Goal: Communication & Community: Answer question/provide support

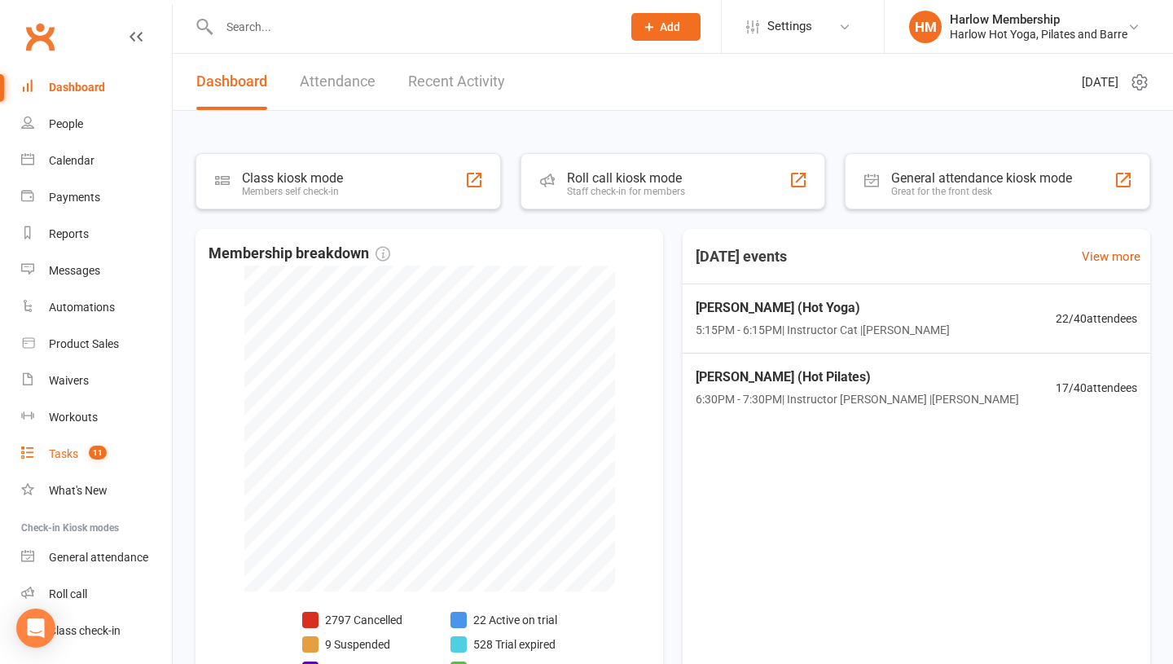
click at [90, 460] on link "Tasks 11" at bounding box center [96, 454] width 151 height 37
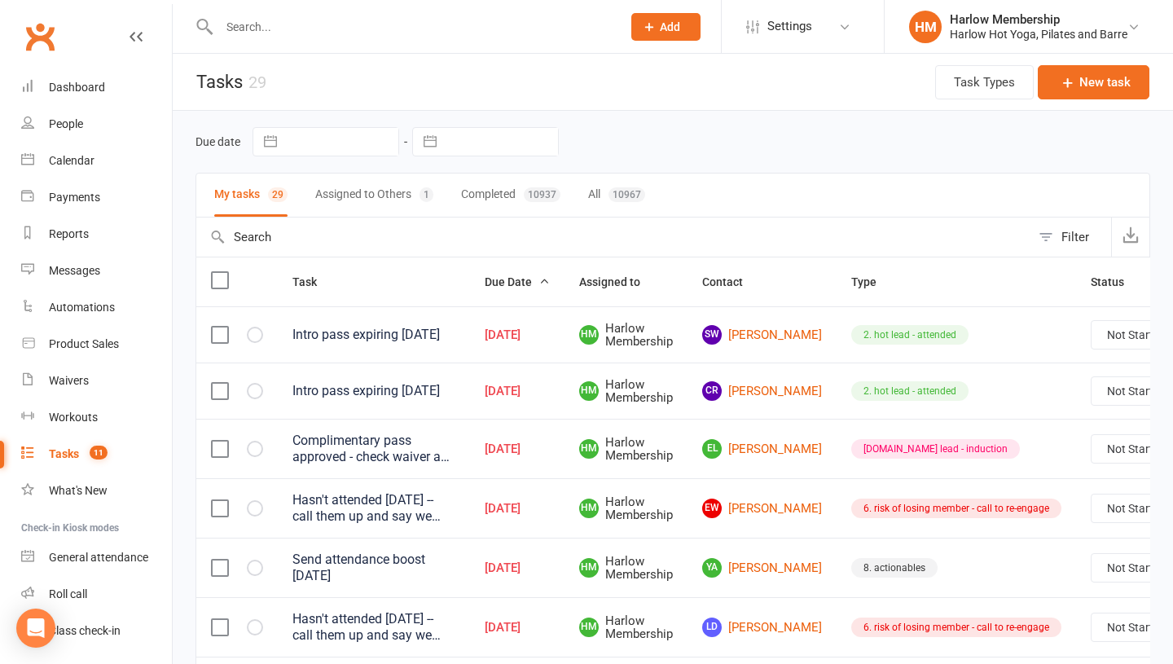
click at [1109, 341] on select "Not Started In Progress Waiting Complete" at bounding box center [1152, 335] width 121 height 28
select select "unstarted"
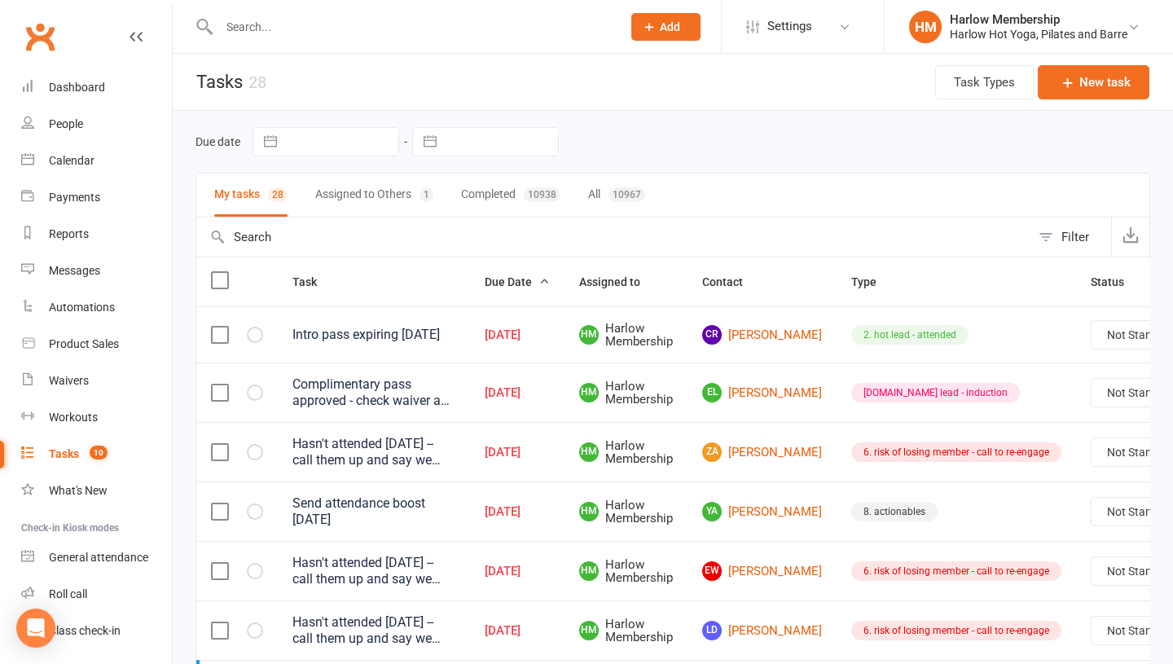
scroll to position [95, 0]
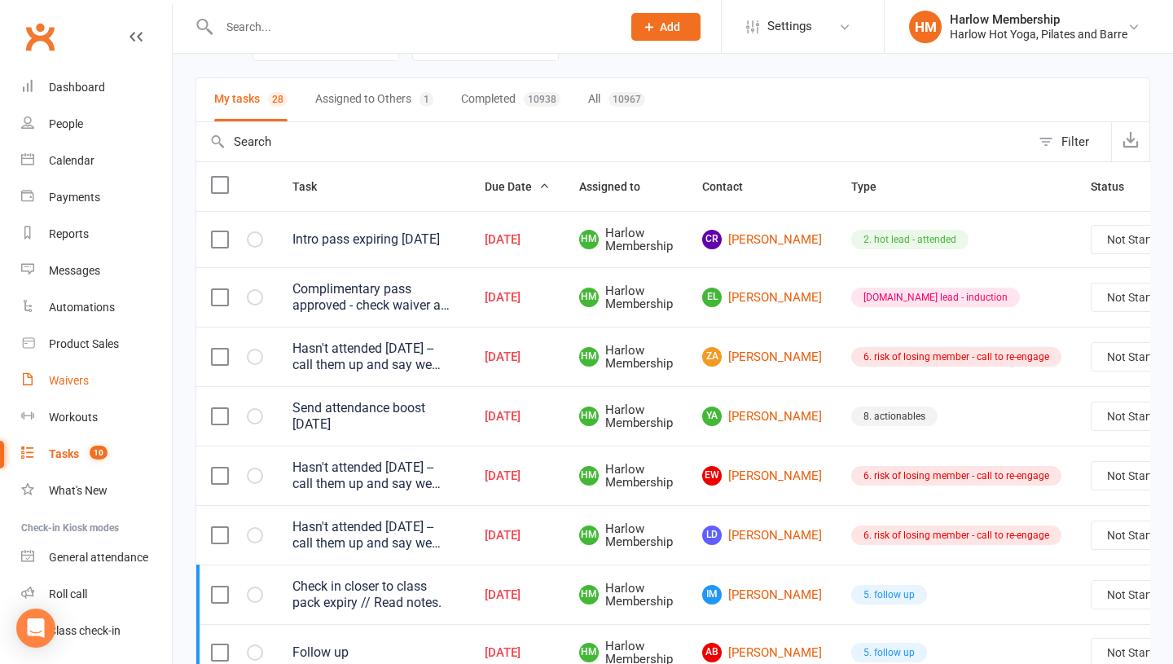
click at [65, 380] on div "Waivers" at bounding box center [69, 380] width 40 height 13
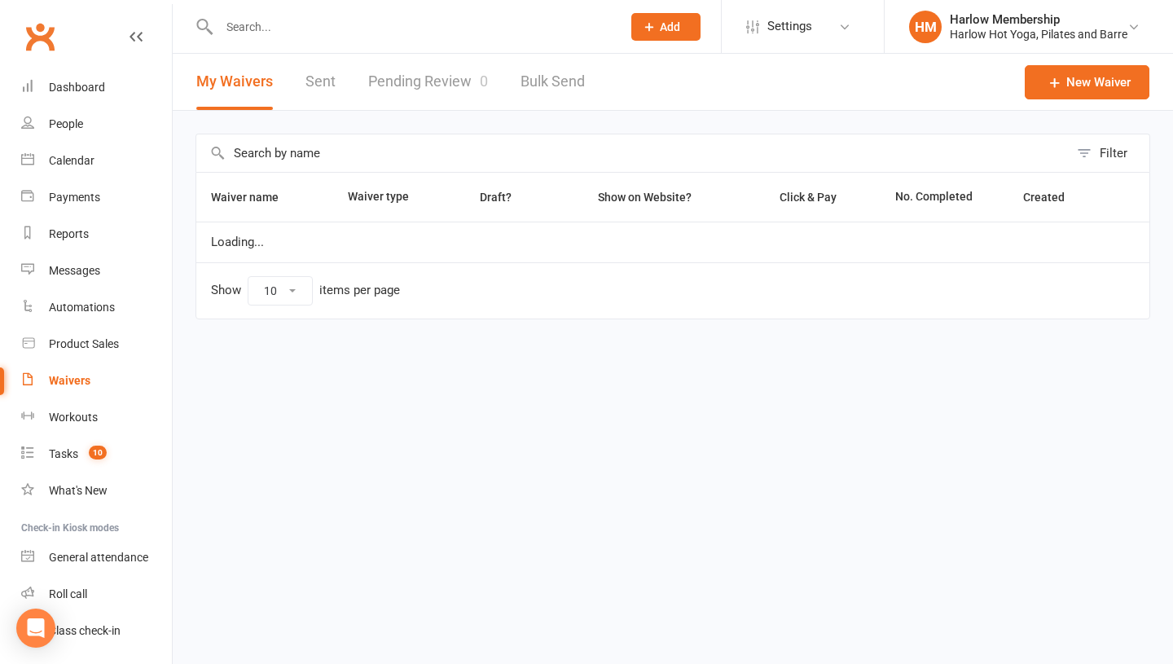
select select "100"
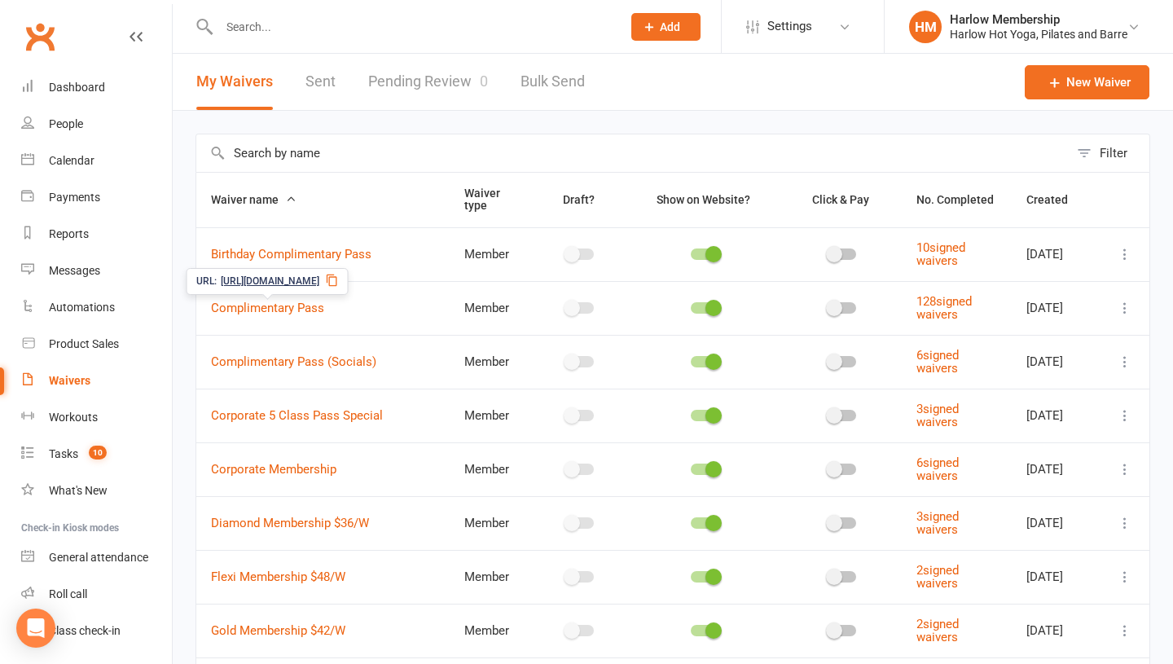
click at [339, 274] on icon at bounding box center [332, 280] width 13 height 13
click at [70, 268] on div "Messages" at bounding box center [74, 270] width 51 height 13
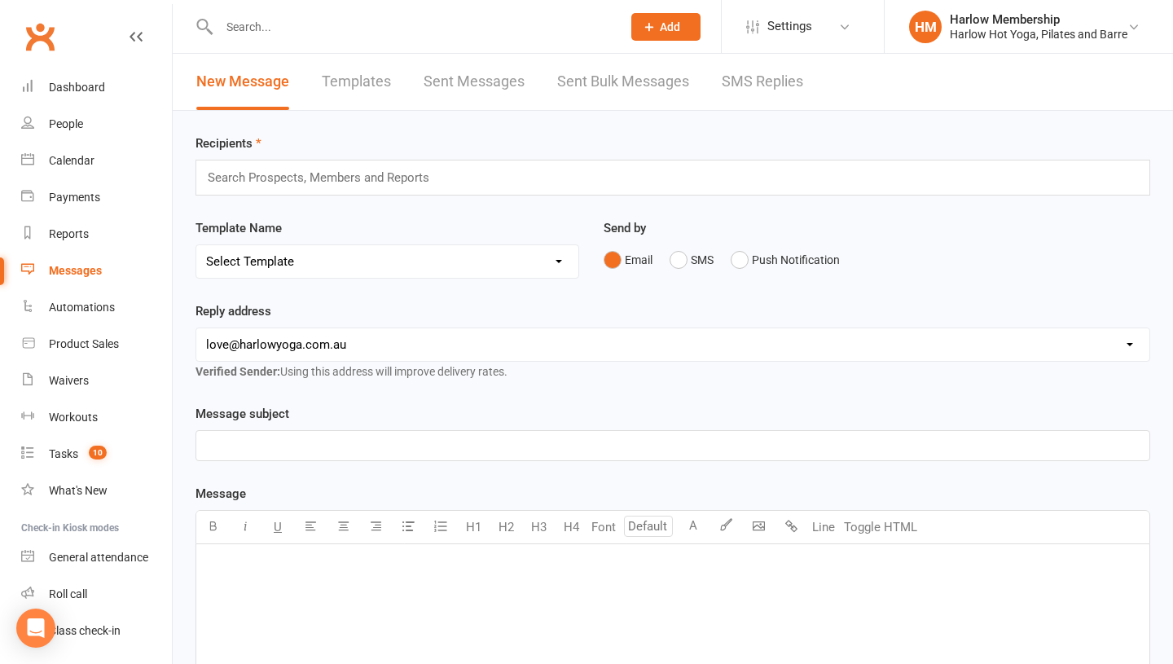
click at [741, 71] on link "SMS Replies" at bounding box center [762, 82] width 81 height 56
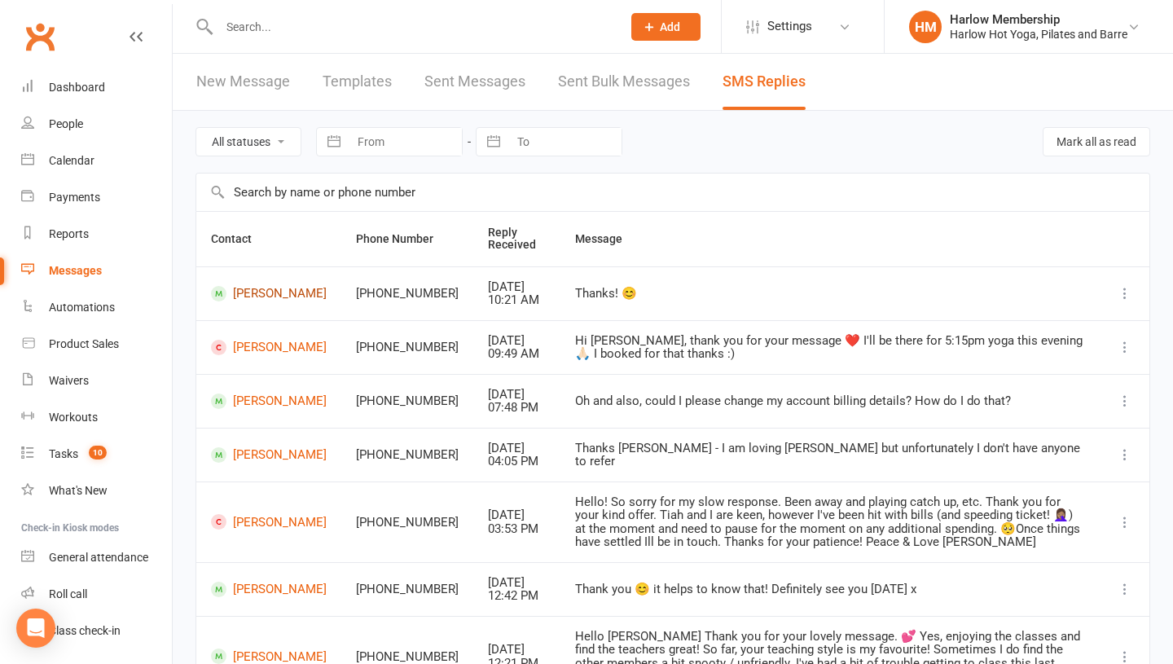
click at [253, 301] on link "Micaela Byron" at bounding box center [269, 293] width 116 height 15
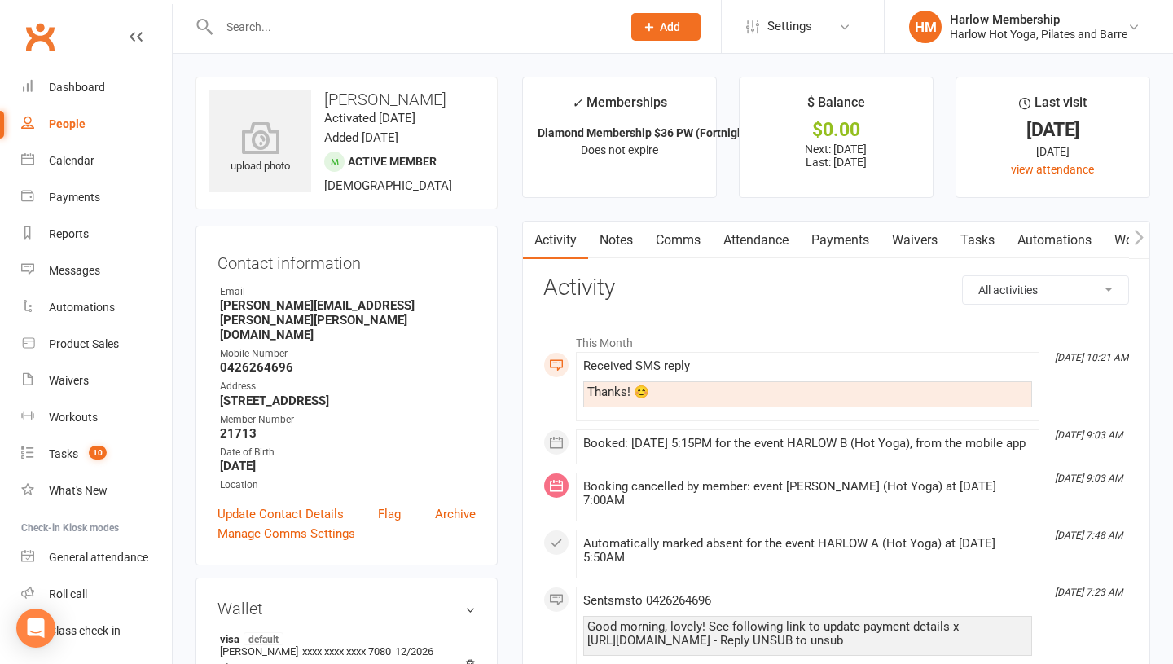
scroll to position [8, 0]
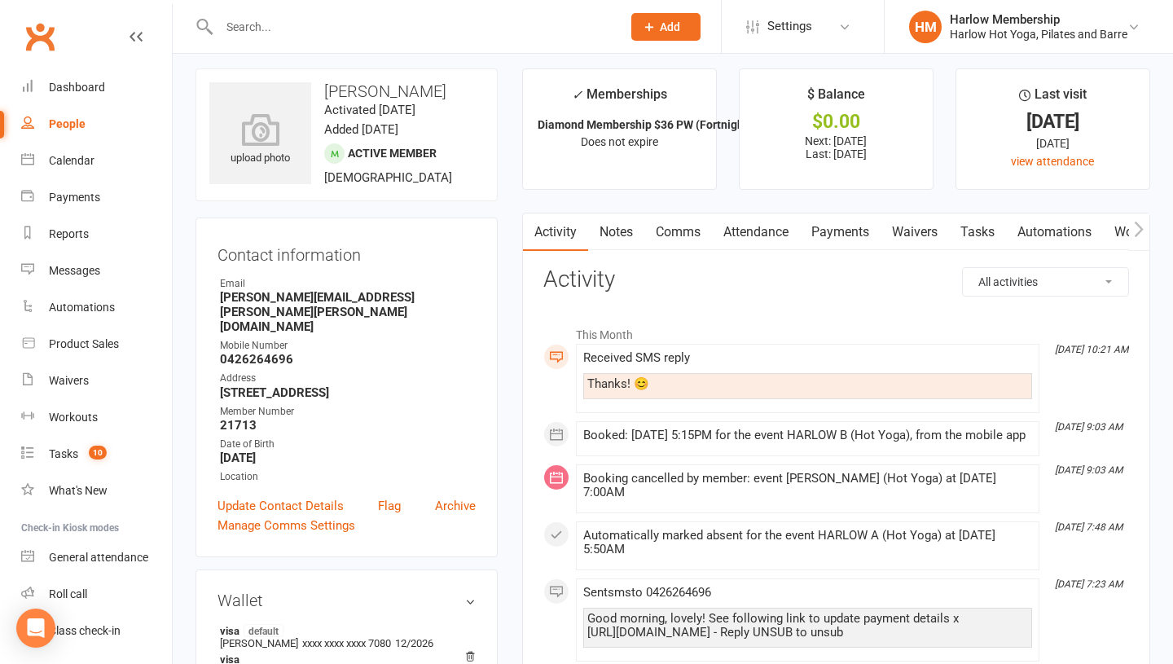
click at [670, 235] on link "Comms" at bounding box center [678, 231] width 68 height 37
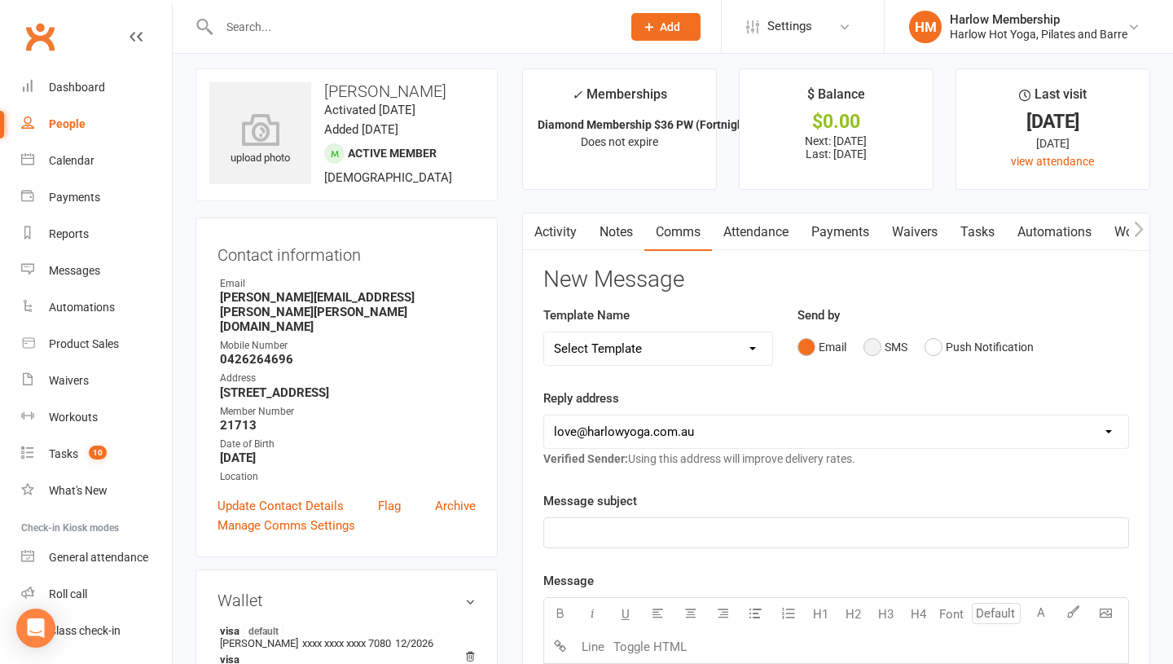
click at [883, 353] on button "SMS" at bounding box center [885, 347] width 44 height 31
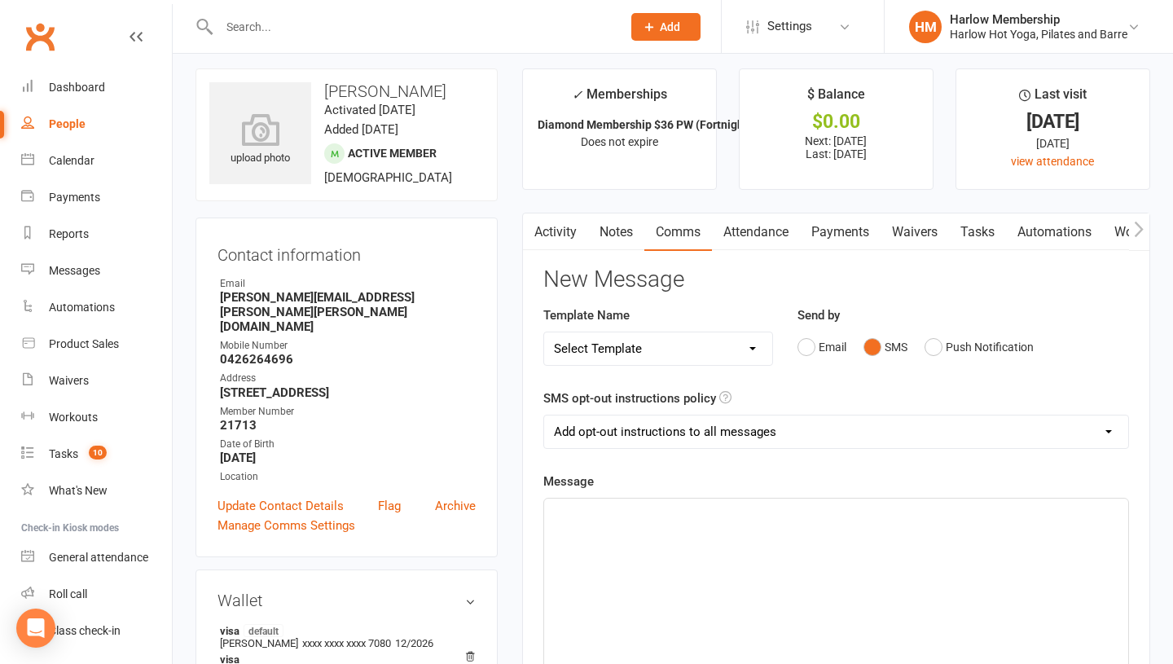
click at [709, 582] on div "﻿" at bounding box center [836, 621] width 584 height 244
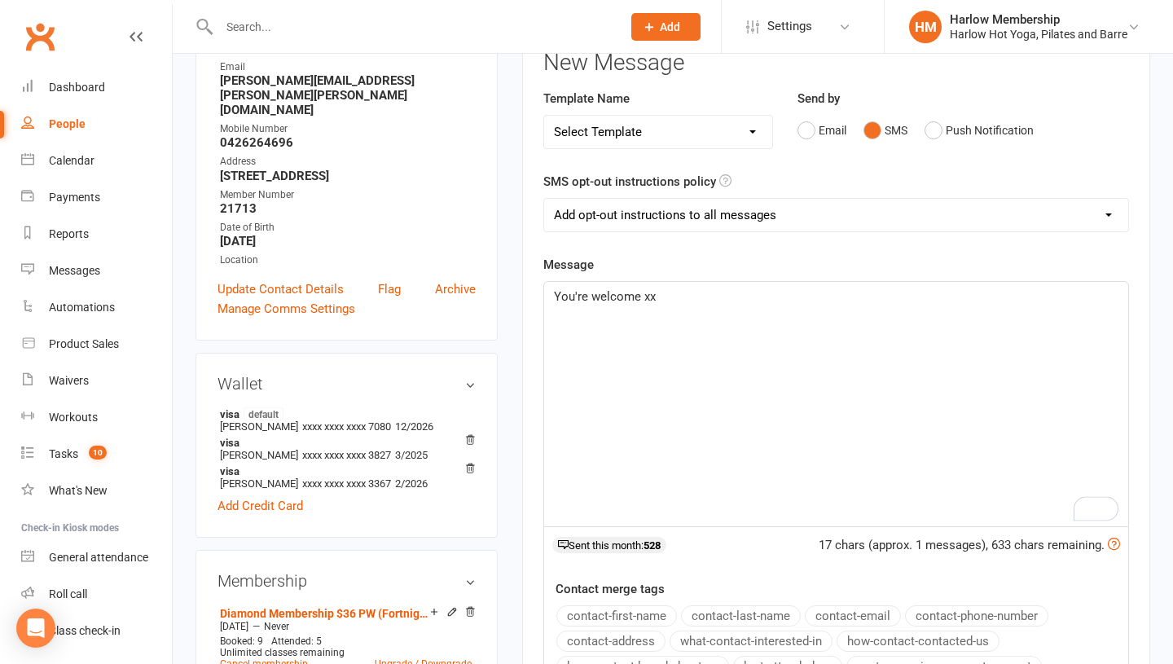
click at [591, 296] on span "You're welcome xx" at bounding box center [605, 296] width 102 height 15
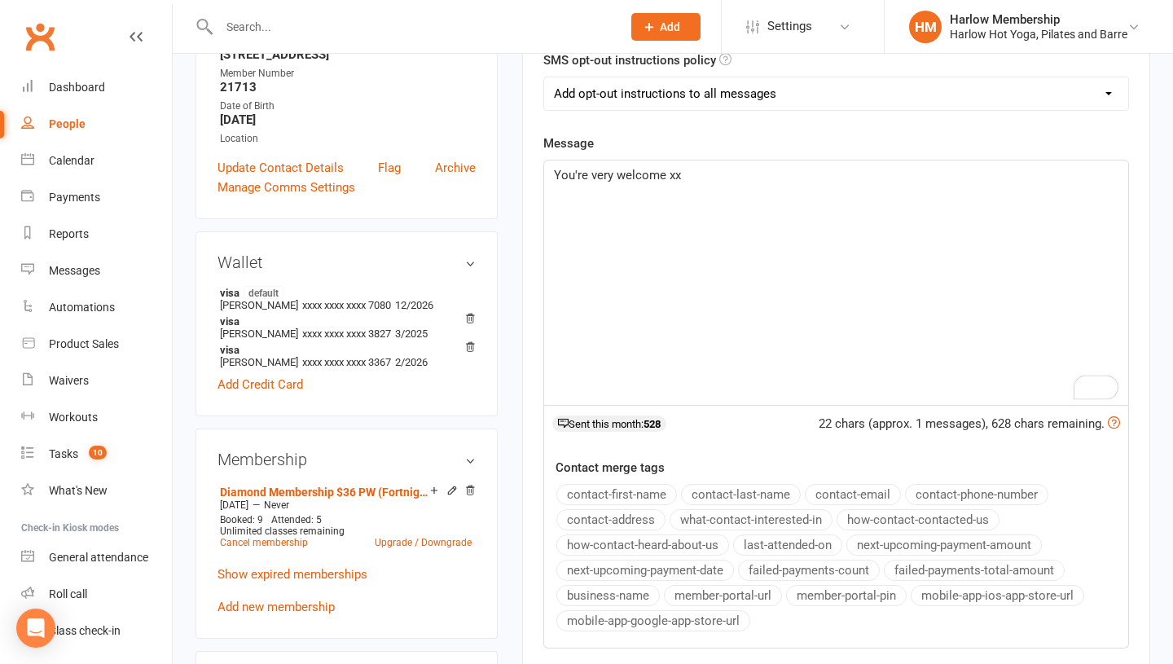
click at [585, 101] on select "Add opt-out instructions to all messages Add opt-out instructions for messages …" at bounding box center [836, 93] width 584 height 33
select select "2"
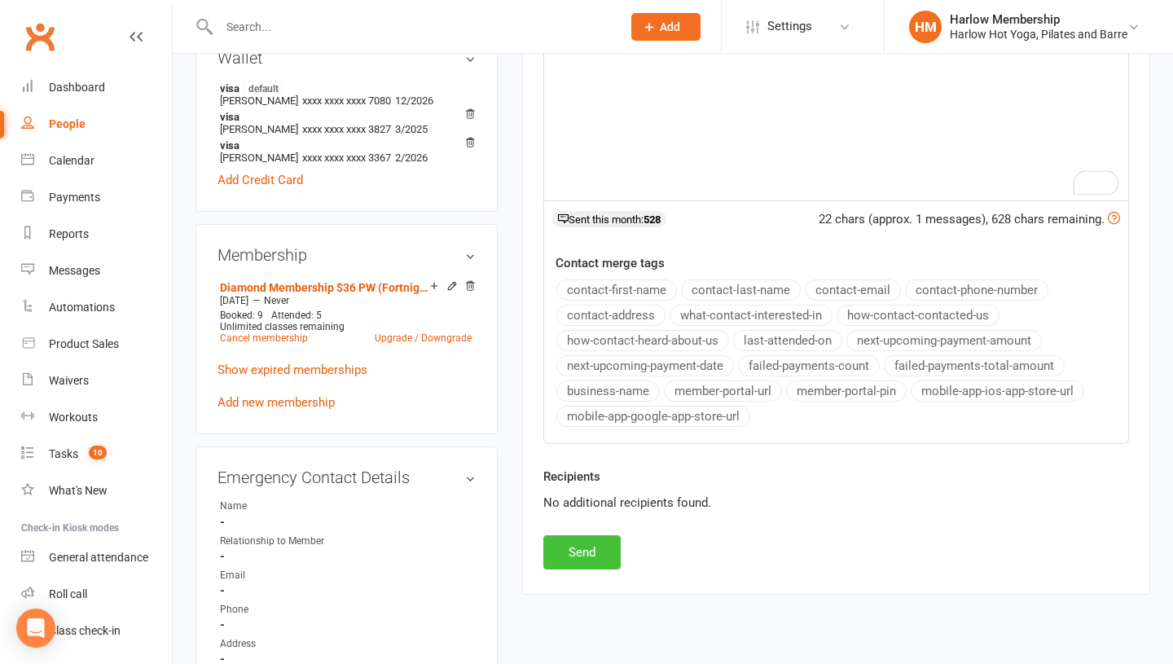
click at [586, 556] on button "Send" at bounding box center [581, 552] width 77 height 34
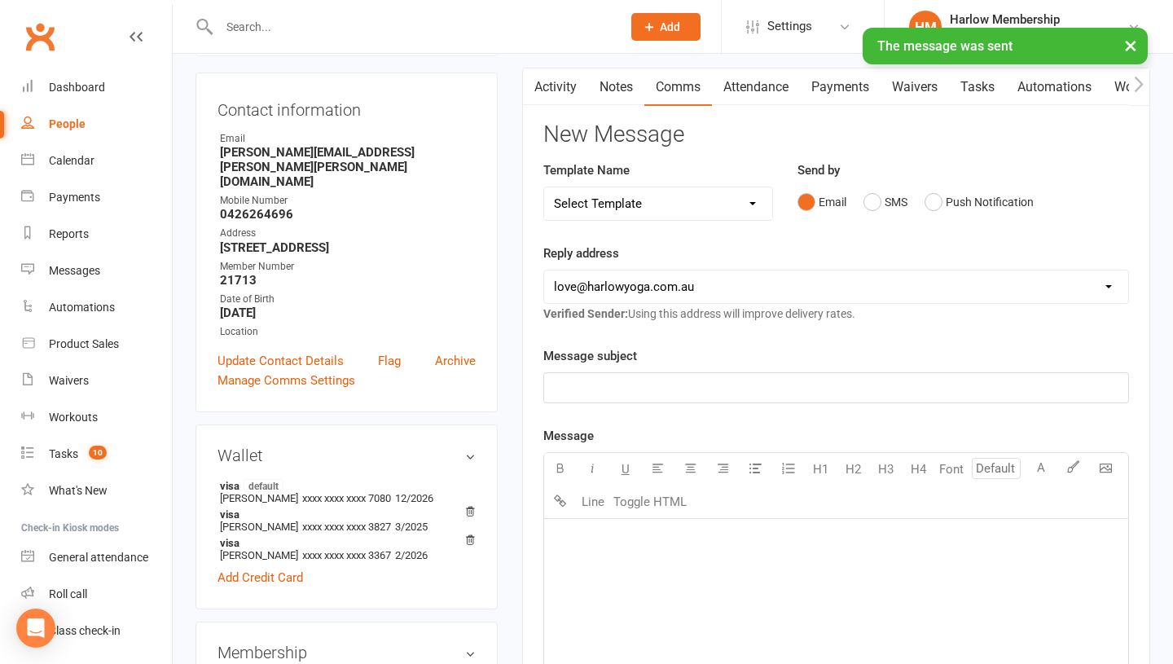
scroll to position [0, 0]
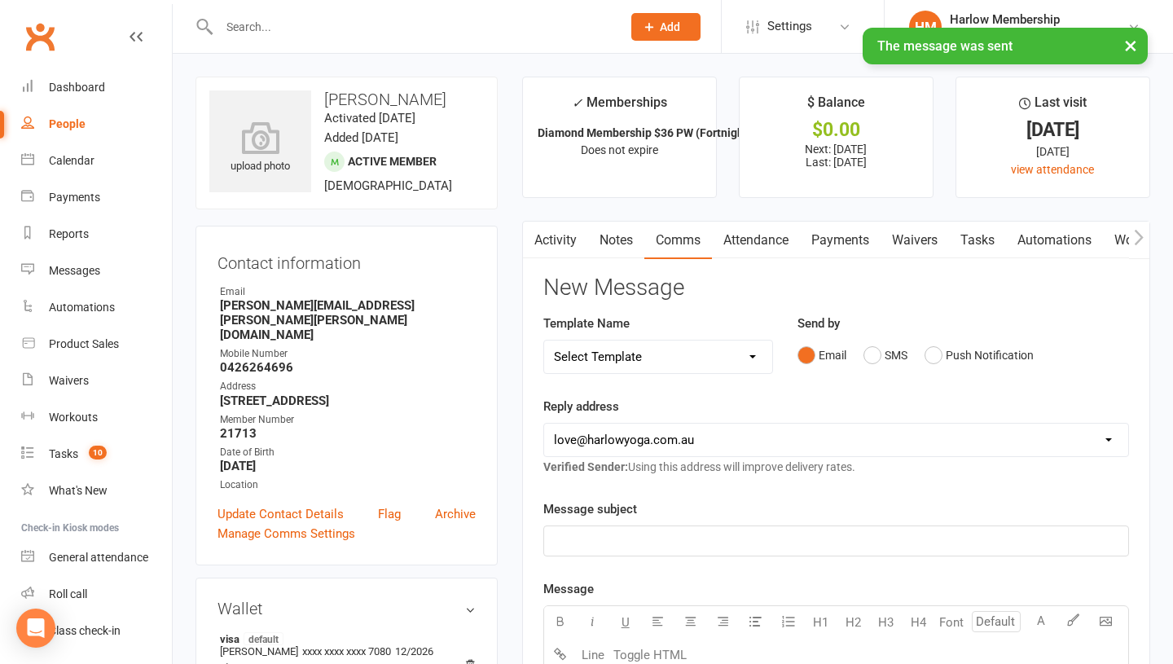
click at [623, 248] on link "Notes" at bounding box center [616, 240] width 56 height 37
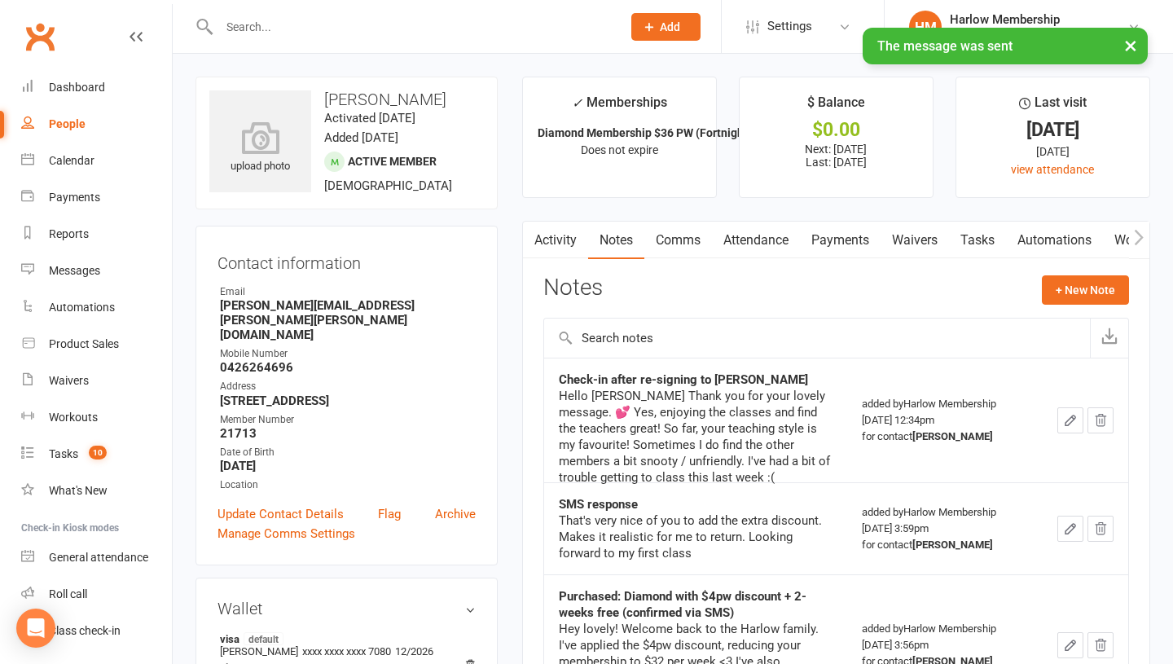
click at [555, 250] on link "Activity" at bounding box center [555, 240] width 65 height 37
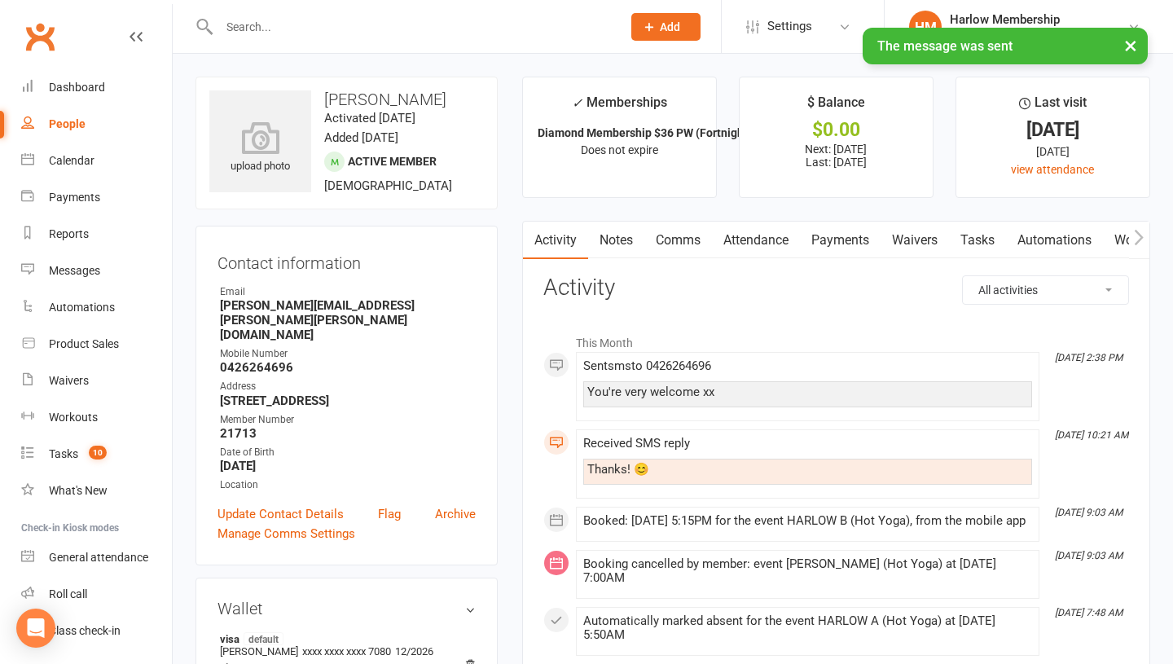
click at [691, 226] on link "Comms" at bounding box center [678, 240] width 68 height 37
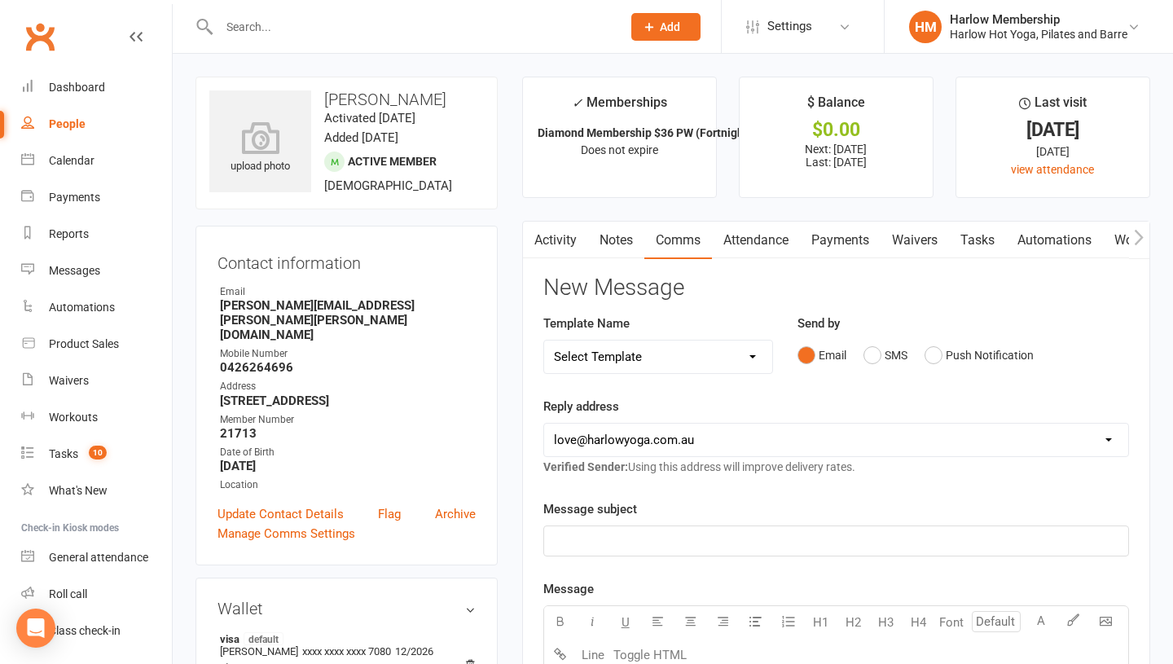
click at [675, 358] on select "Select Template [Email] Birthday Comp Pass [Push Notification] Booking Created …" at bounding box center [658, 356] width 228 height 33
click at [698, 538] on p "Special Offer Just for You 🌟" at bounding box center [836, 541] width 564 height 20
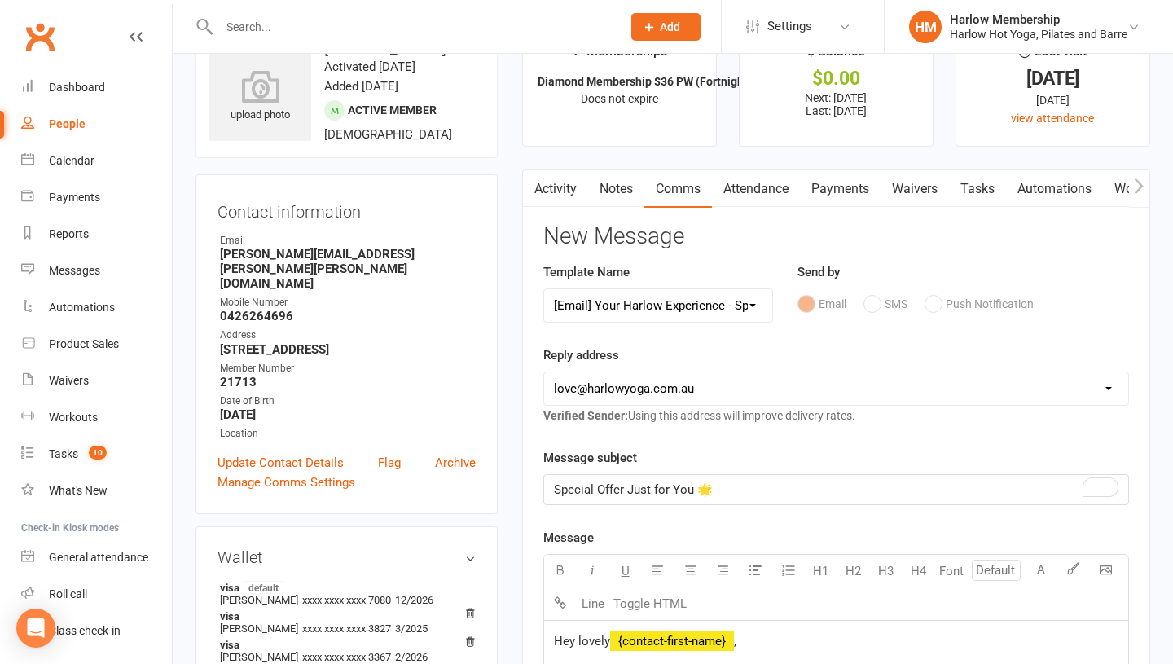
click at [656, 490] on span "Special Offer Just for You 🌟" at bounding box center [633, 489] width 159 height 15
click at [635, 305] on select "Select Template [Email] Birthday Comp Pass [Push Notification] Booking Created …" at bounding box center [658, 305] width 228 height 33
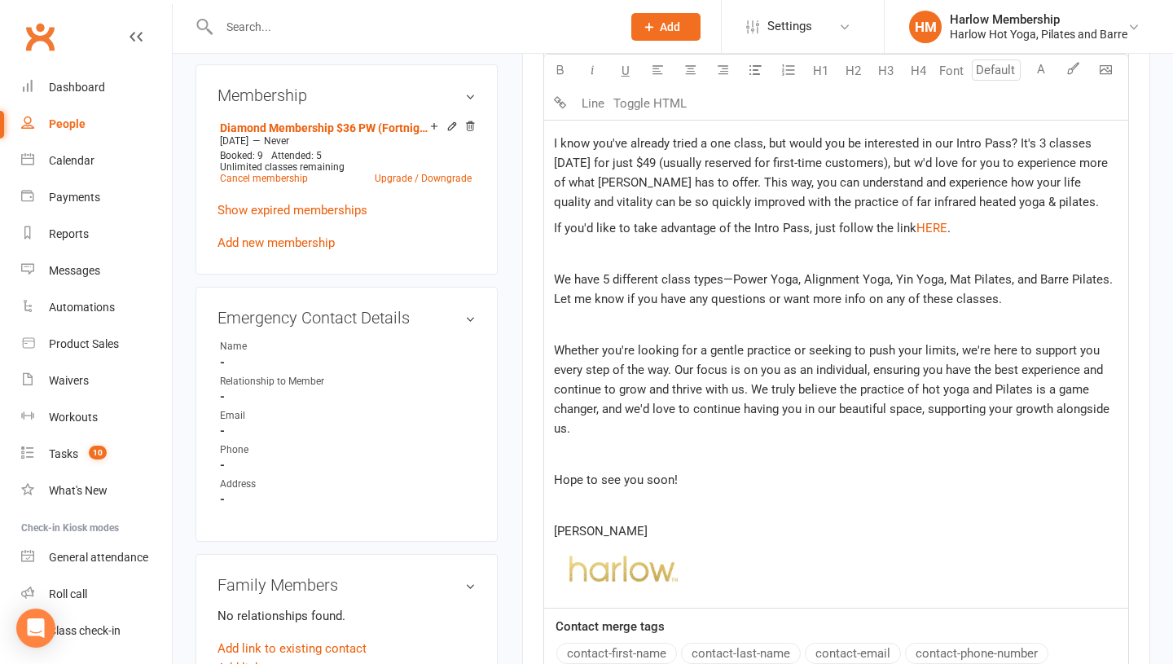
scroll to position [711, 0]
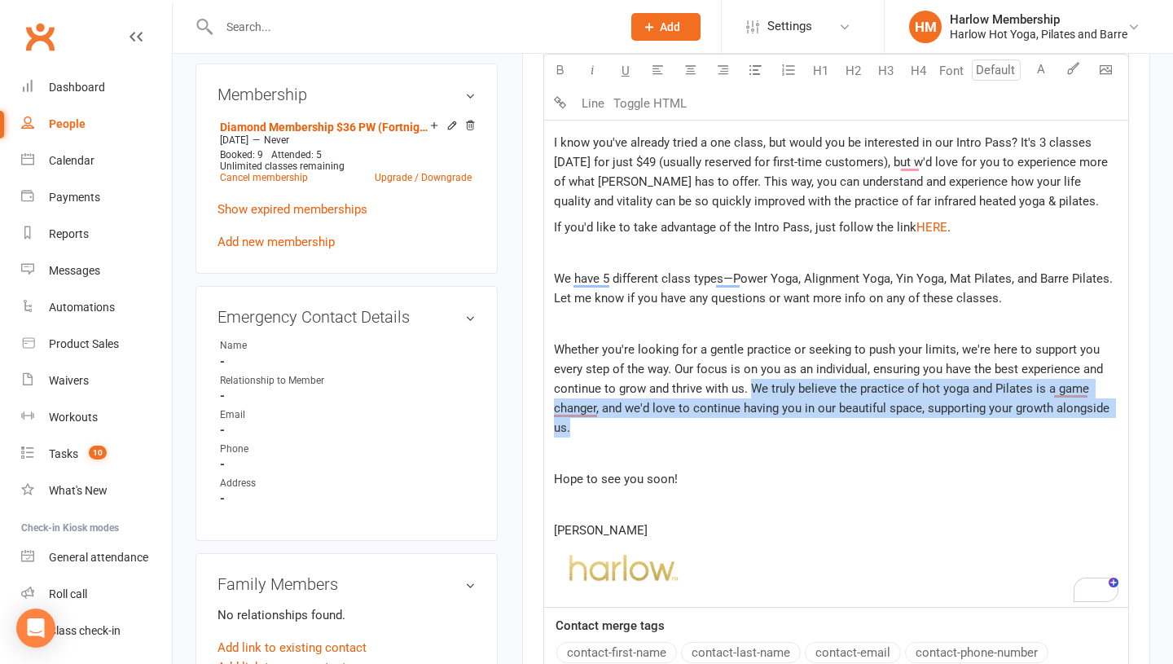
drag, startPoint x: 714, startPoint y: 425, endPoint x: 750, endPoint y: 393, distance: 48.4
click at [750, 393] on p "Whether you're looking for a gentle practice or seeking to push your limits, we…" at bounding box center [836, 389] width 564 height 98
copy span "We truly believe the practice of hot yoga and Pilates is a game changer, and we…"
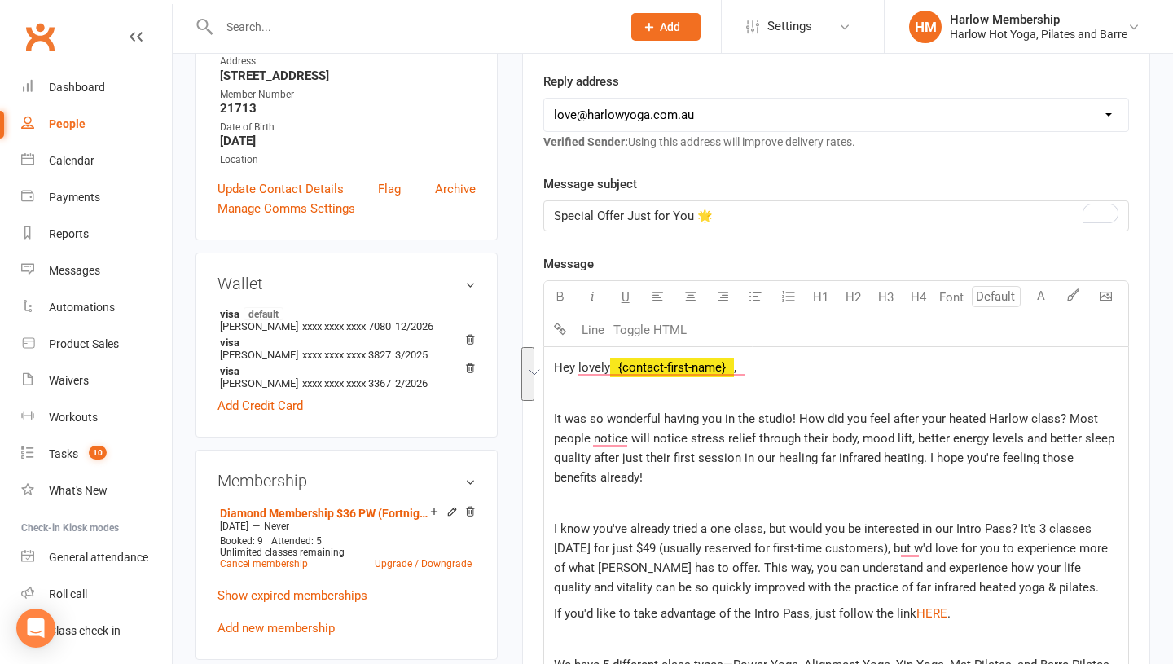
scroll to position [233, 0]
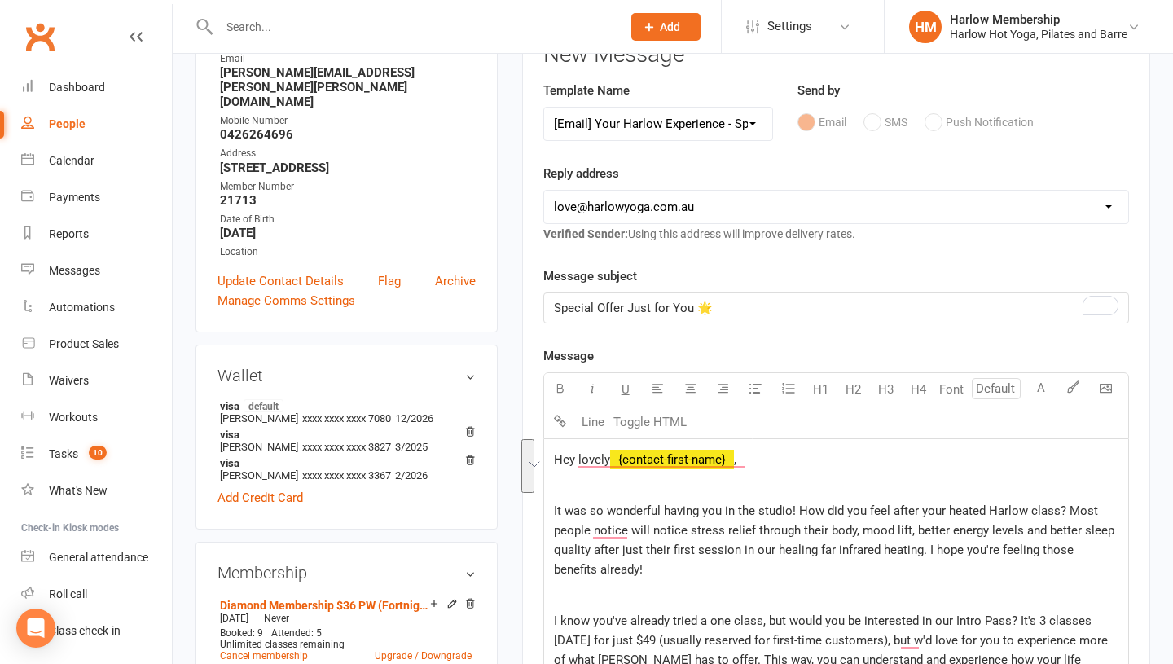
click at [613, 131] on select "Select Template [Email] Birthday Comp Pass [Push Notification] Booking Created …" at bounding box center [658, 124] width 228 height 33
select select "15"
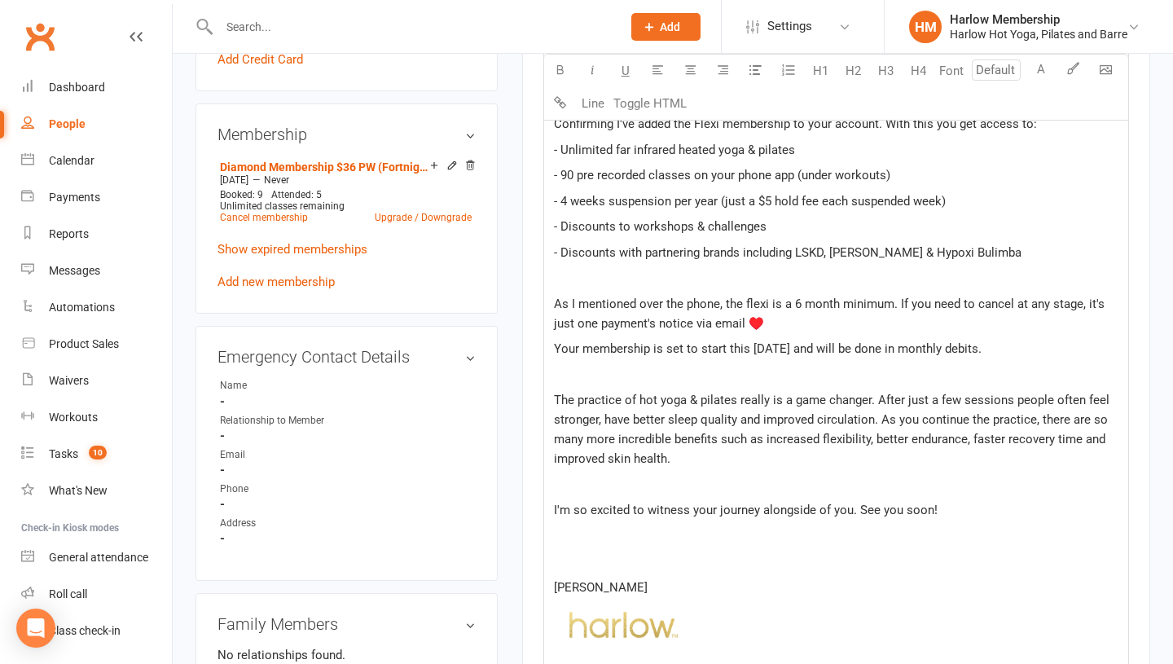
scroll to position [677, 0]
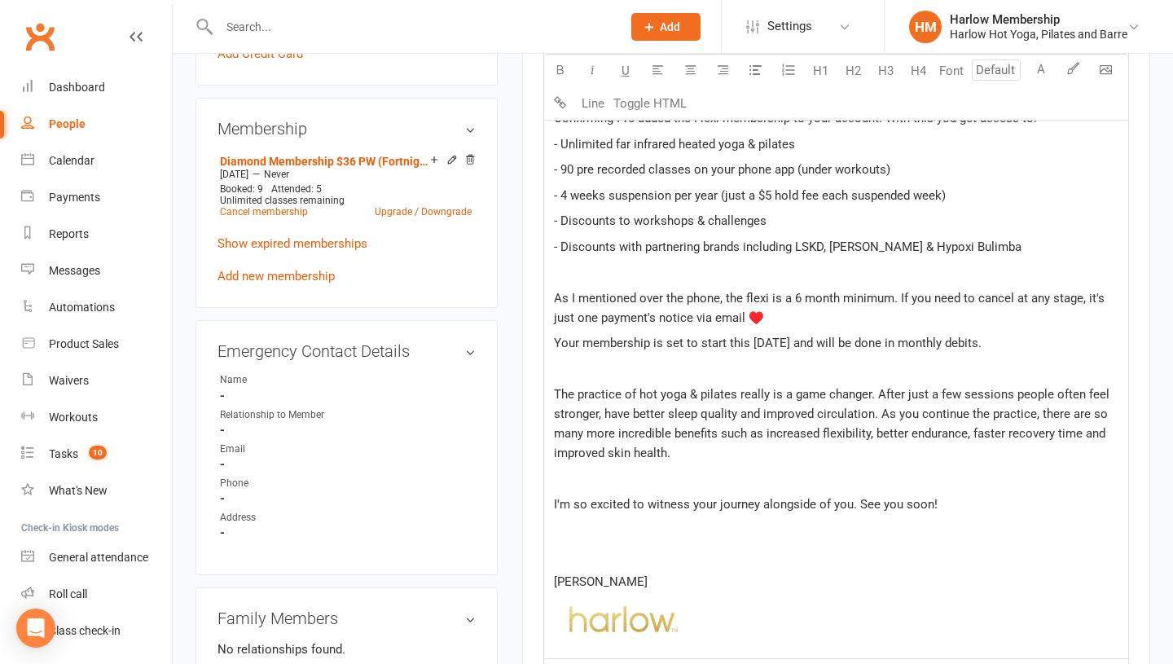
click at [600, 621] on img at bounding box center [624, 619] width 141 height 45
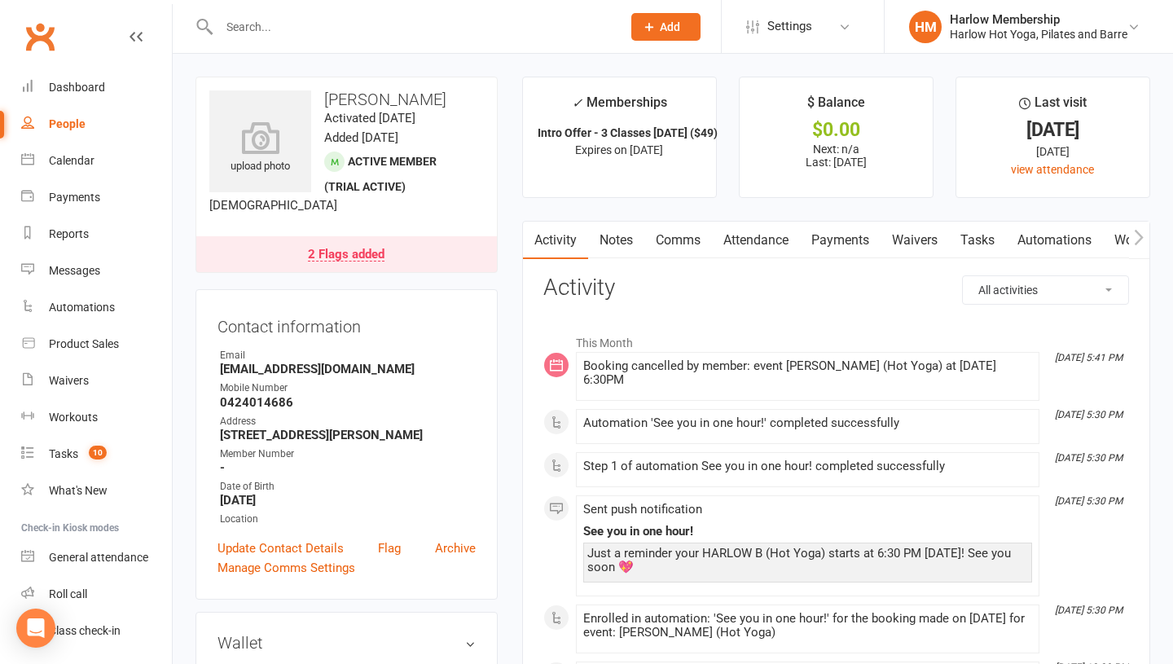
click at [731, 226] on link "Attendance" at bounding box center [756, 240] width 88 height 37
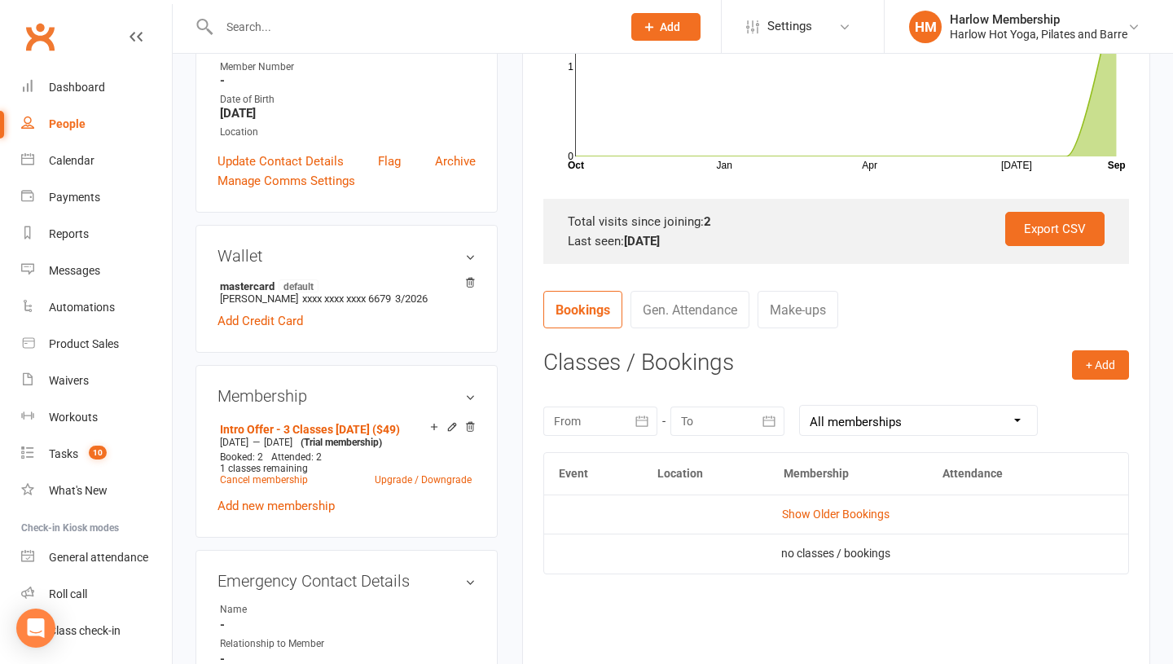
scroll to position [391, 0]
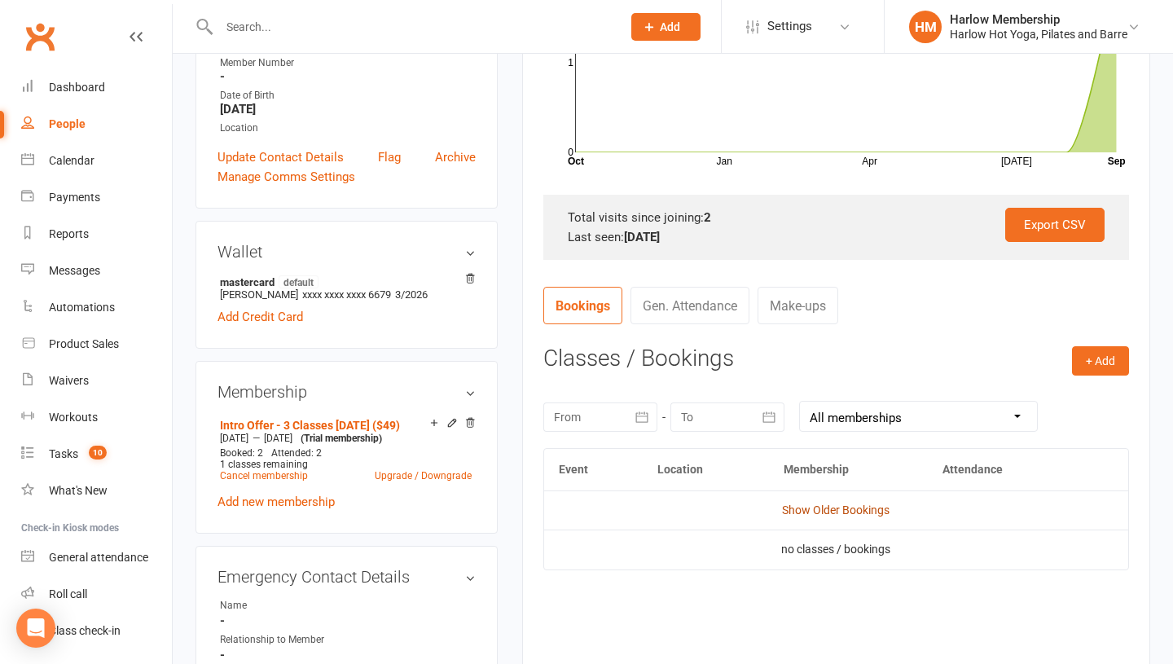
click at [815, 514] on link "Show Older Bookings" at bounding box center [836, 509] width 108 height 13
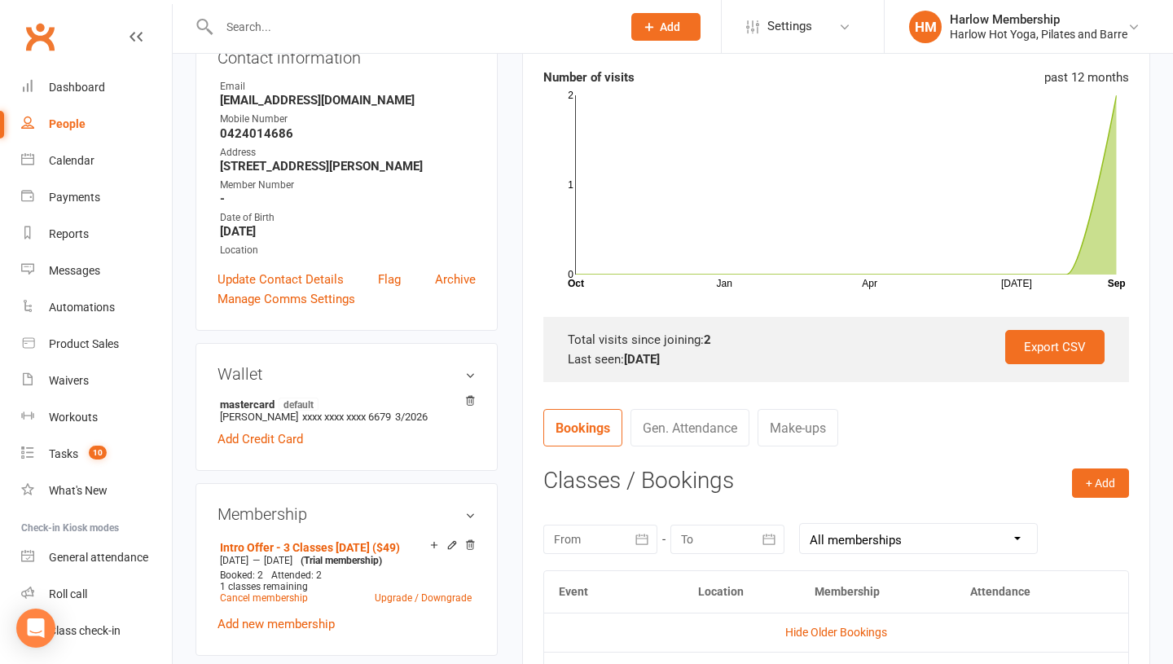
scroll to position [0, 0]
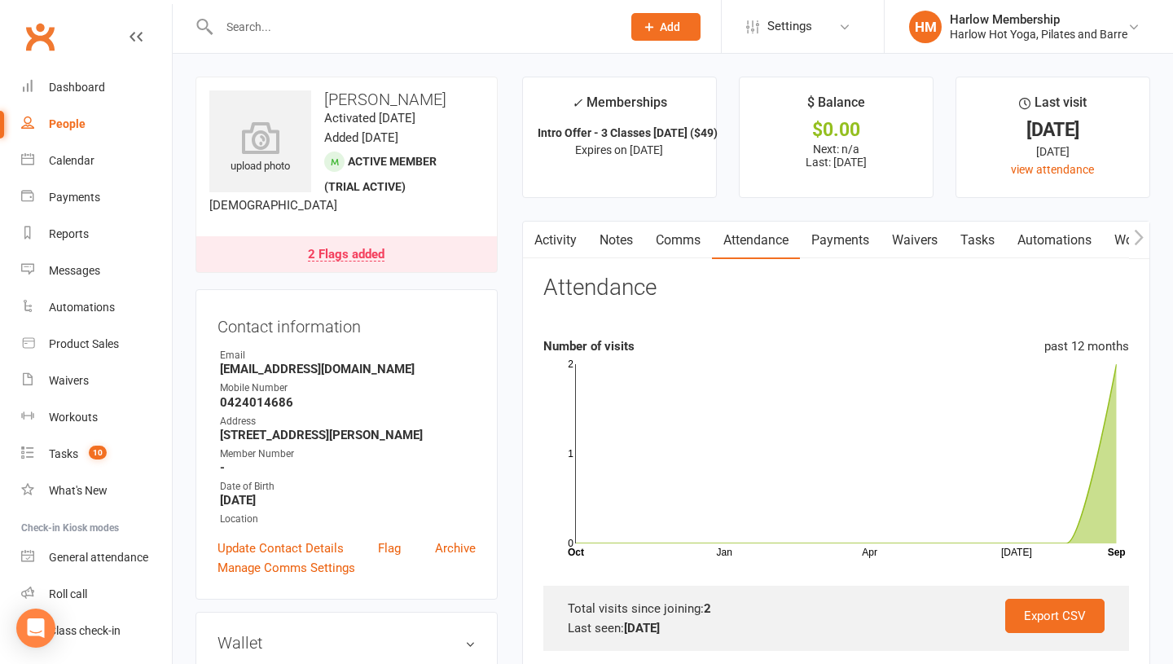
click at [678, 244] on link "Comms" at bounding box center [678, 240] width 68 height 37
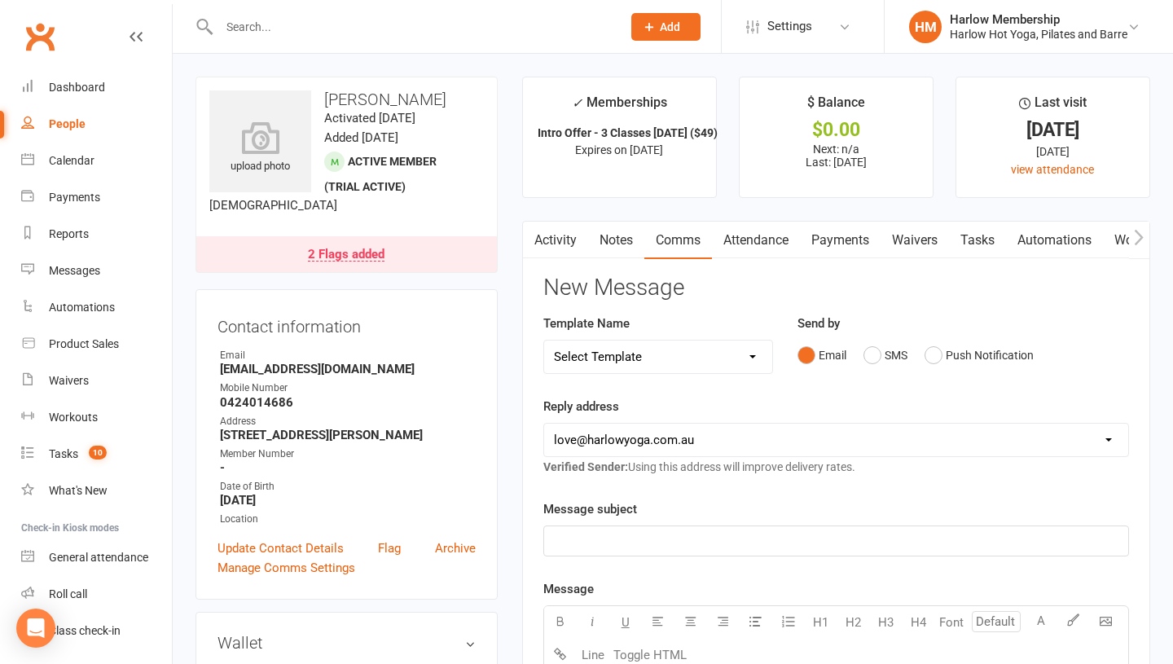
click at [689, 358] on select "Select Template [Email] Birthday Comp Pass [Push Notification] Booking Created …" at bounding box center [658, 356] width 228 height 33
select select "55"
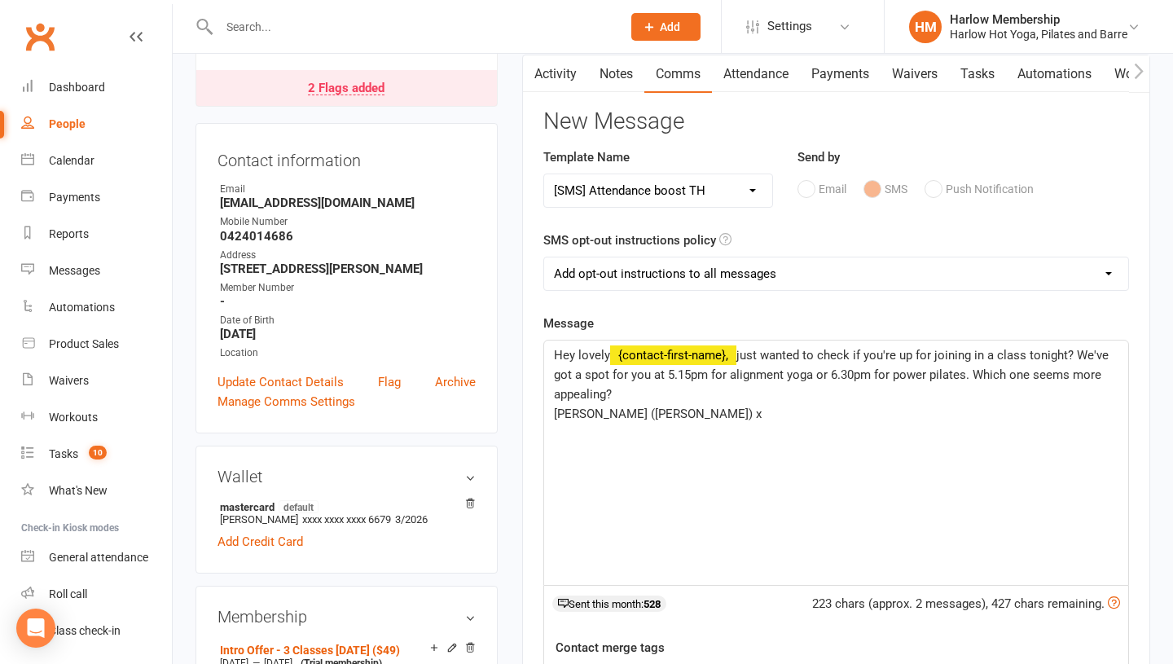
scroll to position [162, 0]
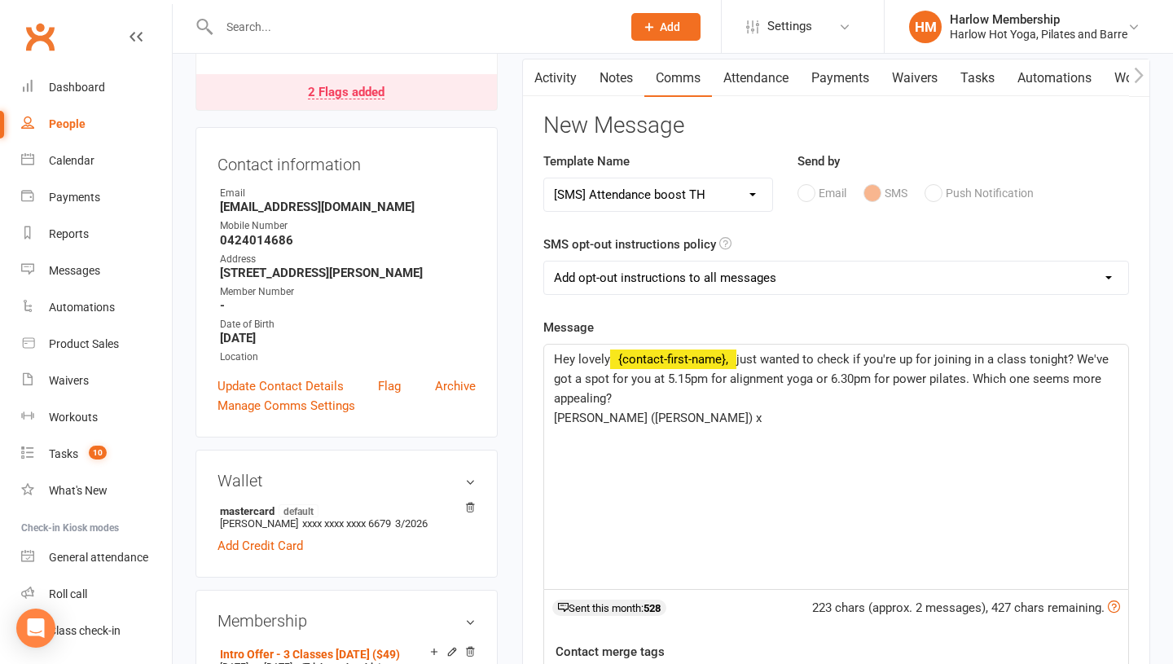
drag, startPoint x: 578, startPoint y: 420, endPoint x: 538, endPoint y: 420, distance: 39.9
click at [538, 420] on div "Activity Notes Comms Attendance Payments Waivers Tasks Automations Workouts Mob…" at bounding box center [836, 521] width 628 height 924
click at [823, 408] on p "Krystyna (Harlow) x" at bounding box center [836, 418] width 564 height 20
click at [1077, 358] on span "just wanted to check if you're up for joining in a class tonight? We've got a s…" at bounding box center [833, 379] width 558 height 54
click at [964, 378] on span "just wanted to check if you're up for joining in a class tonight? We've got a s…" at bounding box center [833, 379] width 558 height 54
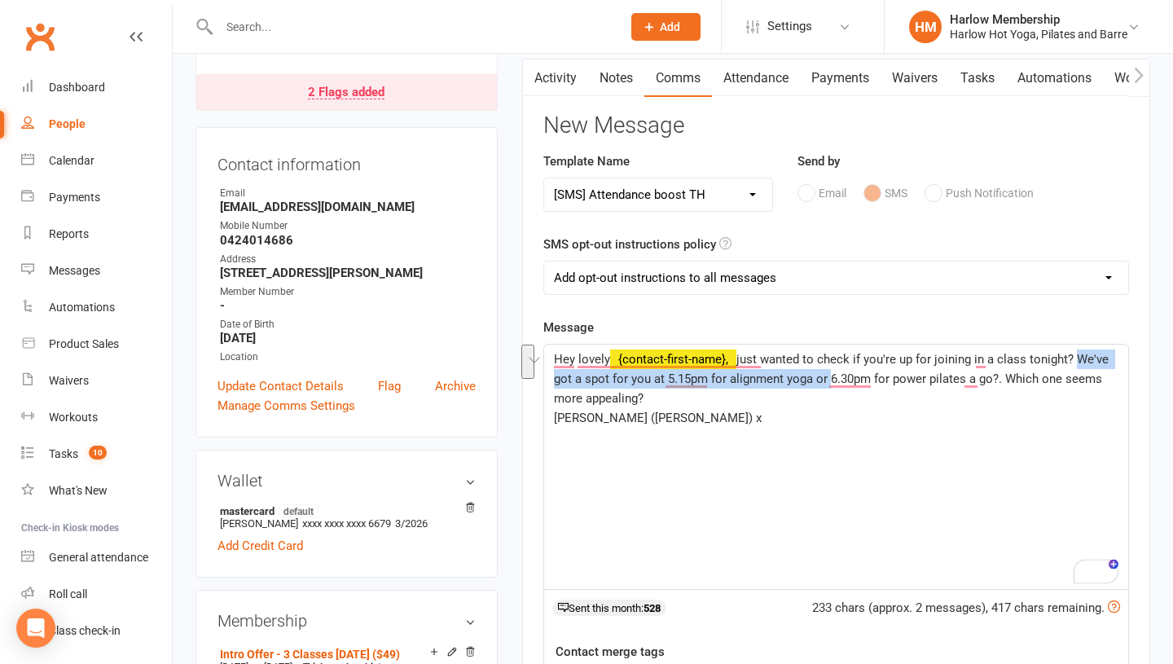
drag, startPoint x: 1075, startPoint y: 357, endPoint x: 827, endPoint y: 375, distance: 249.1
click at [827, 375] on span "just wanted to check if you're up for joining in a class tonight? We've got a s…" at bounding box center [833, 379] width 558 height 54
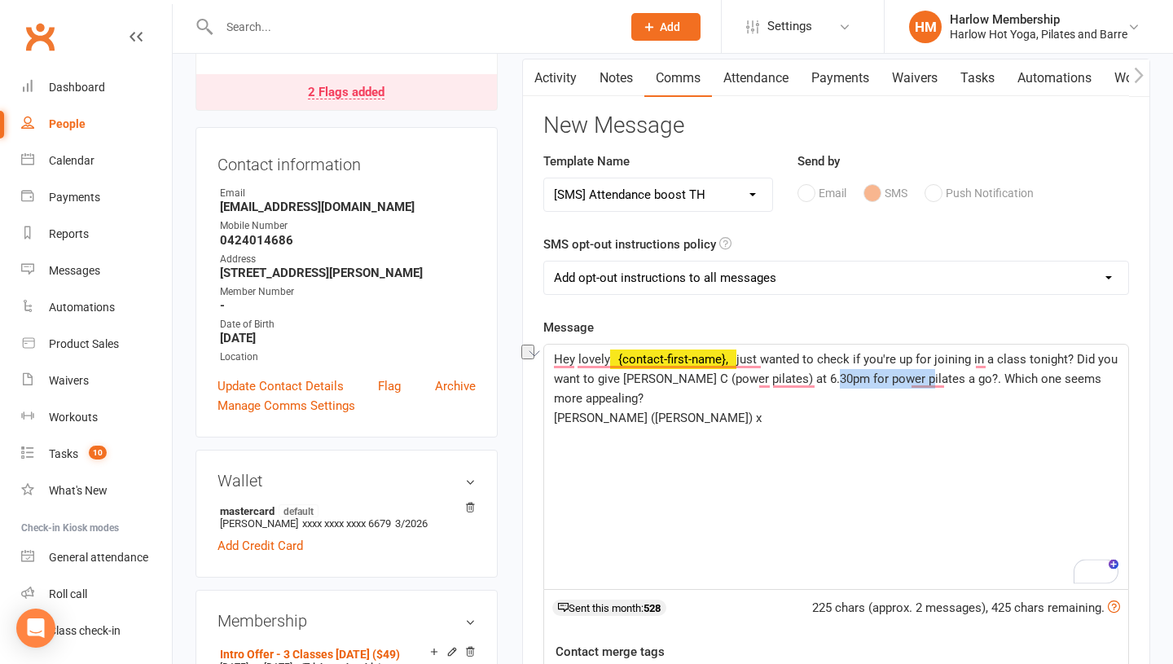
drag, startPoint x: 909, startPoint y: 382, endPoint x: 821, endPoint y: 377, distance: 88.1
click at [821, 377] on span "just wanted to check if you're up for joining in a class tonight? Did you want …" at bounding box center [837, 379] width 567 height 54
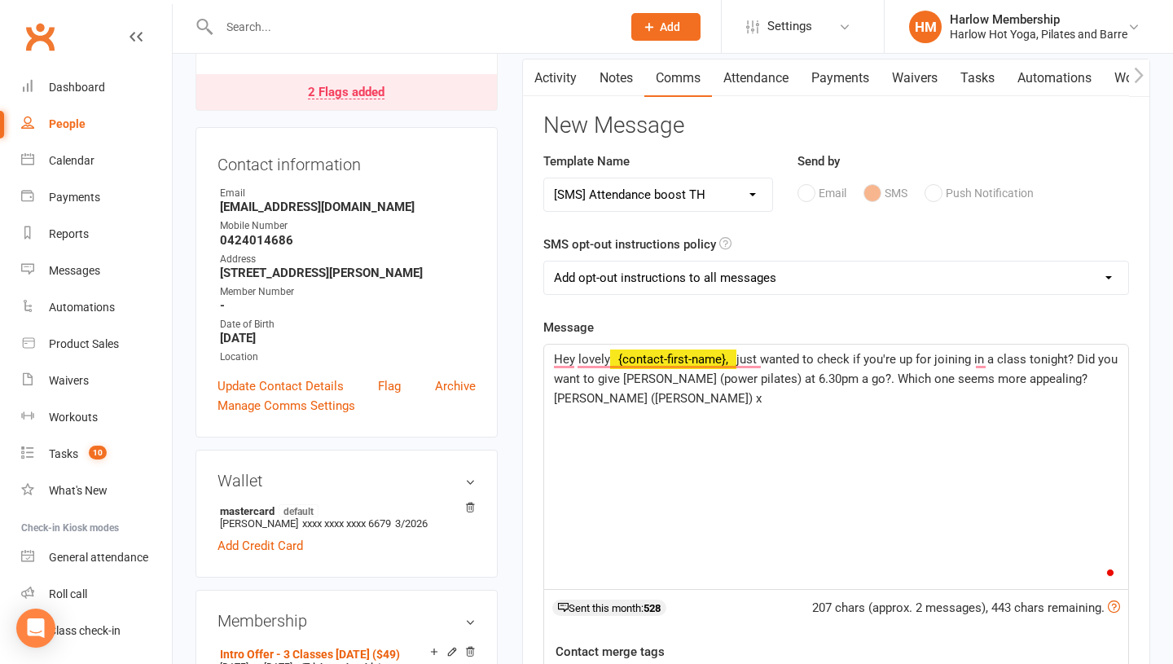
click at [886, 391] on p "Krystyna (Harlow) x" at bounding box center [836, 399] width 564 height 20
drag, startPoint x: 1053, startPoint y: 376, endPoint x: 845, endPoint y: 377, distance: 208.5
click at [845, 377] on p "Hey lovely ﻿ {contact-first-name}, just wanted to check if you're up for joinin…" at bounding box center [836, 368] width 564 height 39
click at [692, 437] on div "Hey lovely ﻿ {contact-first-name}, just wanted to check if you're up for joinin…" at bounding box center [836, 467] width 584 height 244
click at [884, 414] on div "Hey lovely ﻿ {contact-first-name}, just wanted to check if you're up for joinin…" at bounding box center [836, 467] width 584 height 244
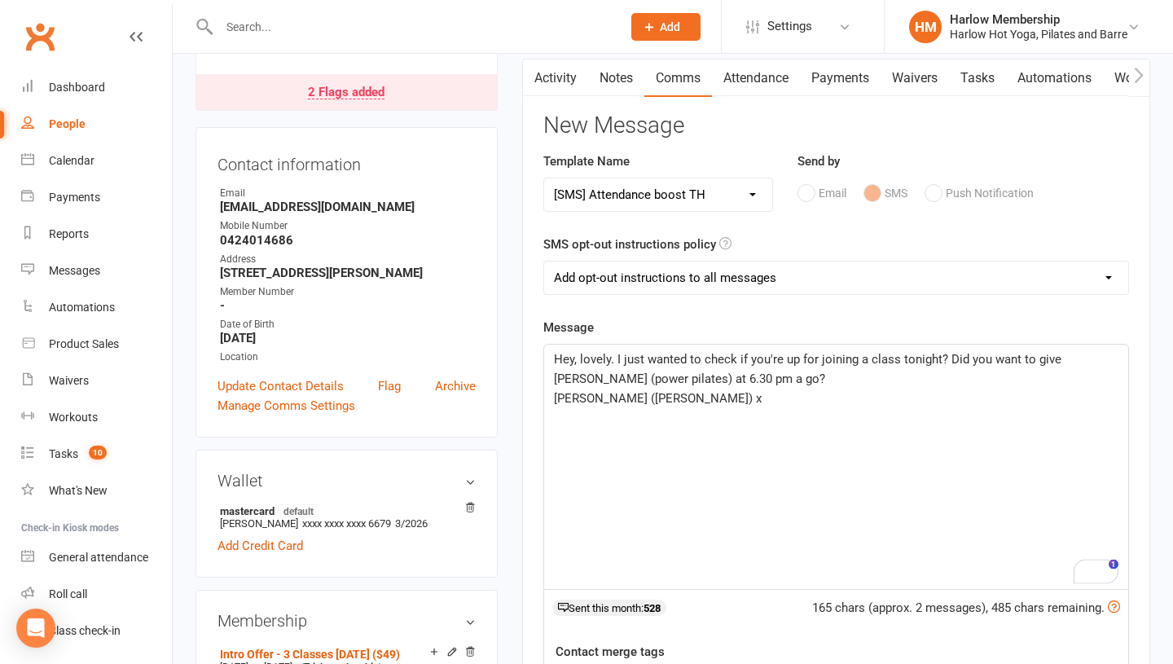
click at [896, 421] on div "Hey, lovely. I just wanted to check if you're up for joining a class tonight? D…" at bounding box center [836, 467] width 584 height 244
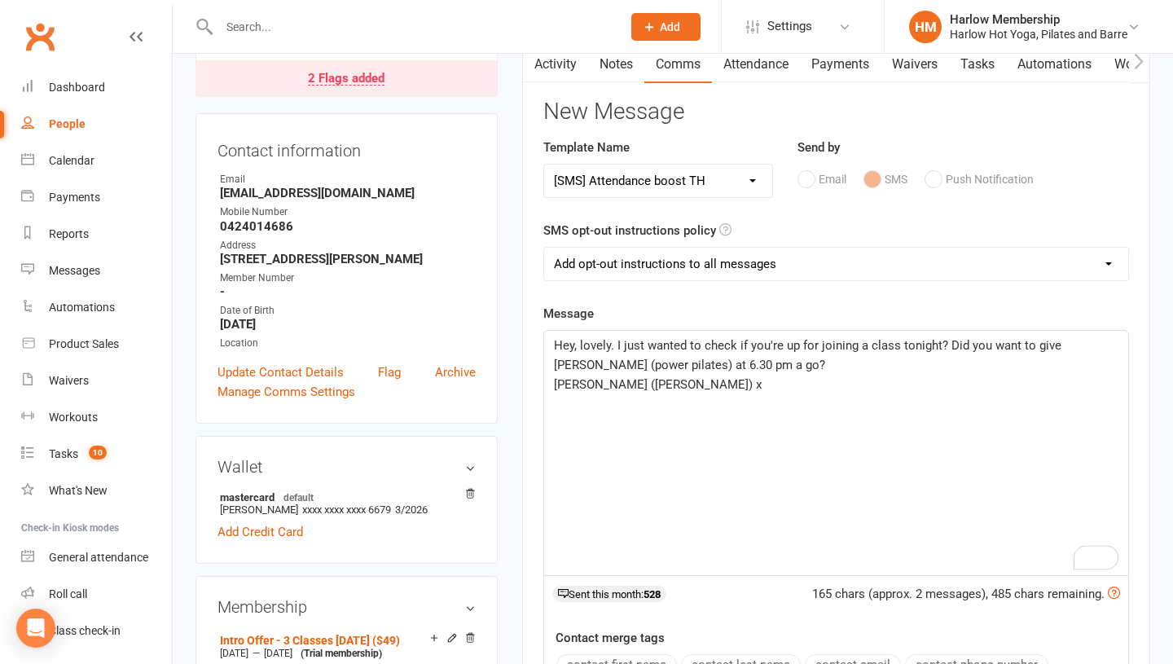
scroll to position [177, 0]
click at [709, 362] on span "Hey, lovely. I just wanted to check if you're up for joining a class tonight? D…" at bounding box center [809, 354] width 511 height 34
click at [1032, 345] on span "Hey, lovely. I just wanted to check if you're up for joining a class tonight? D…" at bounding box center [809, 354] width 511 height 34
drag, startPoint x: 771, startPoint y: 367, endPoint x: 692, endPoint y: 362, distance: 79.2
click at [692, 362] on p "Hey, lovely. I just wanted to check if you're up for joining a class tonight? D…" at bounding box center [836, 354] width 564 height 39
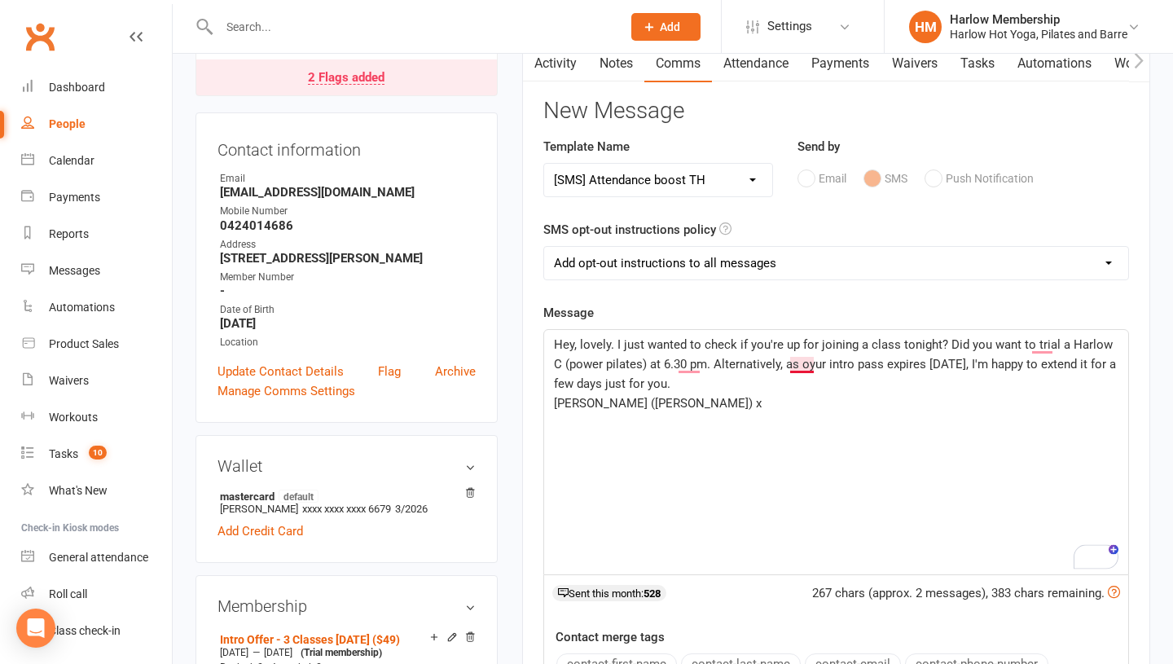
click at [800, 394] on p "Krystyna (Harlow) x" at bounding box center [836, 403] width 564 height 20
click at [802, 365] on span "Hey, lovely. I just wanted to check if you're up for joining a class tonight? D…" at bounding box center [836, 364] width 565 height 54
click at [932, 402] on p "Krystyna (Harlow) x" at bounding box center [836, 403] width 564 height 20
click at [676, 386] on span "Hey, lovely. I just wanted to check if you're up for joining a class tonight? D…" at bounding box center [837, 364] width 566 height 54
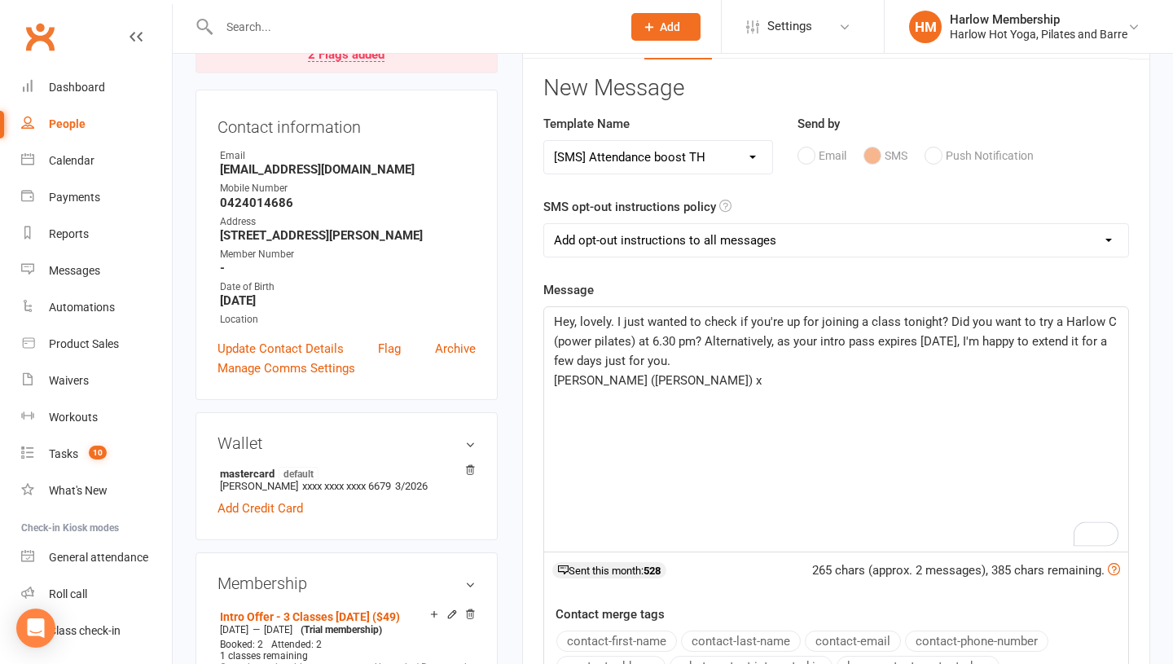
scroll to position [200, 0]
click at [676, 386] on p "Krystyna (Harlow) x" at bounding box center [836, 380] width 564 height 20
click at [679, 364] on span "Hey, lovely. I just wanted to check if you're up for joining a class tonight? D…" at bounding box center [837, 341] width 566 height 54
click at [718, 372] on p "Krystyna (Harlow) x" at bounding box center [836, 380] width 564 height 20
click at [707, 362] on p "Hey, lovely. I just wanted to check if you're up for joining a class tonight? D…" at bounding box center [836, 340] width 564 height 59
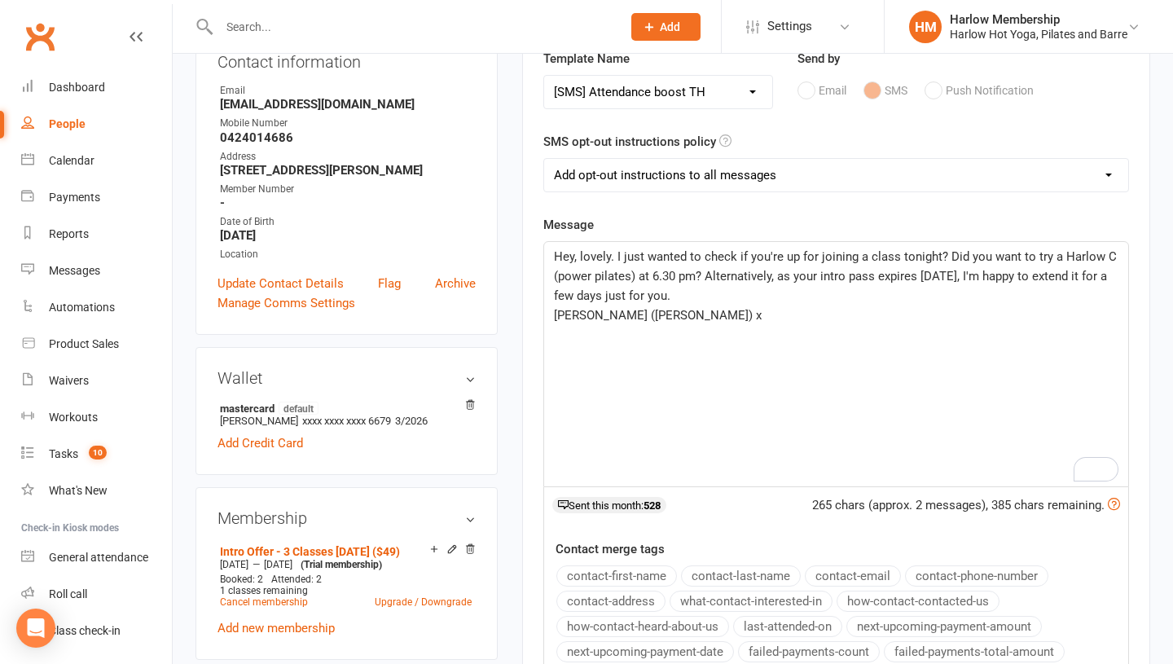
scroll to position [261, 0]
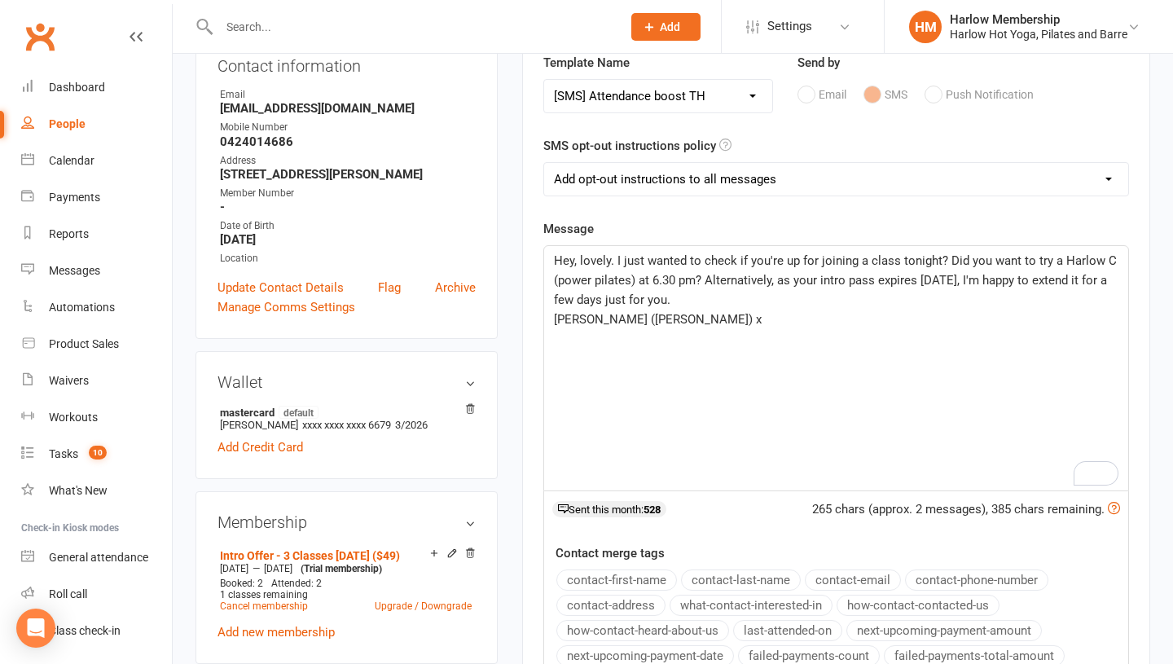
click at [591, 181] on select "Add opt-out instructions to all messages Add opt-out instructions for messages …" at bounding box center [836, 179] width 584 height 33
select select "2"
click at [610, 261] on span "Hey, lovely. I just wanted to check if you're up for joining a class tonight? D…" at bounding box center [837, 280] width 566 height 54
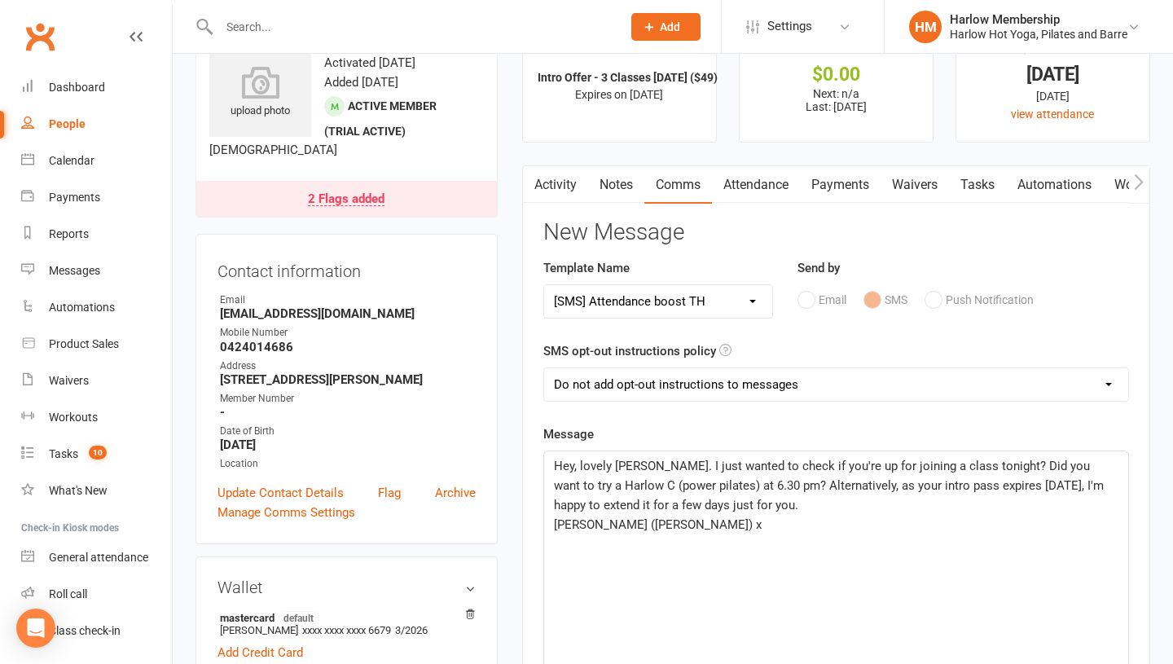
scroll to position [68, 0]
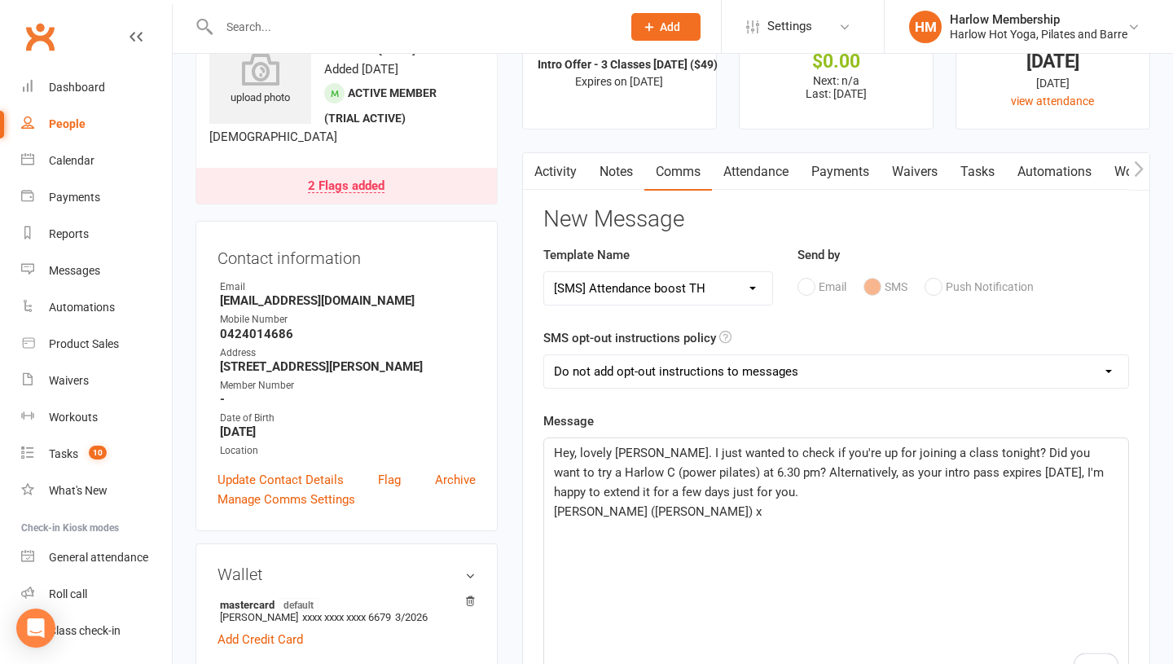
click at [666, 489] on span "Hey, lovely Joey. I just wanted to check if you're up for joining a class tonig…" at bounding box center [830, 473] width 553 height 54
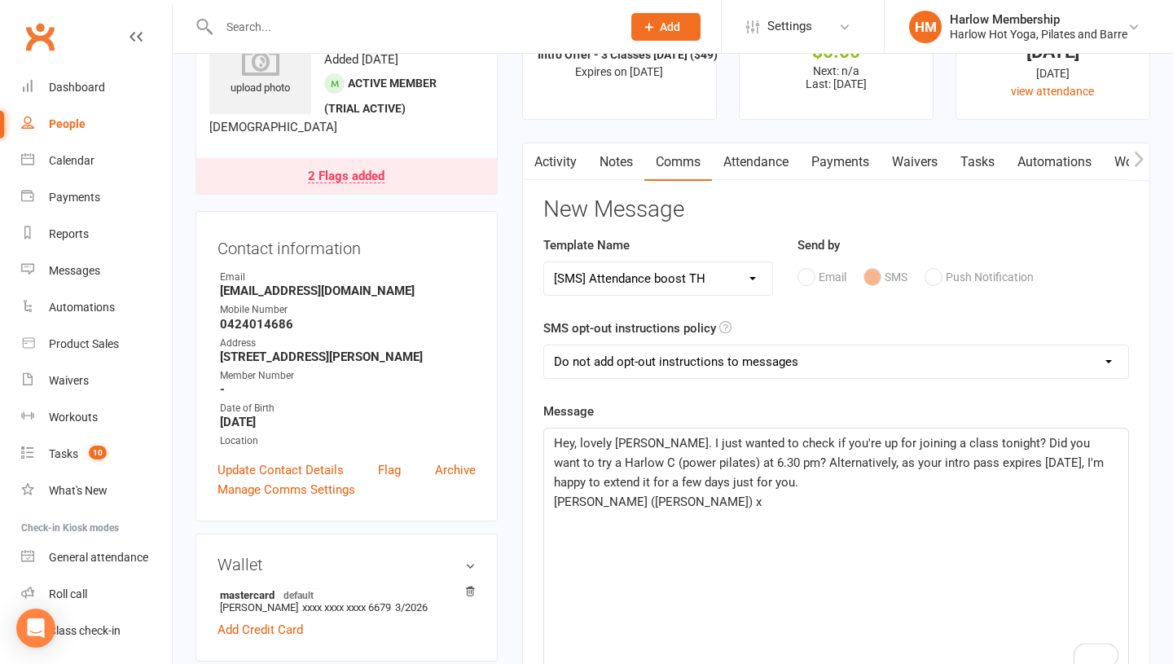
scroll to position [81, 0]
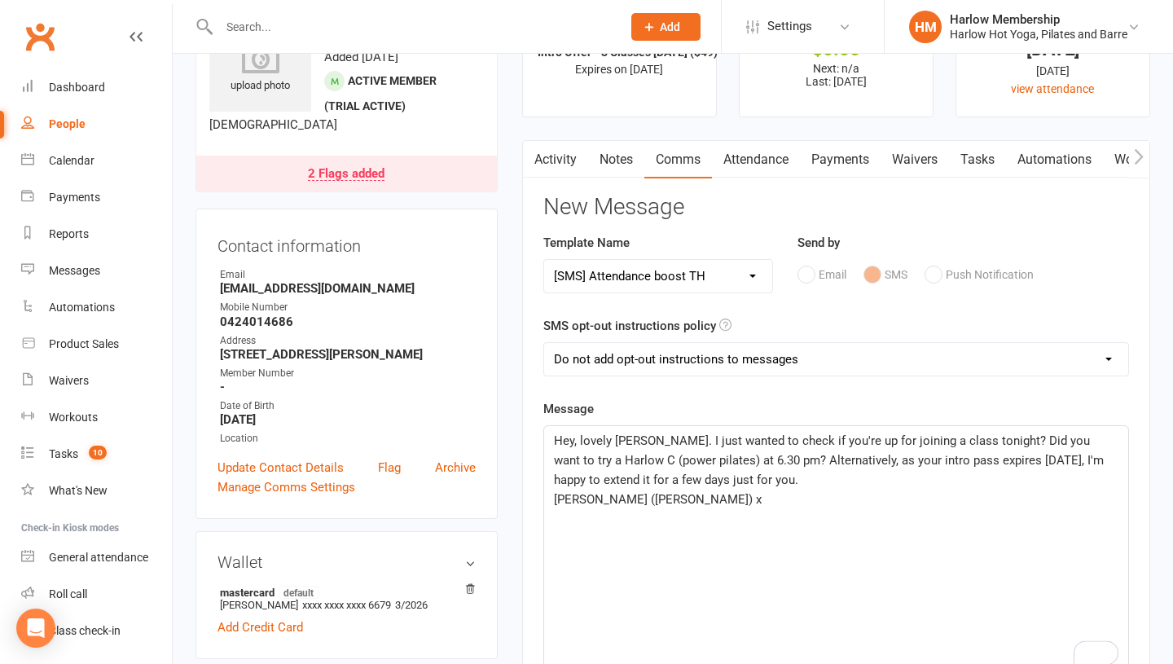
click at [758, 464] on span "Hey, lovely Joey. I just wanted to check if you're up for joining a class tonig…" at bounding box center [830, 460] width 553 height 54
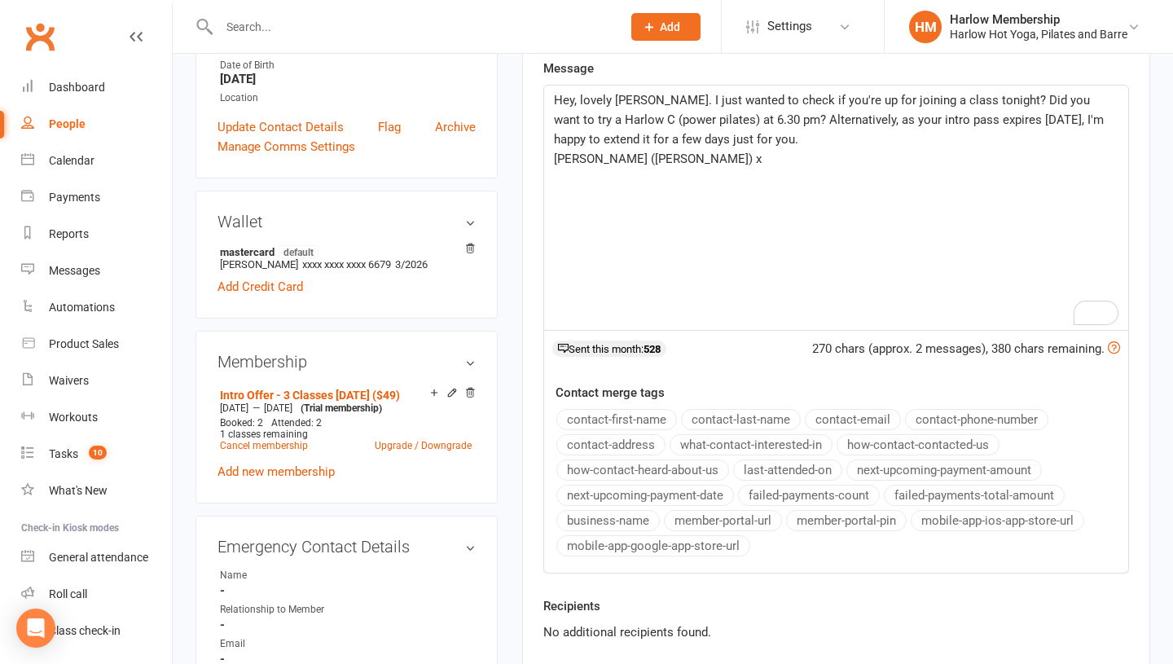
scroll to position [335, 0]
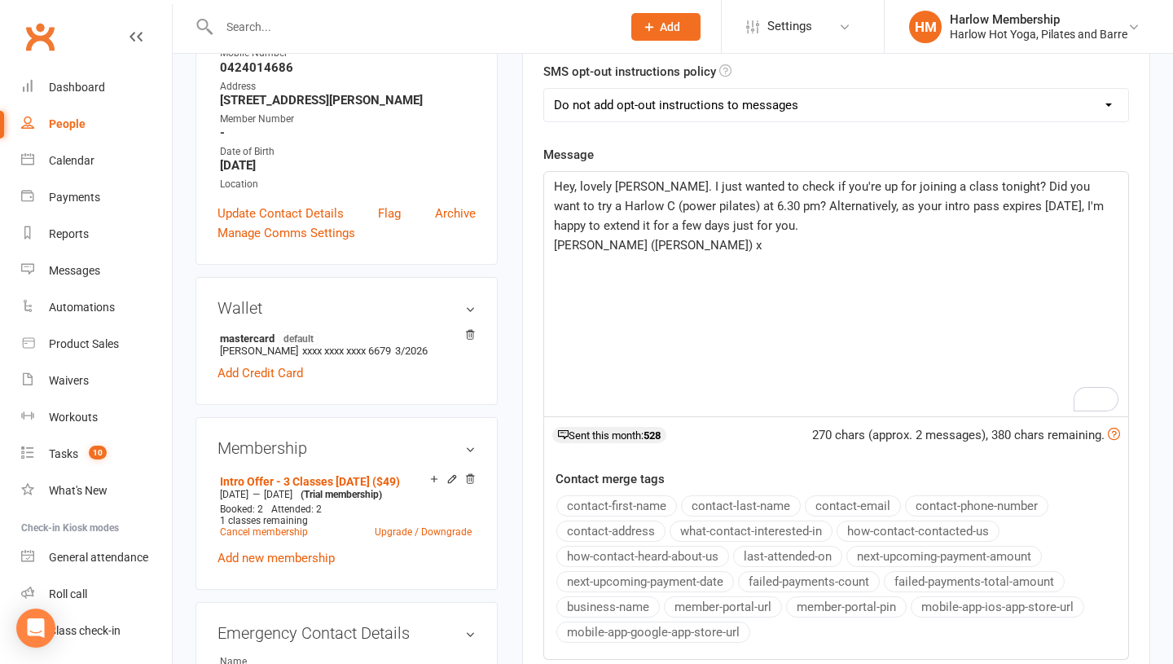
click at [617, 238] on span "Krystyna (Harlow) x" at bounding box center [658, 245] width 208 height 15
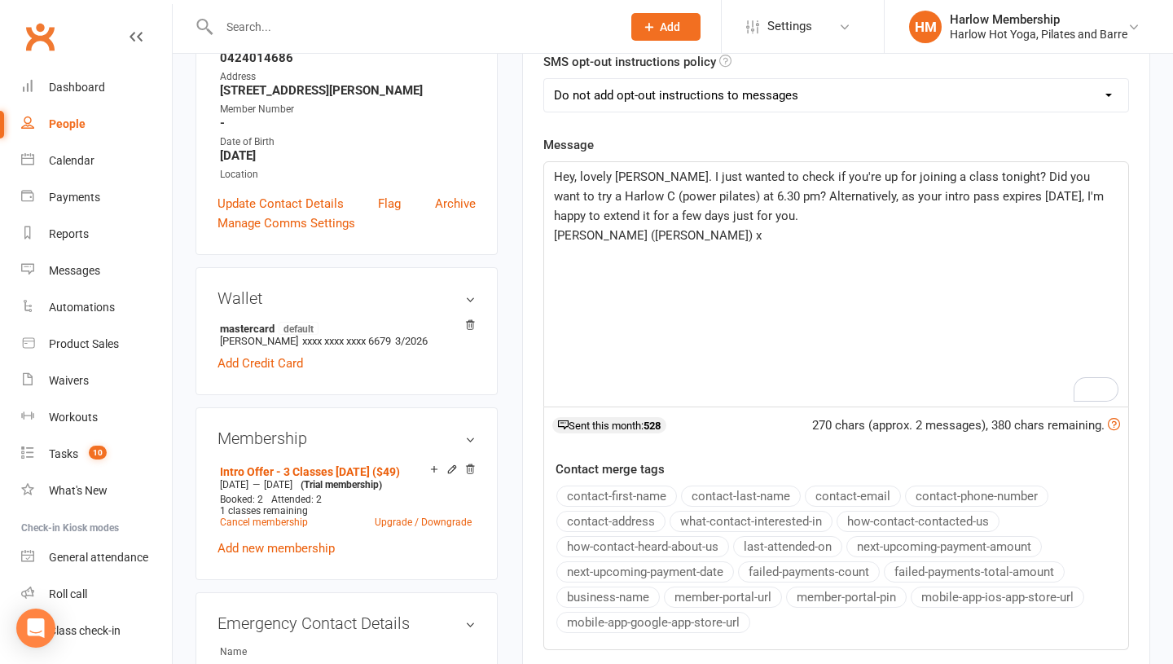
click at [761, 213] on p "Hey, lovely Joey. I just wanted to check if you're up for joining a class tonig…" at bounding box center [836, 196] width 564 height 59
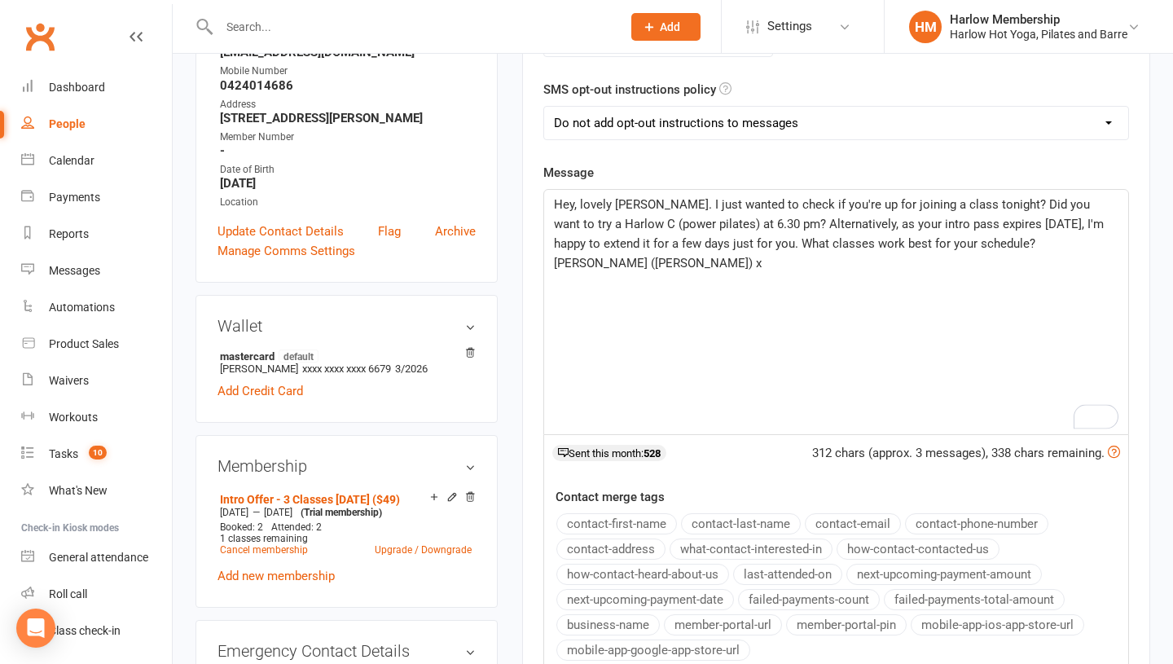
scroll to position [243, 0]
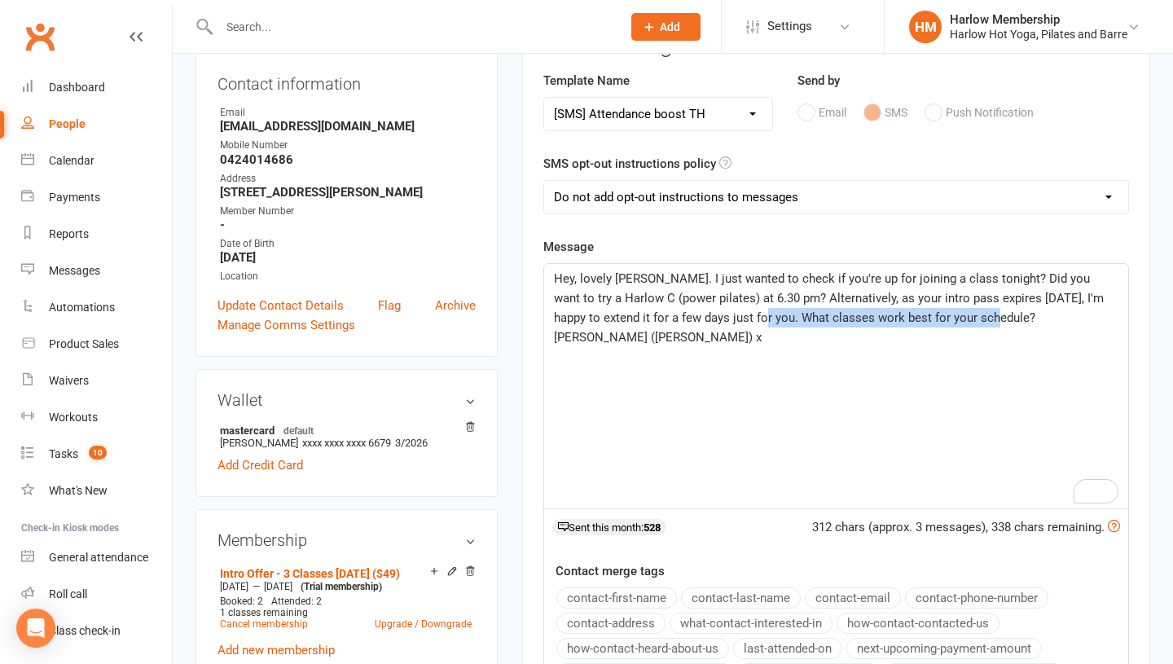
drag, startPoint x: 1003, startPoint y: 324, endPoint x: 751, endPoint y: 310, distance: 252.1
click at [751, 310] on p "Hey, lovely Joey. I just wanted to check if you're up for joining a class tonig…" at bounding box center [836, 298] width 564 height 59
click at [631, 195] on select "Add opt-out instructions to all messages Add opt-out instructions for messages …" at bounding box center [836, 197] width 584 height 33
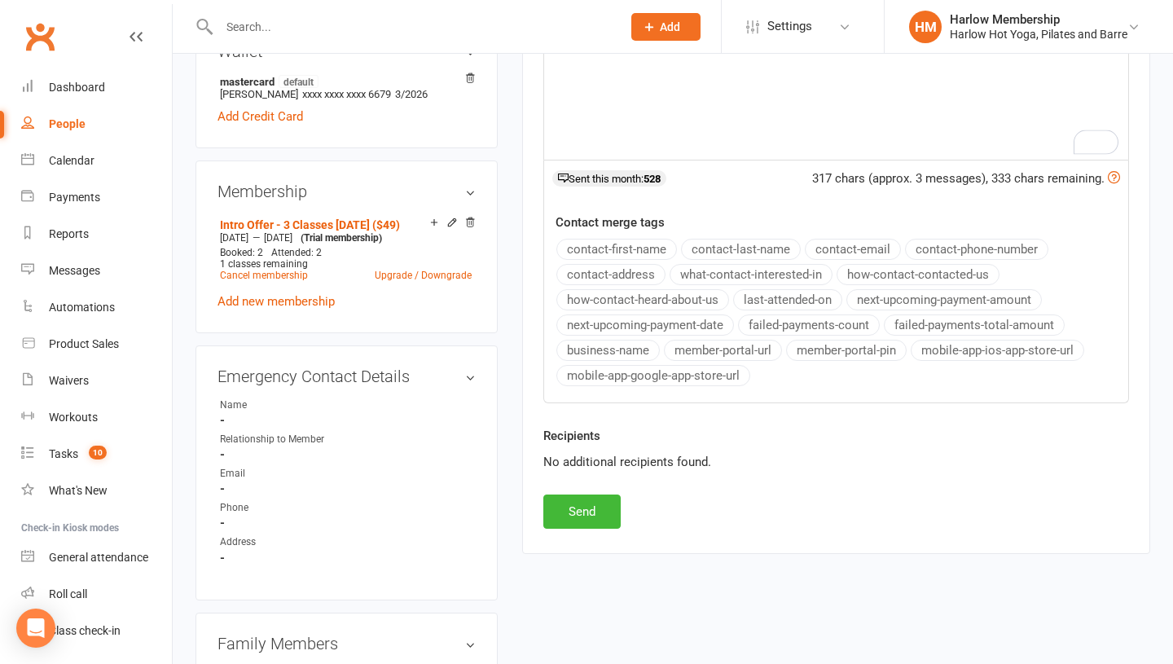
scroll to position [602, 0]
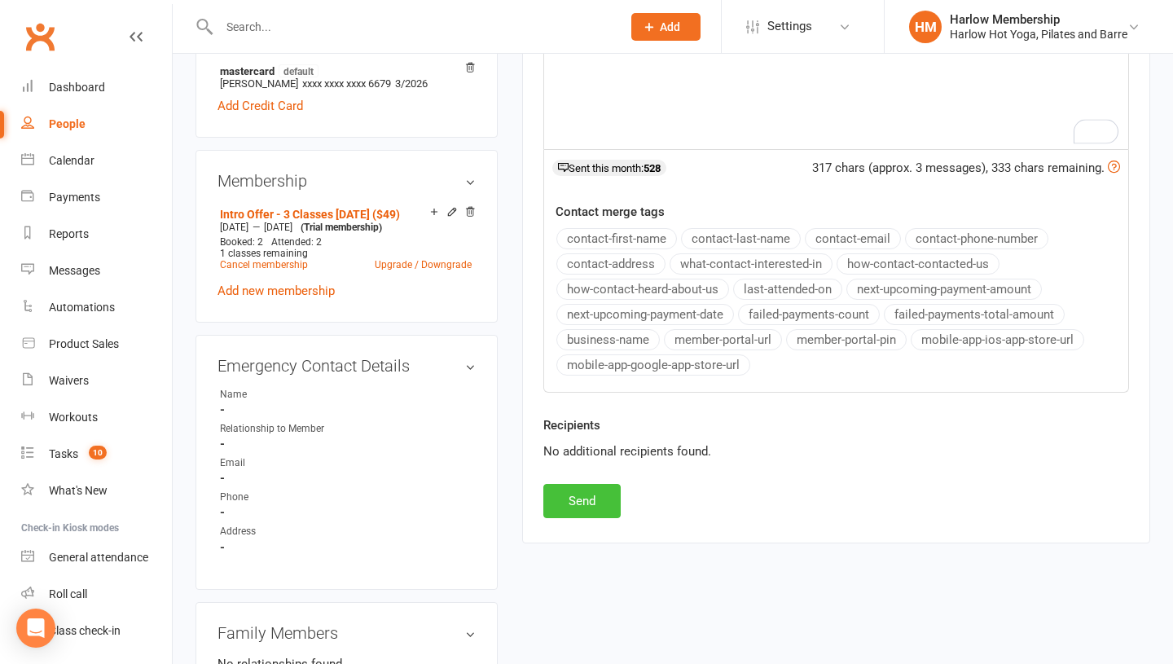
click at [569, 499] on button "Send" at bounding box center [581, 501] width 77 height 34
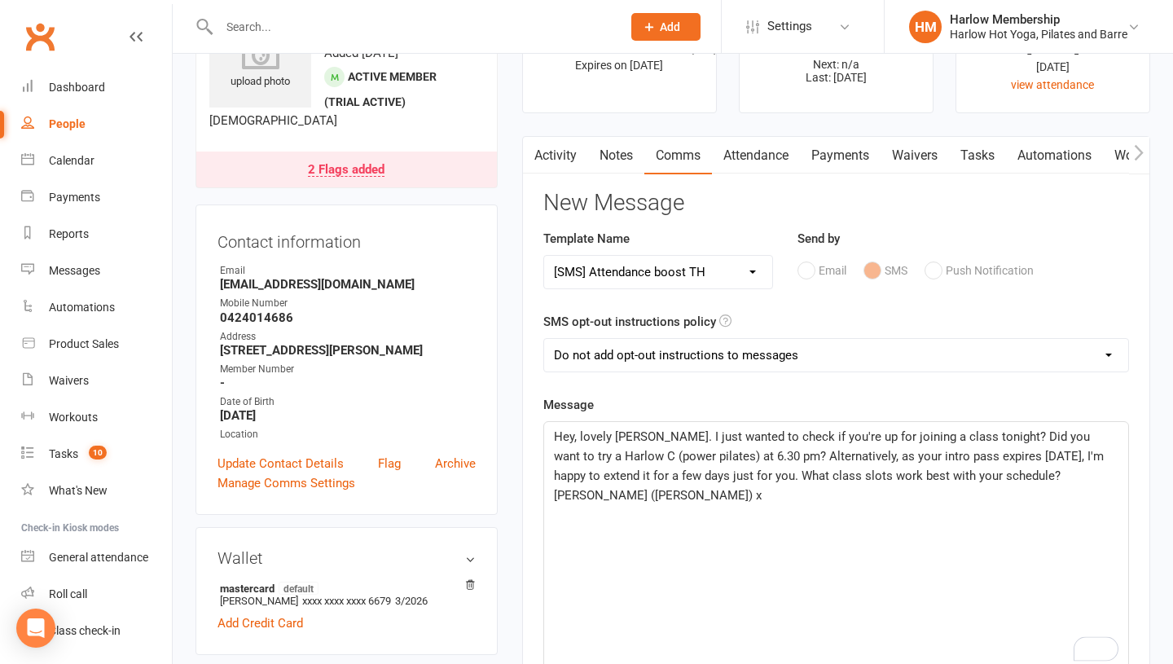
scroll to position [0, 0]
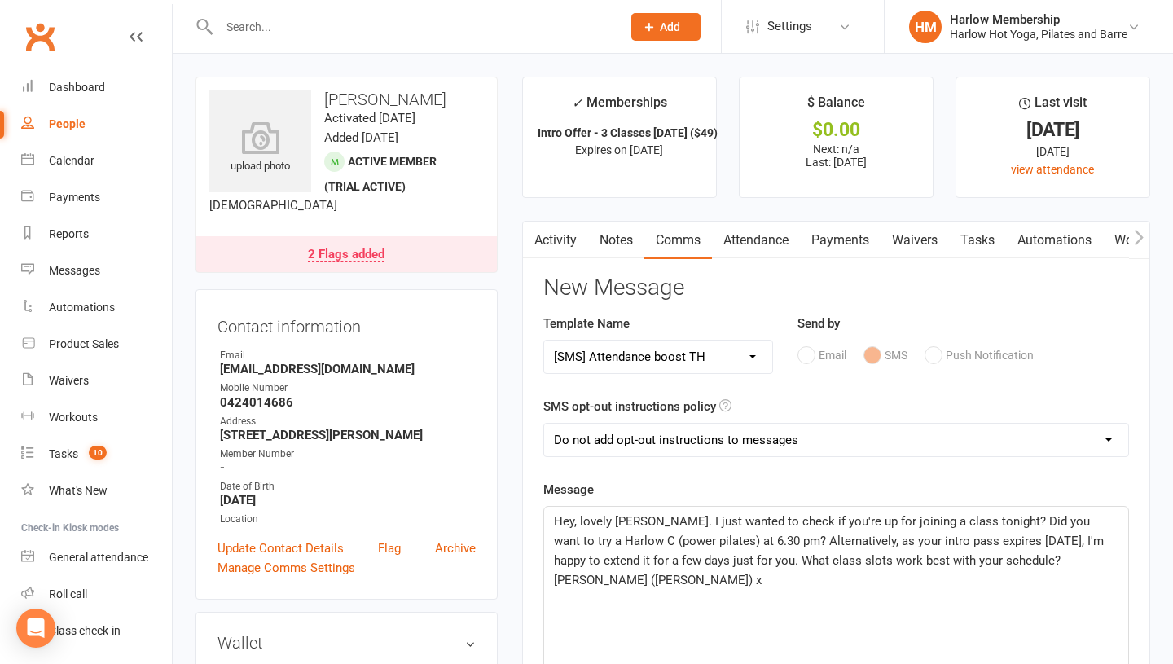
select select
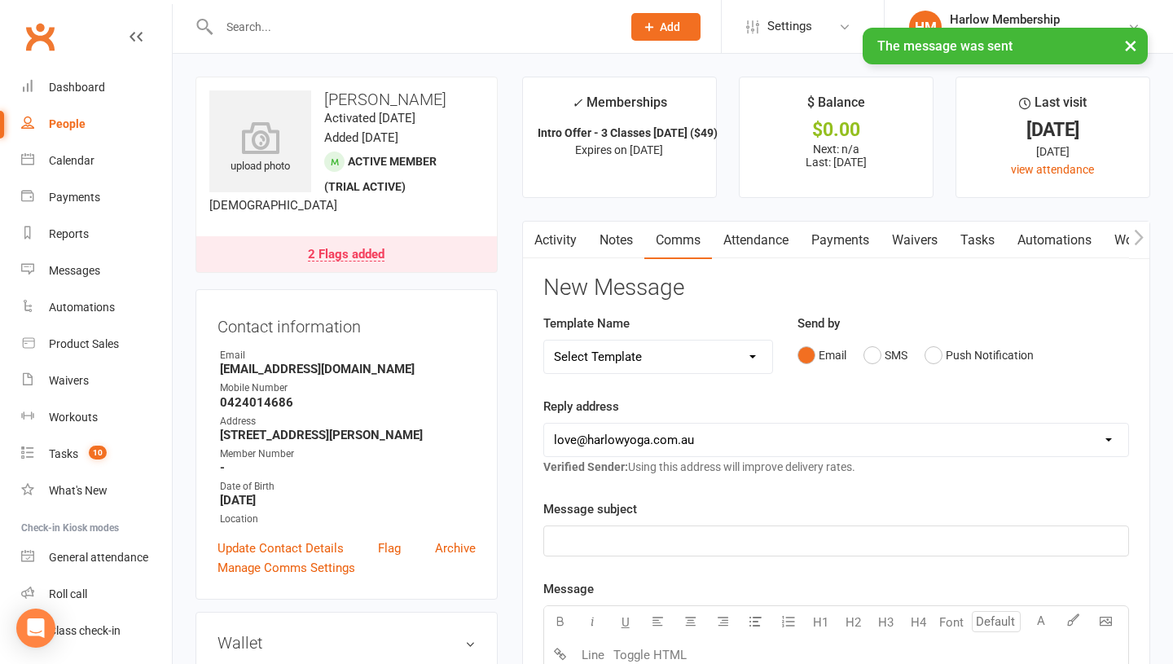
click at [613, 236] on link "Notes" at bounding box center [616, 240] width 56 height 37
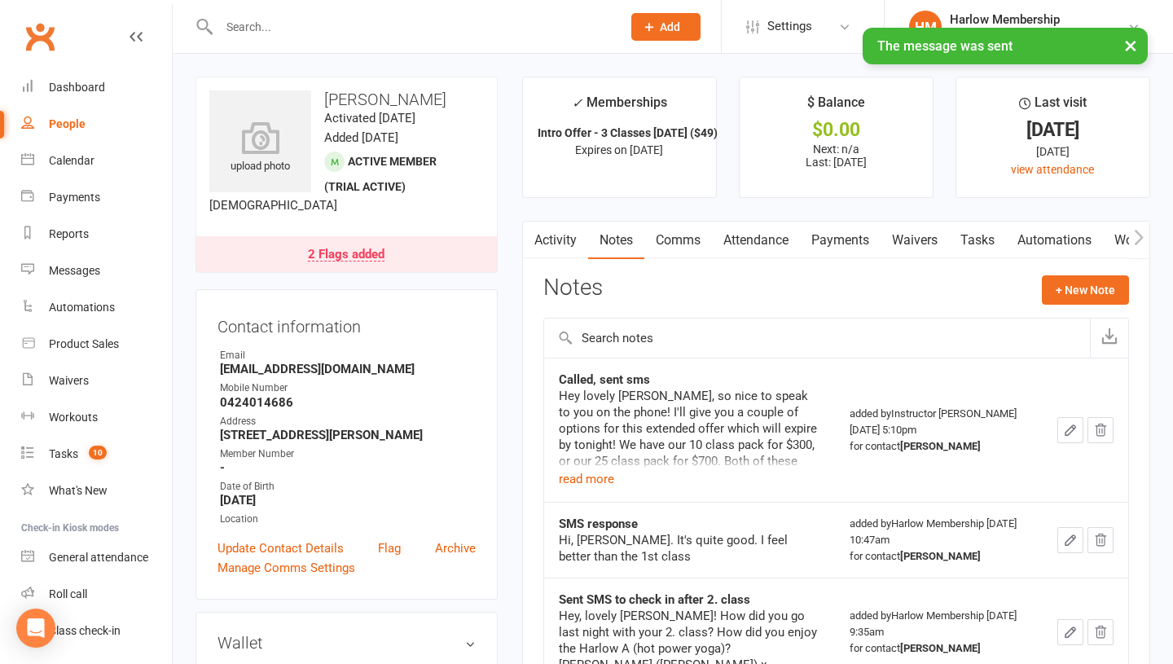
click at [561, 242] on link "Activity" at bounding box center [555, 240] width 65 height 37
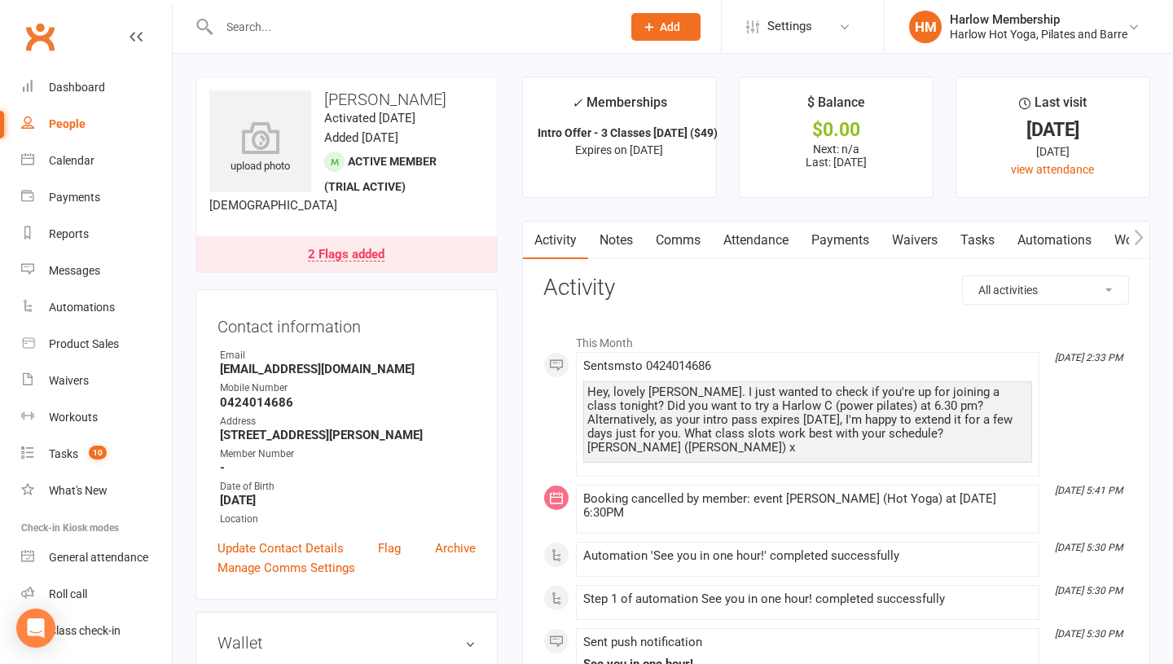
click at [991, 247] on link "Tasks" at bounding box center [977, 240] width 57 height 37
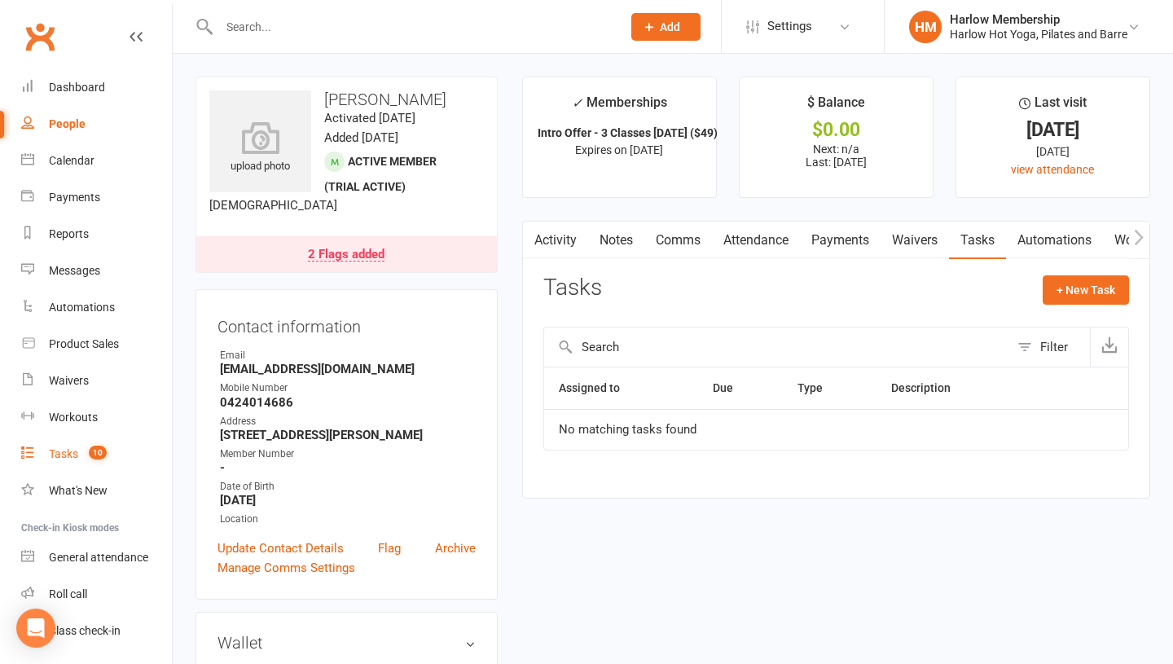
click at [83, 448] on count-badge "10" at bounding box center [94, 453] width 26 height 13
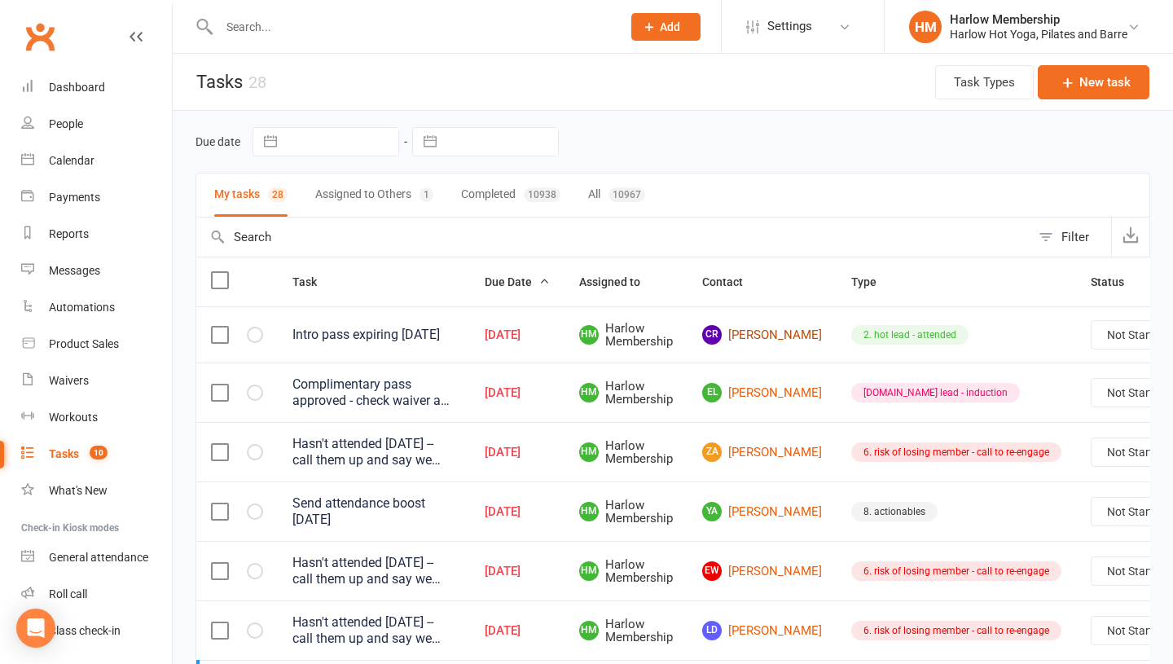
click at [745, 338] on link "CR Courtney Raabe" at bounding box center [762, 335] width 120 height 20
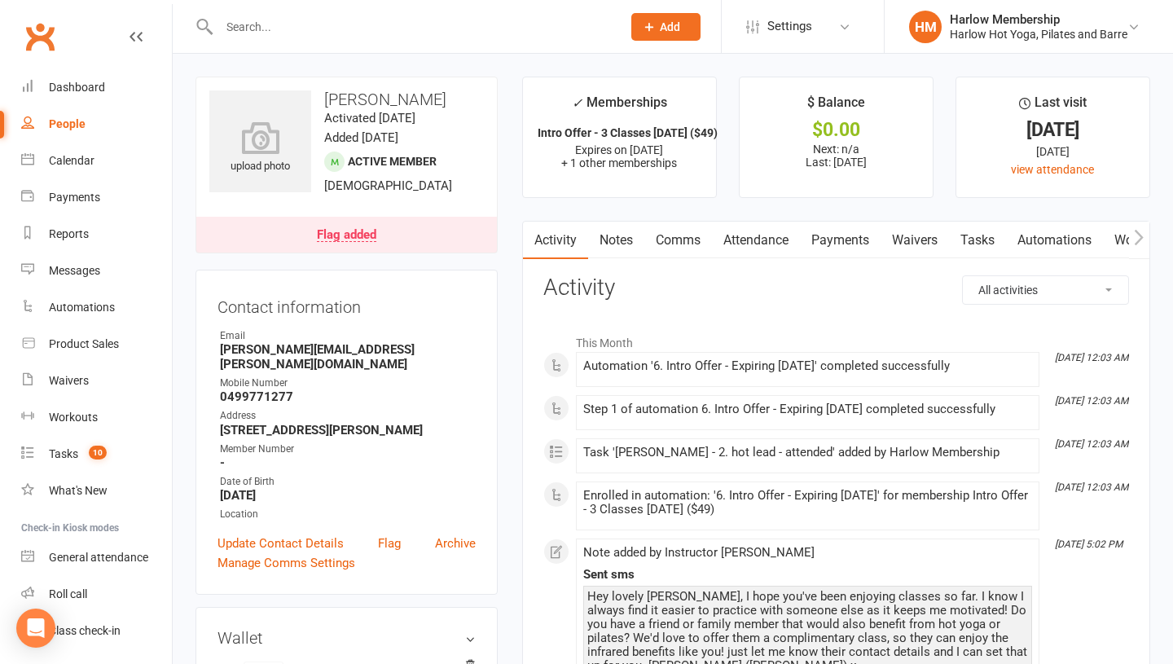
click at [363, 237] on div "Flag added" at bounding box center [346, 235] width 59 height 13
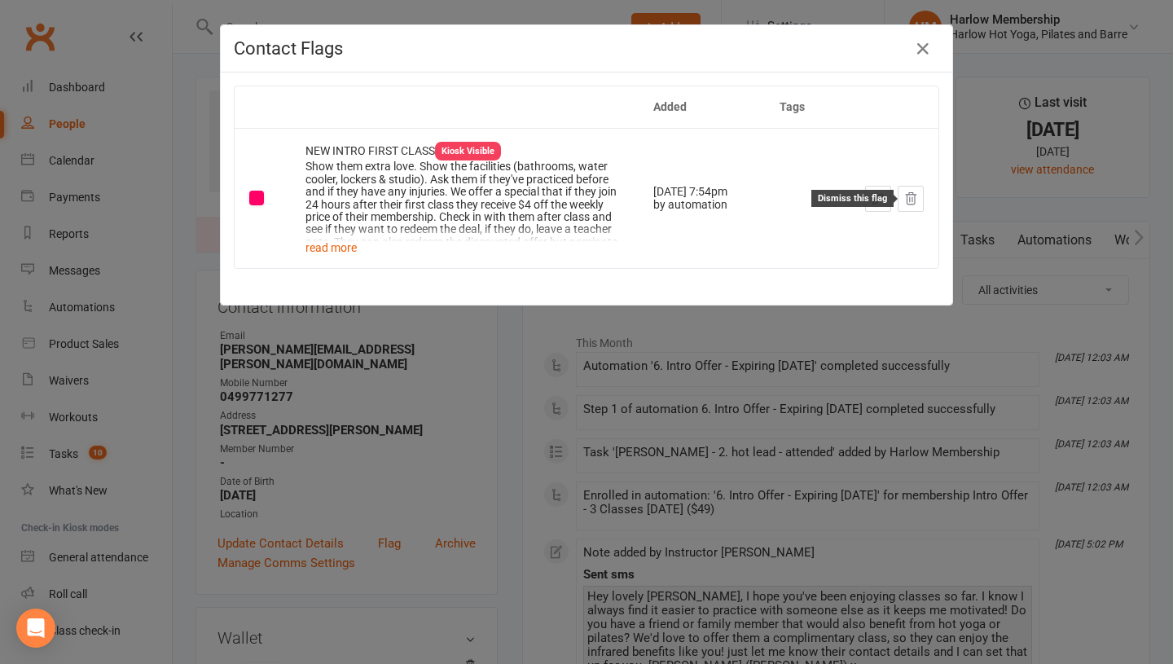
click at [910, 204] on icon at bounding box center [910, 198] width 15 height 15
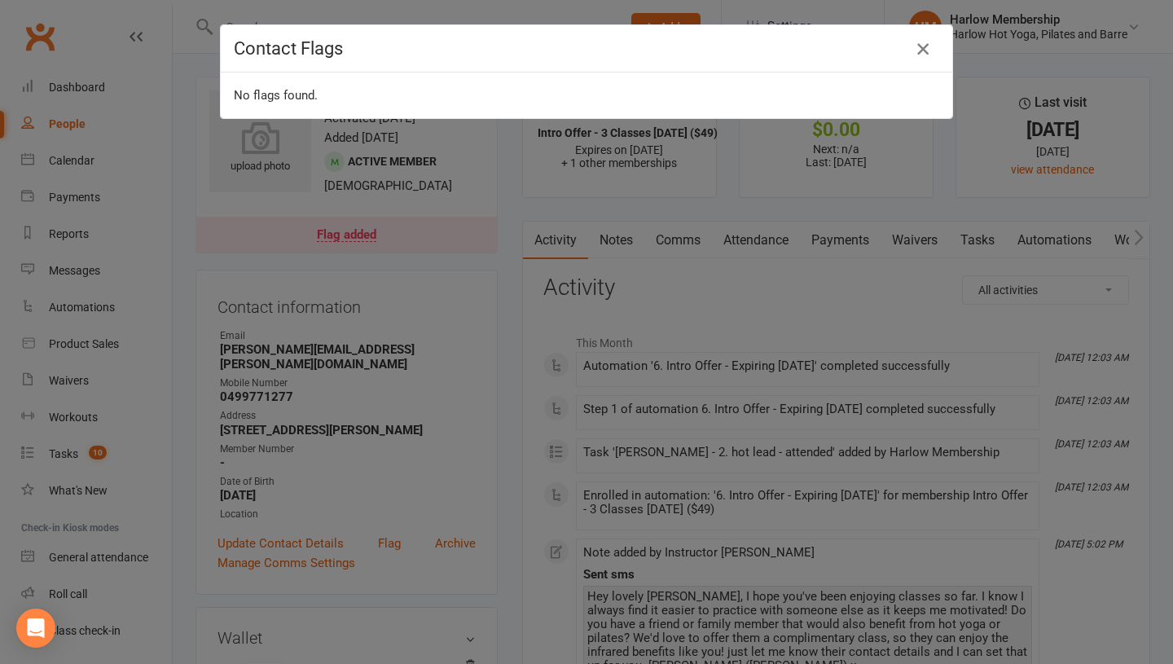
click at [923, 53] on icon "button" at bounding box center [923, 49] width 20 height 20
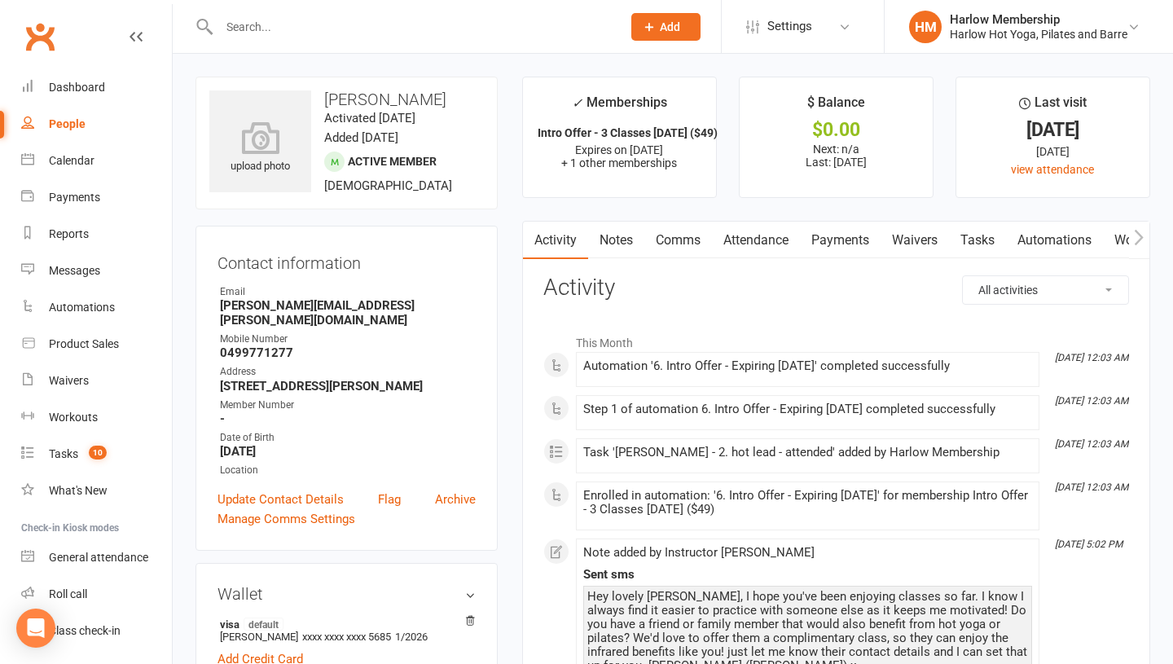
click at [972, 236] on link "Tasks" at bounding box center [977, 240] width 57 height 37
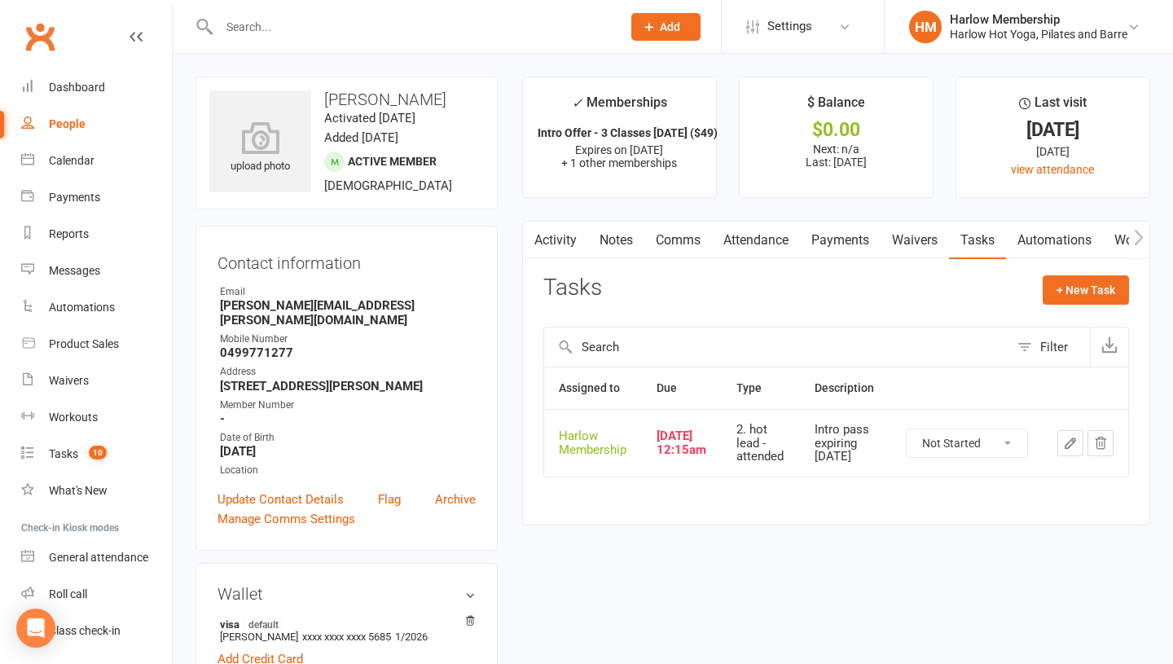
click at [968, 447] on select "Not Started In Progress Waiting Complete" at bounding box center [967, 443] width 121 height 28
select select "unstarted"
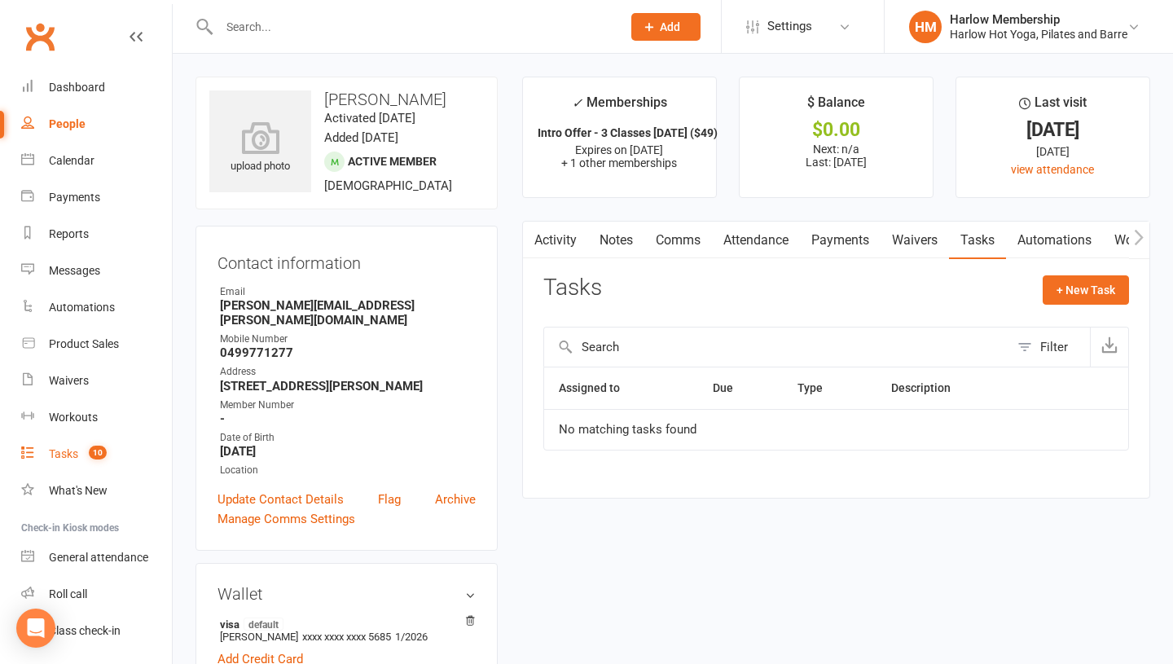
click at [90, 457] on count-badge "10" at bounding box center [94, 453] width 26 height 13
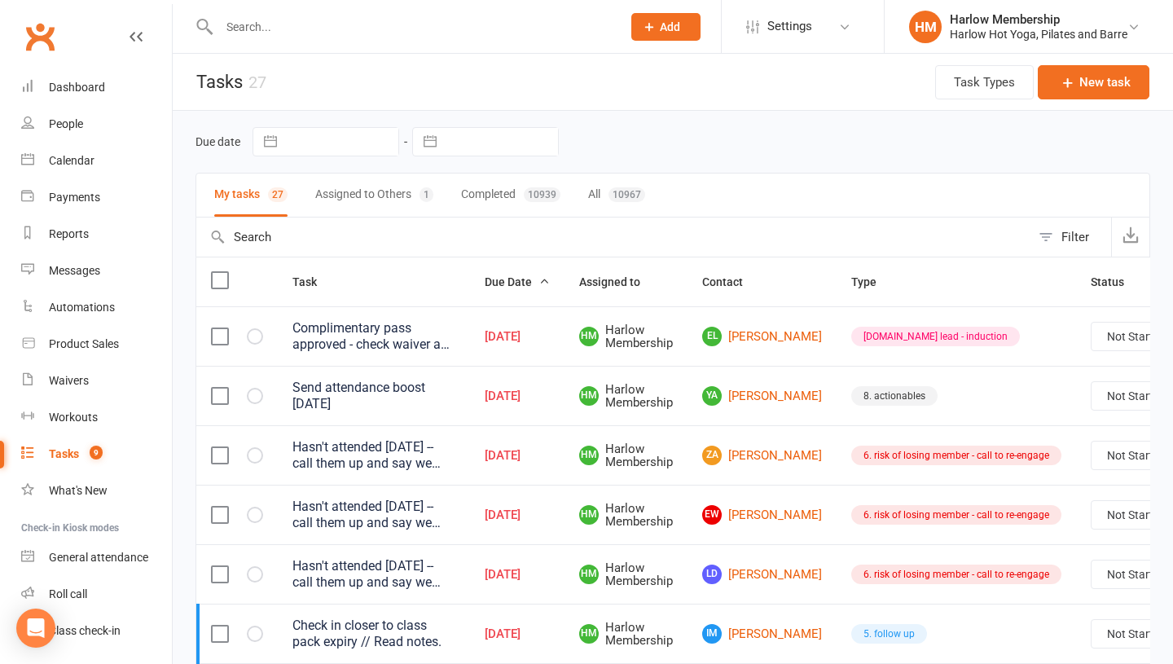
click at [1092, 336] on select "Not Started In Progress Waiting Complete" at bounding box center [1152, 337] width 121 height 28
select select "unstarted"
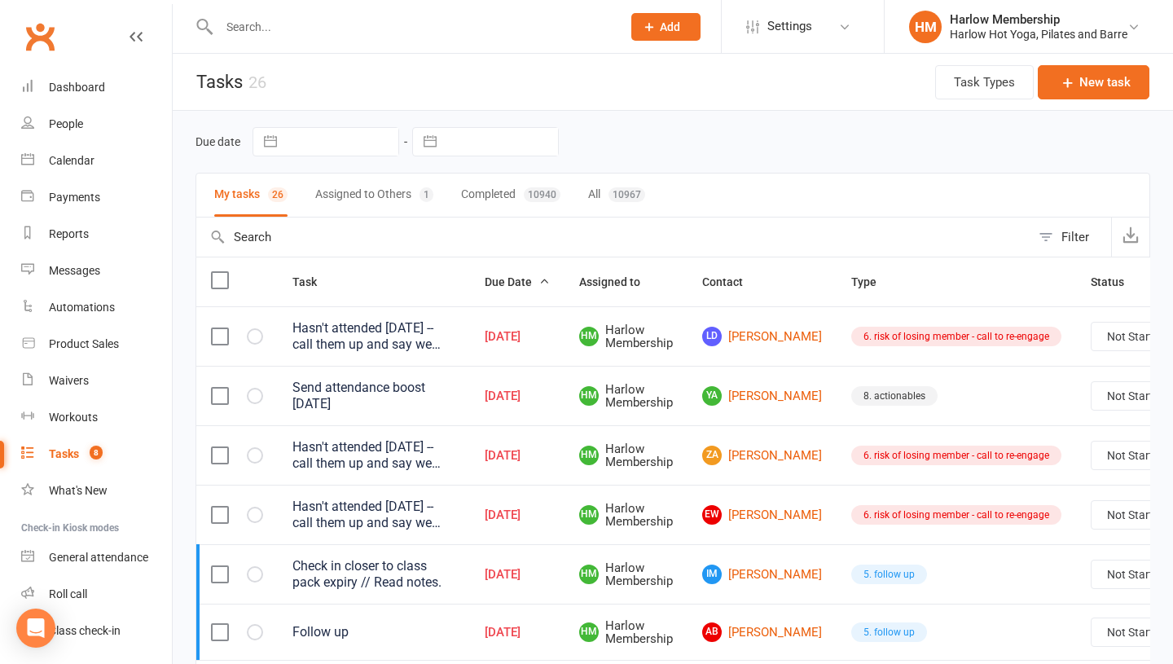
click at [1092, 395] on select "Not Started In Progress Waiting Complete" at bounding box center [1152, 396] width 121 height 28
select select "unstarted"
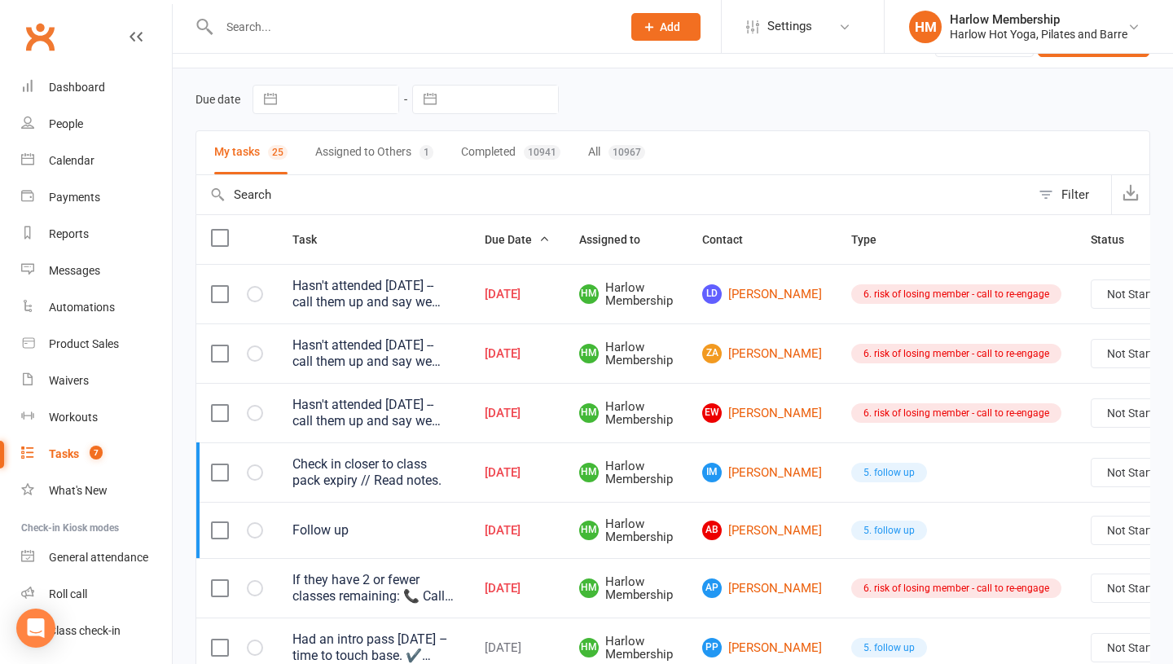
scroll to position [46, 0]
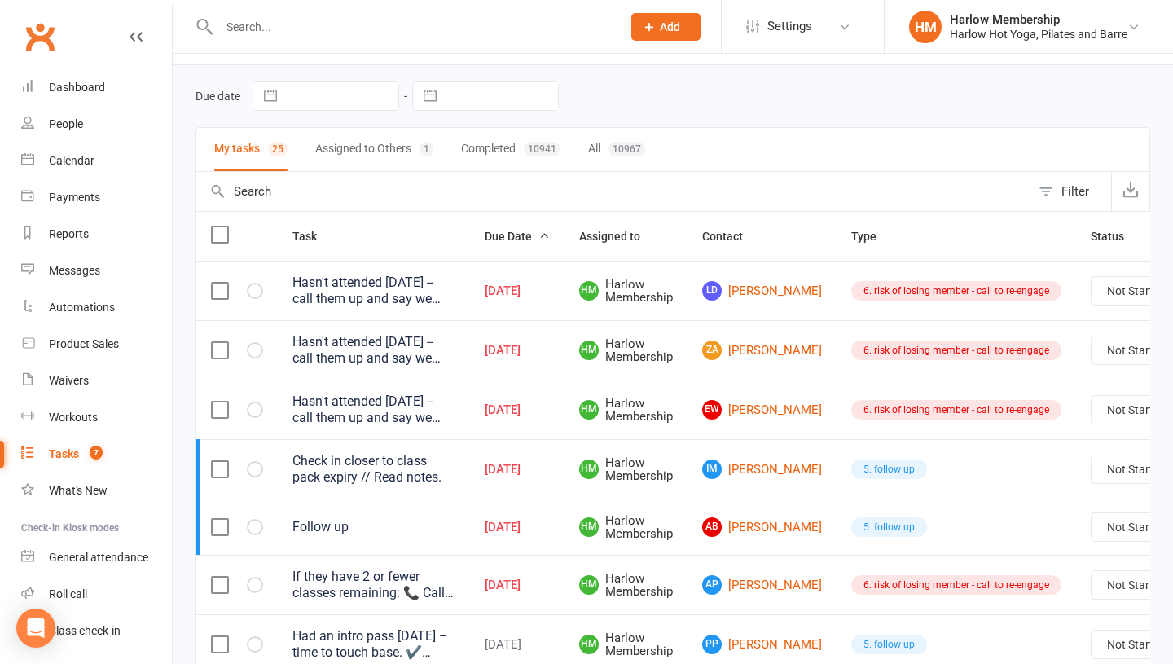
click at [1100, 413] on select "Not Started In Progress Waiting Complete" at bounding box center [1152, 410] width 121 height 28
select select "unstarted"
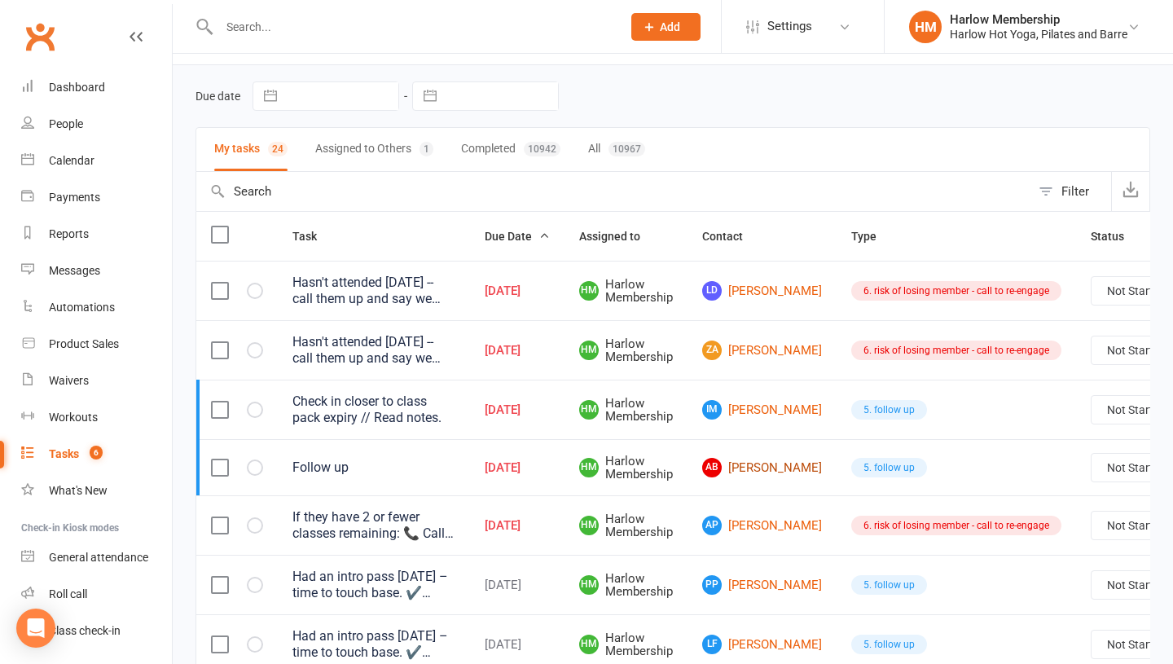
click at [741, 474] on link "AB Alex Blakeley" at bounding box center [762, 468] width 120 height 20
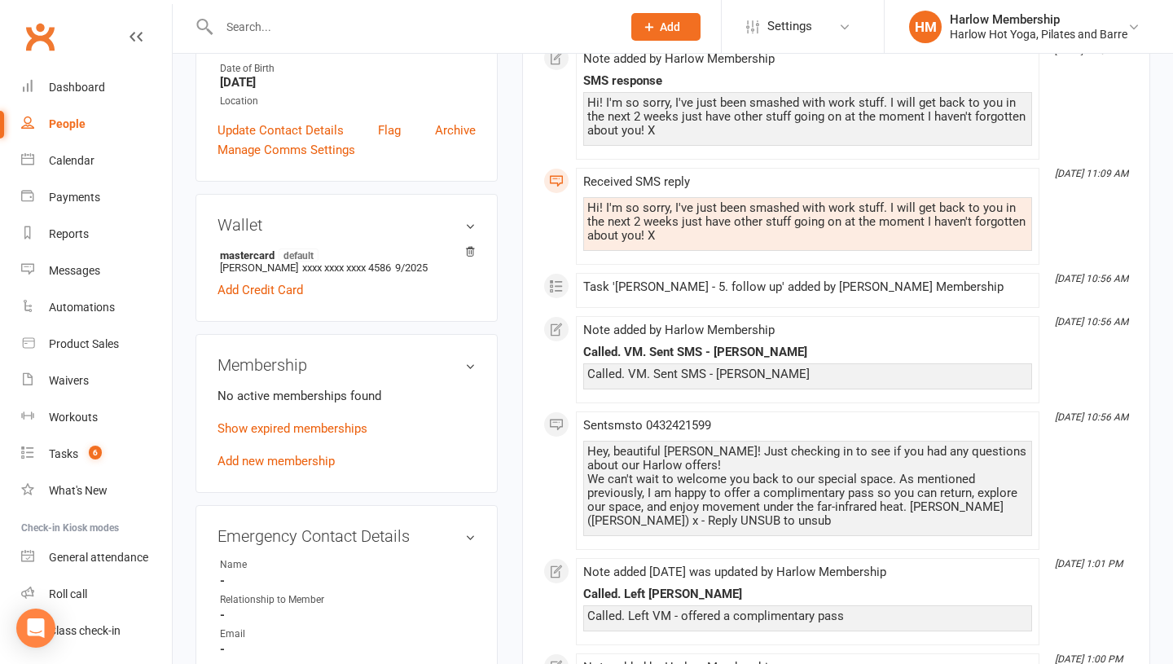
scroll to position [447, 0]
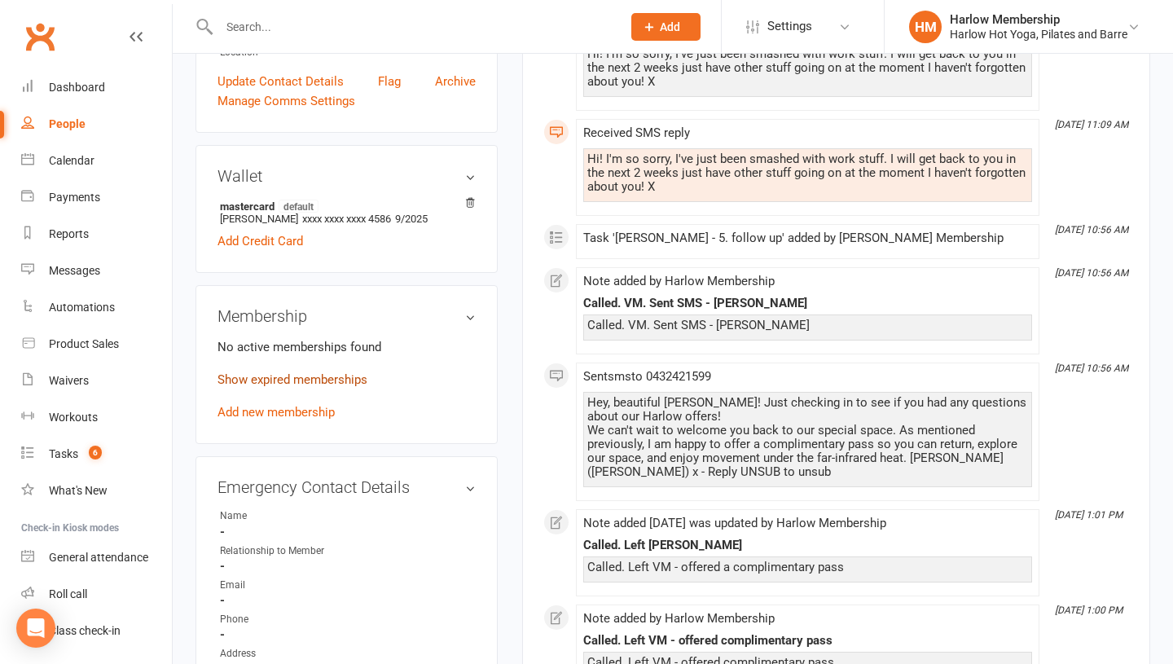
click at [285, 372] on link "Show expired memberships" at bounding box center [292, 379] width 150 height 15
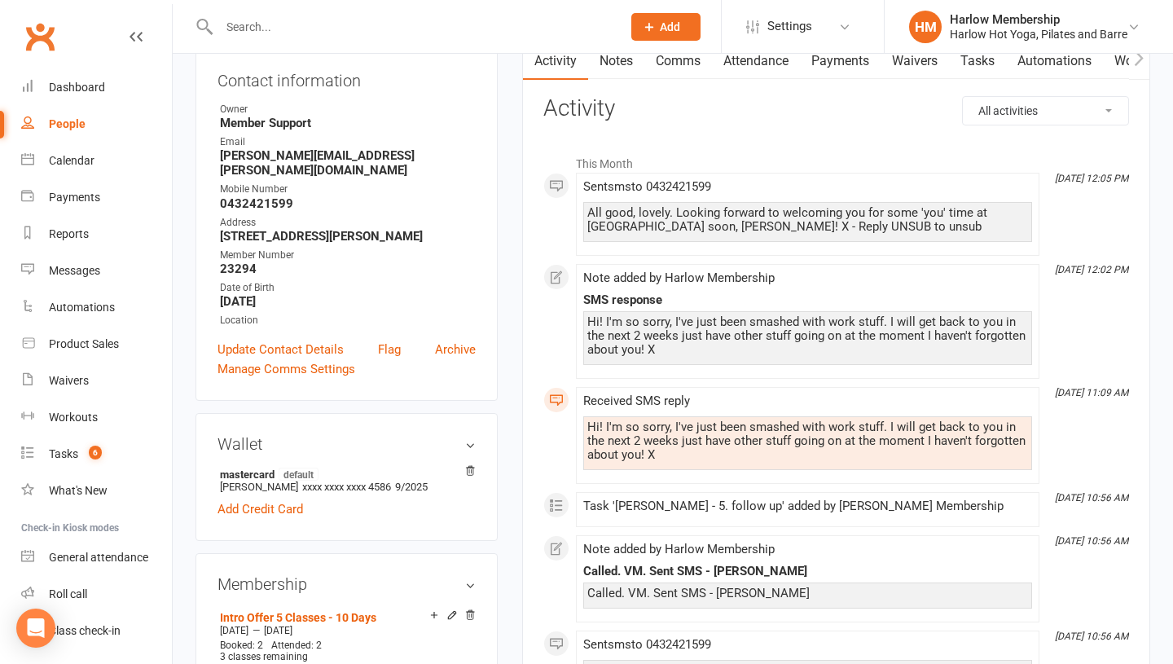
scroll to position [0, 0]
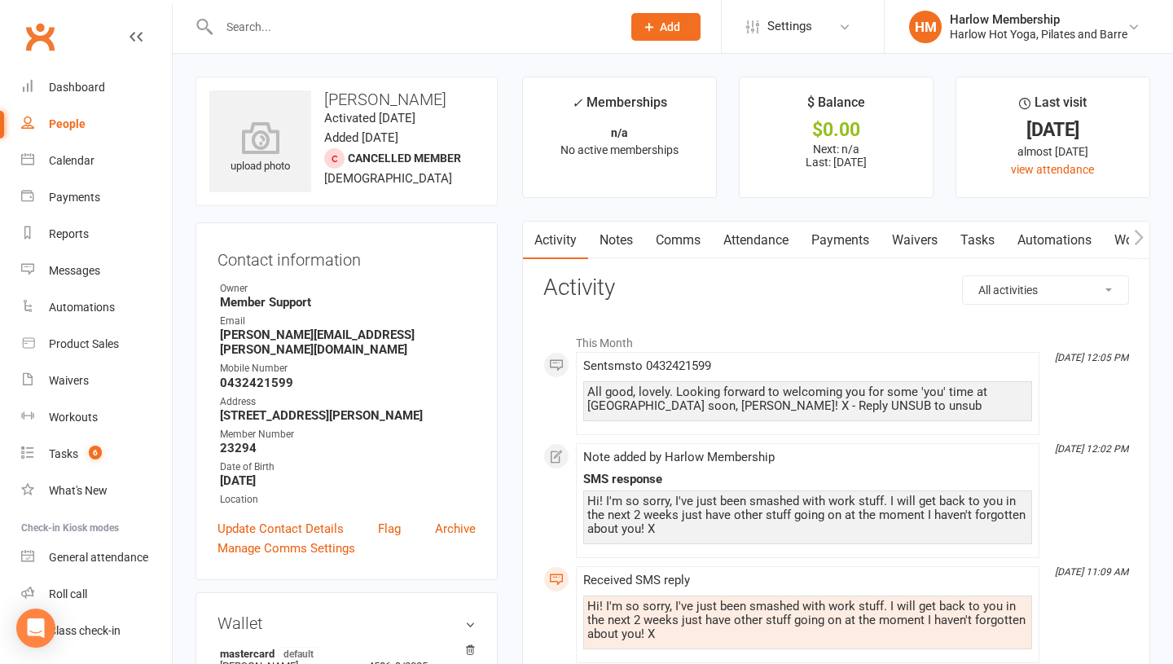
click at [970, 246] on link "Tasks" at bounding box center [977, 240] width 57 height 37
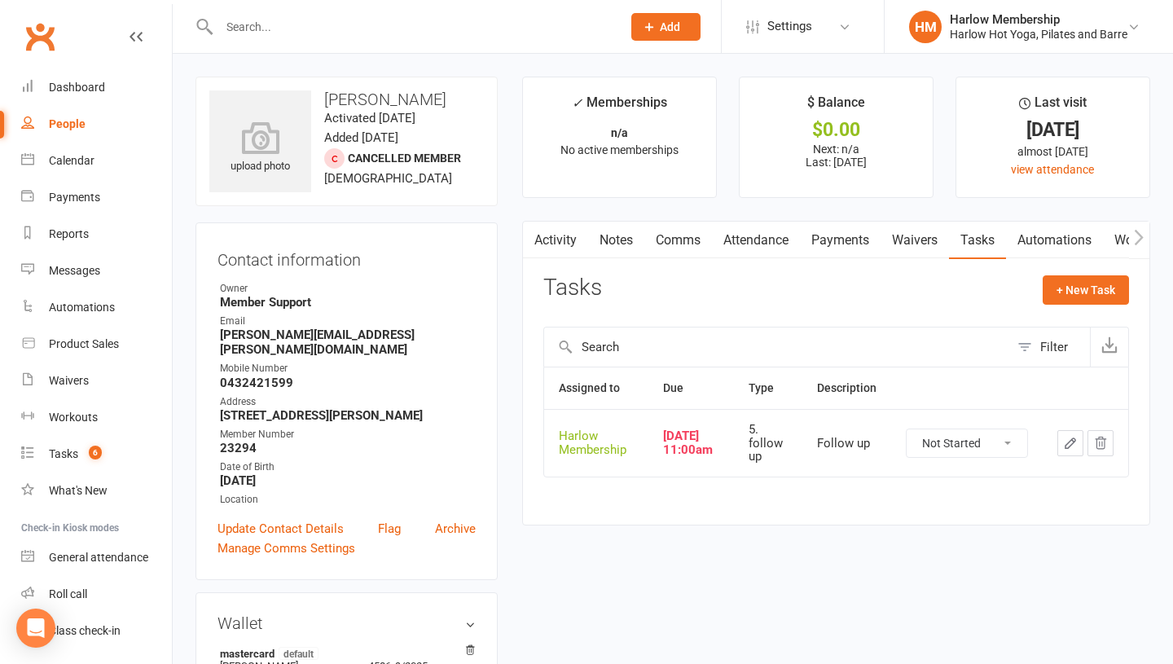
click at [1081, 445] on button "button" at bounding box center [1070, 443] width 26 height 26
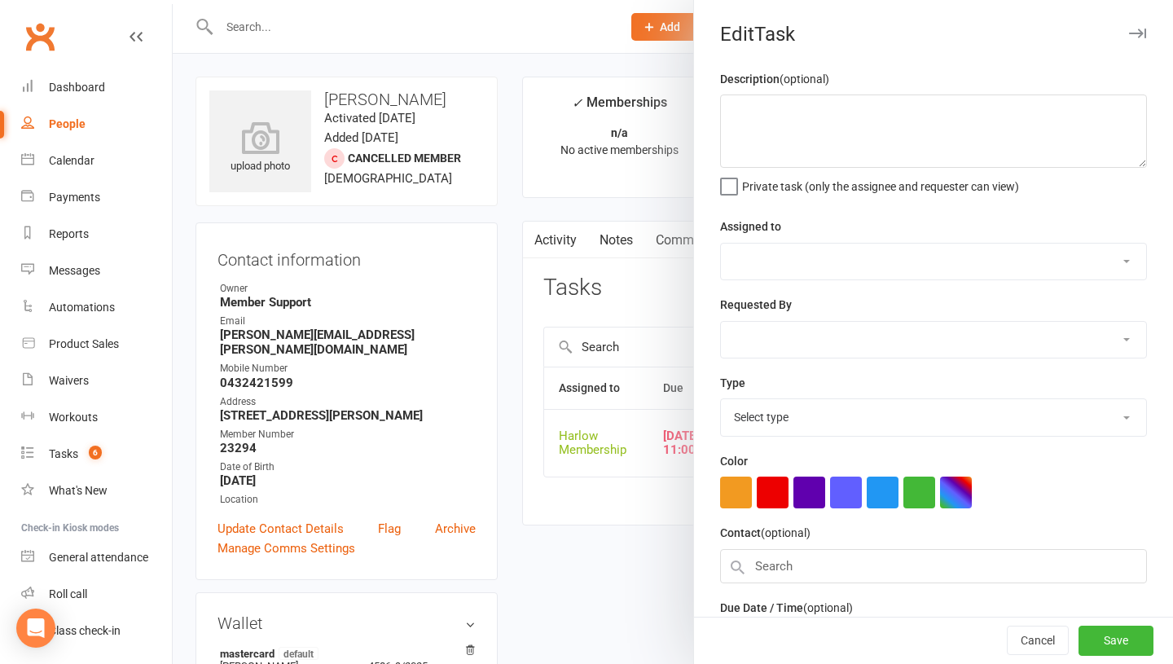
type textarea "Follow up"
select select "47368"
type input "11 Sep 2025"
type input "11:00am"
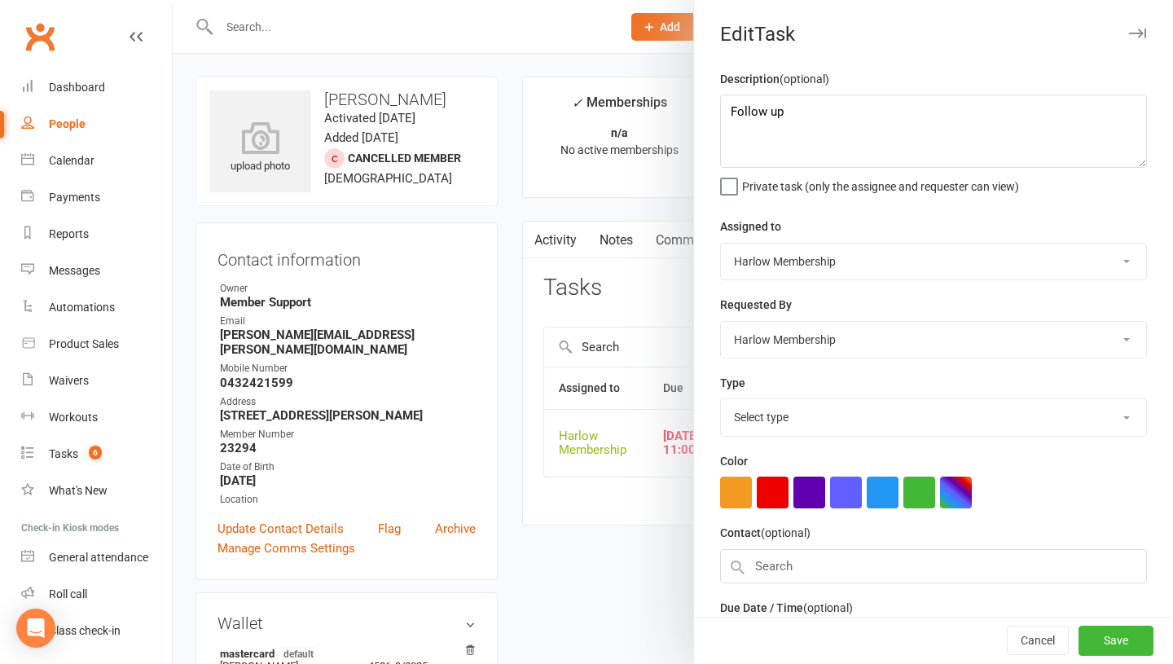
select select "27606"
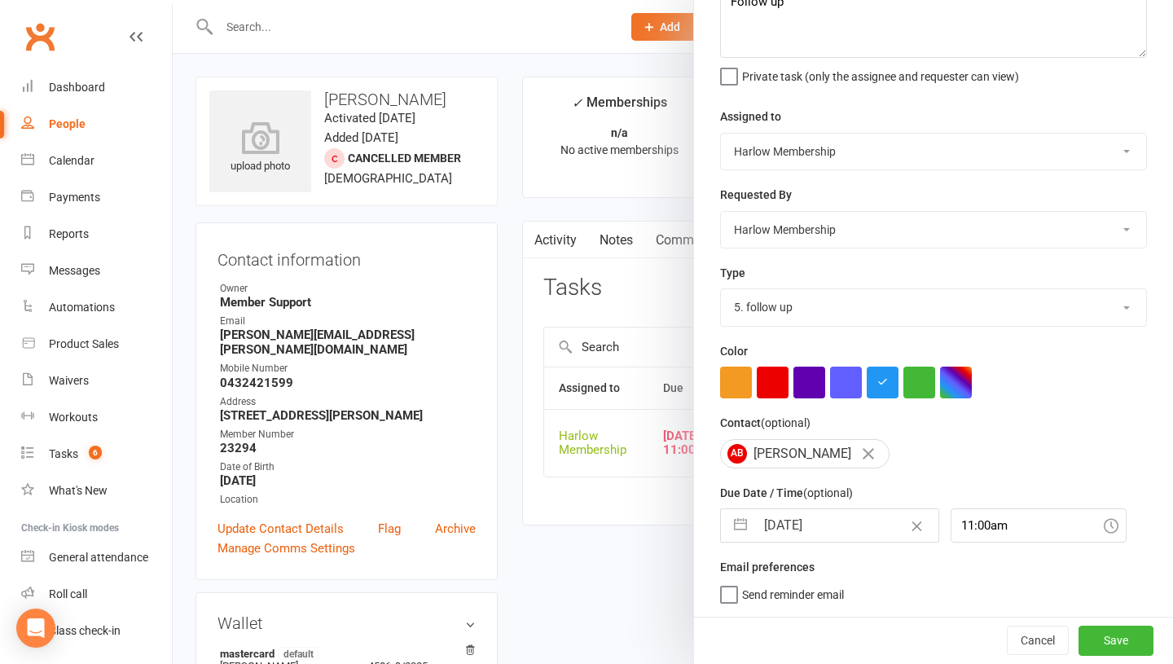
click at [789, 513] on input "11 Sep 2025" at bounding box center [846, 525] width 183 height 33
select select "7"
select select "2025"
select select "8"
select select "2025"
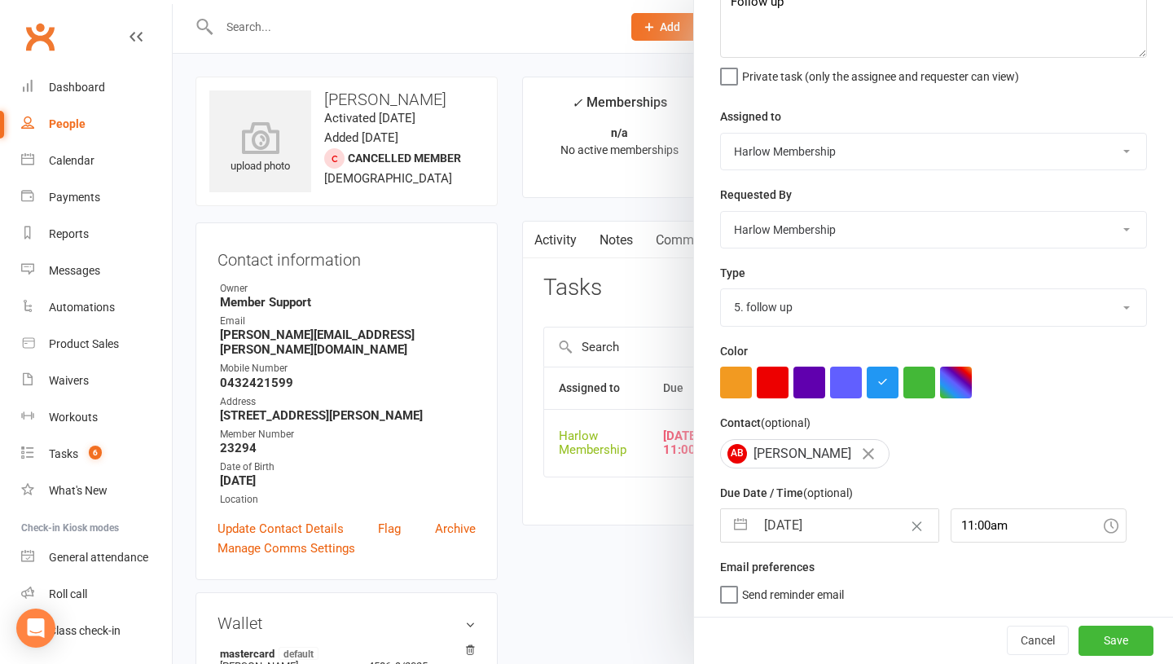
select select "9"
select select "2025"
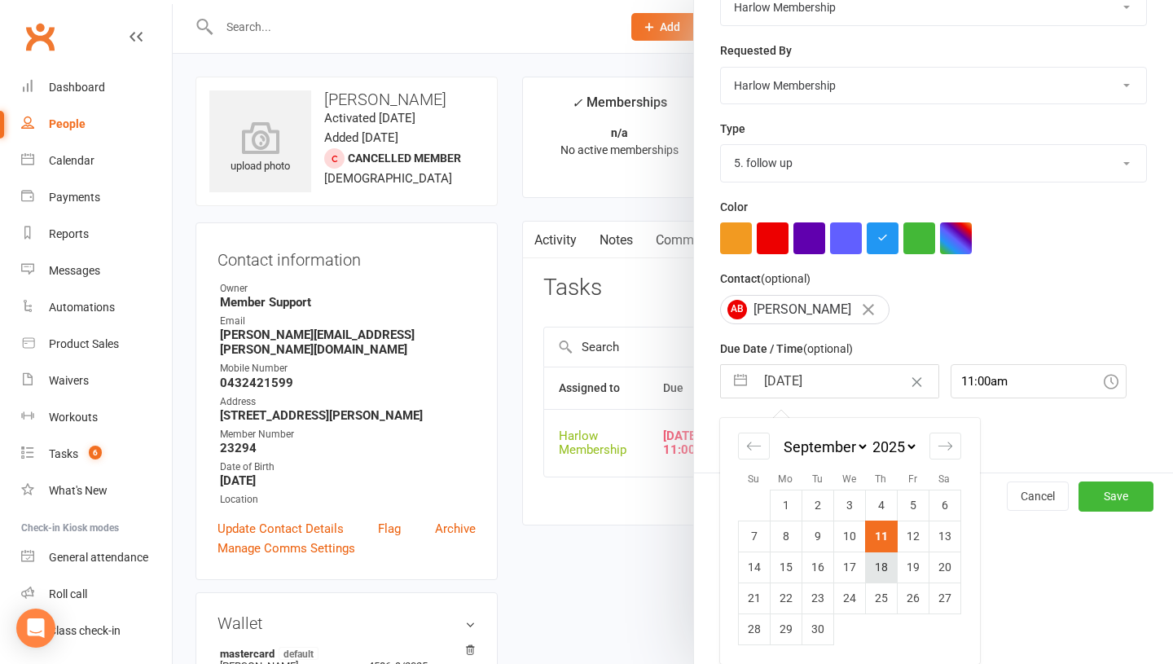
click at [875, 576] on td "18" at bounding box center [881, 566] width 32 height 31
type input "18 Sep 2025"
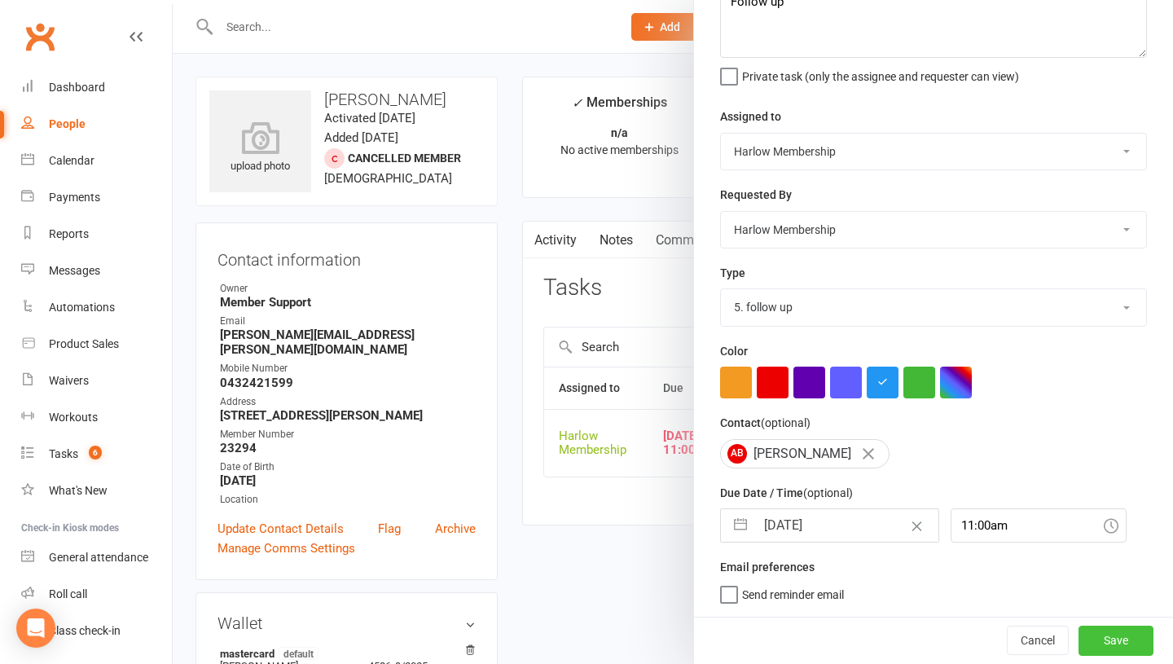
click at [1100, 635] on button "Save" at bounding box center [1115, 640] width 75 height 29
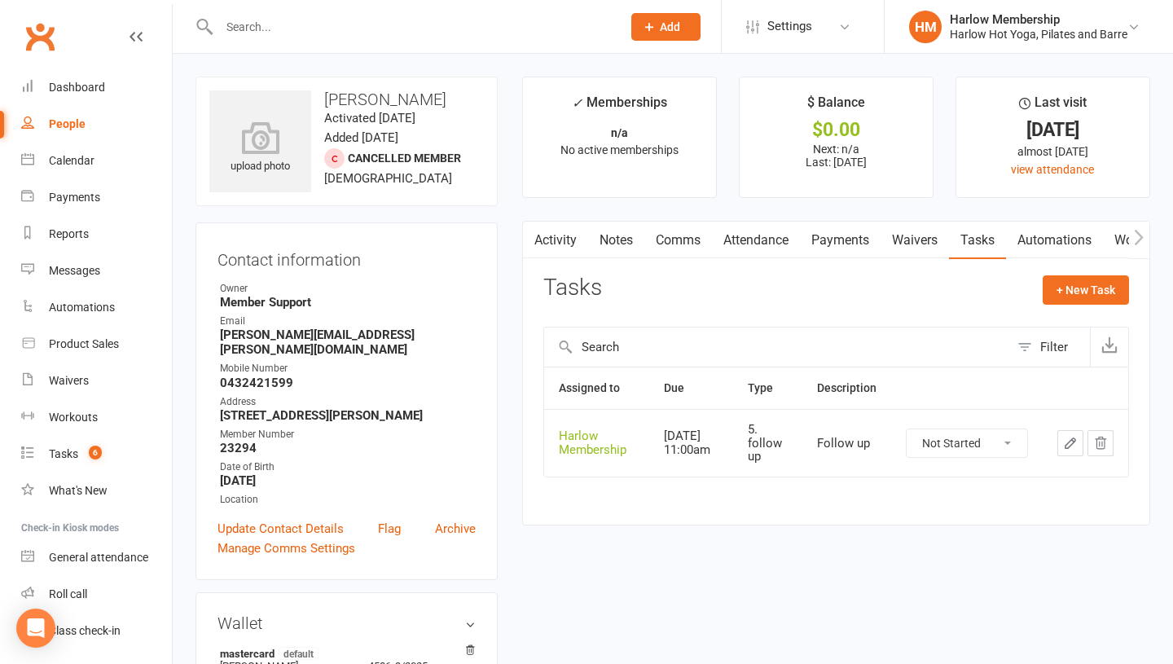
click at [1068, 446] on icon "button" at bounding box center [1070, 443] width 10 height 10
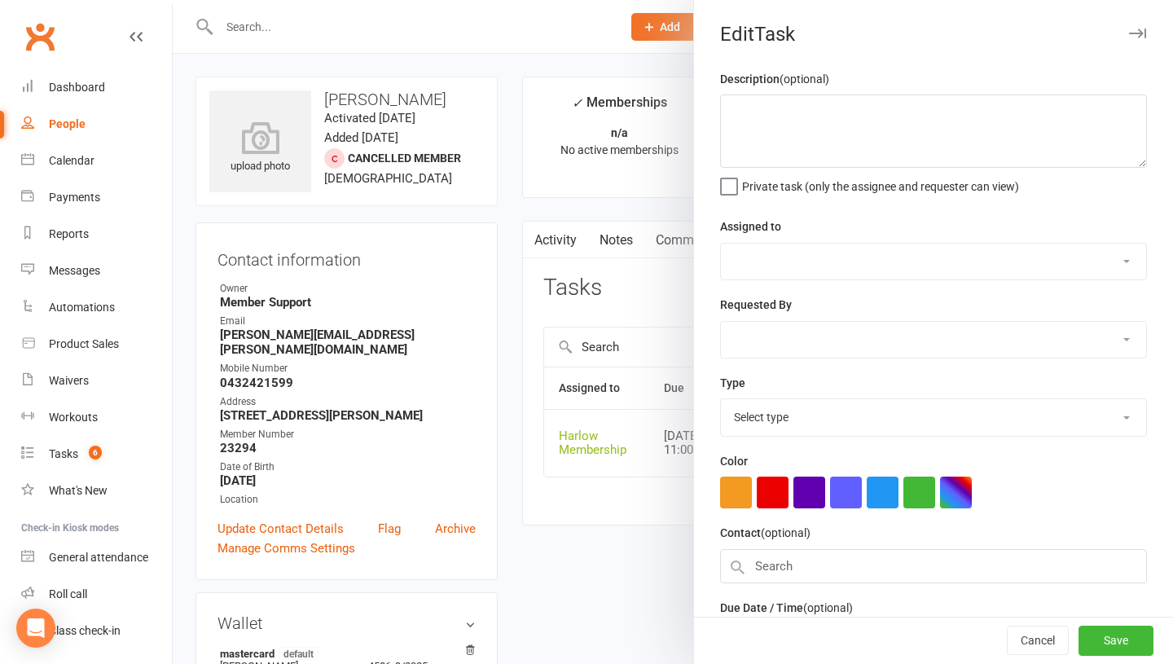
type textarea "Follow up"
select select "47368"
type input "18 Sep 2025"
type input "11:00am"
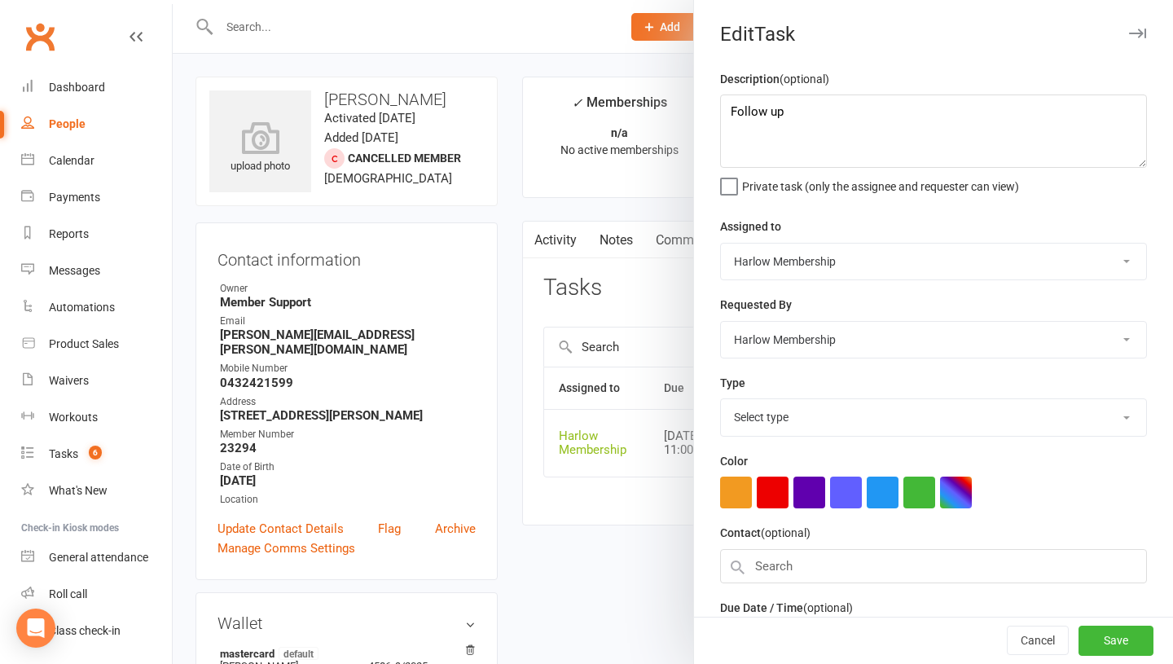
select select "27606"
click at [727, 112] on textarea "Follow up" at bounding box center [933, 130] width 427 height 73
type textarea "Give her some space. Follow up"
click at [1108, 637] on button "Save" at bounding box center [1115, 640] width 75 height 29
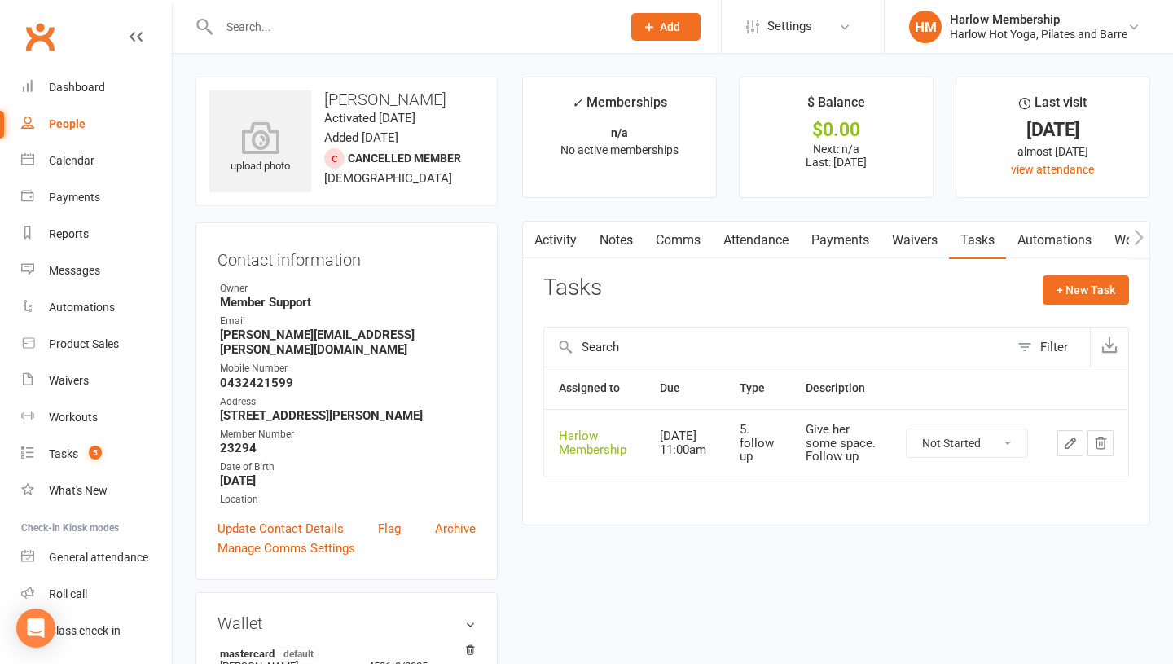
click at [605, 239] on link "Notes" at bounding box center [616, 240] width 56 height 37
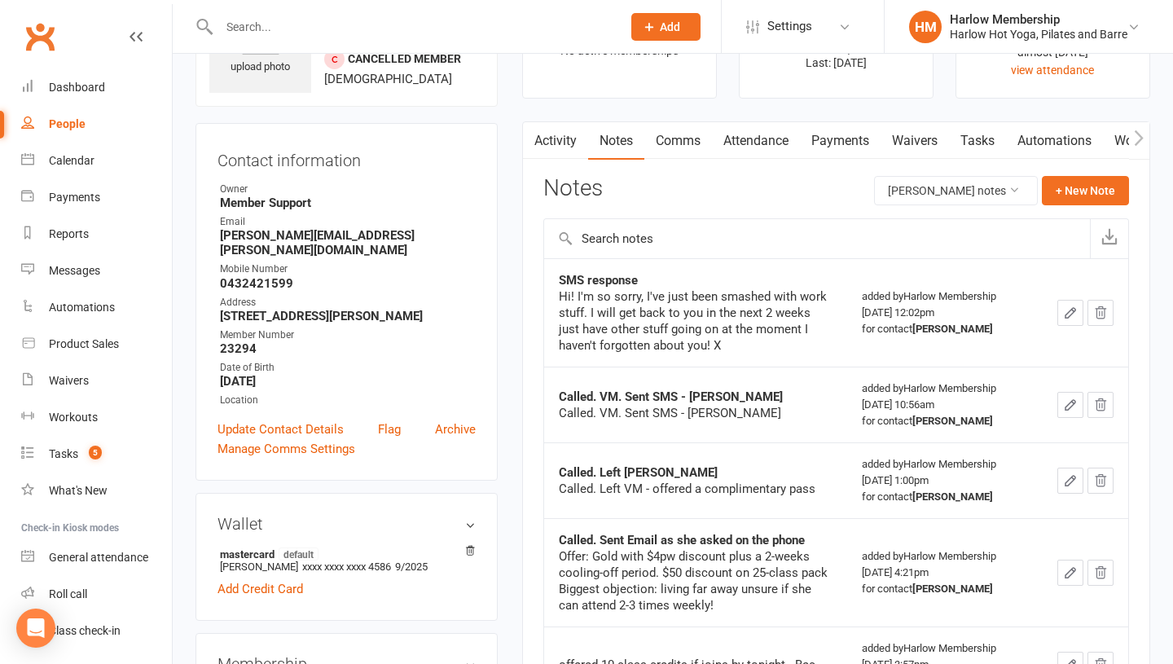
scroll to position [11, 0]
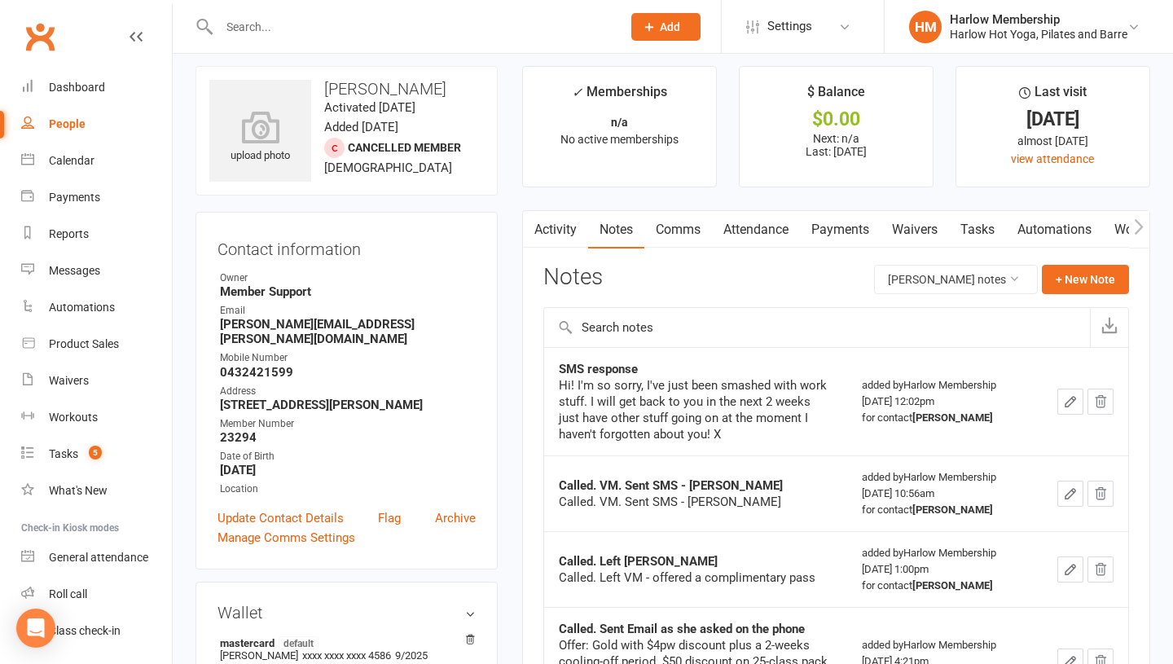
click at [982, 226] on link "Tasks" at bounding box center [977, 229] width 57 height 37
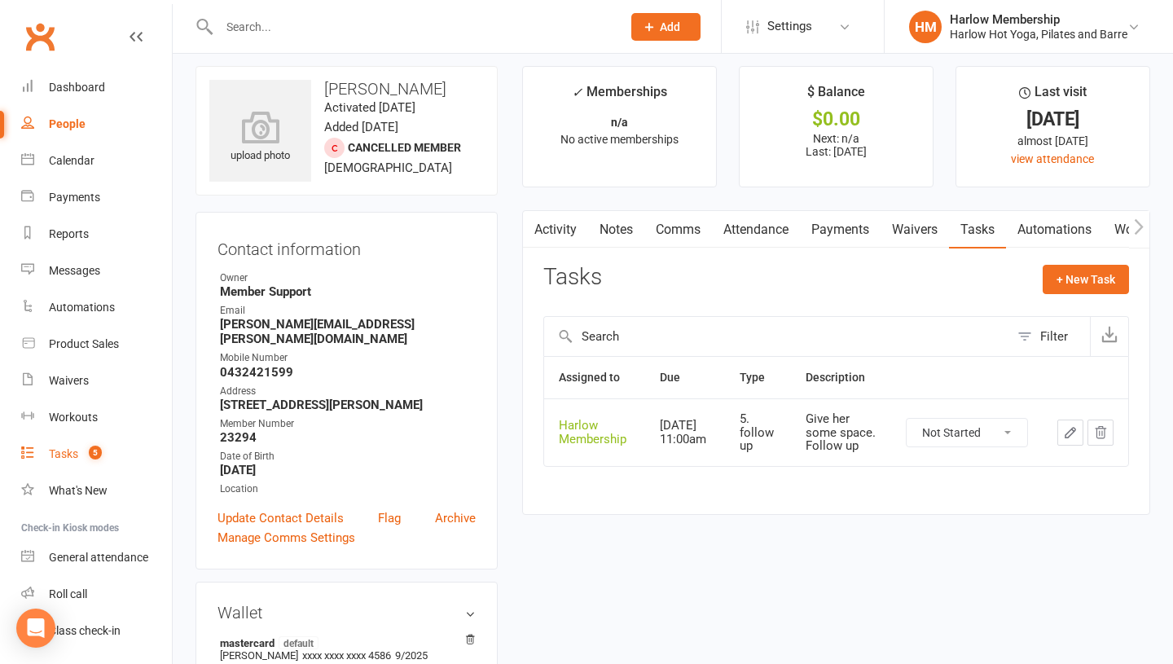
click at [80, 448] on link "Tasks 5" at bounding box center [96, 454] width 151 height 37
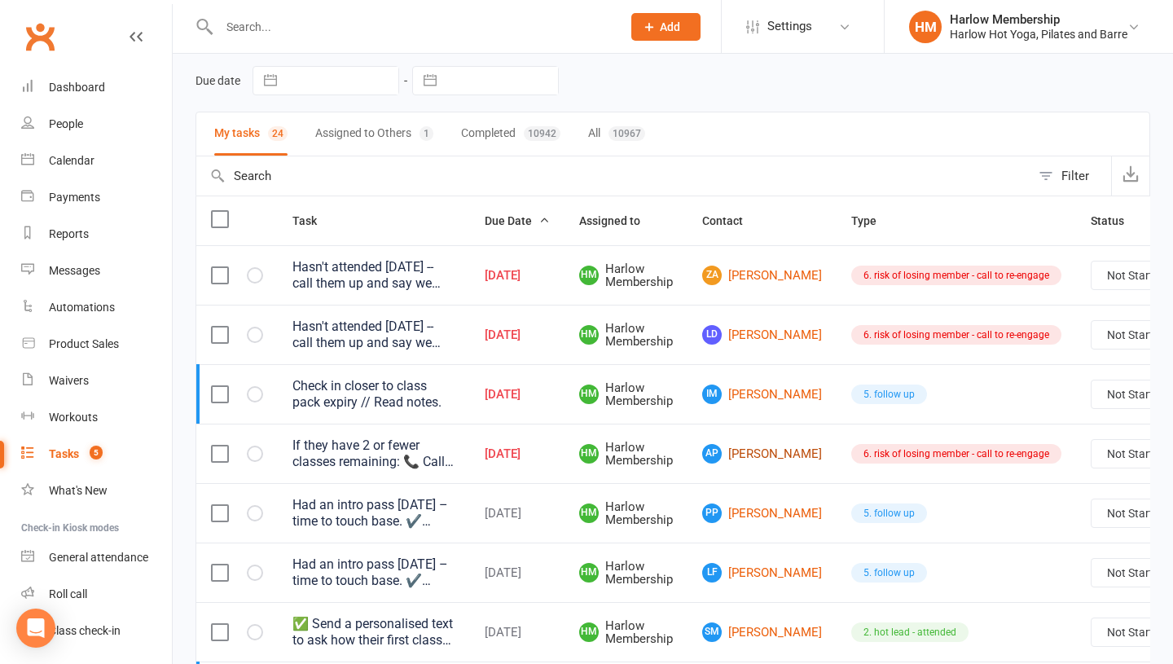
scroll to position [62, 0]
click at [739, 507] on link "PP Phoebe Pan" at bounding box center [762, 513] width 120 height 20
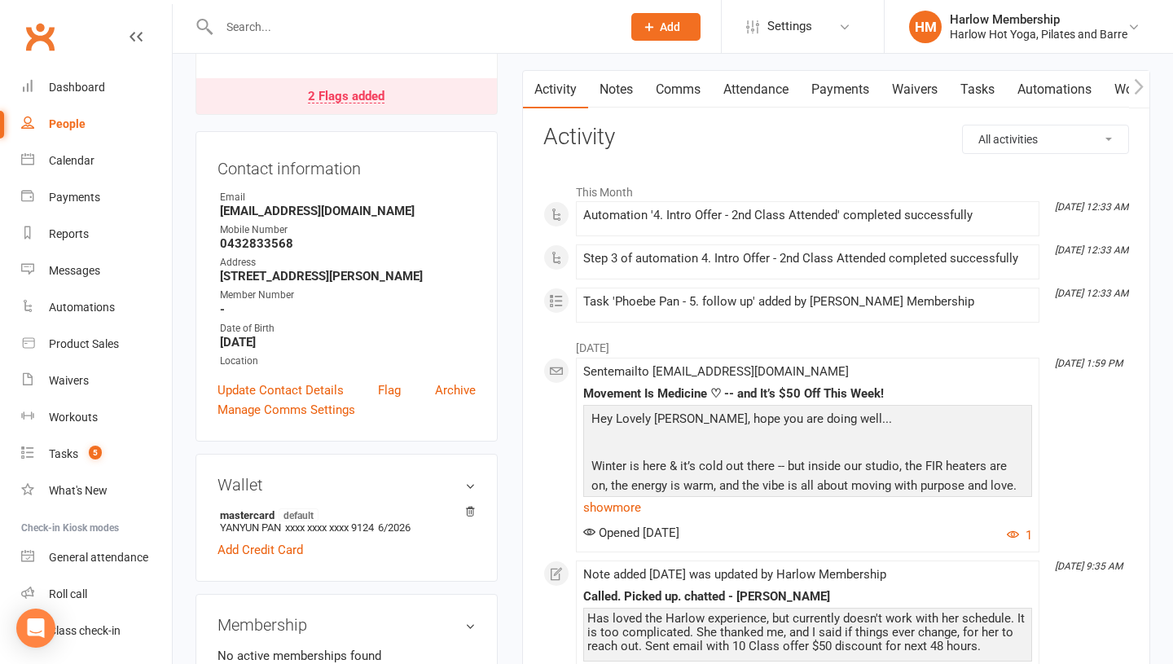
scroll to position [310, 0]
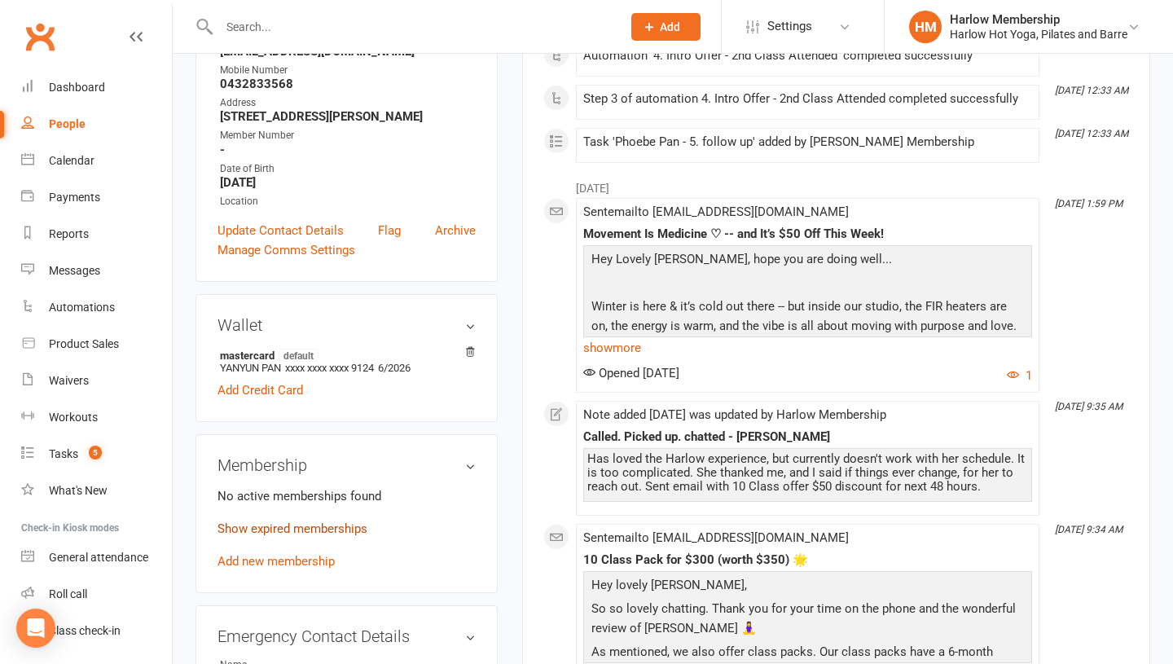
click at [273, 536] on link "Show expired memberships" at bounding box center [292, 528] width 150 height 15
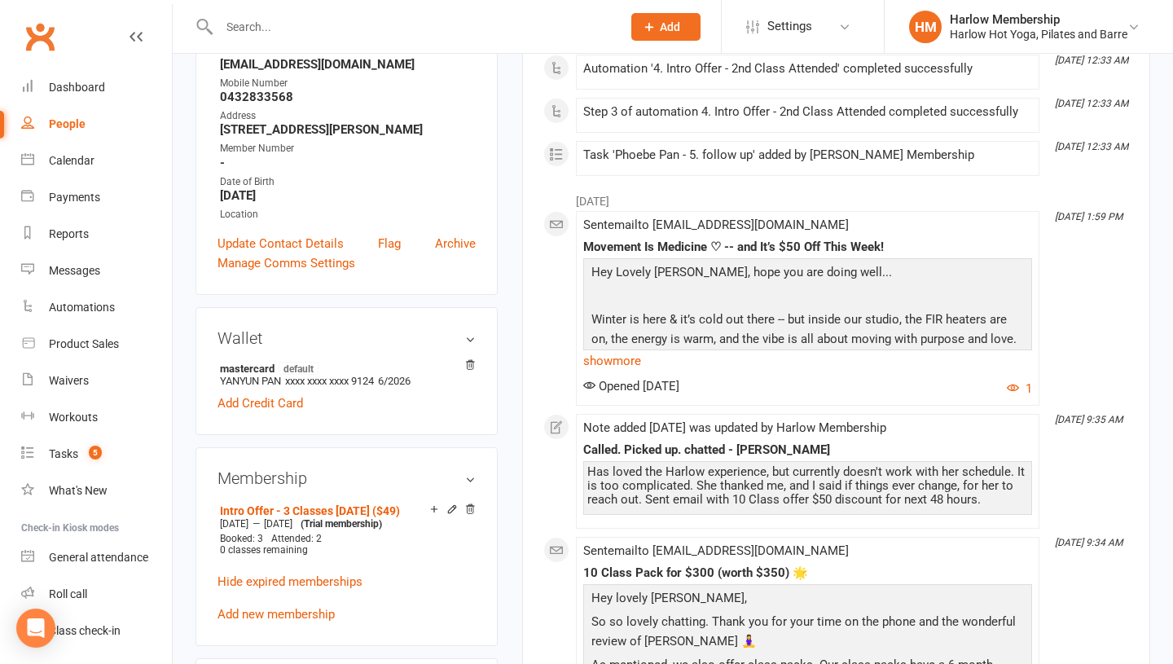
scroll to position [0, 0]
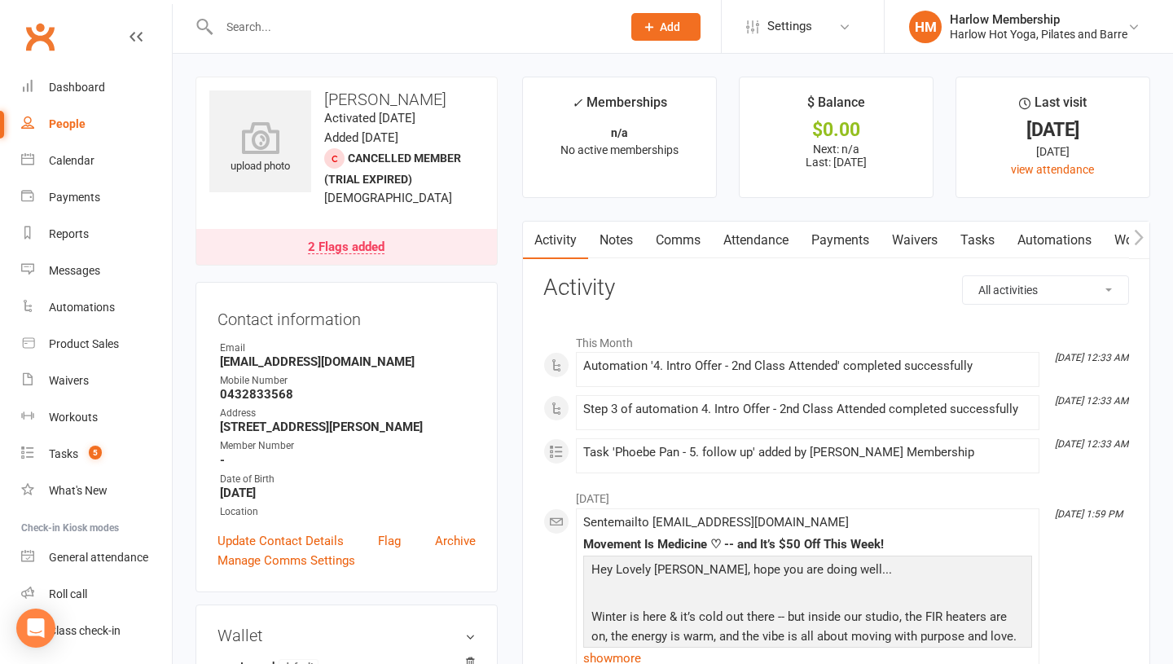
click at [613, 239] on link "Notes" at bounding box center [616, 240] width 56 height 37
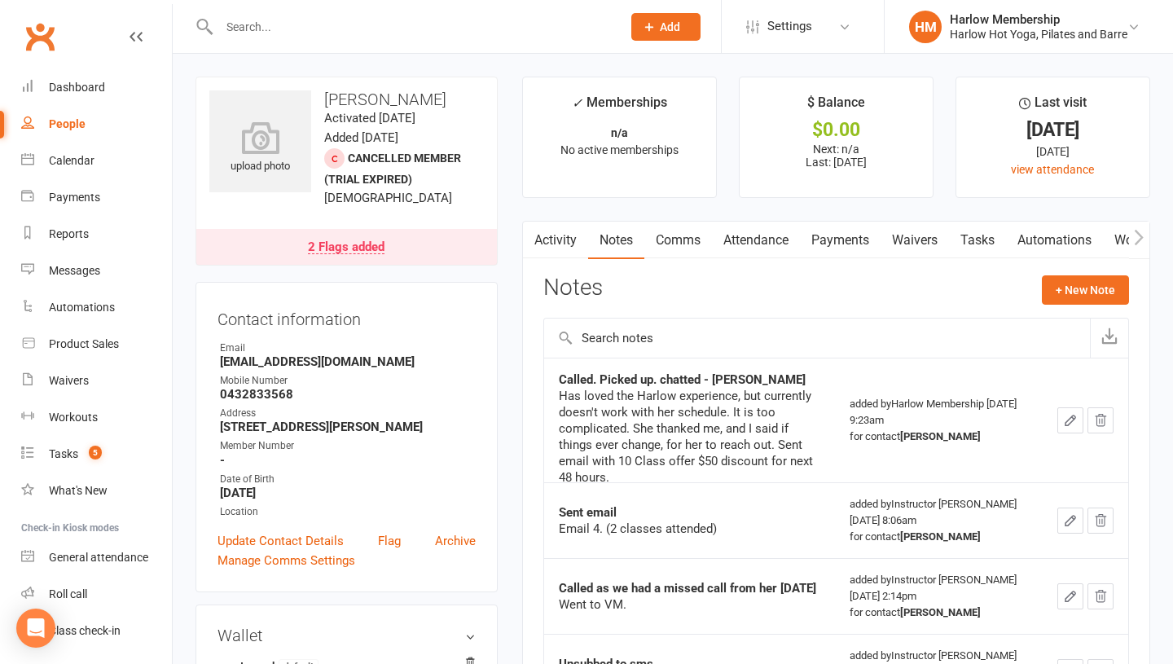
click at [671, 237] on link "Comms" at bounding box center [678, 240] width 68 height 37
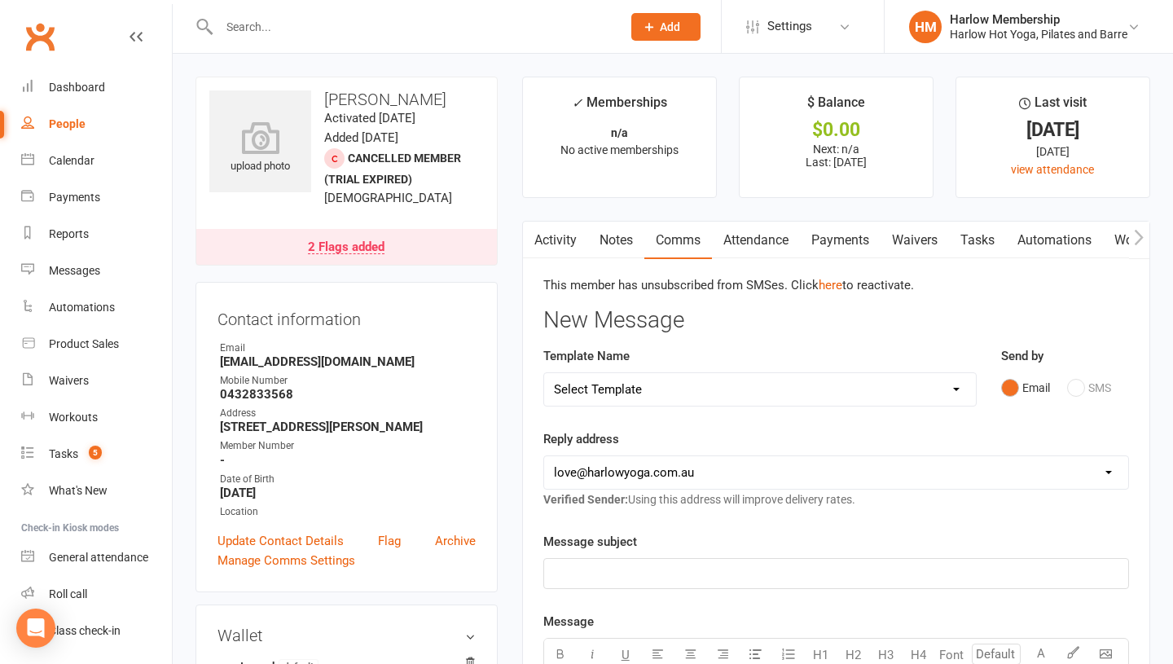
click at [544, 244] on link "Activity" at bounding box center [555, 240] width 65 height 37
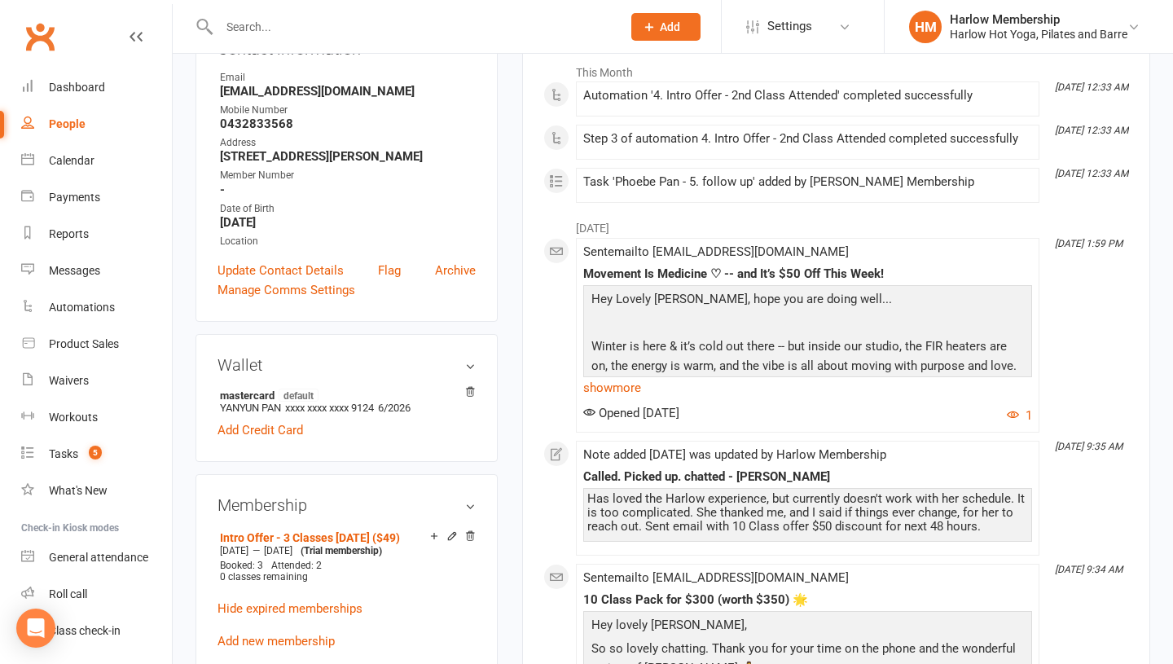
scroll to position [374, 0]
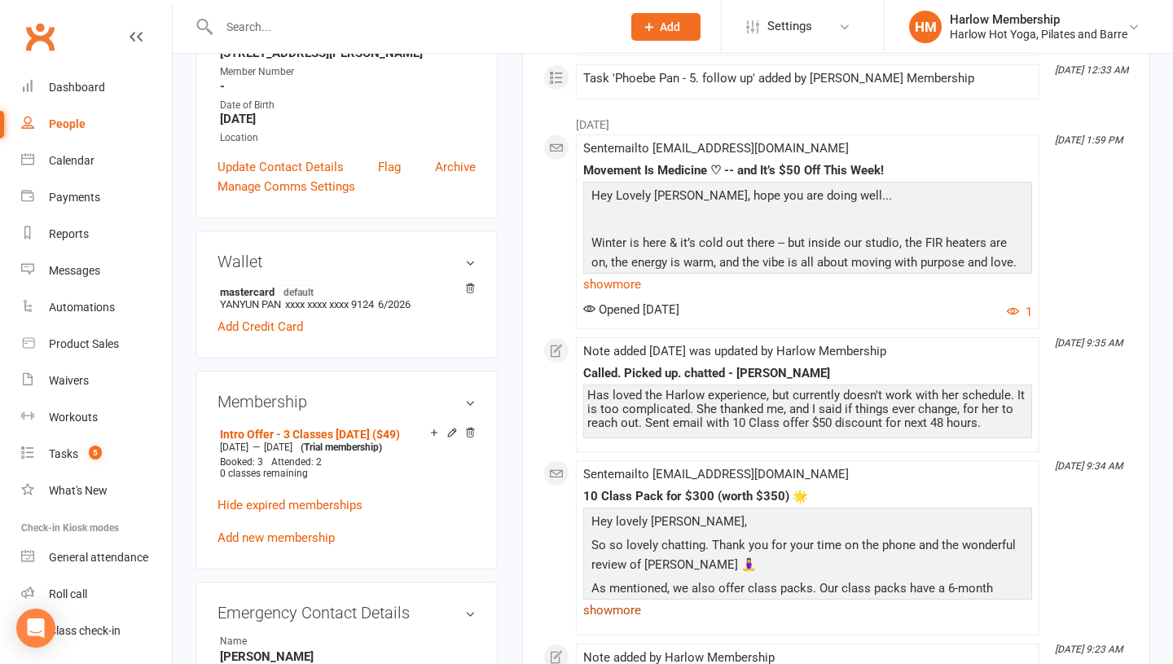
click at [630, 609] on link "show more" at bounding box center [807, 610] width 449 height 23
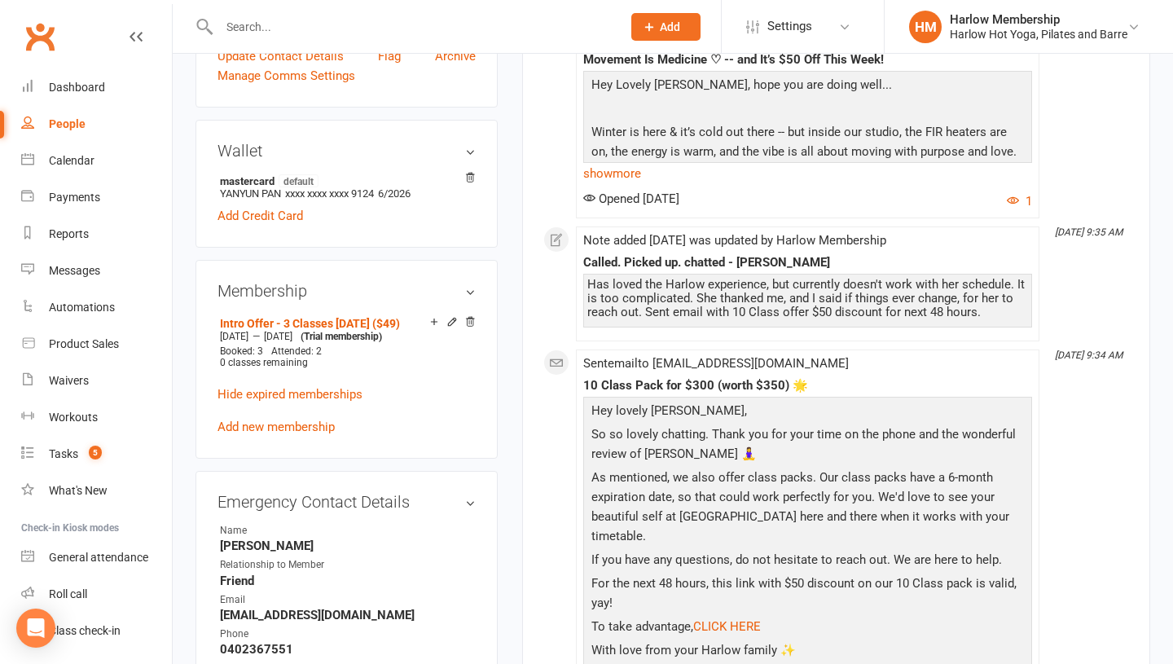
scroll to position [550, 0]
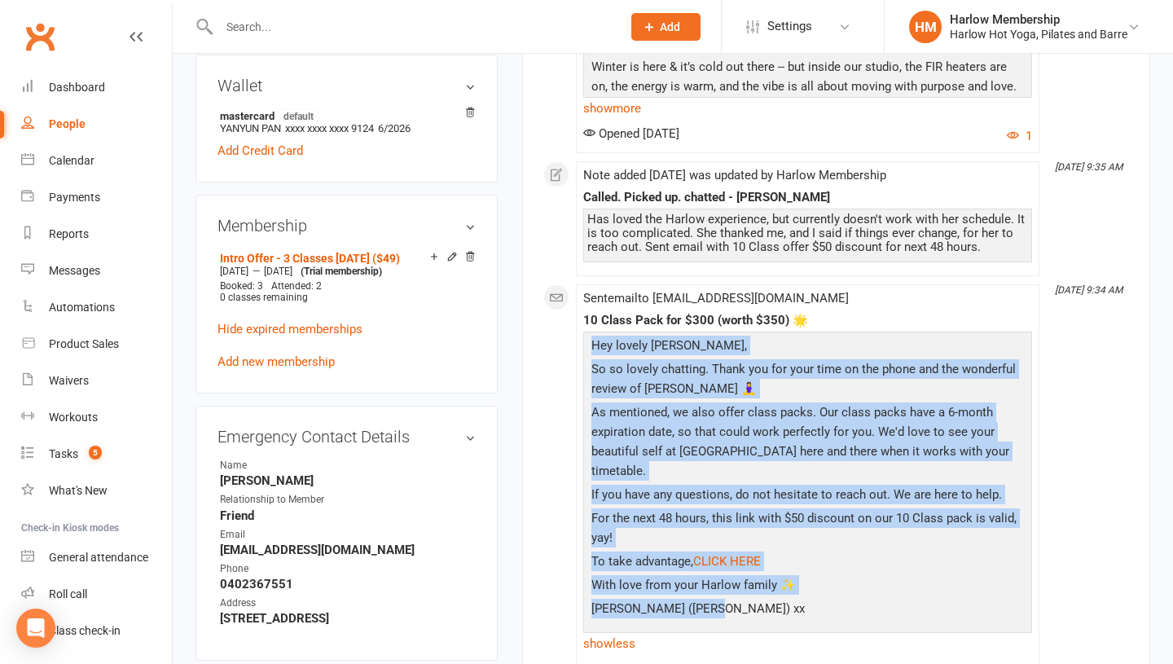
drag, startPoint x: 723, startPoint y: 595, endPoint x: 579, endPoint y: 335, distance: 297.2
click at [579, 335] on li "Jul 14, 9:34 AM Sent email to phoebepan119@outlook.com 10 Class Pack for $300 (…" at bounding box center [807, 476] width 463 height 384
copy div "Hey lovely Phoebe, So so lovely chatting. Thank you for your time on the phone …"
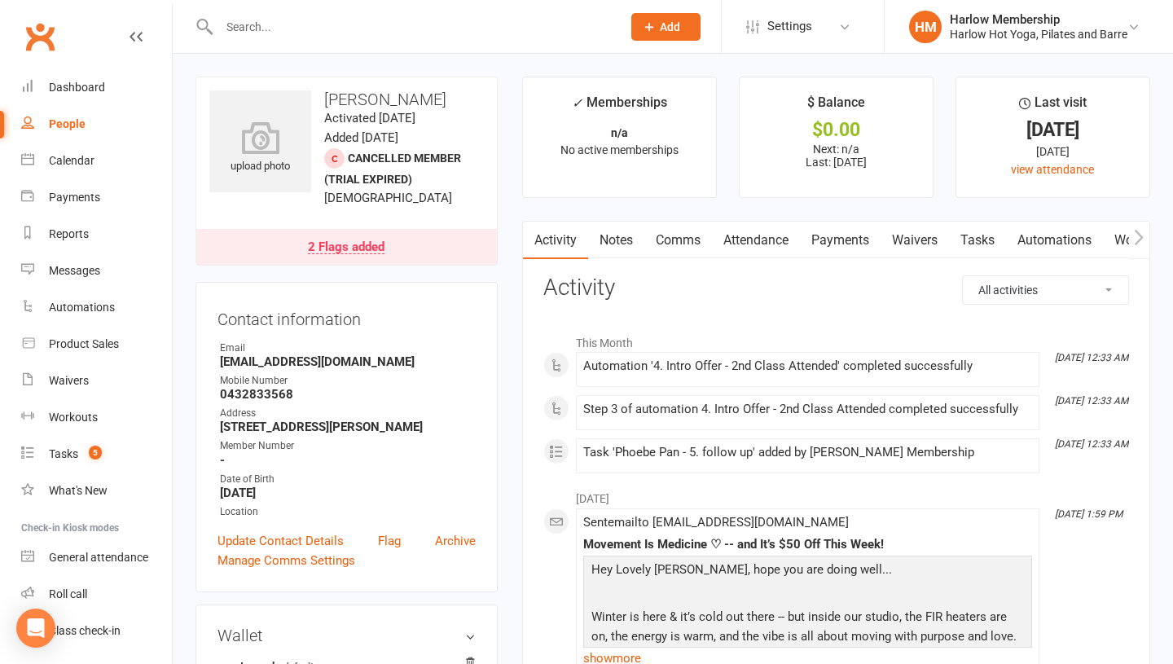
click at [680, 242] on link "Comms" at bounding box center [678, 240] width 68 height 37
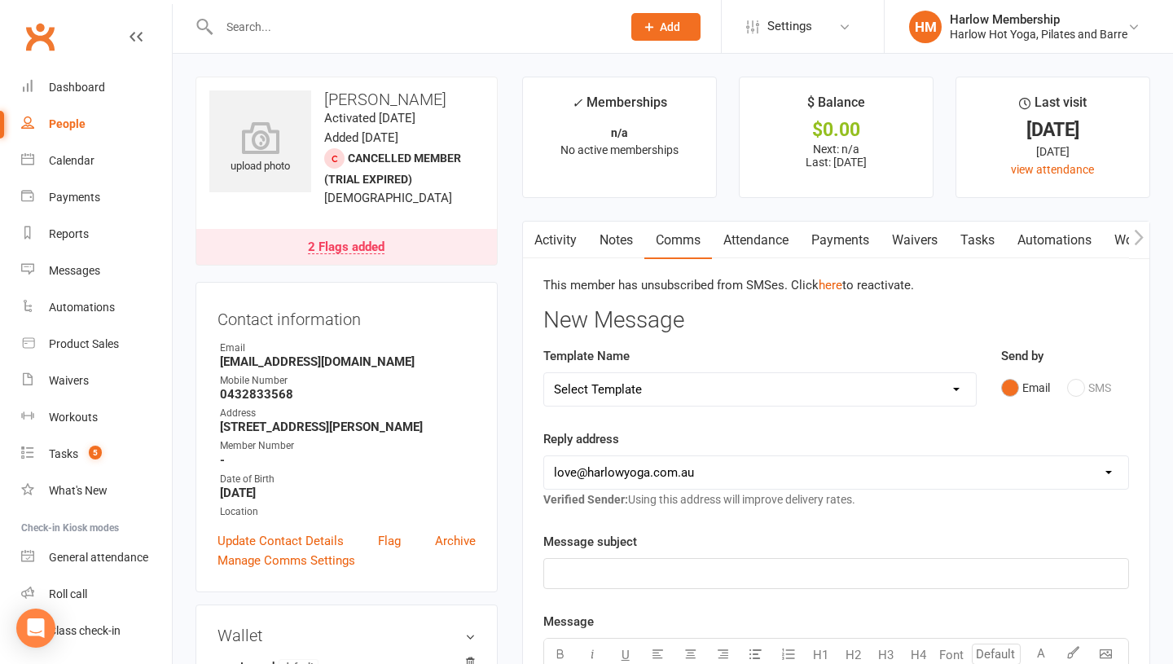
click at [674, 566] on p "﻿" at bounding box center [836, 574] width 564 height 20
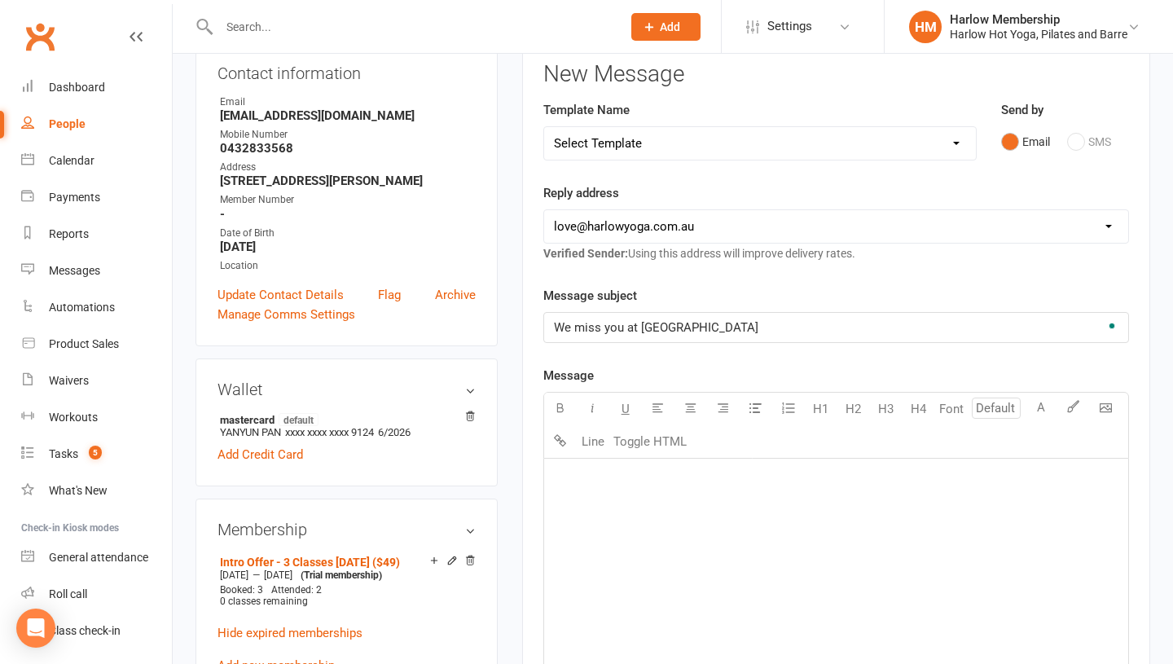
click at [653, 537] on div "﻿" at bounding box center [836, 581] width 584 height 244
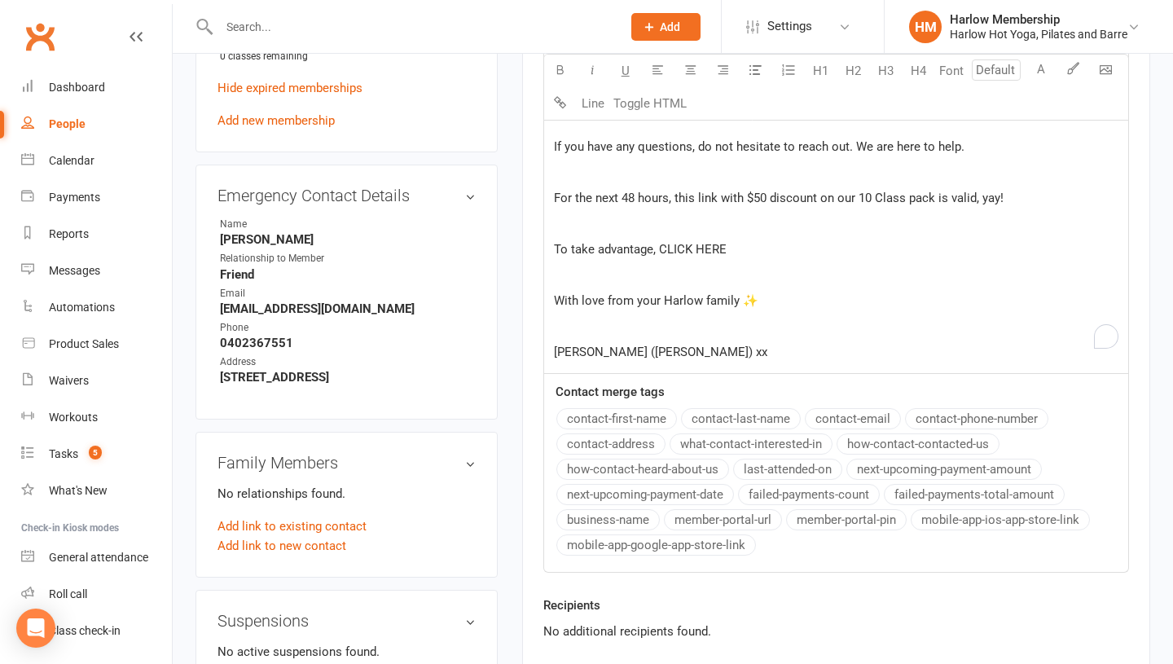
scroll to position [782, 0]
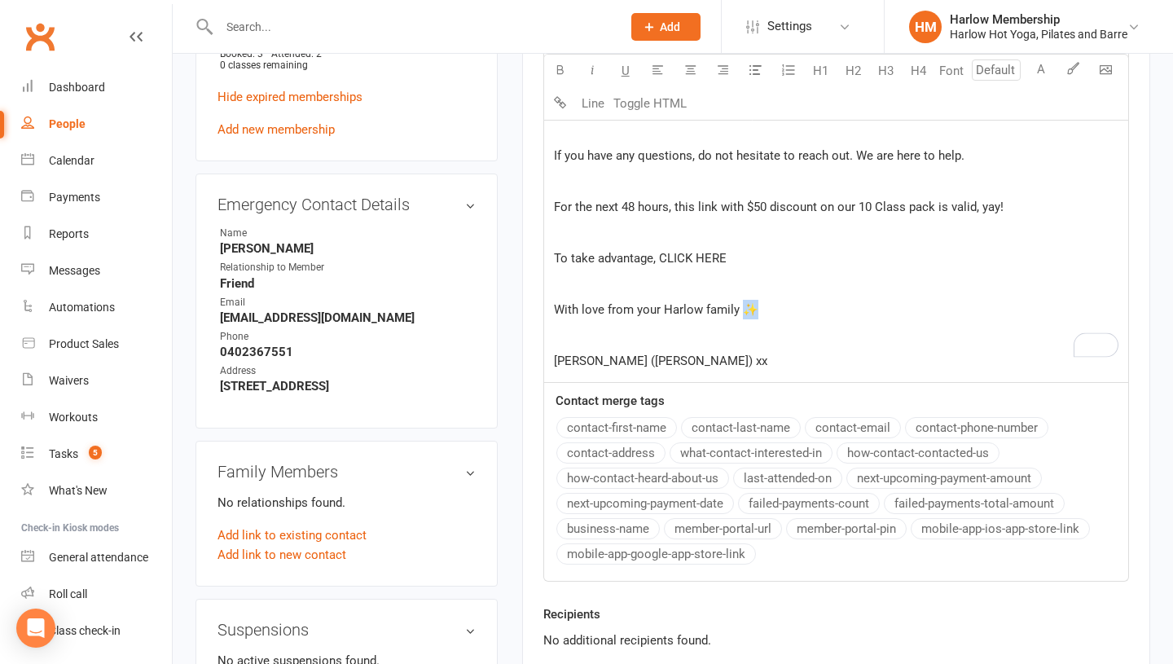
drag, startPoint x: 767, startPoint y: 297, endPoint x: 745, endPoint y: 293, distance: 23.0
click at [745, 300] on p "With love from your Harlow family ✨" at bounding box center [836, 310] width 564 height 20
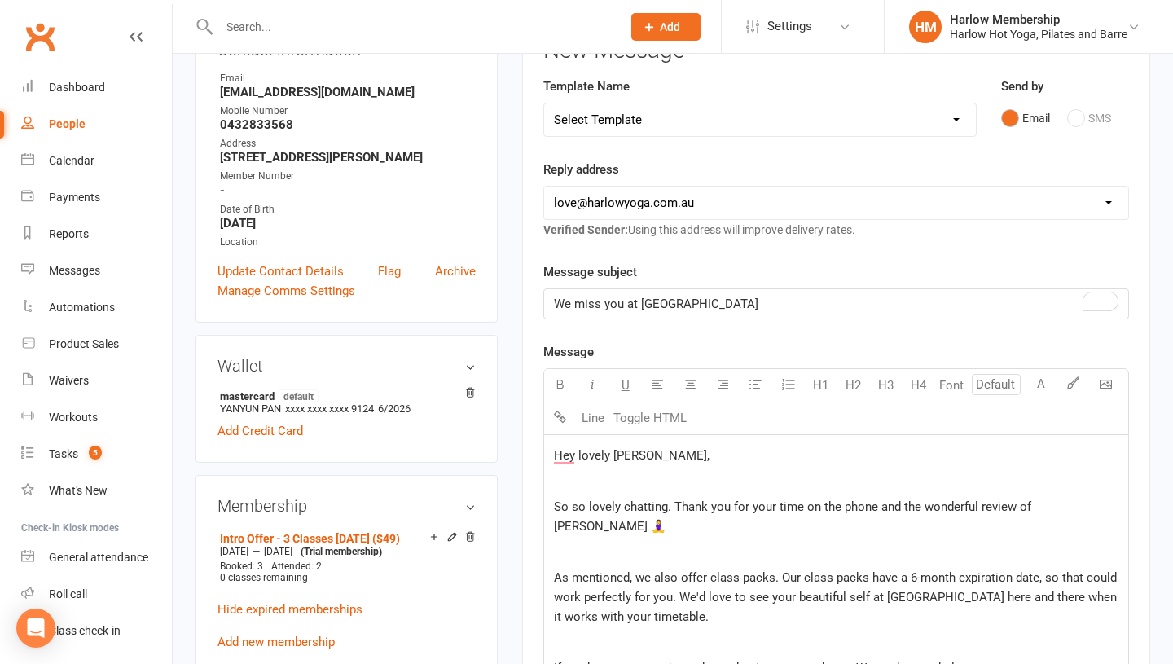
scroll to position [270, 0]
click at [568, 484] on p "﻿" at bounding box center [836, 481] width 564 height 20
click at [545, 503] on main "✓ Memberships n/a No active memberships $ Balance $0.00 Next: n/a Last: 6 Jul 2…" at bounding box center [836, 533] width 652 height 1454
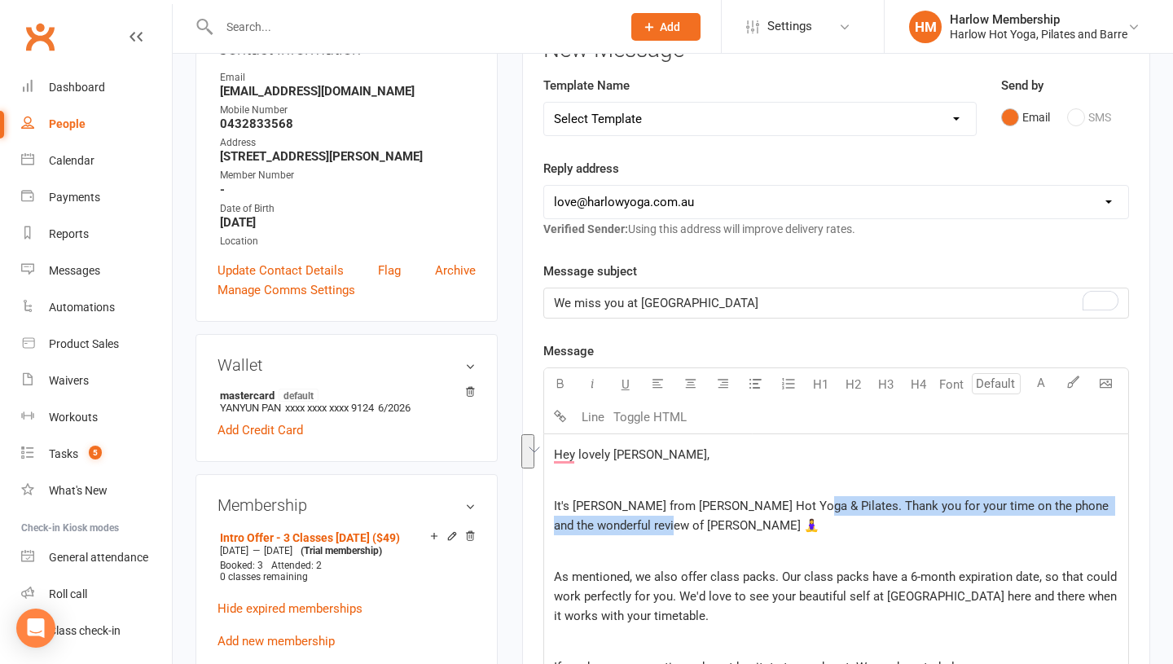
drag, startPoint x: 645, startPoint y: 525, endPoint x: 794, endPoint y: 504, distance: 150.6
click at [794, 504] on span "It's Krystyna from Harlow Hot Yoga & Pilates. Thank you for your time on the ph…" at bounding box center [833, 516] width 558 height 34
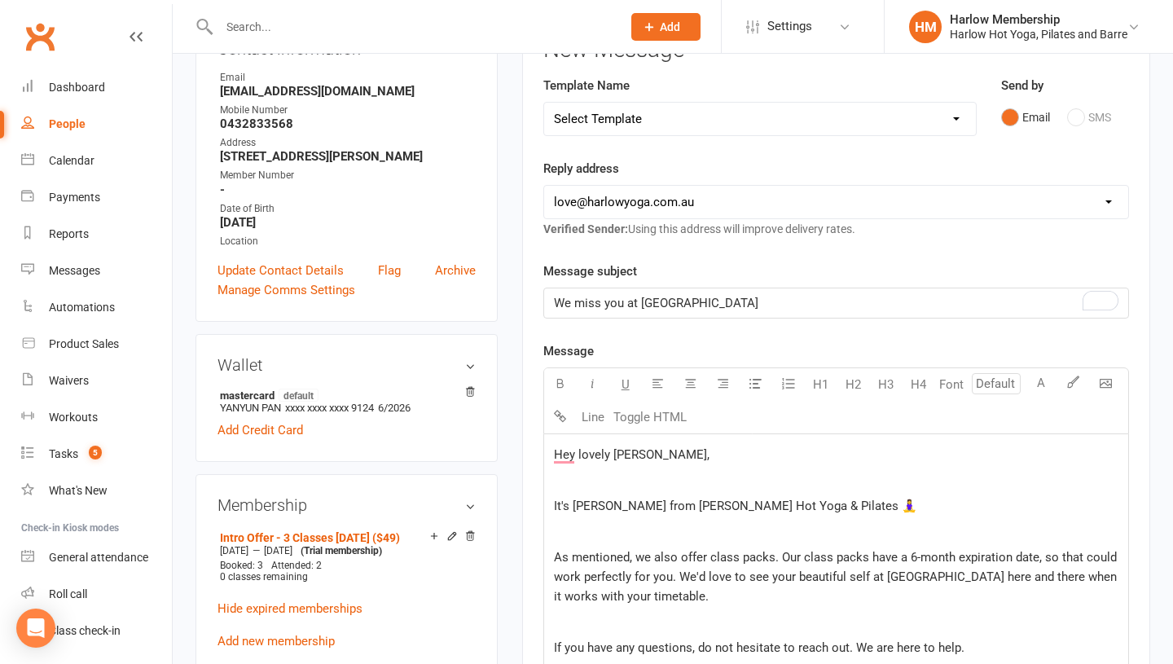
click at [834, 509] on p "It's [PERSON_NAME] from [PERSON_NAME] Hot Yoga & Pilates 🧘‍♀️" at bounding box center [836, 506] width 564 height 20
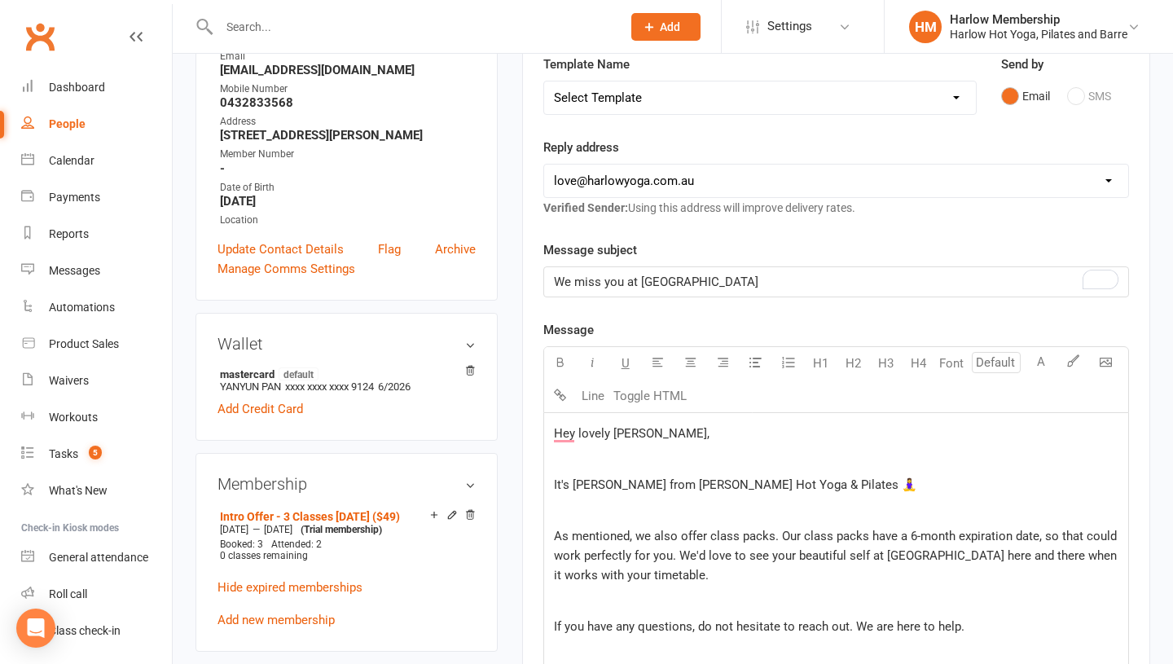
click at [554, 538] on span "As mentioned, we also offer class packs. Our class packs have a 6-month expirat…" at bounding box center [837, 556] width 566 height 54
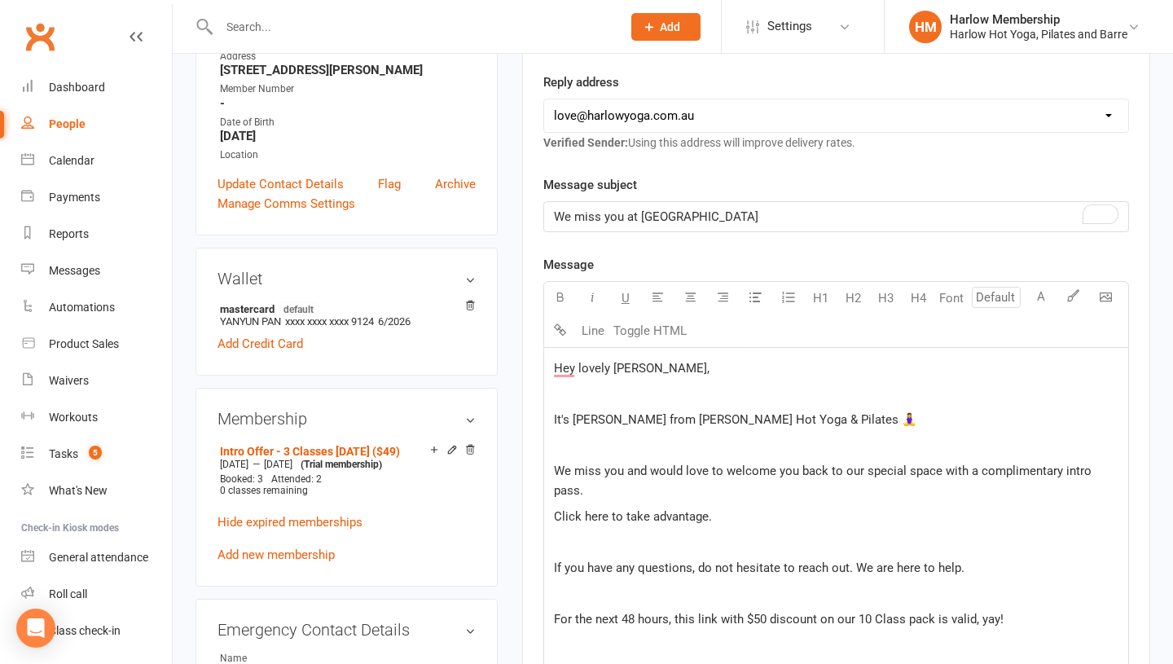
scroll to position [358, 0]
click at [554, 611] on span "For the next 48 hours, this link with $50 discount on our 10 Class pack is vali…" at bounding box center [779, 618] width 450 height 15
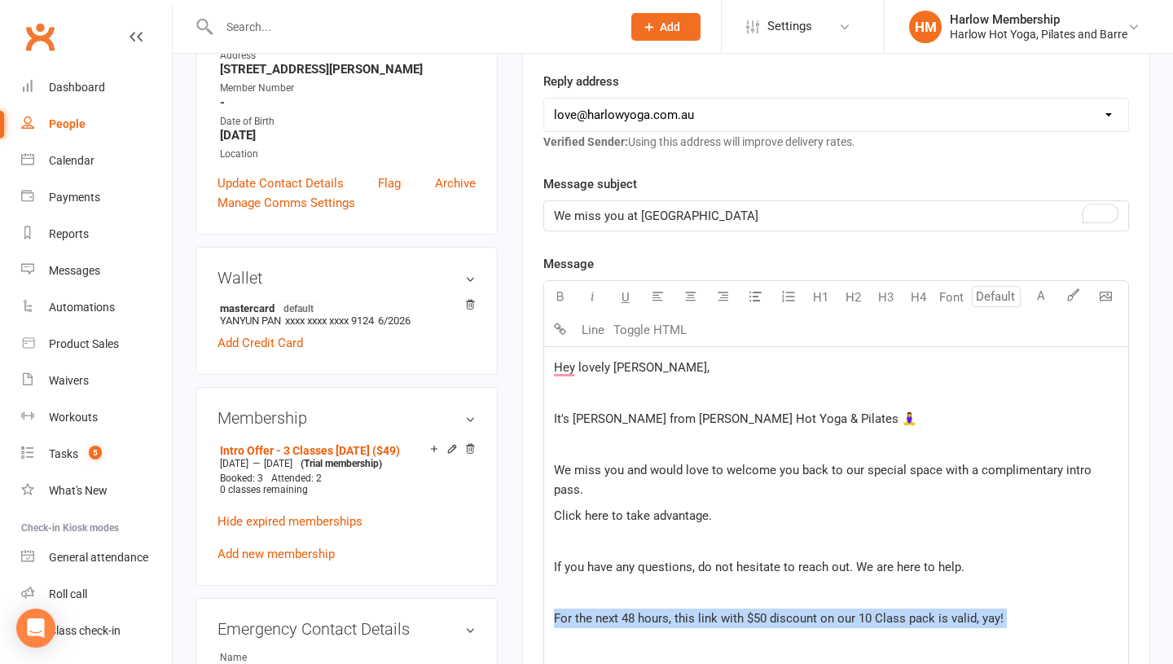
click at [554, 611] on span "For the next 48 hours, this link with $50 discount on our 10 Class pack is vali…" at bounding box center [779, 618] width 450 height 15
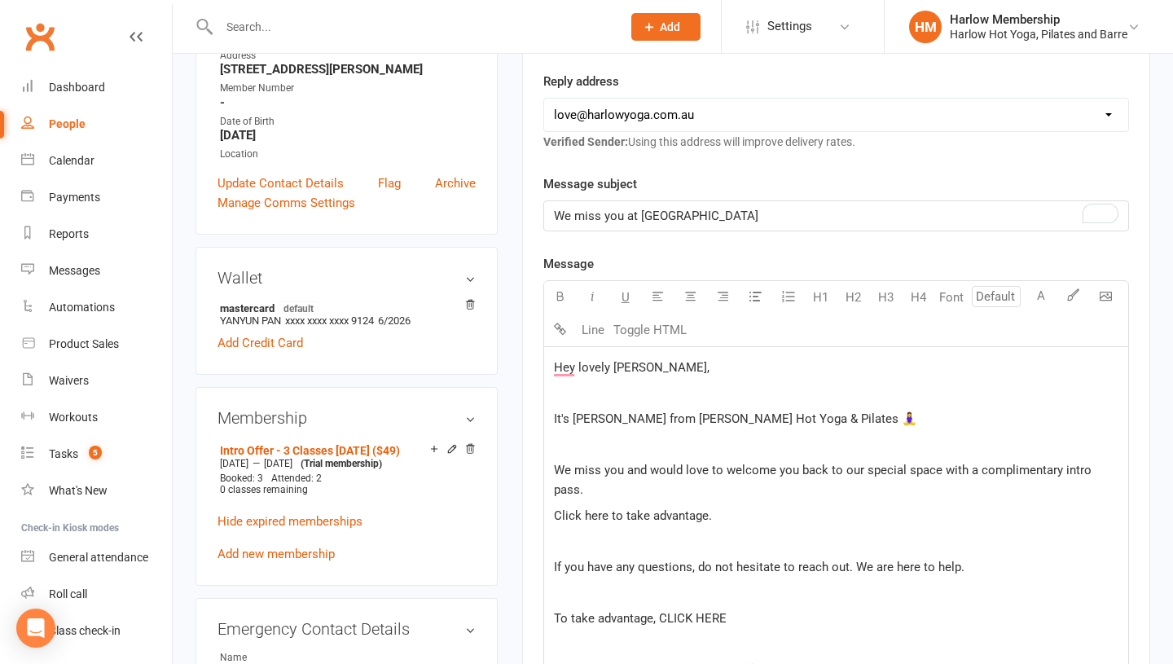
click at [604, 611] on span "To take advantage, CLICK HERE" at bounding box center [640, 618] width 173 height 15
click at [634, 582] on p "﻿" at bounding box center [836, 592] width 564 height 20
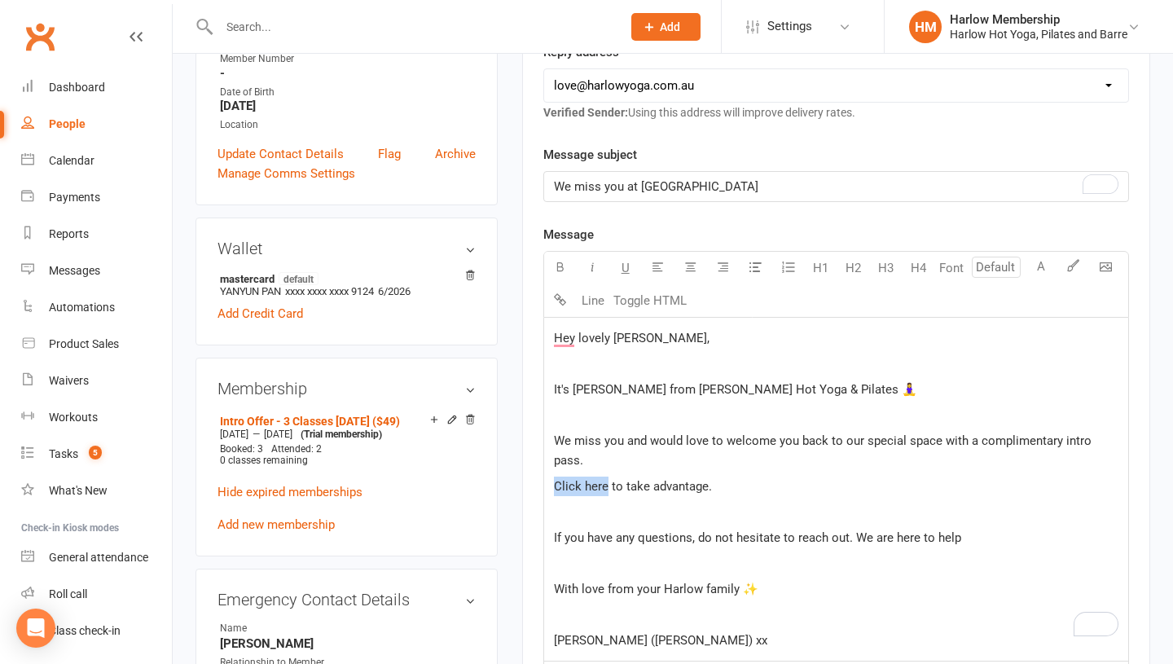
drag, startPoint x: 605, startPoint y: 467, endPoint x: 553, endPoint y: 464, distance: 52.2
click at [554, 479] on span "Click here to take advantage." at bounding box center [633, 486] width 158 height 15
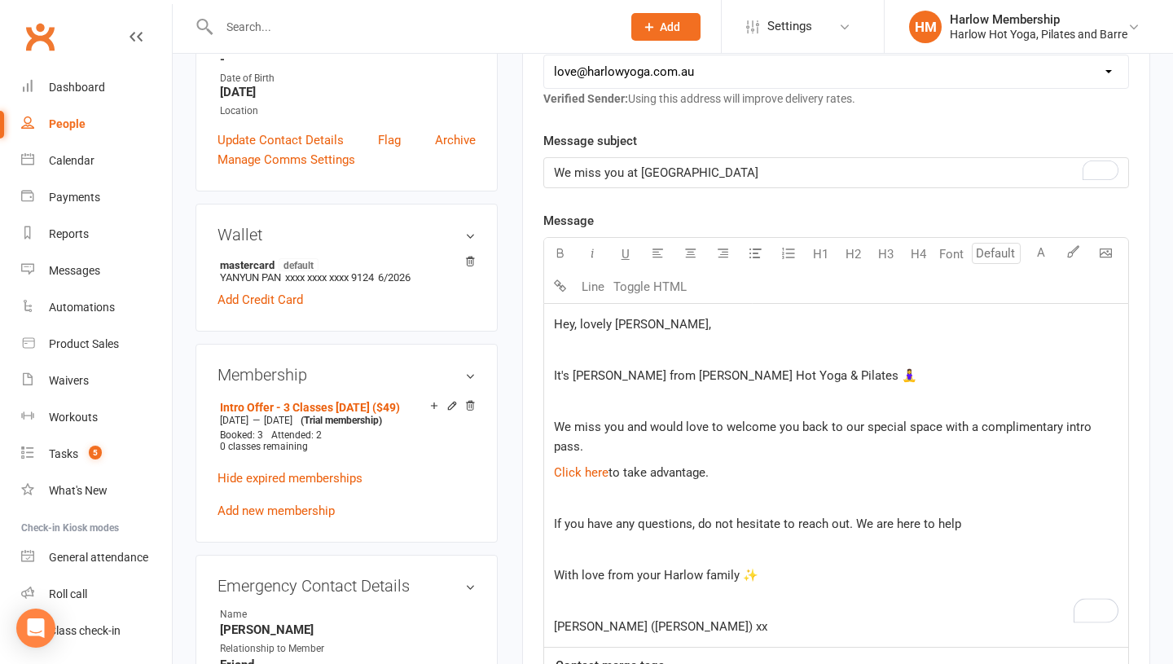
click at [551, 431] on div "Hey, lovely Phoebe, ﻿ It's Krystyna from Harlow Hot Yoga & Pilates 🧘‍♀️ ﻿ We mi…" at bounding box center [836, 476] width 584 height 344
click at [793, 441] on p "How have you been? We miss you and would love to welcome you back to our specia…" at bounding box center [836, 436] width 564 height 39
click at [552, 467] on div "Hey, lovely Phoebe, ﻿ It's Krystyna from Harlow Hot Yoga & Pilates 🧘‍♀️ ﻿ How h…" at bounding box center [836, 476] width 584 height 344
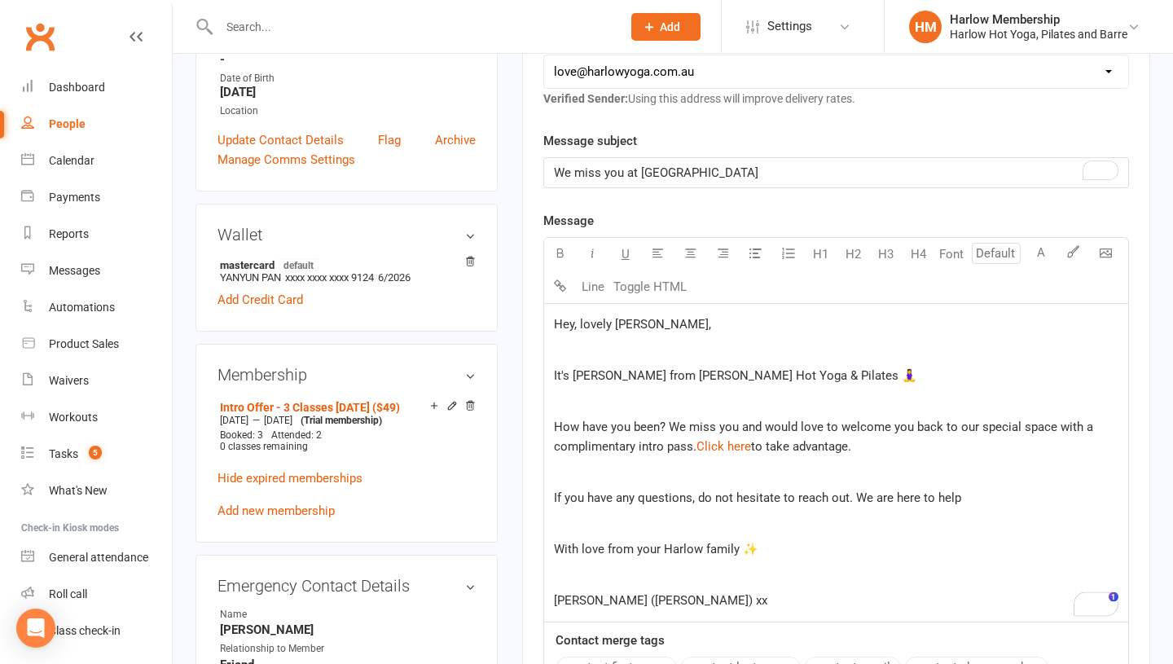
scroll to position [428, 0]
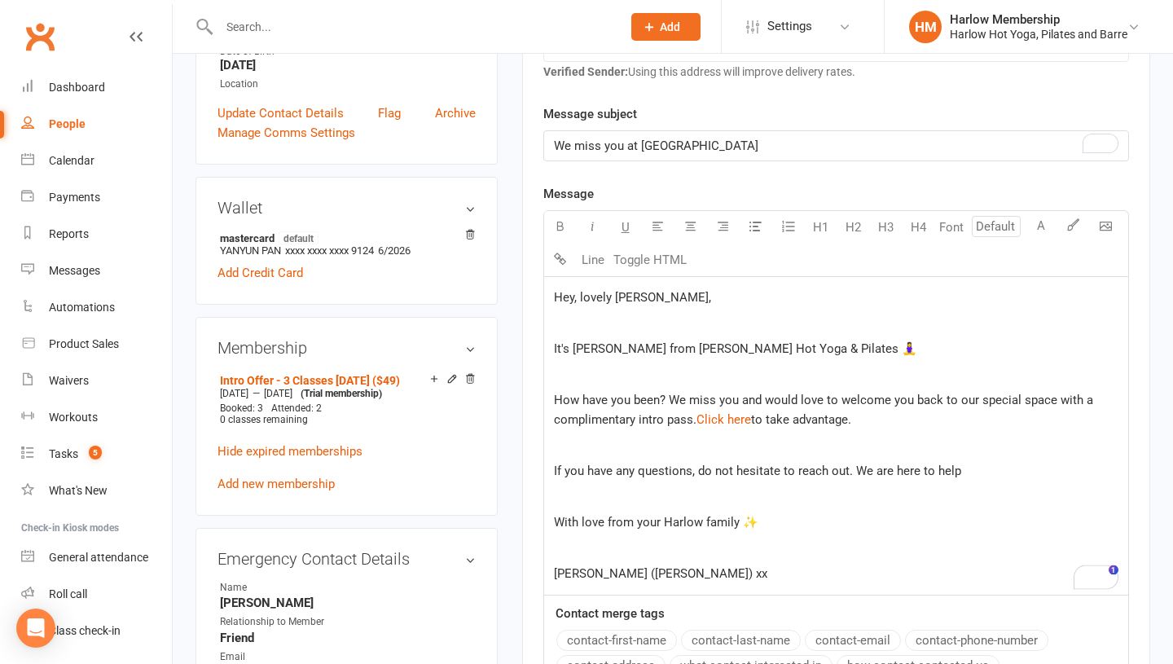
click at [737, 487] on p "﻿" at bounding box center [836, 497] width 564 height 20
click at [782, 463] on span "If you have any questions, do not hesitate to reach out. We are here to help" at bounding box center [757, 470] width 407 height 15
click at [956, 467] on p "If you have any questions, do not hesitate to reach out. We are here to help" at bounding box center [836, 471] width 564 height 20
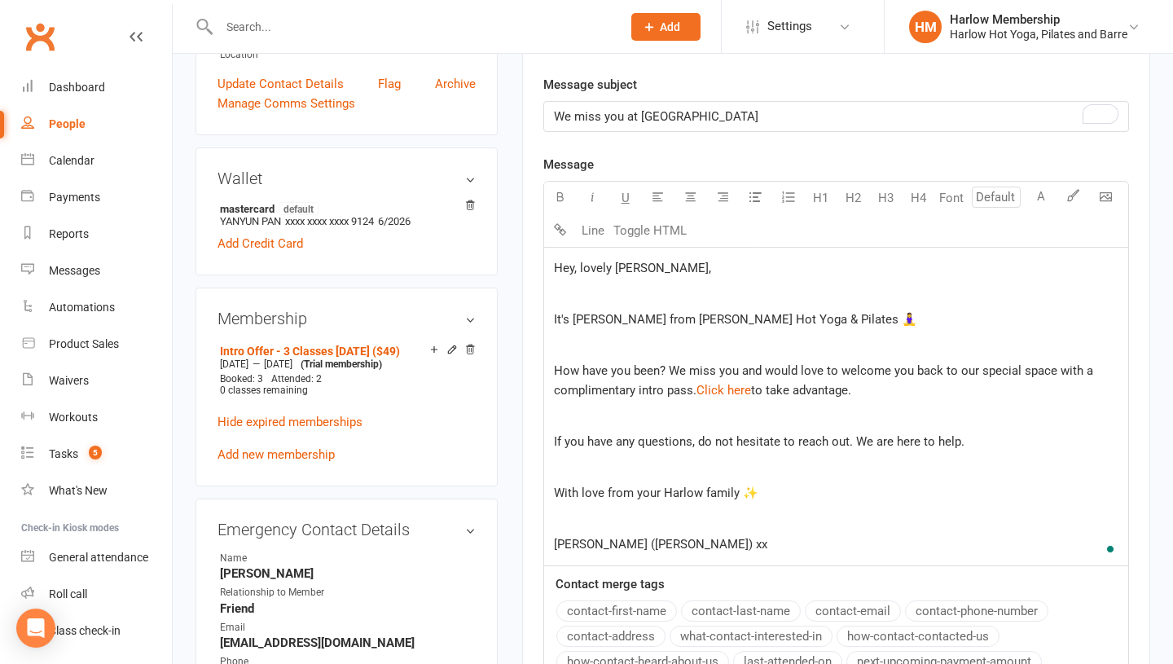
scroll to position [456, 0]
drag, startPoint x: 737, startPoint y: 493, endPoint x: 633, endPoint y: 481, distance: 105.0
click at [633, 481] on div "Hey, lovely Phoebe, ﻿ It's Krystyna from Harlow Hot Yoga & Pilates 🧘‍♀️ ﻿ How h…" at bounding box center [836, 407] width 584 height 318
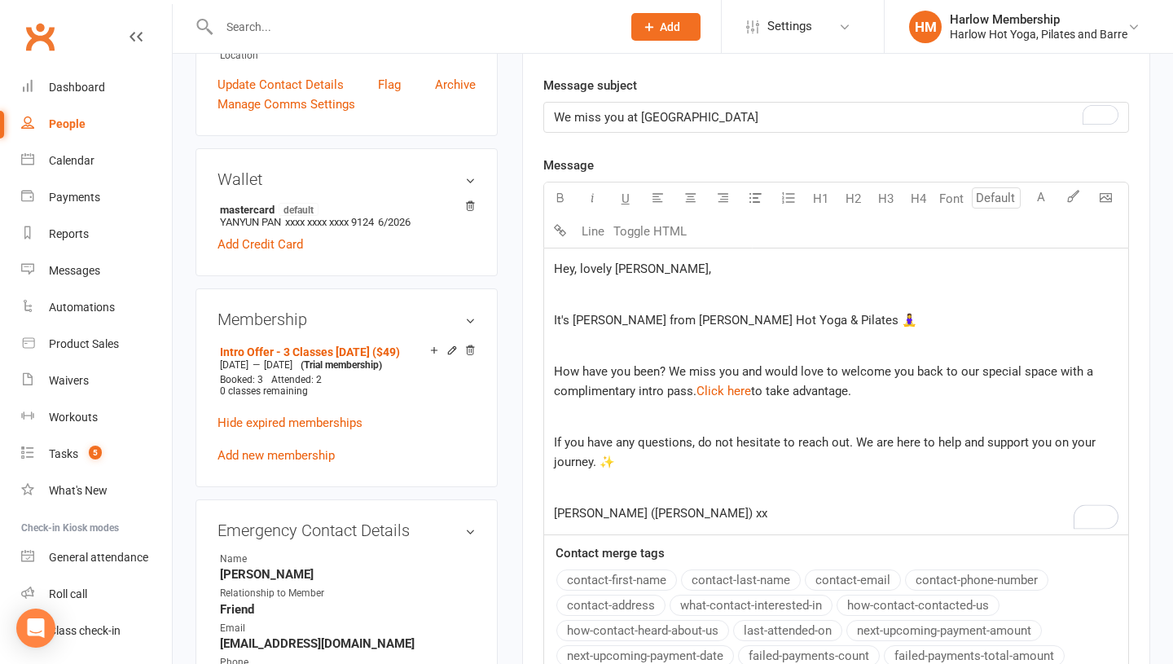
click at [1094, 439] on p "If you have any questions, do not hesitate to reach out. We are here to help an…" at bounding box center [836, 452] width 564 height 39
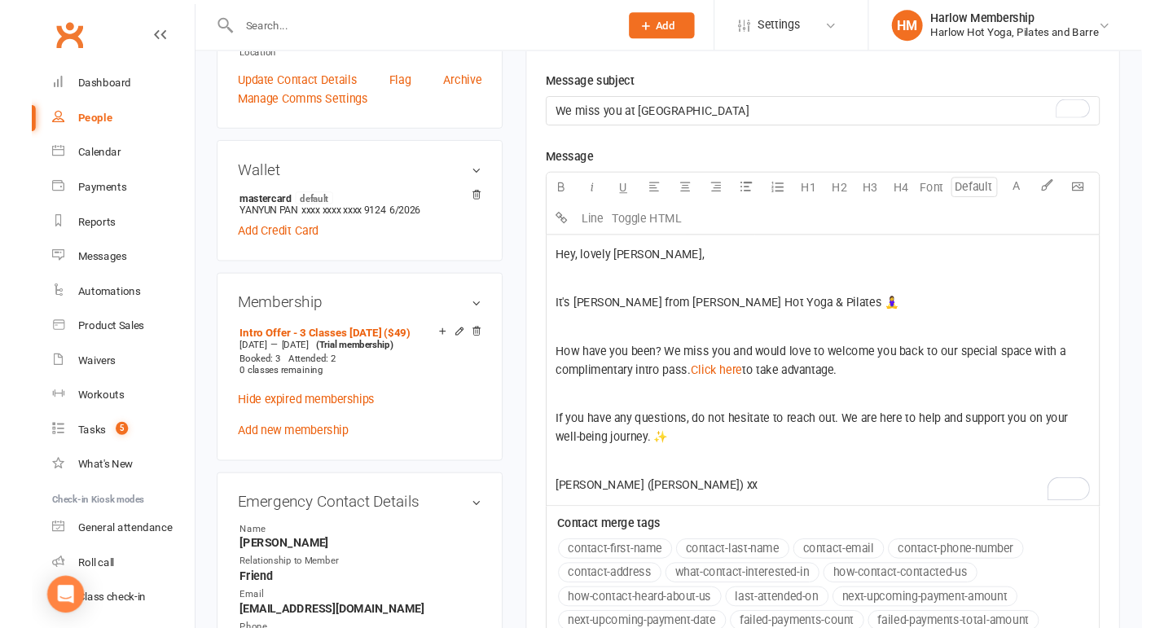
scroll to position [464, 0]
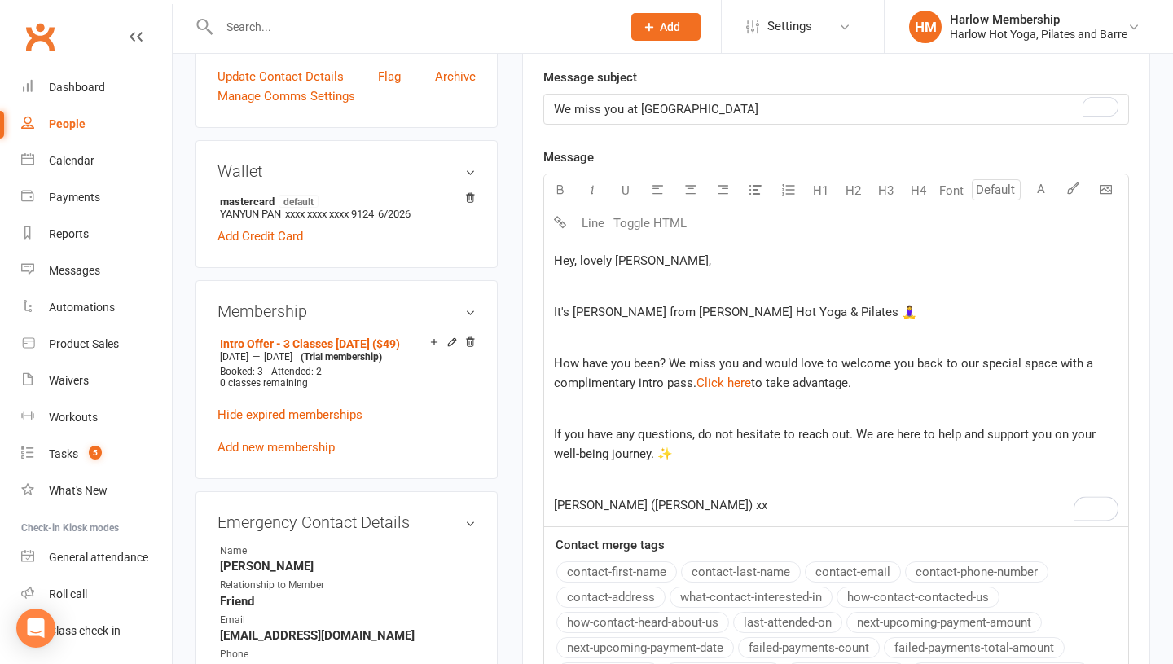
click at [635, 487] on p "﻿" at bounding box center [836, 480] width 564 height 20
click at [702, 112] on p "We miss you at [GEOGRAPHIC_DATA]" at bounding box center [836, 109] width 564 height 20
click at [696, 336] on p "﻿" at bounding box center [836, 338] width 564 height 20
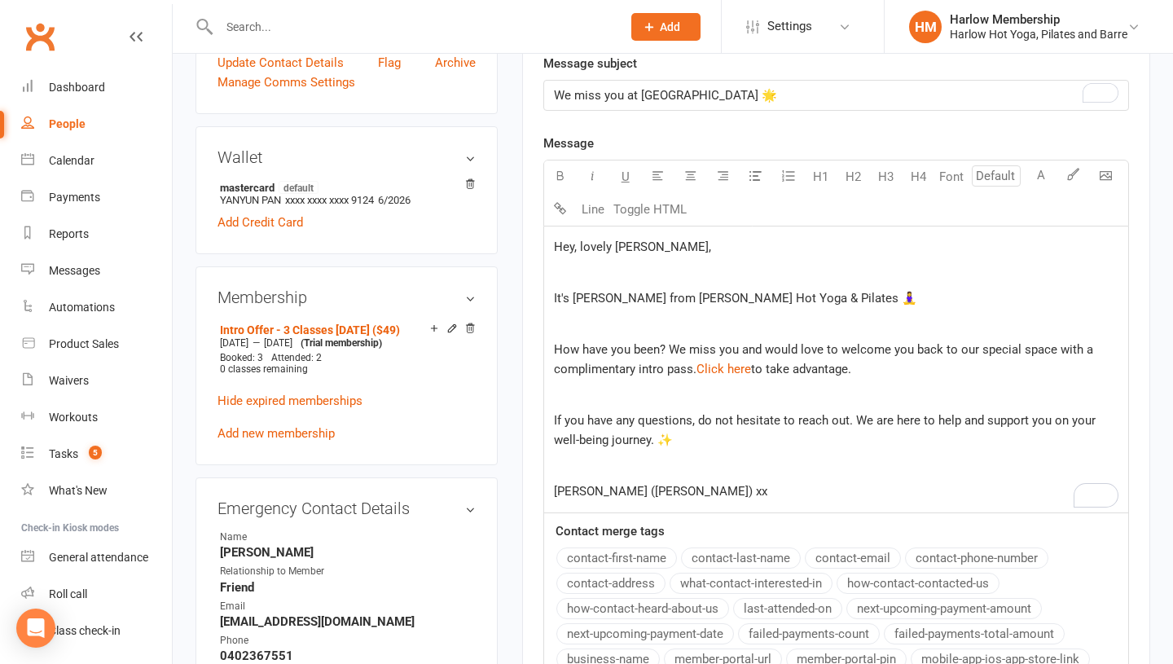
scroll to position [477, 0]
drag, startPoint x: 1096, startPoint y: 417, endPoint x: 585, endPoint y: 437, distance: 511.1
click at [585, 437] on span "If you have any questions, do not hesitate to reach out. We are here to help an…" at bounding box center [826, 431] width 545 height 34
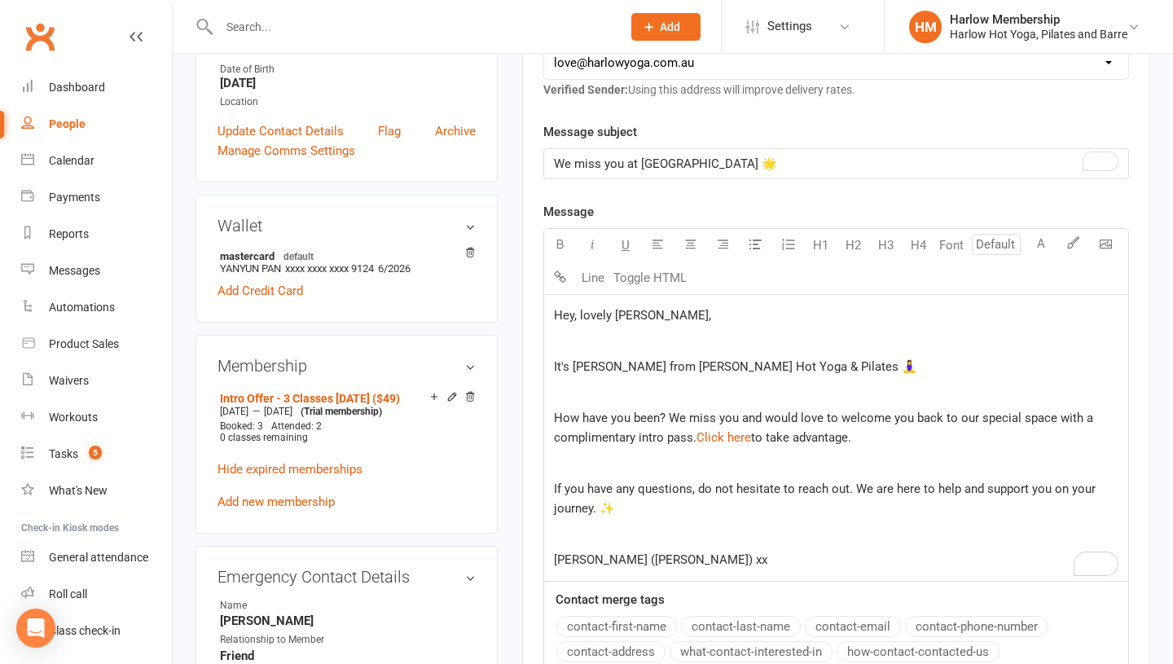
click at [634, 512] on p "If you have any questions, do not hesitate to reach out. We are here to help an…" at bounding box center [836, 498] width 564 height 39
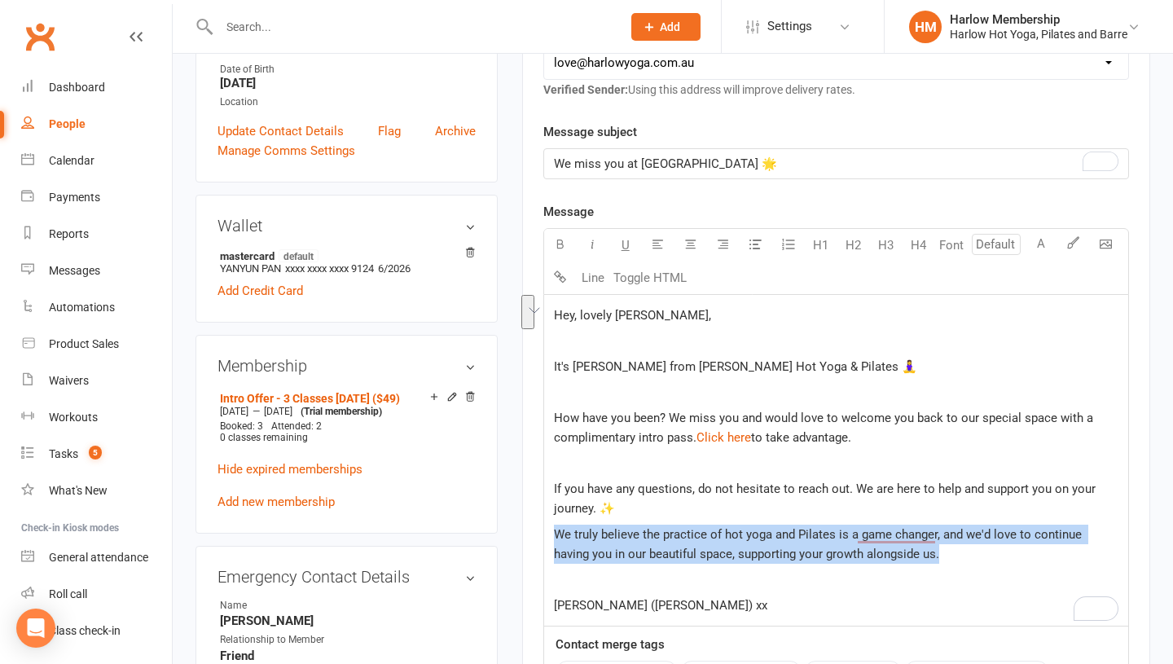
drag, startPoint x: 977, startPoint y: 548, endPoint x: 552, endPoint y: 534, distance: 424.6
click at [554, 534] on p "We truly believe the practice of hot yoga and Pilates is a game changer, and we…" at bounding box center [836, 544] width 564 height 39
copy span "We truly believe the practice of hot yoga and Pilates is a game changer, and we…"
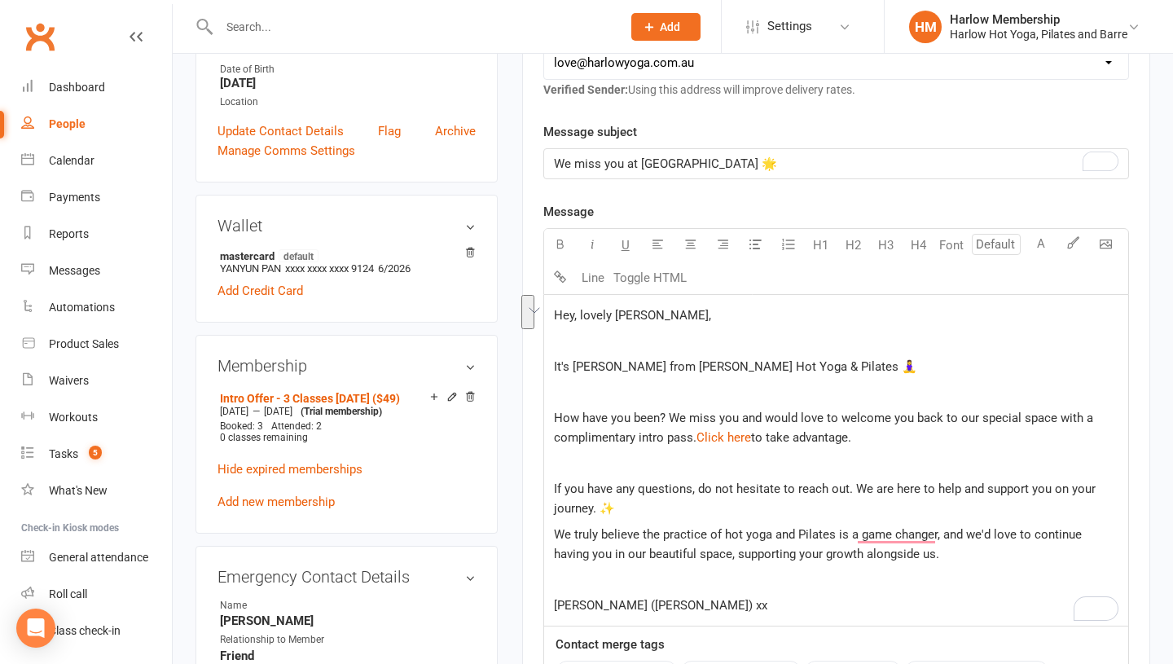
click at [551, 485] on div "Hey, lovely [PERSON_NAME], ﻿ It's [PERSON_NAME] from [PERSON_NAME] Hot Yoga & P…" at bounding box center [836, 461] width 584 height 332
click at [982, 488] on span "If you have any questions, do not hesitate to reach out. We are here to help an…" at bounding box center [826, 498] width 545 height 34
drag, startPoint x: 1016, startPoint y: 419, endPoint x: 977, endPoint y: 417, distance: 38.3
click at [977, 417] on span "How have you been? We miss you and would love to welcome you back to our specia…" at bounding box center [825, 428] width 543 height 34
click at [1003, 459] on p "﻿" at bounding box center [836, 464] width 564 height 20
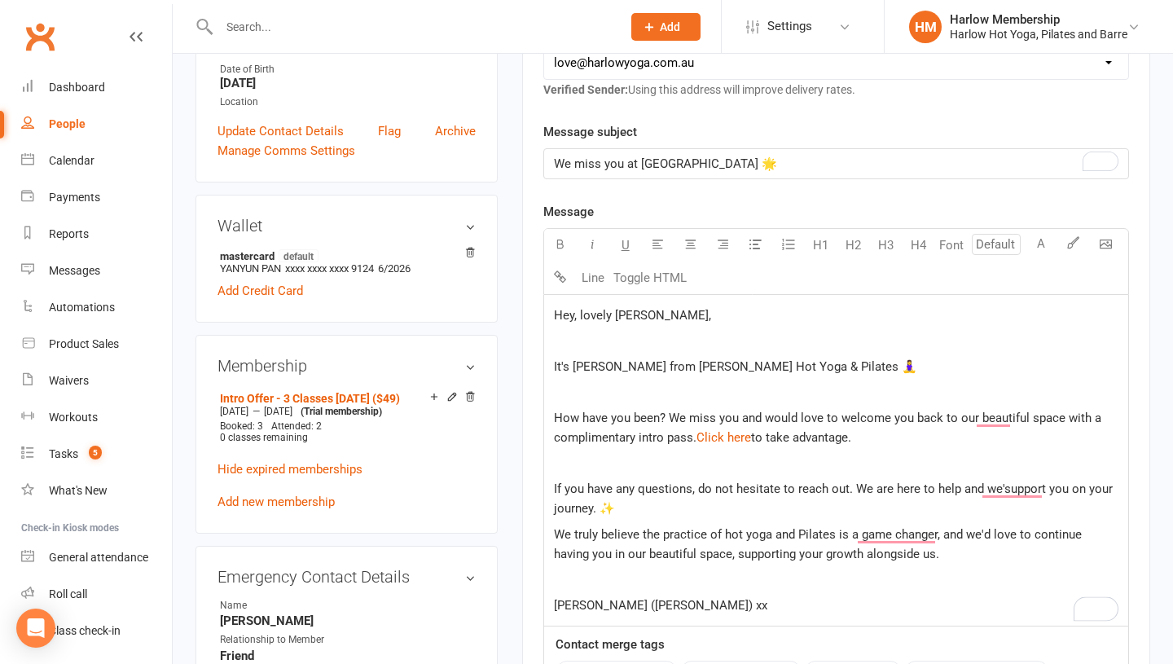
click at [737, 554] on span "We truly believe the practice of hot yoga and Pilates is a game changer, and we…" at bounding box center [819, 544] width 531 height 34
click at [990, 472] on p "﻿" at bounding box center [836, 464] width 564 height 20
click at [1107, 489] on span "If you have any questions, do not hesitate to reach out. We are here to help an…" at bounding box center [835, 498] width 562 height 34
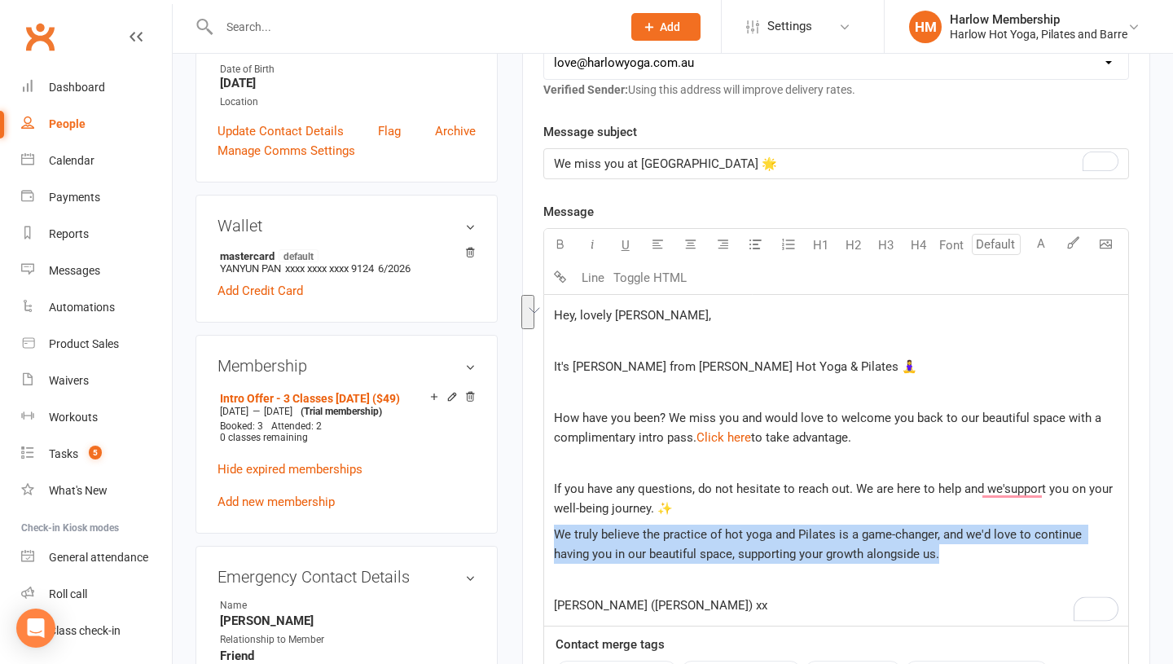
drag, startPoint x: 841, startPoint y: 547, endPoint x: 558, endPoint y: 527, distance: 283.3
click at [558, 527] on p "We truly believe the practice of hot yoga and Pilates is a game-changer, and we…" at bounding box center [836, 544] width 564 height 39
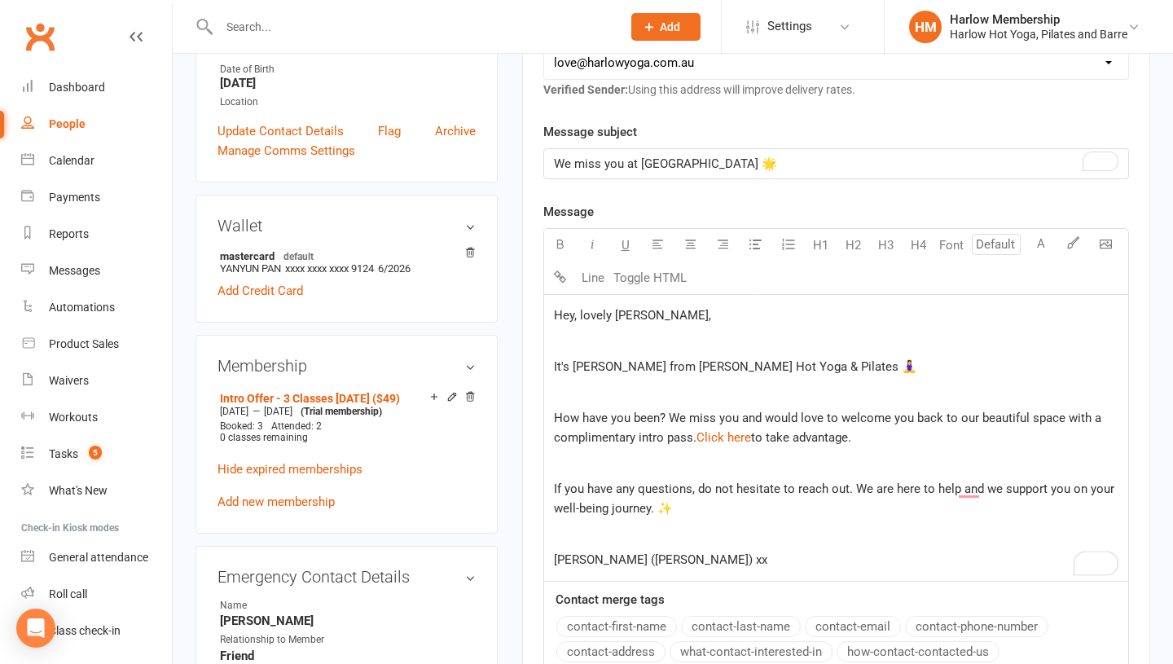
click at [1001, 491] on span "If you have any questions, do not hesitate to reach out. We are here to help an…" at bounding box center [836, 498] width 564 height 34
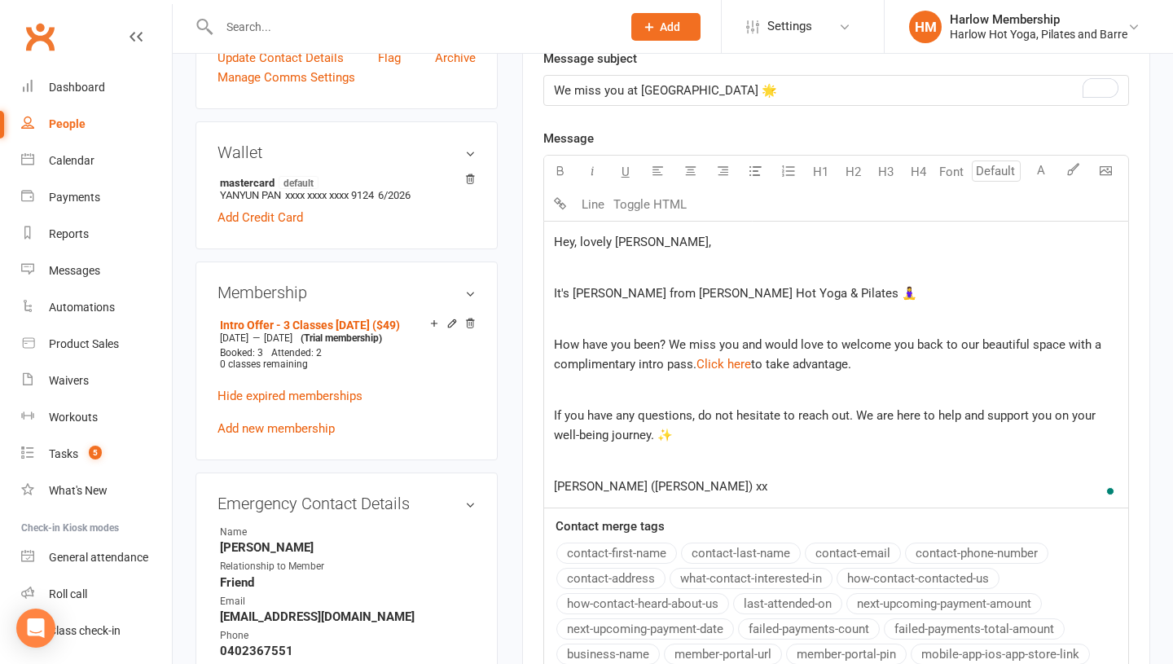
scroll to position [484, 0]
click at [626, 424] on p "If you have any questions, do not hesitate to reach out. We are here to help an…" at bounding box center [836, 424] width 564 height 39
click at [738, 440] on p "If you have any questions, do not hesitate to reach out. We are here to help an…" at bounding box center [836, 424] width 564 height 39
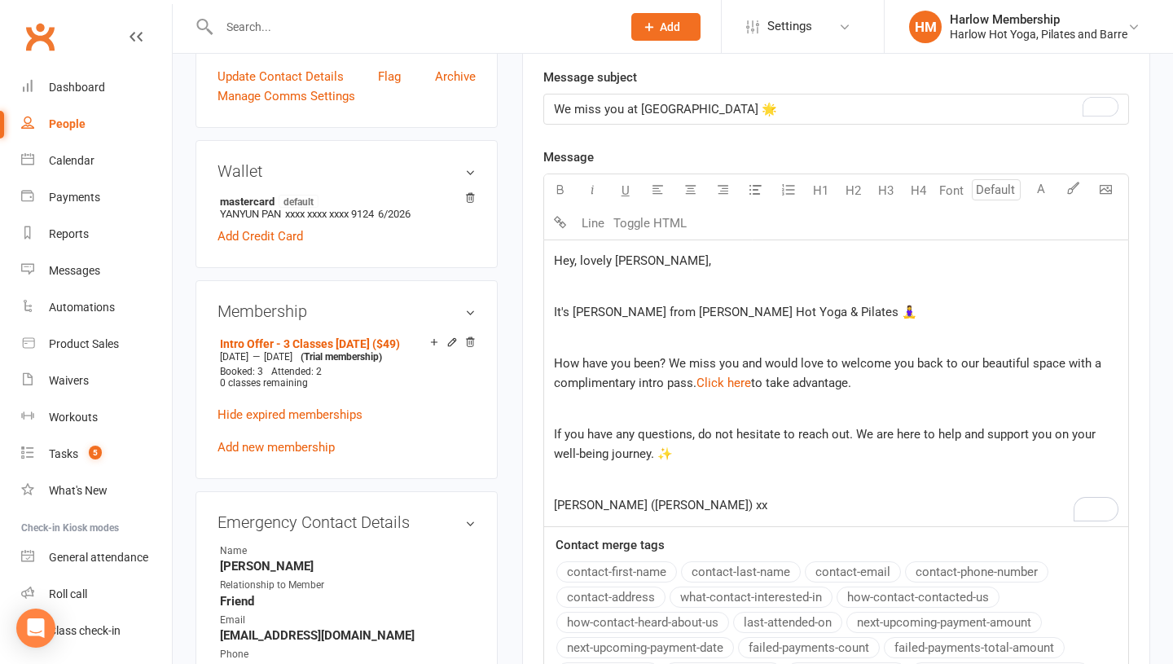
scroll to position [434, 0]
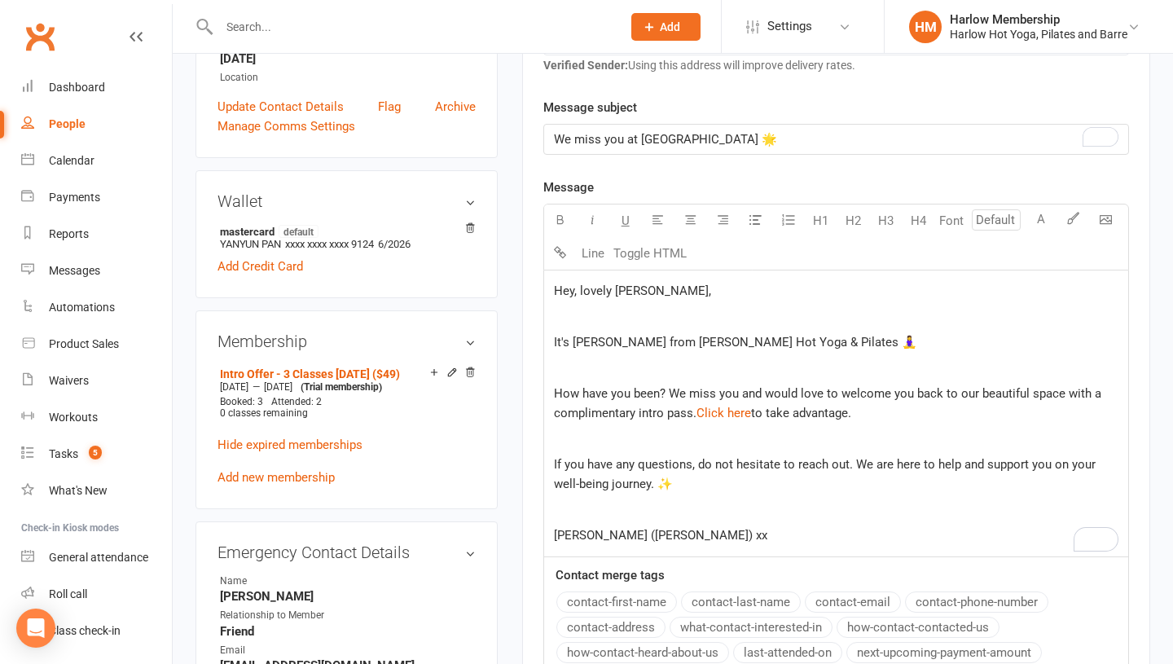
click at [679, 136] on span "We miss you at Harlow 🌟" at bounding box center [665, 139] width 223 height 15
click at [751, 399] on span "How have you been? We miss you and would love to welcome you back to our beauti…" at bounding box center [829, 403] width 551 height 34
click at [644, 485] on span "If you have any questions, do not hesitate to reach out. We are here to help an…" at bounding box center [826, 474] width 545 height 34
click at [626, 484] on span "If you have any questions, do not hesitate to reach out. We are here to help an…" at bounding box center [826, 474] width 545 height 34
click at [782, 504] on p "﻿" at bounding box center [836, 510] width 564 height 20
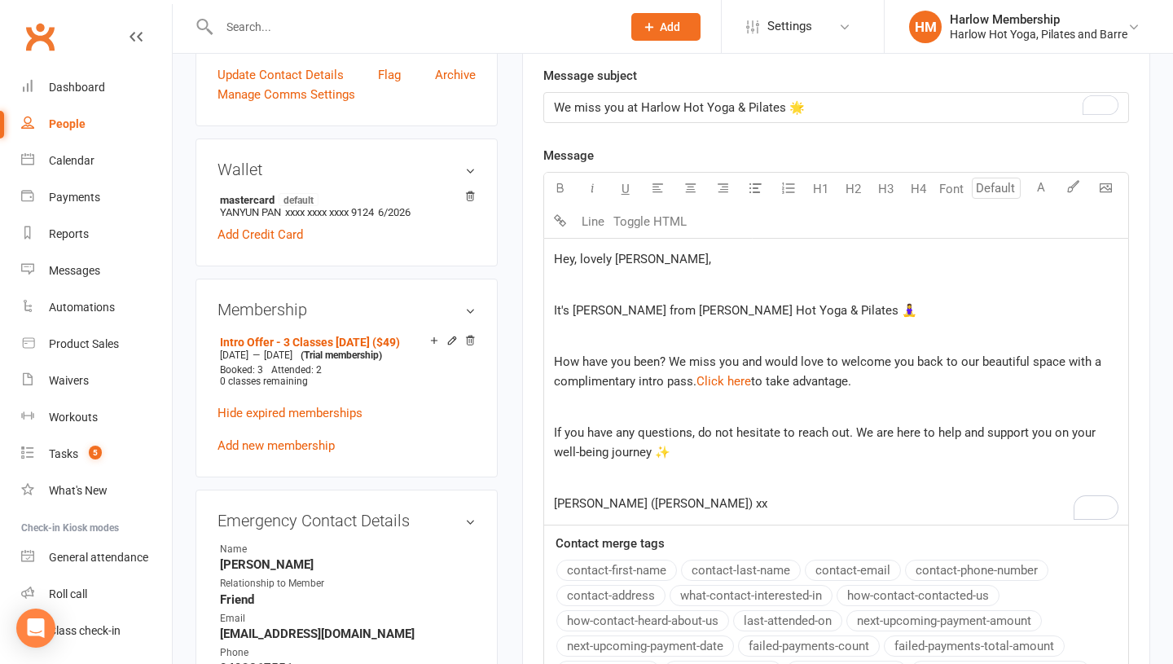
scroll to position [516, 0]
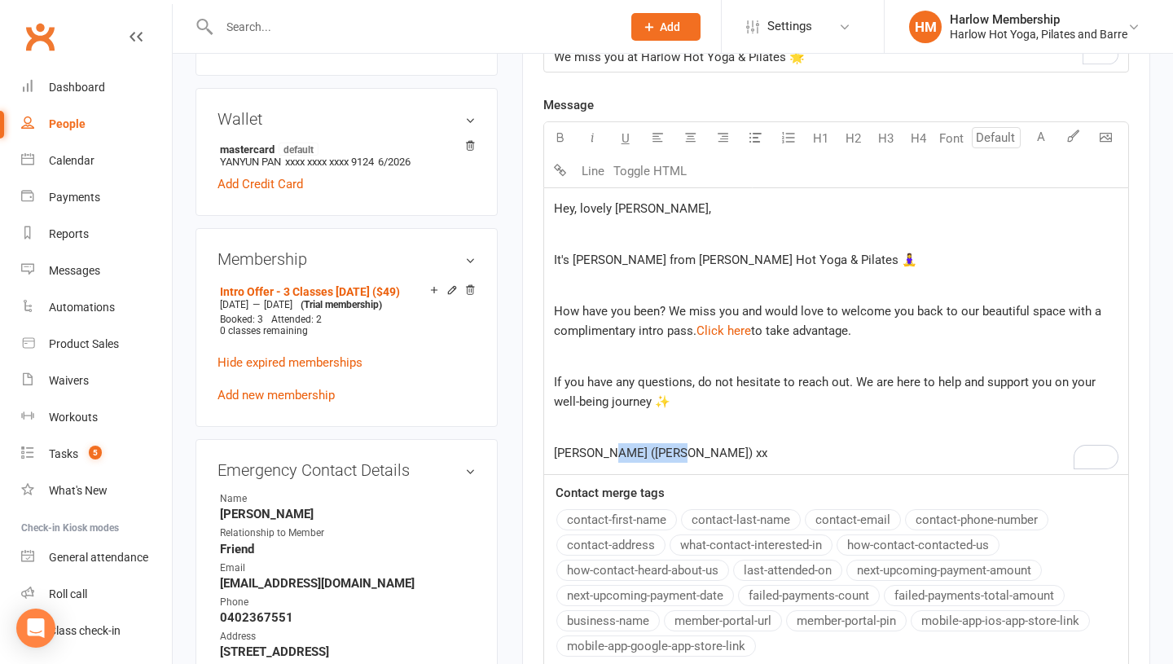
drag, startPoint x: 684, startPoint y: 450, endPoint x: 605, endPoint y: 449, distance: 79.0
click at [605, 449] on p "Krystyna (Harlow) xx" at bounding box center [836, 453] width 564 height 20
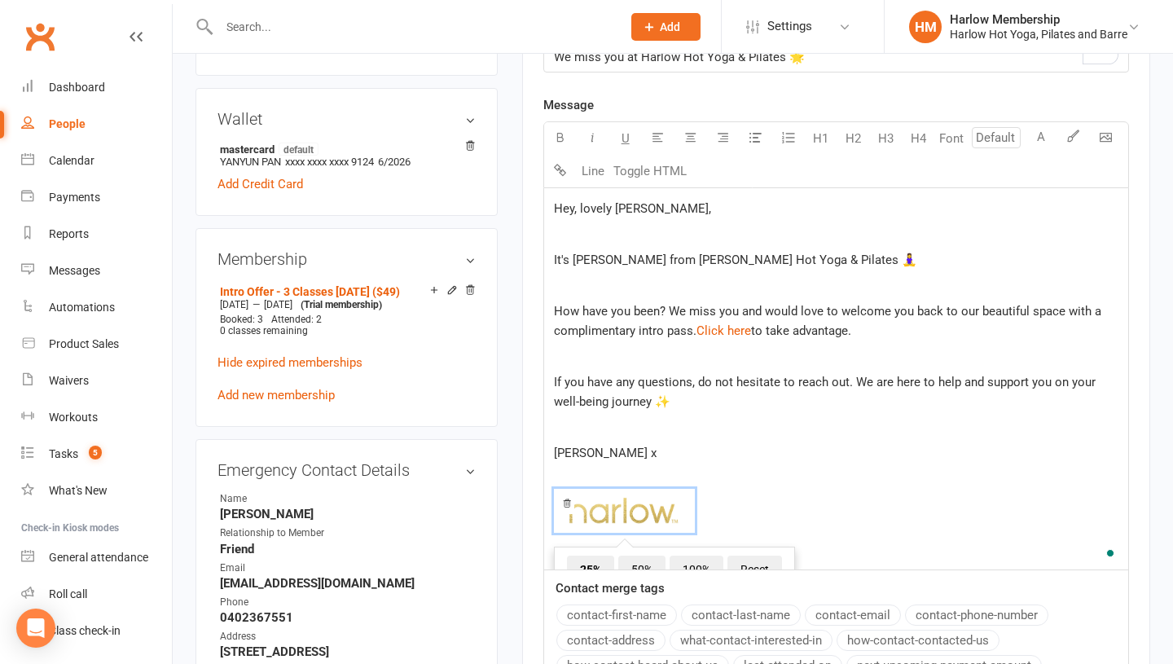
click at [643, 418] on p "﻿" at bounding box center [836, 428] width 564 height 20
click at [652, 475] on p "﻿ ﻿ ﻿" at bounding box center [836, 514] width 564 height 90
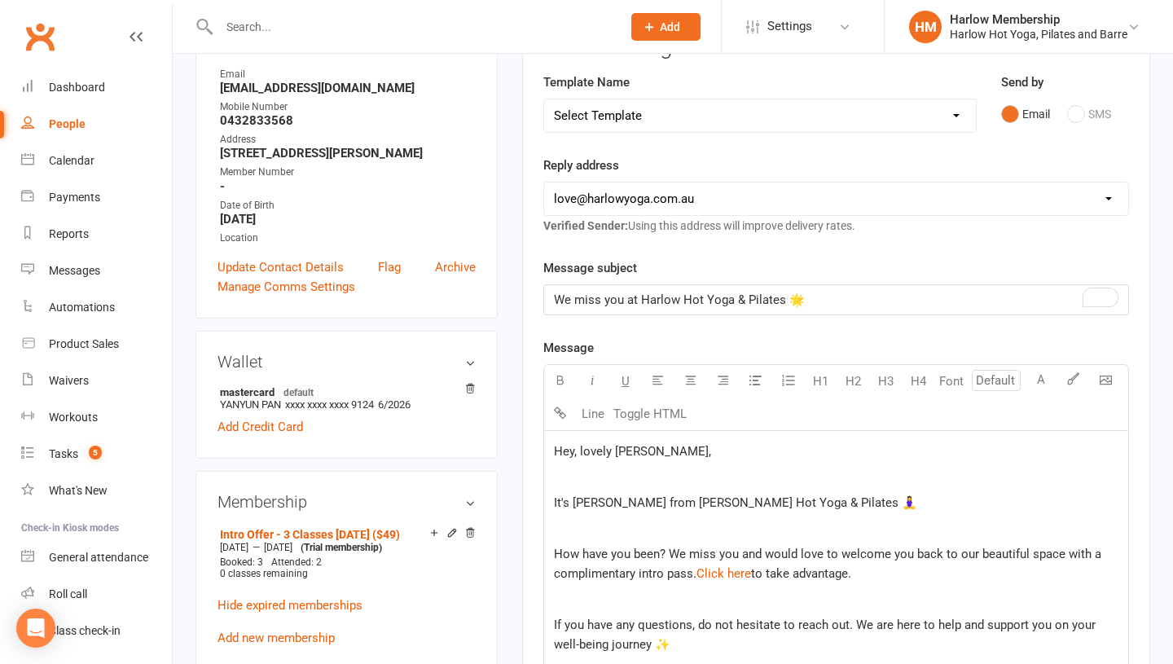
scroll to position [387, 0]
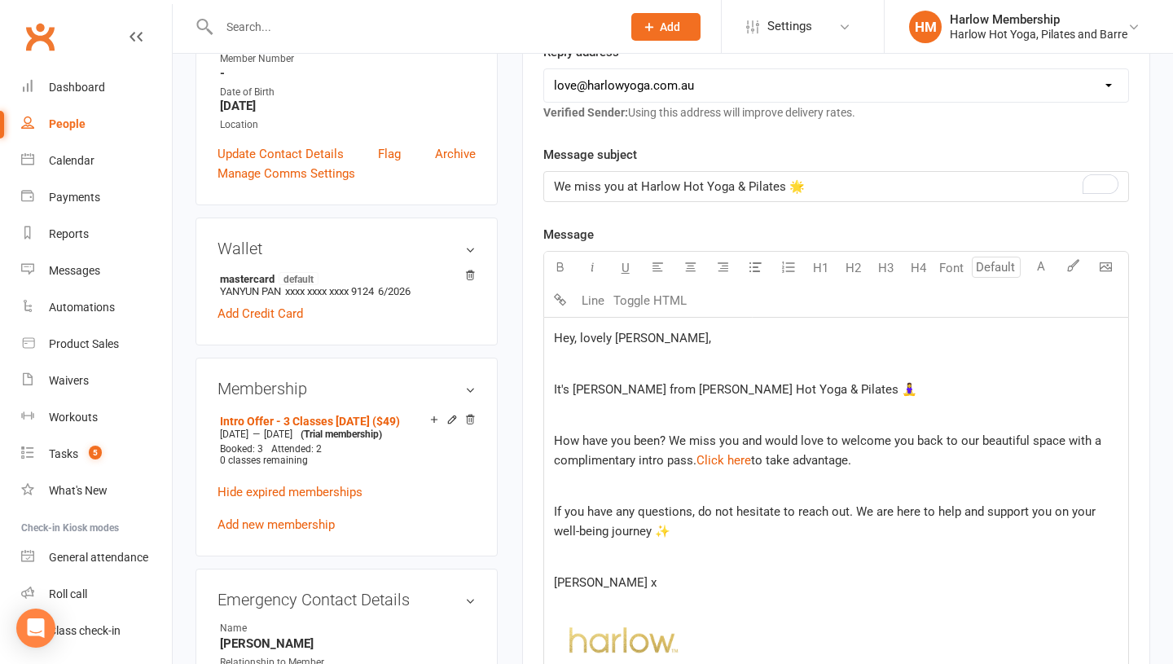
click at [652, 475] on div "Hey, lovely Phoebe, ﻿ It's Krystyna from Harlow Hot Yoga & Pilates 🧘‍♀️ ﻿ How h…" at bounding box center [836, 508] width 584 height 381
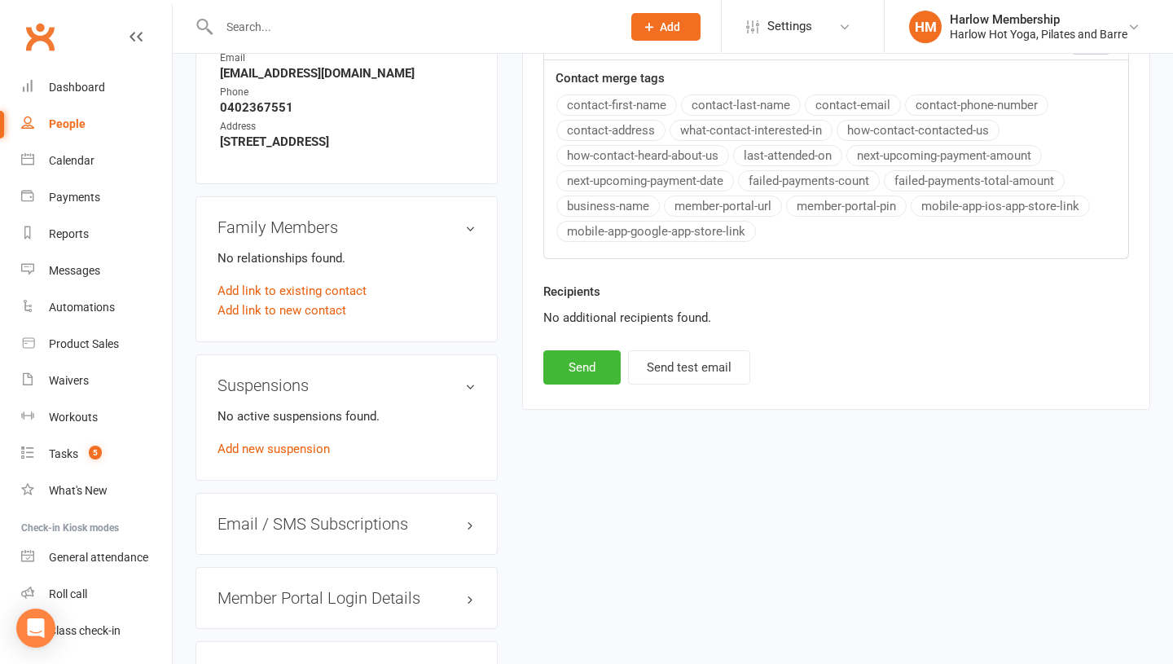
scroll to position [1059, 0]
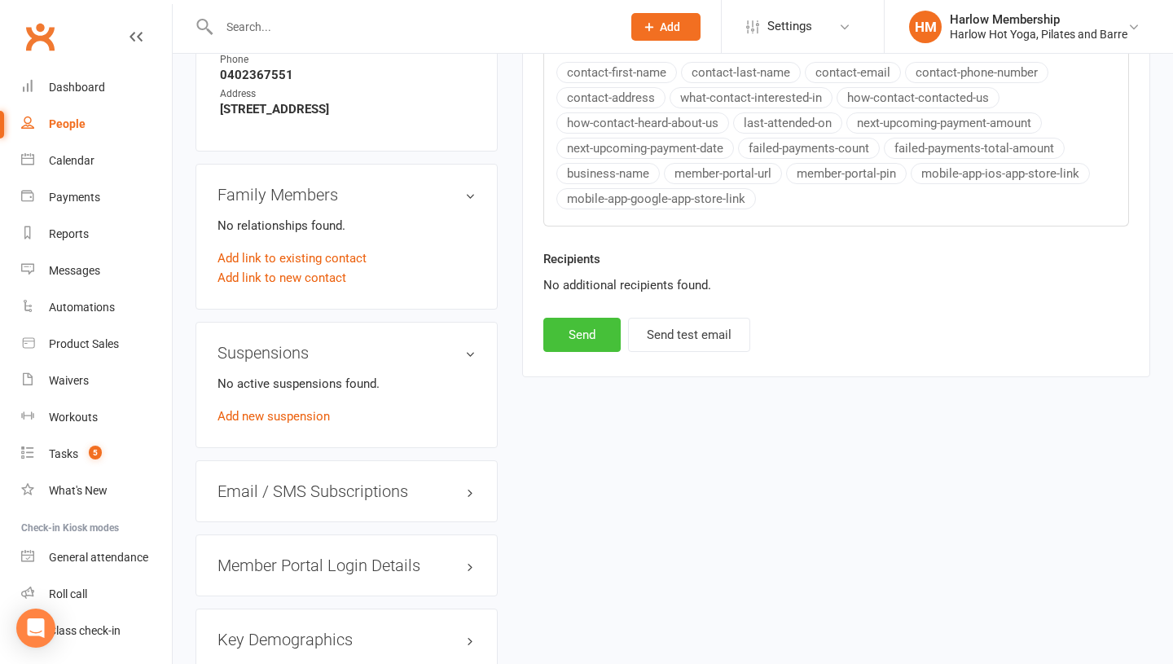
click at [586, 342] on button "Send" at bounding box center [581, 335] width 77 height 34
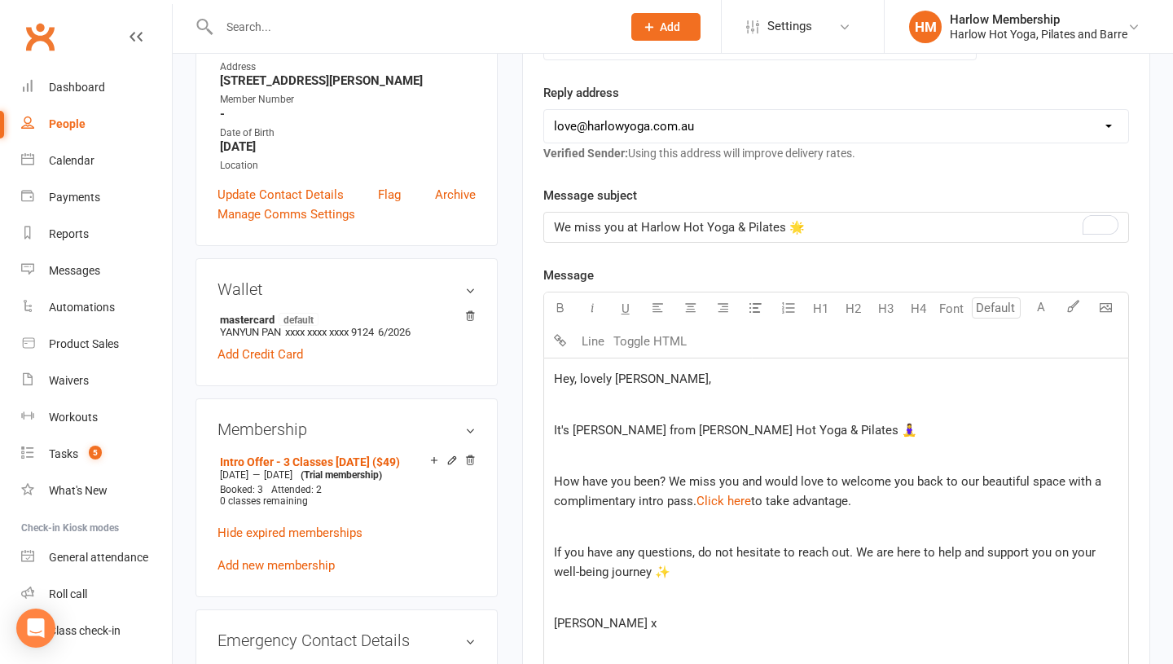
scroll to position [0, 0]
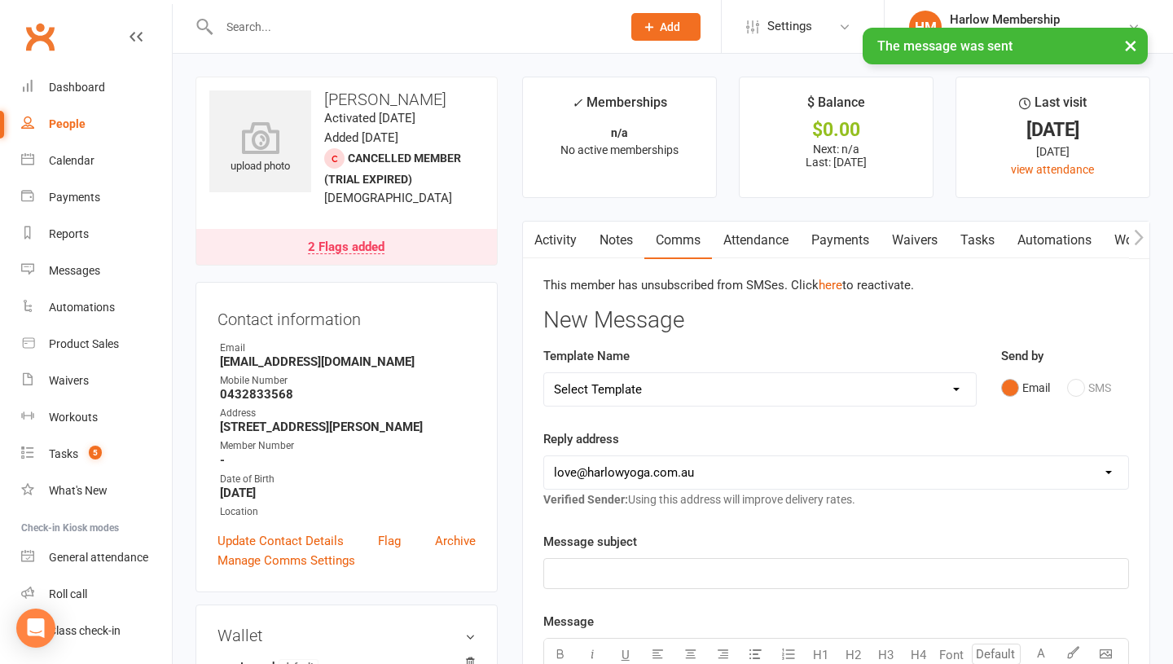
click at [600, 235] on link "Notes" at bounding box center [616, 240] width 56 height 37
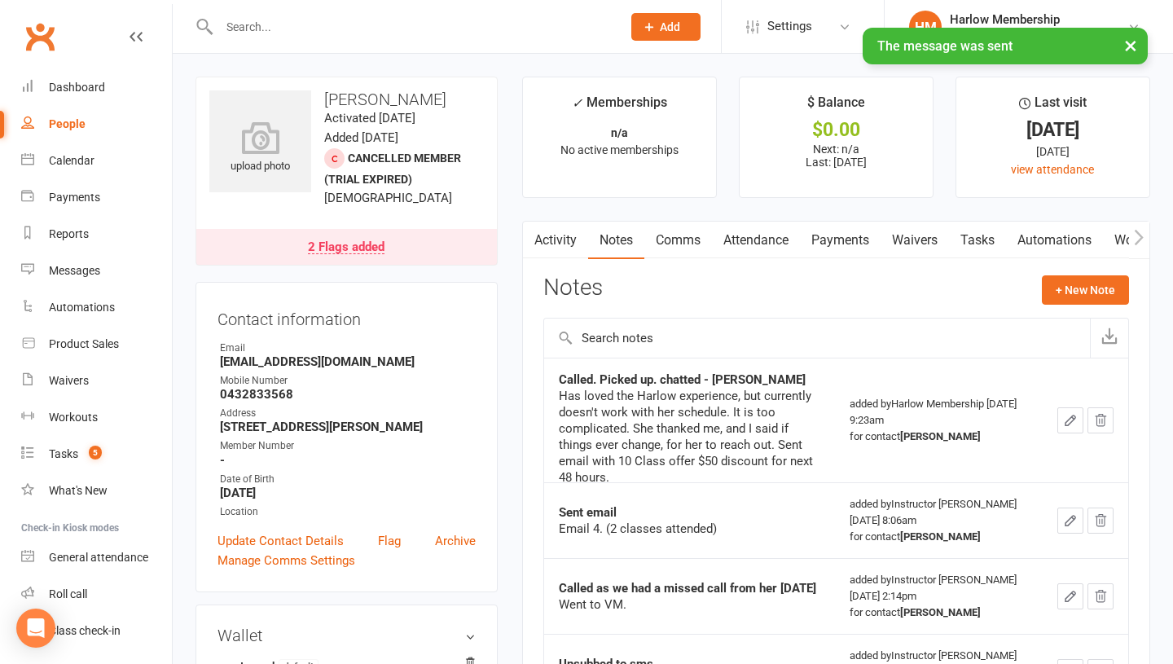
click at [562, 243] on link "Activity" at bounding box center [555, 240] width 65 height 37
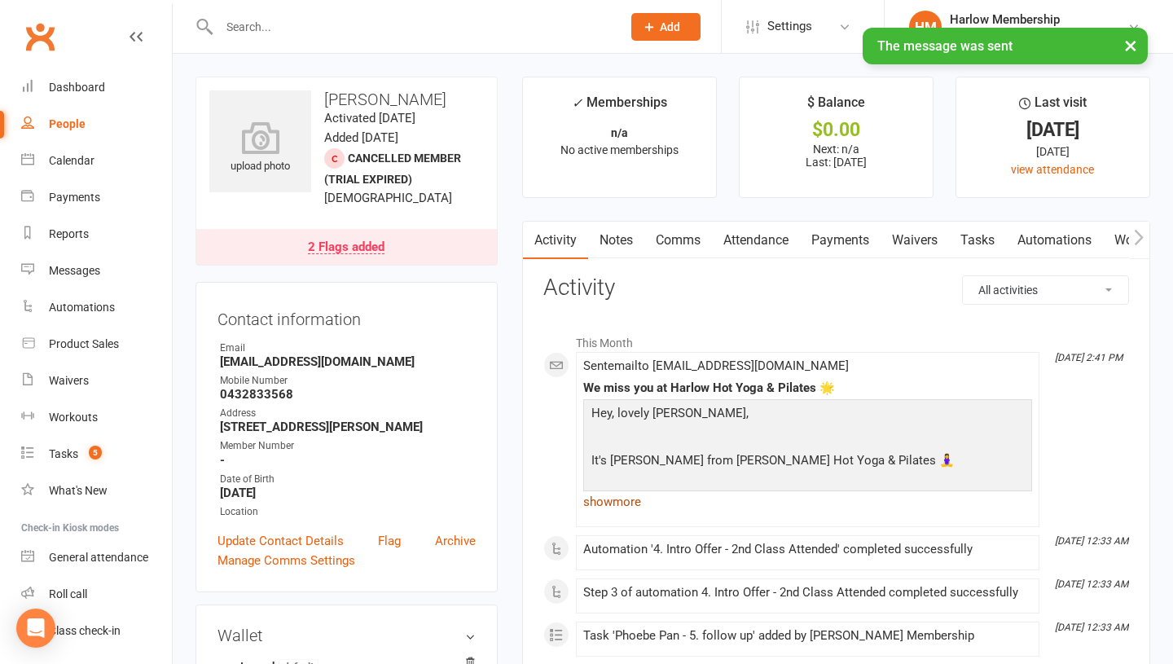
click at [604, 498] on link "show more" at bounding box center [807, 501] width 449 height 23
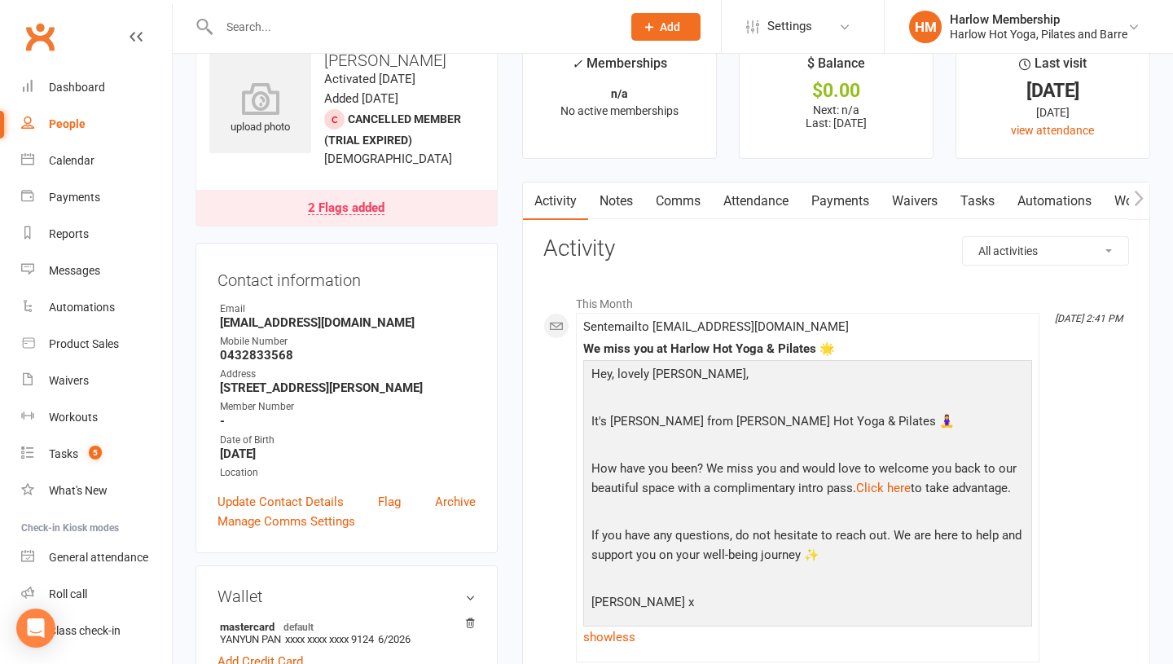
scroll to position [65, 0]
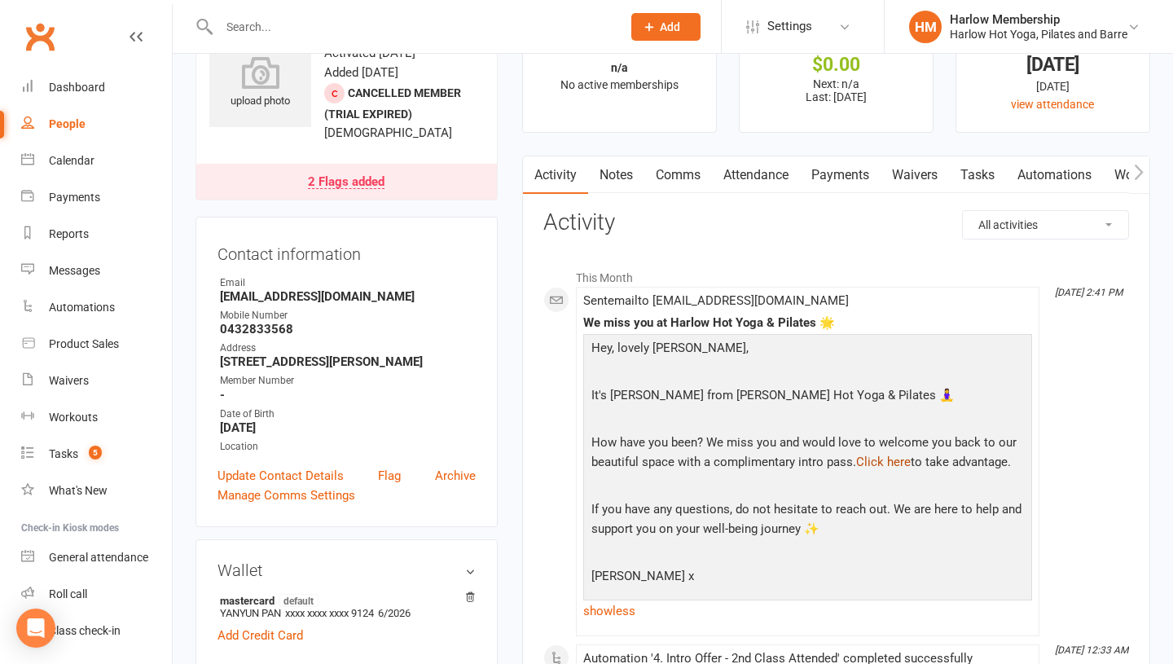
click at [881, 462] on link "Click here" at bounding box center [883, 462] width 55 height 15
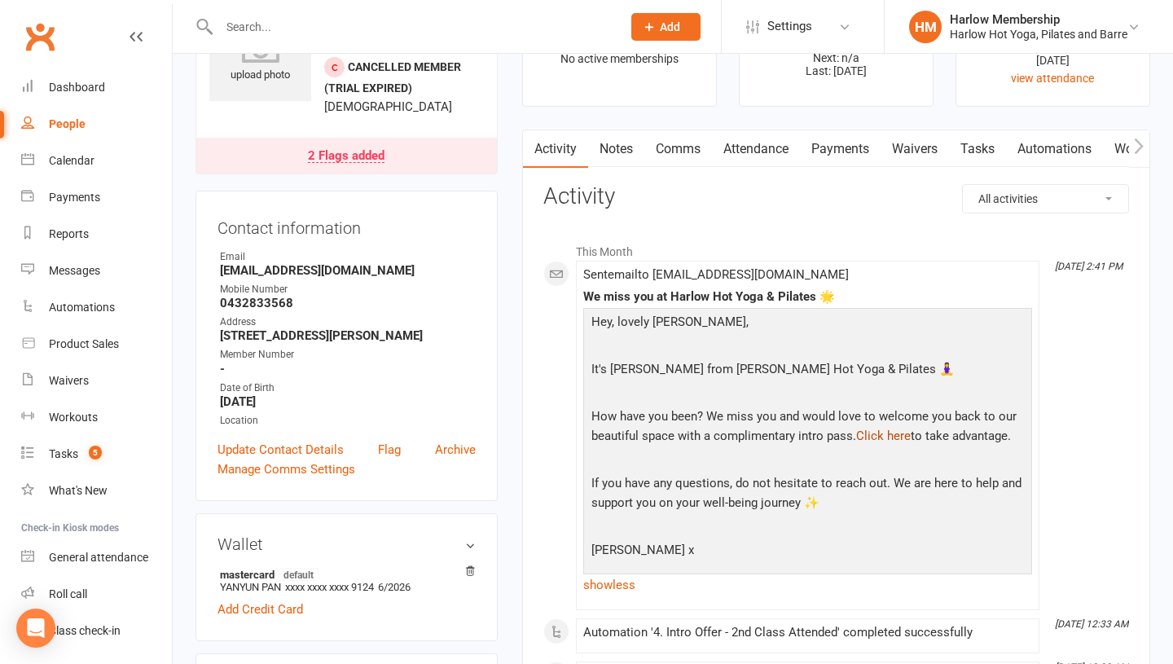
scroll to position [134, 0]
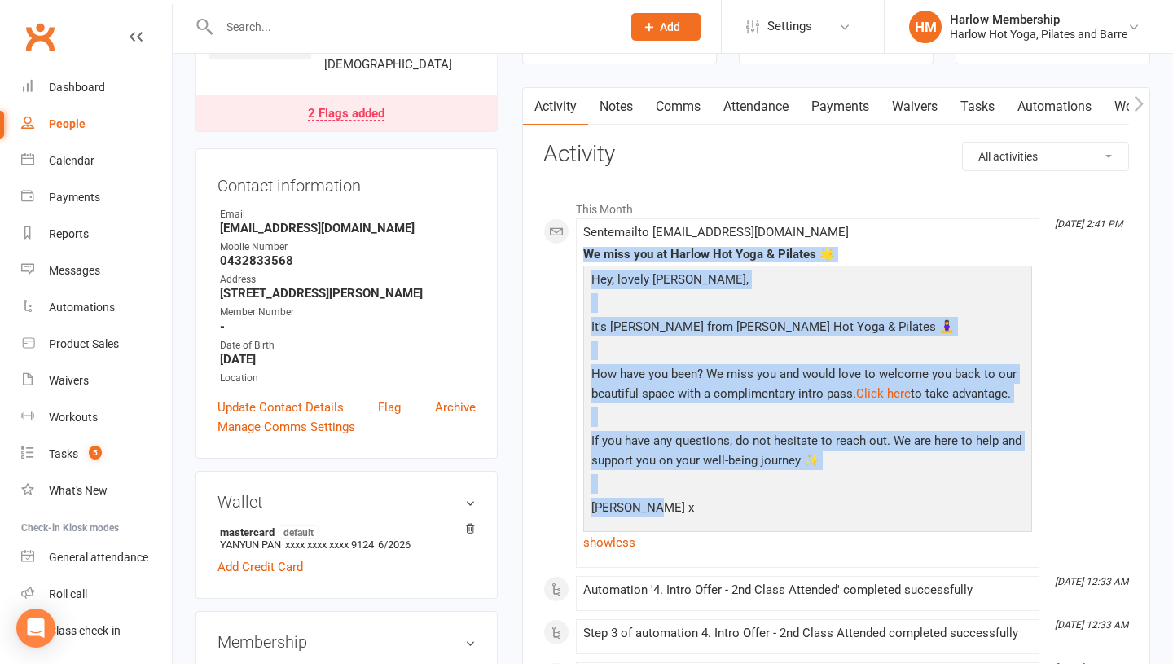
drag, startPoint x: 657, startPoint y: 503, endPoint x: 586, endPoint y: 260, distance: 253.4
click at [586, 260] on div "We miss you at Harlow Hot Yoga & Pilates 🌟 Hey, lovely Phoebe, It's Krystyna fr…" at bounding box center [807, 401] width 449 height 306
copy div "We miss you at Harlow Hot Yoga & Pilates 🌟 Hey, lovely Phoebe, It's Krystyna fr…"
click at [622, 116] on link "Notes" at bounding box center [616, 106] width 56 height 37
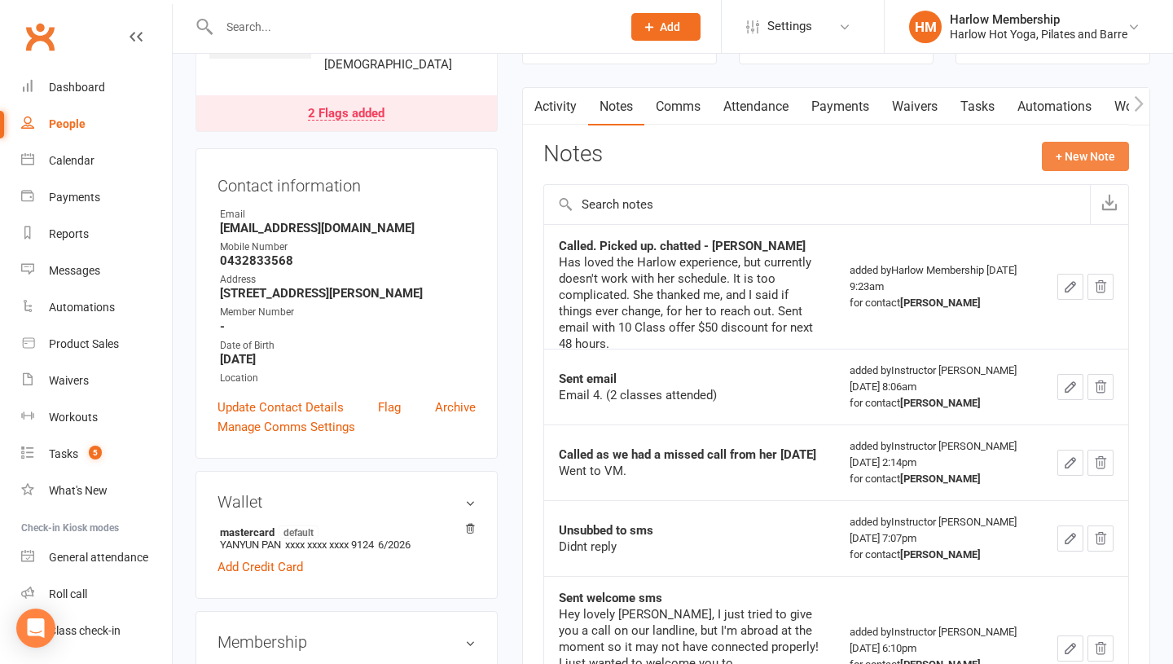
click at [1067, 157] on button "+ New Note" at bounding box center [1085, 156] width 87 height 29
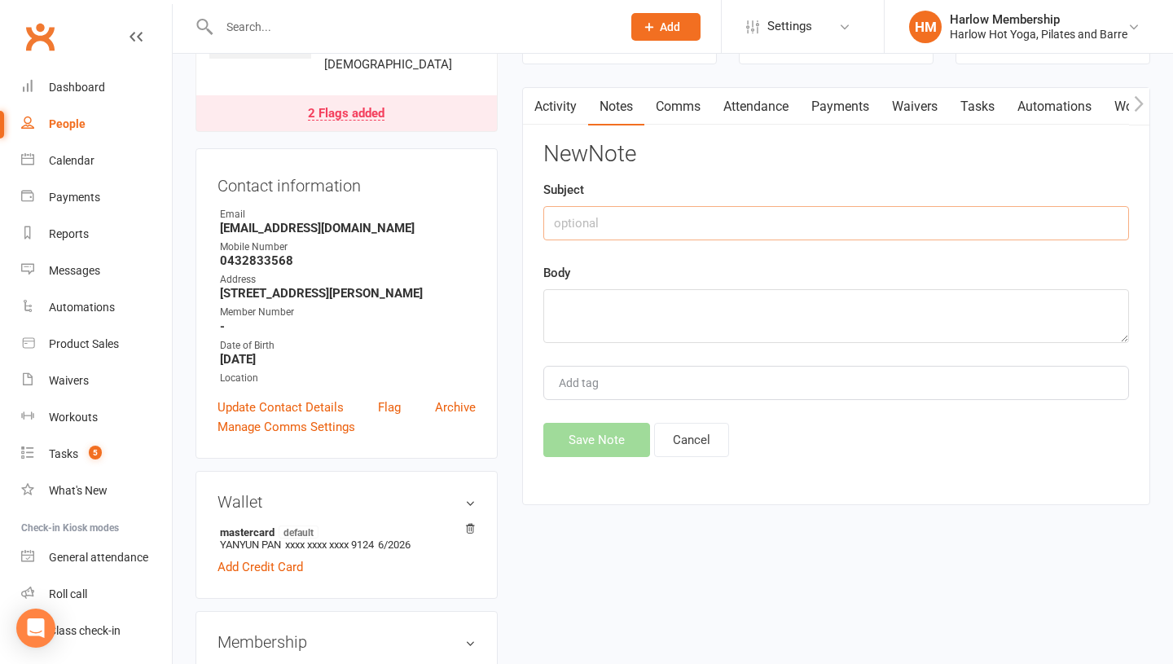
click at [582, 222] on input "text" at bounding box center [836, 223] width 586 height 34
type input "Called."
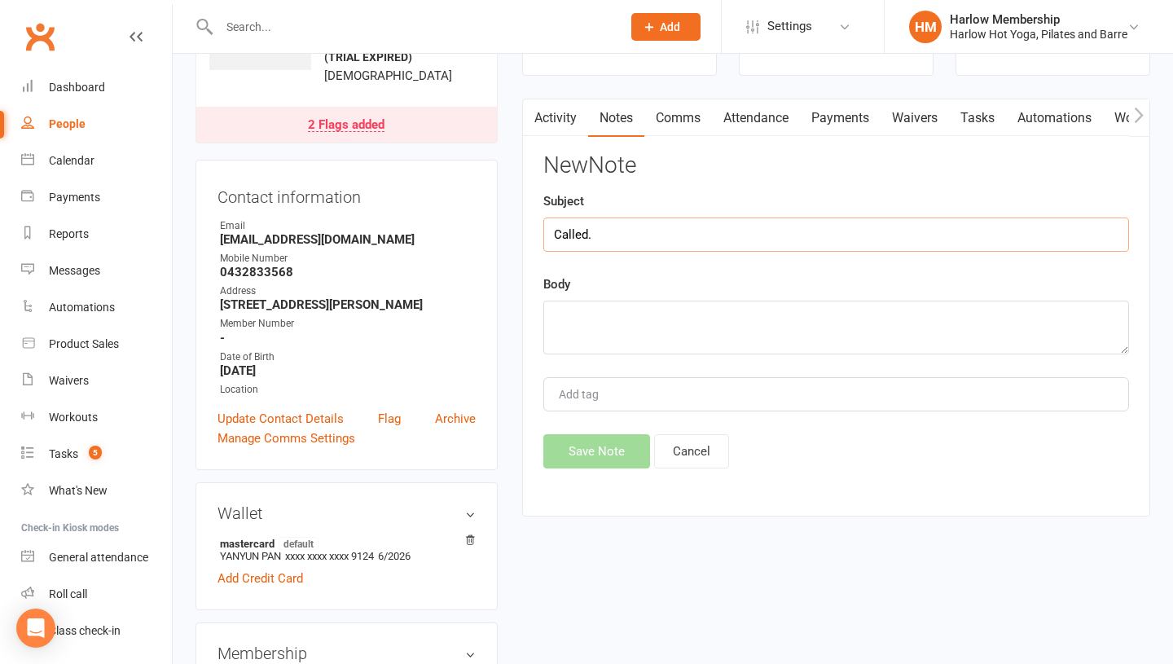
scroll to position [123, 0]
click at [582, 327] on textarea at bounding box center [836, 327] width 586 height 54
paste textarea "We miss you at Harlow Hot Yoga & Pilates 🌟 Hey, lovely Phoebe, It's Krystyna fr…"
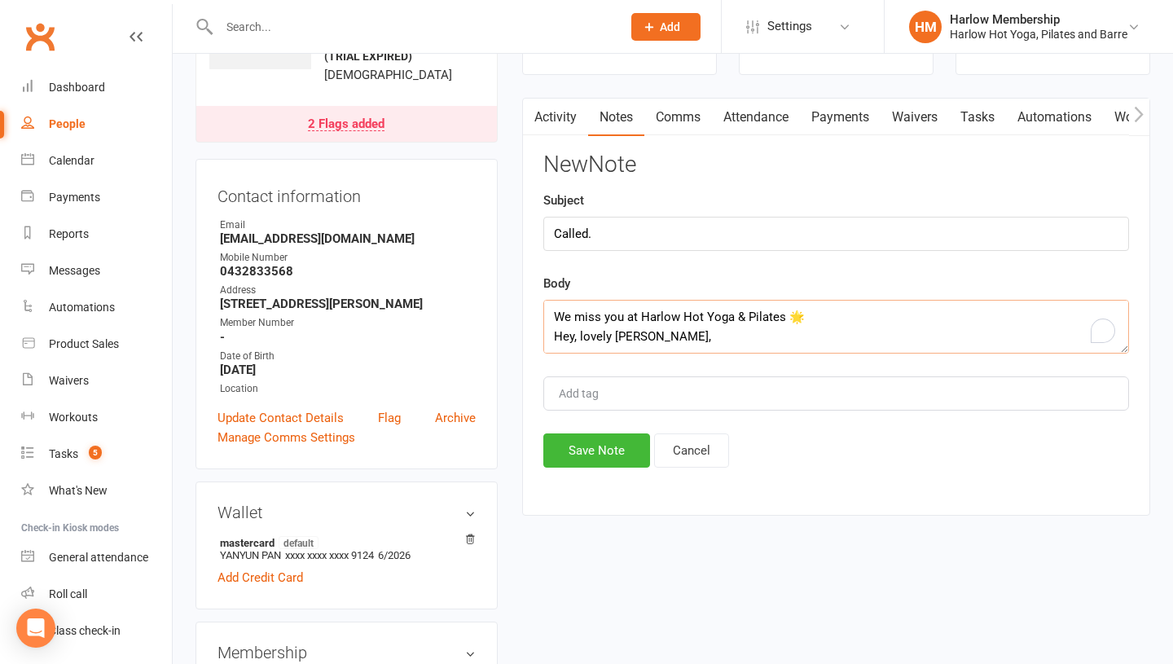
type textarea "We miss you at Harlow Hot Yoga & Pilates 🌟 Hey, lovely Phoebe, It's Krystyna fr…"
click at [584, 327] on textarea "We miss you at Harlow Hot Yoga & Pilates 🌟 Hey, lovely Phoebe, It's Krystyna fr…" at bounding box center [836, 327] width 586 height 54
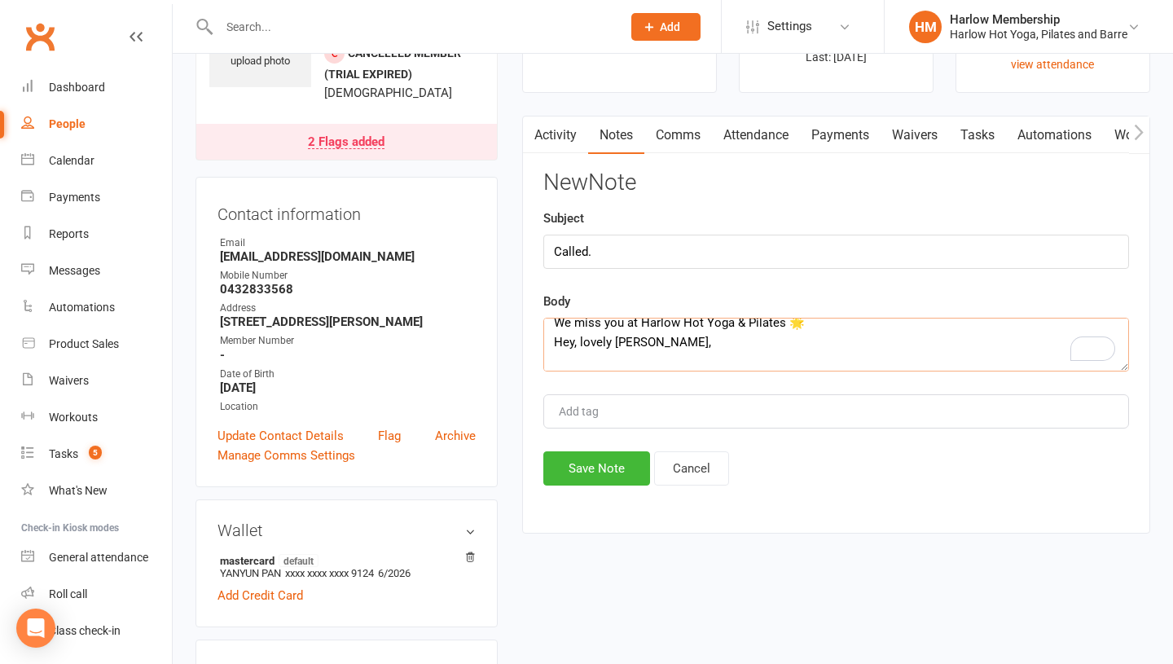
scroll to position [0, 0]
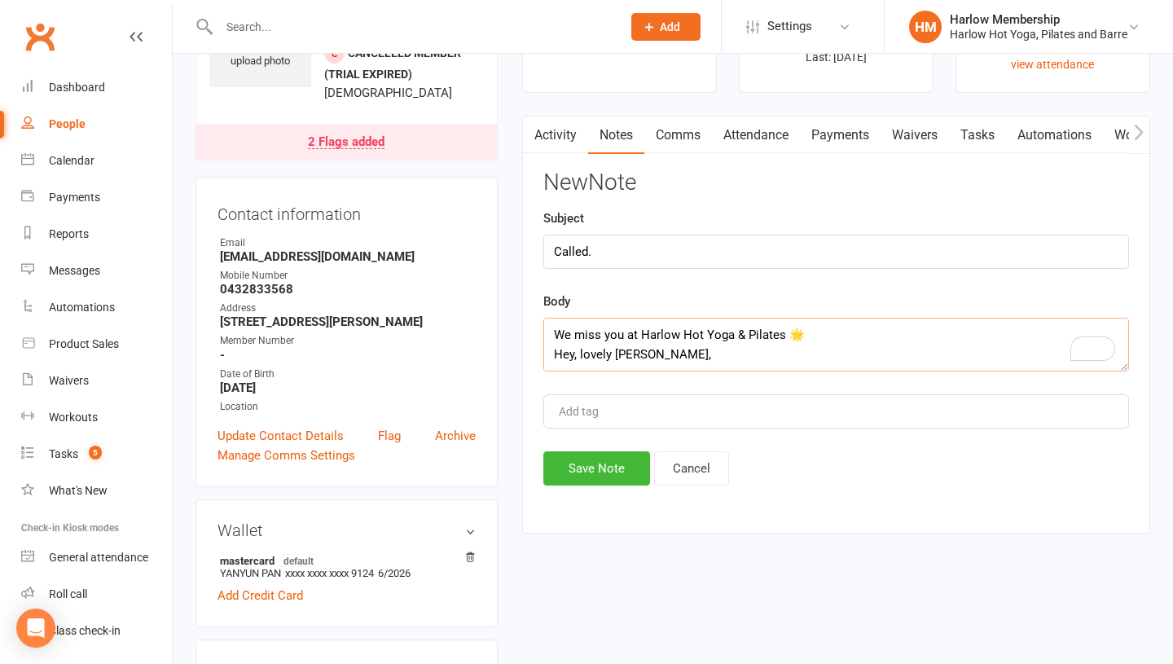
click at [584, 327] on textarea "We miss you at Harlow Hot Yoga & Pilates 🌟 Hey, lovely Phoebe, It's Krystyna fr…" at bounding box center [836, 345] width 586 height 54
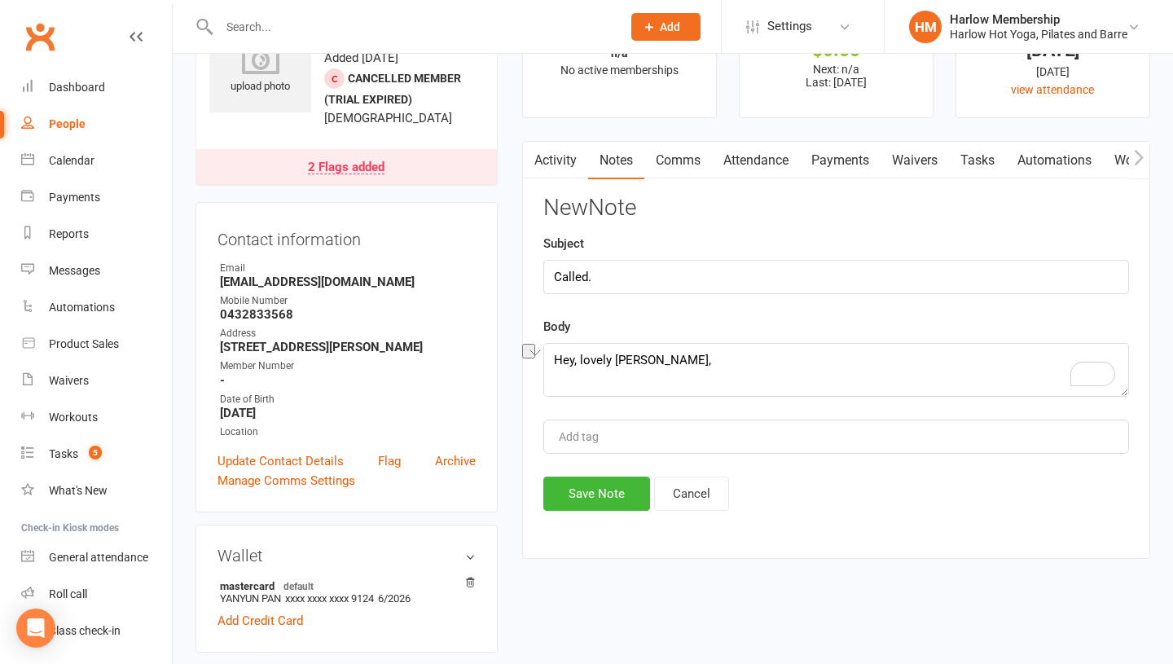
type textarea "Hey, lovely Phoebe, It's Krystyna from Harlow Hot Yoga & Pilates 🧘‍♀️ How have …"
click at [613, 275] on input "Called." at bounding box center [836, 277] width 586 height 34
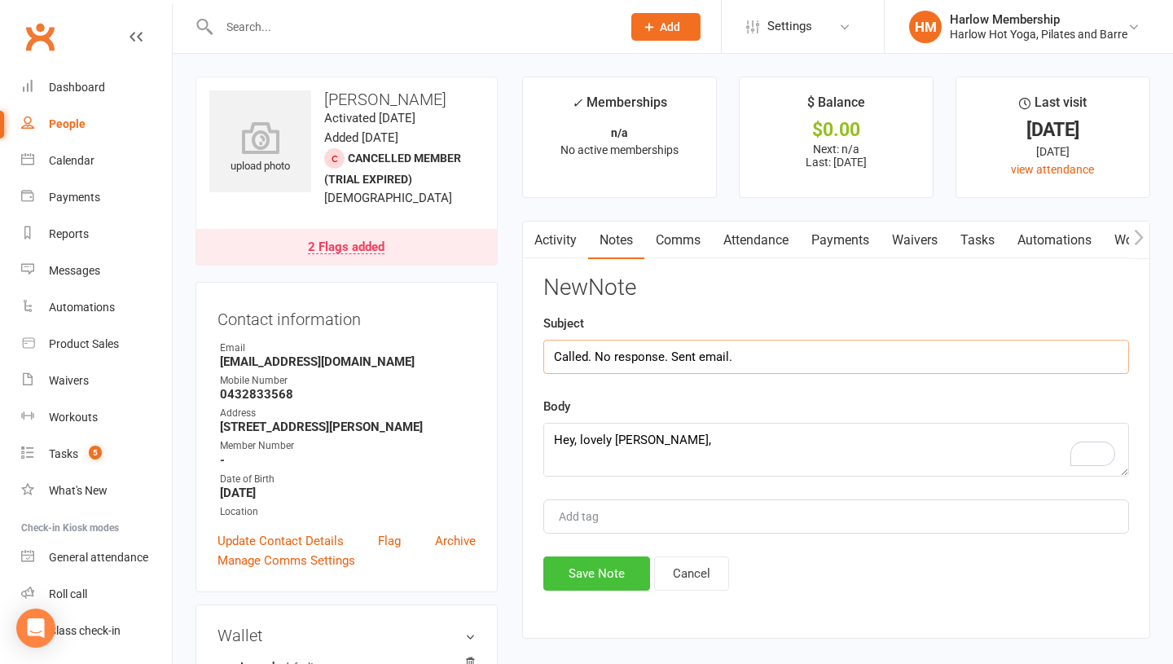
type input "Called. No response. Sent email."
click at [584, 563] on button "Save Note" at bounding box center [596, 573] width 107 height 34
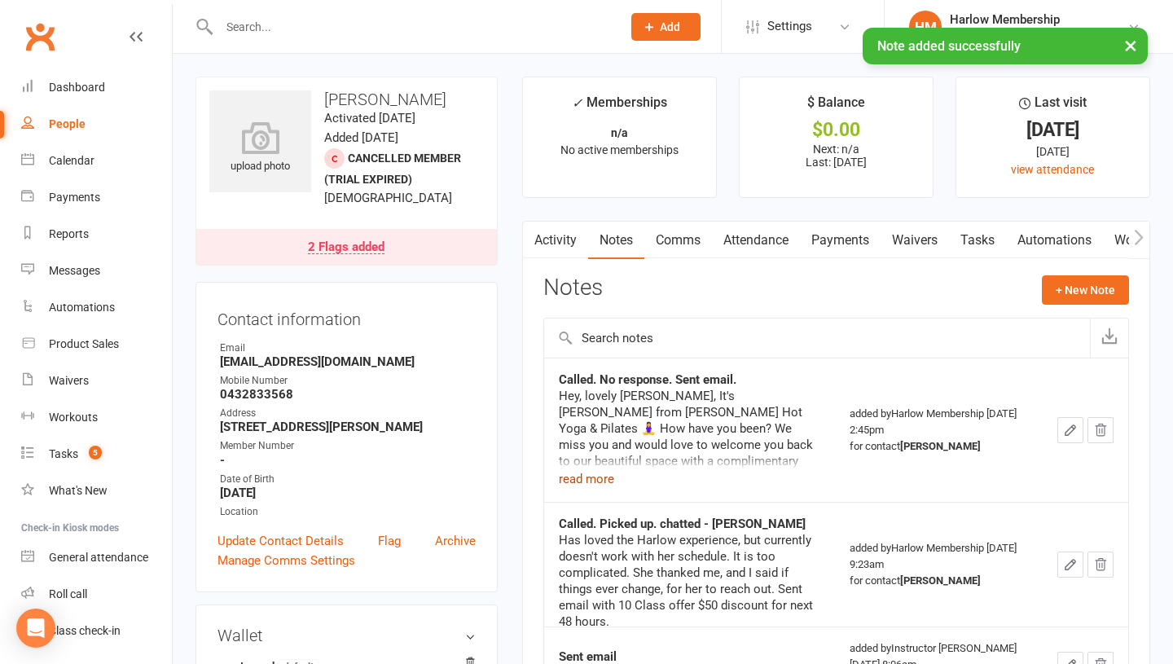
click at [574, 481] on button "read more" at bounding box center [586, 479] width 55 height 20
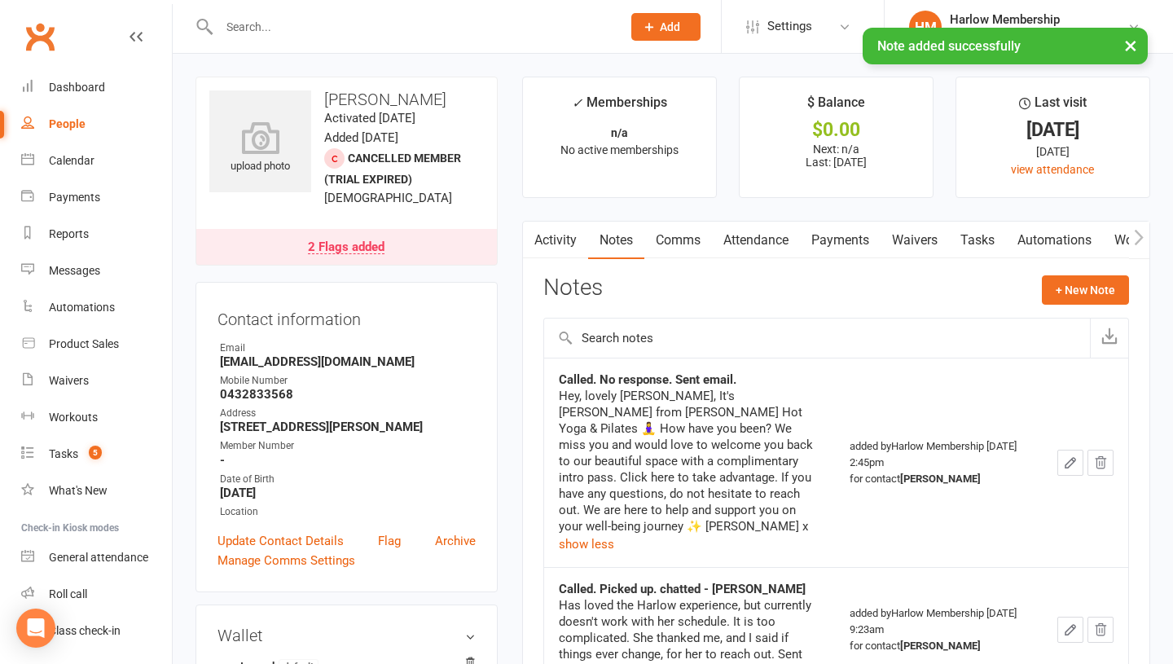
click at [1067, 457] on icon "button" at bounding box center [1070, 462] width 15 height 15
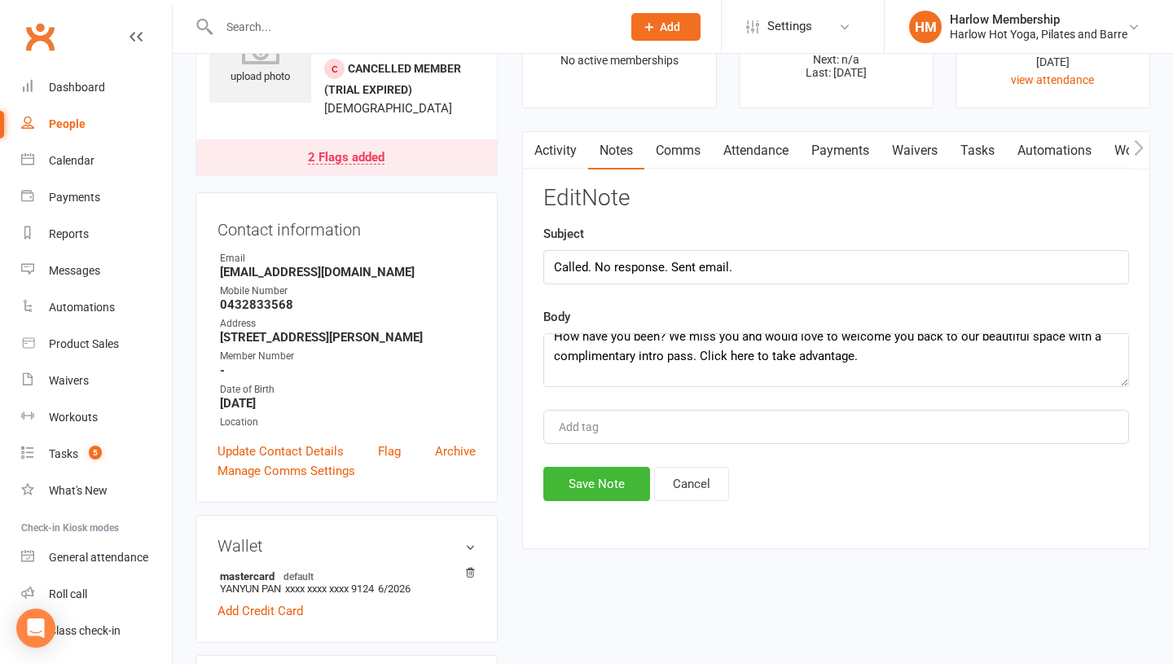
scroll to position [165, 0]
click at [666, 361] on textarea "Hey, lovely Phoebe, It's Krystyna from Harlow Hot Yoga & Pilates 🧘‍♀️ How have …" at bounding box center [836, 360] width 586 height 54
type textarea "Hey, lovely Phoebe, It's Krystyna from Harlow Hot Yoga & Pilates 🧘‍♀️ How have …"
click at [611, 482] on button "Save Note" at bounding box center [596, 484] width 107 height 34
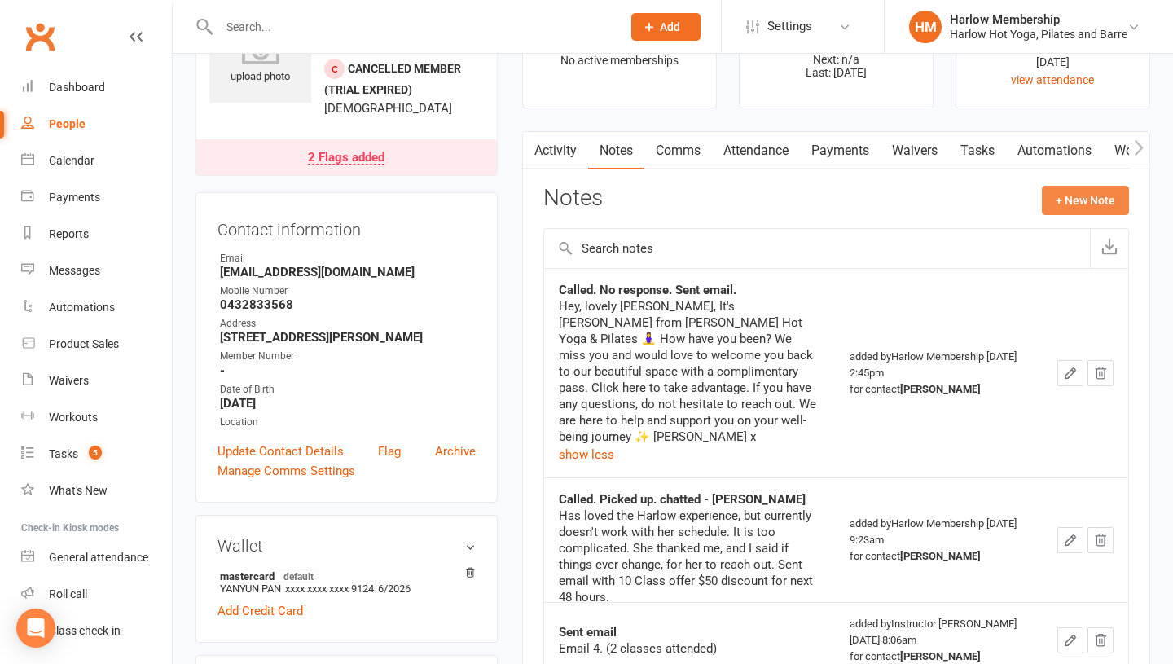
click at [1056, 201] on button "+ New Note" at bounding box center [1085, 200] width 87 height 29
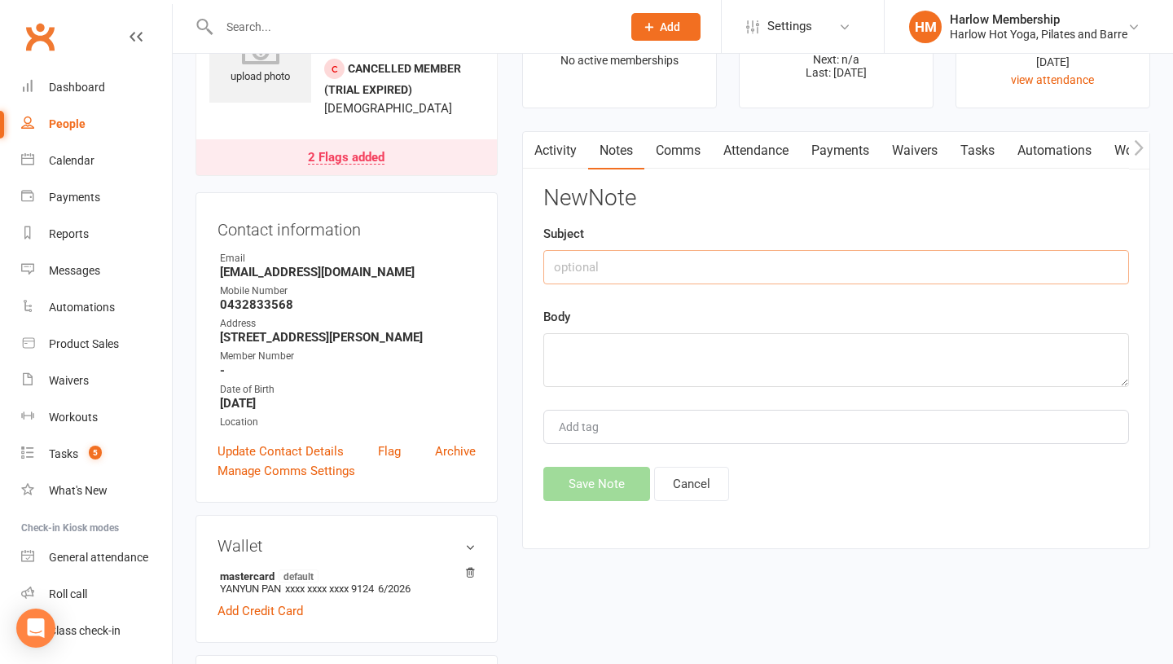
click at [562, 276] on input "text" at bounding box center [836, 267] width 586 height 34
type input "Called me back"
click at [566, 360] on textarea at bounding box center [836, 360] width 586 height 54
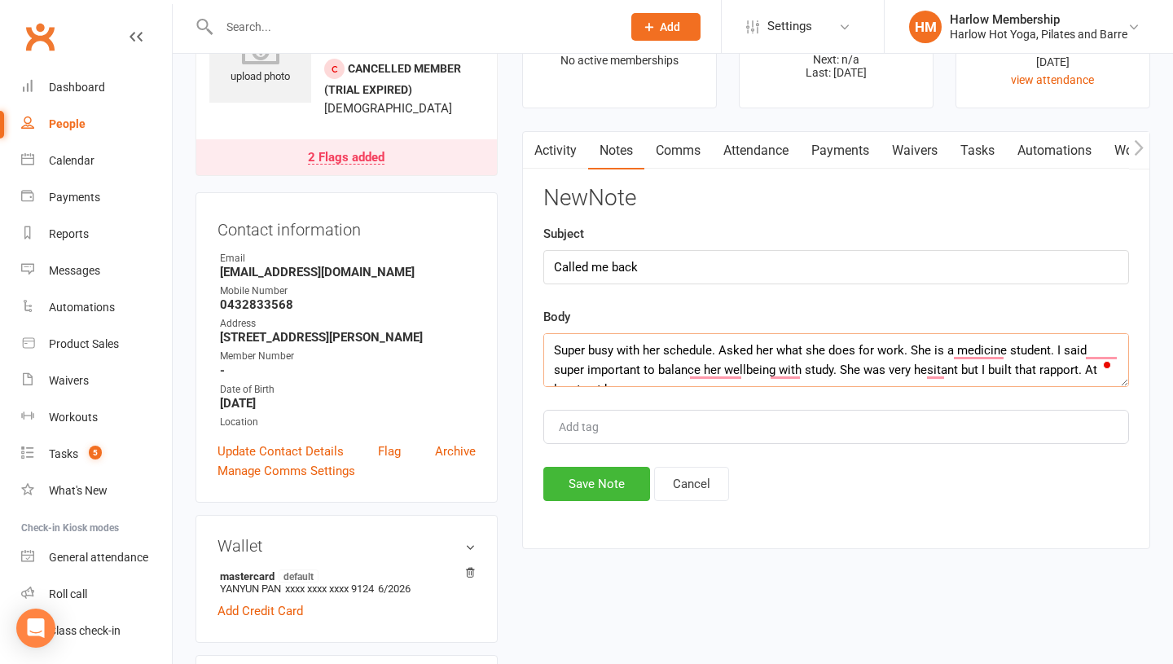
scroll to position [11, 0]
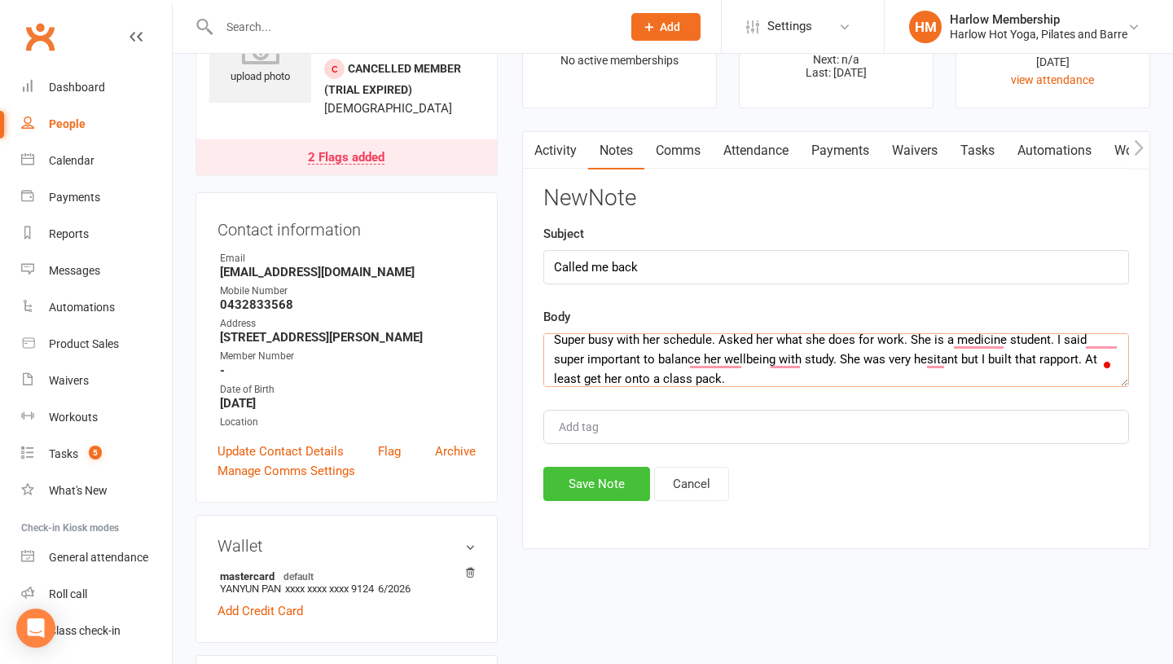
type textarea "Super busy with her schedule. Asked her what she does for work. She is a medici…"
click at [574, 479] on button "Save Note" at bounding box center [596, 484] width 107 height 34
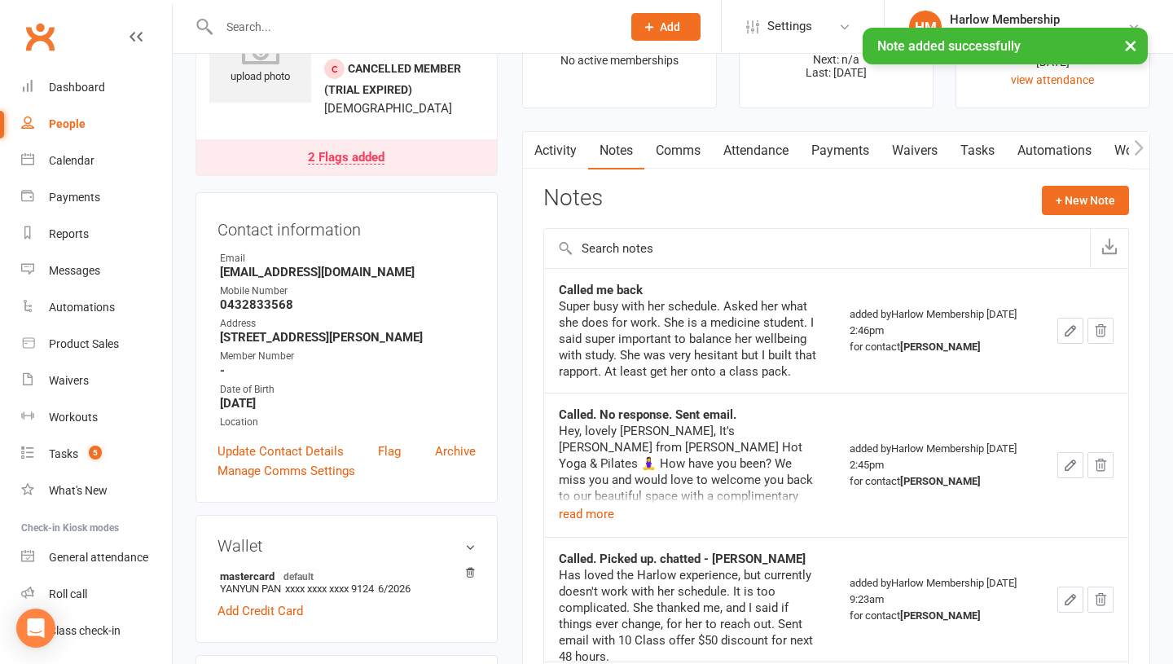
click at [975, 152] on link "Tasks" at bounding box center [977, 150] width 57 height 37
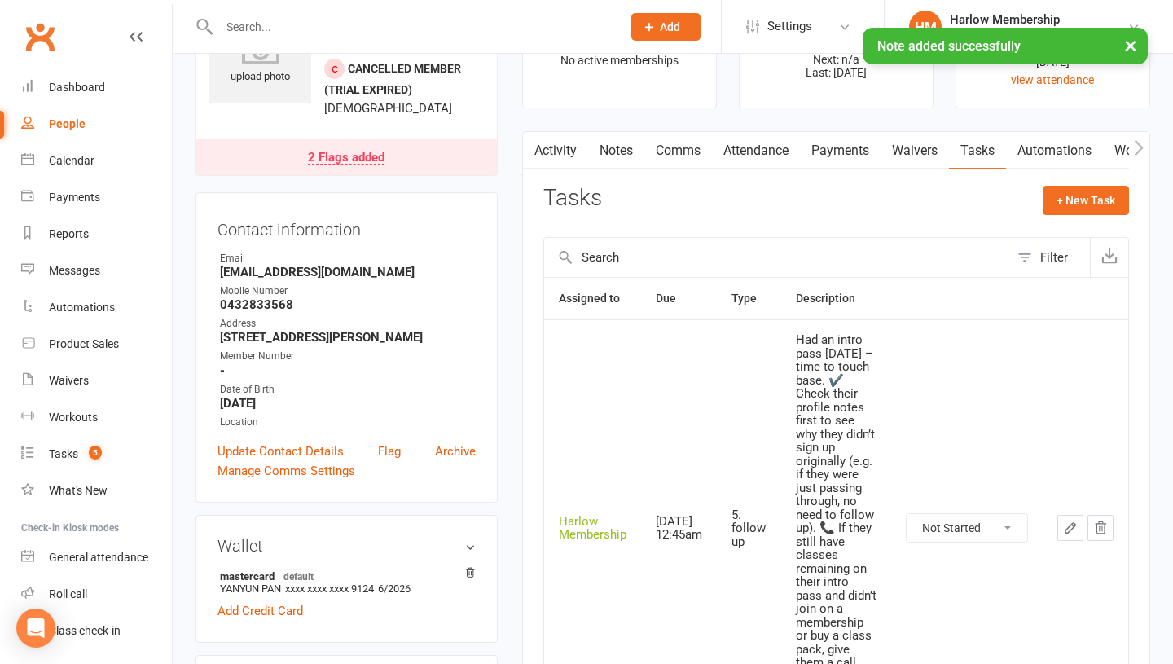
click at [945, 538] on select "Not Started In Progress Waiting Complete" at bounding box center [967, 528] width 121 height 28
select select "unstarted"
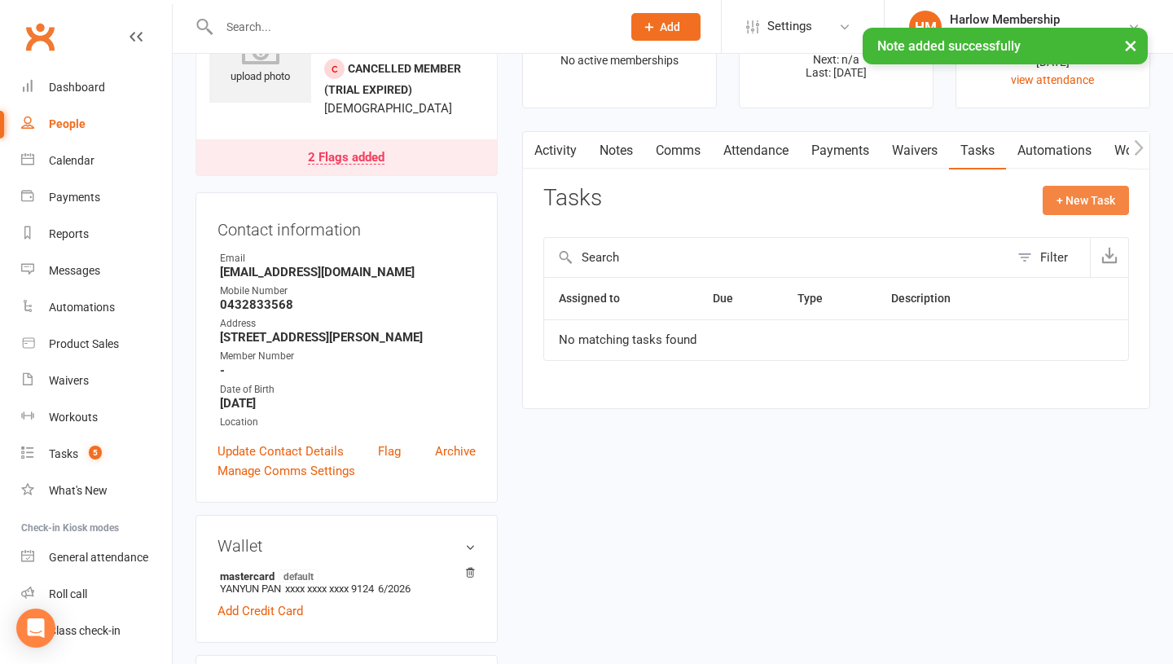
click at [1067, 203] on button "+ New Task" at bounding box center [1086, 200] width 86 height 29
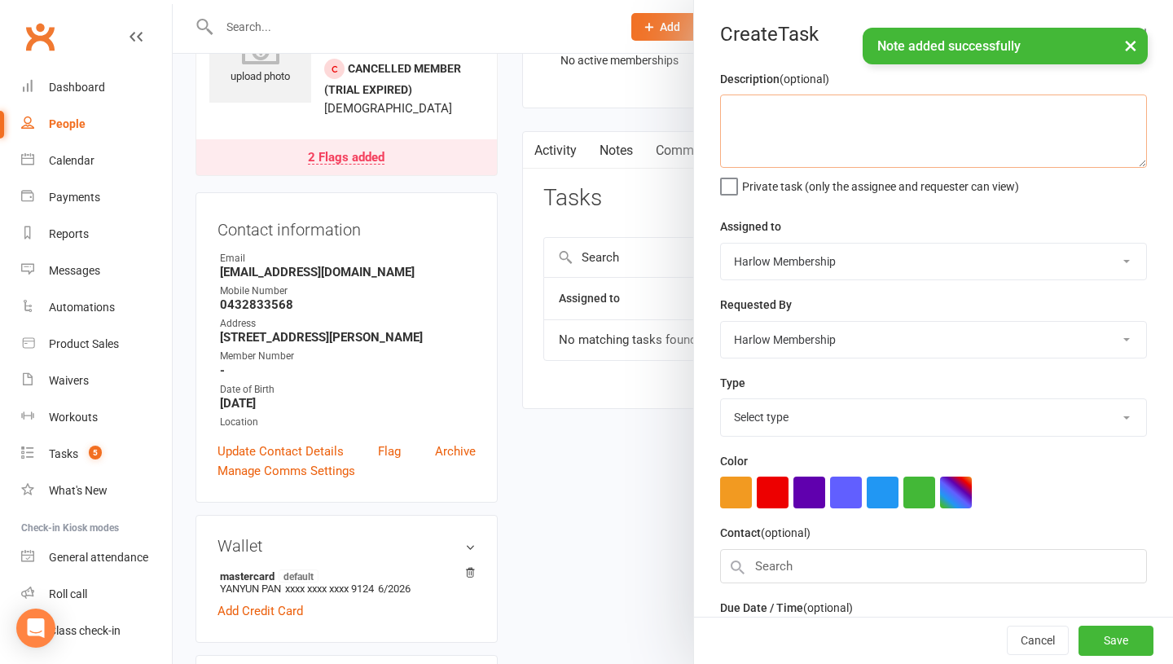
click at [778, 129] on textarea at bounding box center [933, 130] width 427 height 73
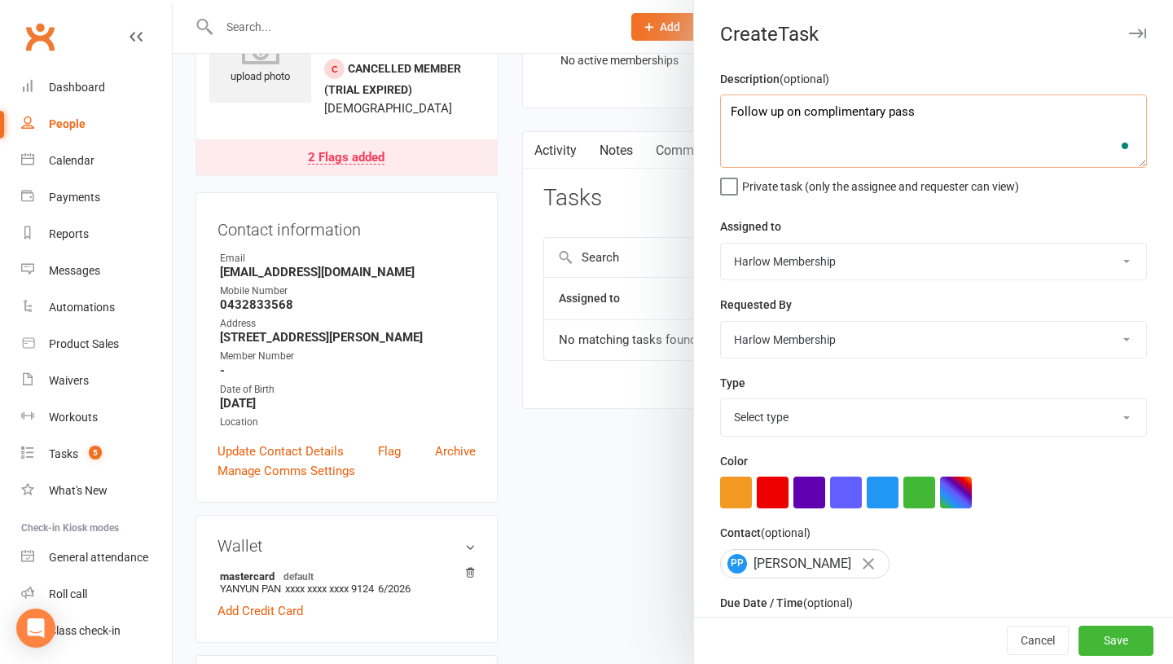
type textarea "Follow up on complimentary pass"
click at [795, 267] on select "Harlow Membership Instructor Georgia Instructor Emma Harlow Accounts Instructor…" at bounding box center [933, 262] width 425 height 36
click at [768, 420] on select "Select type 1.new lead - induction 1. won membership 2. hot lead - attended 3. …" at bounding box center [933, 417] width 425 height 36
select select "27606"
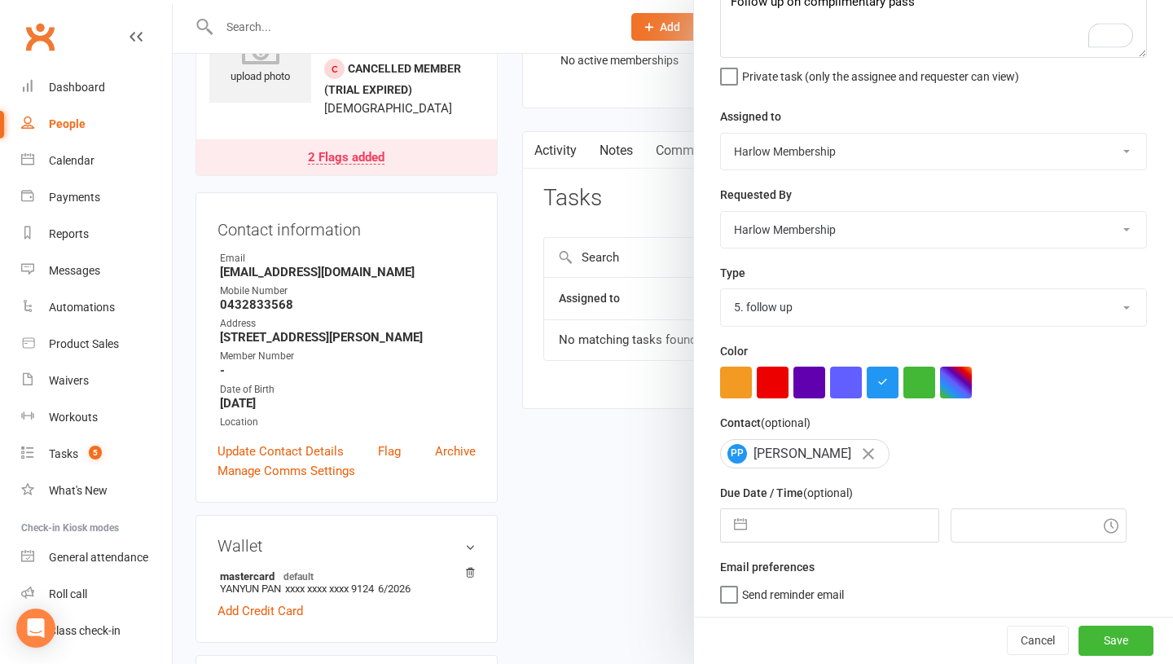
click at [780, 521] on input "text" at bounding box center [846, 525] width 183 height 33
select select "7"
select select "2025"
select select "8"
select select "2025"
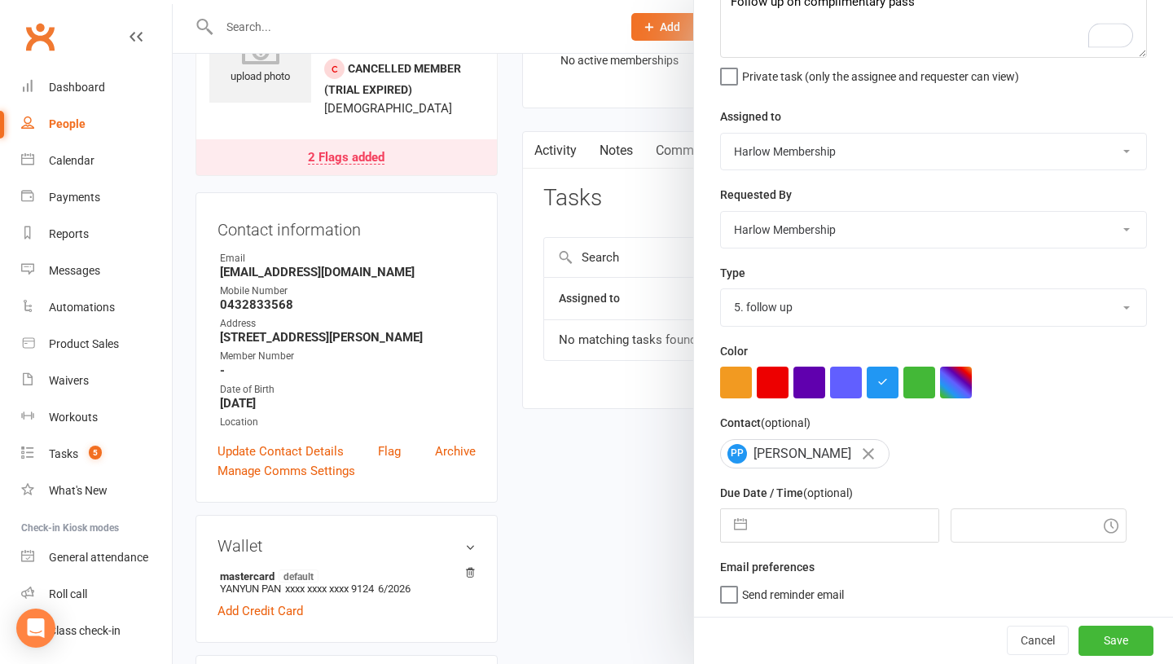
select select "9"
select select "2025"
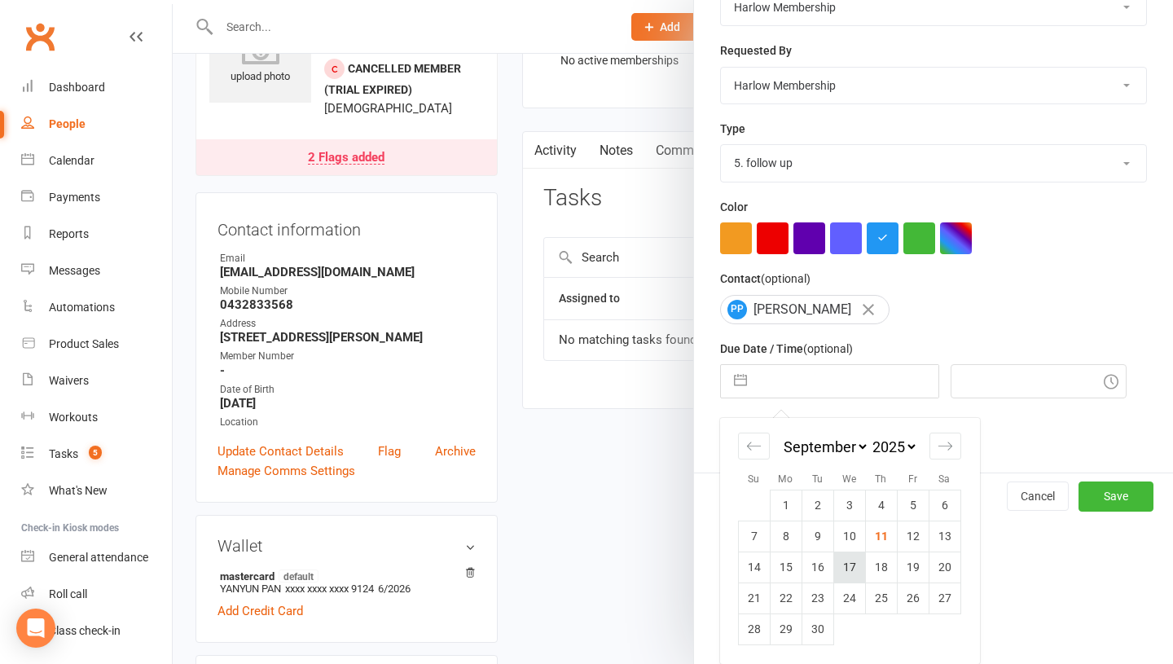
click at [843, 565] on td "17" at bounding box center [849, 566] width 32 height 31
type input "17 Sep 2025"
type input "3:00pm"
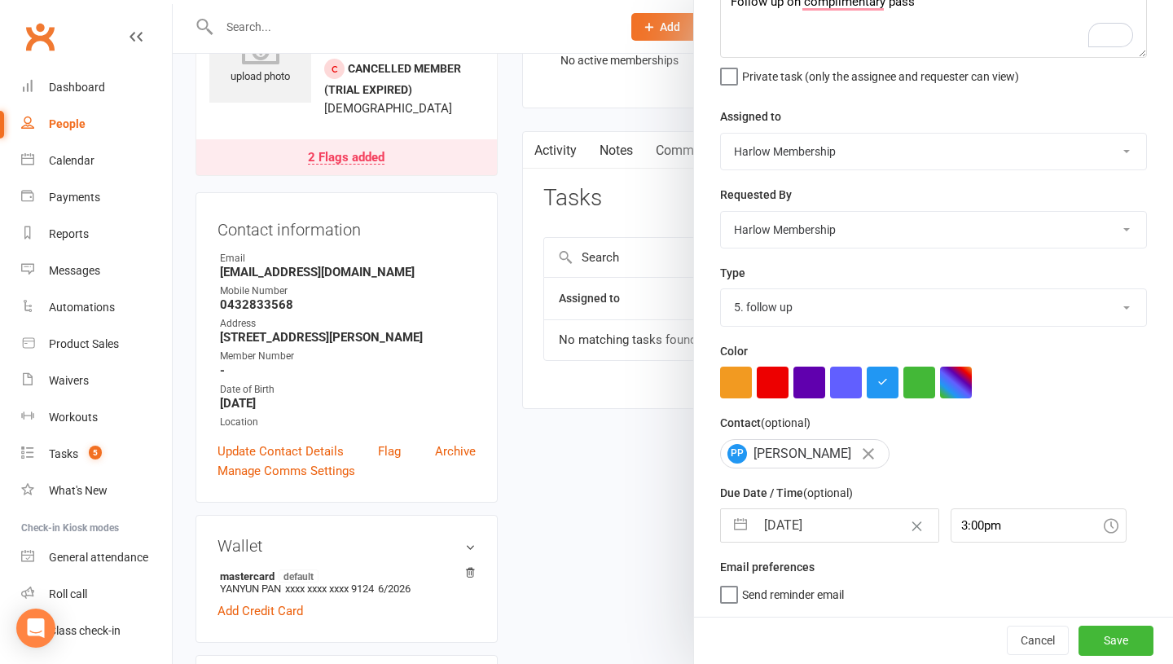
scroll to position [110, 0]
click at [1102, 639] on button "Save" at bounding box center [1115, 640] width 75 height 29
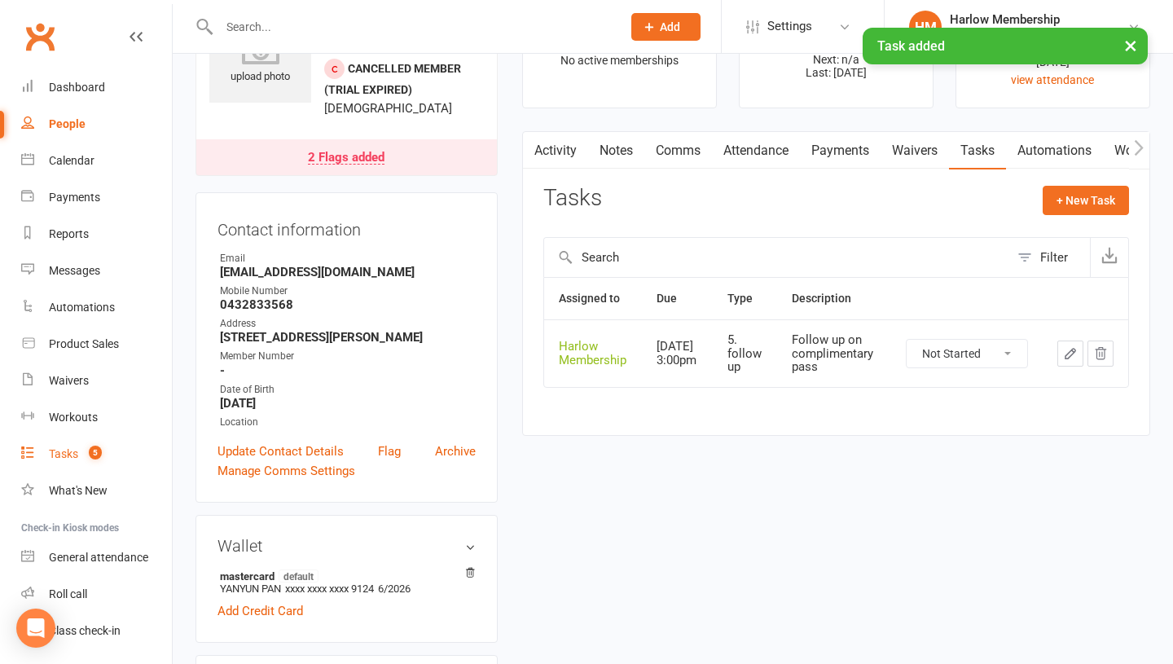
click at [69, 451] on div "Tasks" at bounding box center [63, 453] width 29 height 13
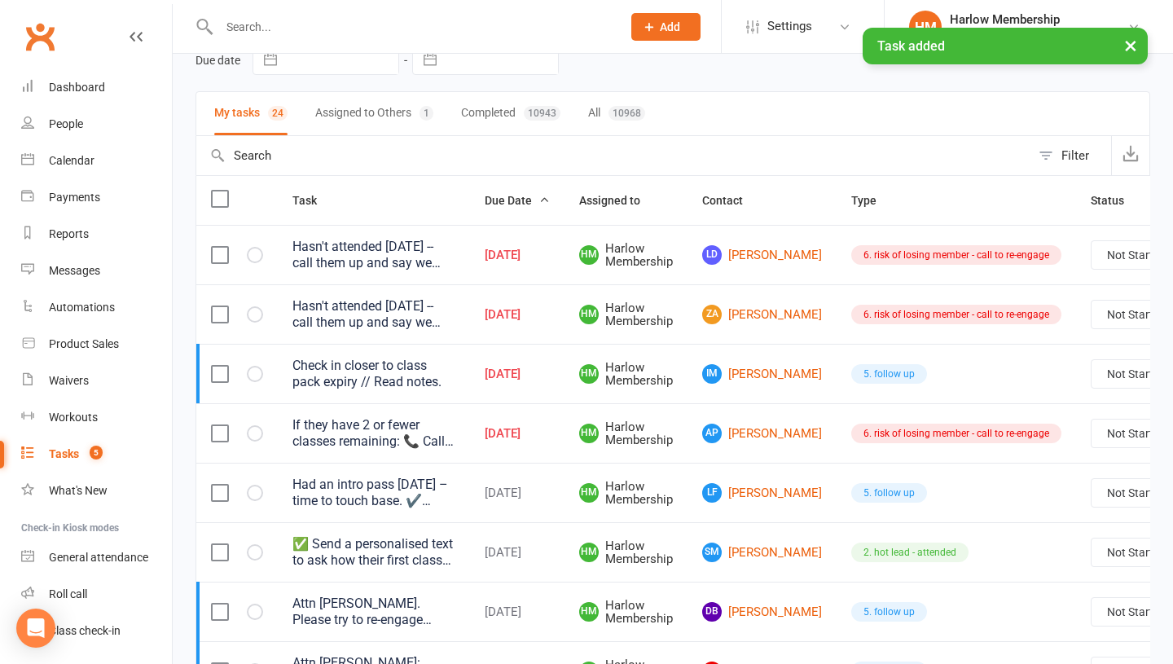
scroll to position [87, 0]
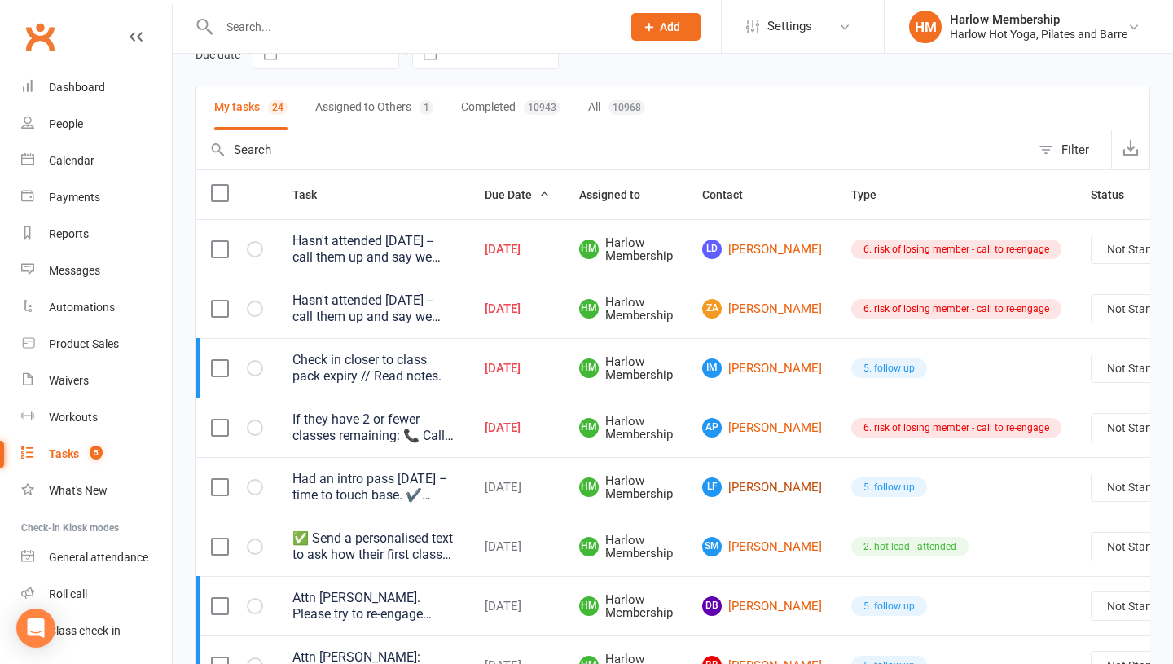
click at [750, 485] on link "LF Lilly Ford" at bounding box center [762, 487] width 120 height 20
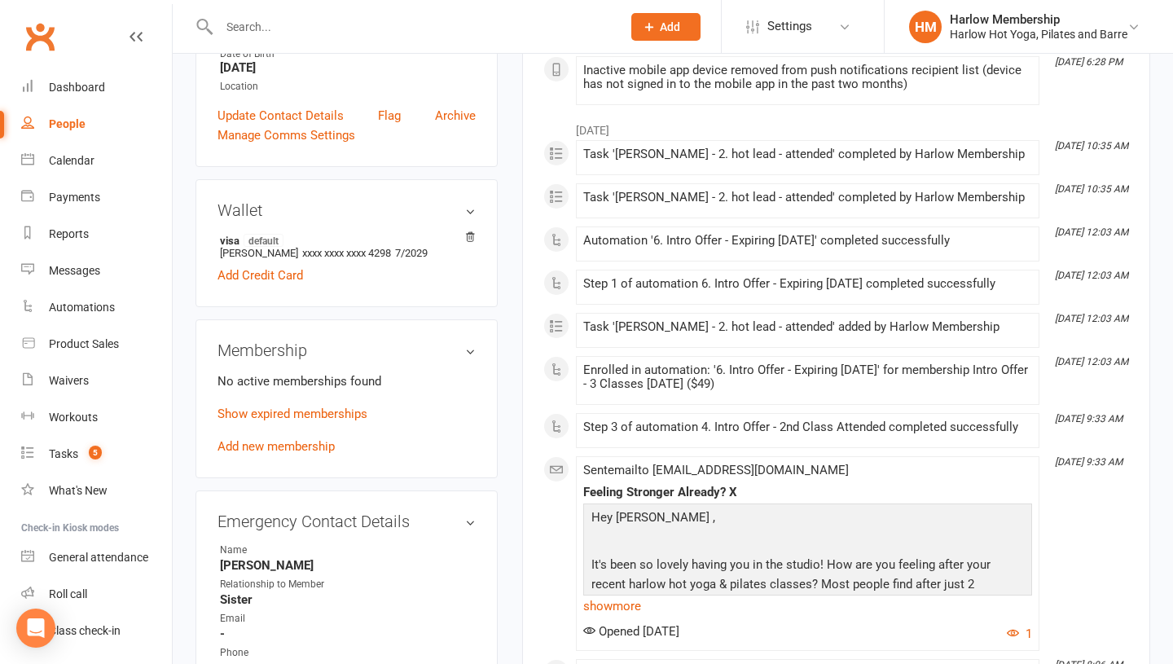
scroll to position [465, 0]
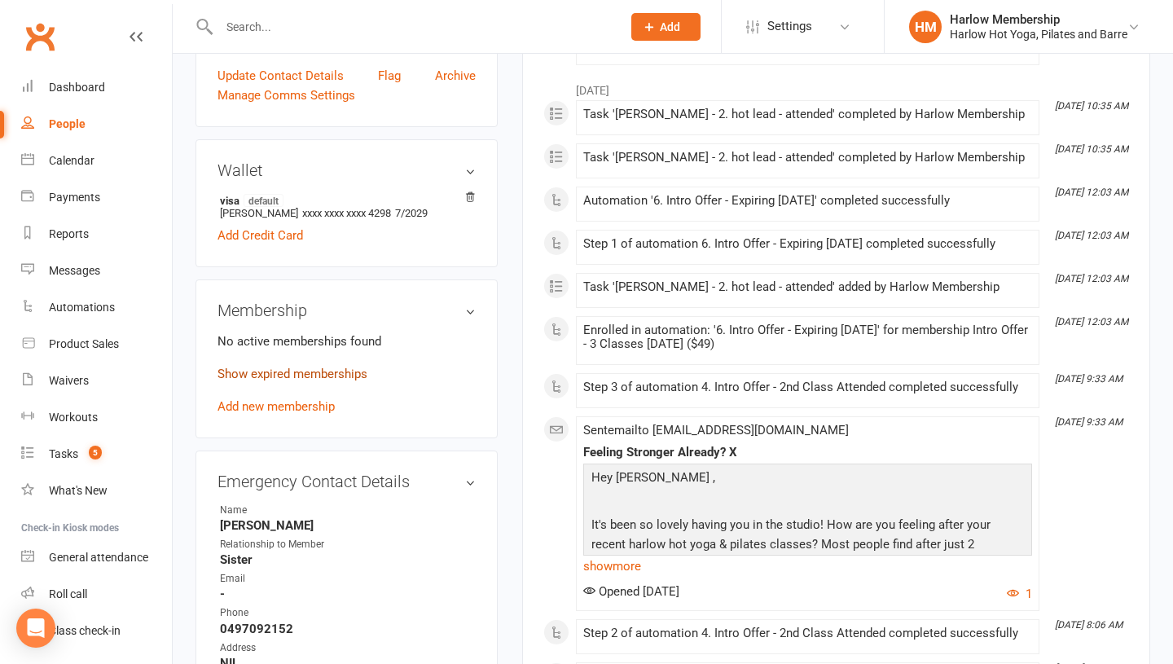
click at [260, 376] on link "Show expired memberships" at bounding box center [292, 374] width 150 height 15
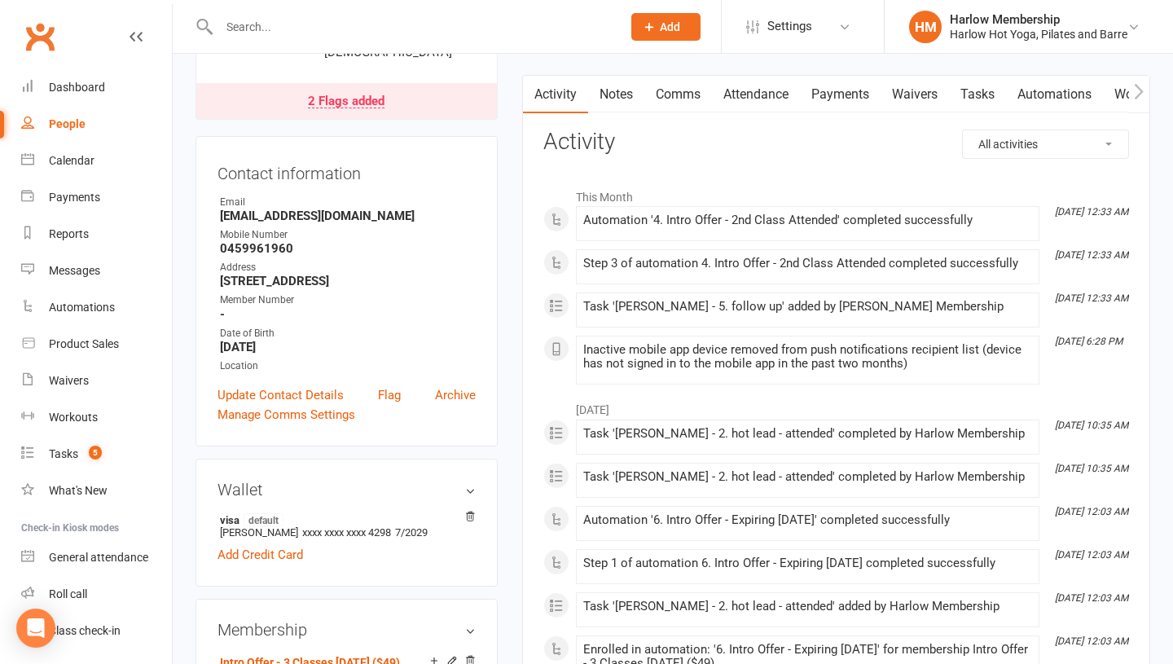
scroll to position [0, 0]
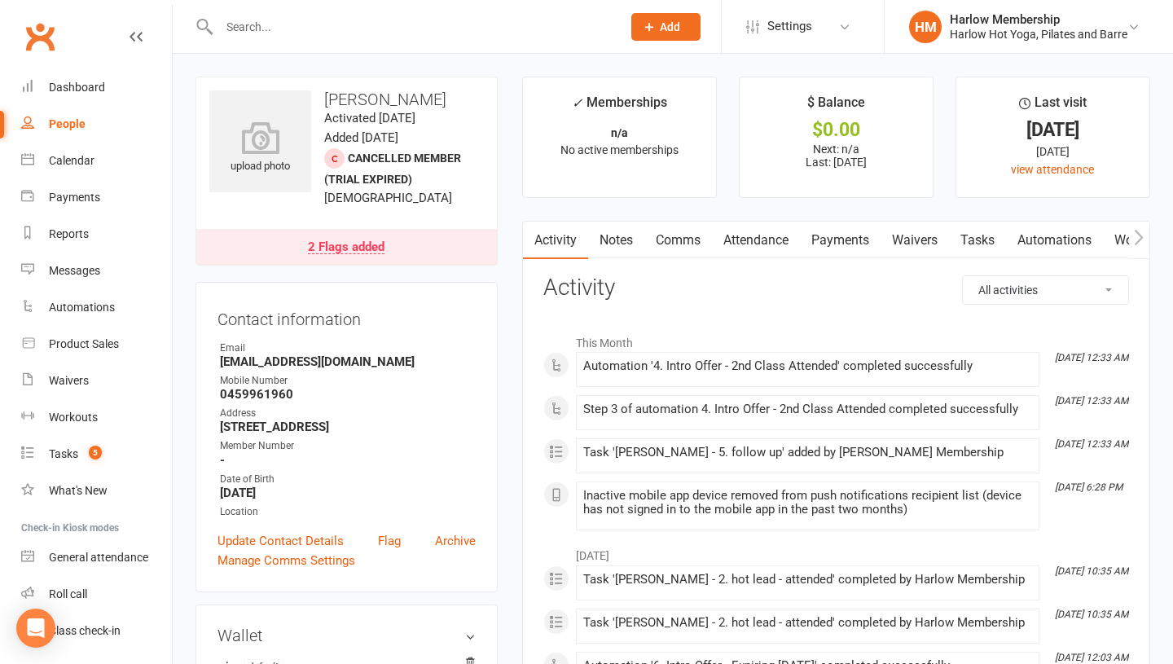
click at [617, 231] on link "Notes" at bounding box center [616, 240] width 56 height 37
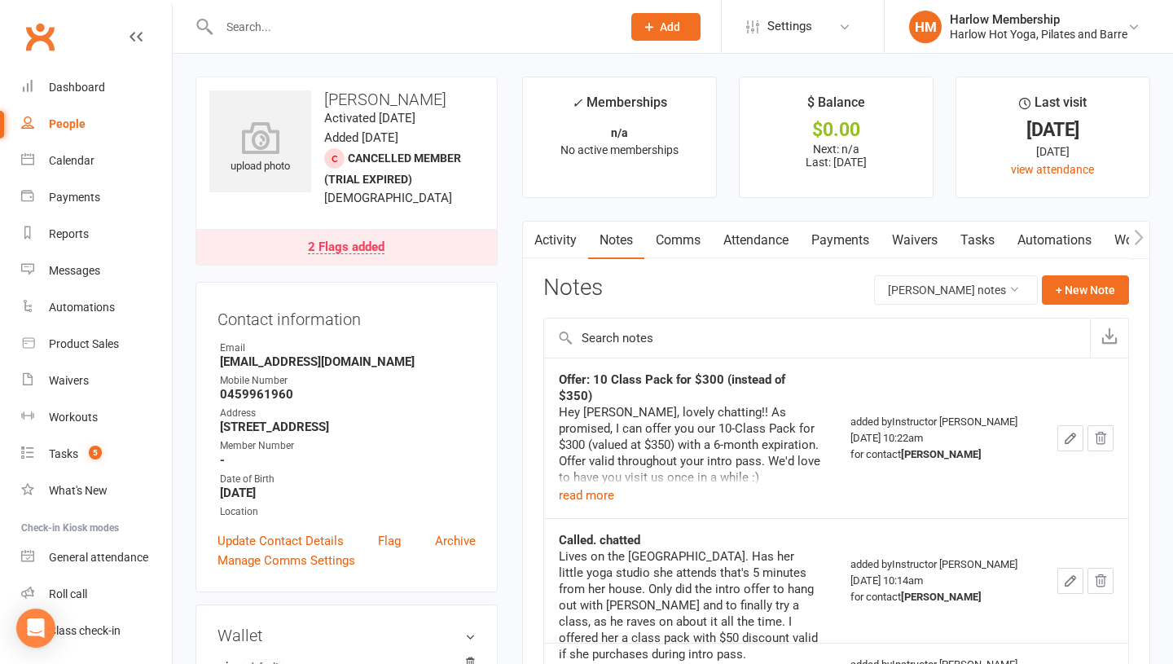
click at [679, 228] on link "Comms" at bounding box center [678, 240] width 68 height 37
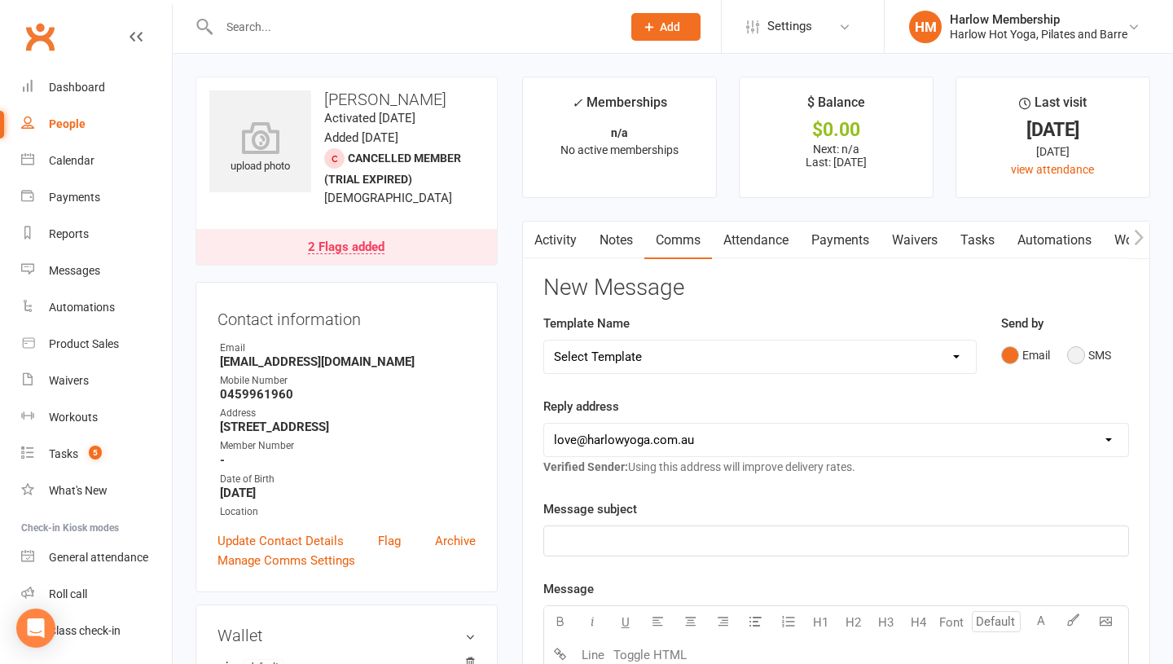
click at [1074, 350] on button "SMS" at bounding box center [1089, 355] width 44 height 31
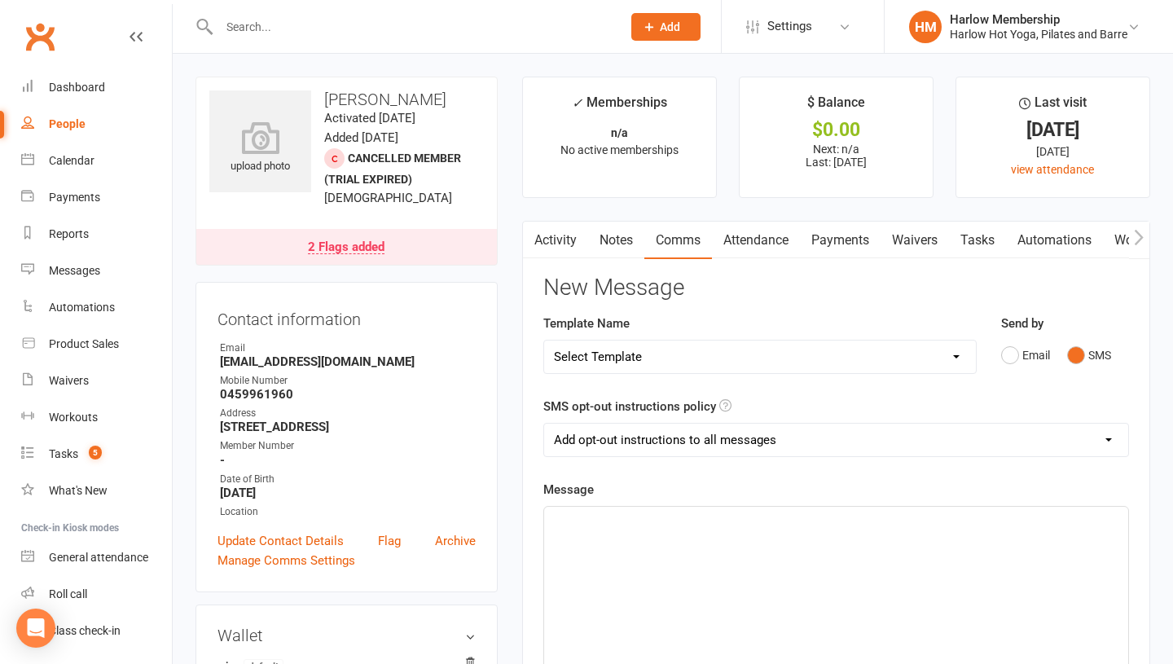
click at [846, 534] on div "﻿" at bounding box center [836, 629] width 584 height 244
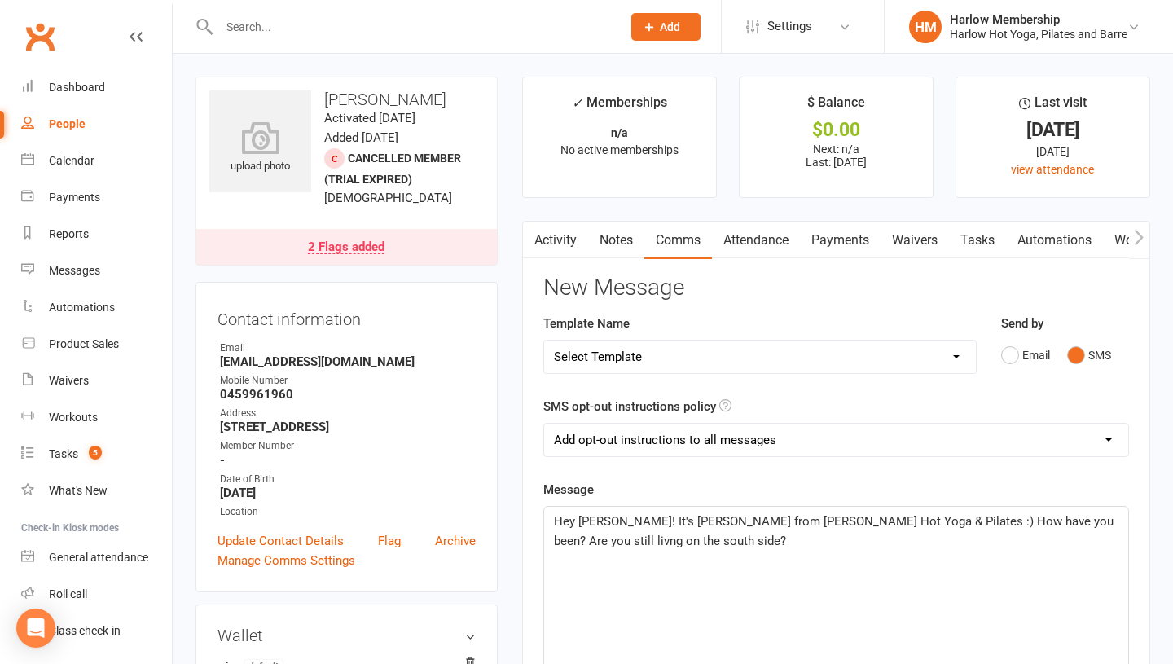
click at [1053, 529] on p "Hey Lilly! It's Krystyna from Harlow Hot Yoga & Pilates :) How have you been? A…" at bounding box center [836, 531] width 564 height 39
click at [845, 547] on p "Hey Lilly! It's Krystyna from Harlow Hot Yoga & Pilates :) How have you been? A…" at bounding box center [836, 531] width 564 height 39
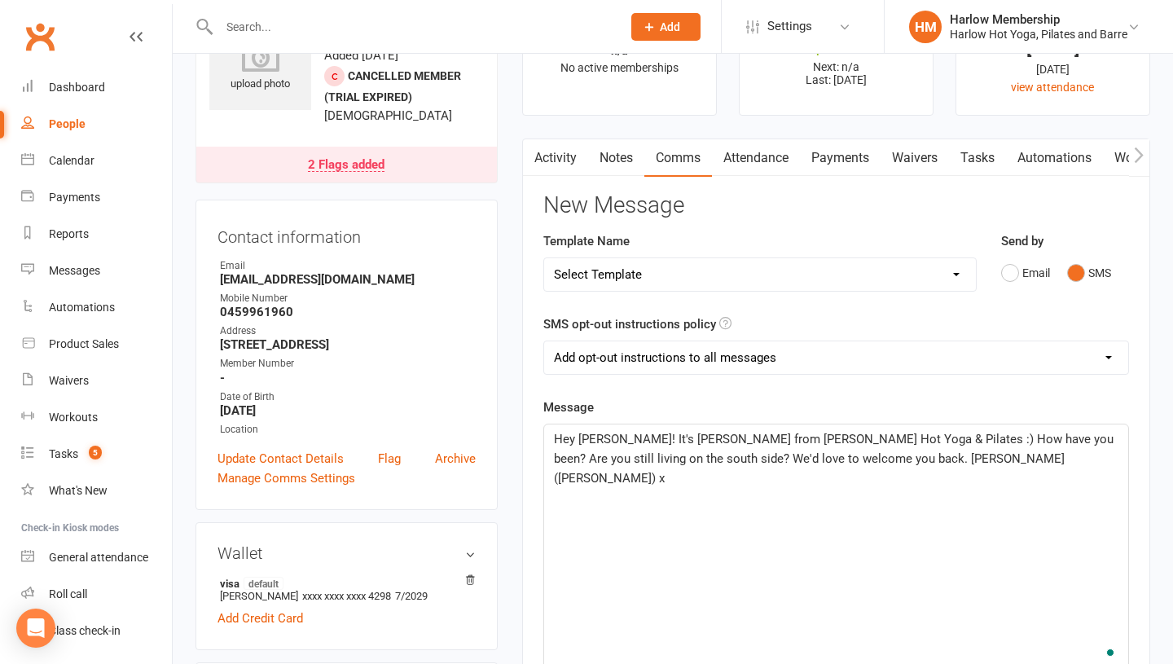
scroll to position [89, 0]
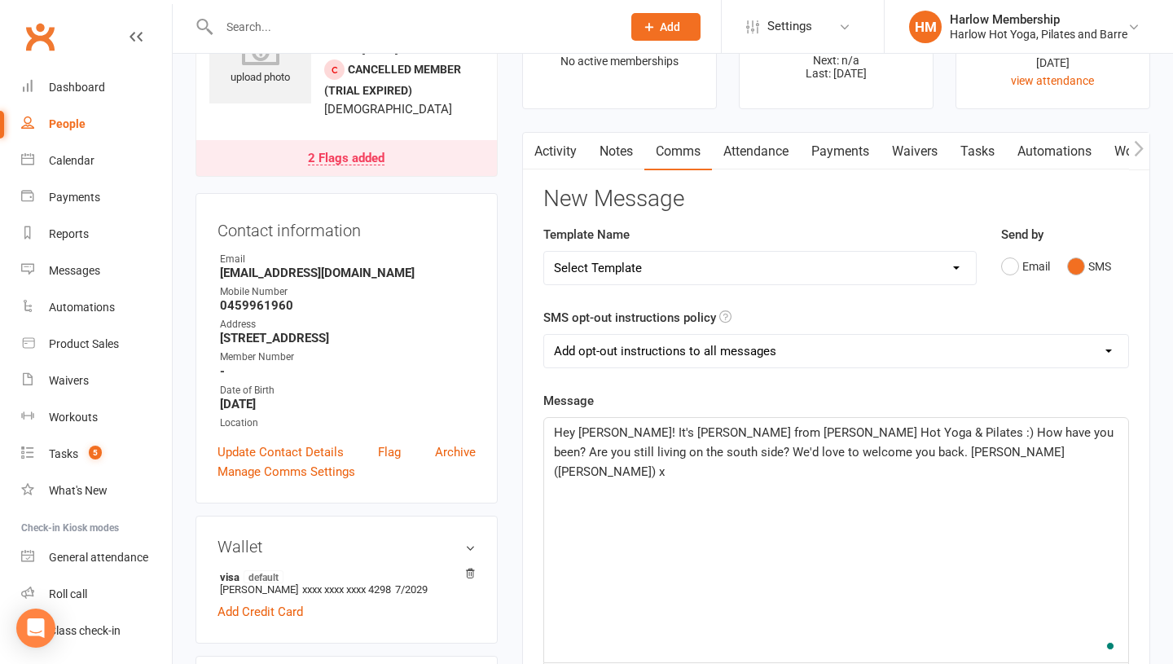
click at [801, 444] on span "Hey Lilly! It's Krystyna from Harlow Hot Yoga & Pilates :) How have you been? A…" at bounding box center [835, 452] width 563 height 54
click at [780, 450] on span "Hey Lilly! It's Krystyna from Harlow Hot Yoga & Pilates :) How have you been? A…" at bounding box center [835, 452] width 563 height 54
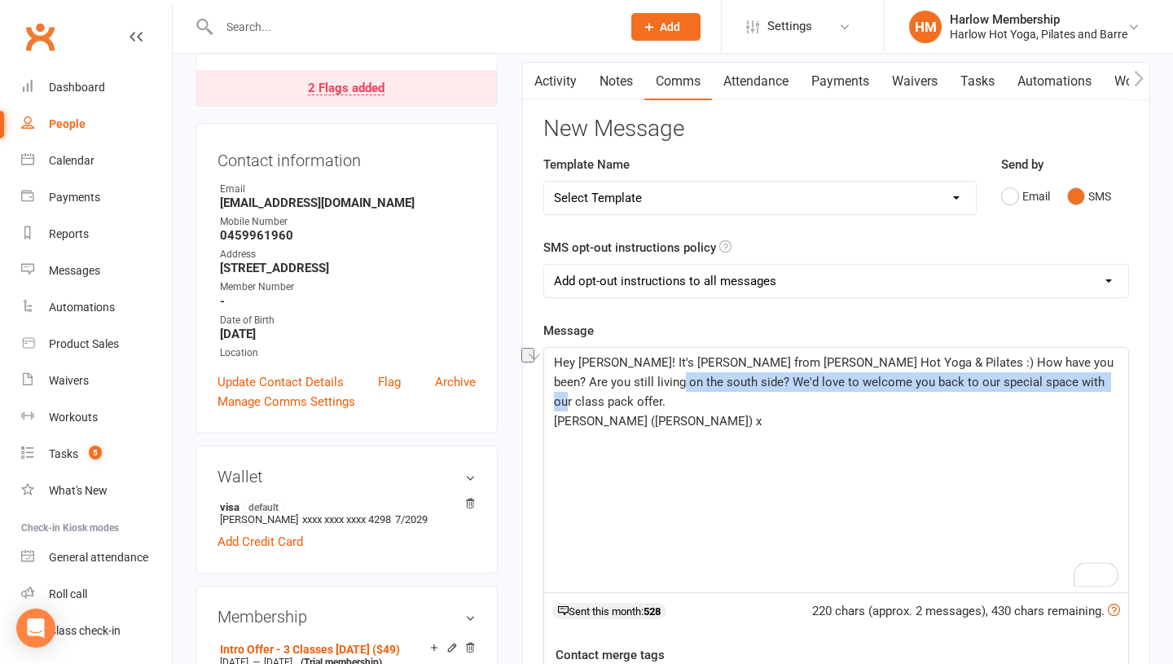
drag, startPoint x: 1006, startPoint y: 380, endPoint x: 617, endPoint y: 383, distance: 388.6
click at [617, 383] on p "Hey Lilly! It's Krystyna from Harlow Hot Yoga & Pilates :) How have you been? A…" at bounding box center [836, 382] width 564 height 59
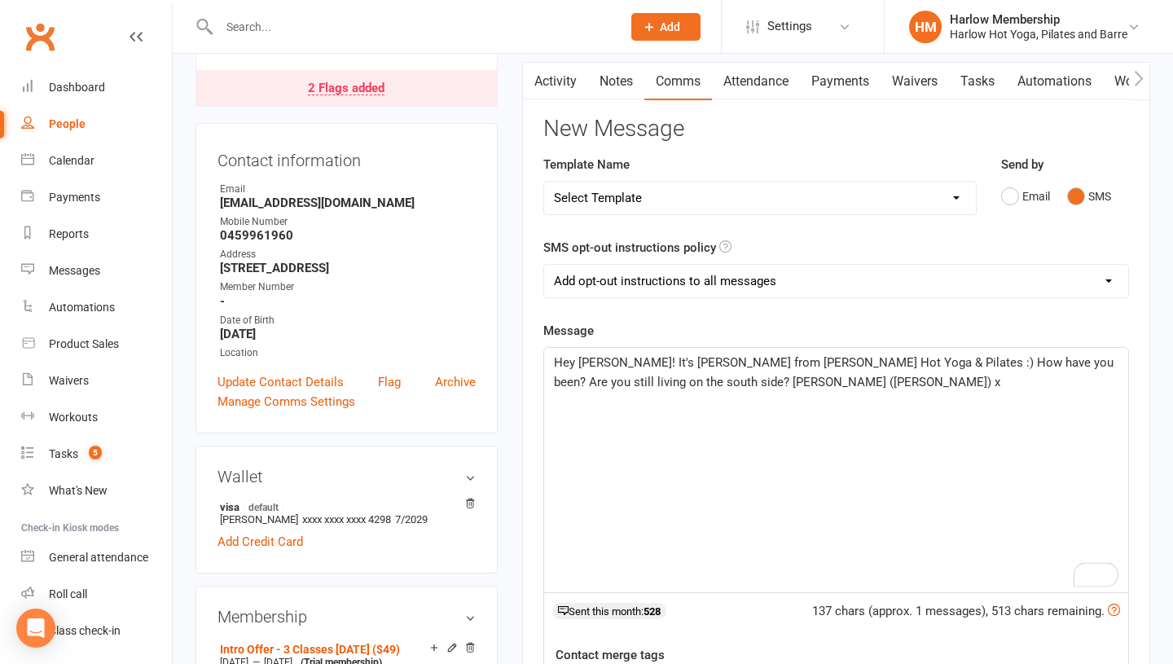
click at [677, 285] on select "Add opt-out instructions to all messages Add opt-out instructions for messages …" at bounding box center [836, 281] width 584 height 33
select select "2"
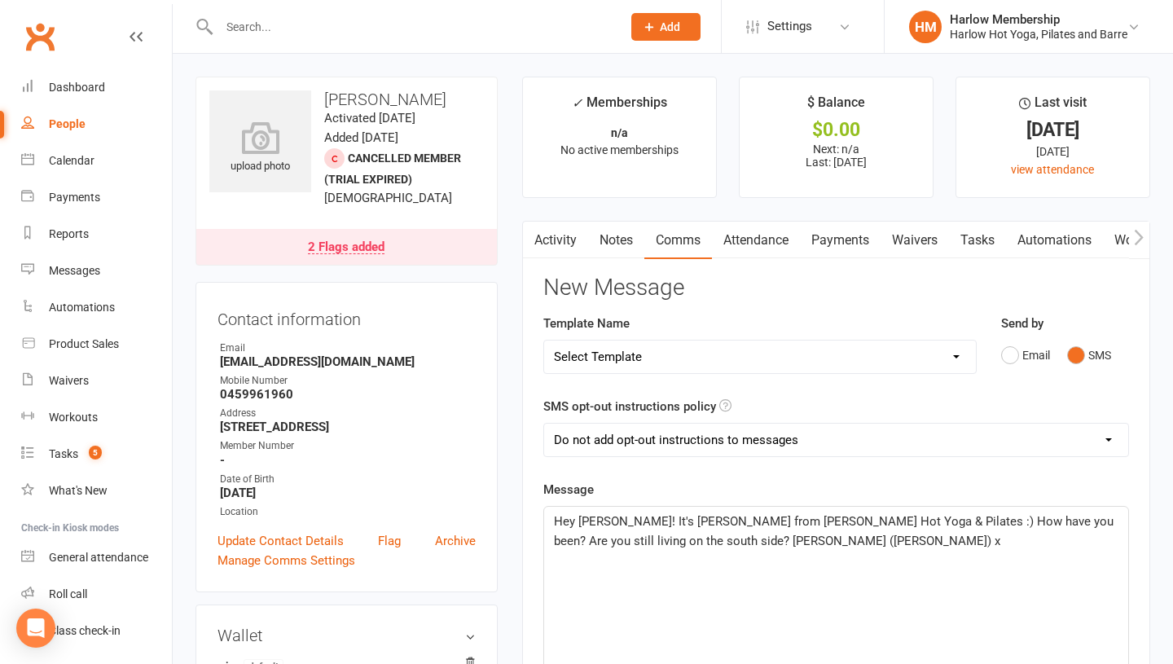
scroll to position [45, 0]
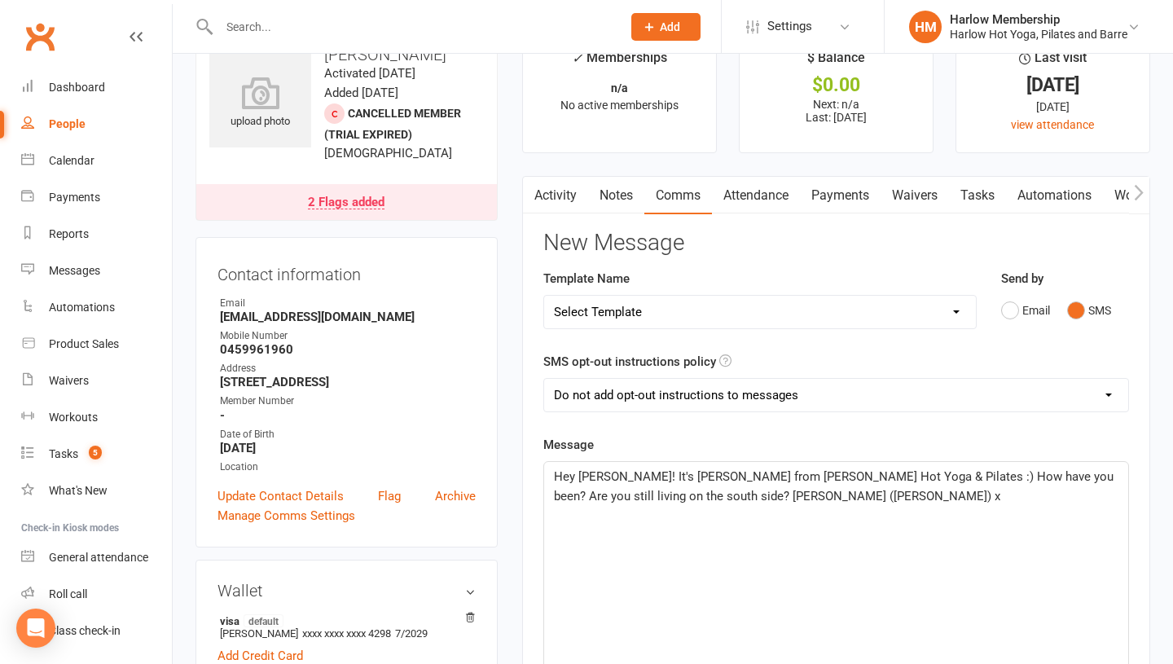
click at [577, 476] on span "Hey Lilly! It's Krystyna from Harlow Hot Yoga & Pilates :) How have you been? A…" at bounding box center [835, 486] width 563 height 34
click at [654, 504] on p "Hey beautiful Lilly! It's Krystyna from Harlow Hot Yoga & Pilates :) How have y…" at bounding box center [836, 486] width 564 height 39
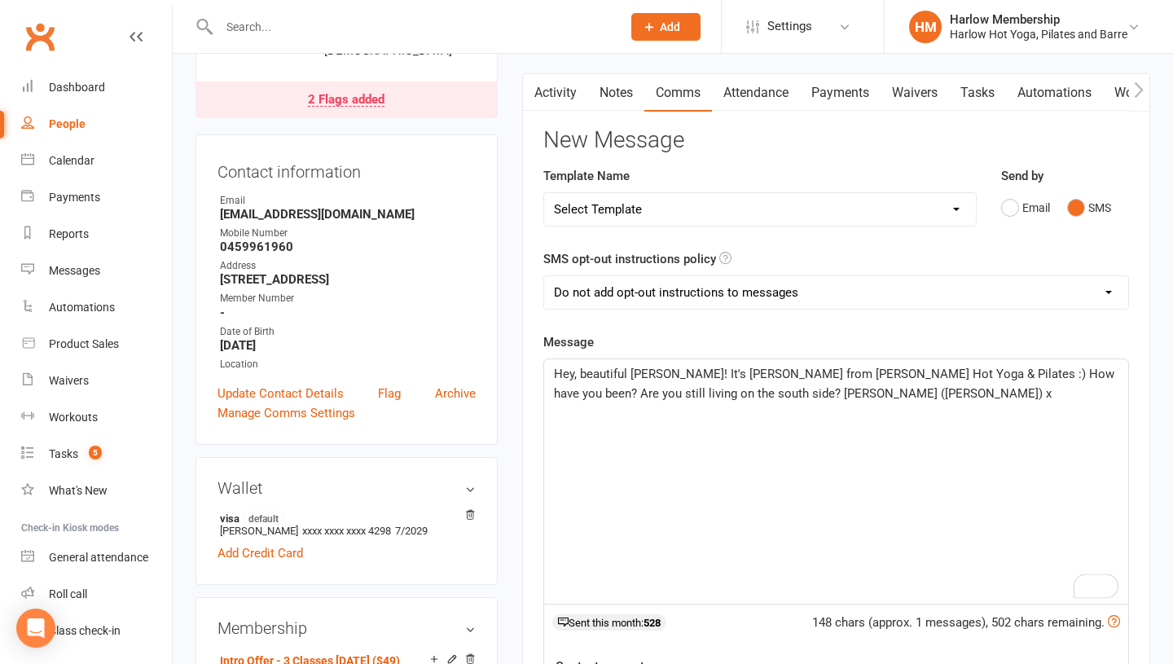
scroll to position [157, 0]
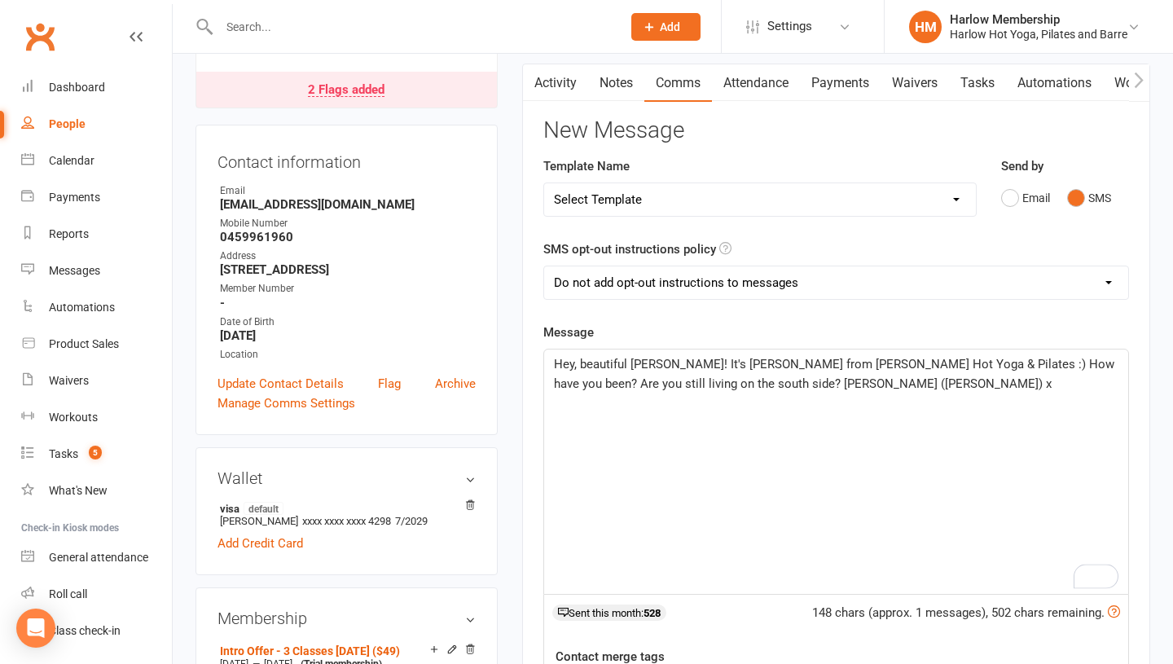
click at [689, 384] on span "Hey, beautiful Lilly! It's Krystyna from Harlow Hot Yoga & Pilates :) How have …" at bounding box center [836, 374] width 564 height 34
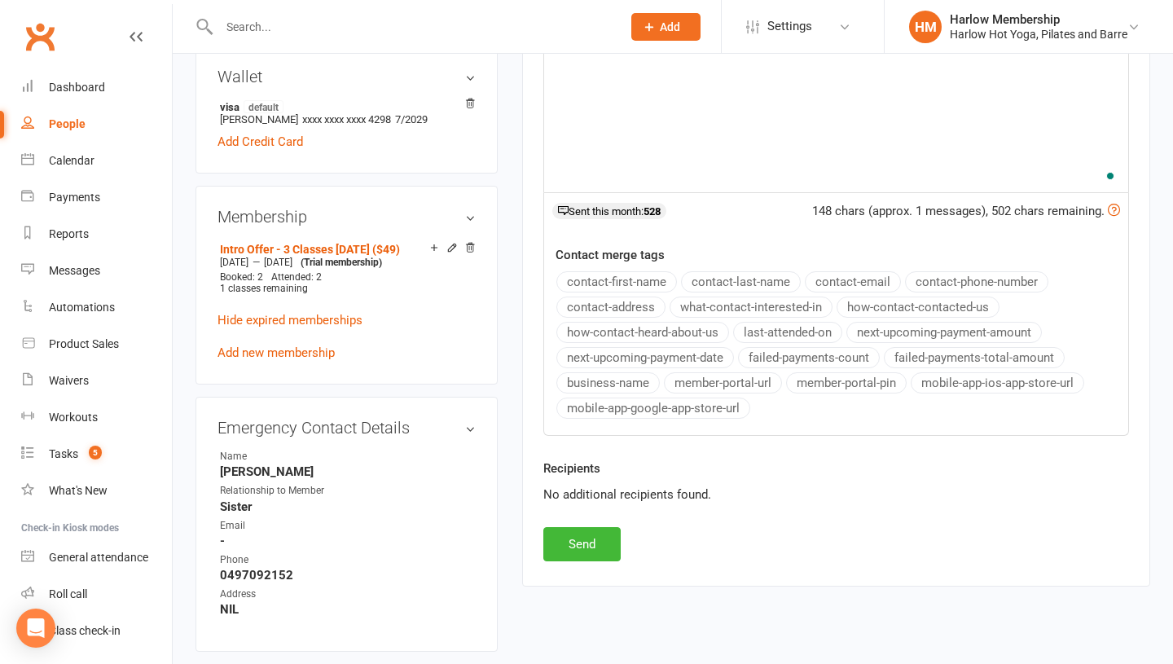
scroll to position [562, 0]
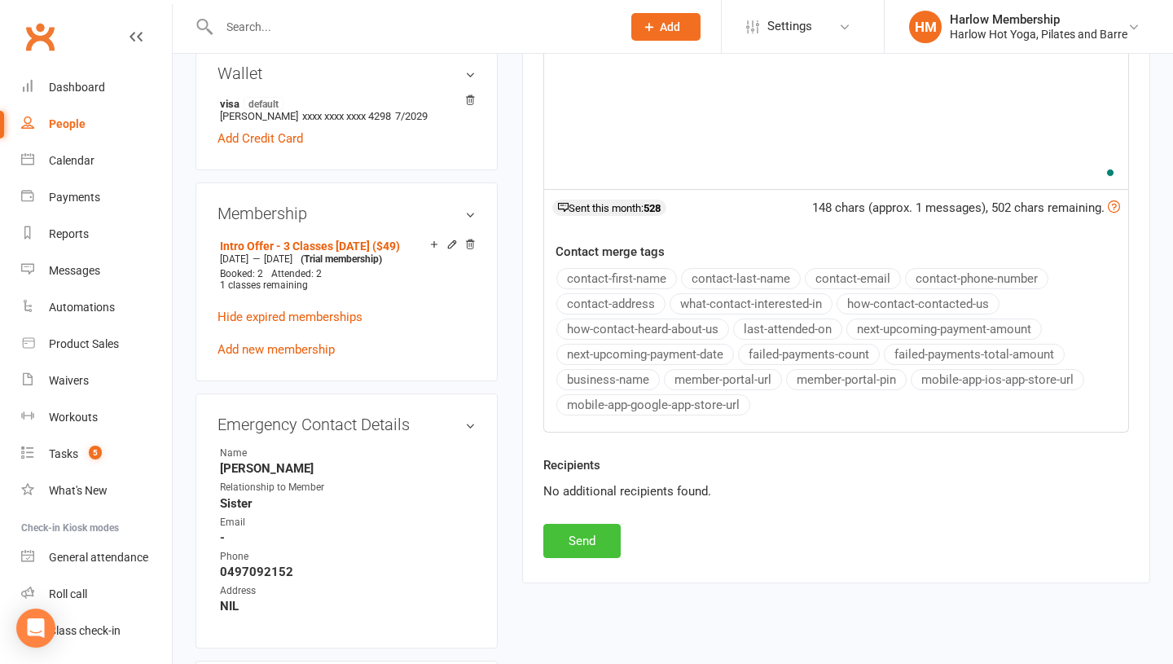
click at [571, 542] on button "Send" at bounding box center [581, 541] width 77 height 34
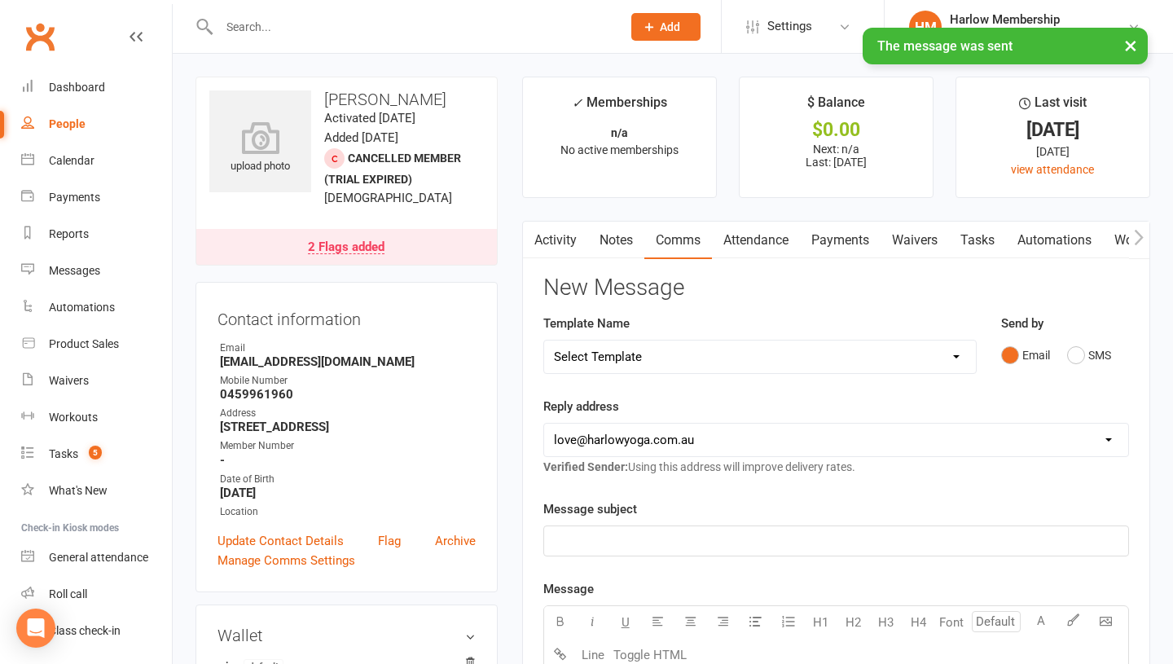
click at [555, 235] on link "Activity" at bounding box center [555, 240] width 65 height 37
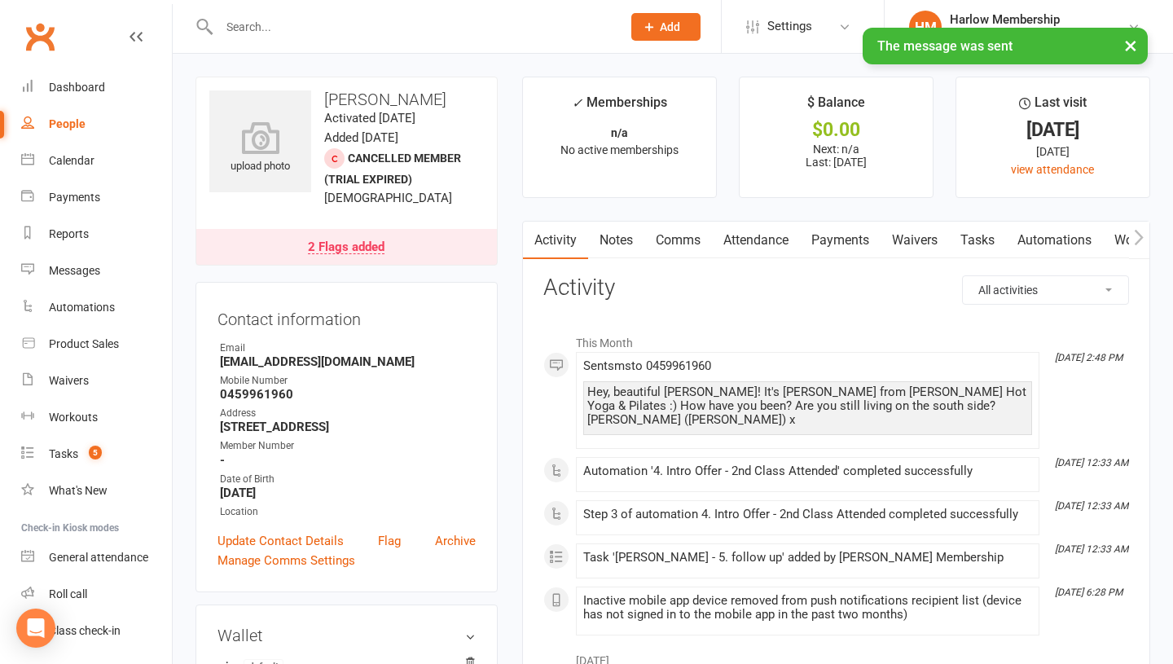
click at [607, 407] on div "Hey, beautiful Lilly! It's Krystyna from Harlow Hot Yoga & Pilates :) How have …" at bounding box center [807, 406] width 441 height 42
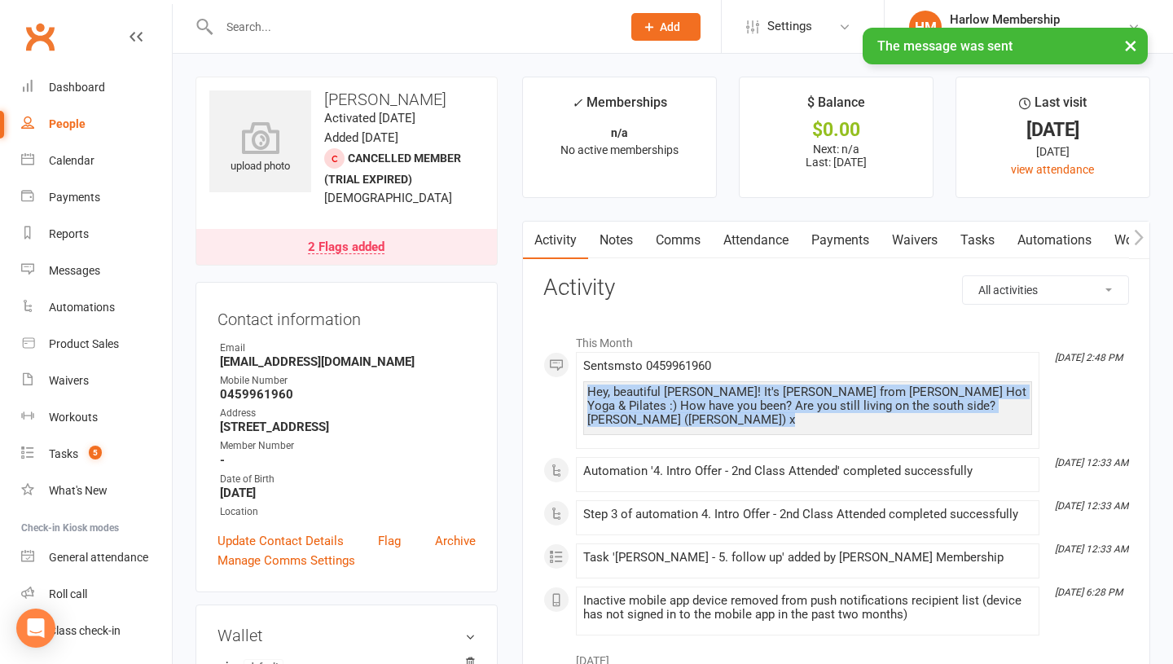
click at [607, 407] on div "Hey, beautiful Lilly! It's Krystyna from Harlow Hot Yoga & Pilates :) How have …" at bounding box center [807, 406] width 441 height 42
copy div "Hey, beautiful Lilly! It's Krystyna from Harlow Hot Yoga & Pilates :) How have …"
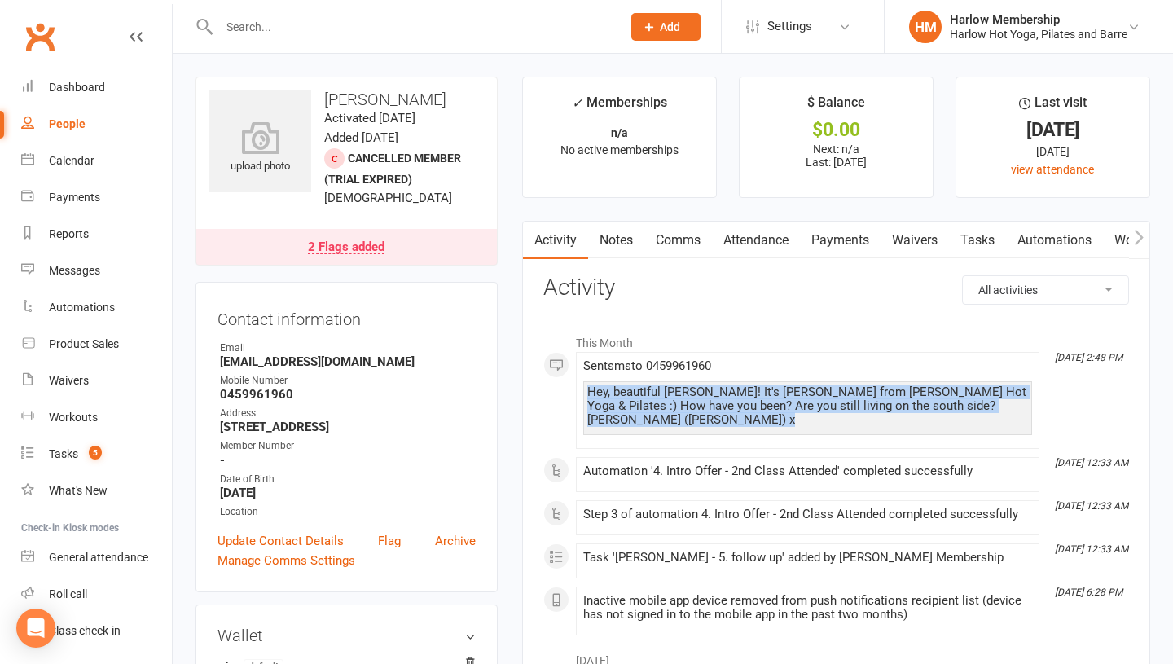
click at [610, 231] on link "Notes" at bounding box center [616, 240] width 56 height 37
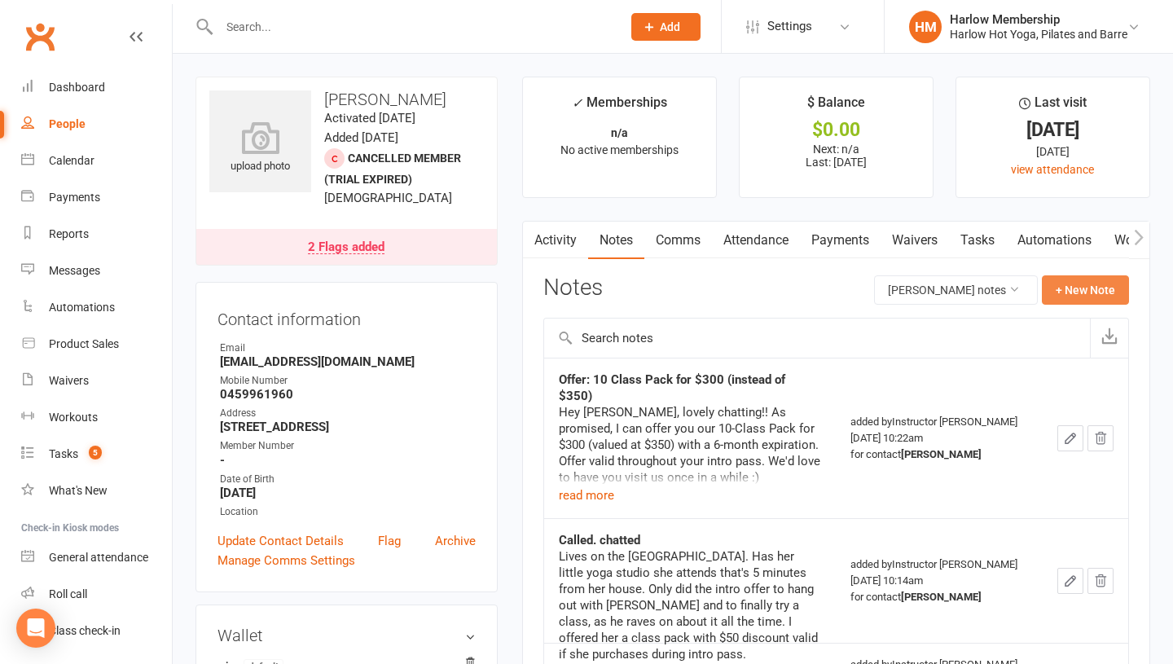
click at [1065, 289] on button "+ New Note" at bounding box center [1085, 289] width 87 height 29
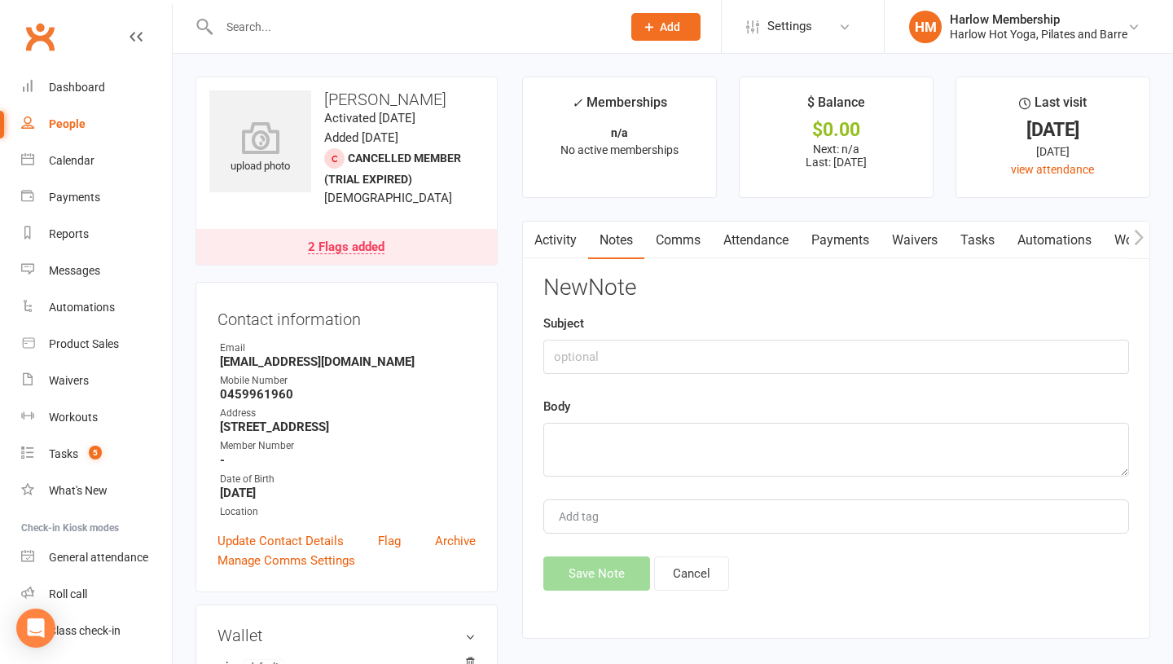
click at [579, 332] on label "Subject" at bounding box center [563, 324] width 41 height 20
click at [572, 356] on input "text" at bounding box center [836, 357] width 586 height 34
type input "Sent SMS"
click at [554, 453] on textarea at bounding box center [836, 450] width 586 height 54
paste textarea "Hey, beautiful Lilly! It's Krystyna from Harlow Hot Yoga & Pilates :) How have …"
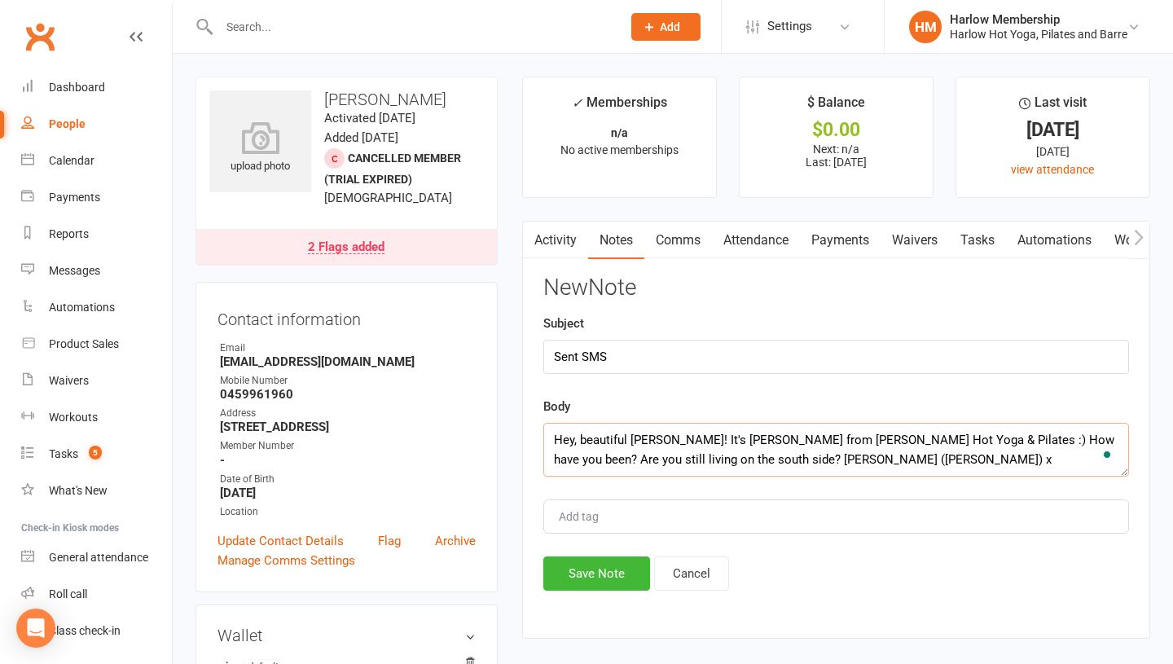
type textarea "Hey, beautiful Lilly! It's Krystyna from Harlow Hot Yoga & Pilates :) How have …"
click at [578, 550] on div "New Note Subject Sent SMS Body Hey, beautiful Lilly! It's Krystyna from Harlow …" at bounding box center [836, 432] width 586 height 315
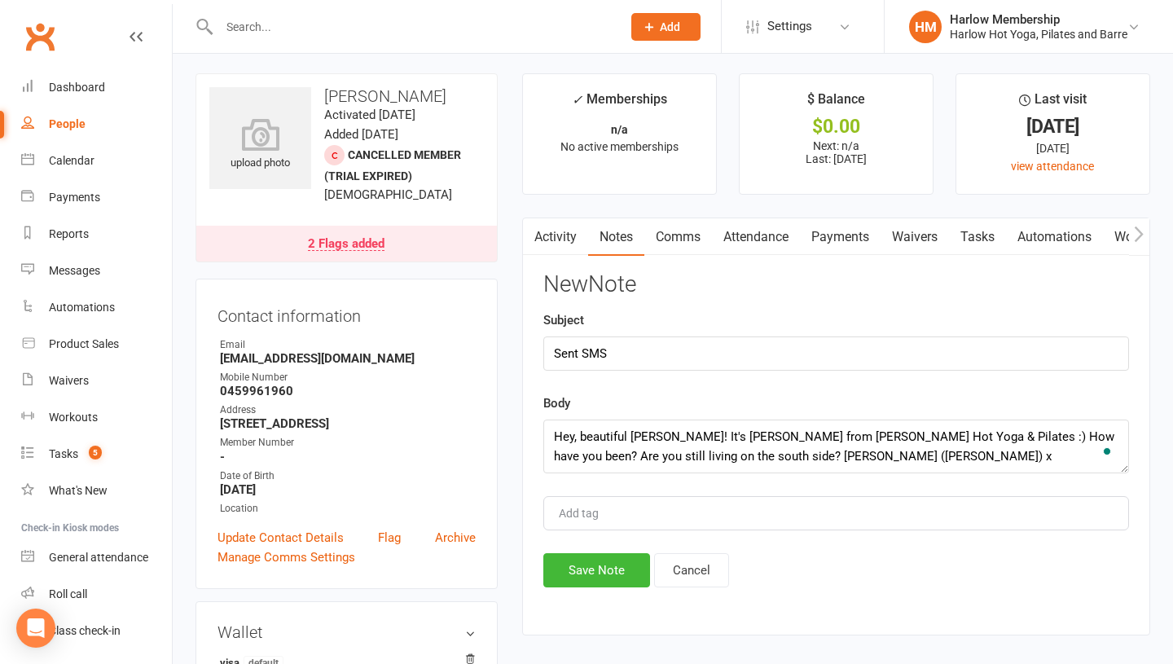
click at [622, 327] on div "Subject Sent SMS" at bounding box center [836, 340] width 586 height 60
click at [617, 350] on input "Sent SMS" at bounding box center [836, 353] width 586 height 34
type input "Sent SMS to check-in"
click at [587, 564] on button "Save Note" at bounding box center [596, 570] width 107 height 34
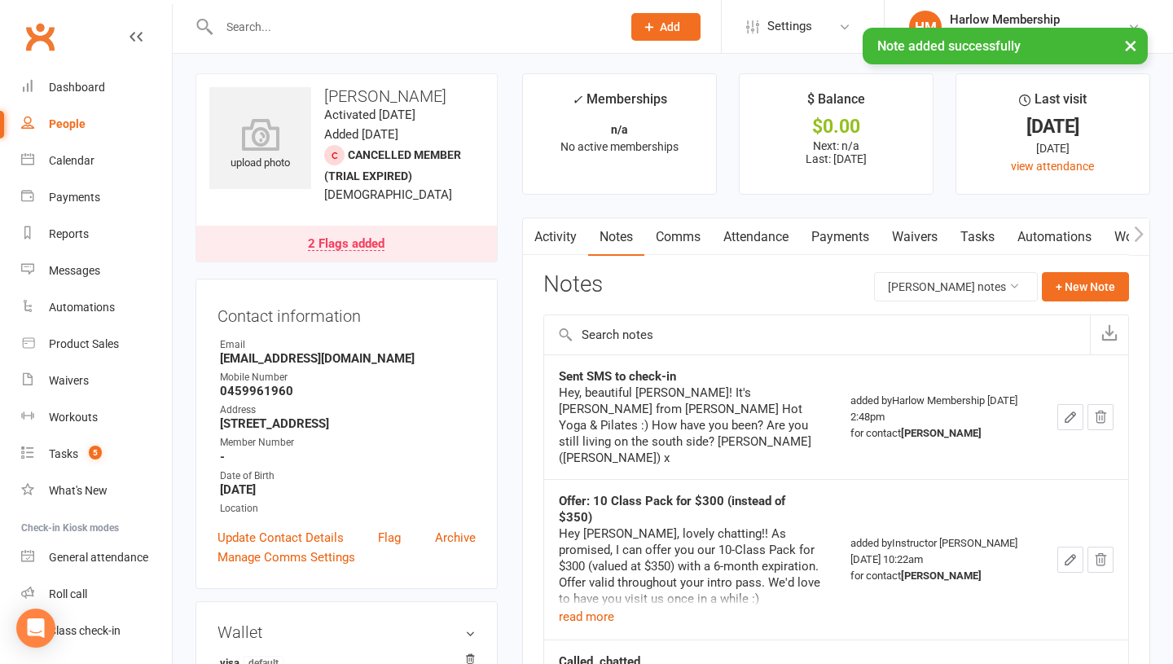
click at [969, 242] on link "Tasks" at bounding box center [977, 236] width 57 height 37
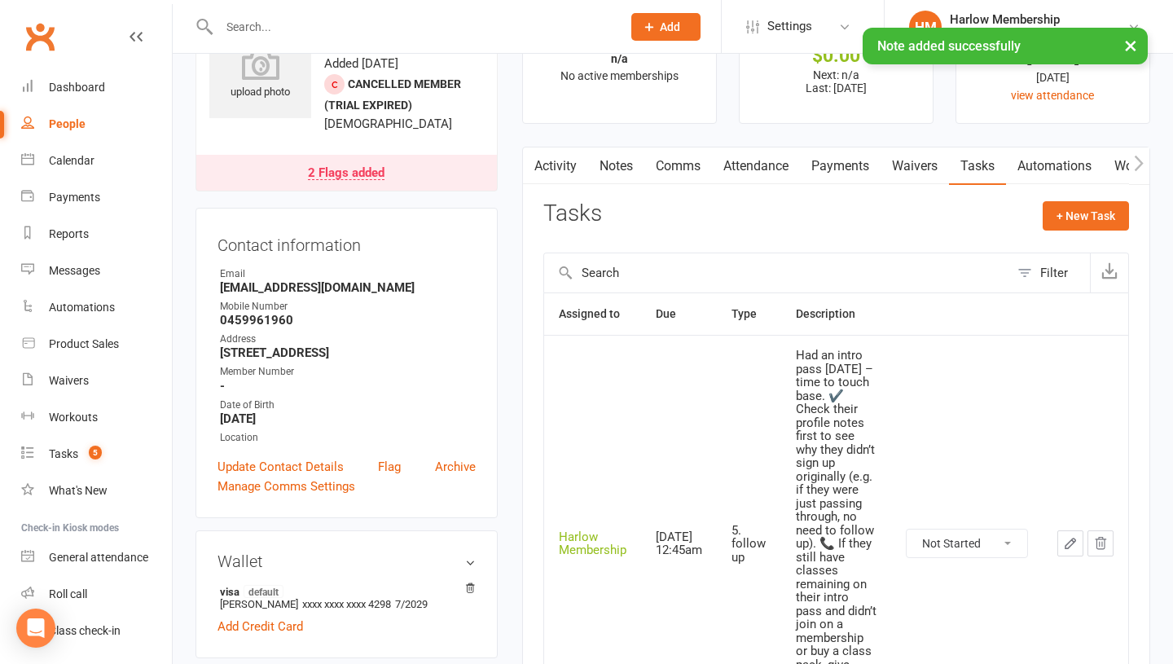
scroll to position [75, 0]
click at [958, 539] on select "Not Started In Progress Waiting Complete" at bounding box center [967, 543] width 121 height 28
select select "unstarted"
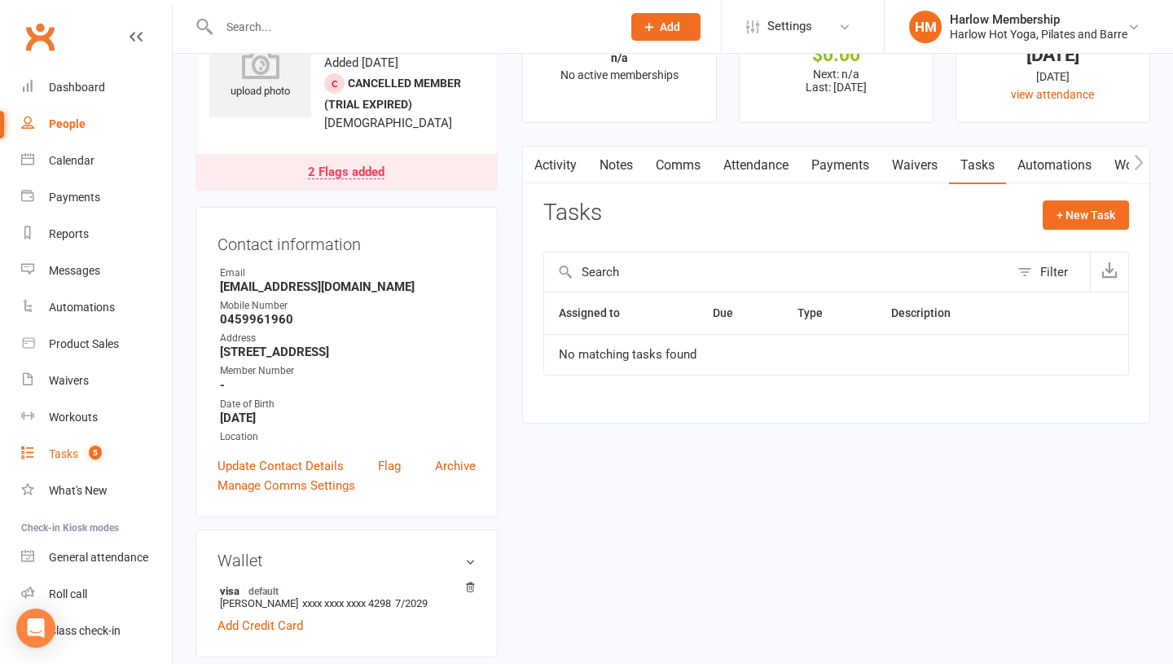
click at [44, 450] on link "Tasks 5" at bounding box center [96, 454] width 151 height 37
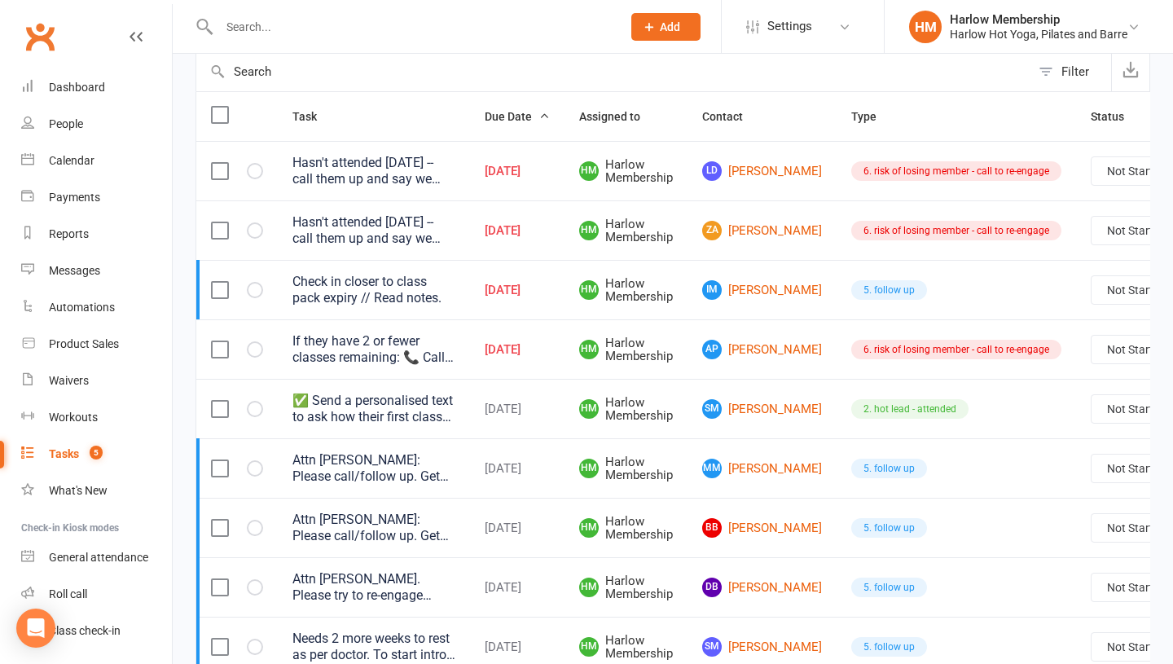
scroll to position [169, 0]
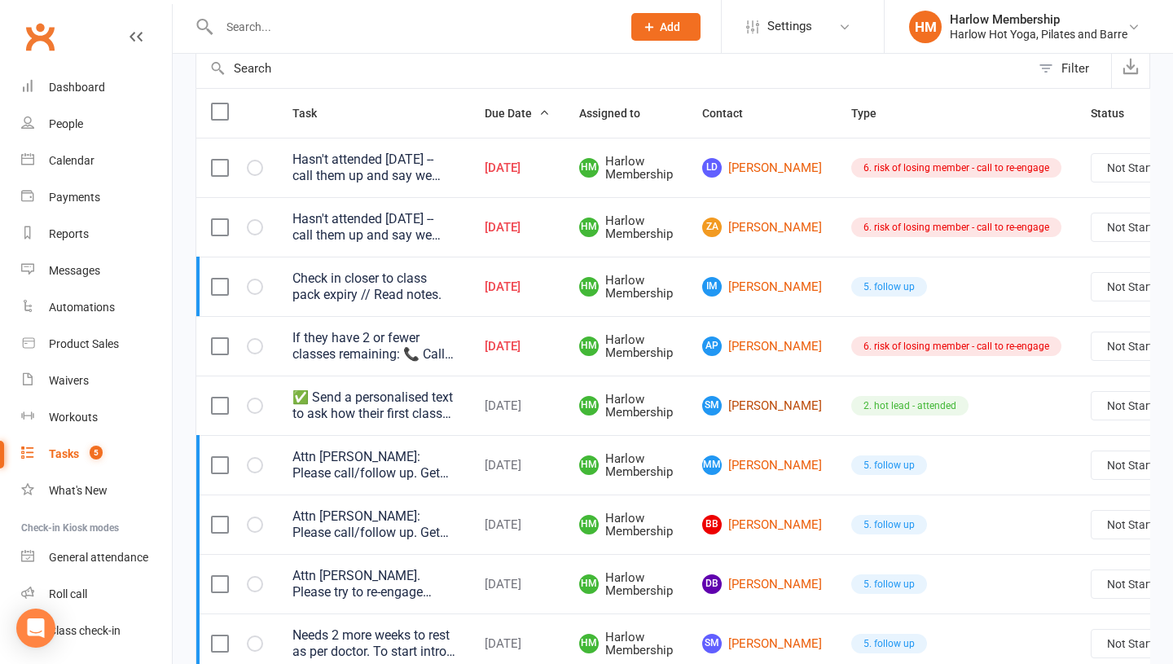
click at [732, 408] on link "SM Siobhan Mulqueen" at bounding box center [762, 406] width 120 height 20
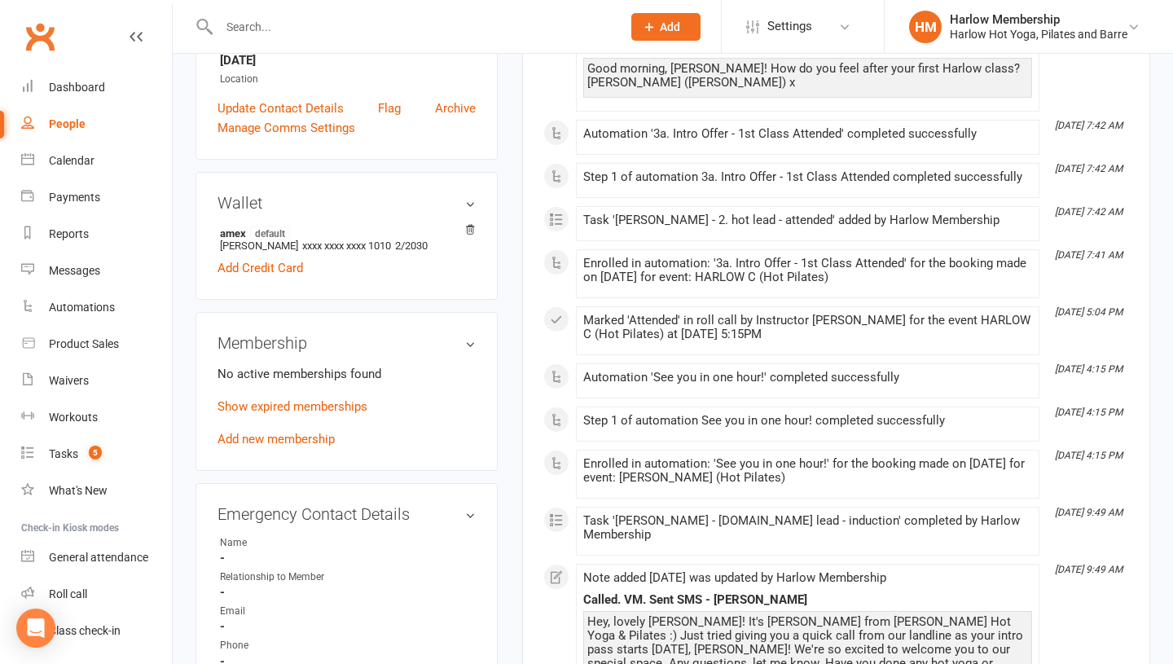
scroll to position [449, 0]
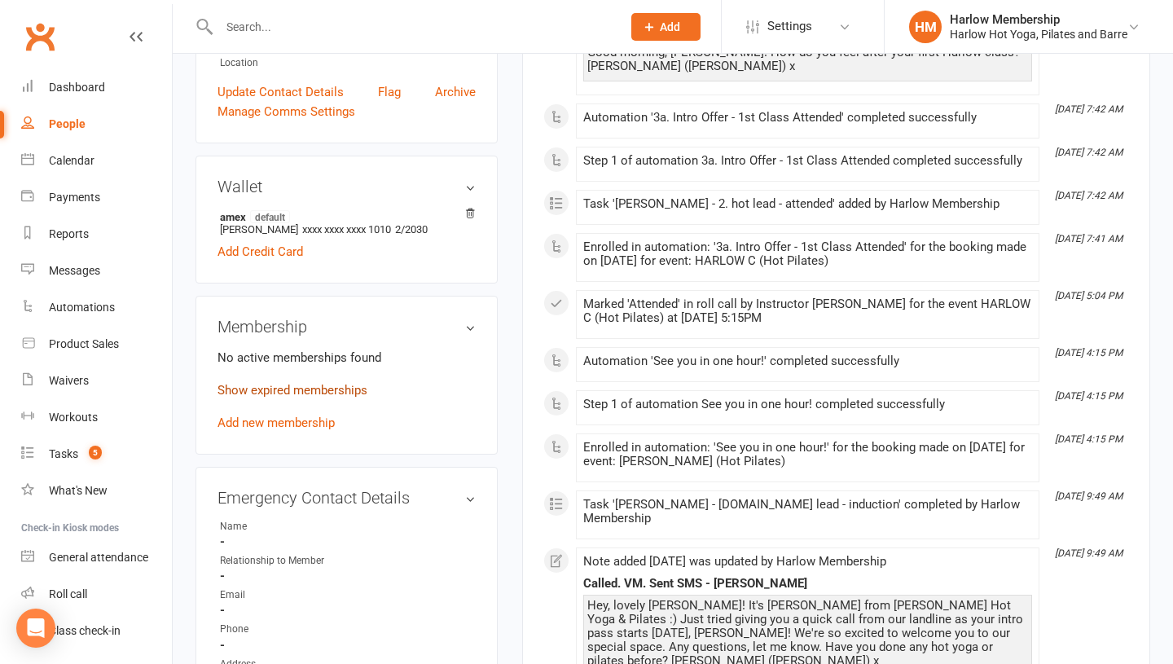
click at [326, 393] on link "Show expired memberships" at bounding box center [292, 390] width 150 height 15
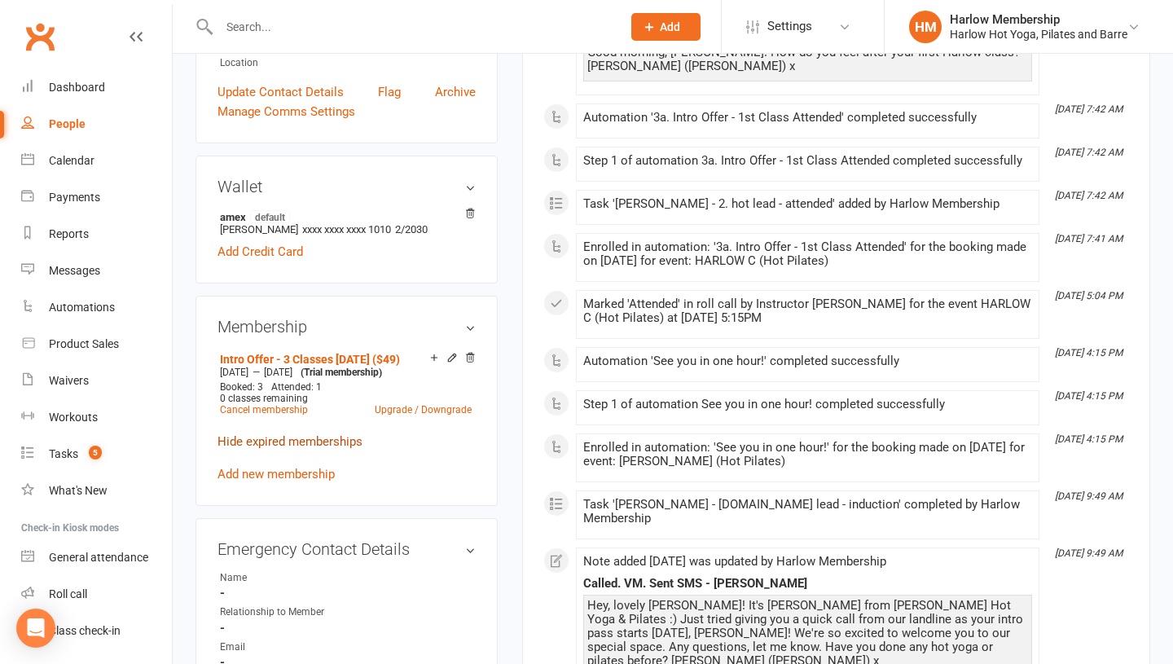
scroll to position [0, 0]
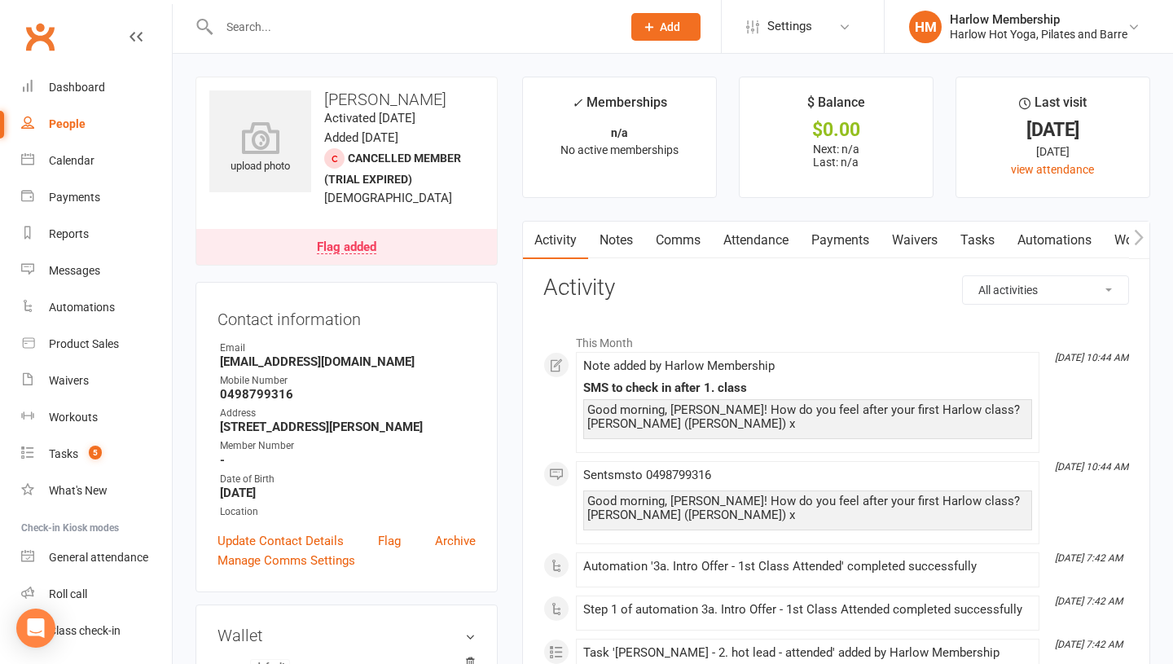
click at [987, 230] on link "Tasks" at bounding box center [977, 240] width 57 height 37
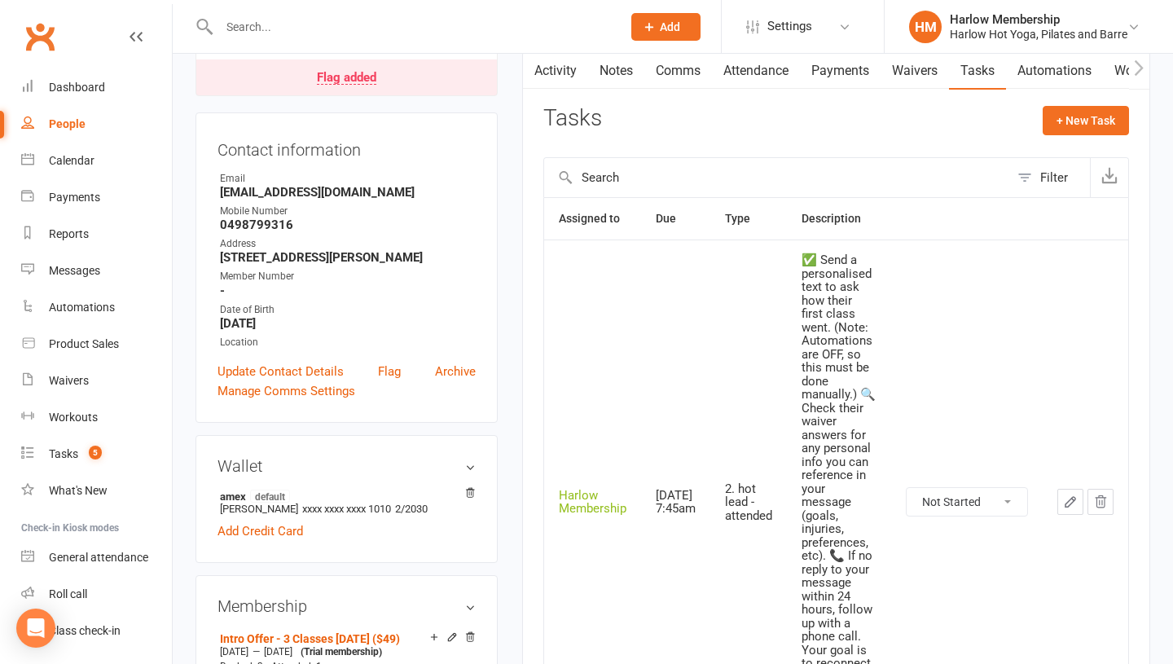
scroll to position [169, 0]
click at [930, 491] on select "Not Started In Progress Waiting Complete" at bounding box center [967, 503] width 121 height 28
select select "unstarted"
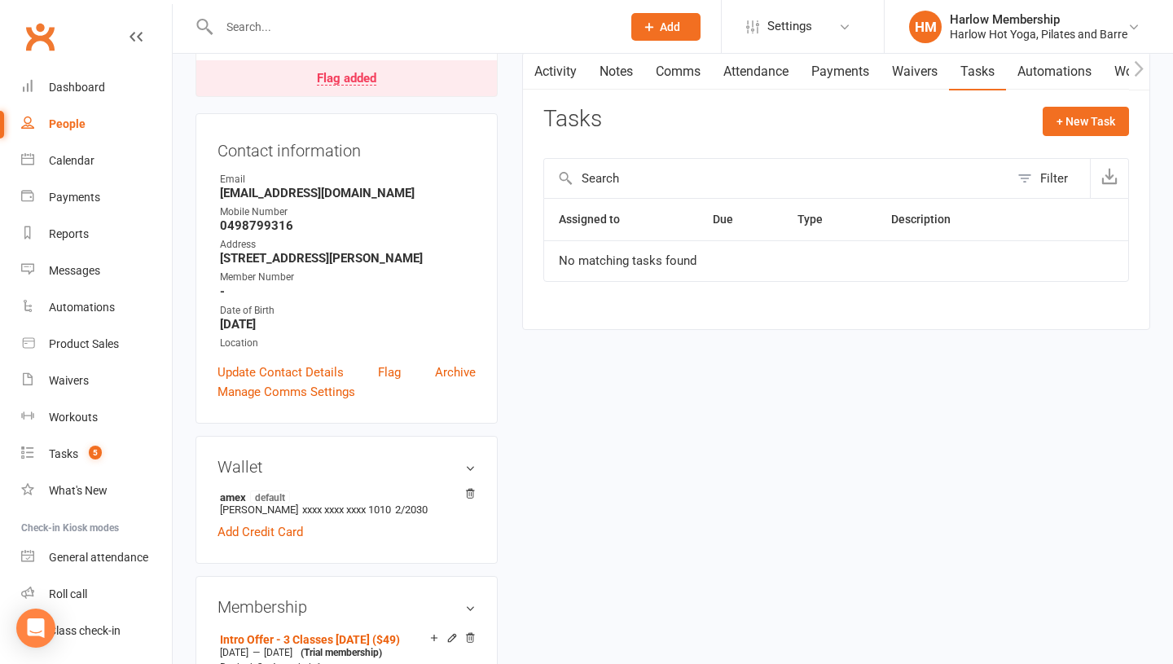
click at [618, 77] on link "Notes" at bounding box center [616, 71] width 56 height 37
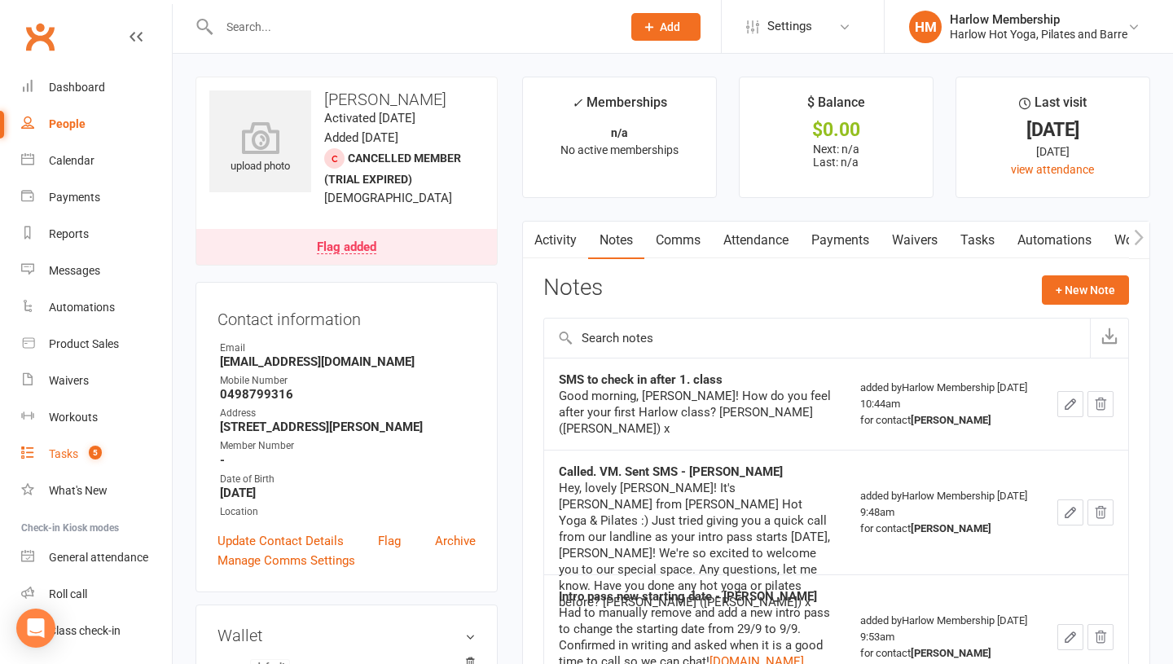
click at [62, 455] on div "Tasks" at bounding box center [63, 453] width 29 height 13
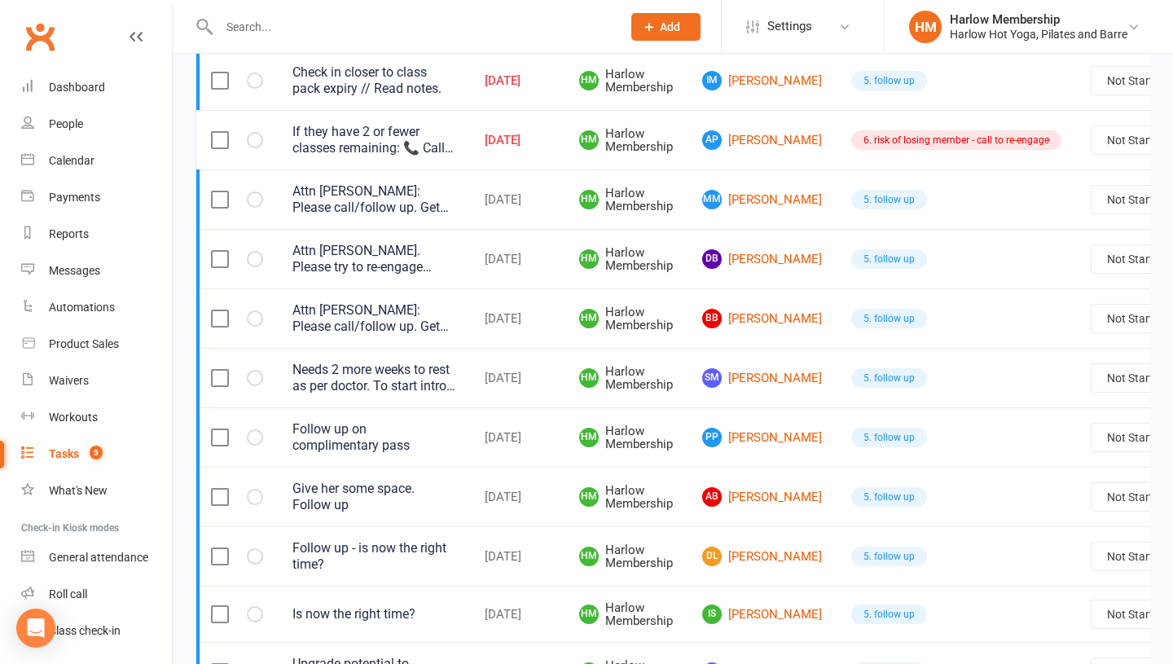
scroll to position [377, 0]
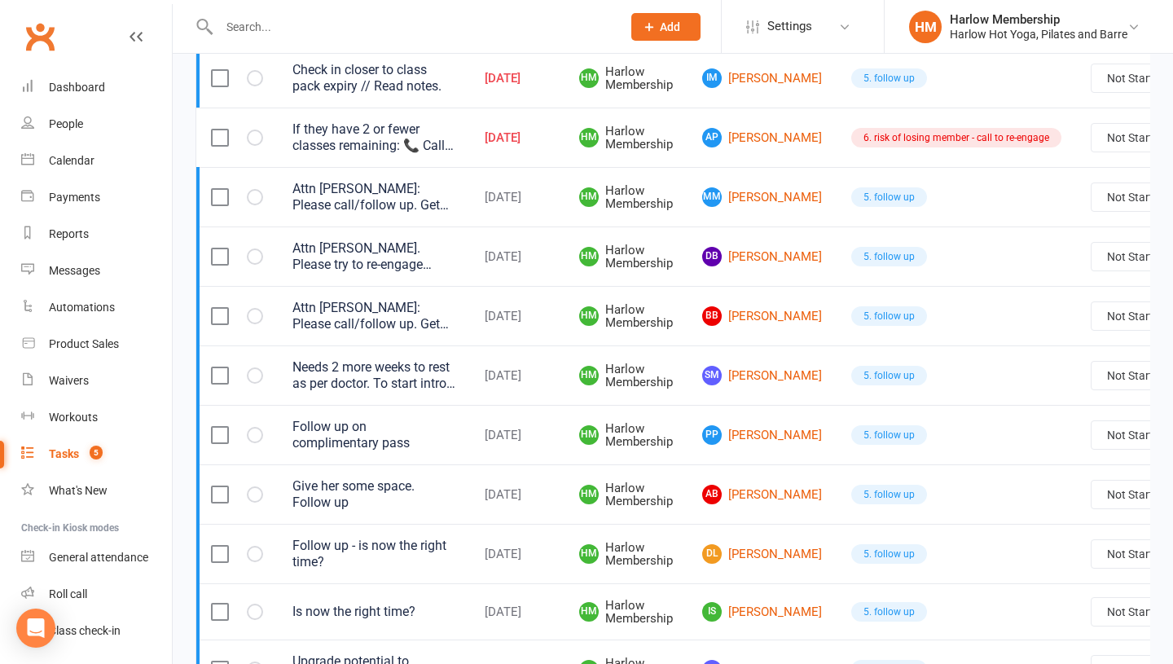
click at [310, 556] on div "Follow up - is now the right time?" at bounding box center [373, 554] width 163 height 33
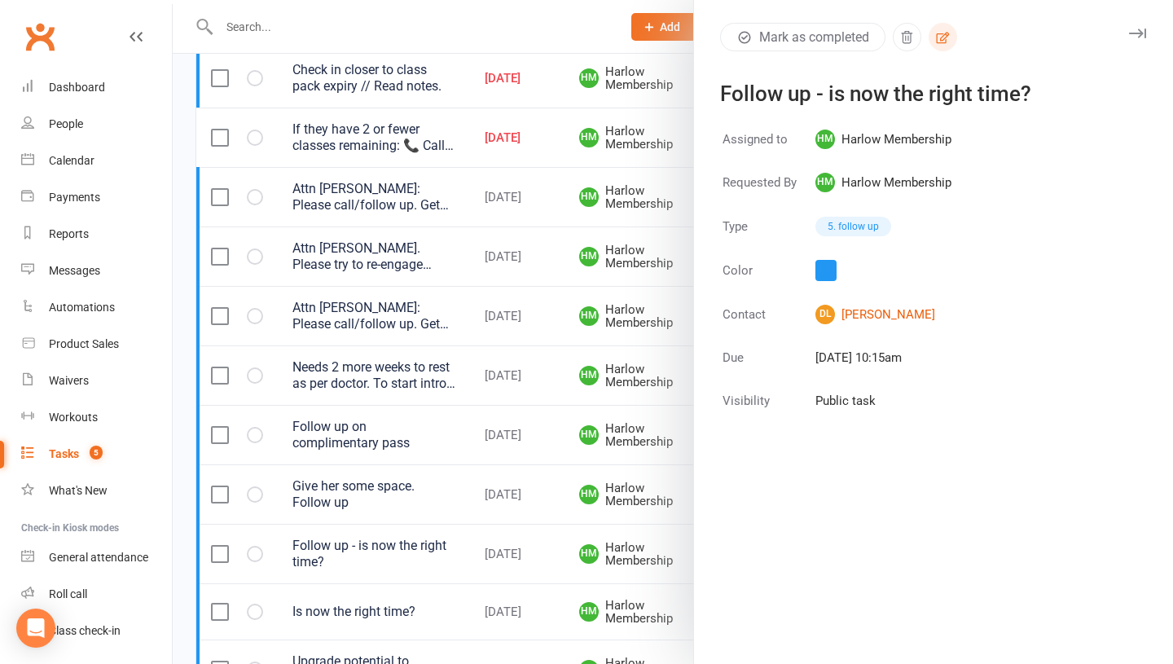
click at [947, 30] on icon "button" at bounding box center [942, 37] width 15 height 15
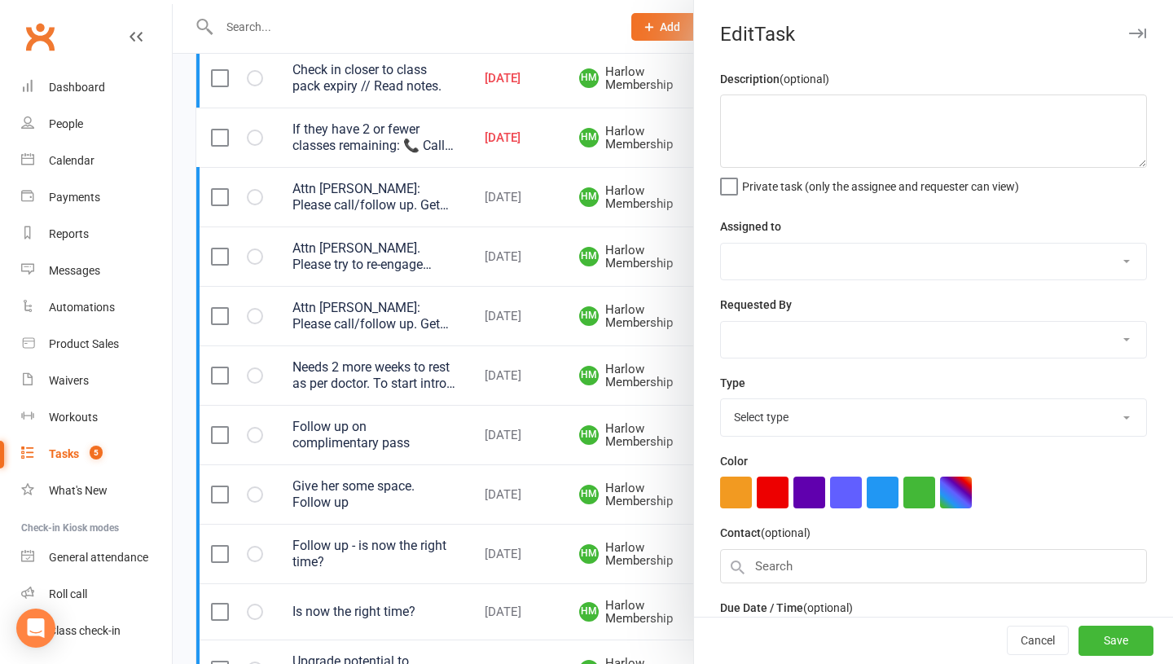
type textarea "Follow up - is now the right time?"
select select "47368"
type input "23 Sep 2025"
type input "10:15am"
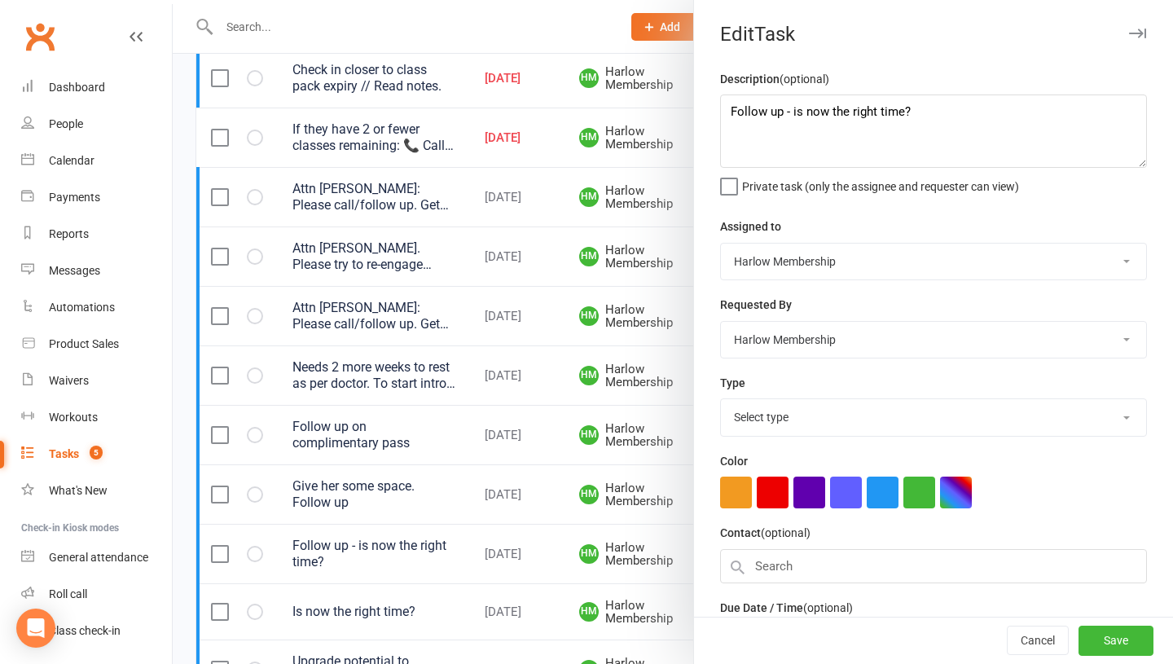
select select "27606"
click at [1030, 661] on div "Cancel Save" at bounding box center [933, 640] width 479 height 46
click at [1030, 650] on button "Cancel" at bounding box center [1038, 640] width 62 height 29
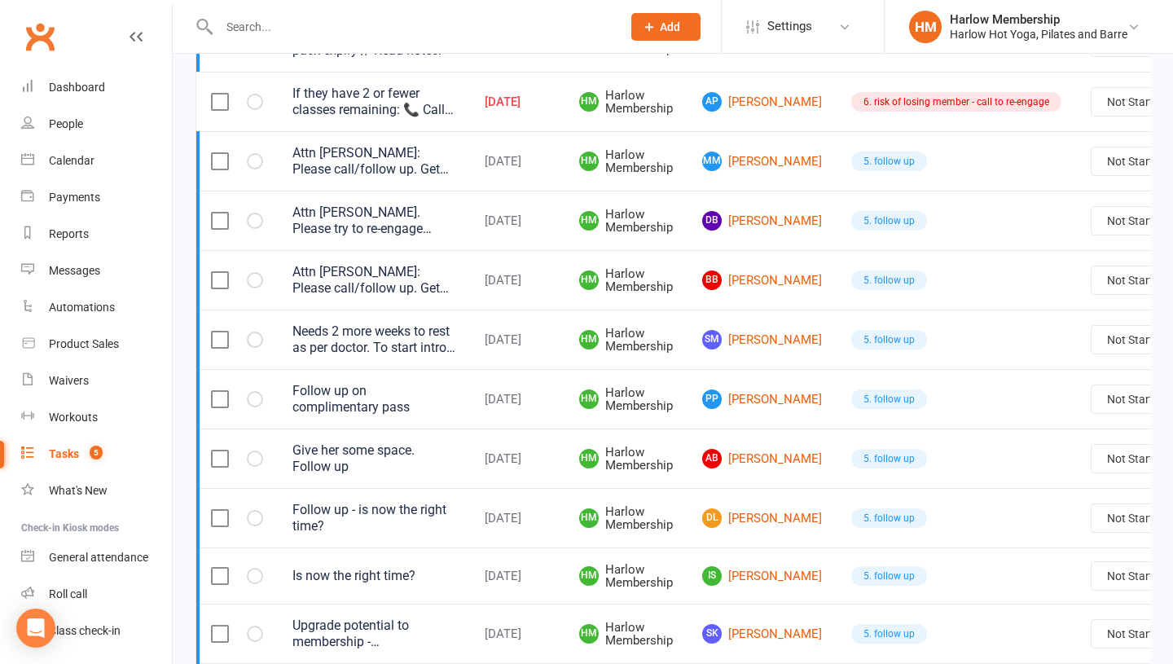
scroll to position [417, 0]
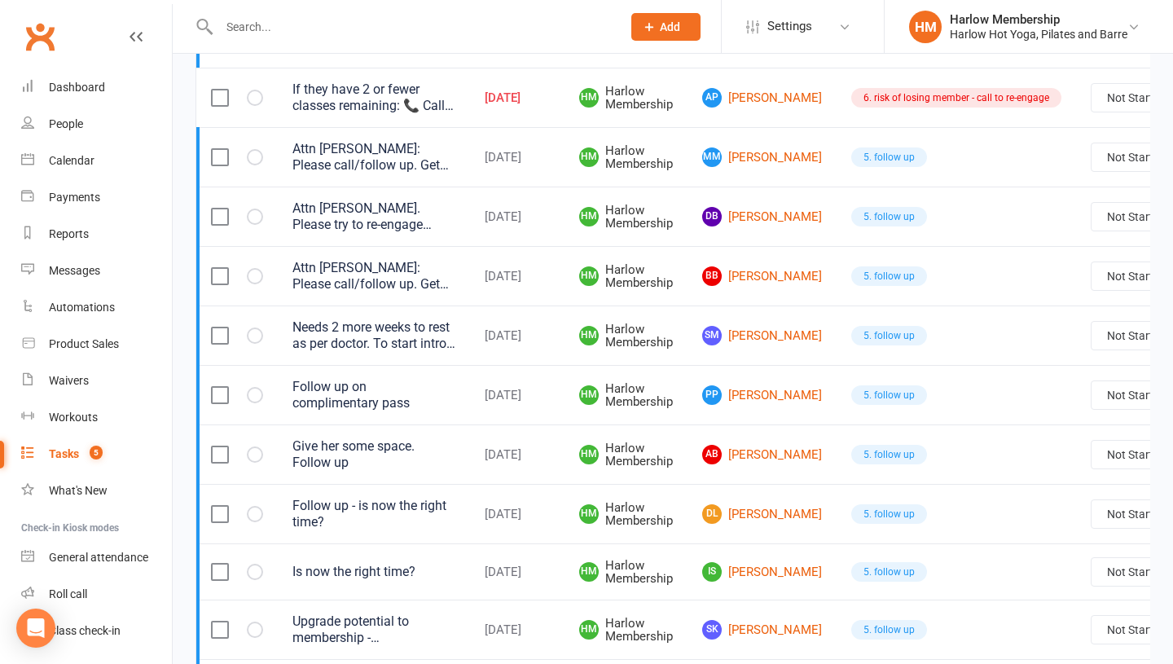
click at [349, 575] on div "Is now the right time?" at bounding box center [373, 572] width 163 height 16
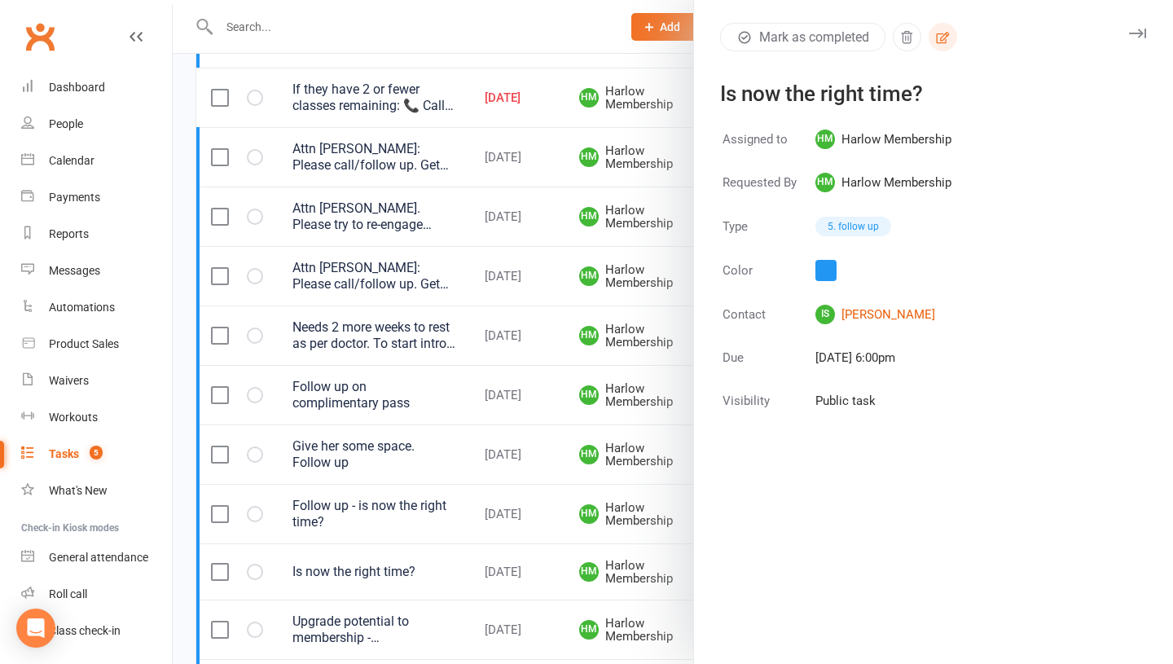
click at [947, 45] on button "button" at bounding box center [943, 37] width 29 height 29
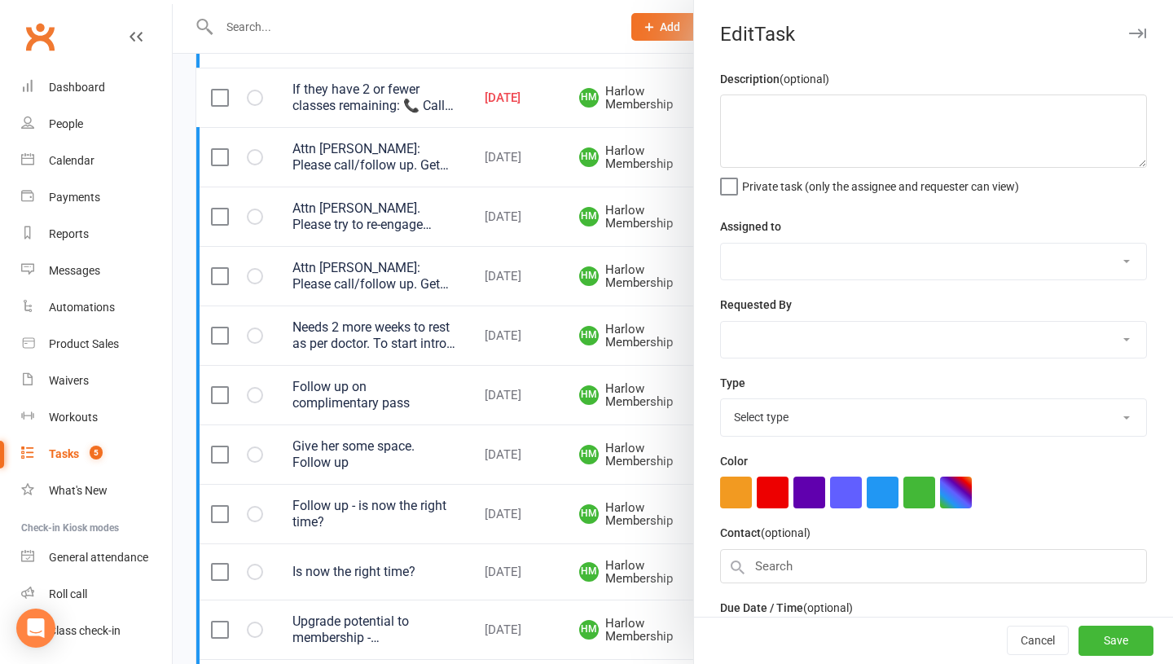
type textarea "Is now the right time?"
select select "47368"
type input "23 Sep 2025"
type input "6:00pm"
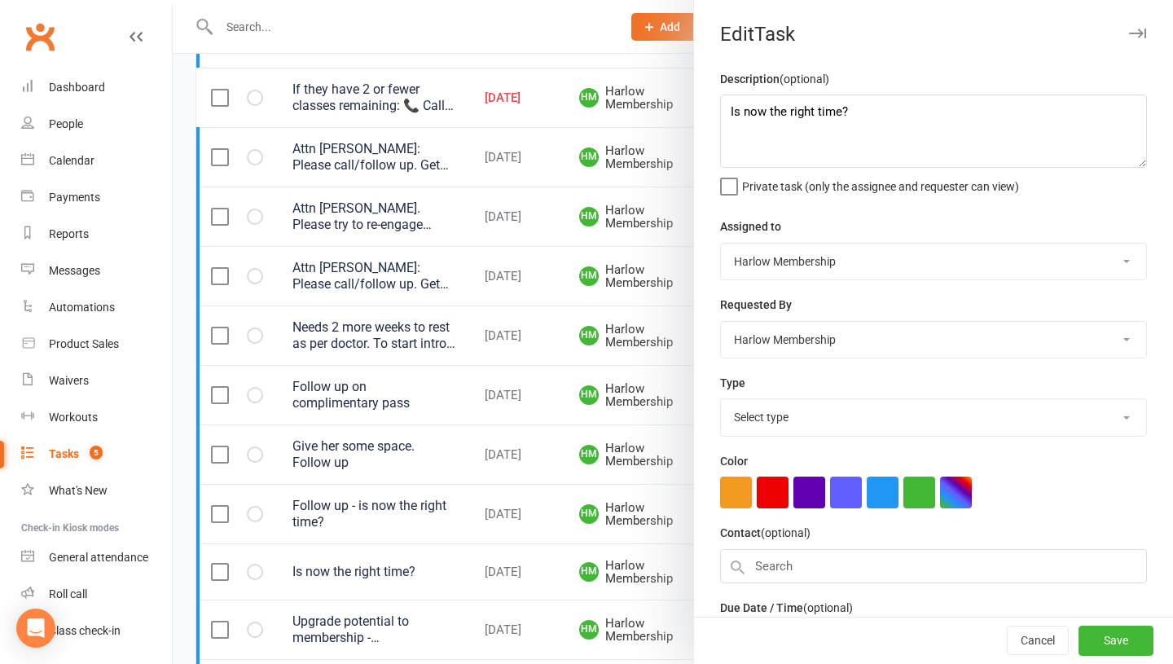
select select "27606"
click at [732, 116] on textarea "Is now the right time?" at bounding box center [933, 130] width 427 height 73
type textarea "Follow up - is now the right time?"
click at [1092, 641] on button "Save" at bounding box center [1115, 640] width 75 height 29
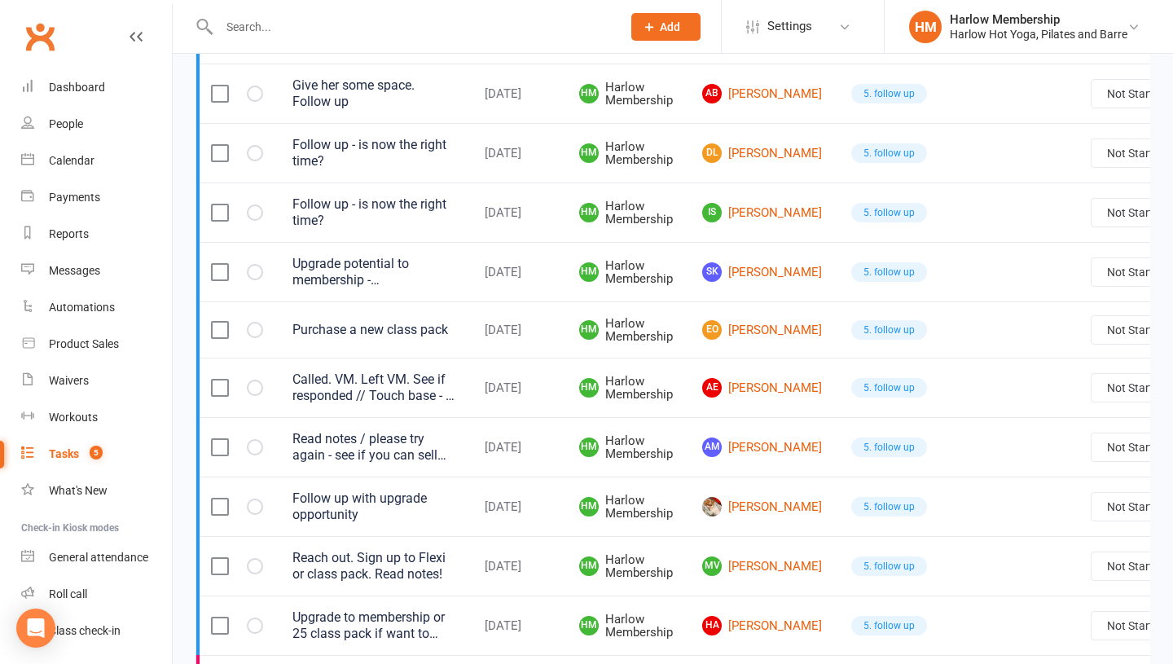
scroll to position [792, 0]
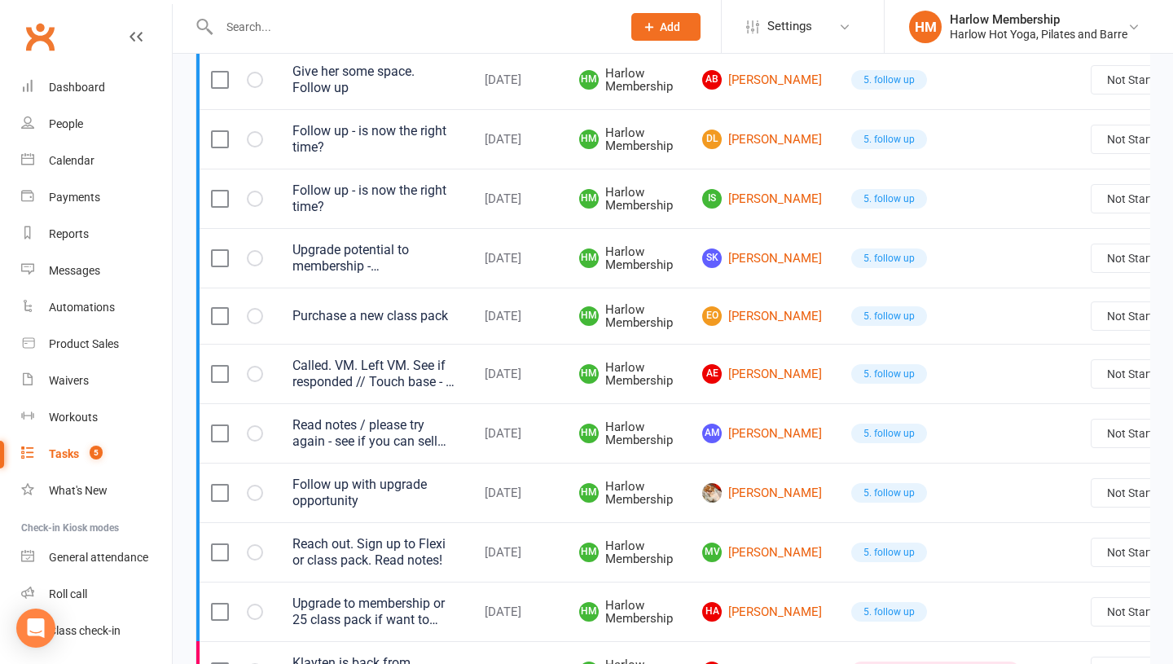
click at [1106, 507] on select "Not Started In Progress Waiting Complete" at bounding box center [1152, 493] width 121 height 28
select select "unstarted"
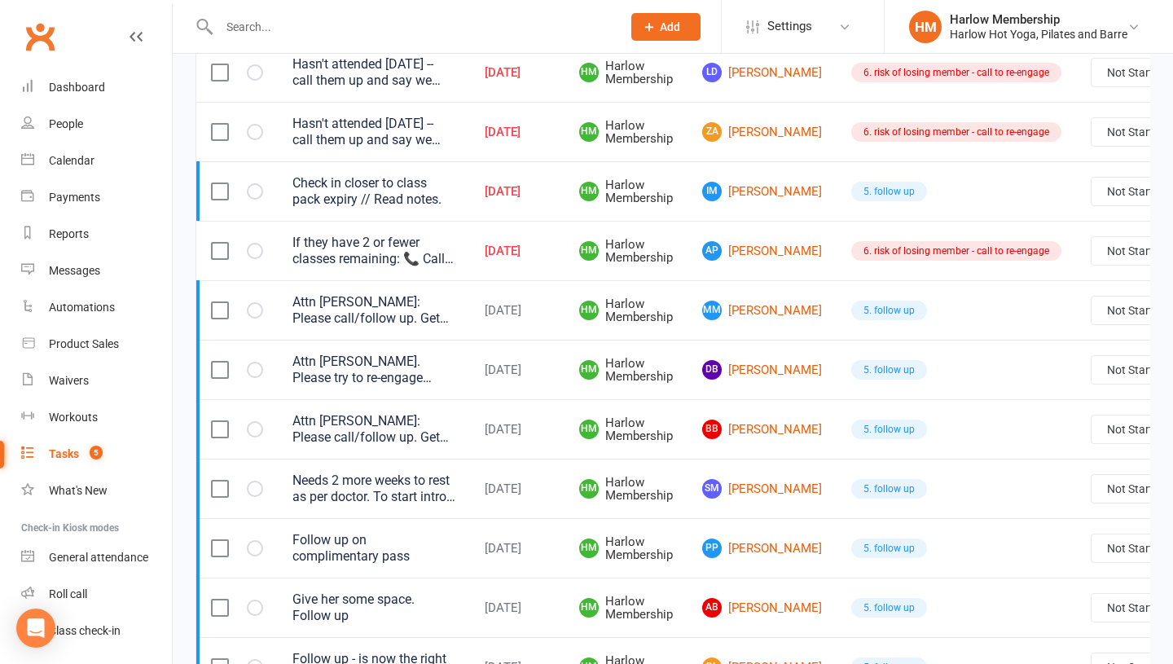
scroll to position [0, 0]
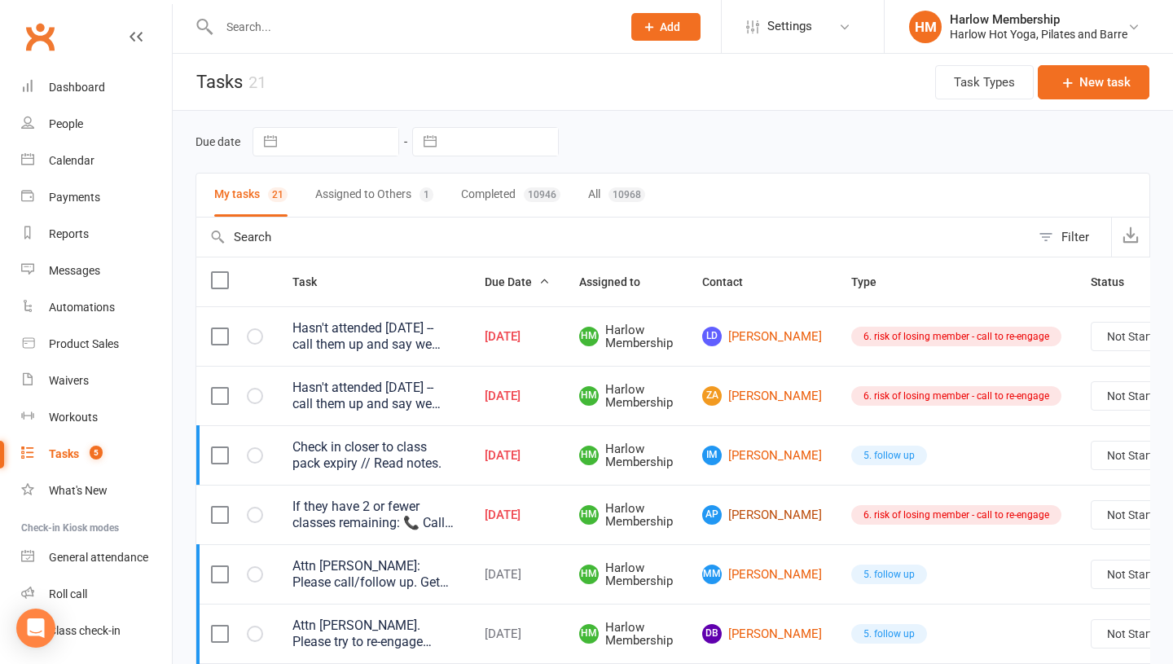
click at [739, 512] on link "AP Alistair Perkins" at bounding box center [762, 515] width 120 height 20
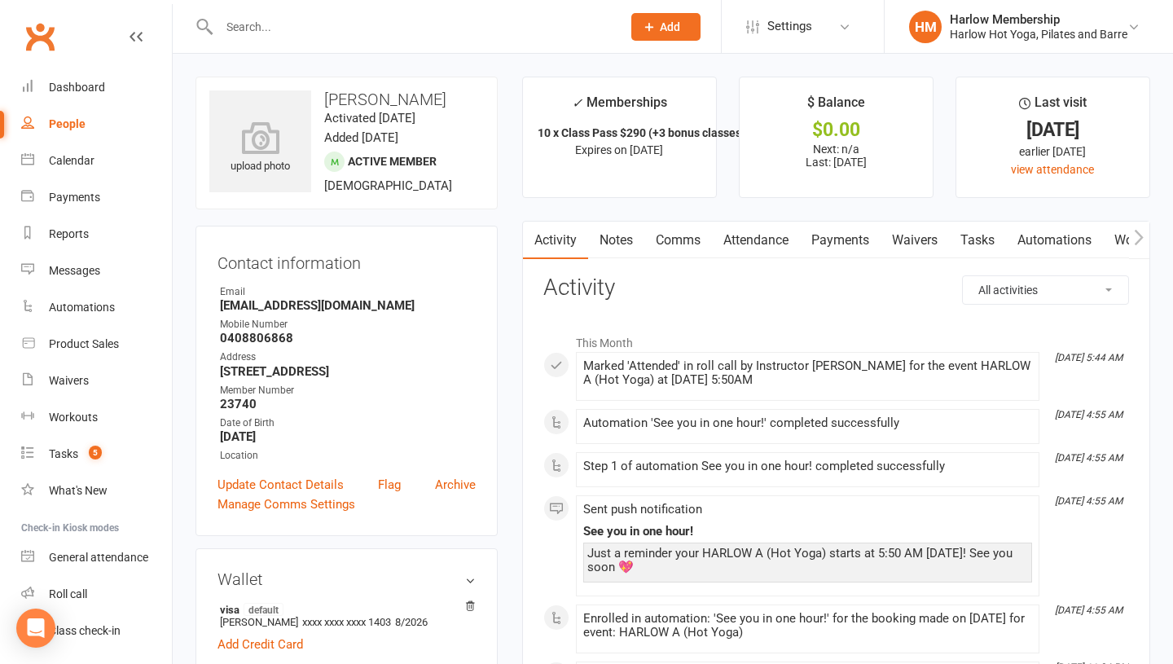
click at [683, 243] on link "Comms" at bounding box center [678, 240] width 68 height 37
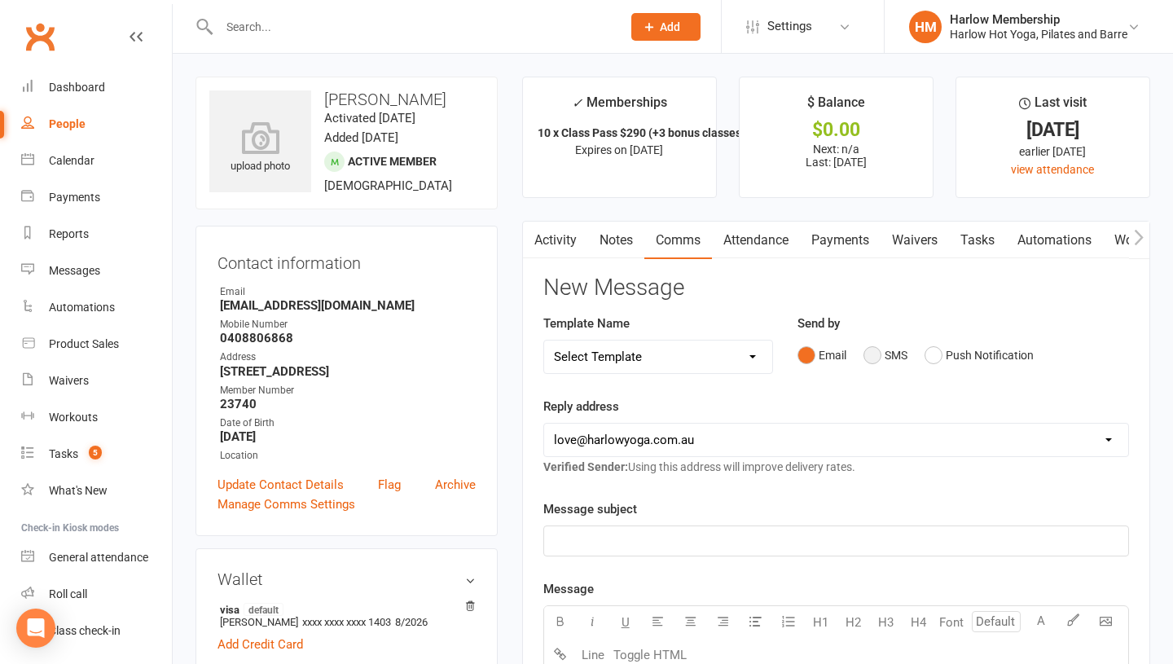
click at [874, 360] on button "SMS" at bounding box center [885, 355] width 44 height 31
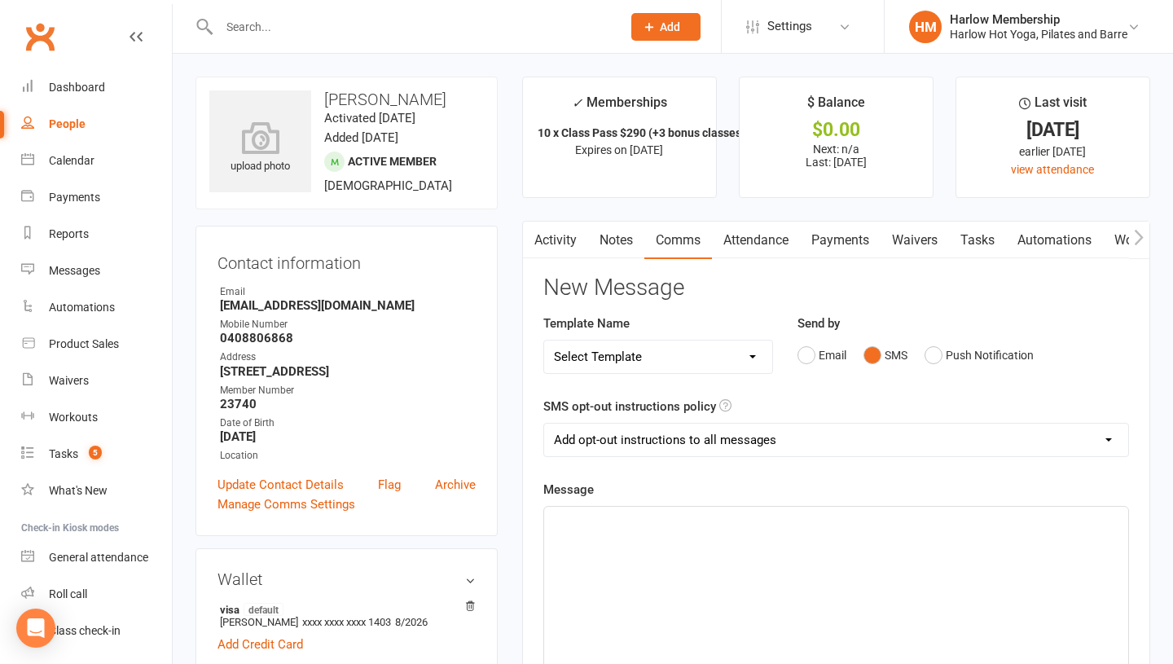
click at [698, 551] on div "﻿" at bounding box center [836, 629] width 584 height 244
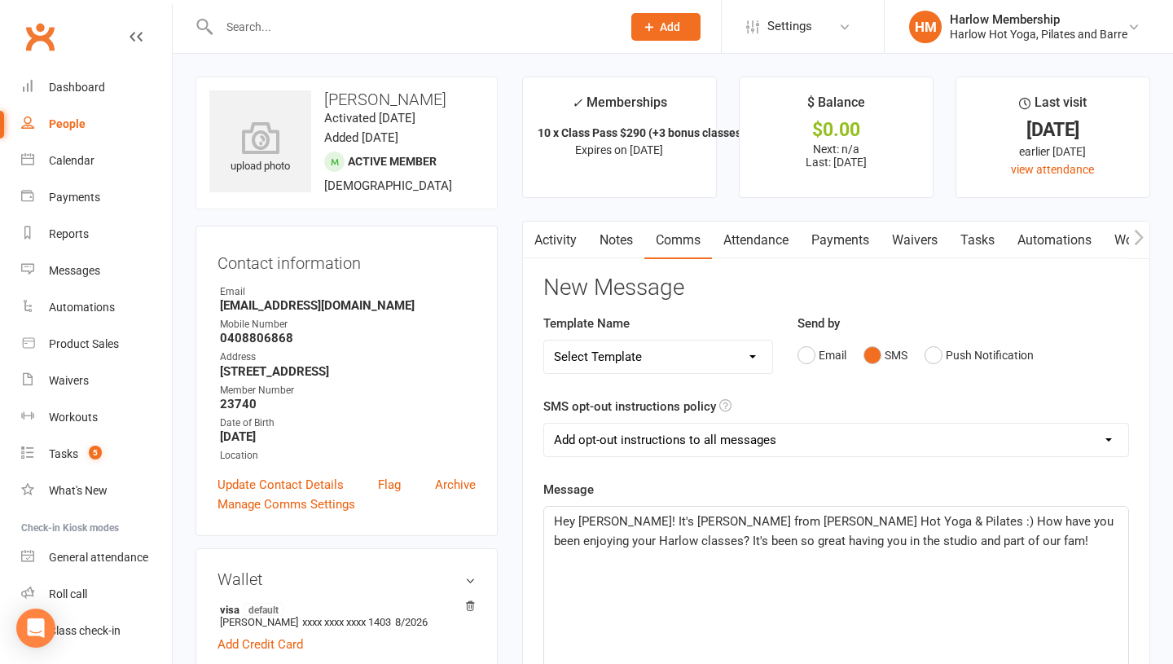
click at [956, 533] on p "Hey Alistair! It's Krystyna from Harlow Hot Yoga & Pilates :) How have you been…" at bounding box center [836, 531] width 564 height 39
drag, startPoint x: 966, startPoint y: 539, endPoint x: 915, endPoint y: 543, distance: 51.4
click at [915, 543] on p "Hey Alistair! It's Krystyna from Harlow Hot Yoga & Pilates :) How have you been…" at bounding box center [836, 531] width 564 height 39
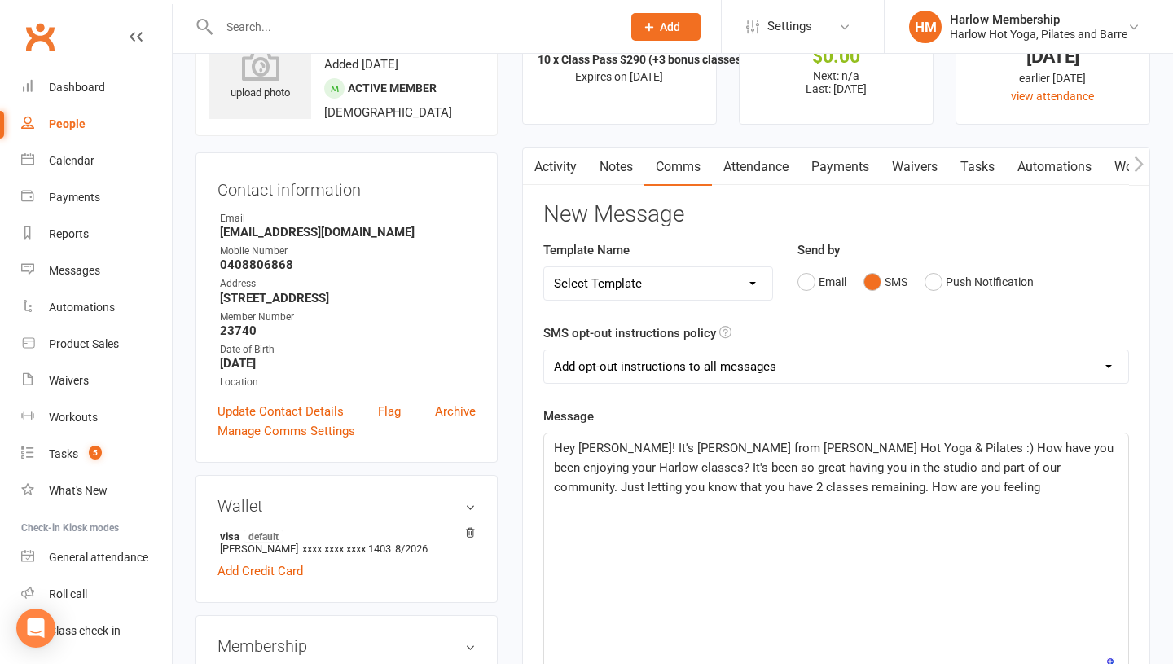
scroll to position [75, 0]
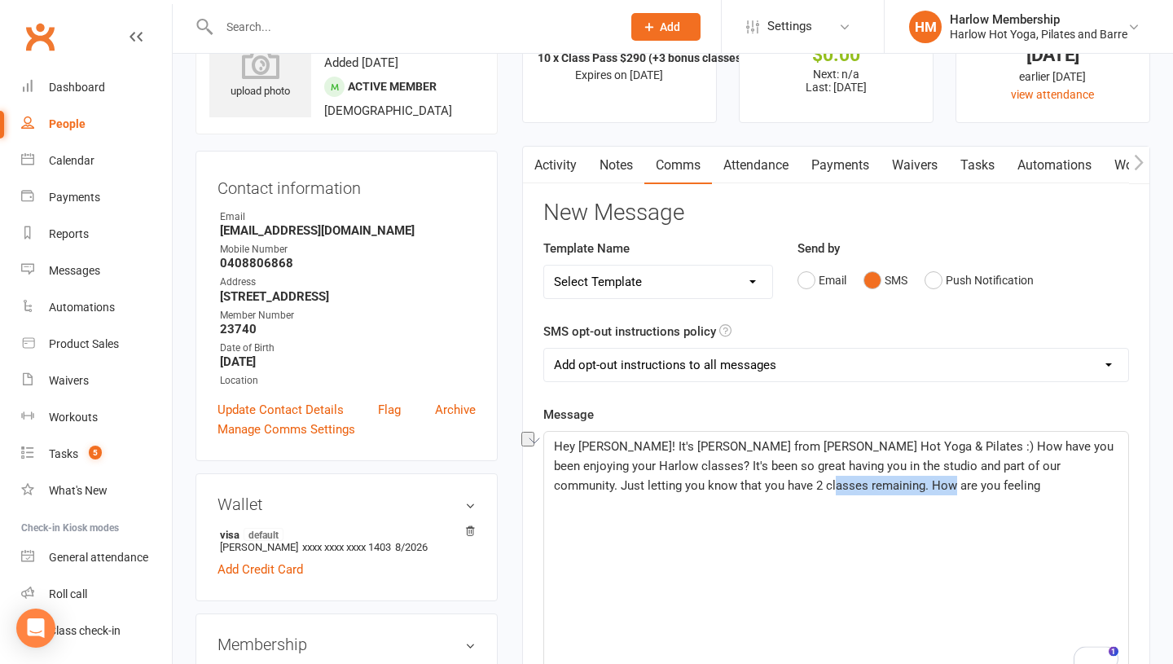
drag, startPoint x: 857, startPoint y: 482, endPoint x: 746, endPoint y: 485, distance: 110.8
click at [746, 485] on p "Hey Alistair! It's Krystyna from Harlow Hot Yoga & Pilates :) How have you been…" at bounding box center [836, 466] width 564 height 59
click at [871, 490] on p "Hey Alistair! It's Krystyna from Harlow Hot Yoga & Pilates :) How have you been…" at bounding box center [836, 466] width 564 height 59
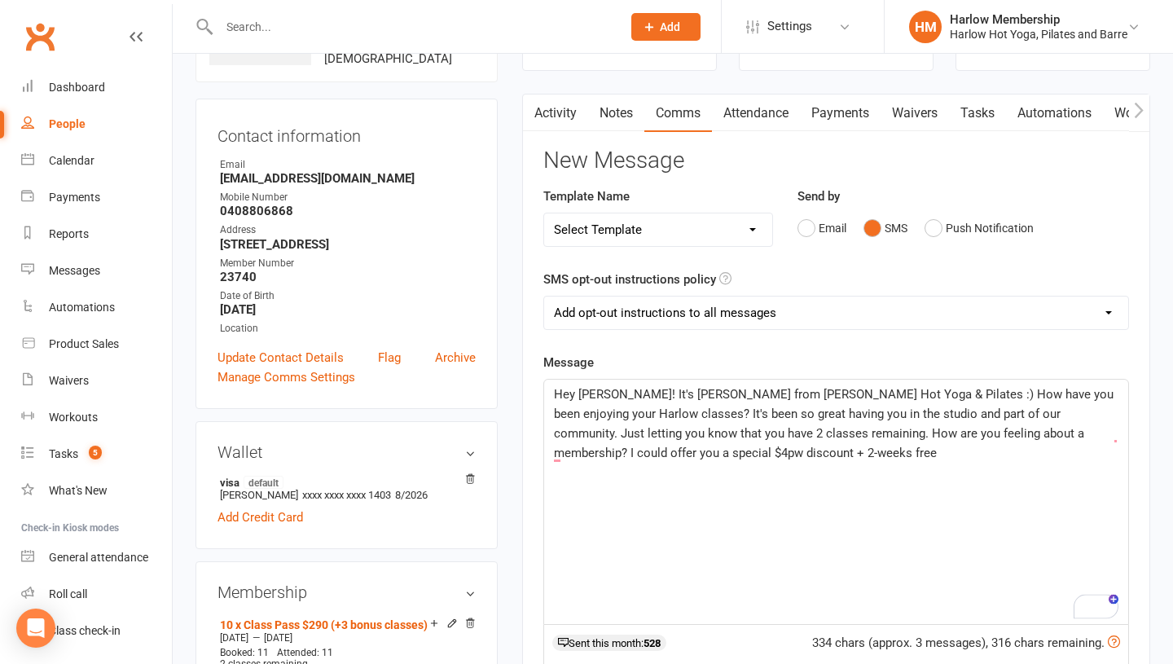
scroll to position [129, 0]
drag, startPoint x: 723, startPoint y: 459, endPoint x: 632, endPoint y: 457, distance: 91.2
click at [632, 457] on p "Hey Alistair! It's Krystyna from Harlow Hot Yoga & Pilates :) How have you been…" at bounding box center [836, 422] width 564 height 78
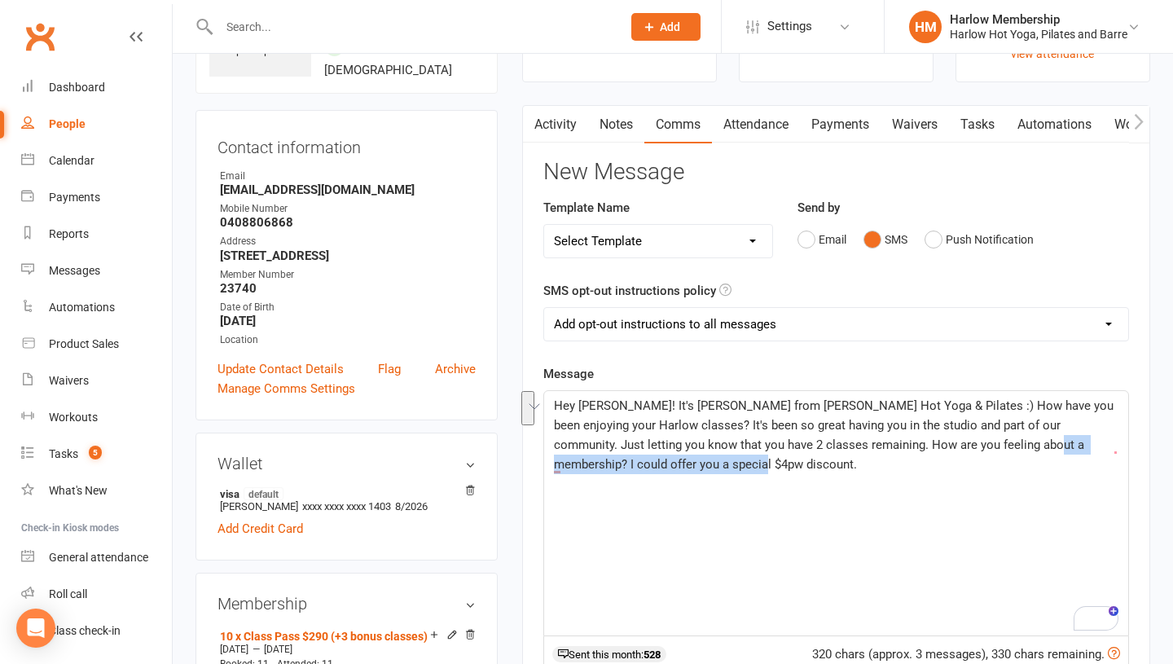
drag, startPoint x: 918, startPoint y: 475, endPoint x: 975, endPoint y: 450, distance: 62.0
click at [975, 450] on div "Hey Alistair! It's Krystyna from Harlow Hot Yoga & Pilates :) How have you been…" at bounding box center [836, 513] width 584 height 244
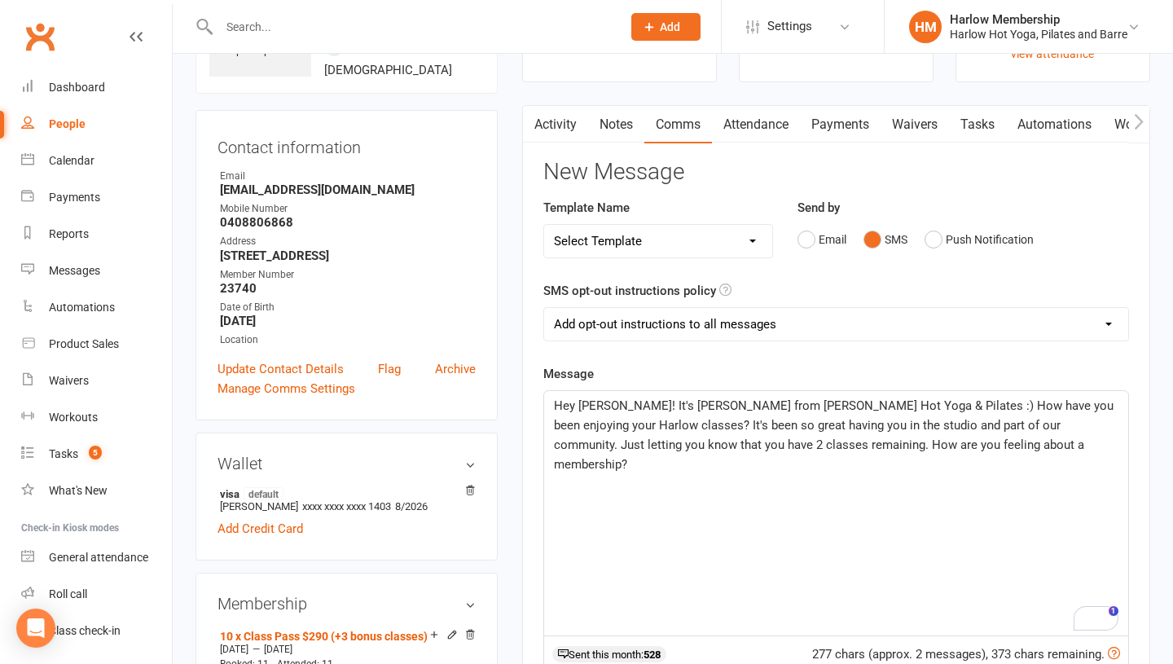
click at [933, 425] on span "Hey Alistair! It's Krystyna from Harlow Hot Yoga & Pilates :) How have you been…" at bounding box center [835, 434] width 563 height 73
click at [988, 444] on p "Hey Alistair! It's Krystyna from Harlow Hot Yoga & Pilates :) How have you been…" at bounding box center [836, 435] width 564 height 78
click at [994, 447] on p "Hey Alistair! It's Krystyna from Harlow Hot Yoga & Pilates :) How have you been…" at bounding box center [836, 435] width 564 height 78
click at [789, 457] on p "Hey [PERSON_NAME]! It's [PERSON_NAME] from [PERSON_NAME] Hot Yoga & Pilates :) …" at bounding box center [836, 435] width 564 height 78
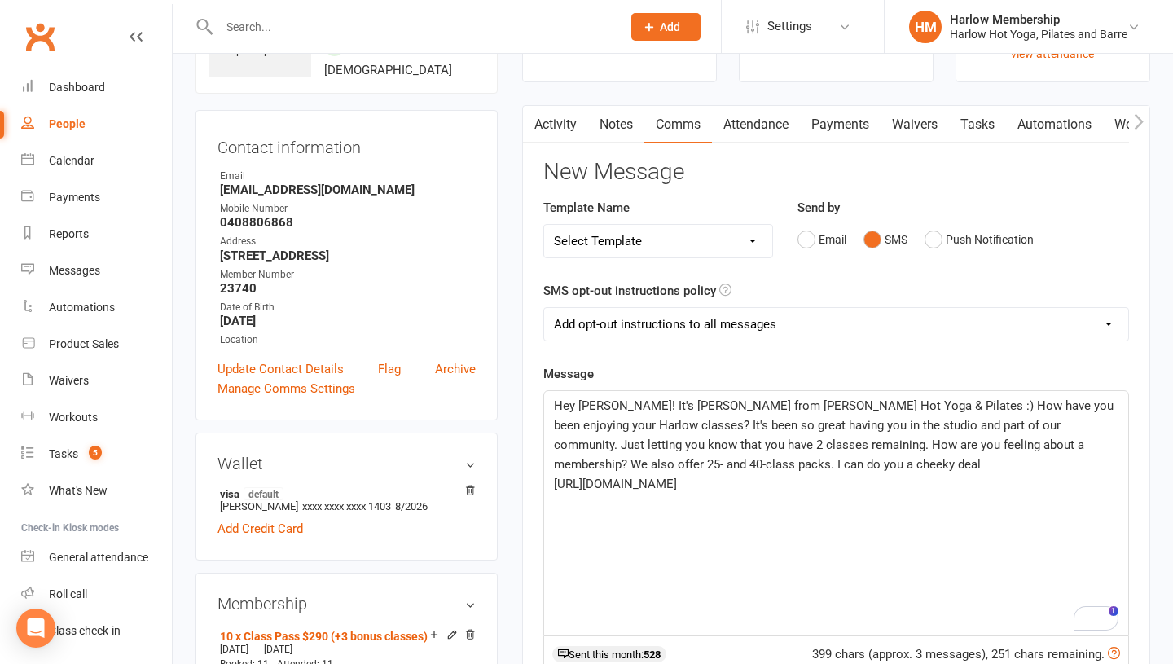
click at [890, 448] on span "Hey [PERSON_NAME]! It's [PERSON_NAME] from [PERSON_NAME] Hot Yoga & Pilates :) …" at bounding box center [835, 434] width 563 height 73
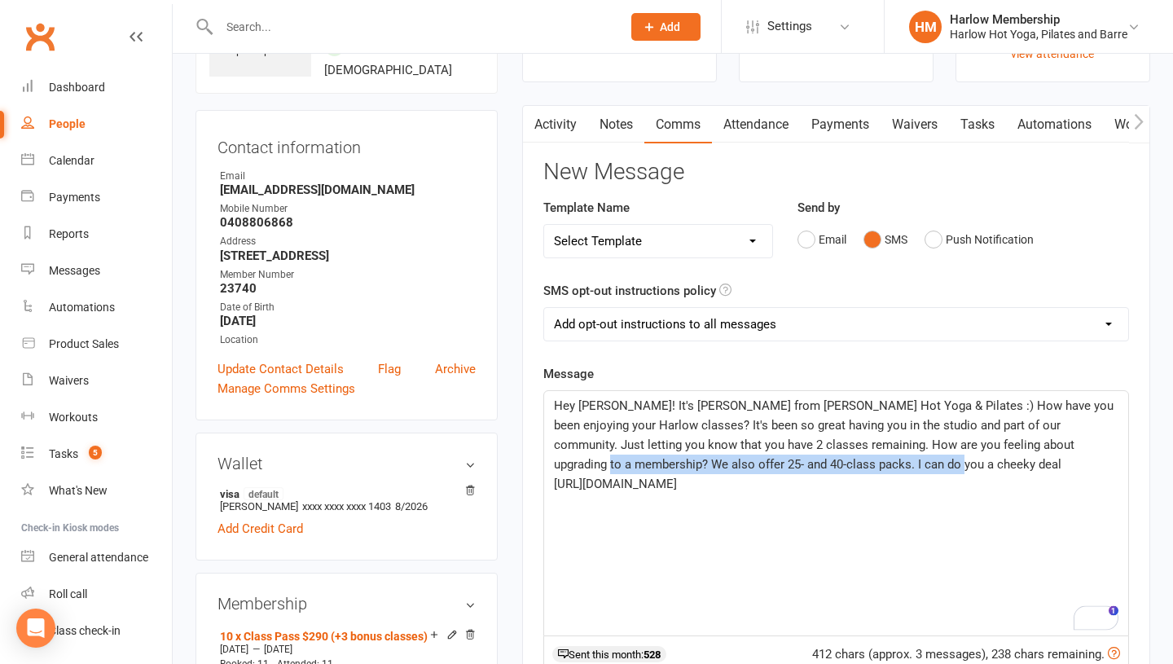
drag, startPoint x: 883, startPoint y: 459, endPoint x: 1048, endPoint y: 445, distance: 165.2
click at [1048, 445] on p "Hey Alistair! It's Krystyna from Harlow Hot Yoga & Pilates :) How have you been…" at bounding box center [836, 435] width 564 height 78
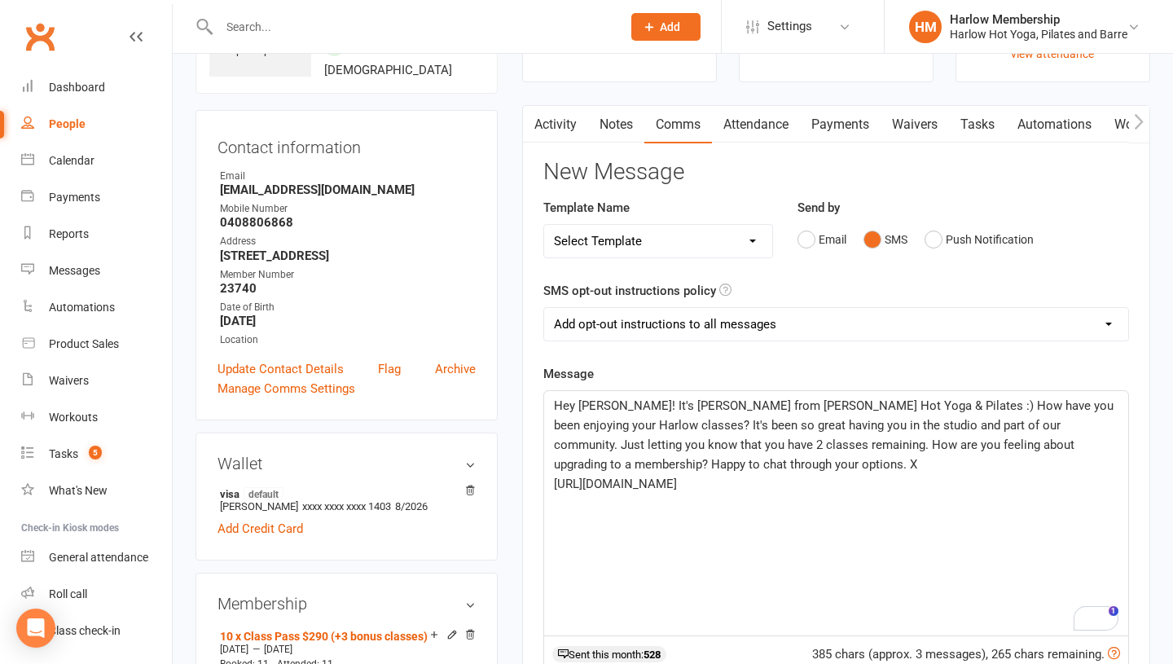
click at [1048, 441] on span "Hey Alistair! It's Krystyna from Harlow Hot Yoga & Pilates :) How have you been…" at bounding box center [835, 434] width 563 height 73
click at [745, 445] on span "Hey Alistair! It's Krystyna from Harlow Hot Yoga & Pilates :) How have you been…" at bounding box center [835, 434] width 563 height 73
click at [802, 474] on p "Happy to chat through your options. X" at bounding box center [836, 484] width 564 height 20
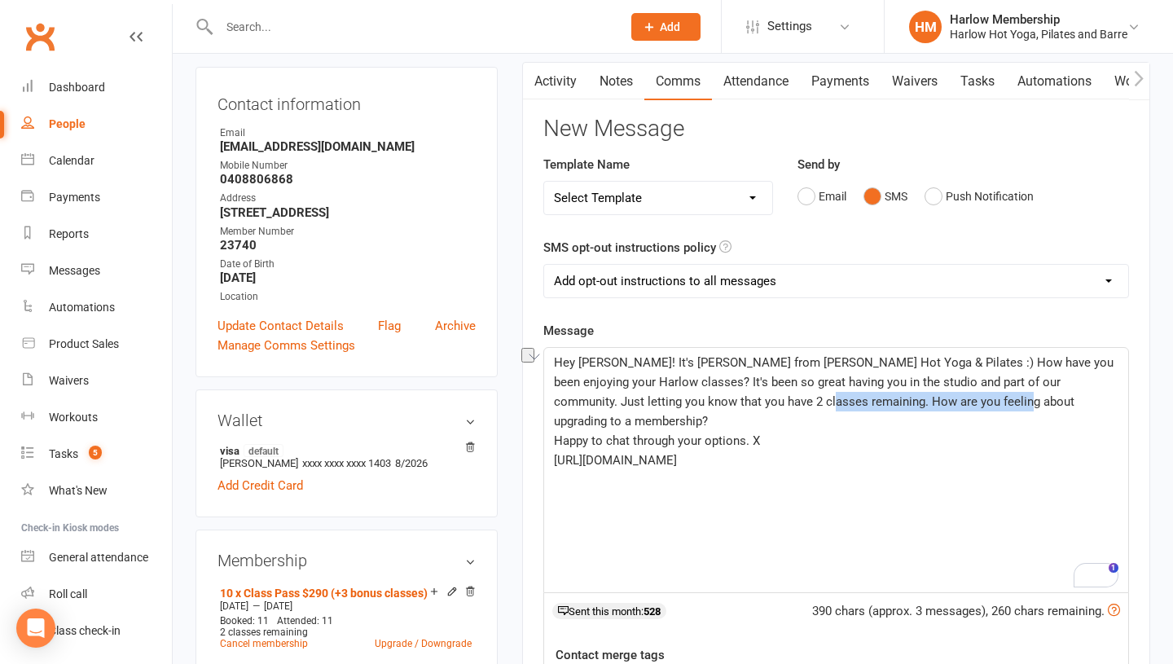
drag, startPoint x: 943, startPoint y: 401, endPoint x: 747, endPoint y: 400, distance: 196.3
click at [747, 400] on span "Hey Alistair! It's Krystyna from Harlow Hot Yoga & Pilates :) How have you been…" at bounding box center [835, 391] width 563 height 73
click at [917, 399] on span "Hey Alistair! It's Krystyna from Harlow Hot Yoga & Pilates :) How have you been…" at bounding box center [835, 391] width 563 height 73
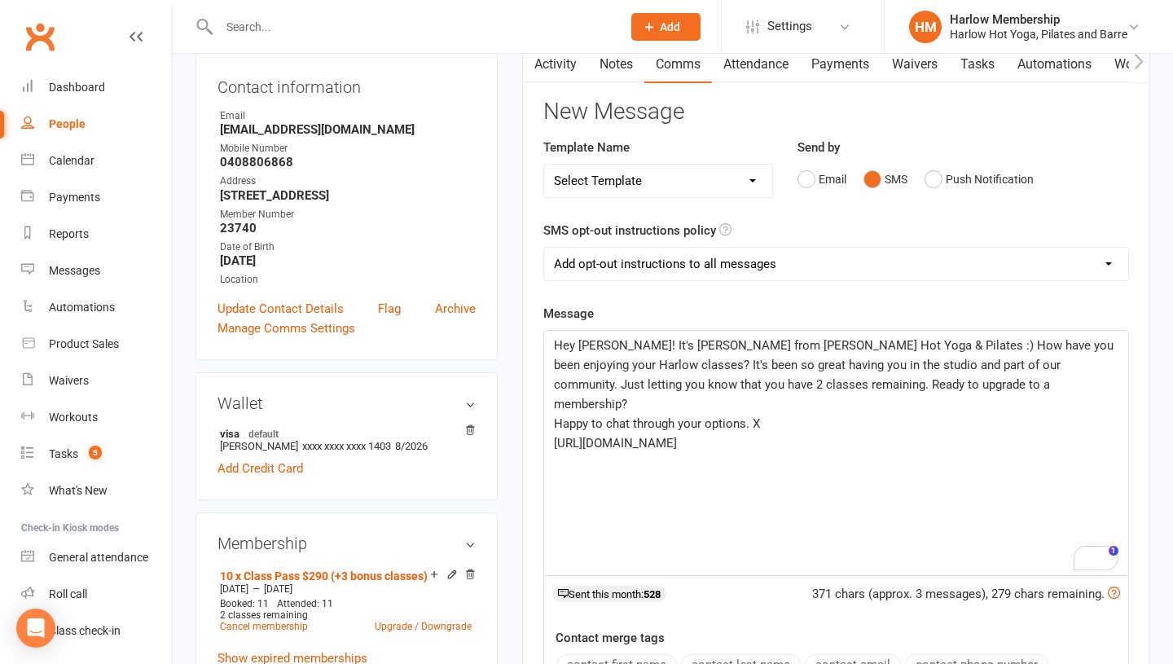
click at [663, 371] on span "Hey Alistair! It's Krystyna from Harlow Hot Yoga & Pilates :) How have you been…" at bounding box center [835, 374] width 563 height 73
click at [988, 362] on span "Hey Alistair! It's Krystyna from Harlow Hot Yoga & Pilates :) How have you been…" at bounding box center [835, 374] width 563 height 73
click at [551, 406] on div "Hey Alistair! It's Krystyna from Harlow Hot Yoga & Pilates :) How have you been…" at bounding box center [836, 453] width 584 height 244
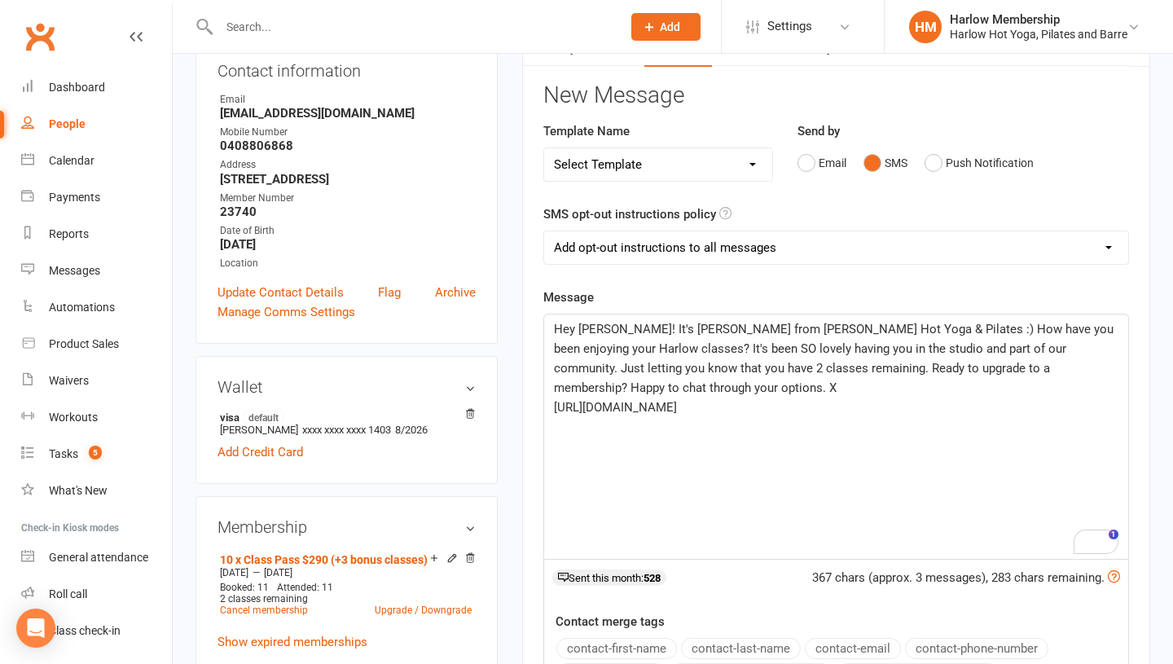
scroll to position [194, 0]
click at [986, 346] on span "Hey Alistair! It's Krystyna from Harlow Hot Yoga & Pilates :) How have you been…" at bounding box center [835, 356] width 563 height 73
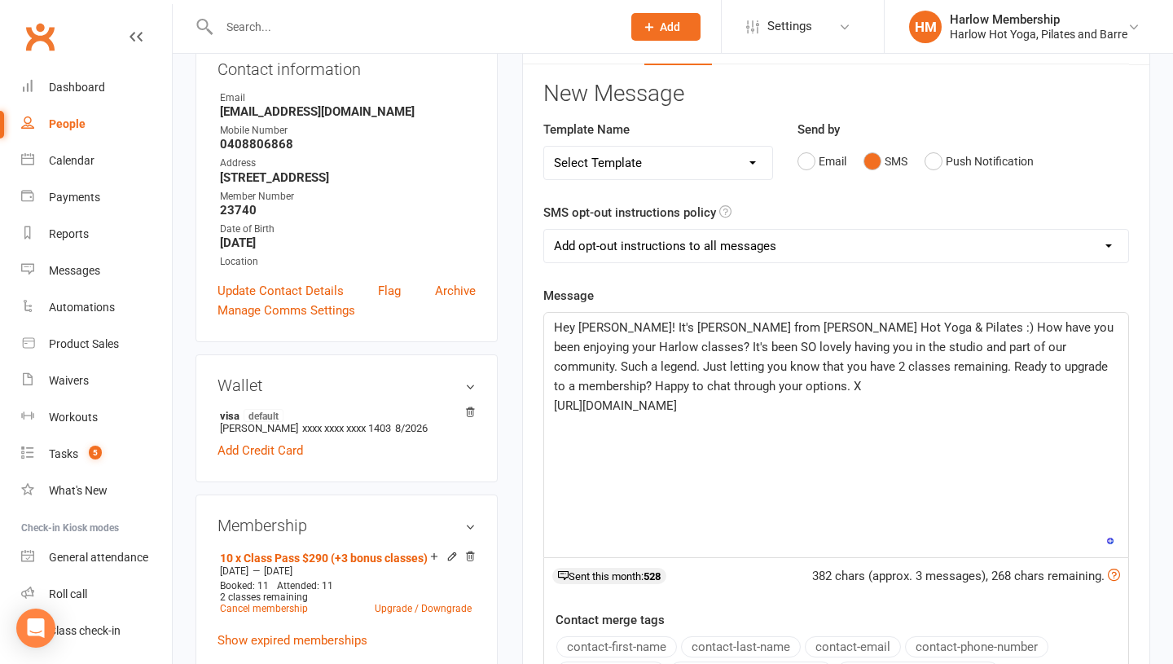
click at [910, 373] on span "Hey Alistair! It's Krystyna from Harlow Hot Yoga & Pilates :) How have you been…" at bounding box center [835, 356] width 563 height 73
click at [1001, 396] on p "[URL][DOMAIN_NAME]" at bounding box center [836, 406] width 564 height 20
click at [809, 232] on select "Add opt-out instructions to all messages Add opt-out instructions for messages …" at bounding box center [836, 246] width 584 height 33
select select "2"
click at [798, 419] on div "Hey Alistair! It's Krystyna from Harlow Hot Yoga & Pilates :) How have you been…" at bounding box center [836, 435] width 584 height 244
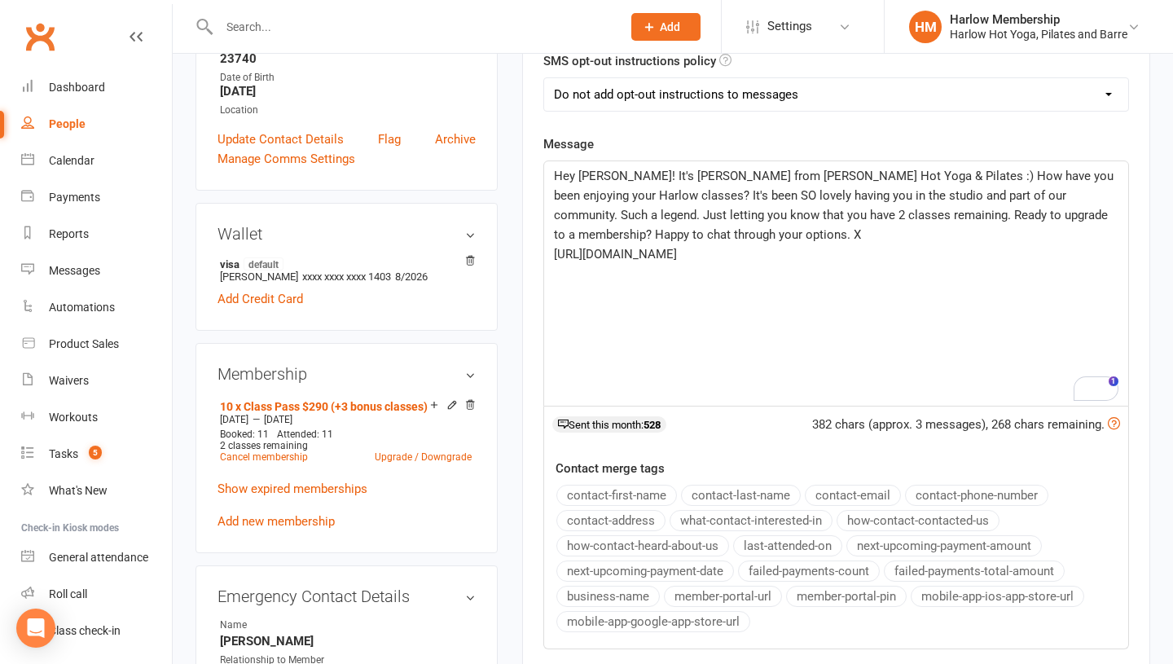
scroll to position [305, 0]
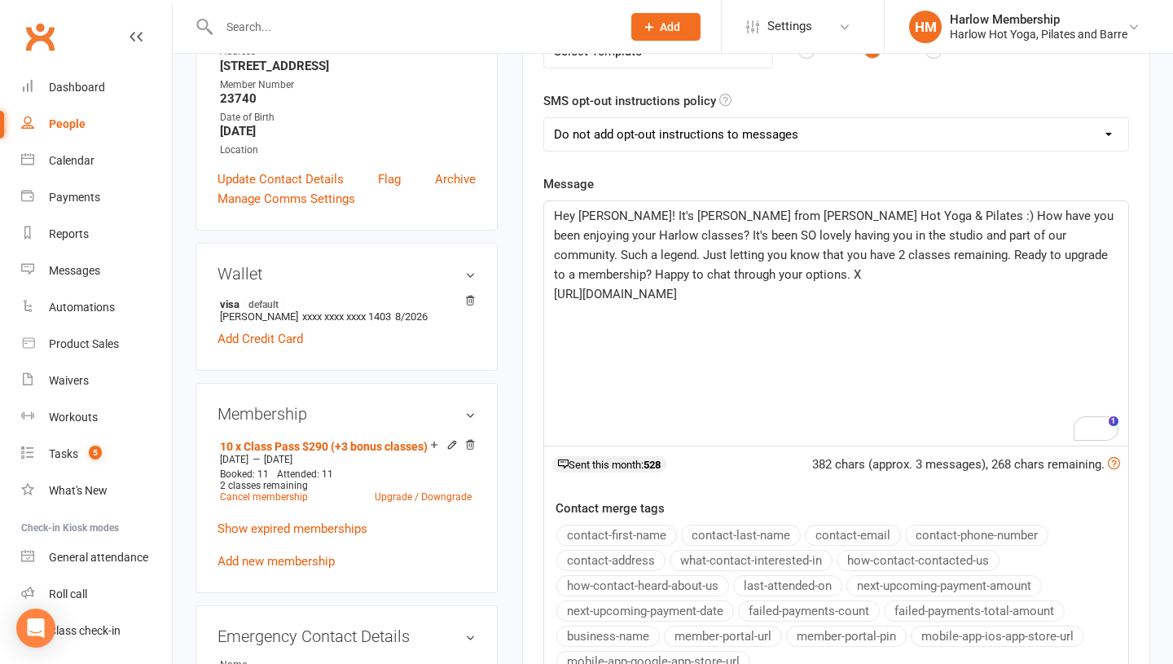
click at [701, 275] on p "Hey Alistair! It's Krystyna from Harlow Hot Yoga & Pilates :) How have you been…" at bounding box center [836, 245] width 564 height 78
drag, startPoint x: 838, startPoint y: 269, endPoint x: 778, endPoint y: 272, distance: 60.4
click at [778, 272] on p "Hey Alistair! It's Krystyna from Harlow Hot Yoga & Pilates :) How have you been…" at bounding box center [836, 245] width 564 height 78
click at [758, 309] on div "Hey Alistair! It's Krystyna from Harlow Hot Yoga & Pilates :) How have you been…" at bounding box center [836, 323] width 584 height 244
click at [786, 302] on p "https://www.harlowyoga.com.au/yogapilatesmembership" at bounding box center [836, 294] width 564 height 20
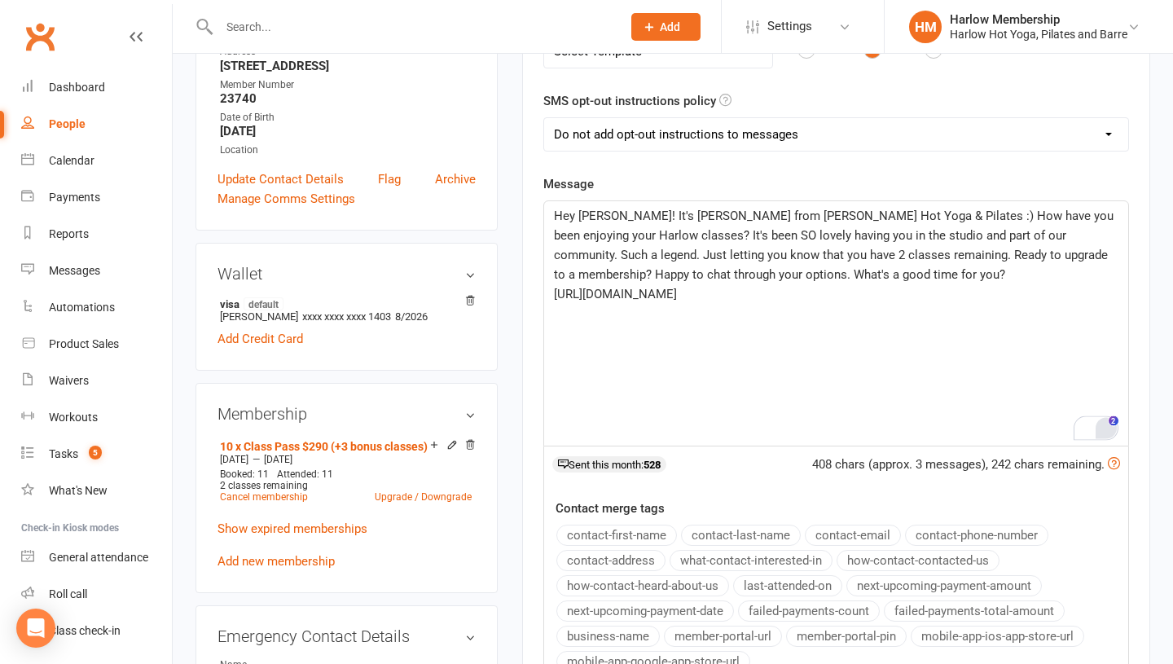
click at [1105, 430] on div "Open Grammarly." at bounding box center [1105, 427] width 25 height 25
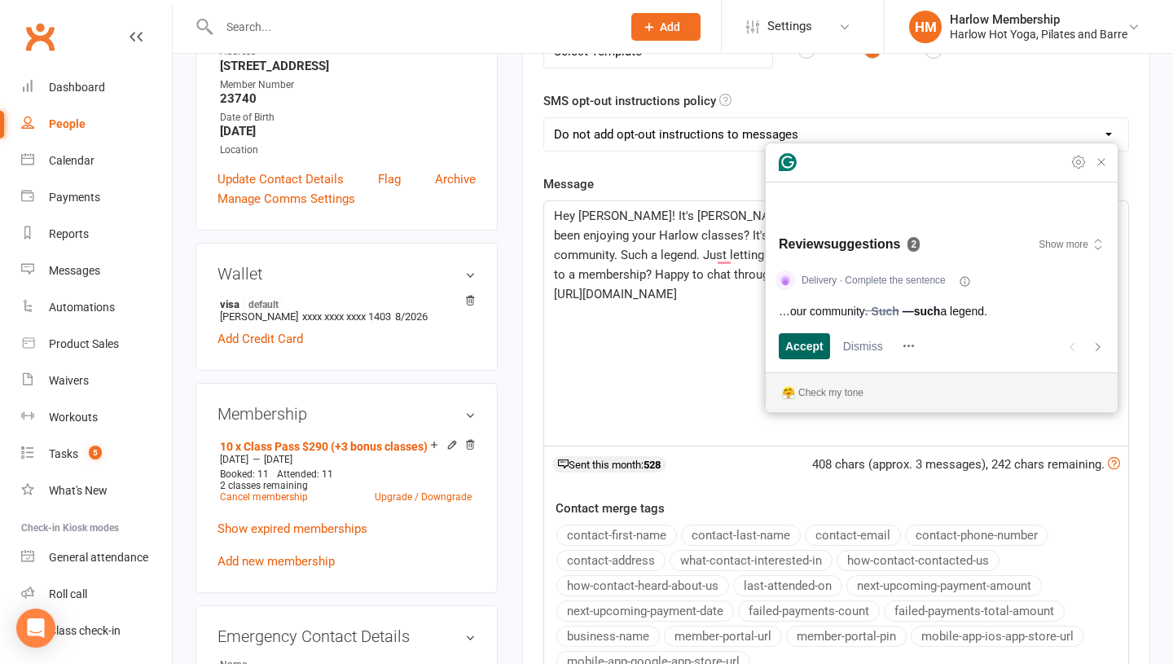
click at [808, 353] on span "Accept" at bounding box center [804, 345] width 38 height 17
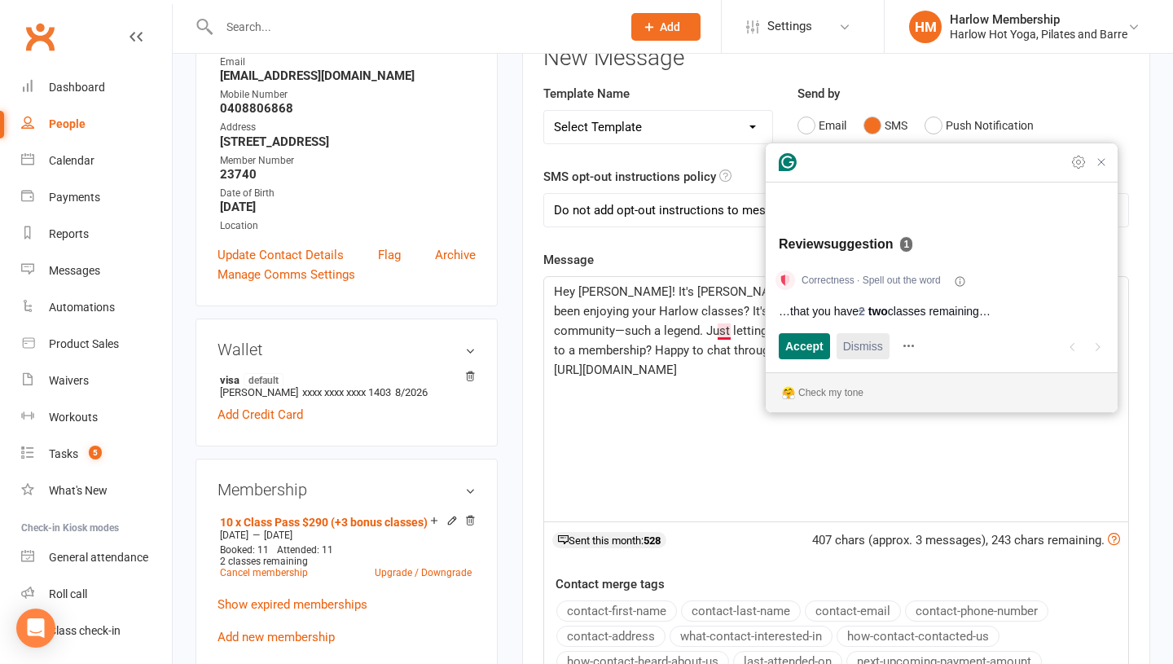
click at [856, 348] on span "Dismiss" at bounding box center [863, 345] width 40 height 17
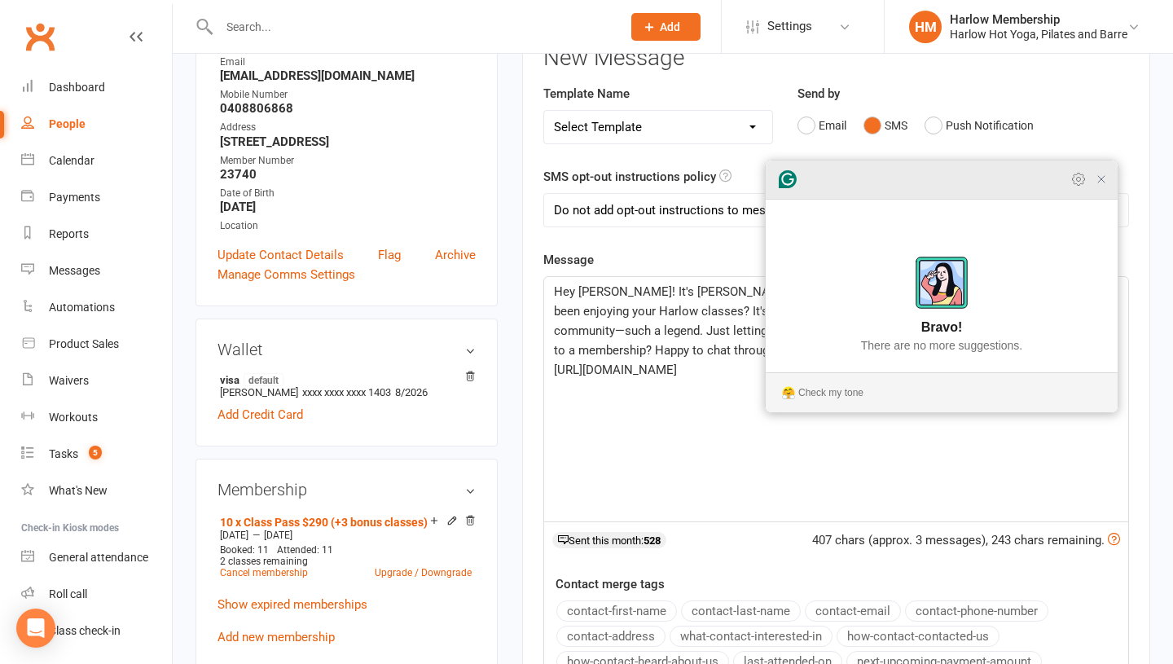
click at [1098, 186] on icon "Close Grammarly Assistant" at bounding box center [1101, 179] width 13 height 13
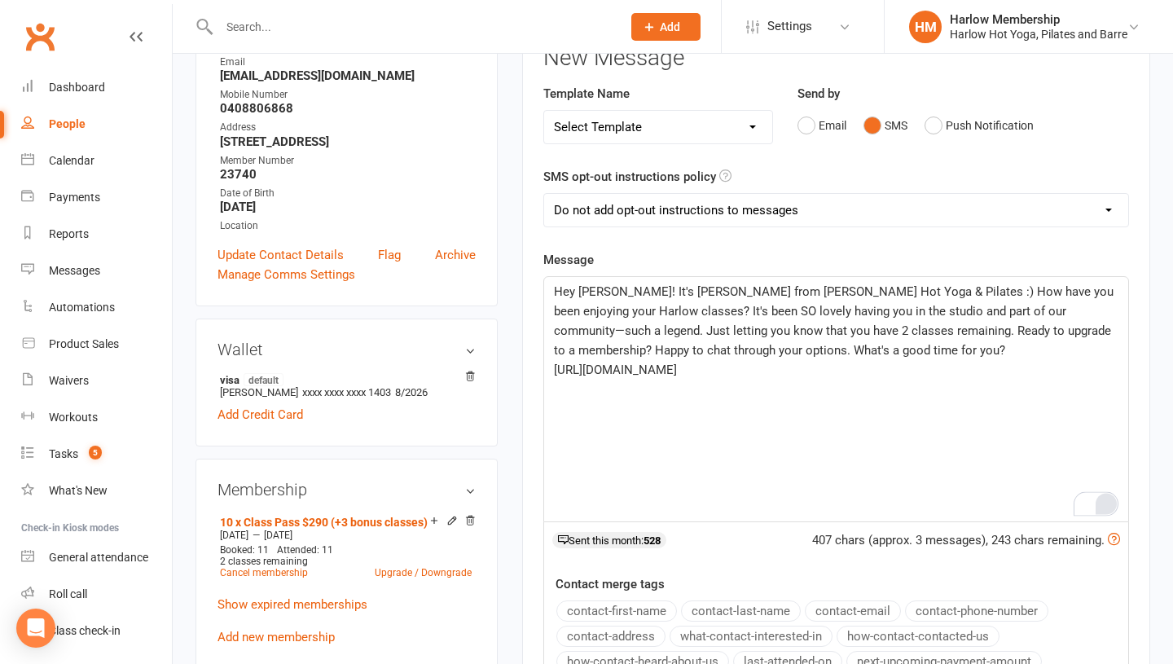
click at [794, 341] on p "Hey Alistair! It's Krystyna from Harlow Hot Yoga & Pilates :) How have you been…" at bounding box center [836, 321] width 564 height 78
click at [667, 313] on span "Hey Alistair! It's Krystyna from Harlow Hot Yoga & Pilates :) How have you been…" at bounding box center [835, 320] width 563 height 73
click at [718, 344] on span "Hey Alistair! It's Krystyna from Harlow Hot Yoga & Pilates :) How have you been…" at bounding box center [835, 320] width 563 height 73
click at [669, 344] on span "Hey Alistair! It's Krystyna from Harlow Hot Yoga & Pilates :) How have you been…" at bounding box center [835, 320] width 563 height 73
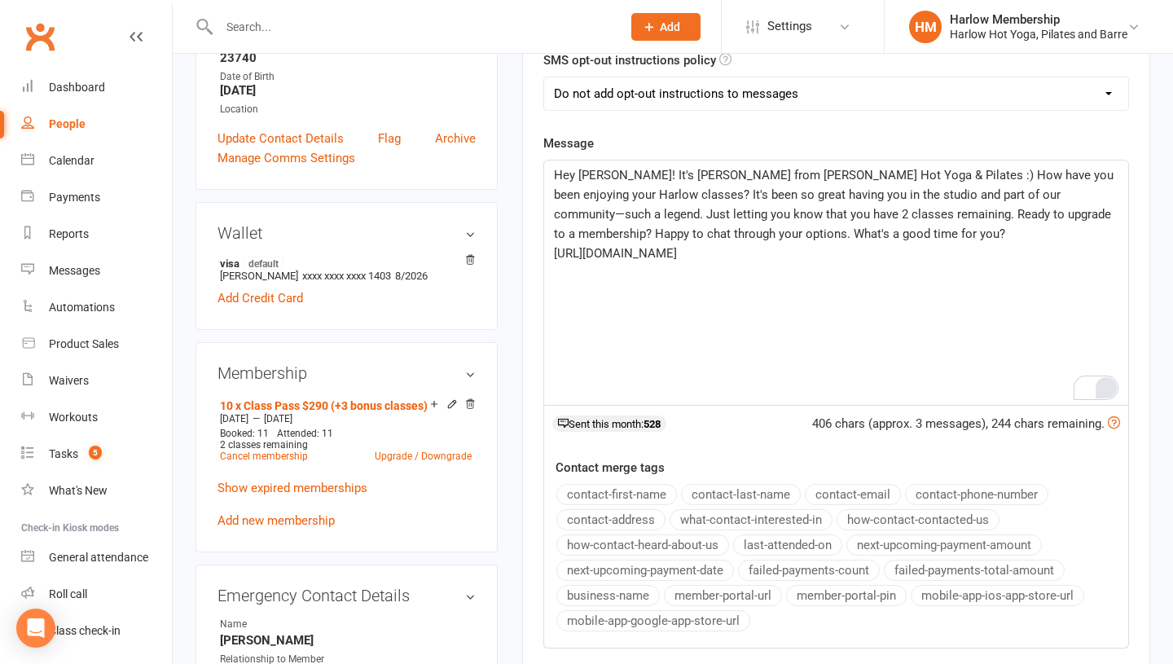
click at [784, 235] on span "Hey Alistair! It's Krystyna from Harlow Hot Yoga & Pilates :) How have you been…" at bounding box center [835, 204] width 563 height 73
click at [776, 235] on span "Hey Alistair! It's Krystyna from Harlow Hot Yoga & Pilates :) How have you been…" at bounding box center [835, 204] width 563 height 73
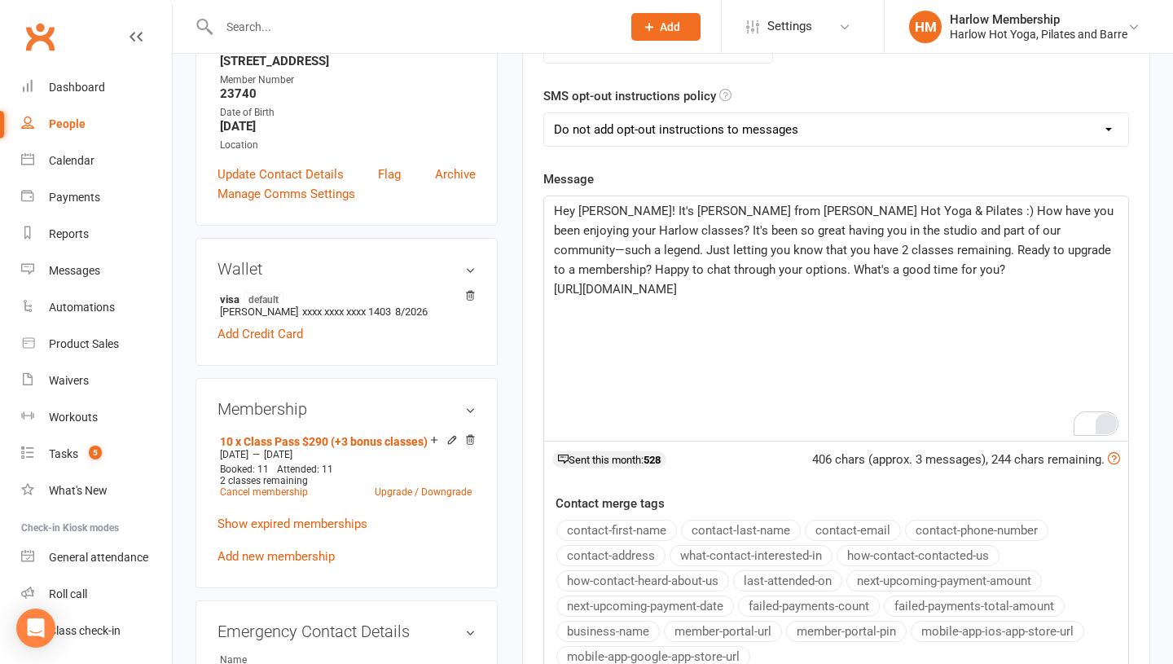
scroll to position [288, 0]
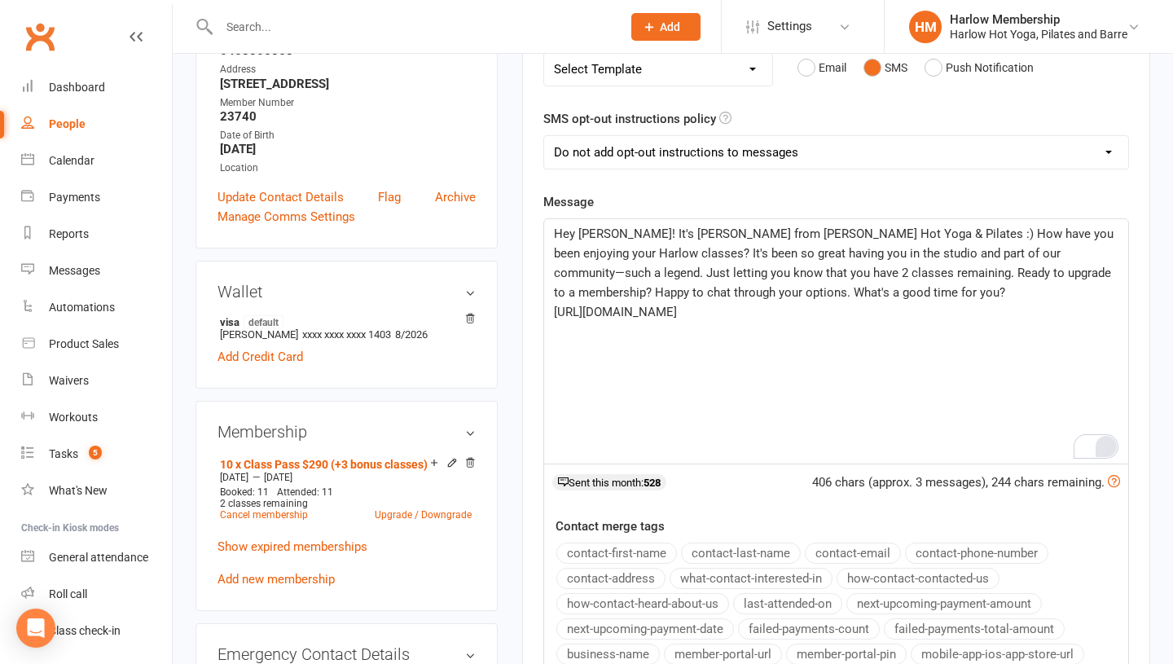
click at [692, 156] on select "Add opt-out instructions to all messages Add opt-out instructions for messages …" at bounding box center [836, 152] width 584 height 33
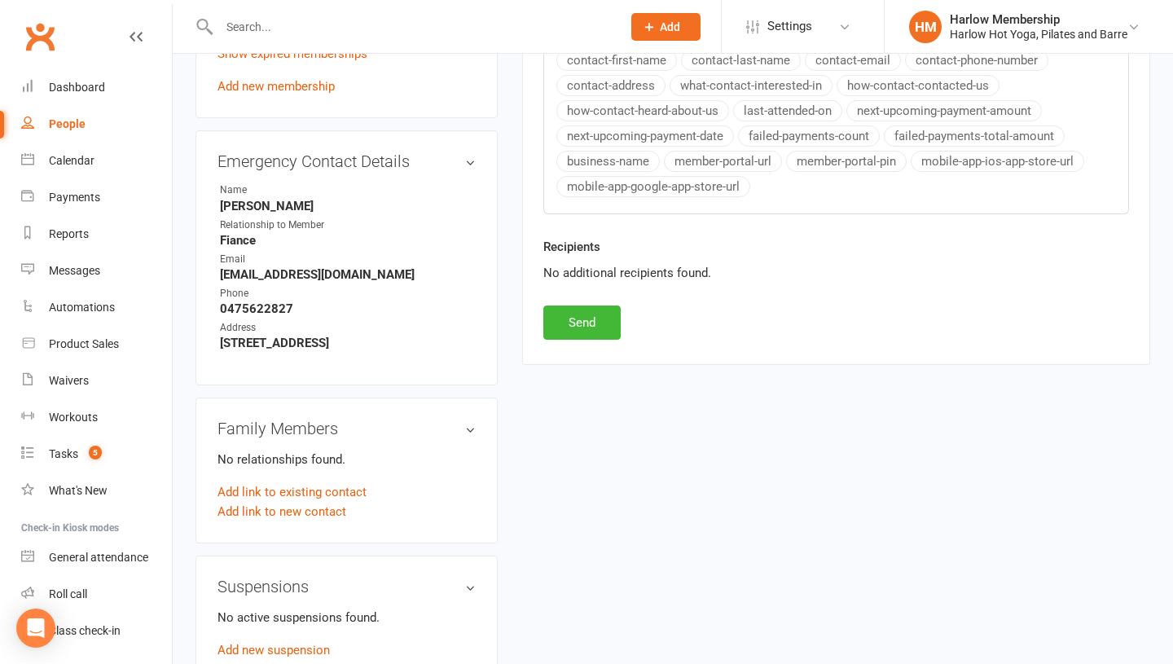
scroll to position [778, 0]
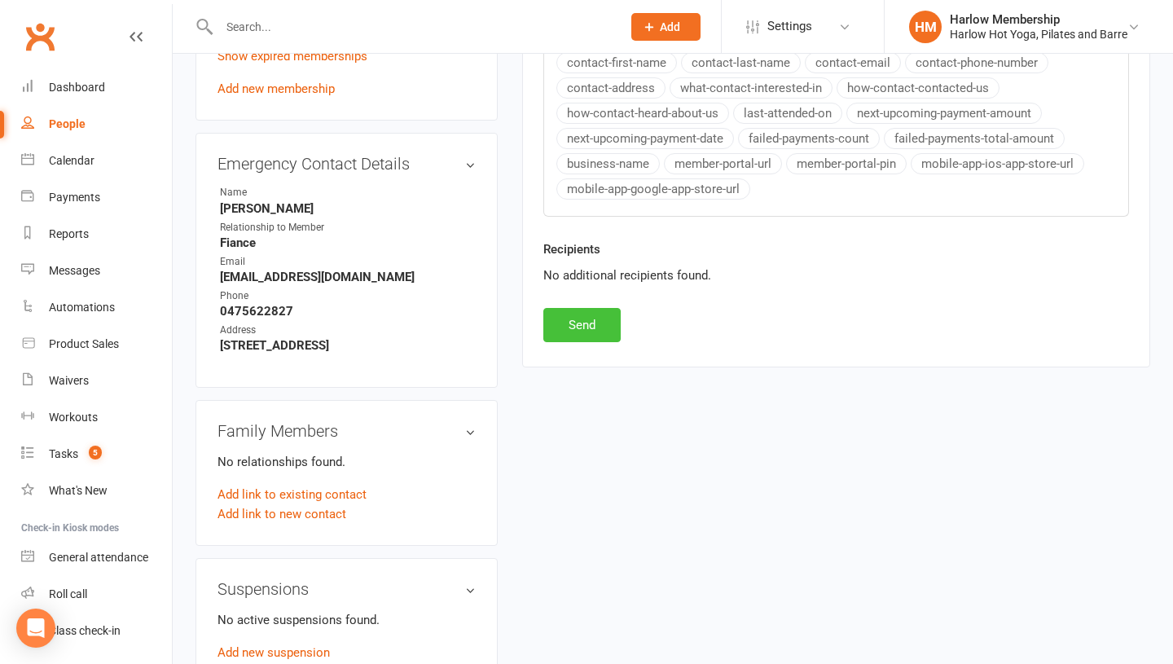
click at [598, 340] on button "Send" at bounding box center [581, 325] width 77 height 34
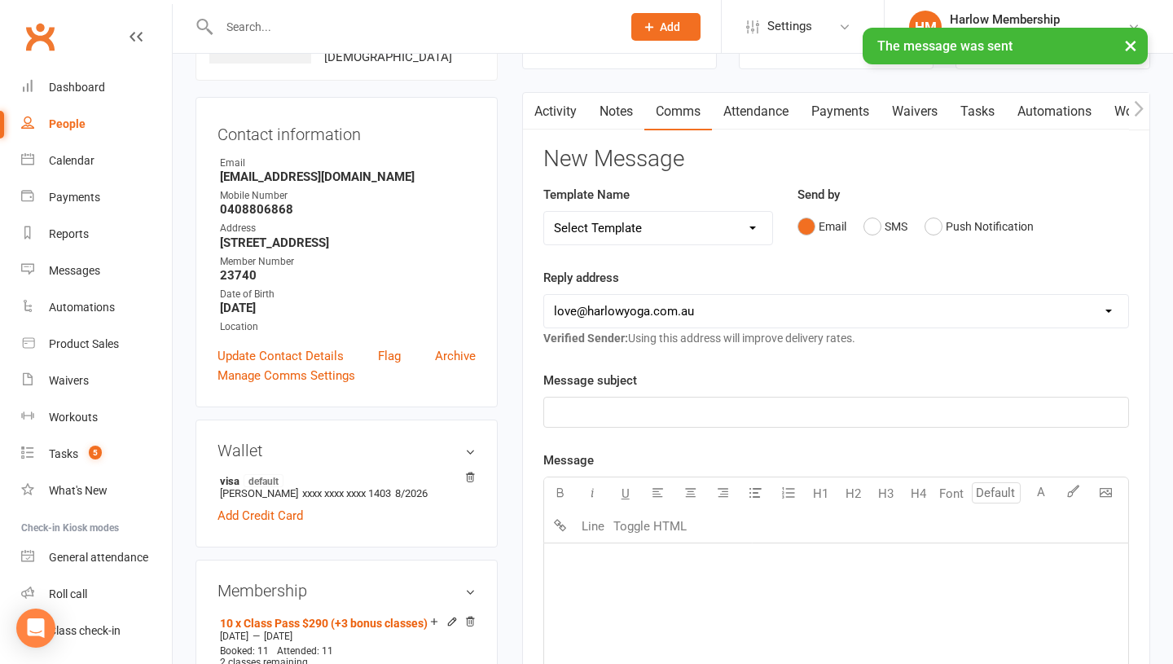
scroll to position [0, 0]
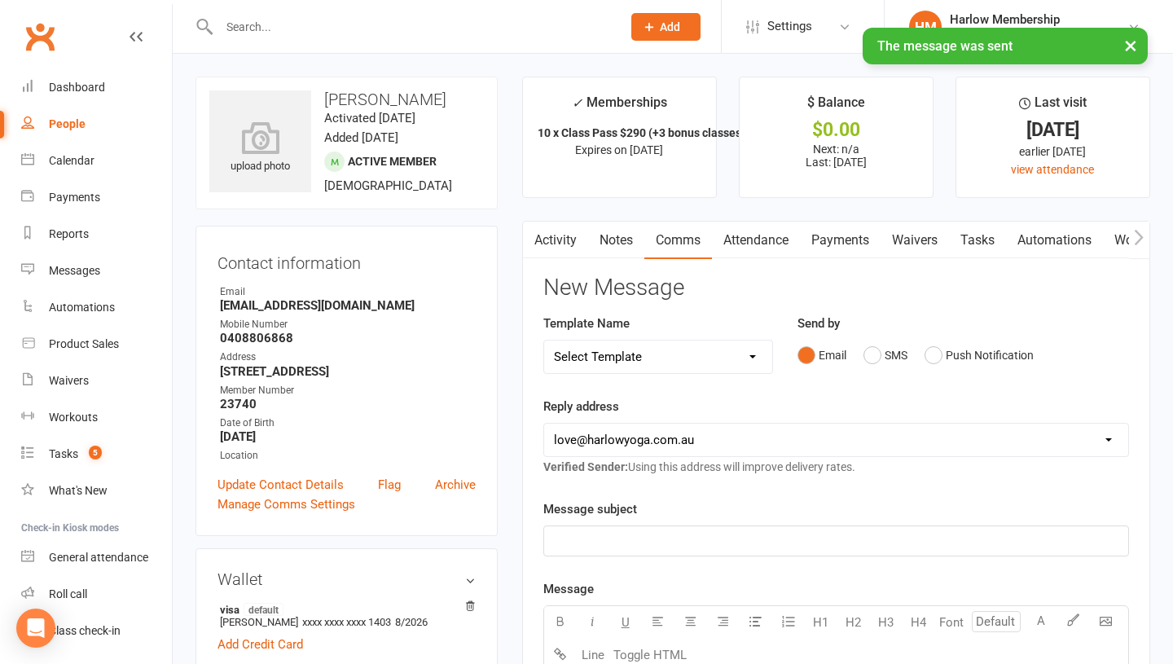
click at [610, 248] on link "Notes" at bounding box center [616, 240] width 56 height 37
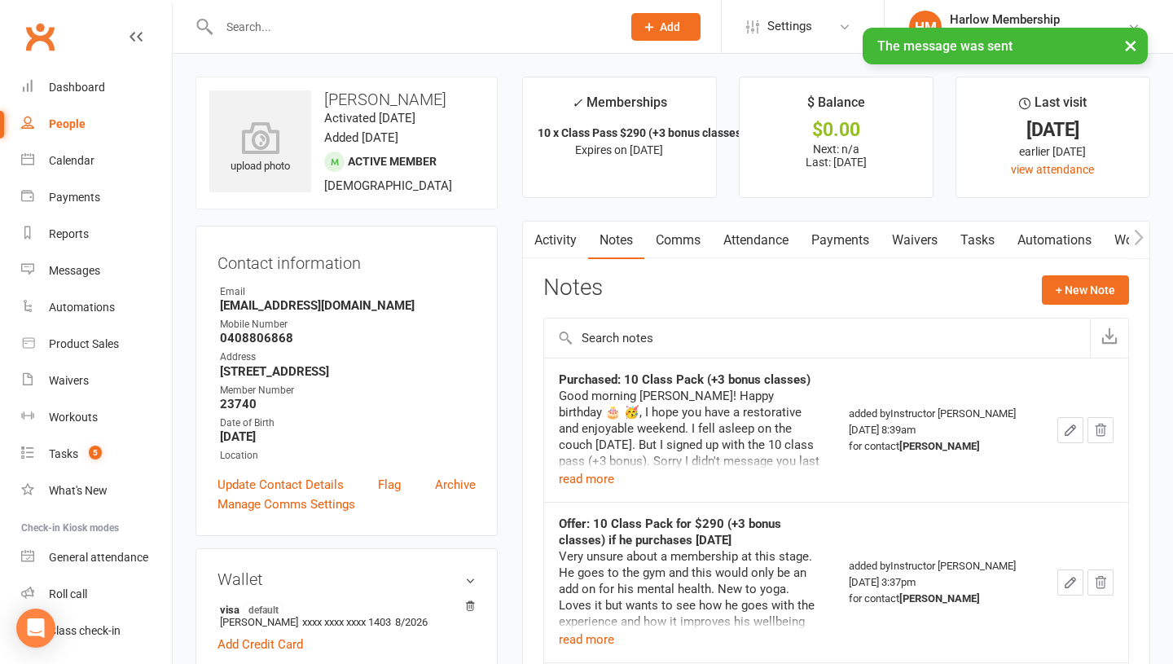
click at [549, 230] on link "Activity" at bounding box center [555, 240] width 65 height 37
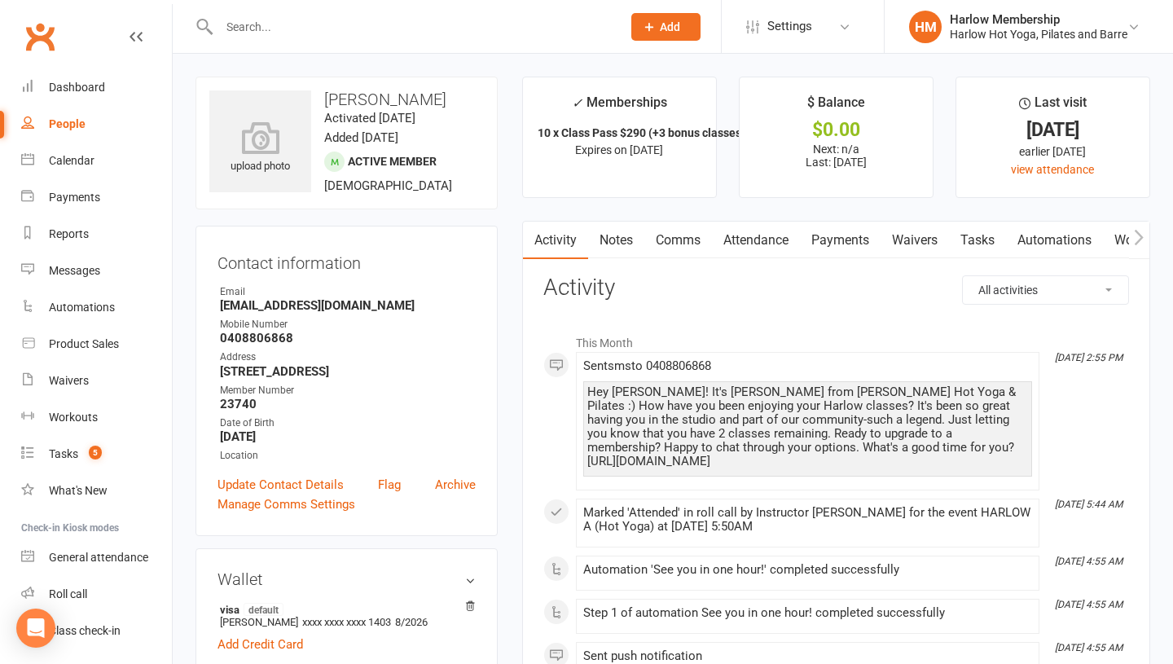
drag, startPoint x: 631, startPoint y: 388, endPoint x: 1059, endPoint y: 481, distance: 437.8
copy div "Hey Alistair! It's Krystyna from Harlow Hot Yoga & Pilates :) How have you been…"
click at [602, 232] on link "Notes" at bounding box center [616, 240] width 56 height 37
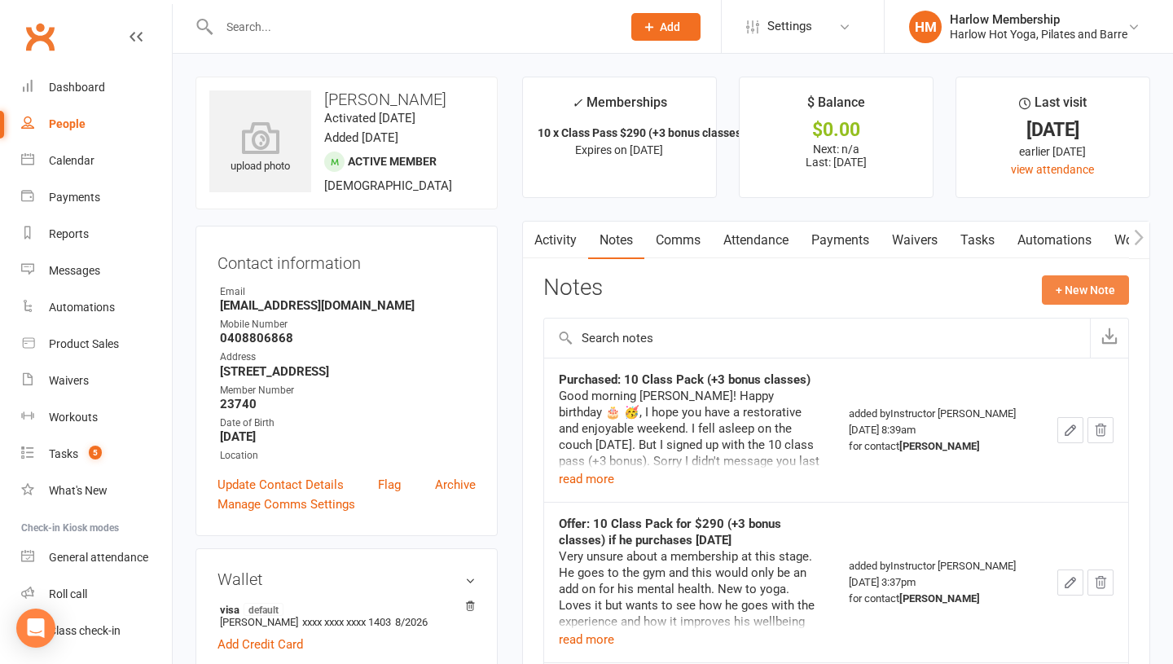
click at [1077, 294] on button "+ New Note" at bounding box center [1085, 289] width 87 height 29
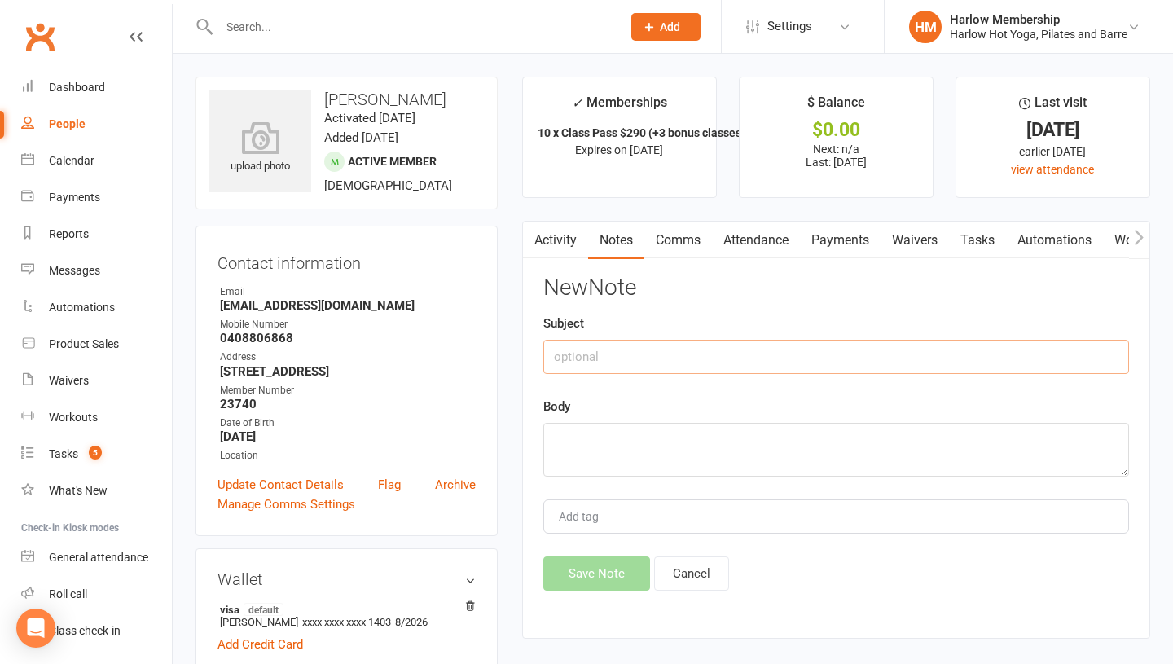
click at [604, 345] on input "text" at bounding box center [836, 357] width 586 height 34
type input "Called. VM. Sent SMS"
click at [576, 463] on textarea at bounding box center [836, 450] width 586 height 54
paste textarea "Hey Alistair! It's Krystyna from Harlow Hot Yoga & Pilates :) How have you been…"
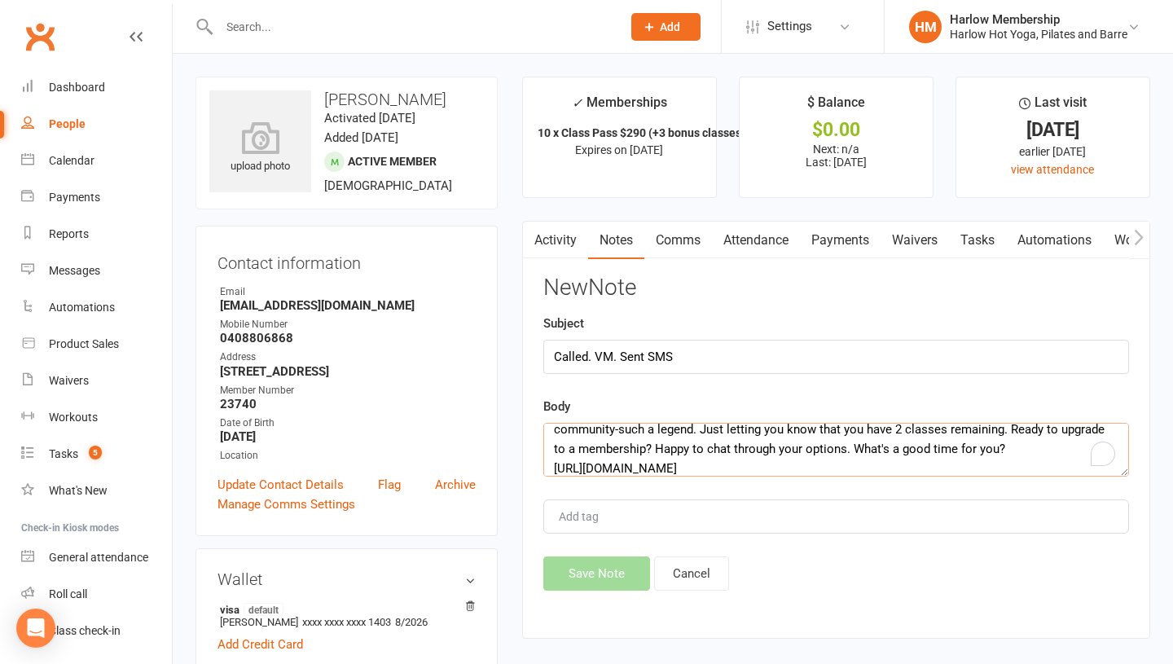
scroll to position [50, 0]
type textarea "Hey Alistair! It's Krystyna from Harlow Hot Yoga & Pilates :) How have you been…"
click at [575, 574] on button "Save Note" at bounding box center [596, 573] width 107 height 34
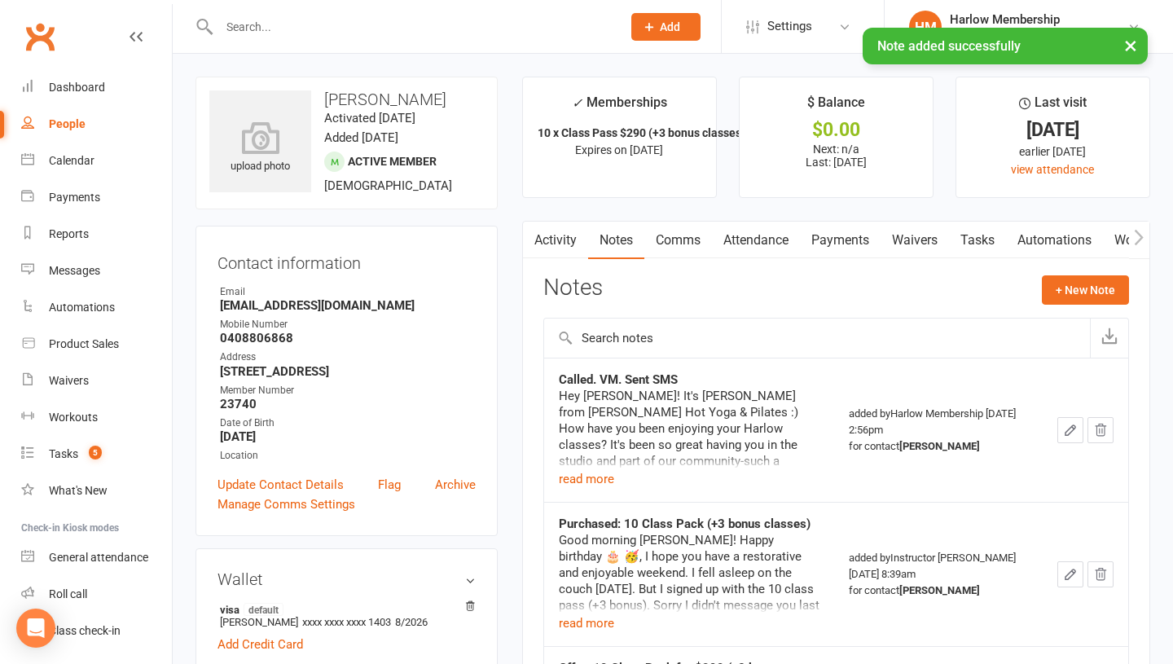
click at [972, 225] on link "Tasks" at bounding box center [977, 240] width 57 height 37
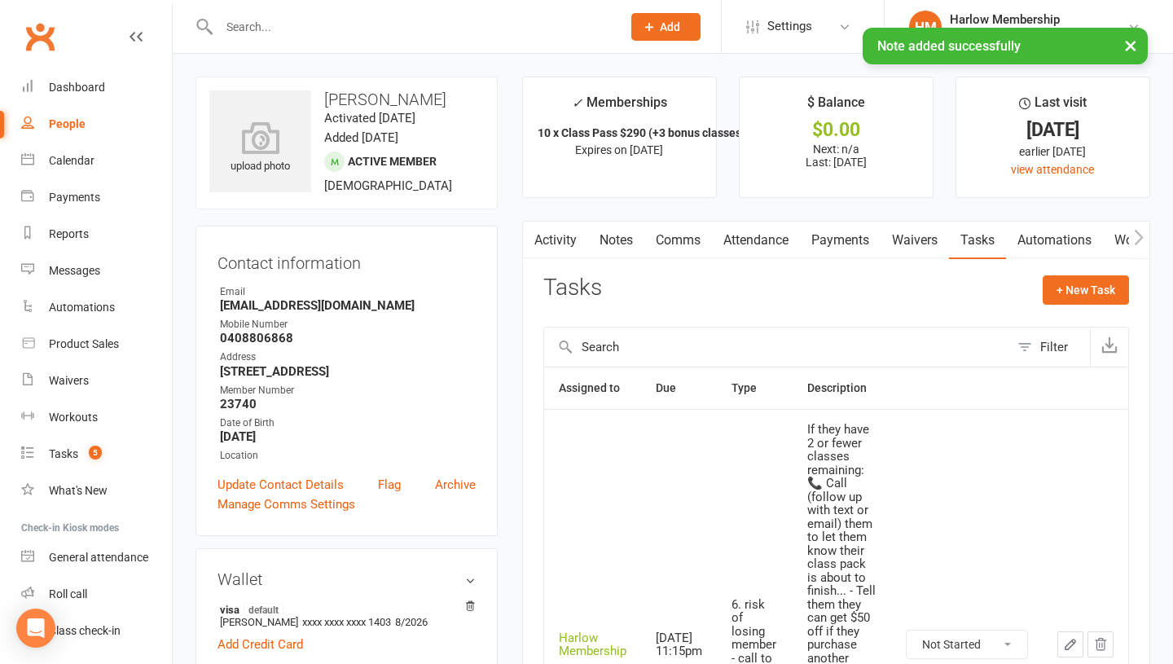
scroll to position [120, 0]
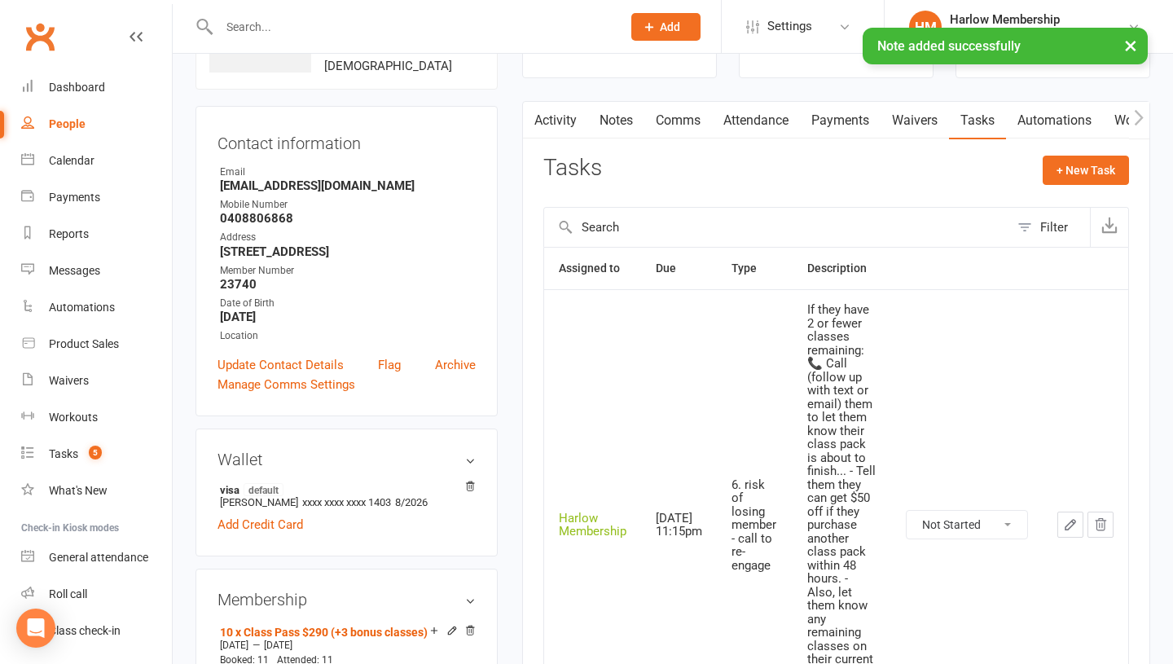
click at [973, 529] on select "Not Started In Progress Waiting Complete" at bounding box center [967, 525] width 121 height 28
select select "unstarted"
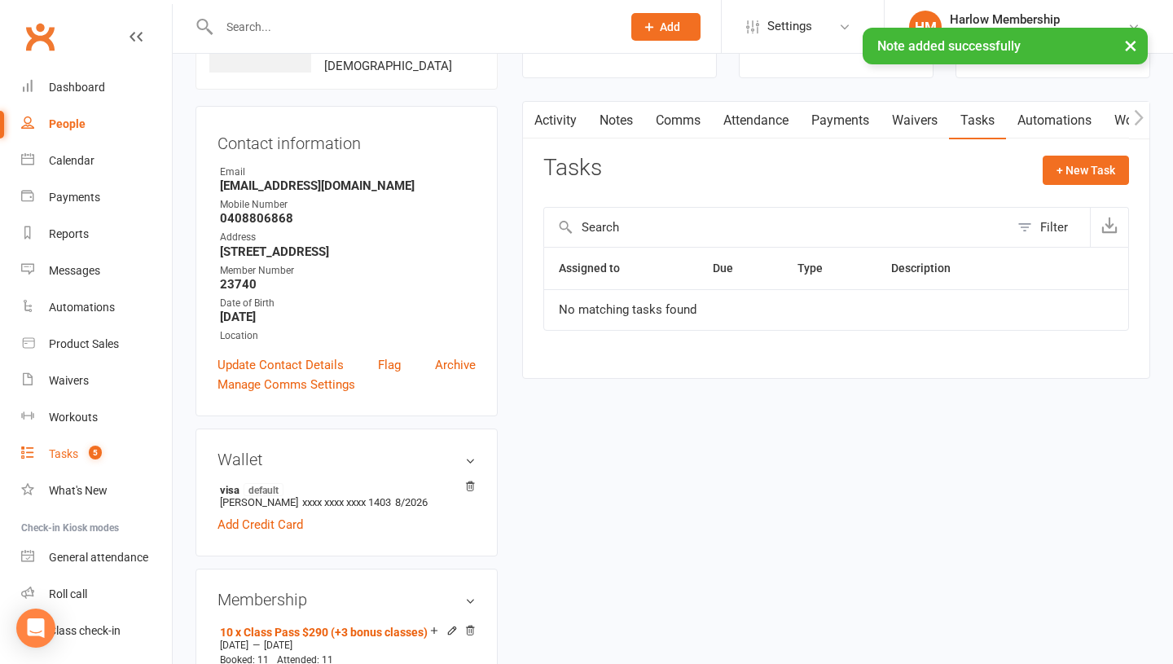
click at [62, 460] on link "Tasks 5" at bounding box center [96, 454] width 151 height 37
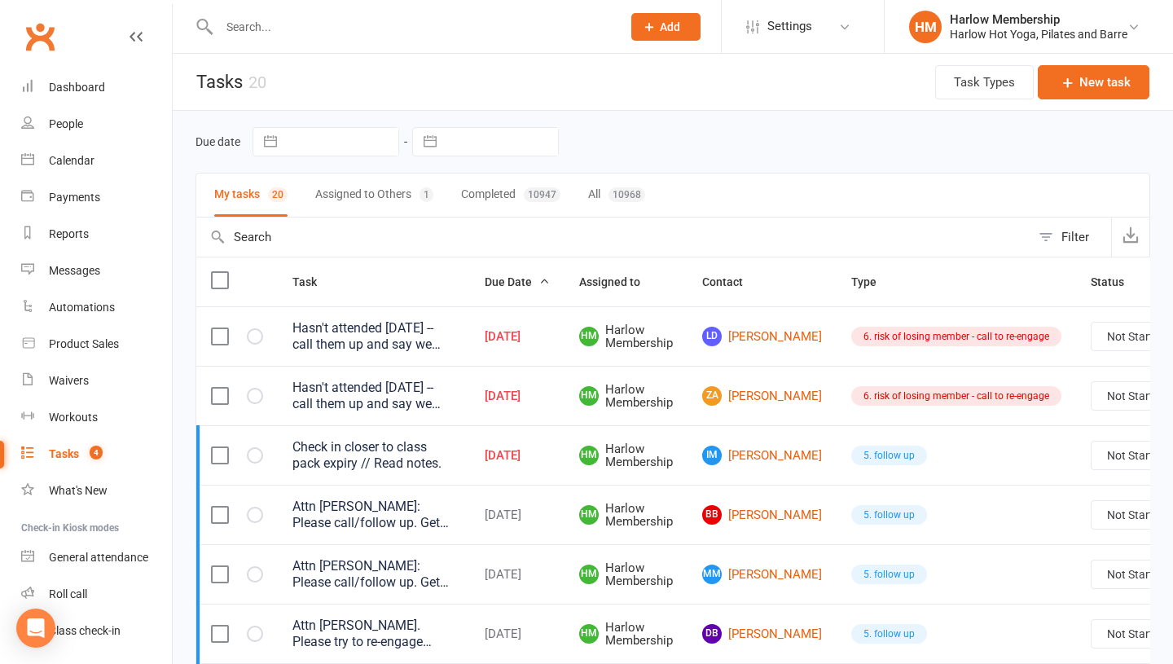
scroll to position [47, 0]
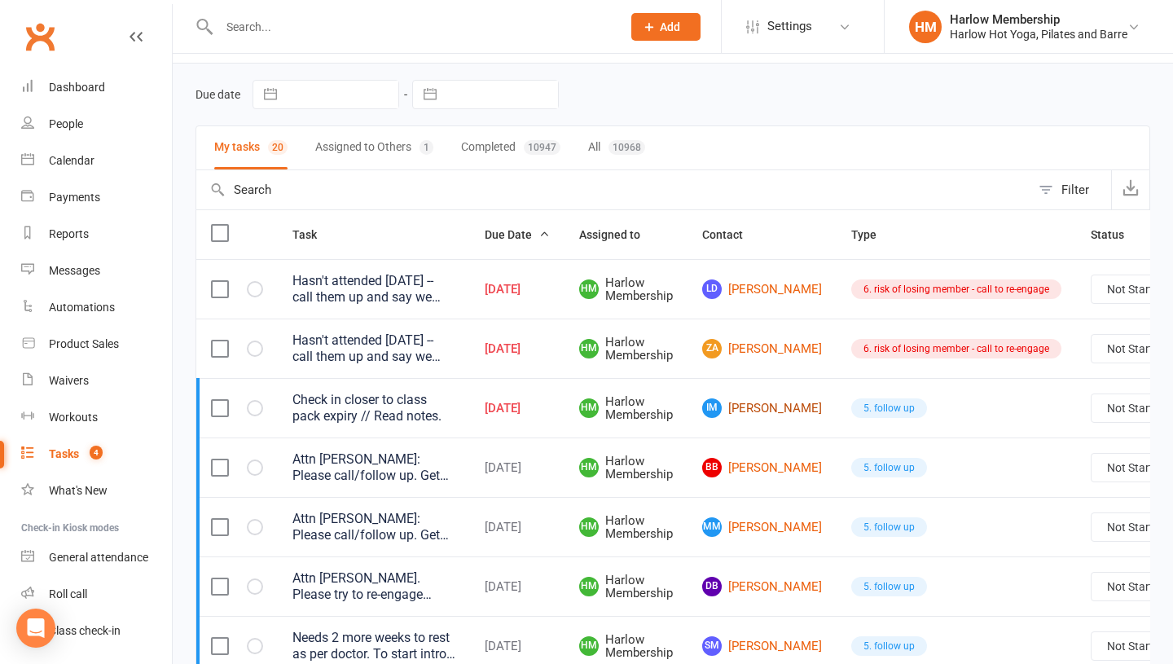
click at [756, 400] on link "IM Isabella Manning" at bounding box center [762, 408] width 120 height 20
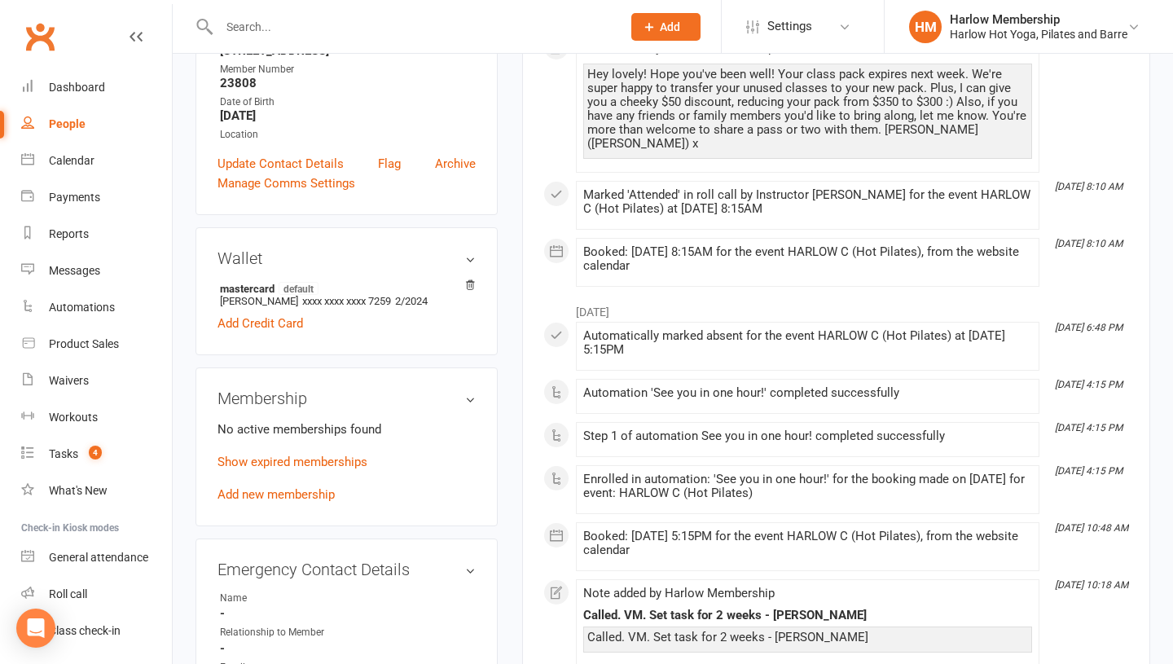
scroll to position [317, 0]
click at [275, 461] on link "Show expired memberships" at bounding box center [292, 462] width 150 height 15
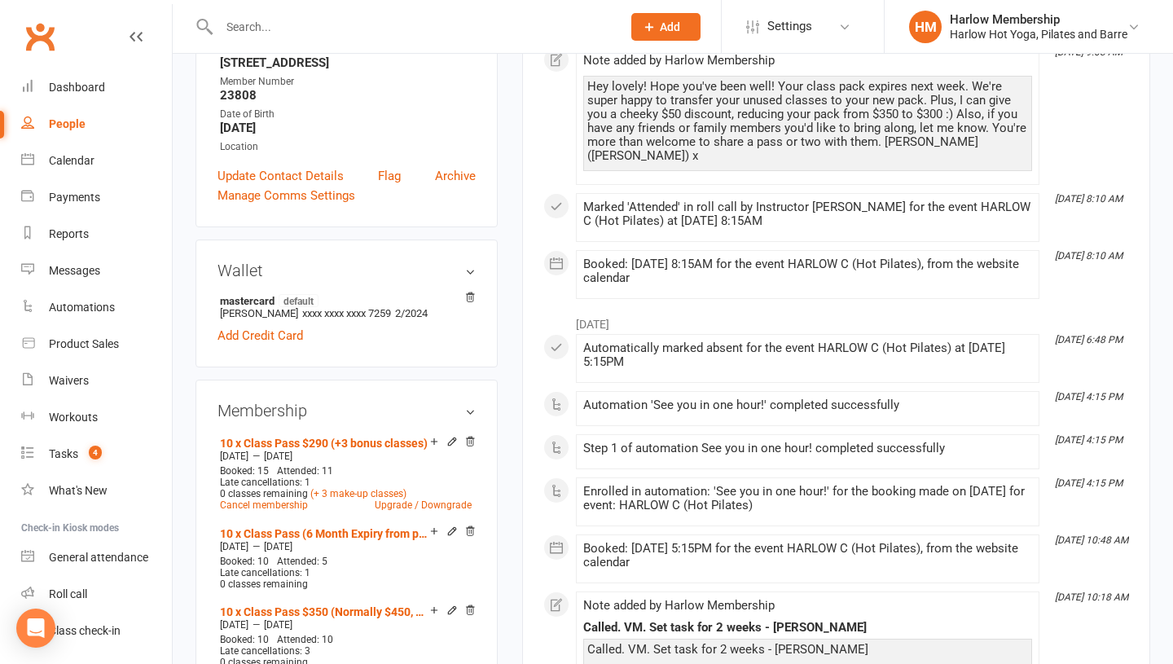
scroll to position [0, 0]
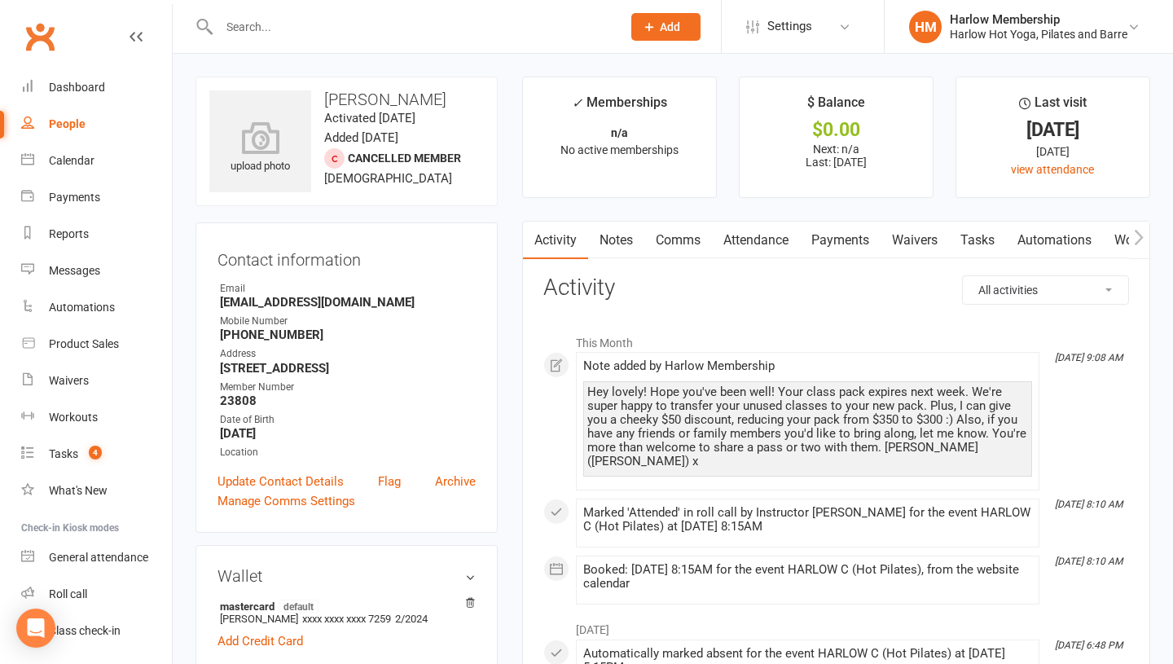
click at [975, 236] on link "Tasks" at bounding box center [977, 240] width 57 height 37
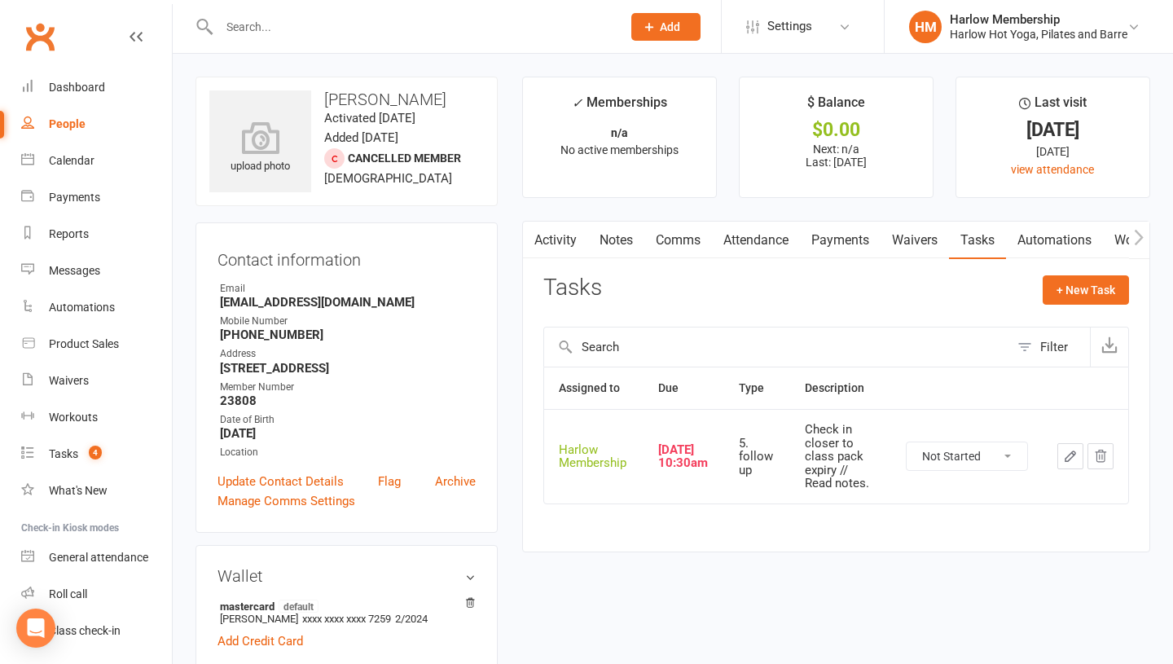
click at [1068, 453] on icon "button" at bounding box center [1070, 456] width 15 height 15
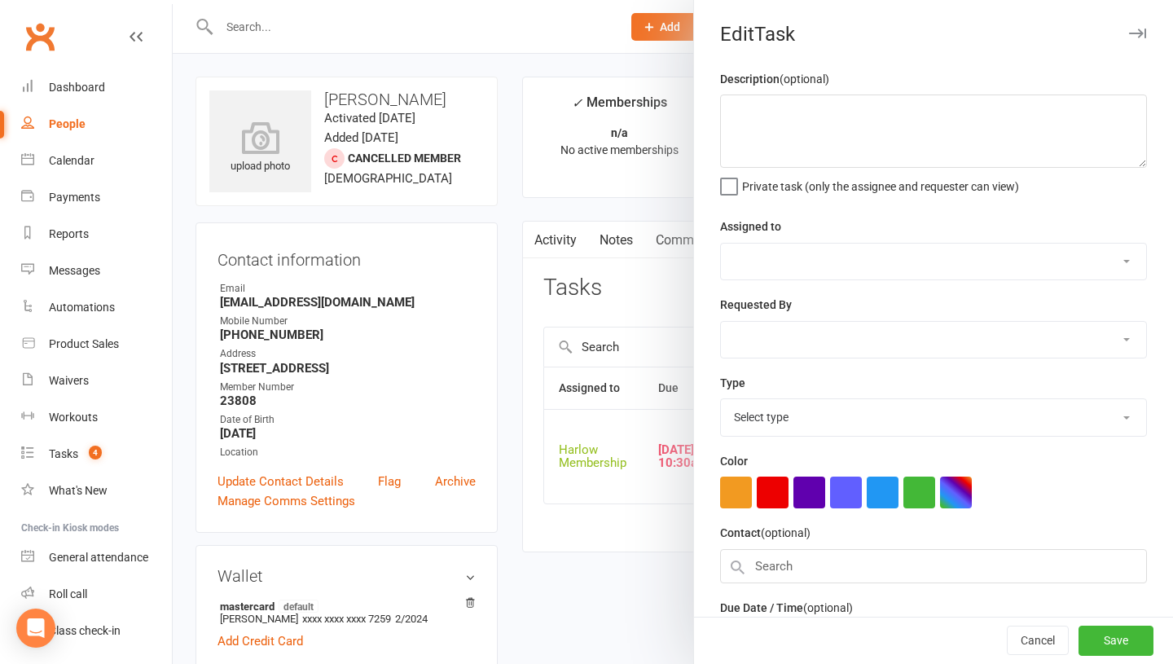
type textarea "Check in closer to class pack expiry // Read notes."
select select "47368"
select select "27606"
type input "11 Sep 2025"
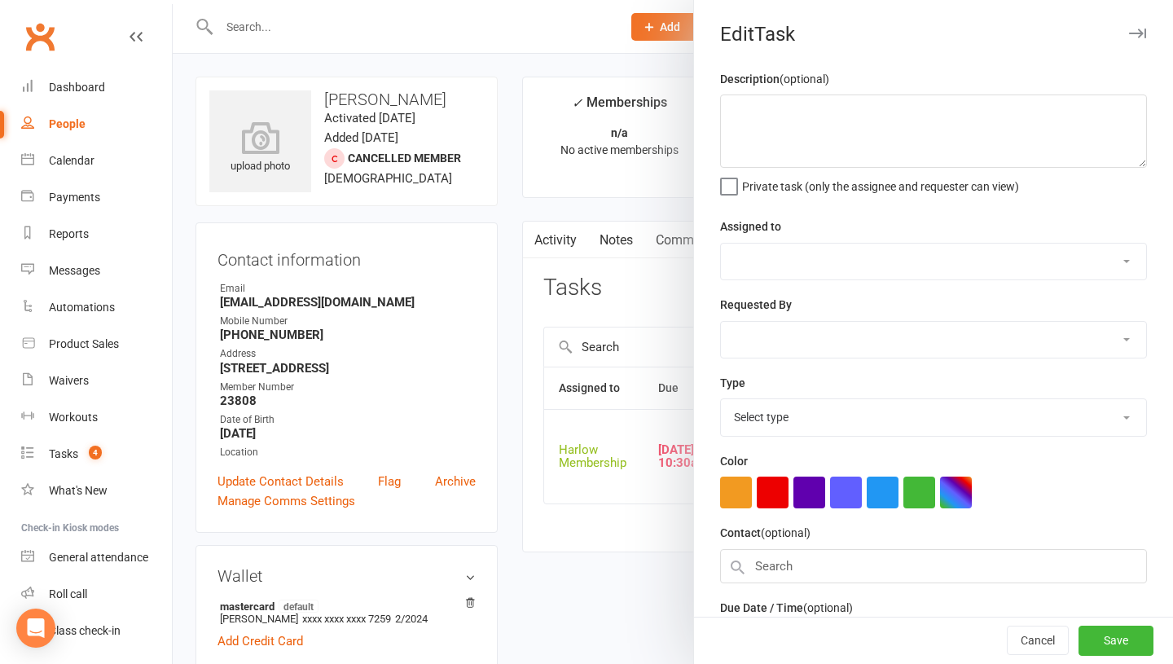
type input "10:30am"
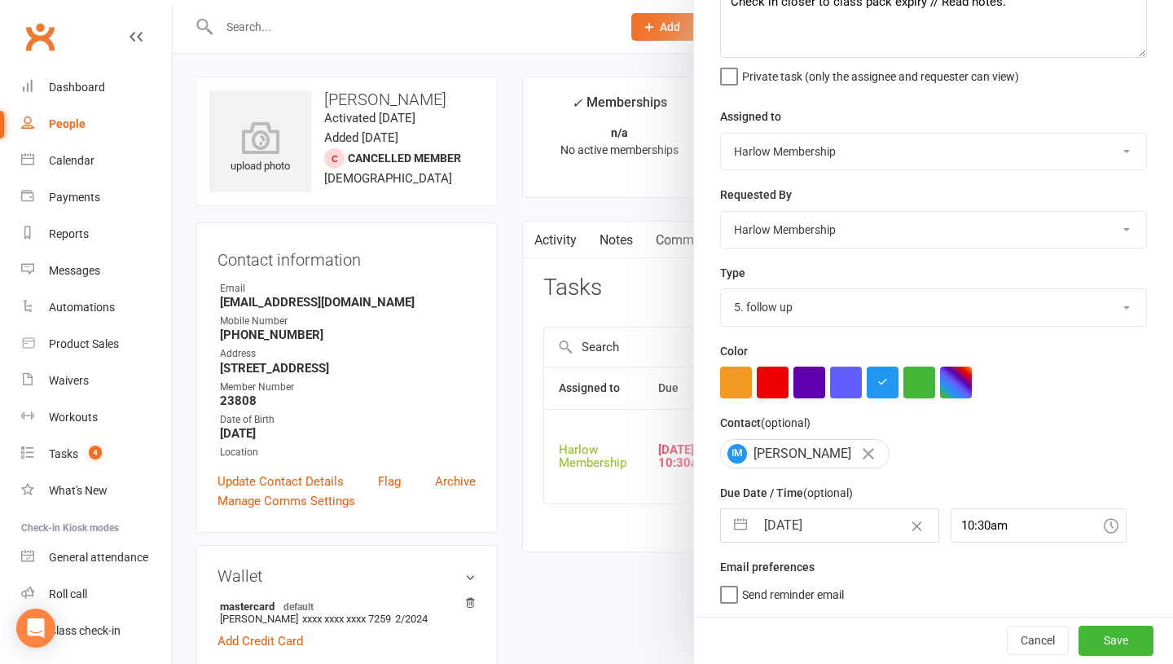
scroll to position [108, 0]
click at [775, 538] on input "11 Sep 2025" at bounding box center [846, 527] width 183 height 33
select select "7"
select select "2025"
select select "8"
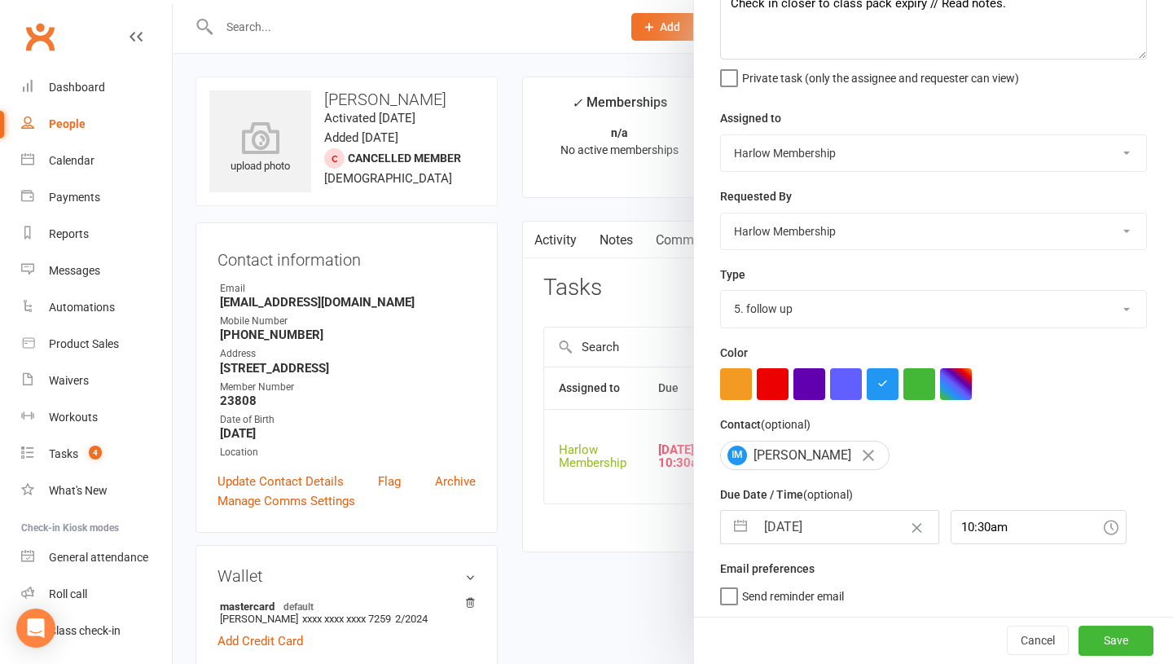
select select "2025"
select select "9"
select select "2025"
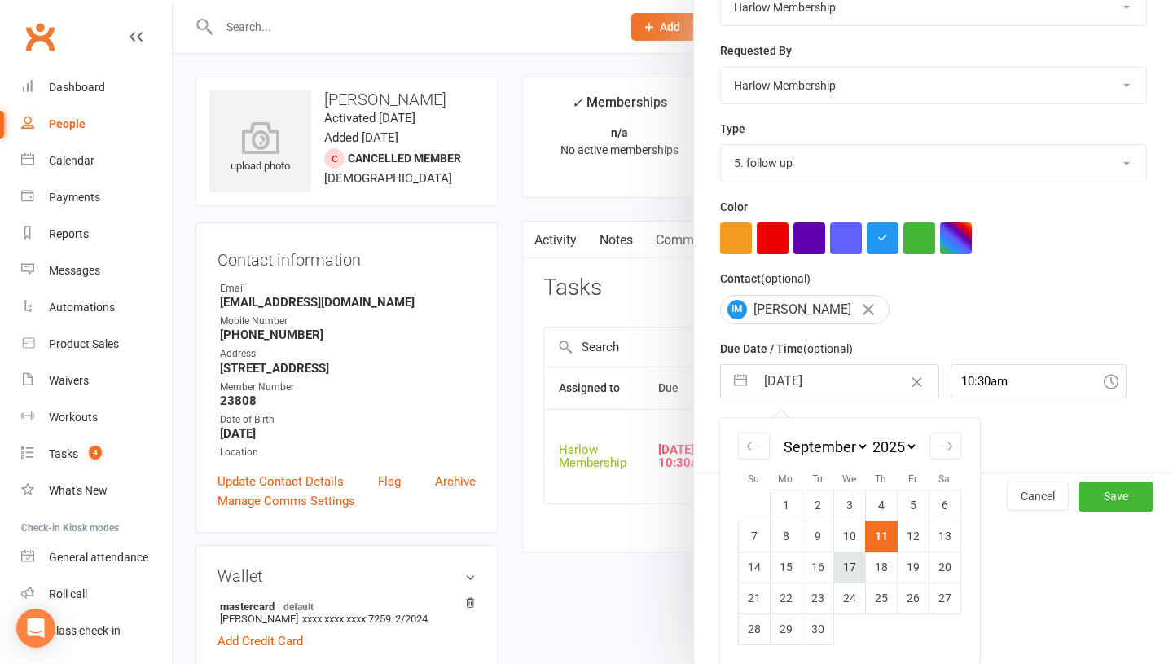
click at [845, 564] on td "17" at bounding box center [849, 566] width 32 height 31
type input "17 Sep 2025"
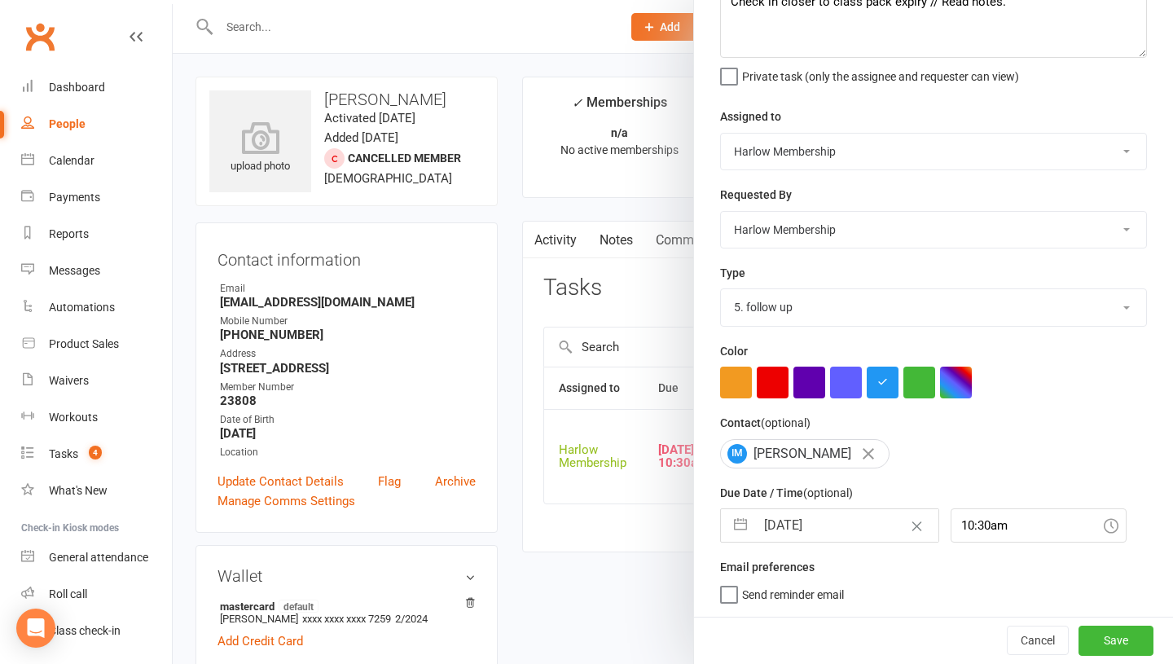
scroll to position [110, 0]
click at [1087, 646] on button "Save" at bounding box center [1115, 640] width 75 height 29
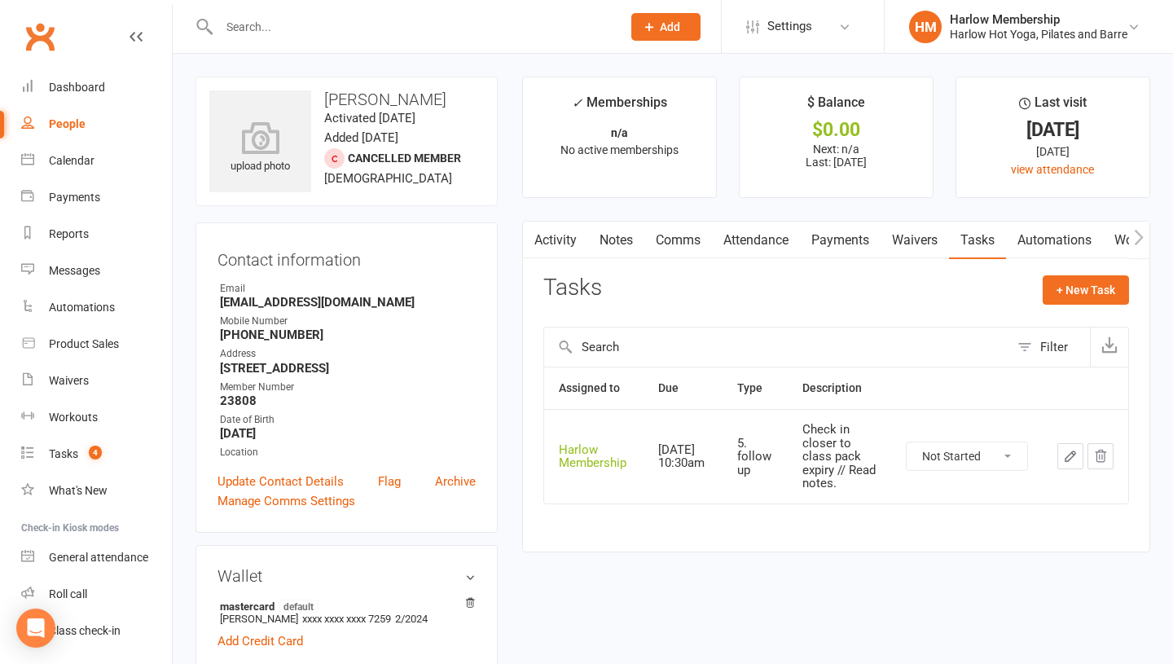
click at [618, 227] on link "Notes" at bounding box center [616, 240] width 56 height 37
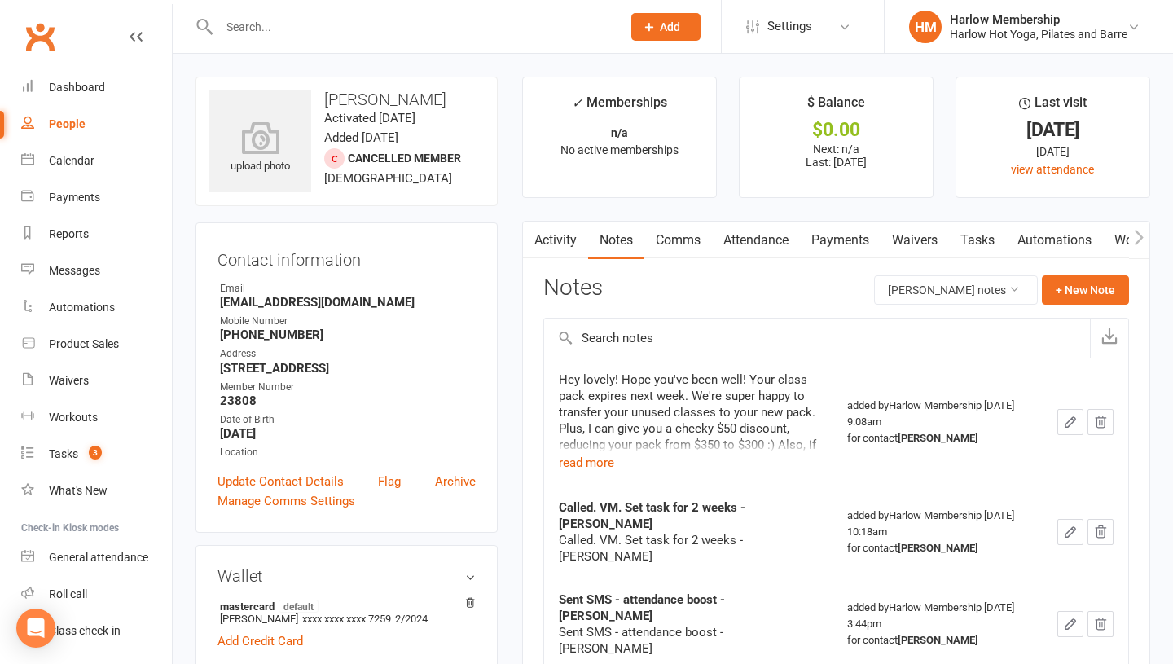
scroll to position [88, 0]
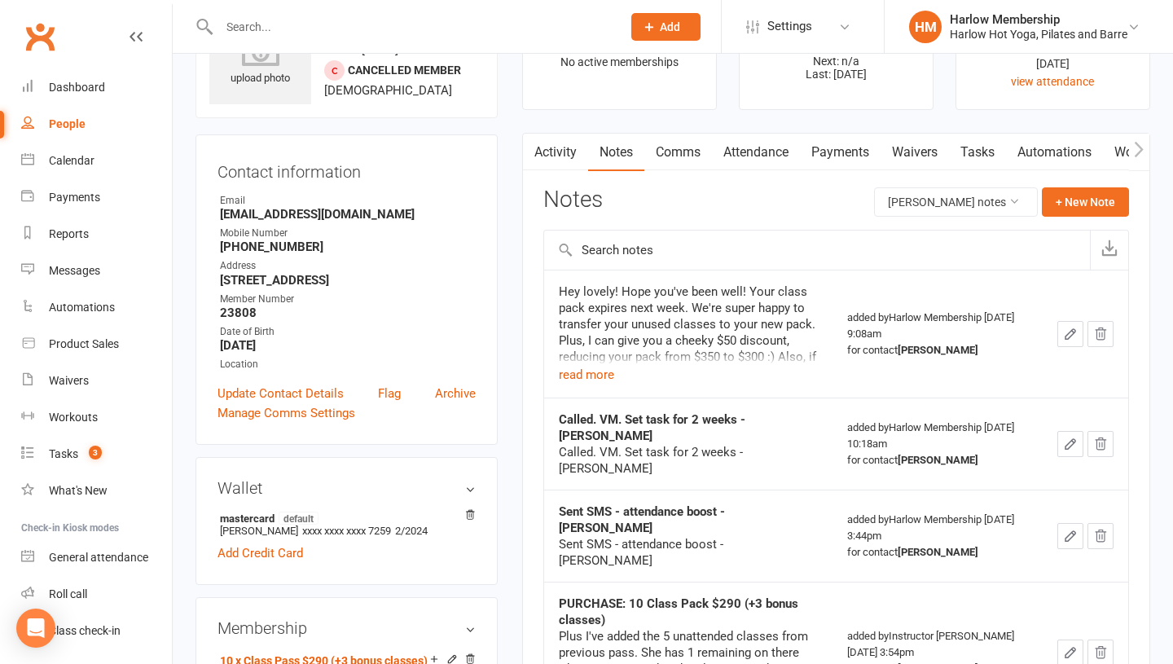
click at [556, 143] on link "Activity" at bounding box center [555, 152] width 65 height 37
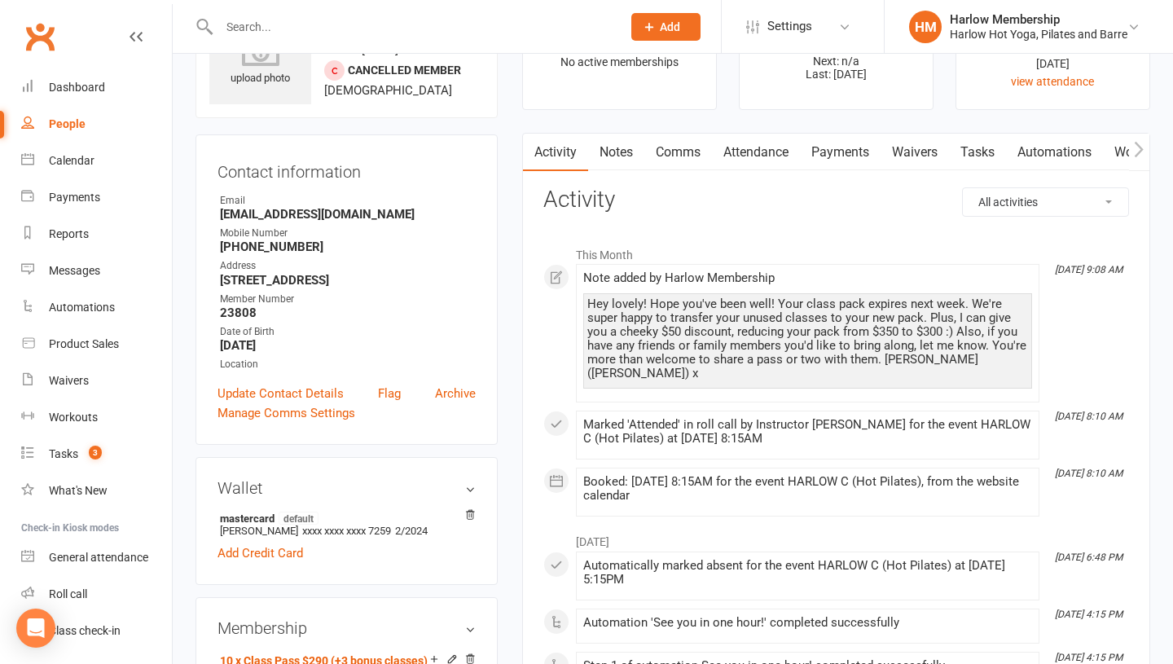
click at [634, 323] on div "Hey lovely! Hope you've been well! Your class pack expires next week. We're sup…" at bounding box center [807, 338] width 441 height 83
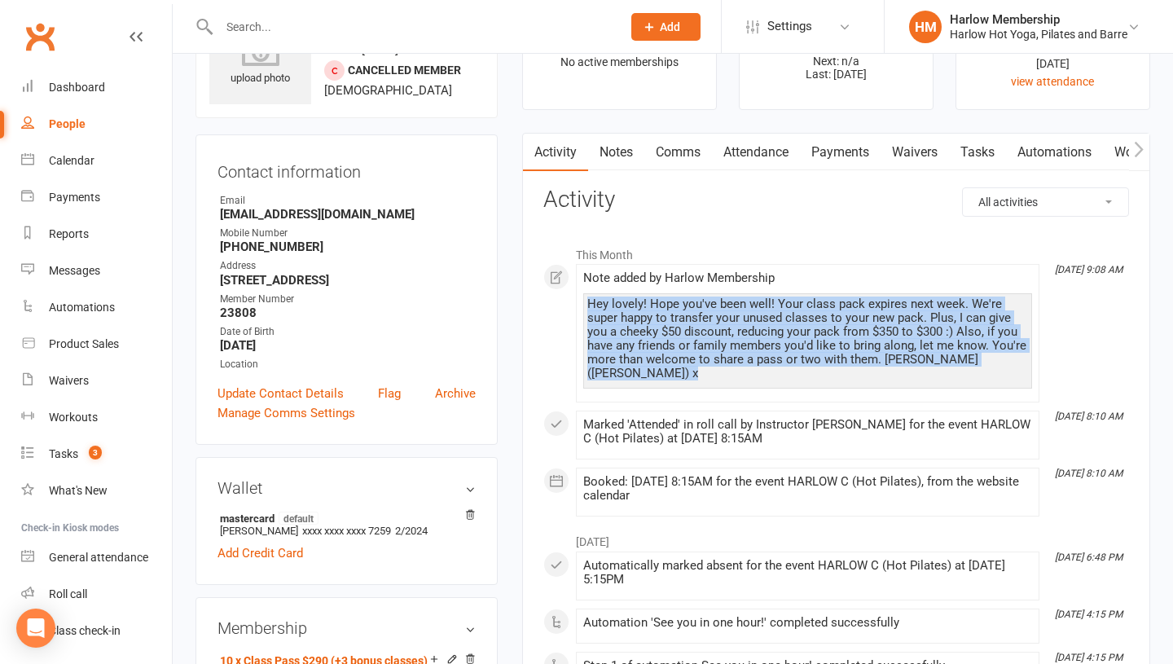
click at [634, 323] on div "Hey lovely! Hope you've been well! Your class pack expires next week. We're sup…" at bounding box center [807, 338] width 441 height 83
copy div "Hey lovely! Hope you've been well! Your class pack expires next week. We're sup…"
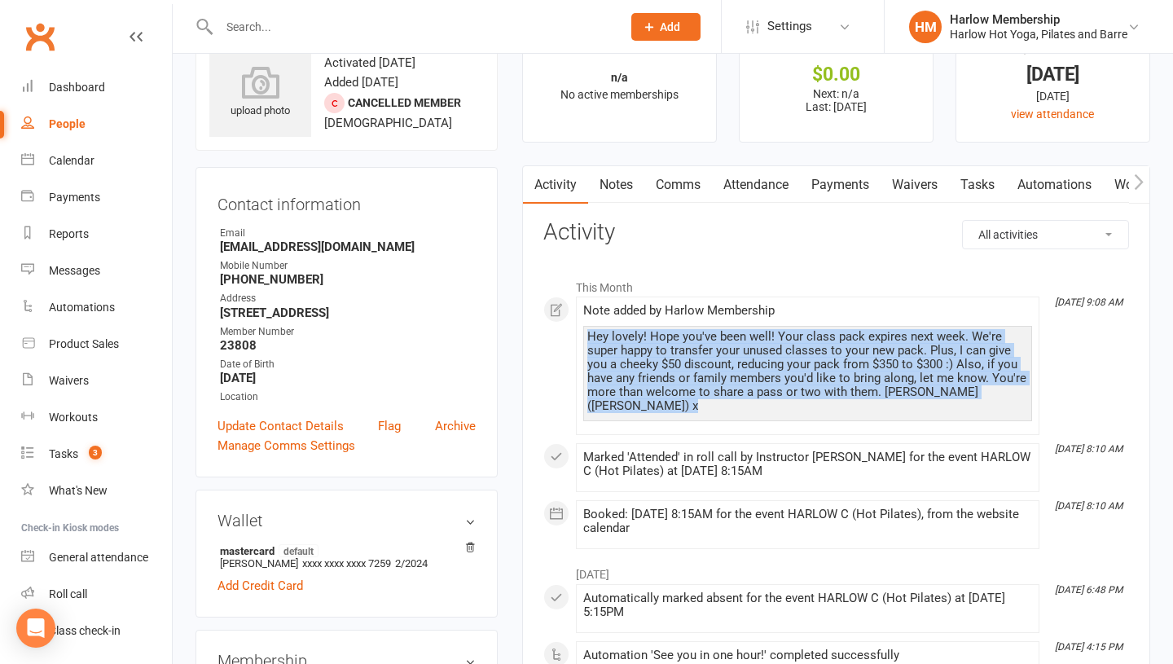
click at [671, 195] on link "Comms" at bounding box center [678, 184] width 68 height 37
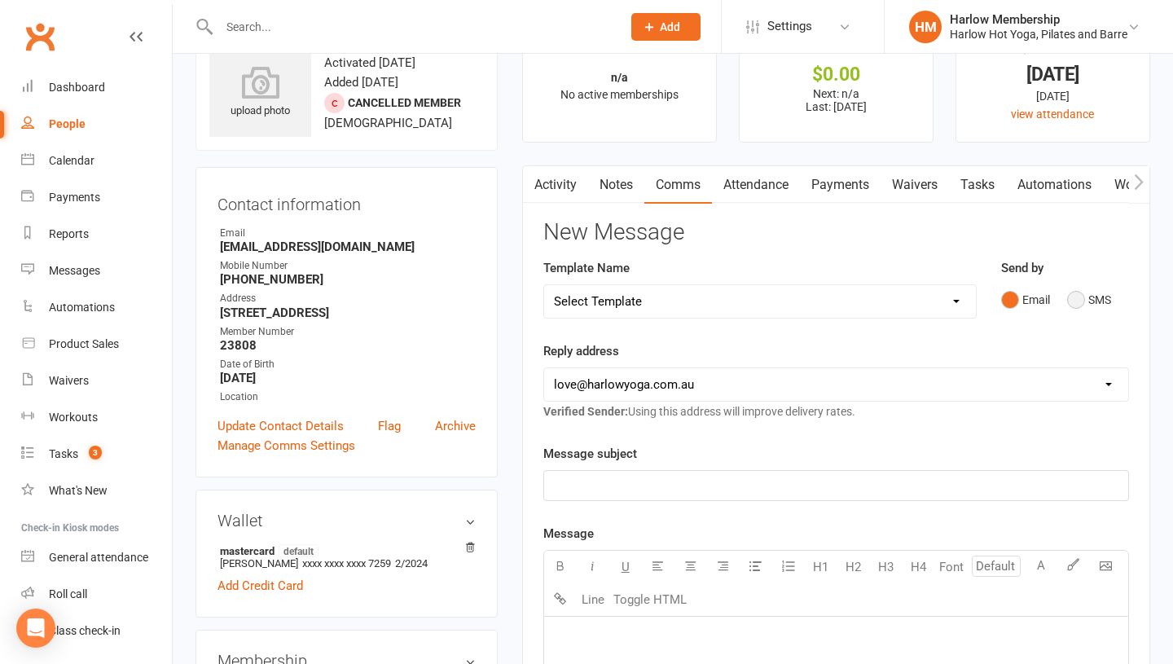
click at [1073, 301] on button "SMS" at bounding box center [1089, 299] width 44 height 31
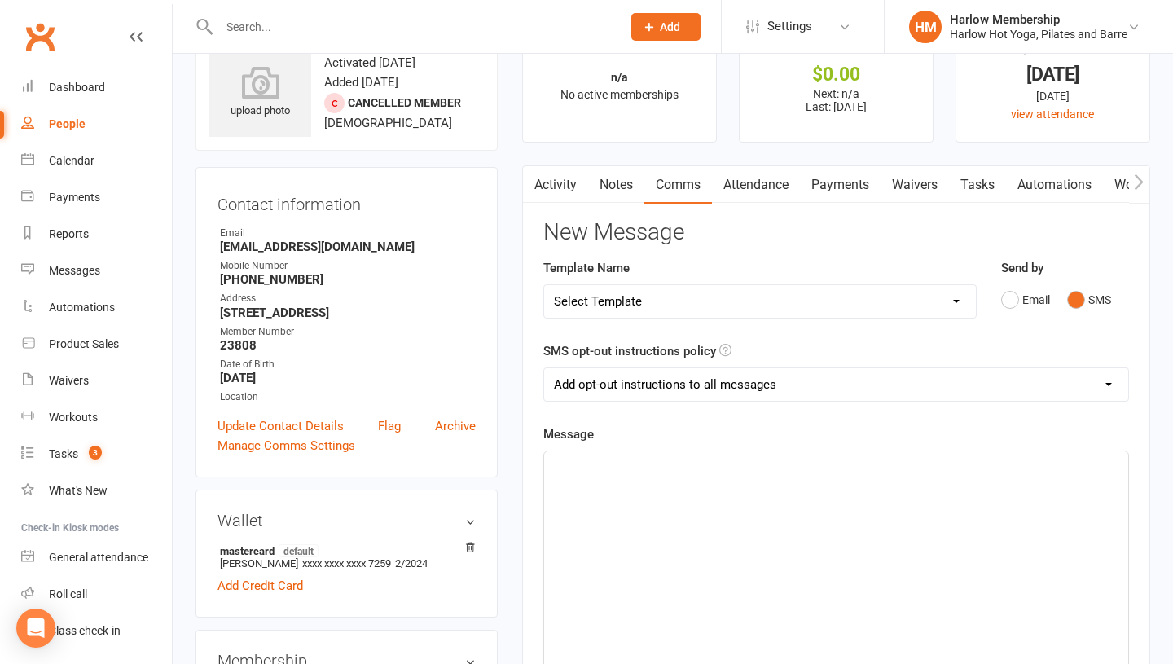
click at [935, 484] on div "﻿" at bounding box center [836, 573] width 584 height 244
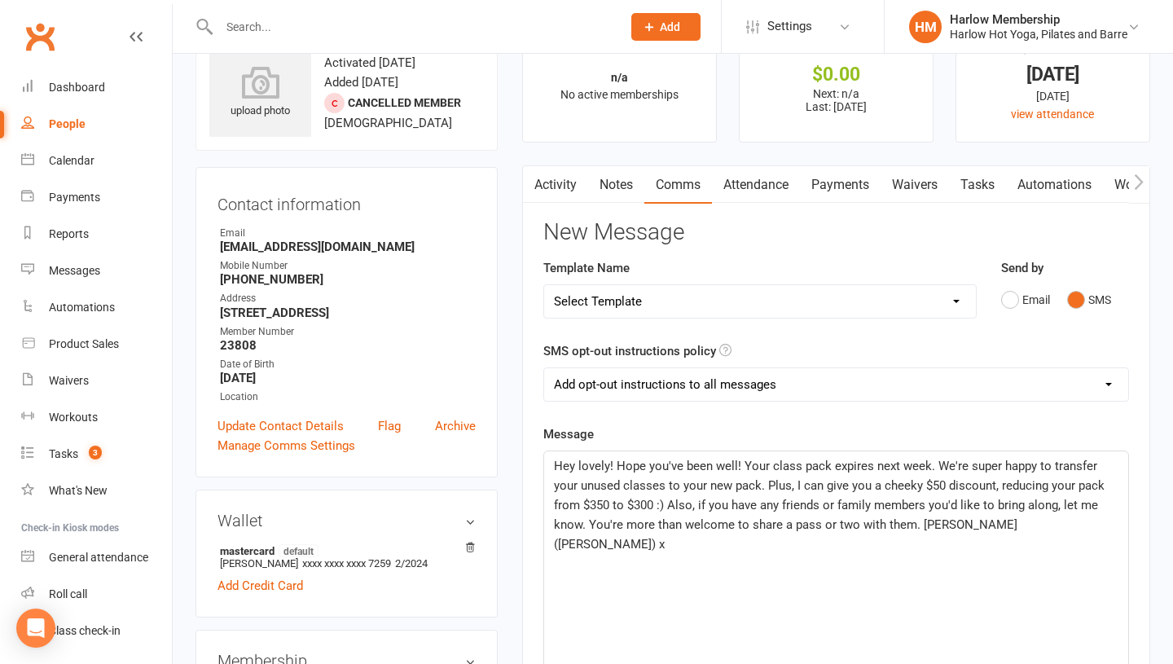
scroll to position [20, 0]
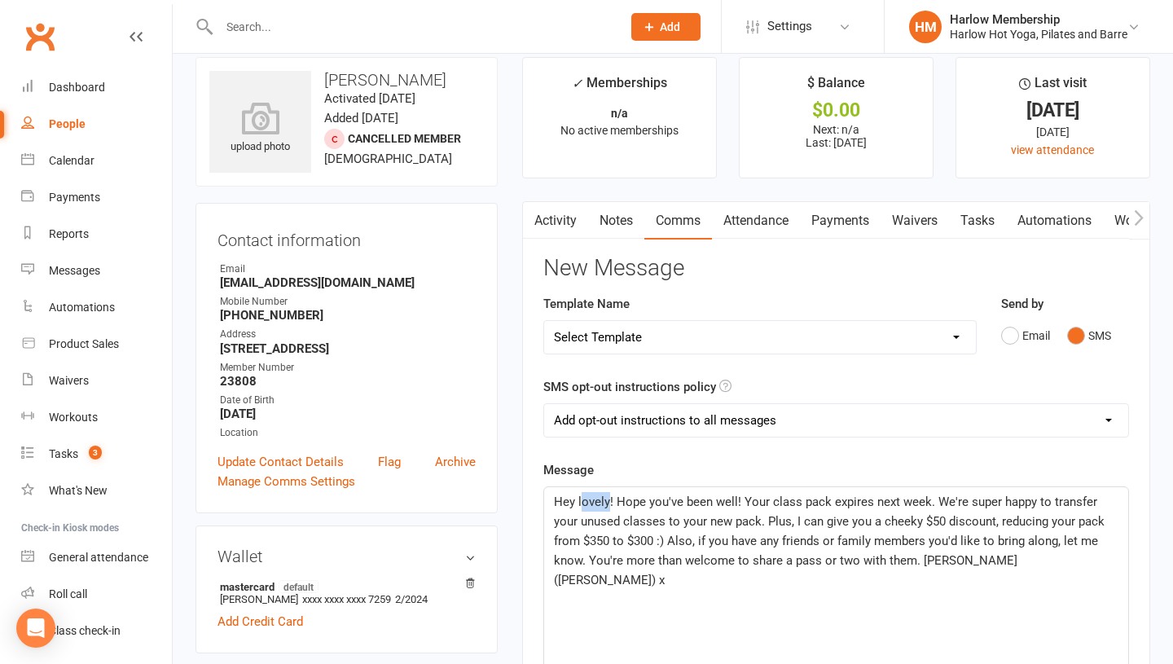
drag, startPoint x: 608, startPoint y: 499, endPoint x: 578, endPoint y: 499, distance: 29.3
click at [578, 499] on span "Hey lovely! Hope you've been well! Your class pack expires next week. We're sup…" at bounding box center [831, 540] width 554 height 93
click at [794, 541] on span "Hey beautiful Isabella! Hope you've been well! Your class pack expires next wee…" at bounding box center [836, 540] width 564 height 93
click at [807, 507] on span "Hey beautiful Isabella! Hope you've been well! Your class pack expires next wee…" at bounding box center [836, 540] width 564 height 93
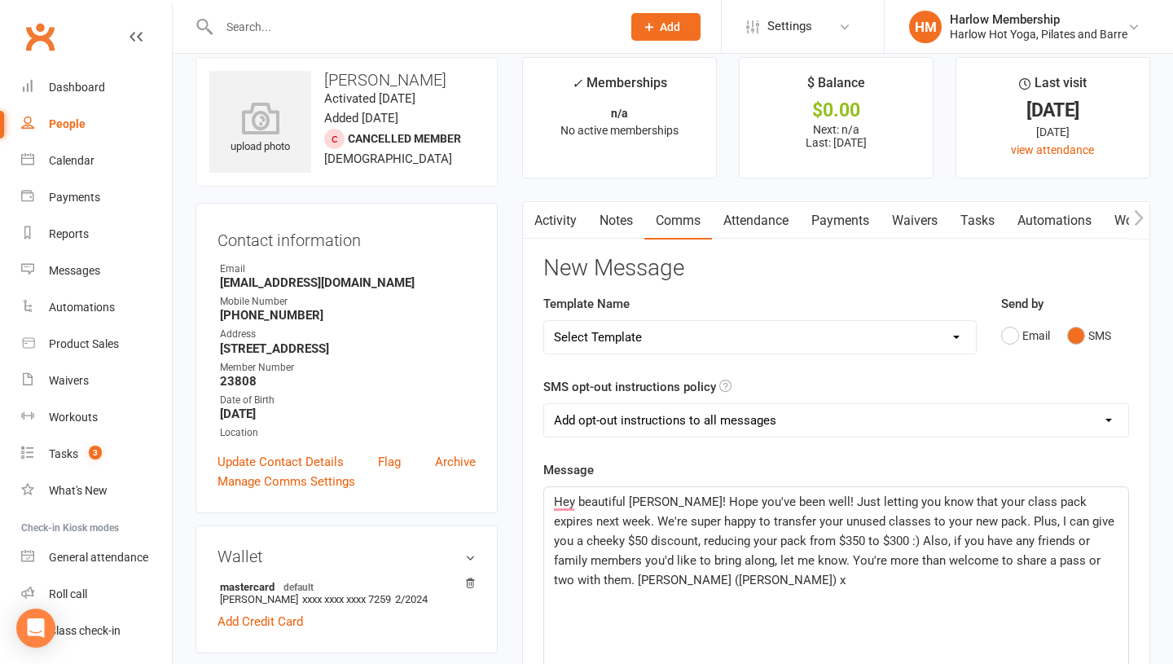
click at [589, 524] on span "Hey beautiful Isabella! Hope you've been well! Just letting you know that your …" at bounding box center [836, 540] width 564 height 93
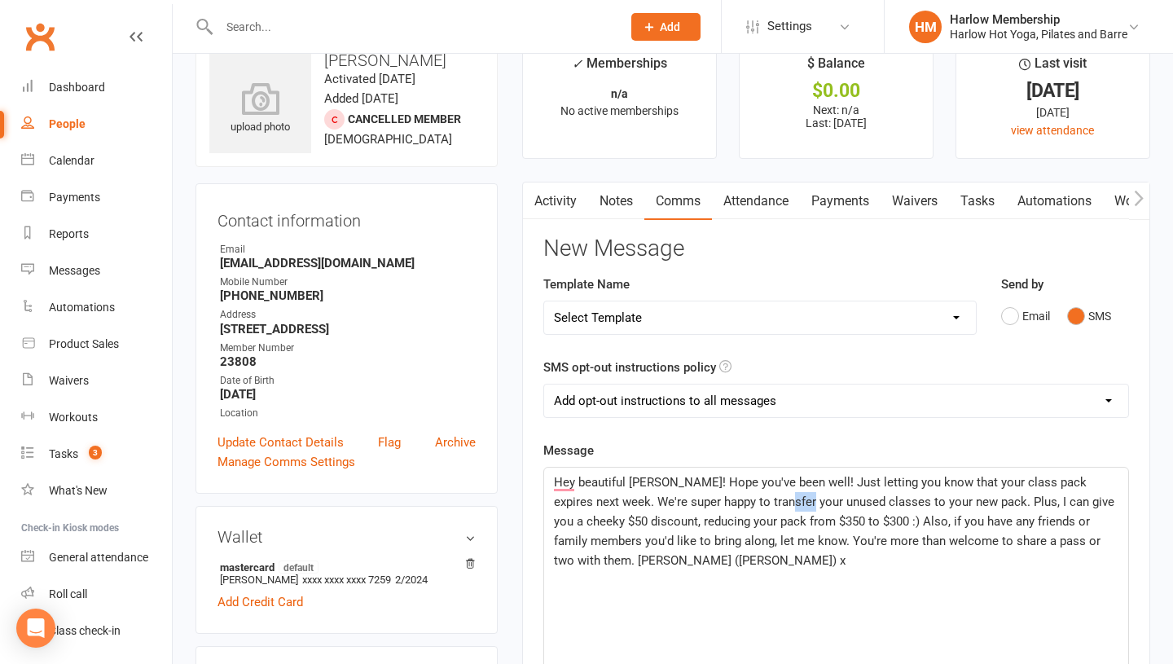
drag, startPoint x: 771, startPoint y: 499, endPoint x: 750, endPoint y: 499, distance: 21.2
click at [750, 499] on span "Hey beautiful Isabella! Hope you've been well! Just letting you know that your …" at bounding box center [836, 521] width 564 height 93
click at [807, 515] on span "Hey beautiful Isabella! Hope you've been well! Just letting you know that your …" at bounding box center [833, 521] width 559 height 93
click at [816, 591] on div "Hey beautiful Isabella! Hope you've been well! Just letting you know that your …" at bounding box center [836, 590] width 584 height 244
click at [764, 506] on span "Hey beautiful Isabella! Hope you've been well! Just letting you know that your …" at bounding box center [833, 521] width 559 height 93
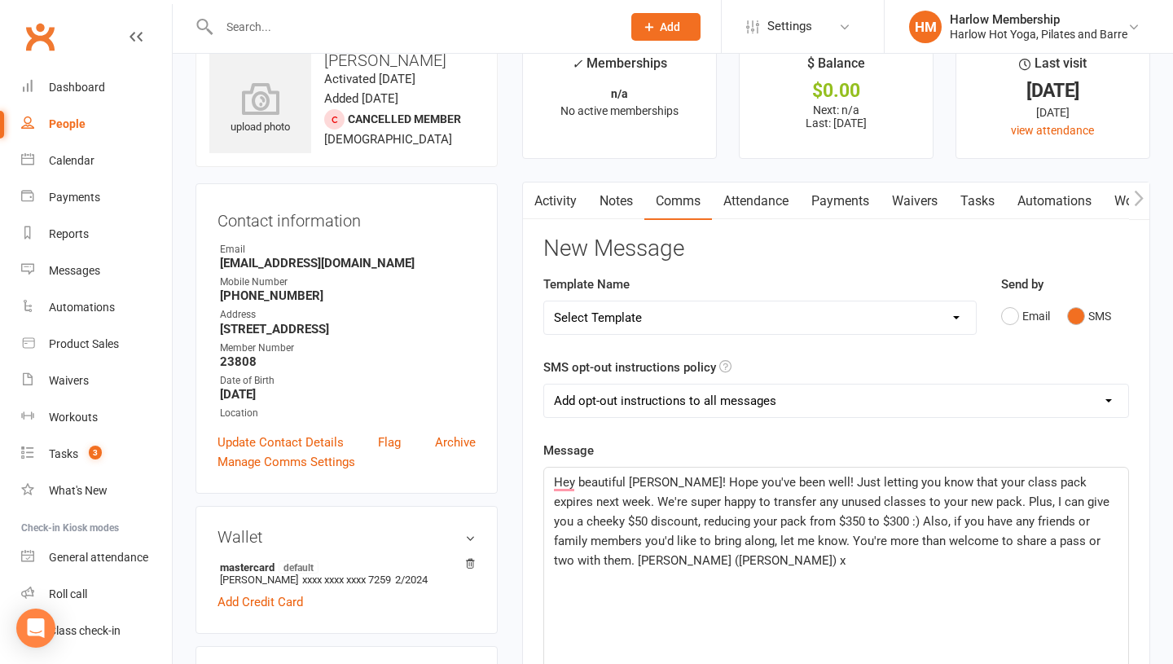
click at [770, 503] on span "Hey beautiful Isabella! Hope you've been well! Just letting you know that your …" at bounding box center [833, 521] width 559 height 93
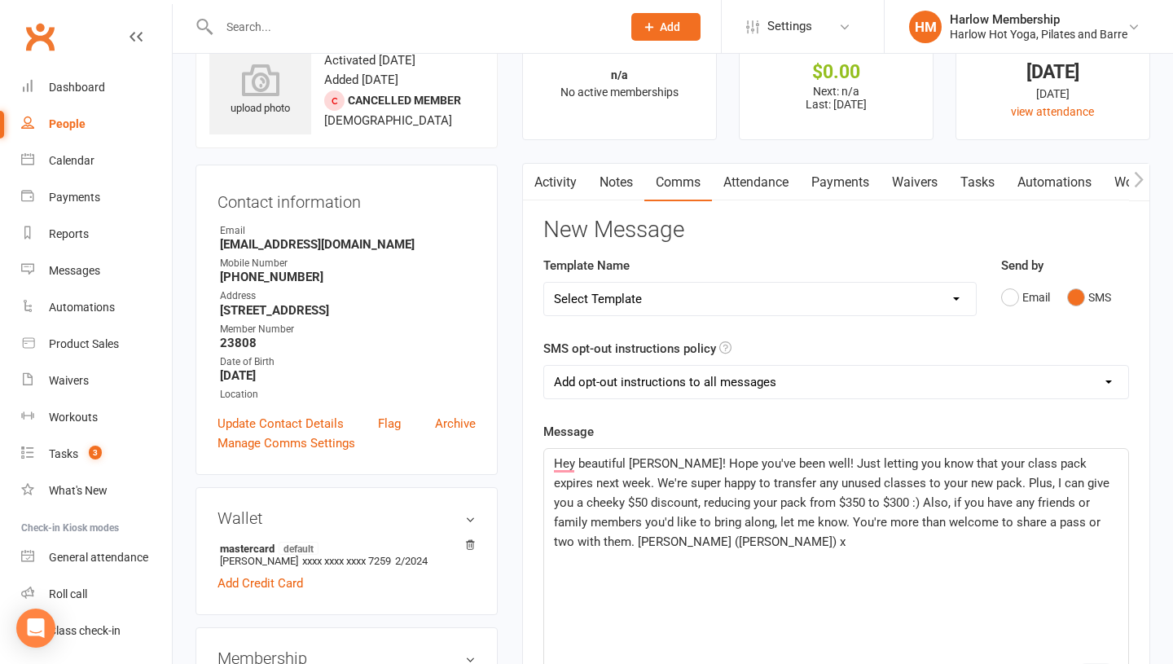
click at [617, 514] on span "Hey beautiful Isabella! Hope you've been well! Just letting you know that your …" at bounding box center [833, 502] width 559 height 93
click at [700, 518] on span "Hey beautiful Isabella! Hope you've been well! Just letting you know that your …" at bounding box center [833, 502] width 559 height 93
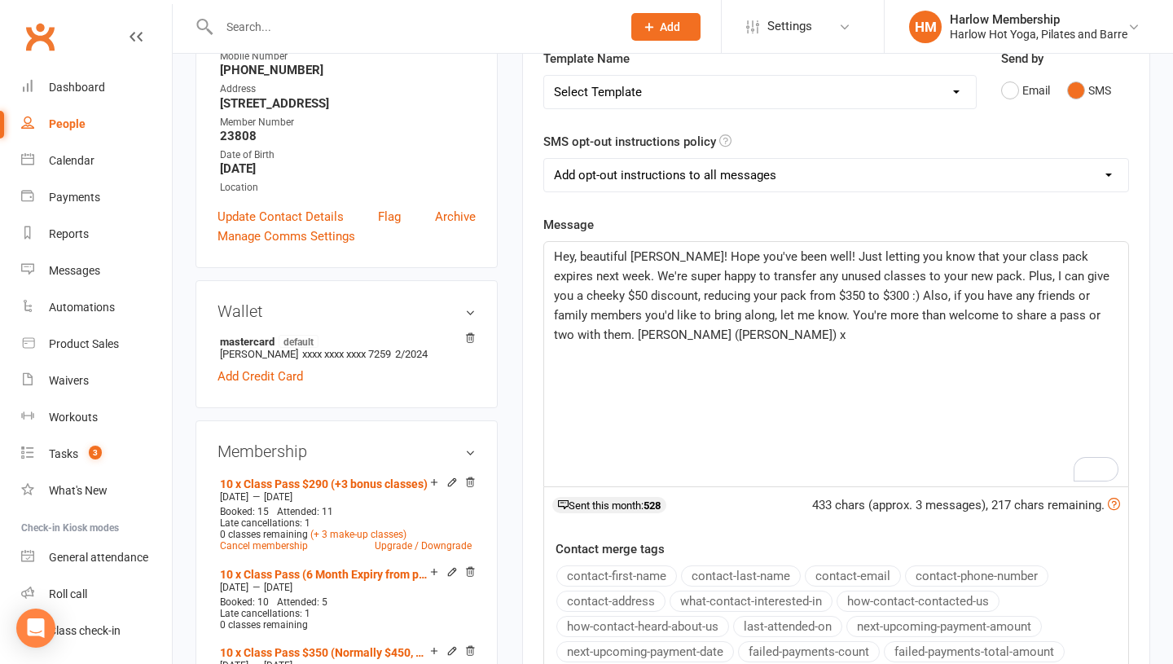
scroll to position [217, 0]
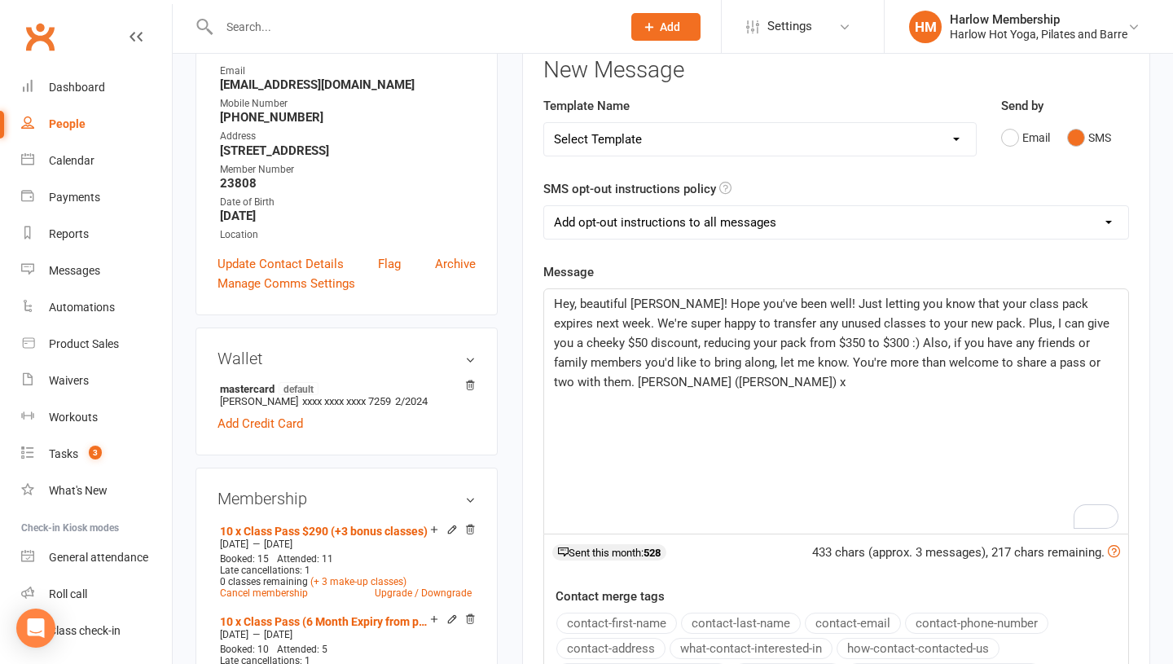
click at [573, 317] on span "Hey, beautiful Isabella! Hope you've been well! Just letting you know that your…" at bounding box center [833, 343] width 559 height 93
click at [608, 327] on span "Hey, beautiful Isabella! Hope you've been well! Just letting you know that your…" at bounding box center [836, 343] width 564 height 93
click at [652, 374] on span "Hey, beautiful Isabella! Hope you've been well! Just letting you know that your…" at bounding box center [836, 343] width 564 height 93
click at [720, 378] on p "Hey, beautiful Isabella! Hope you've been well! Just letting you know that your…" at bounding box center [836, 343] width 564 height 98
click at [726, 382] on p "Hey, beautiful Isabella! Hope you've been well! Just letting you know that your…" at bounding box center [836, 343] width 564 height 98
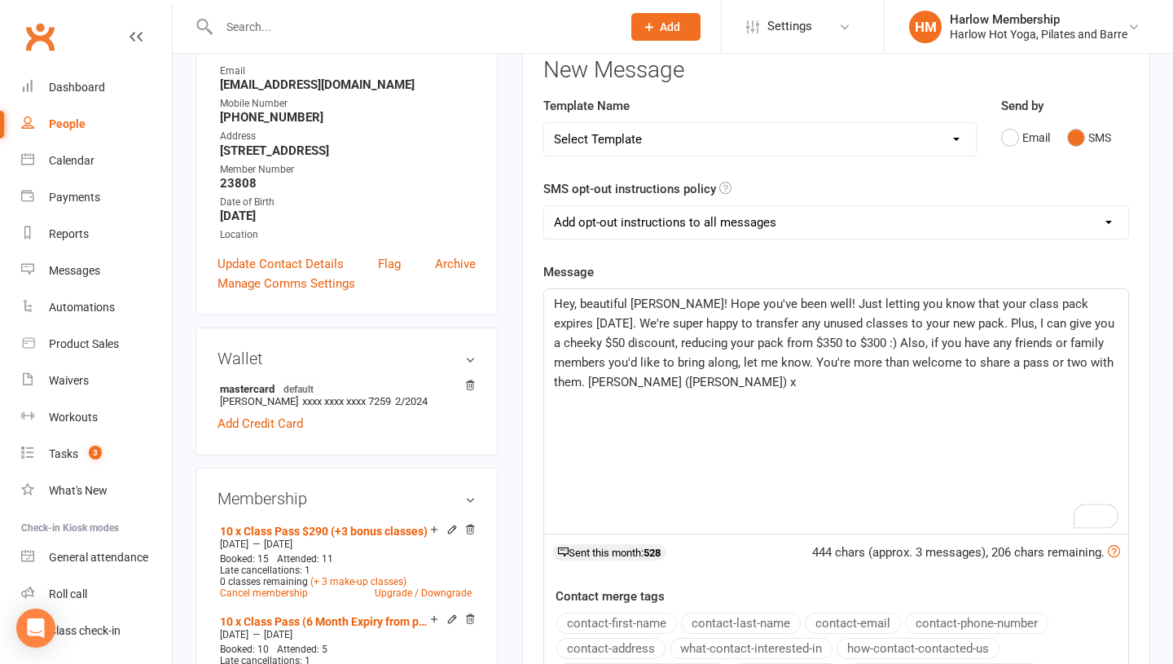
click at [660, 231] on select "Add opt-out instructions to all messages Add opt-out instructions for messages …" at bounding box center [836, 222] width 584 height 33
select select "2"
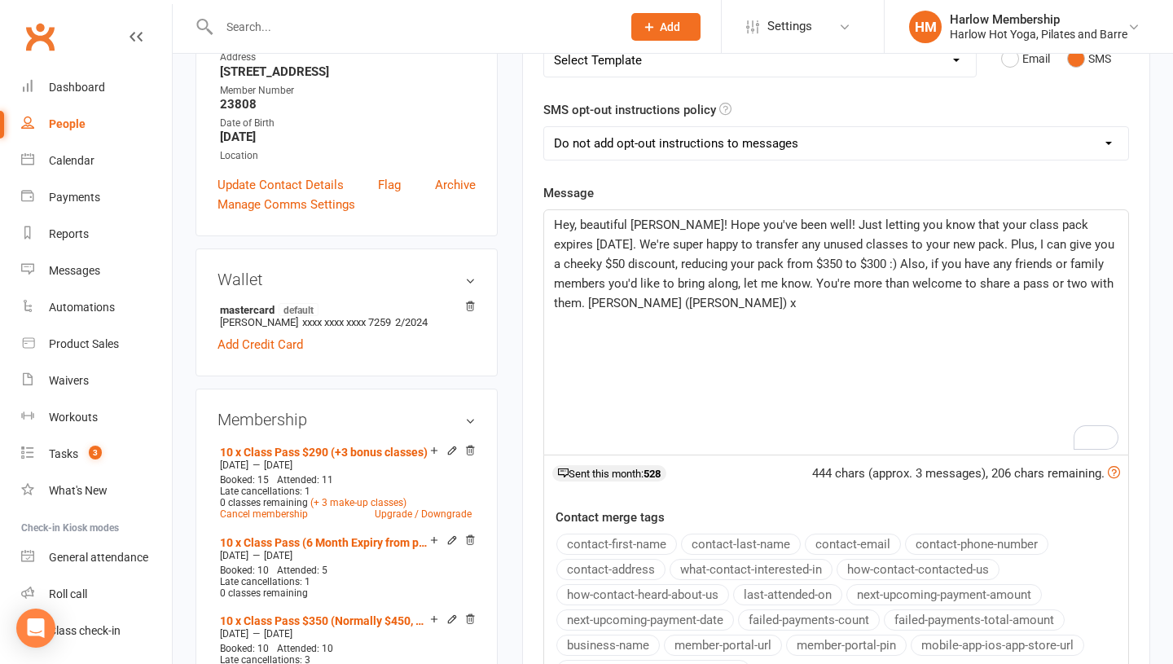
scroll to position [292, 0]
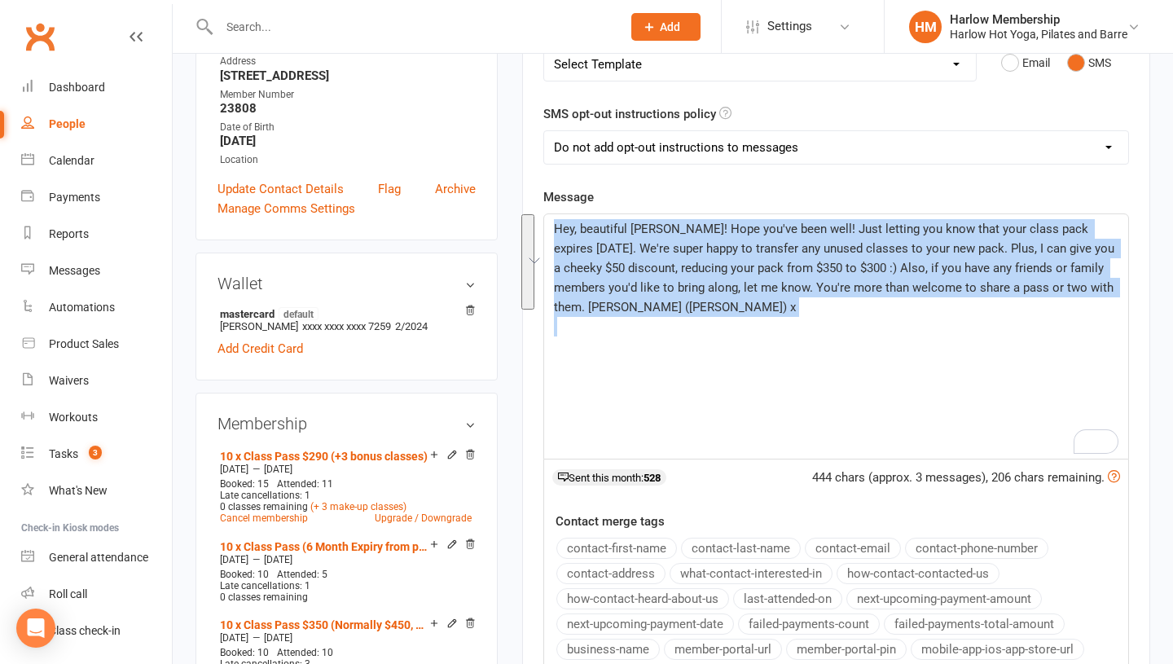
drag, startPoint x: 758, startPoint y: 384, endPoint x: 525, endPoint y: 229, distance: 280.1
click at [525, 229] on div "Activity Notes Comms Attendance Payments Waivers Tasks Automations Workouts Mob…" at bounding box center [836, 390] width 628 height 924
copy div "Hey, beautiful Isabella! Hope you've been well! Just letting you know that your…"
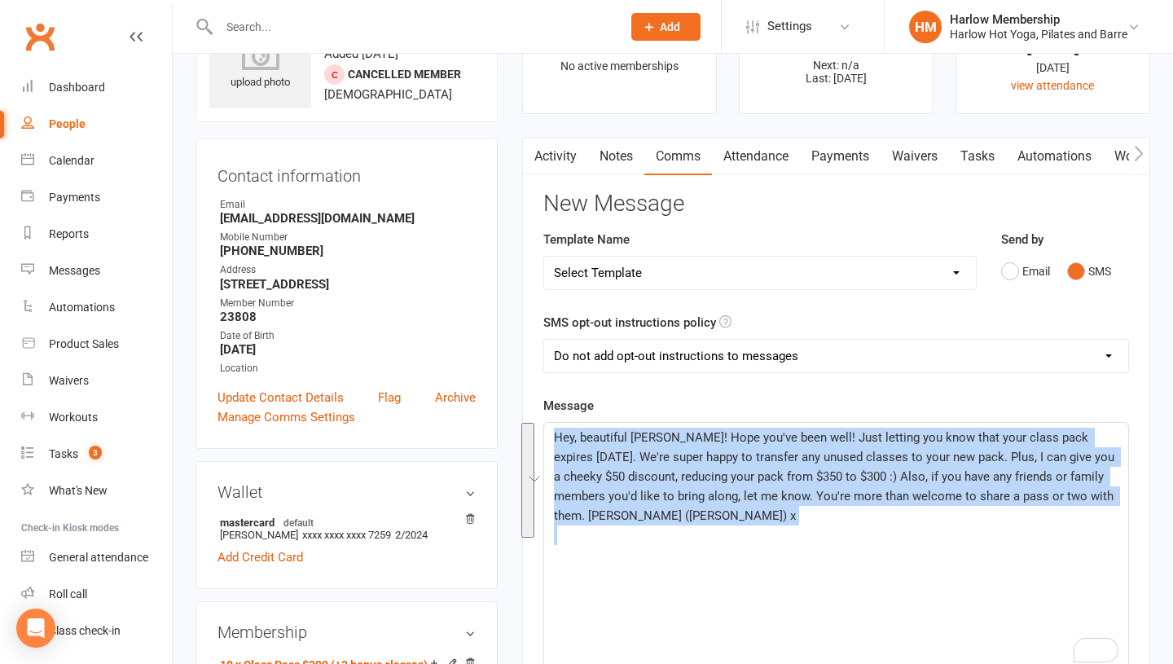
scroll to position [0, 0]
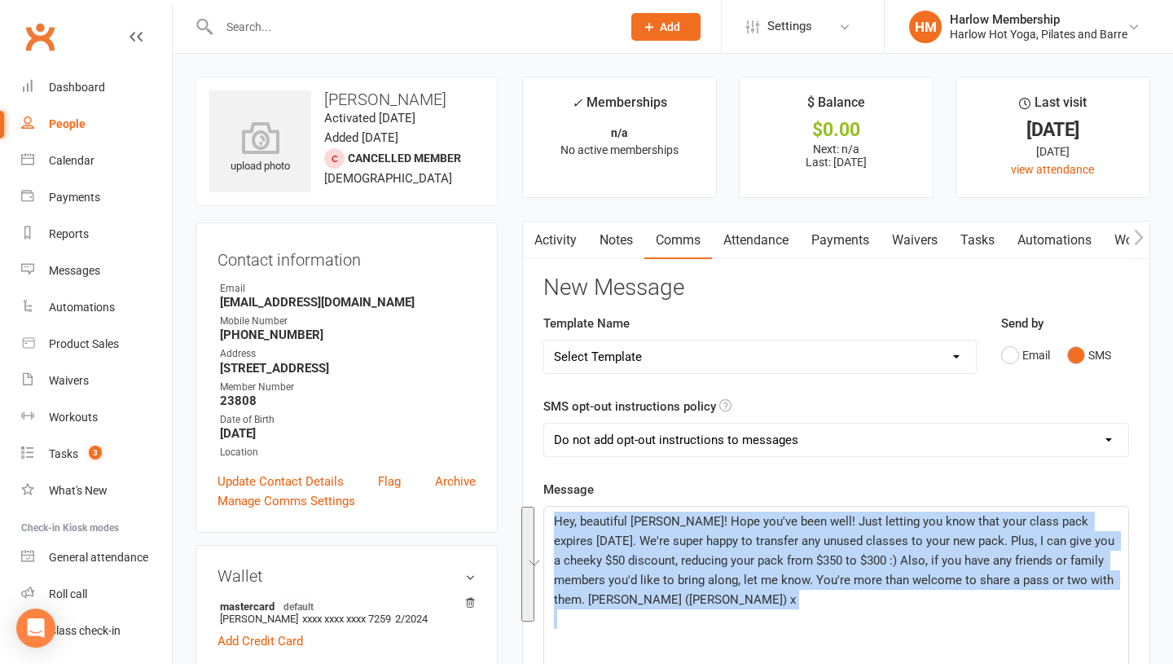
click at [608, 245] on link "Notes" at bounding box center [616, 240] width 56 height 37
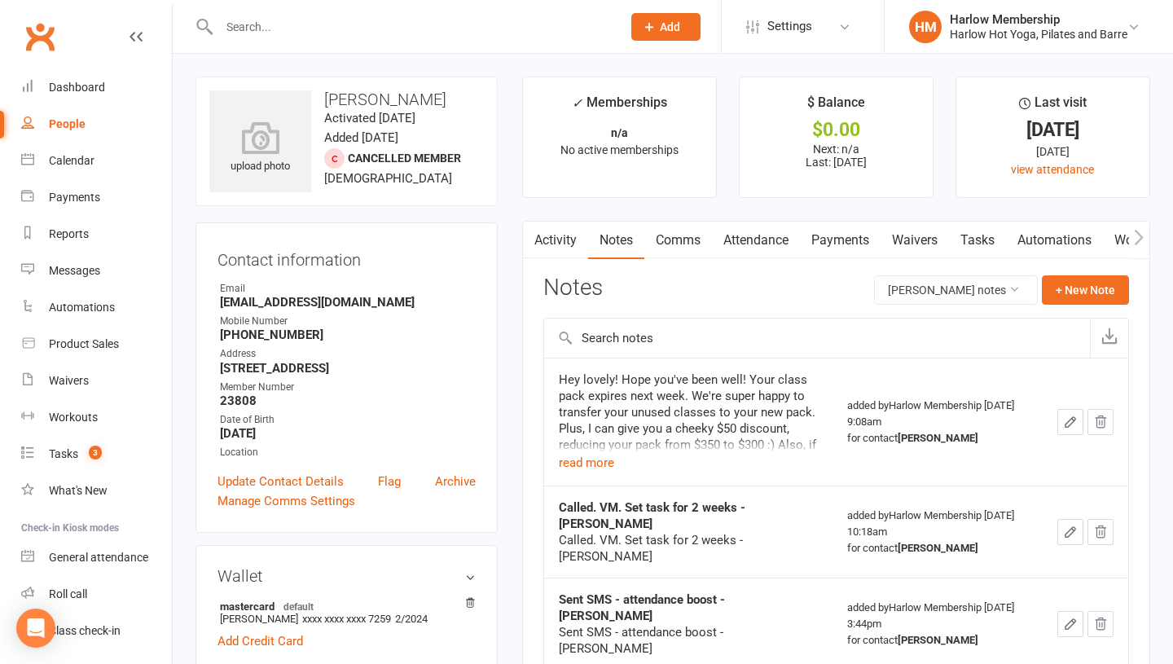
click at [1070, 420] on icon "button" at bounding box center [1070, 422] width 10 height 10
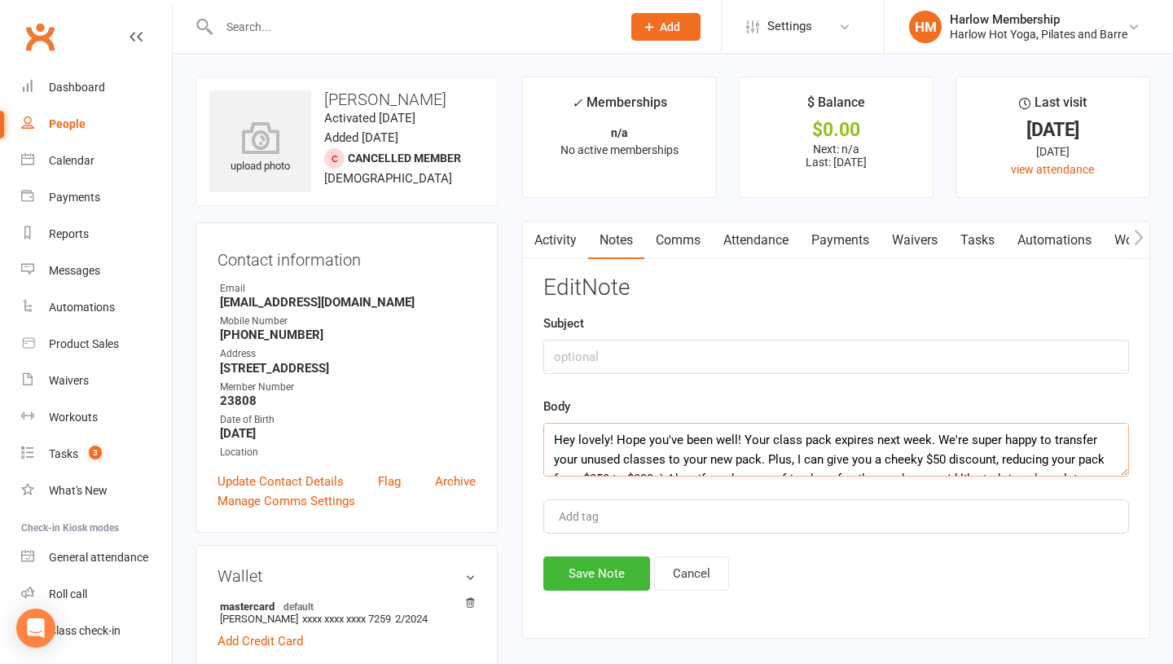
click at [833, 455] on textarea "Hey lovely! Hope you've been well! Your class pack expires next week. We're sup…" at bounding box center [836, 450] width 586 height 54
paste textarea ", beautiful Isabella! Hope you've been well! Just letting you know that your cl…"
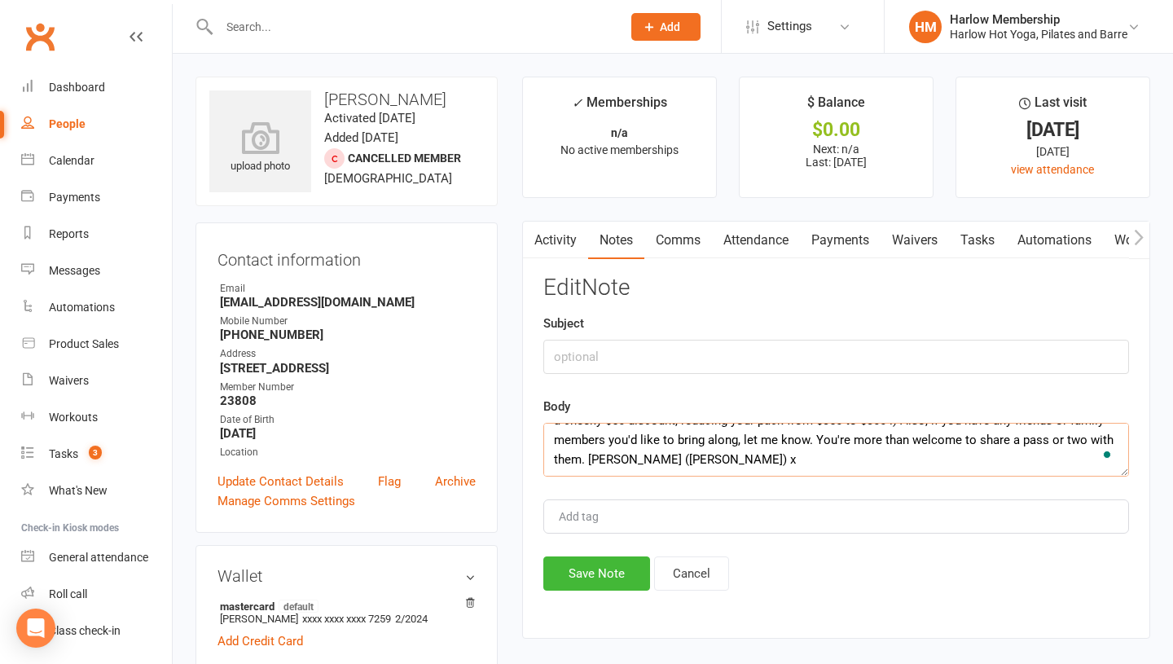
type textarea "Hey, beautiful Isabella! Hope you've been well! Just letting you know that your…"
click at [571, 358] on input "text" at bounding box center [836, 357] width 586 height 34
type input "Sent SMS"
click at [577, 564] on button "Save Note" at bounding box center [596, 573] width 107 height 34
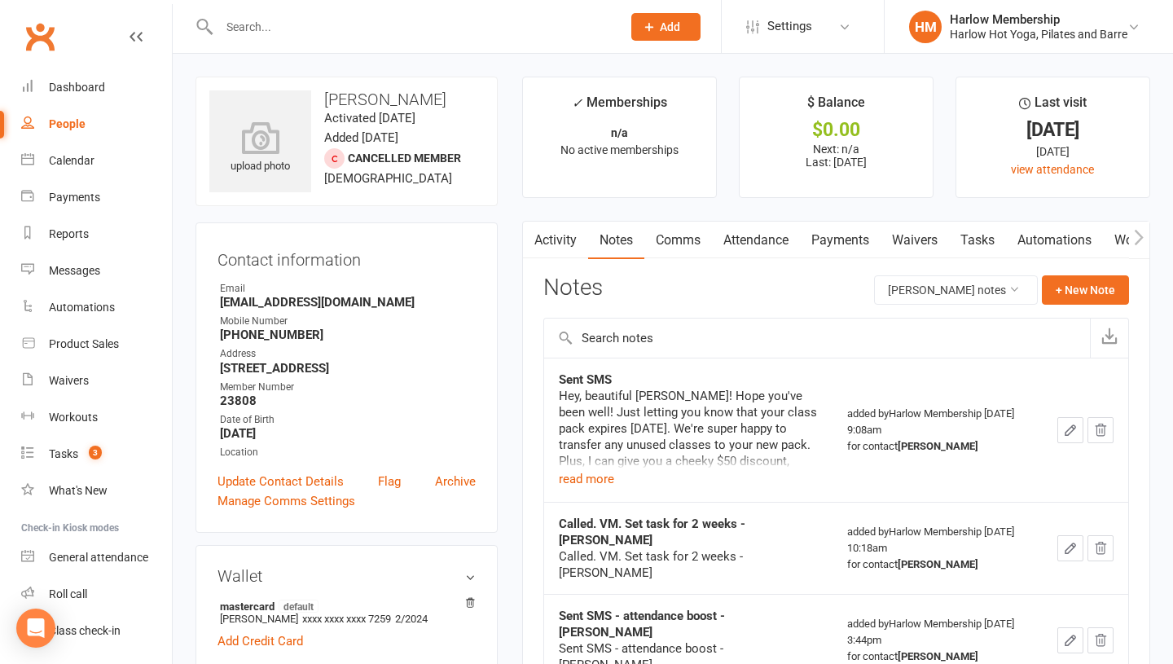
click at [984, 237] on link "Tasks" at bounding box center [977, 240] width 57 height 37
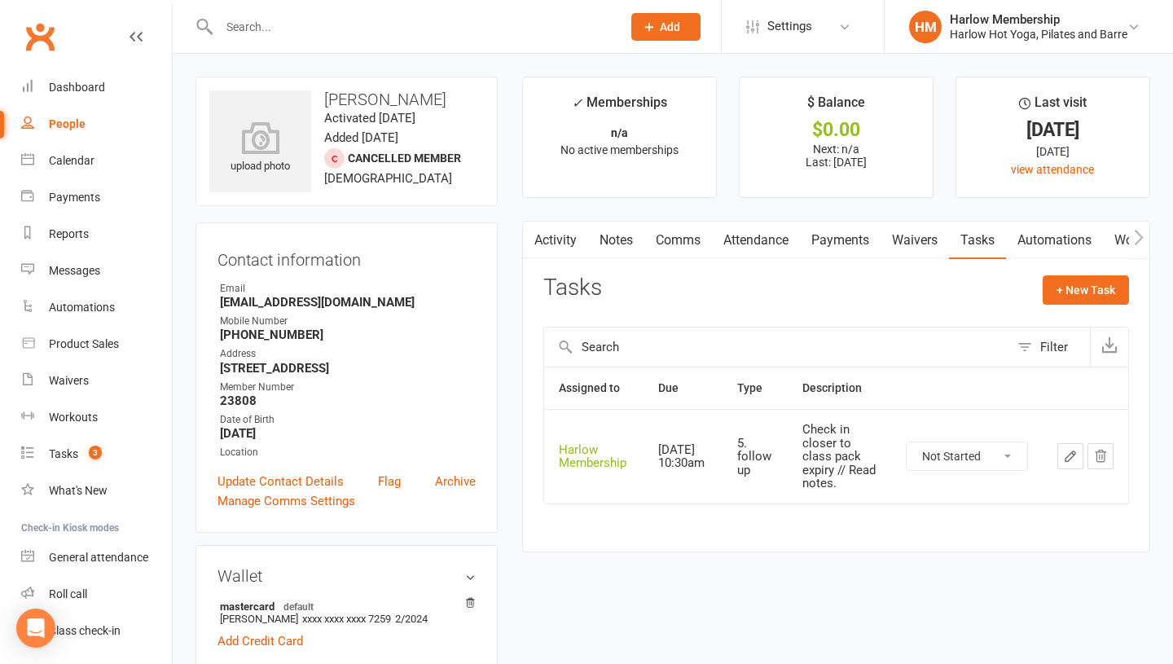
click at [969, 452] on select "Not Started In Progress Waiting Complete" at bounding box center [967, 456] width 121 height 28
select select "unstarted"
click at [686, 243] on link "Comms" at bounding box center [678, 240] width 68 height 37
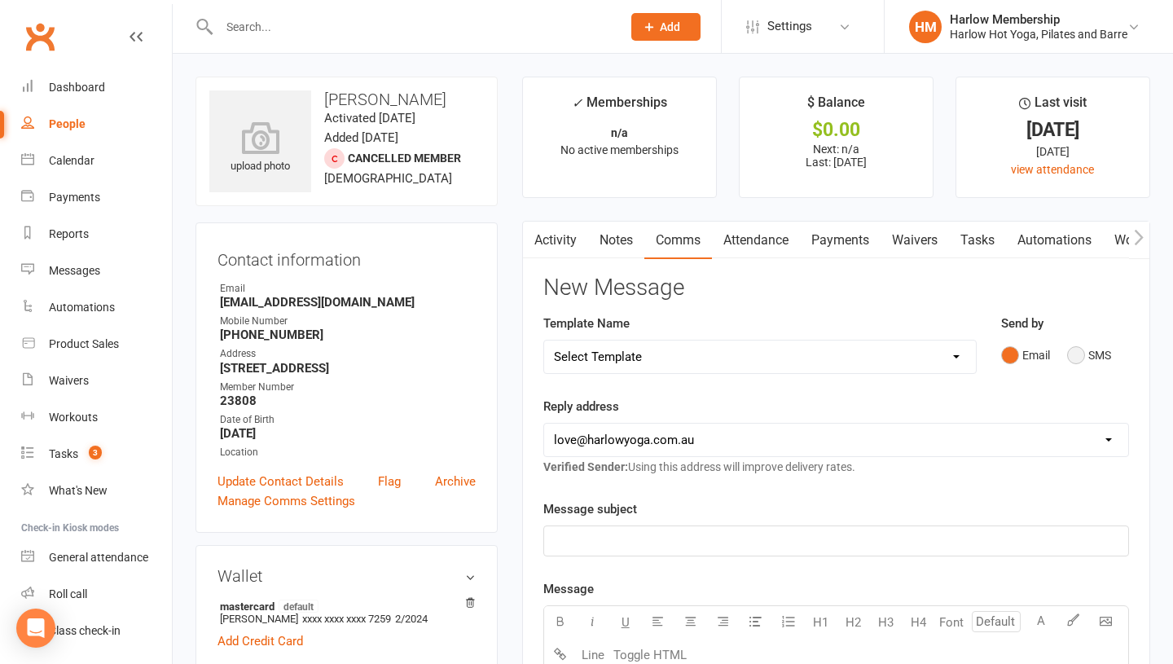
click at [1074, 358] on button "SMS" at bounding box center [1089, 355] width 44 height 31
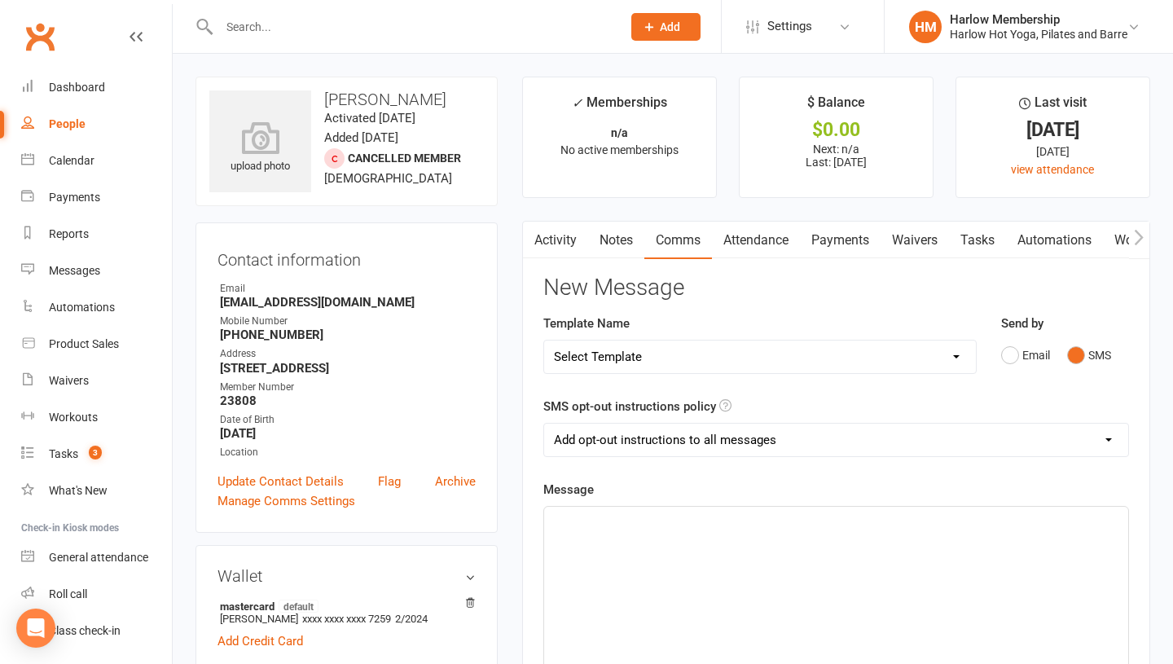
click at [692, 608] on div "﻿" at bounding box center [836, 629] width 584 height 244
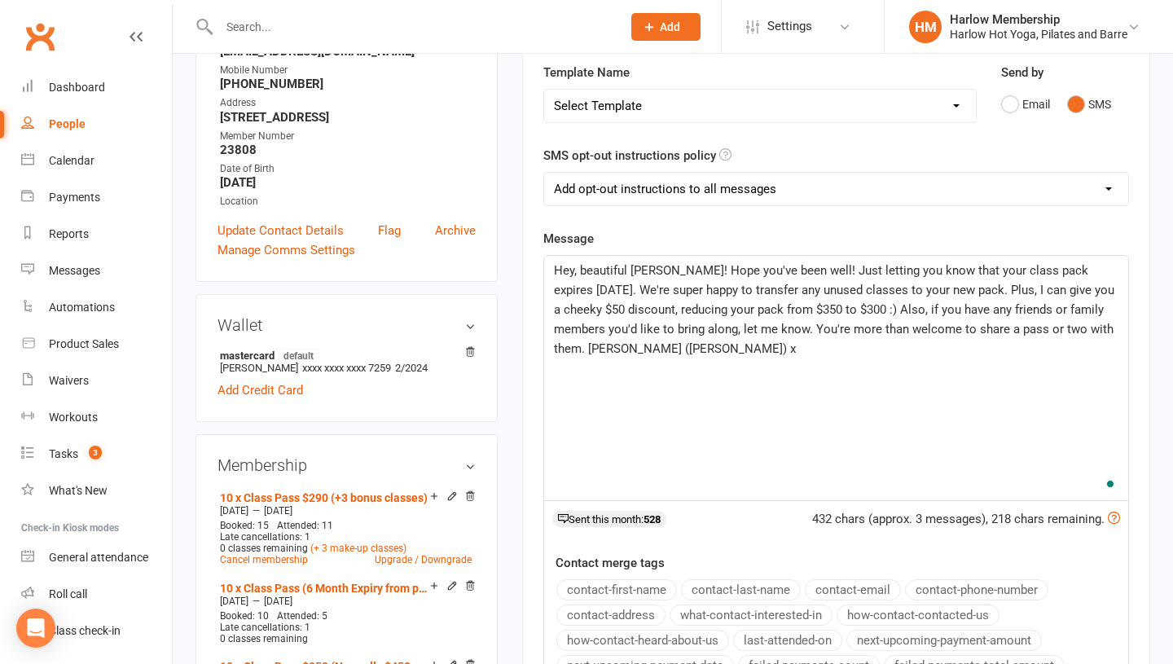
click at [686, 266] on span "Hey, beautiful Isabella! Hope you've been well! Just letting you know that your…" at bounding box center [836, 309] width 564 height 93
click at [678, 269] on span "Hey, beautiful Isabella! Hope you've been well! Just letting you know that your…" at bounding box center [836, 309] width 564 height 93
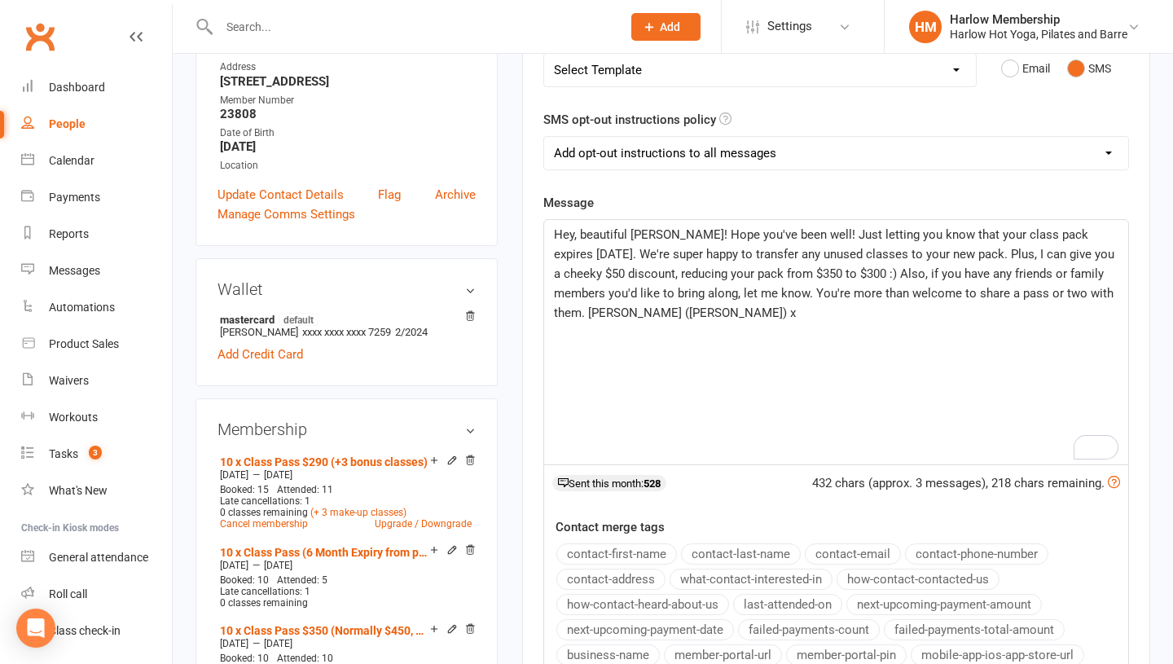
scroll to position [293, 0]
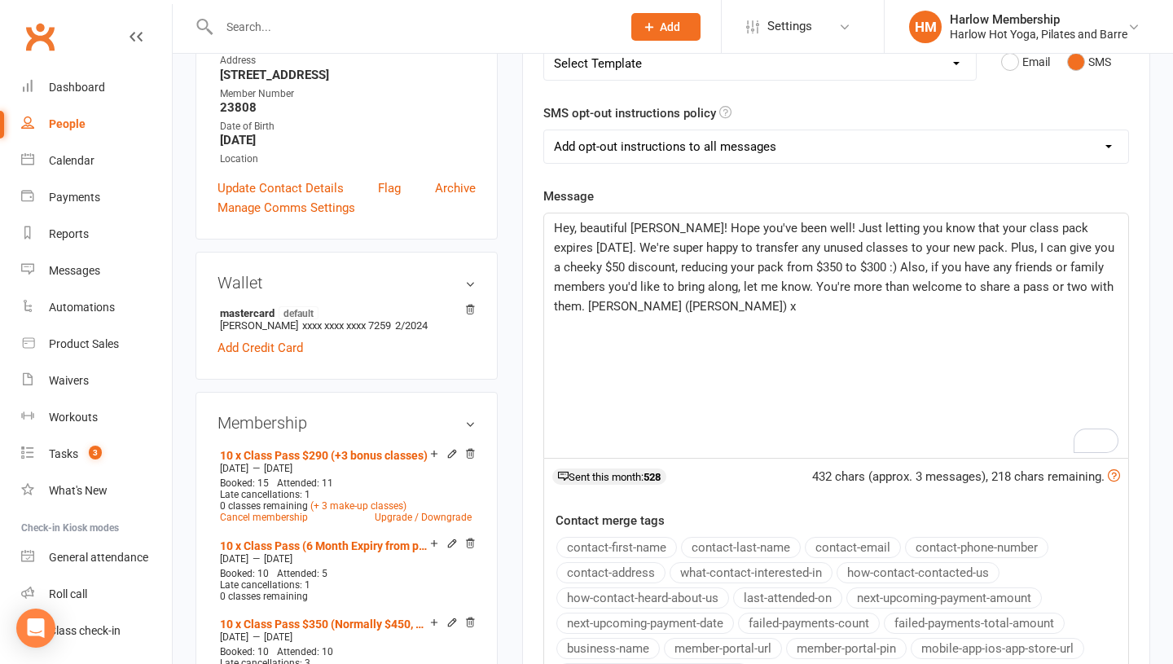
click at [583, 308] on span "Hey, beautiful Isabella! Hope you've been well! Just letting you know that your…" at bounding box center [836, 267] width 564 height 93
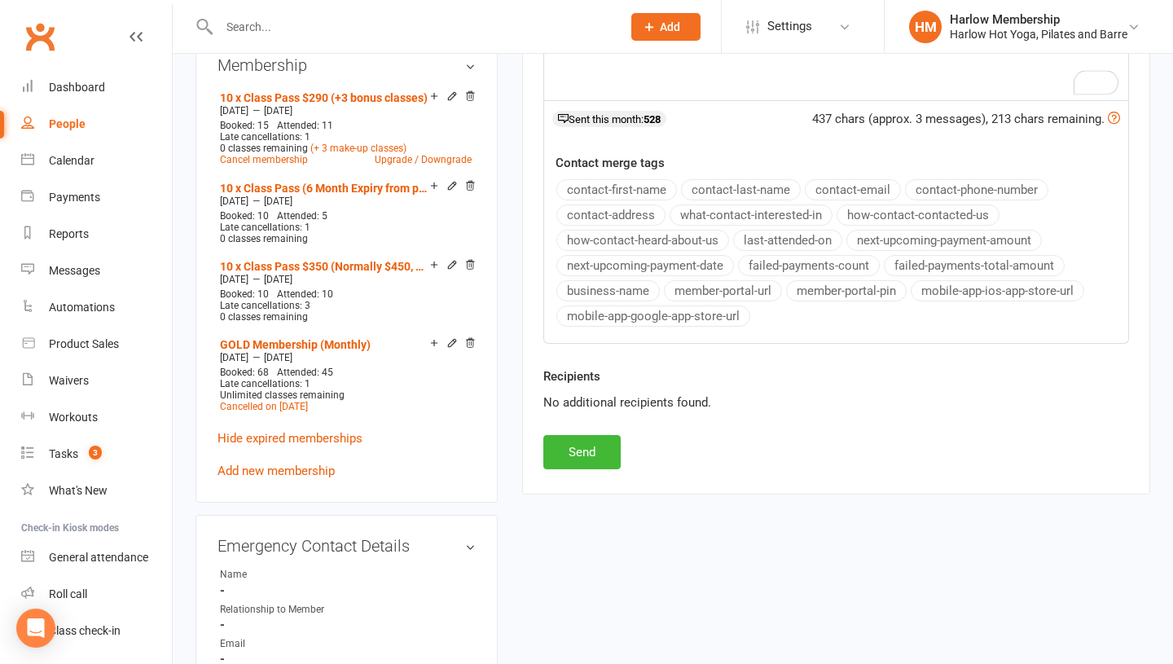
scroll to position [658, 0]
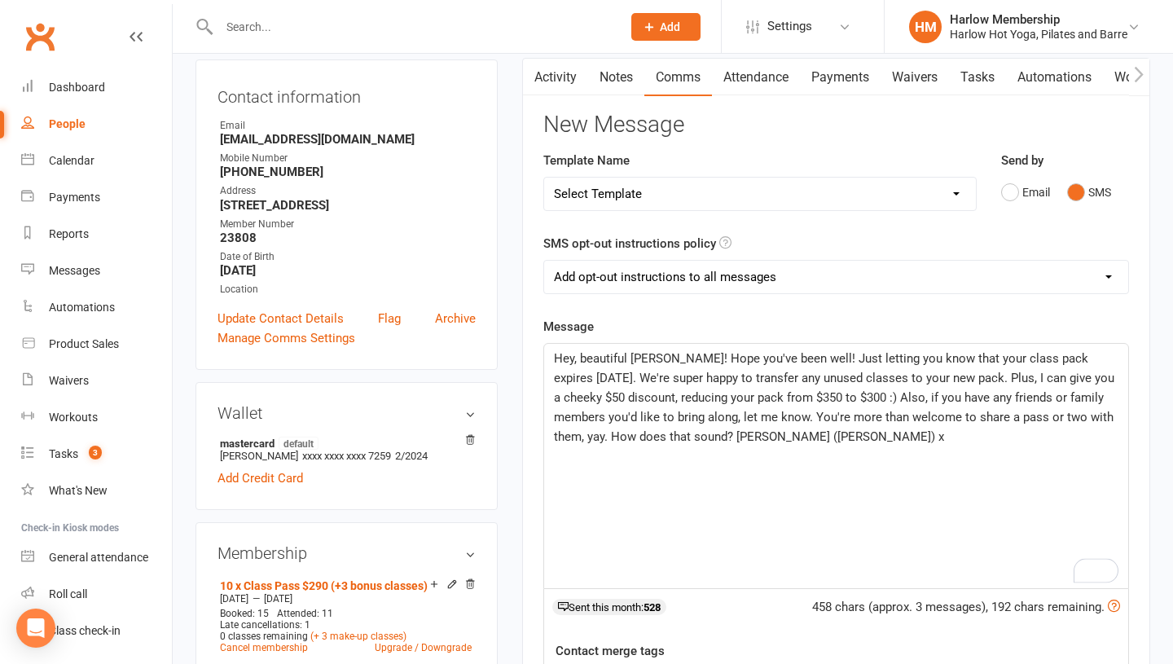
click at [609, 248] on label "SMS opt-out instructions policy" at bounding box center [629, 244] width 173 height 20
click at [600, 271] on select "Add opt-out instructions to all messages Add opt-out instructions for messages …" at bounding box center [836, 277] width 584 height 33
select select "2"
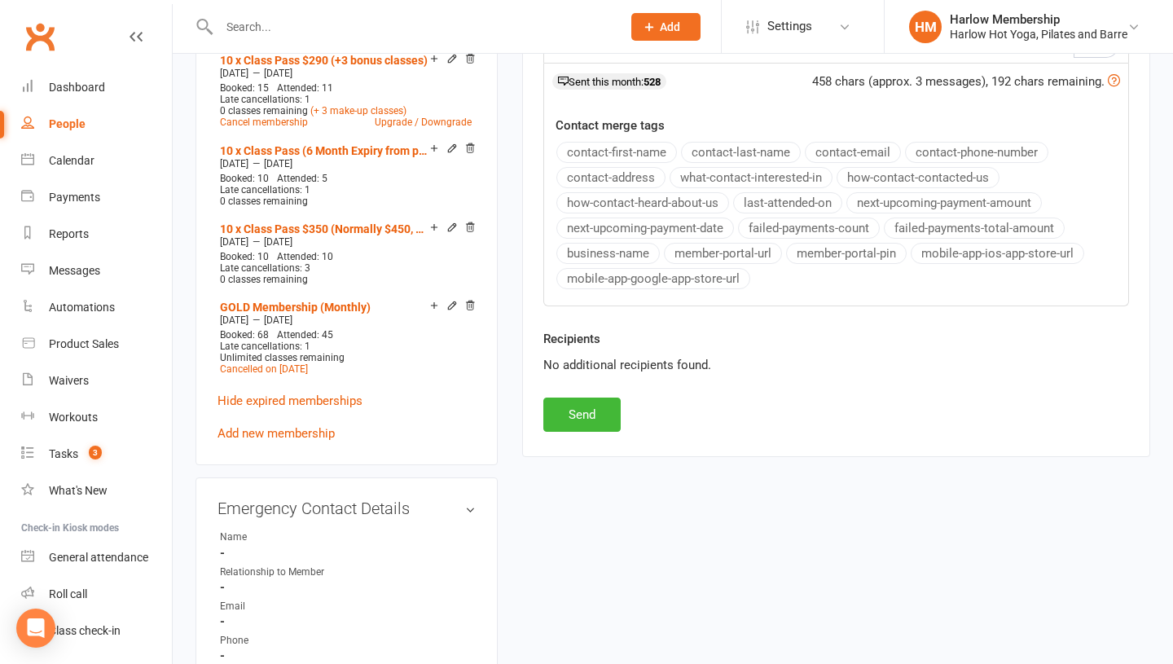
click at [578, 430] on button "Send" at bounding box center [581, 415] width 77 height 34
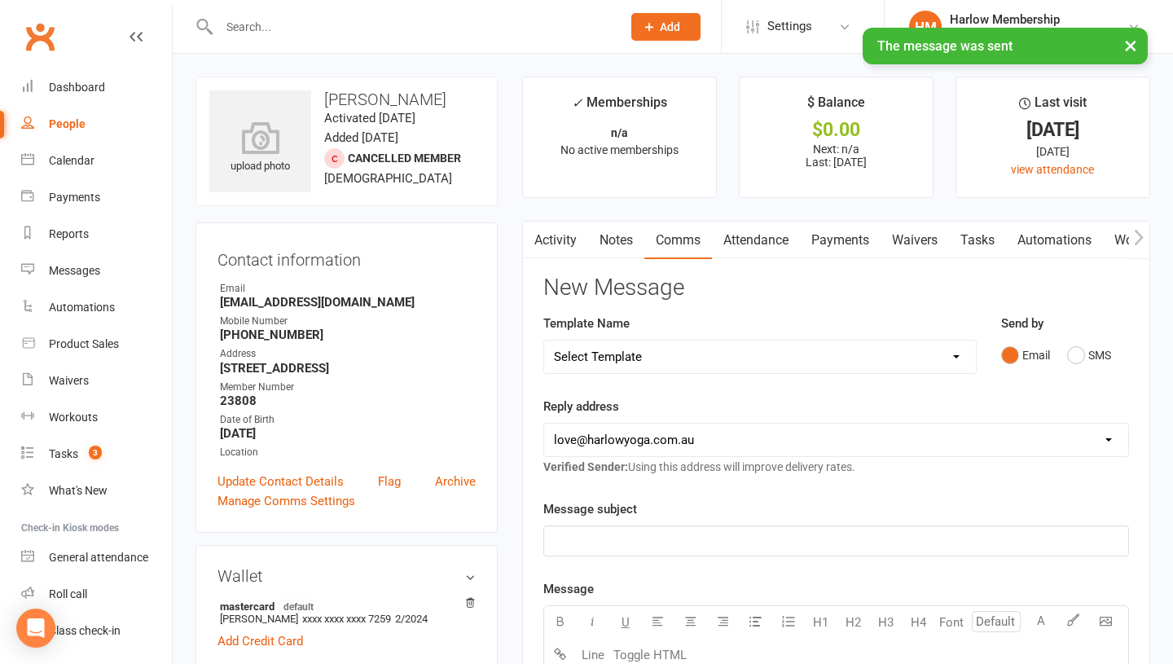
click at [982, 230] on link "Tasks" at bounding box center [977, 240] width 57 height 37
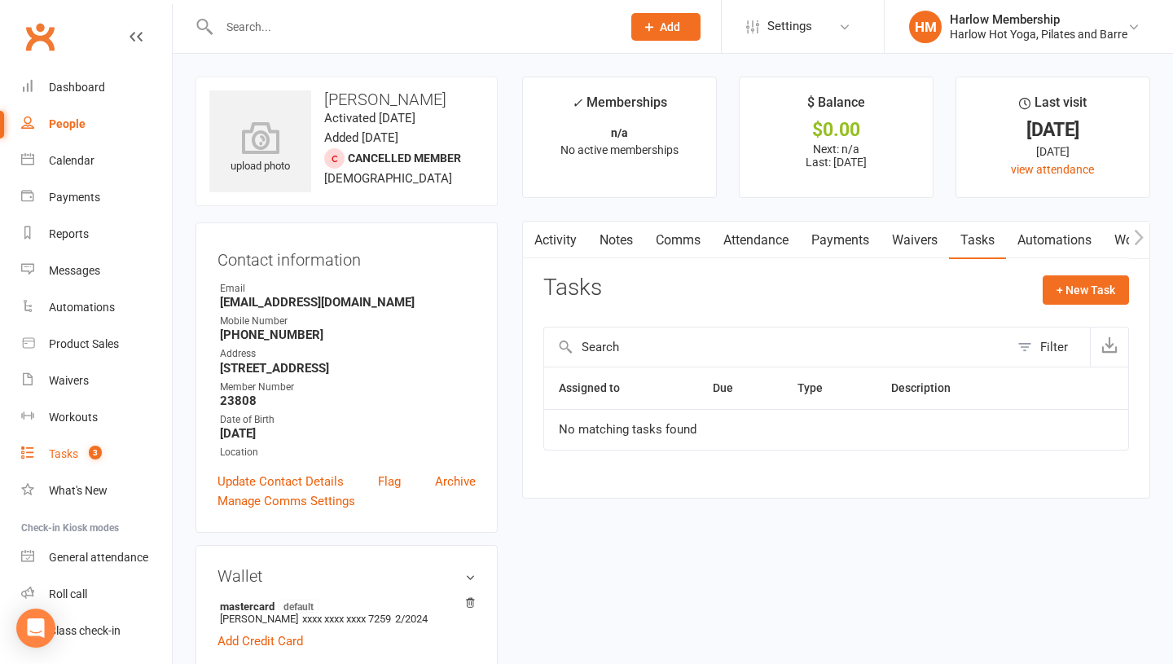
click at [64, 455] on div "Tasks" at bounding box center [63, 453] width 29 height 13
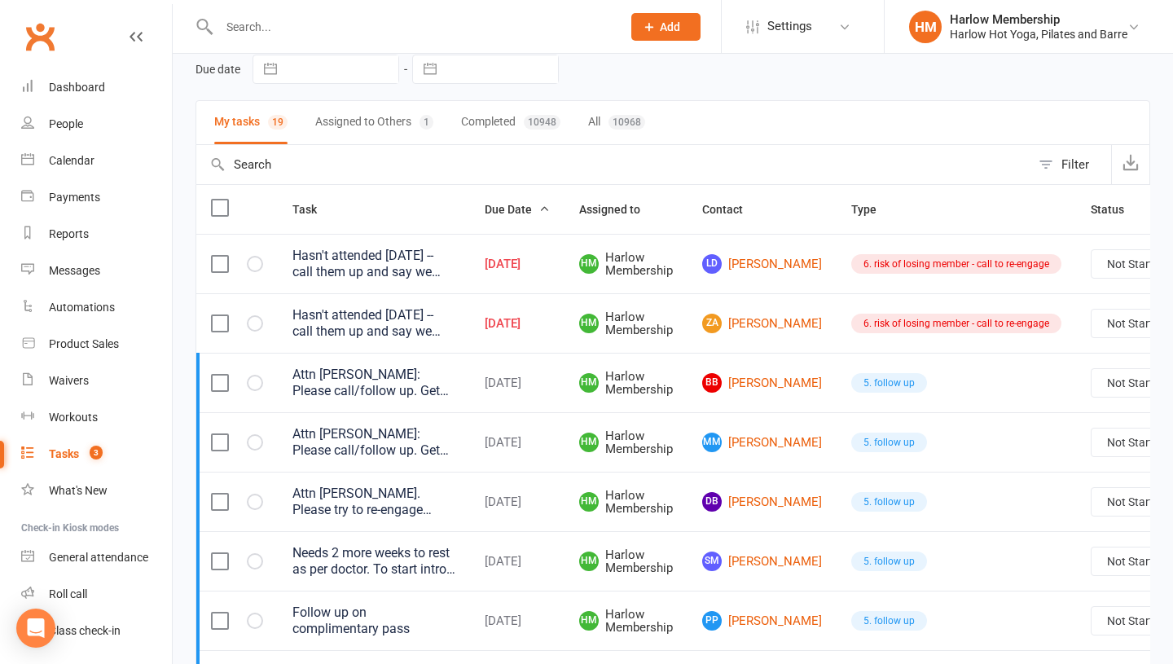
scroll to position [75, 0]
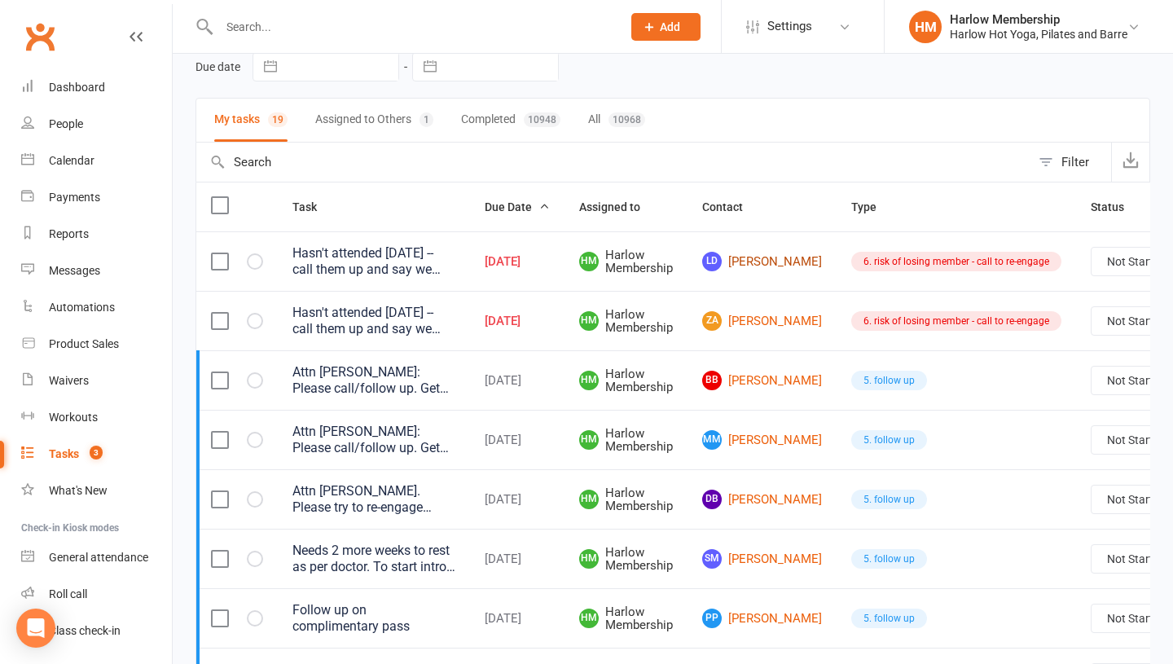
click at [754, 265] on link "LD [PERSON_NAME]" at bounding box center [762, 262] width 120 height 20
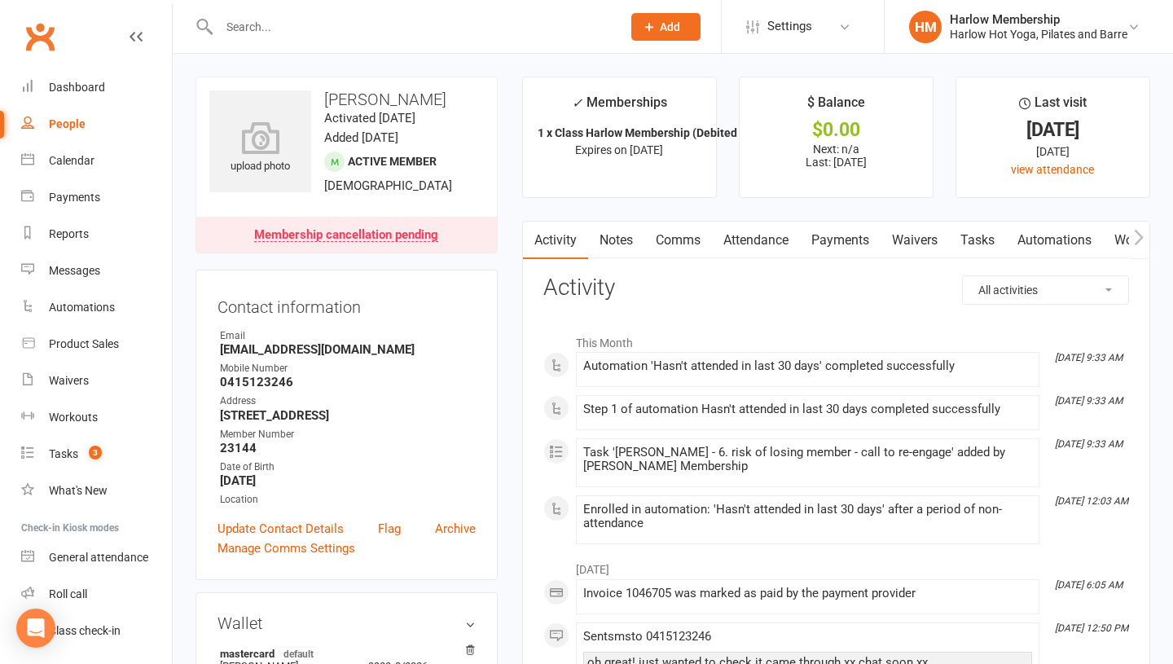
click at [609, 249] on link "Notes" at bounding box center [616, 240] width 56 height 37
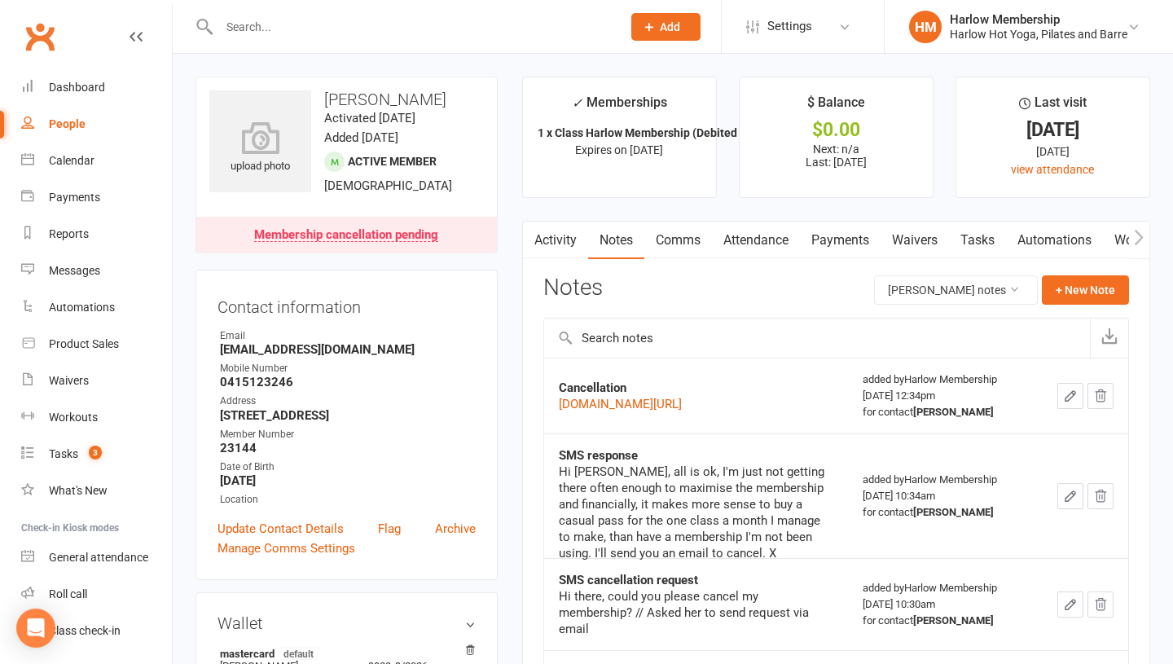
click at [683, 253] on link "Comms" at bounding box center [678, 240] width 68 height 37
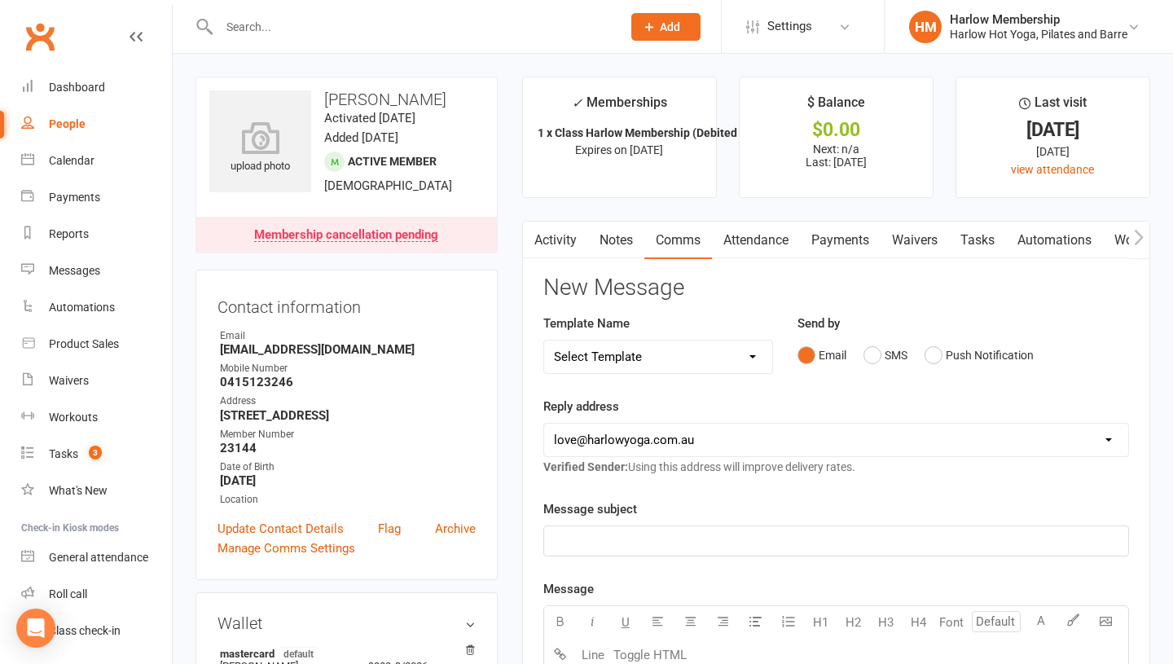
click at [616, 229] on link "Notes" at bounding box center [616, 240] width 56 height 37
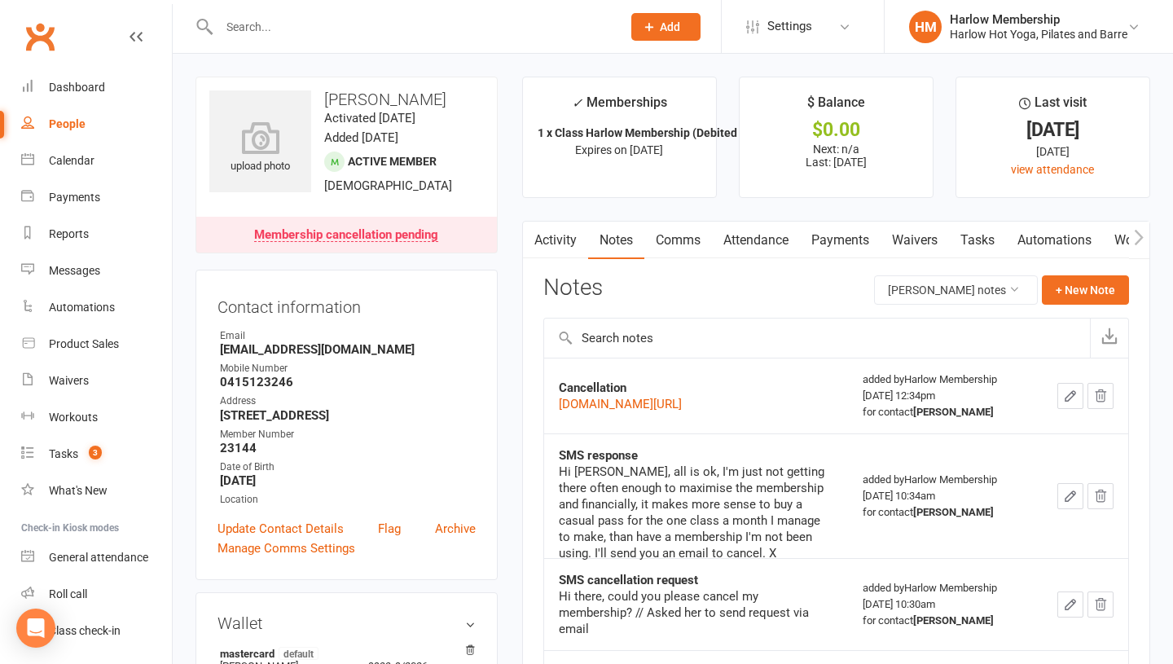
drag, startPoint x: 627, startPoint y: 471, endPoint x: 555, endPoint y: 436, distance: 80.5
click at [555, 433] on td "Cancellation [DOMAIN_NAME][URL]" at bounding box center [696, 396] width 304 height 76
copy link "[DOMAIN_NAME][URL]"
click at [621, 525] on td "SMS response Hi [PERSON_NAME], all is ok, I'm just not getting there often enou…" at bounding box center [696, 495] width 304 height 125
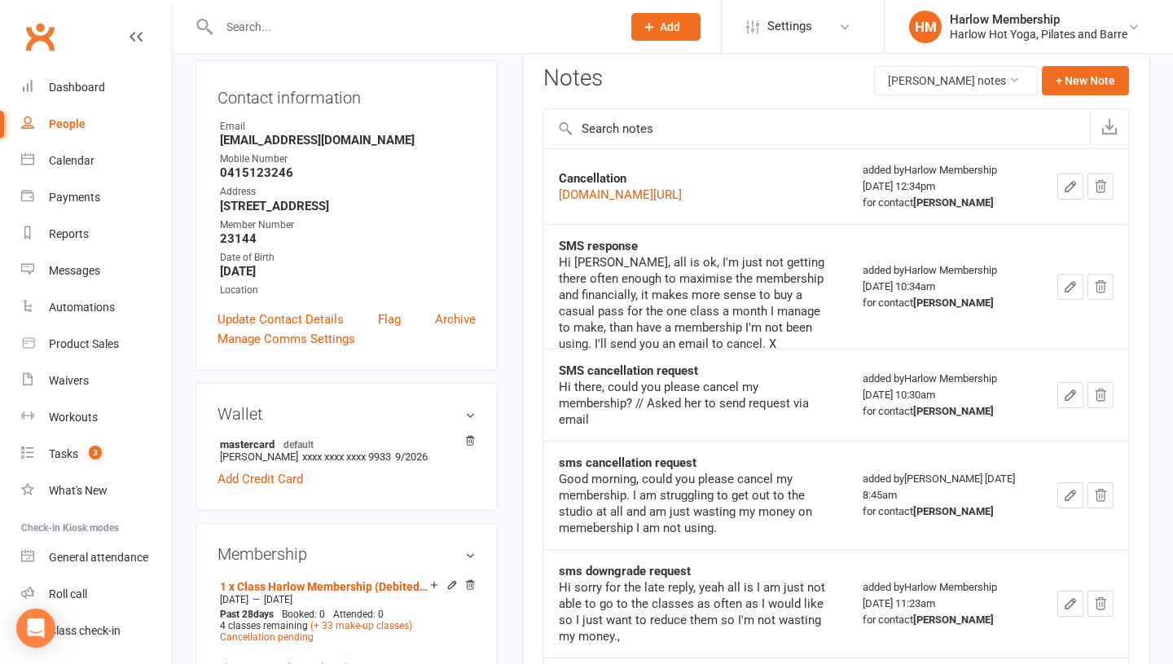
scroll to position [185, 0]
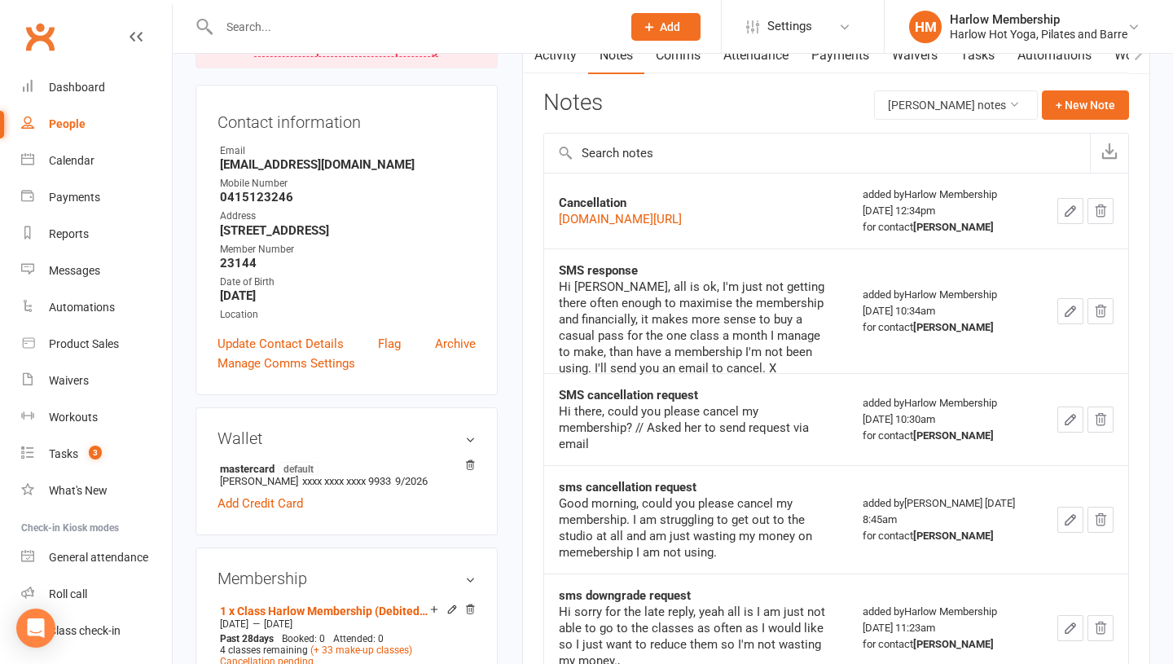
click at [1078, 218] on icon "button" at bounding box center [1070, 211] width 15 height 15
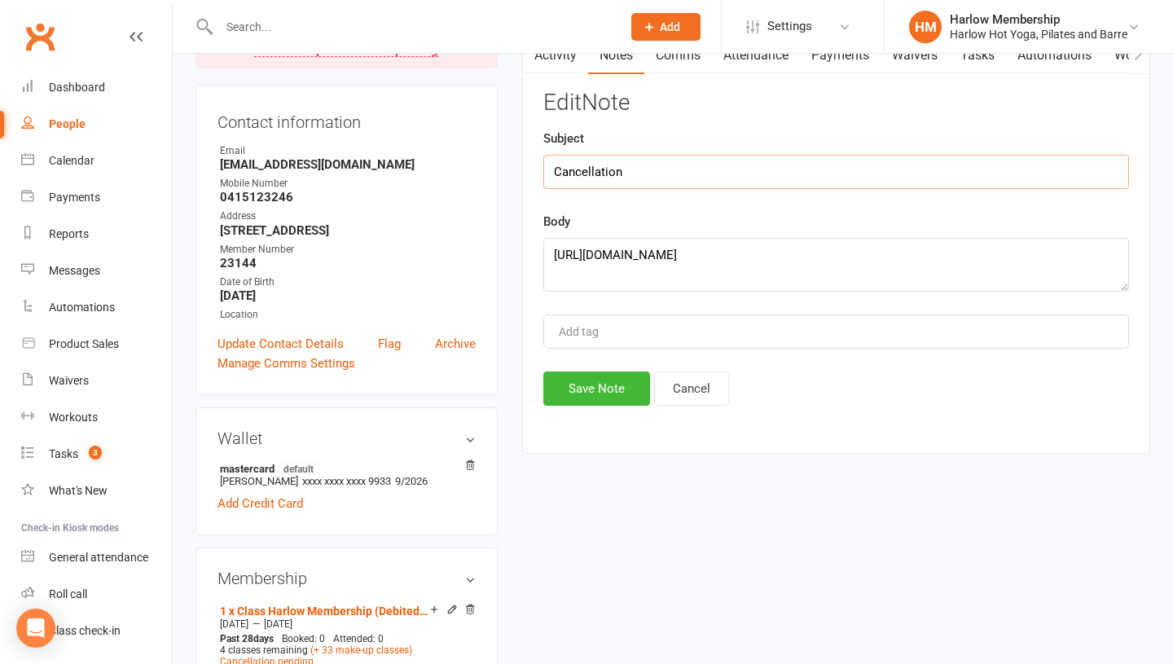
click at [720, 174] on input "Cancellation" at bounding box center [836, 172] width 586 height 34
type input "Cancellation - Bec"
click at [572, 398] on button "Save Note" at bounding box center [596, 388] width 107 height 34
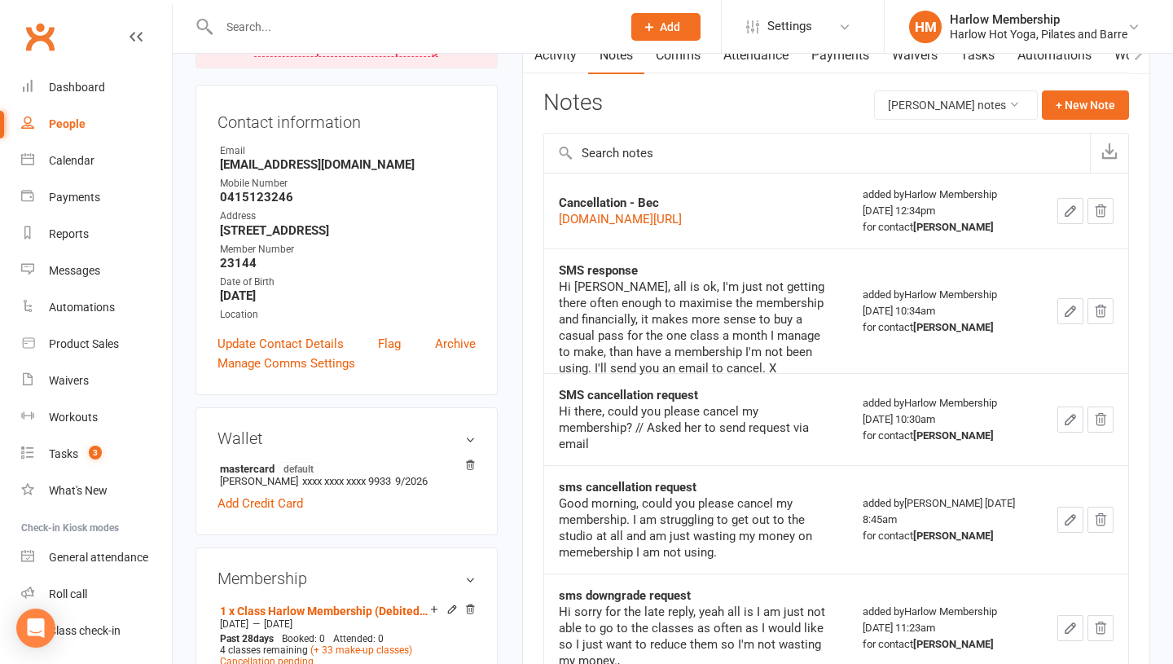
scroll to position [0, 0]
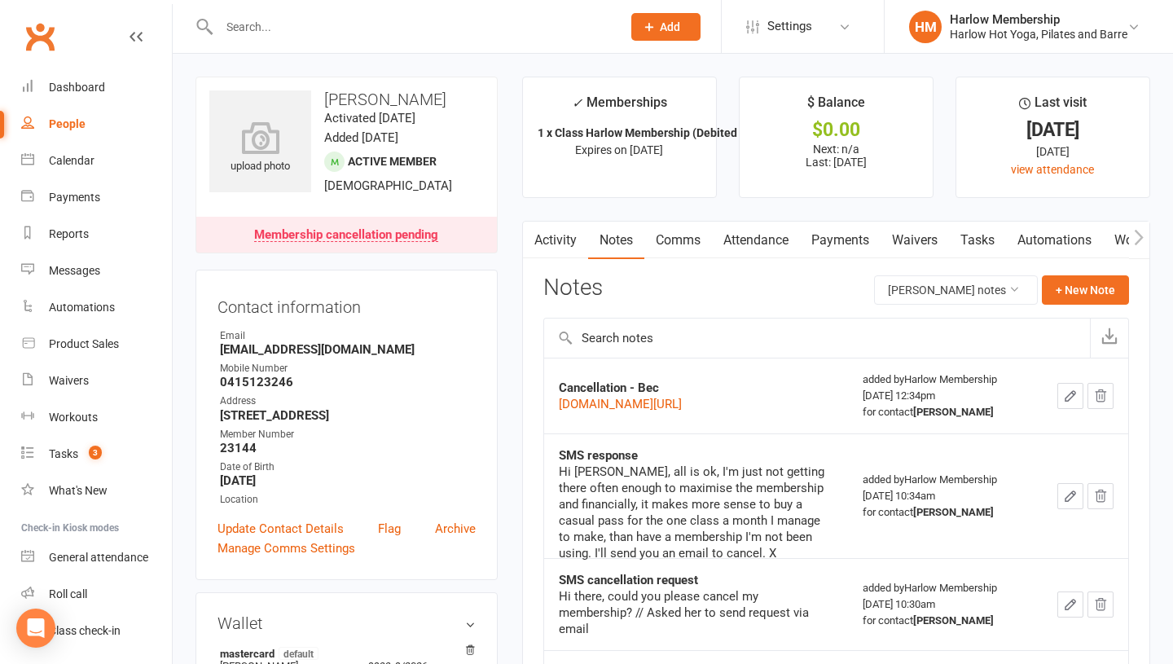
click at [979, 239] on link "Tasks" at bounding box center [977, 240] width 57 height 37
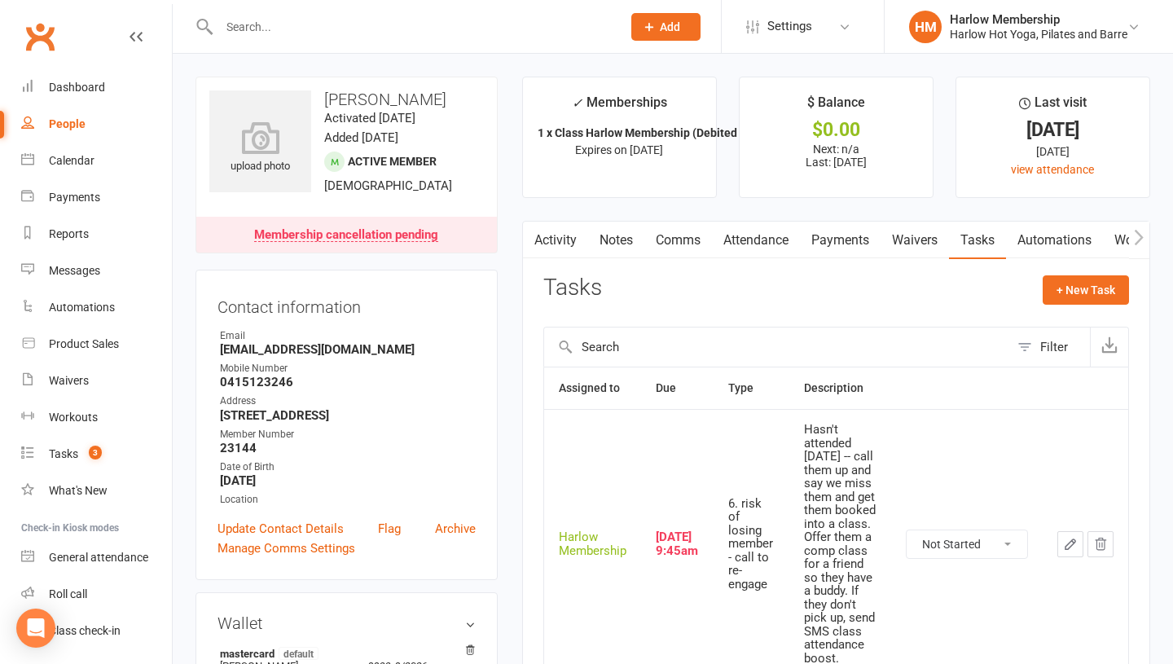
click at [954, 544] on select "Not Started In Progress Waiting Complete" at bounding box center [967, 544] width 121 height 28
select select "unstarted"
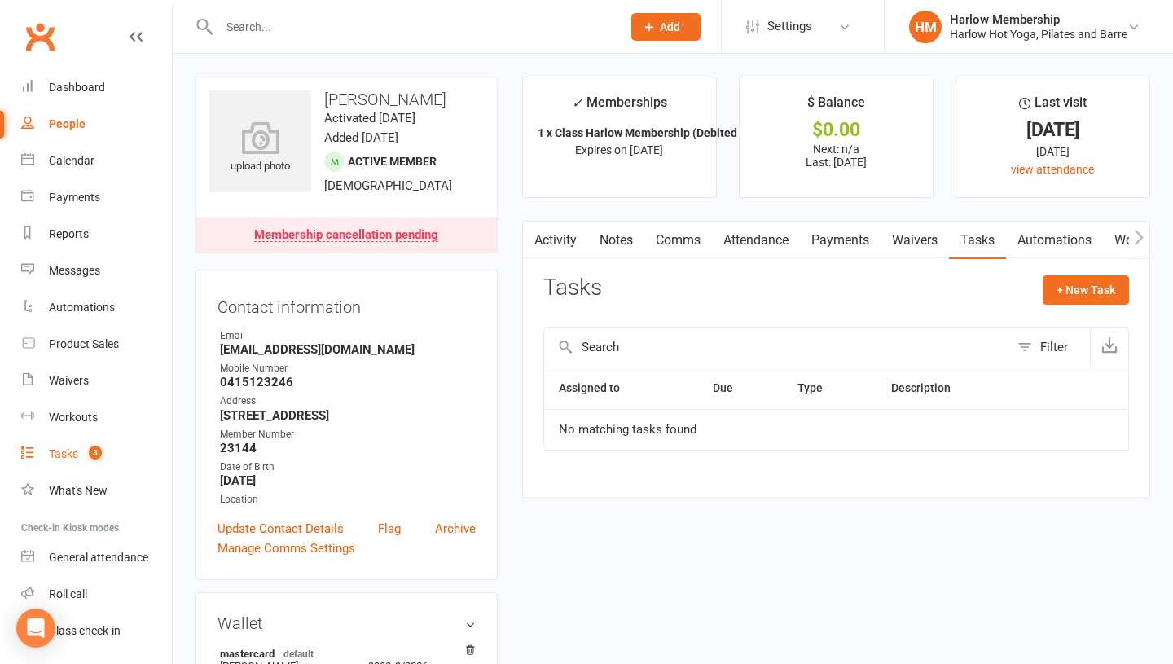
click at [65, 456] on div "Tasks" at bounding box center [63, 453] width 29 height 13
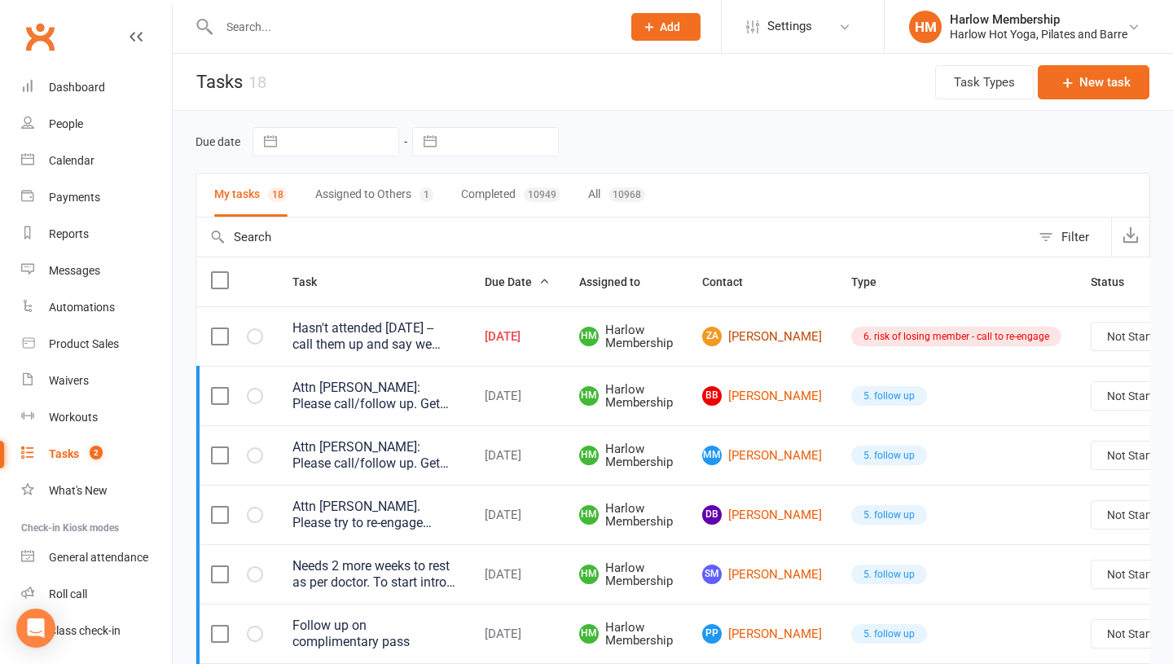
click at [751, 333] on link "ZA [PERSON_NAME]" at bounding box center [762, 337] width 120 height 20
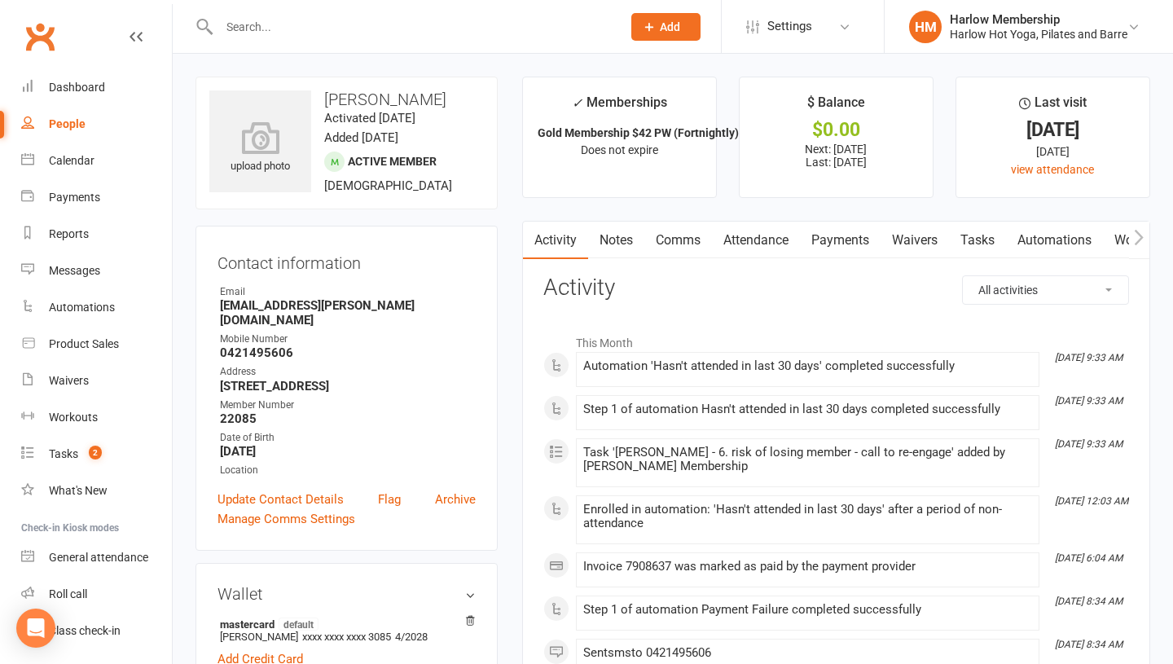
click at [622, 245] on link "Notes" at bounding box center [616, 240] width 56 height 37
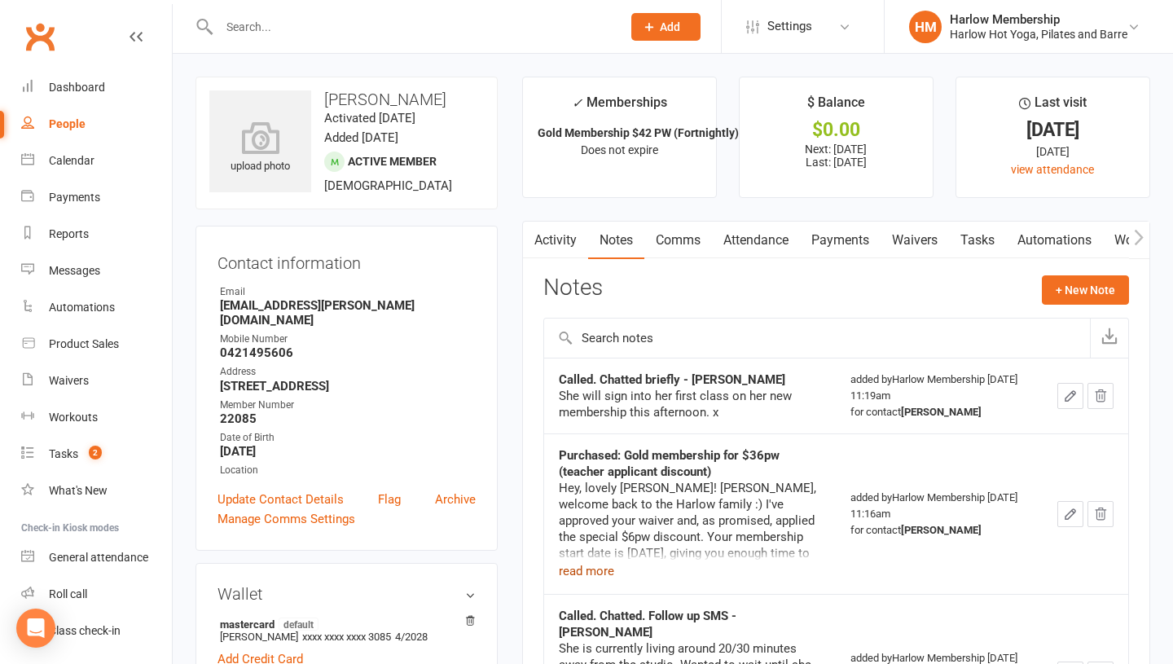
click at [593, 566] on button "read more" at bounding box center [586, 571] width 55 height 20
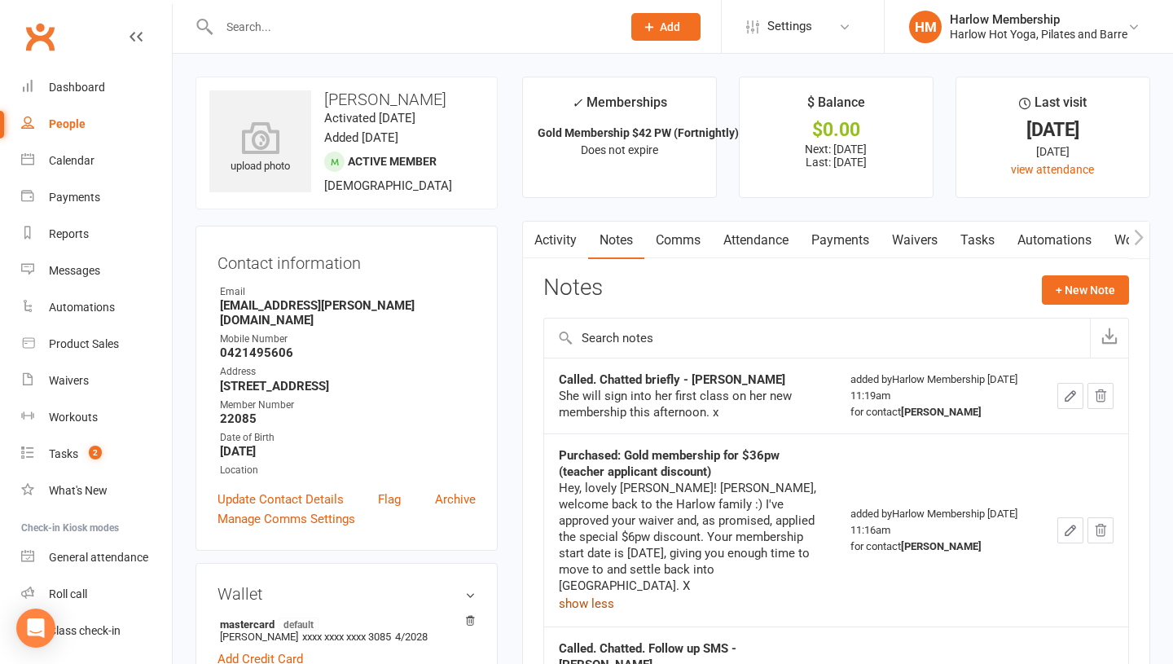
scroll to position [21, 0]
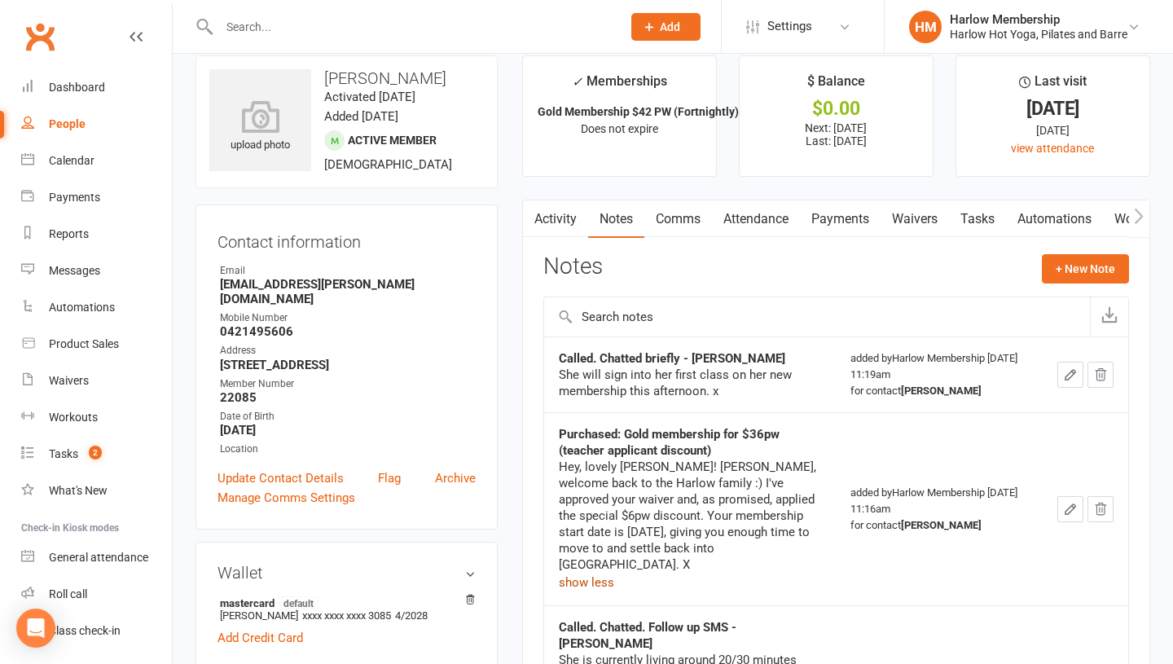
click at [992, 222] on link "Tasks" at bounding box center [977, 218] width 57 height 37
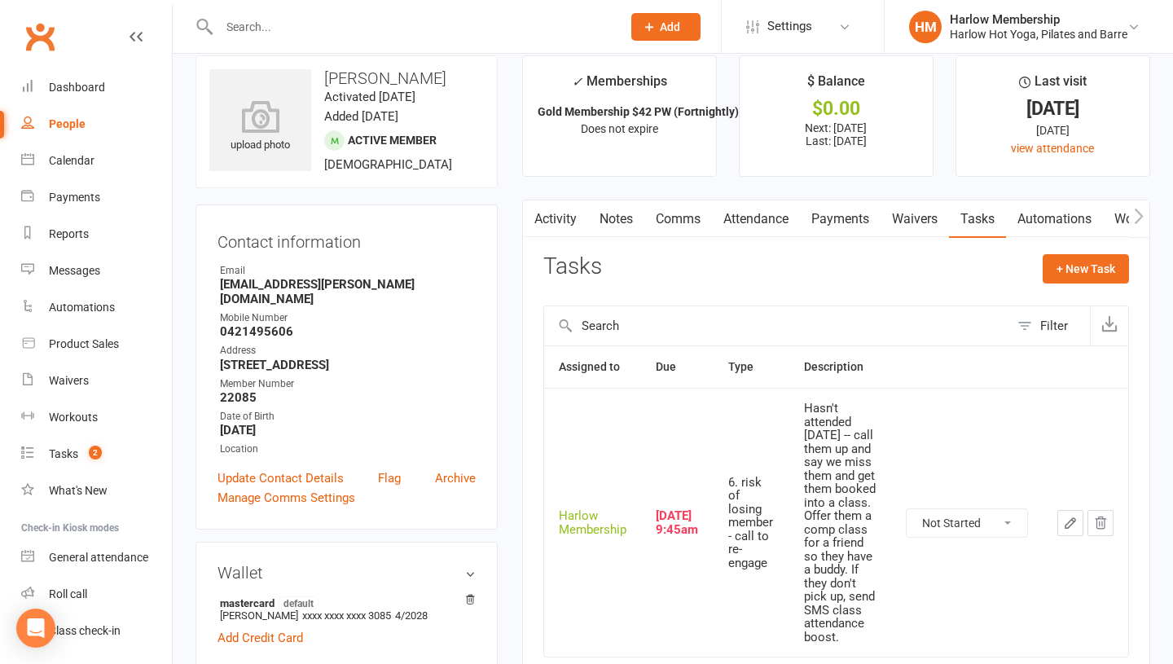
click at [1070, 524] on icon "button" at bounding box center [1070, 523] width 15 height 15
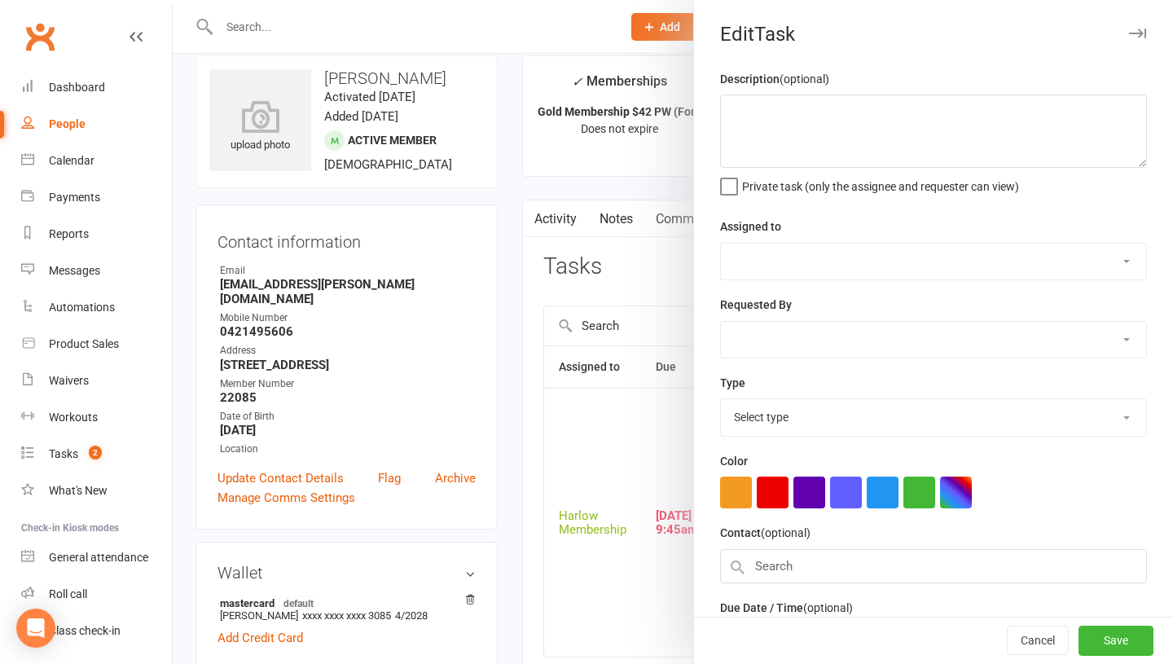
type textarea "Hasn't attended [DATE] -- call them up and say we miss them and get them booked…"
select select "47368"
type input "[DATE]"
type input "9:45am"
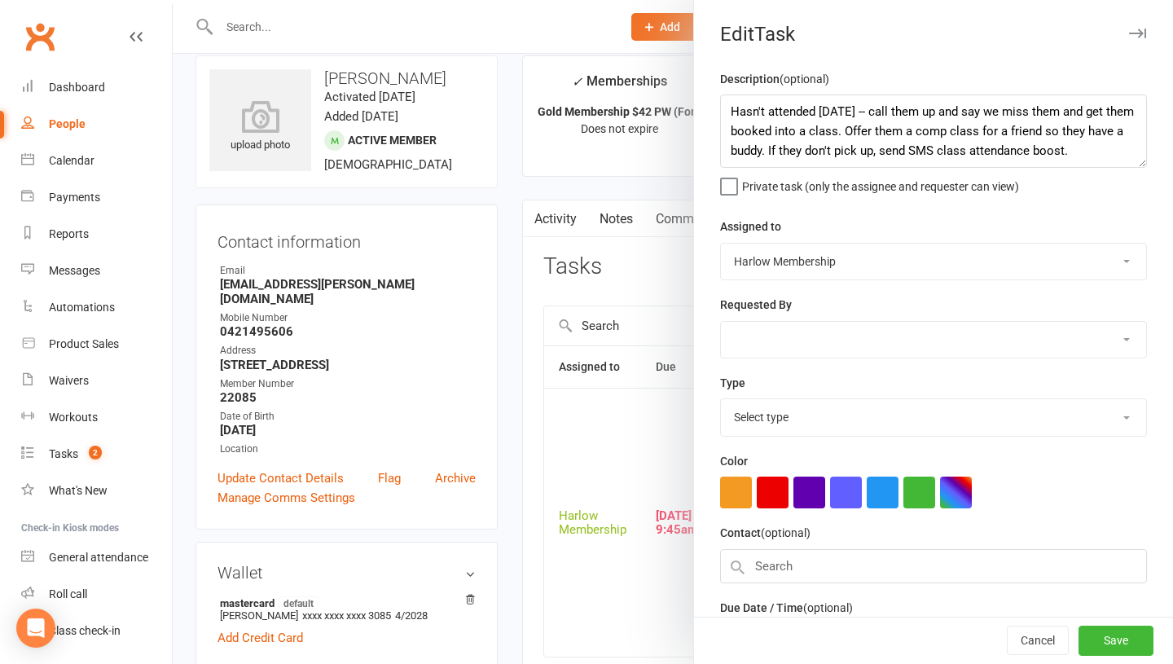
select select "27452"
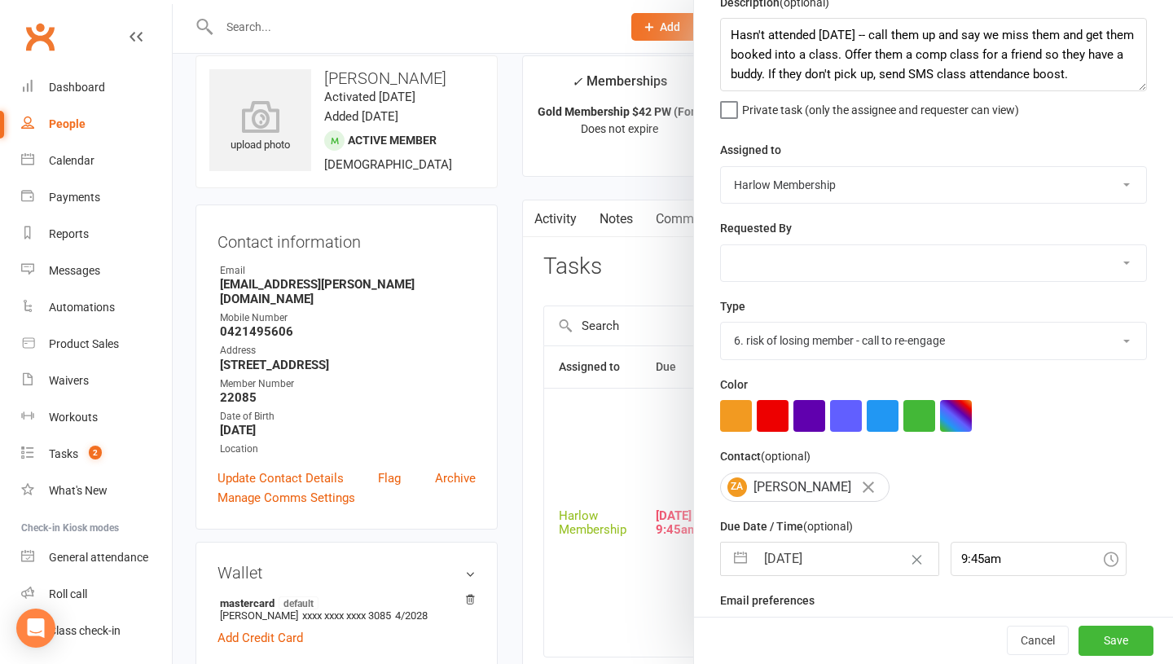
click at [767, 563] on input "[DATE]" at bounding box center [846, 559] width 183 height 33
select select "7"
select select "2025"
select select "8"
select select "2025"
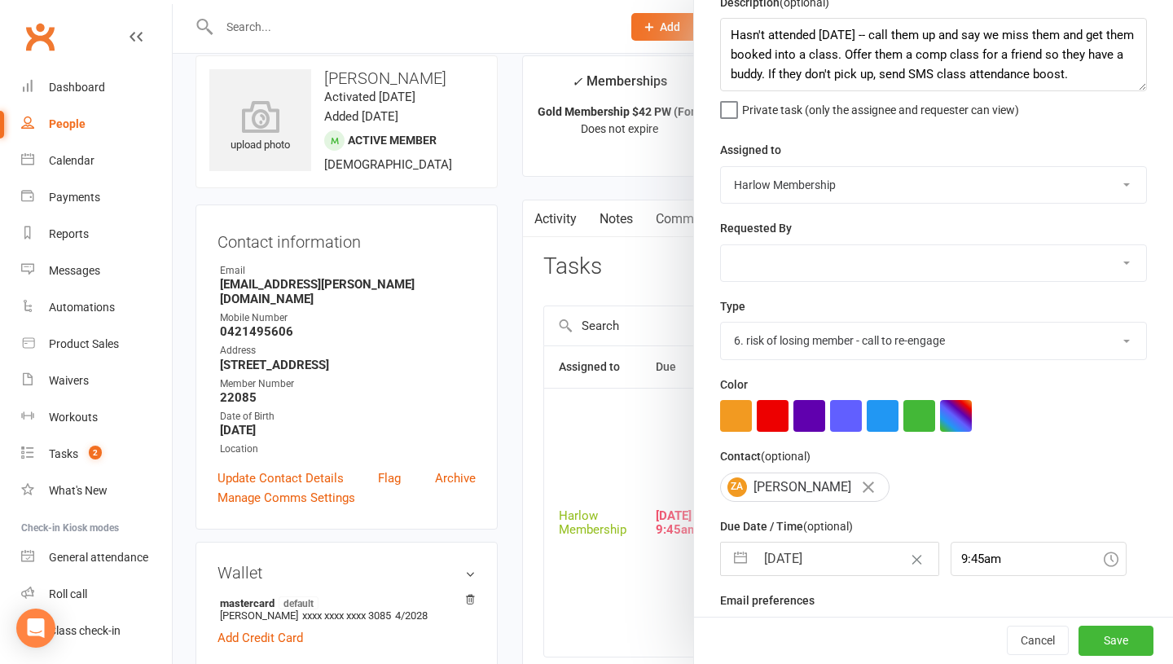
select select "9"
select select "2025"
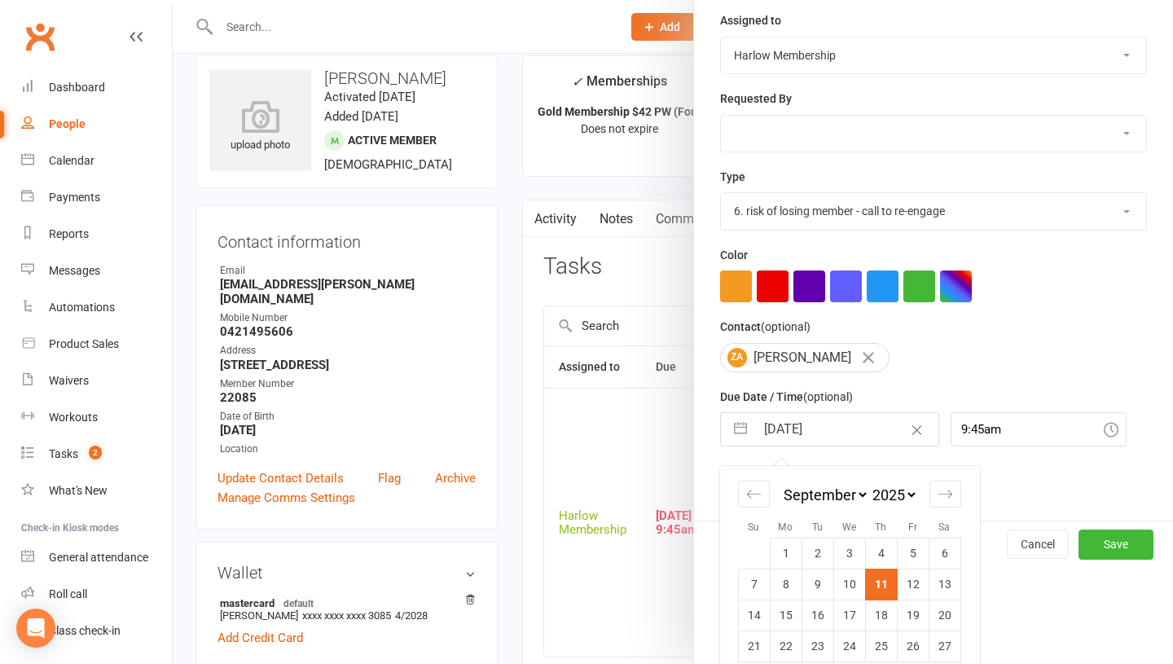
scroll to position [254, 0]
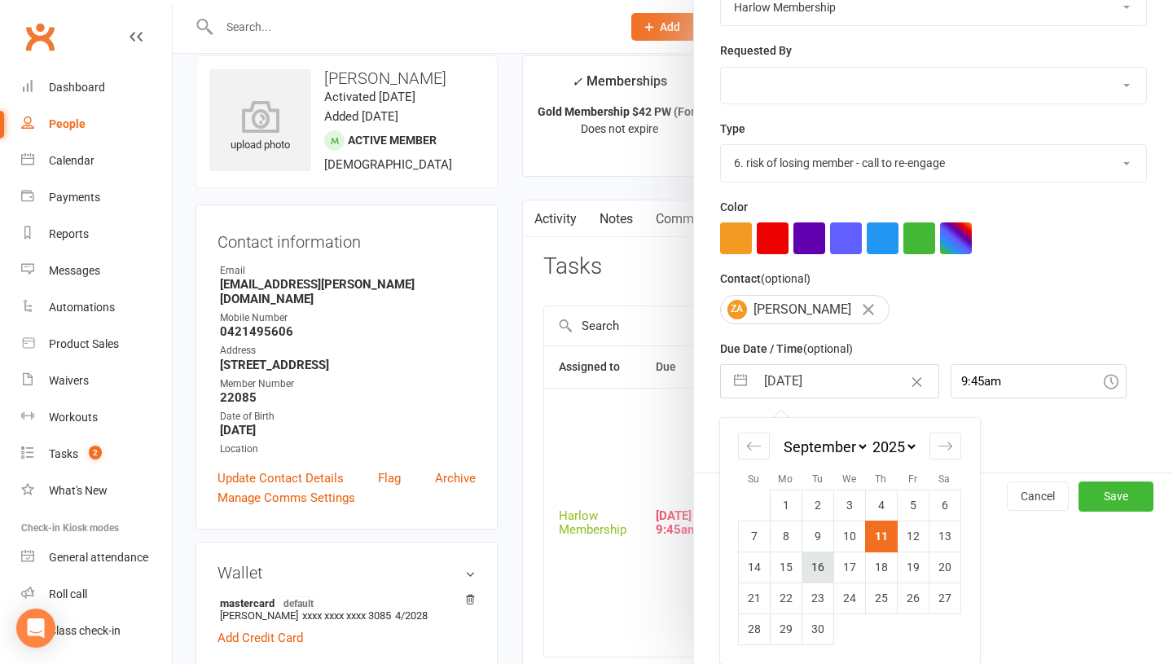
click at [811, 565] on td "16" at bounding box center [818, 566] width 32 height 31
type input "[DATE]"
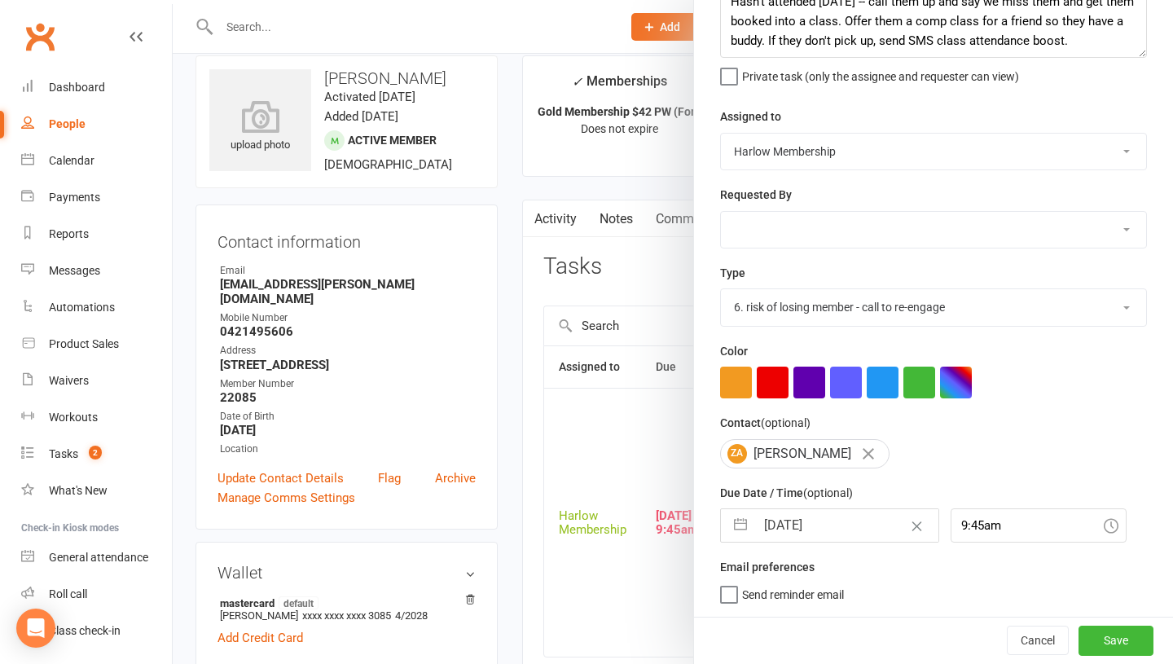
scroll to position [0, 0]
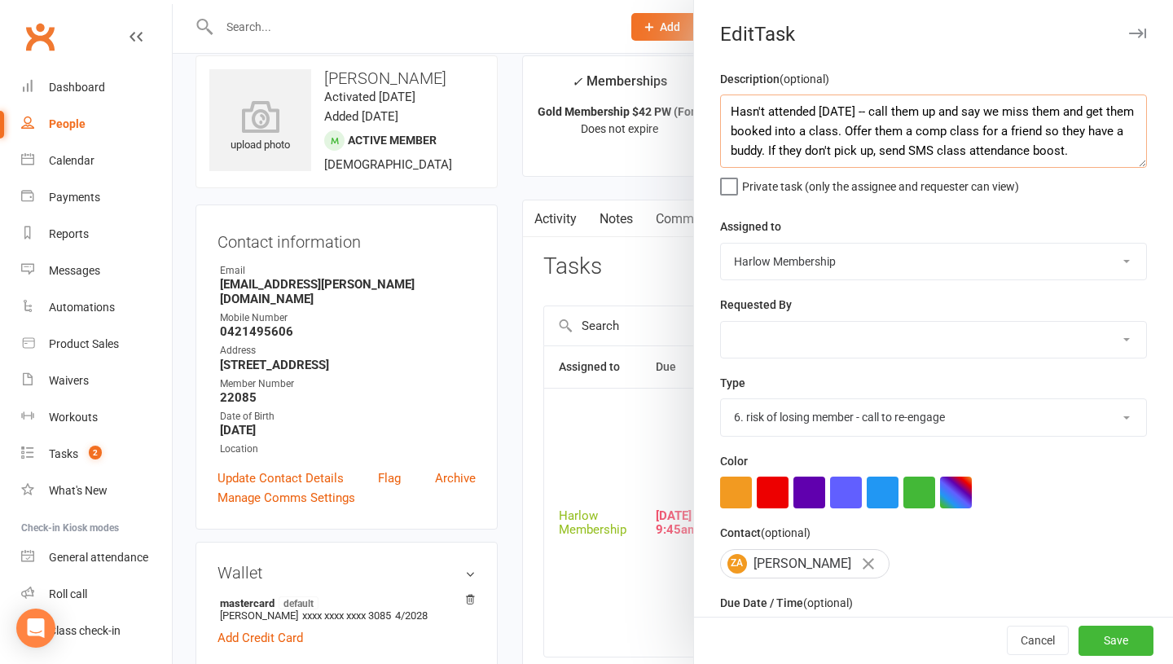
click at [731, 116] on textarea "Hasn't attended [DATE] -- call them up and say we miss them and get them booked…" at bounding box center [933, 130] width 427 height 73
click at [785, 112] on textarea "Attn [PERSON_NAME] // Hasn't attended [DATE] -- call them up and say we miss th…" at bounding box center [933, 130] width 427 height 73
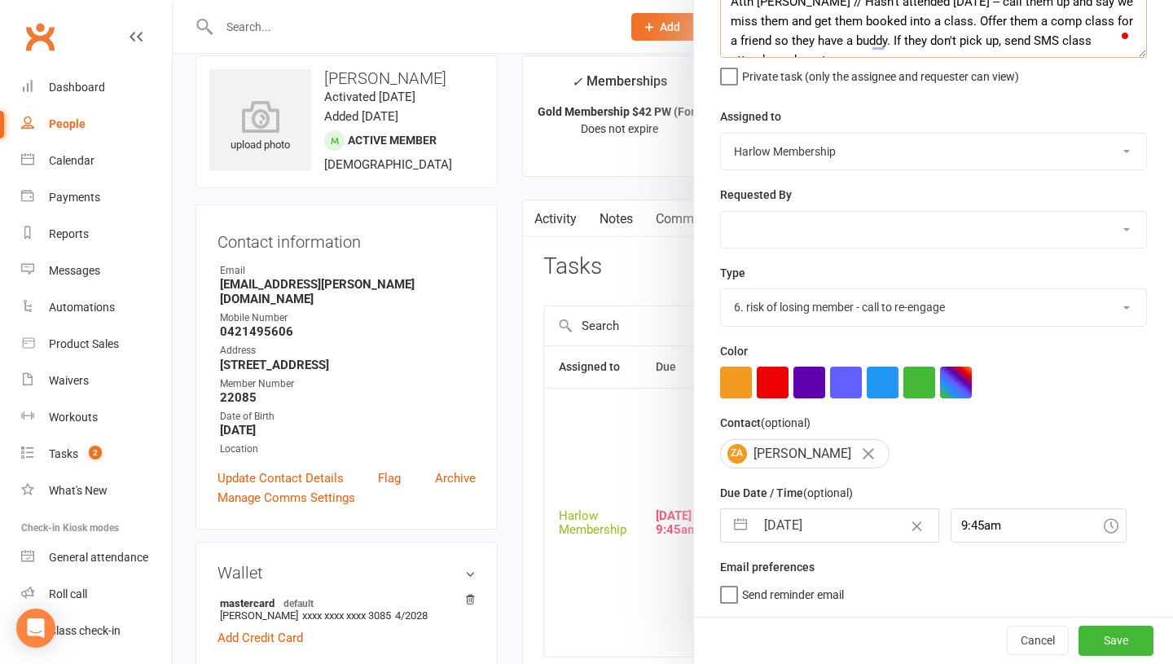
type textarea "Attn [PERSON_NAME] // Hasn't attended [DATE] -- call them up and say we miss th…"
click at [802, 529] on input "[DATE]" at bounding box center [846, 525] width 183 height 33
select select "7"
select select "2025"
select select "8"
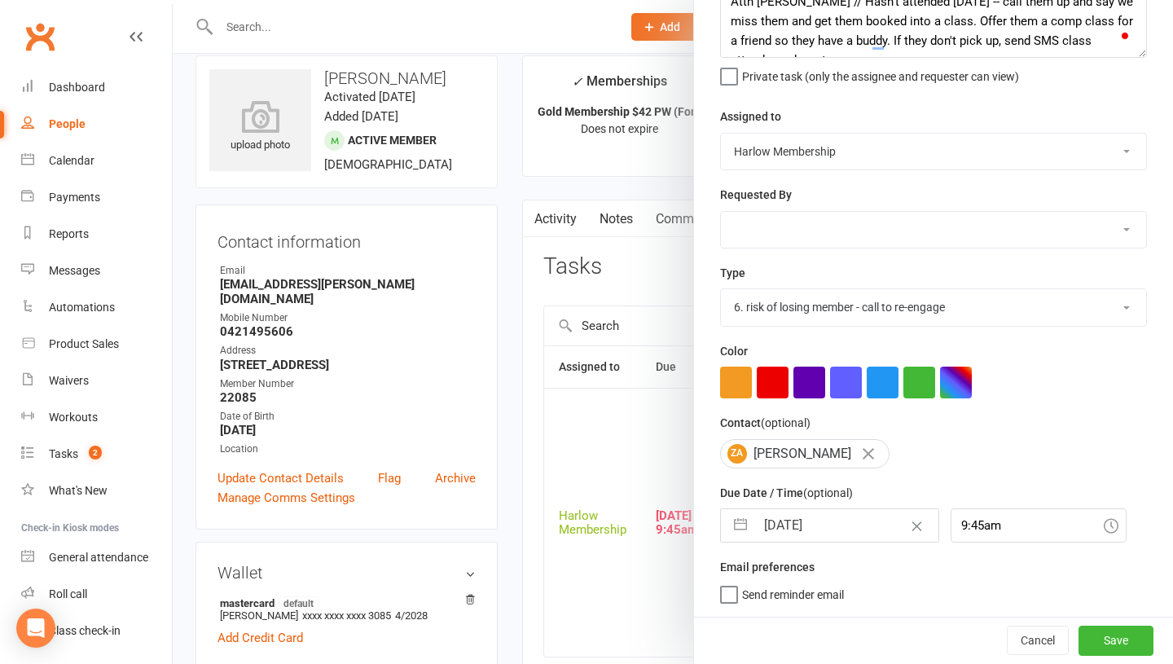
select select "2025"
select select "9"
select select "2025"
click at [802, 529] on input "[DATE]" at bounding box center [846, 525] width 183 height 33
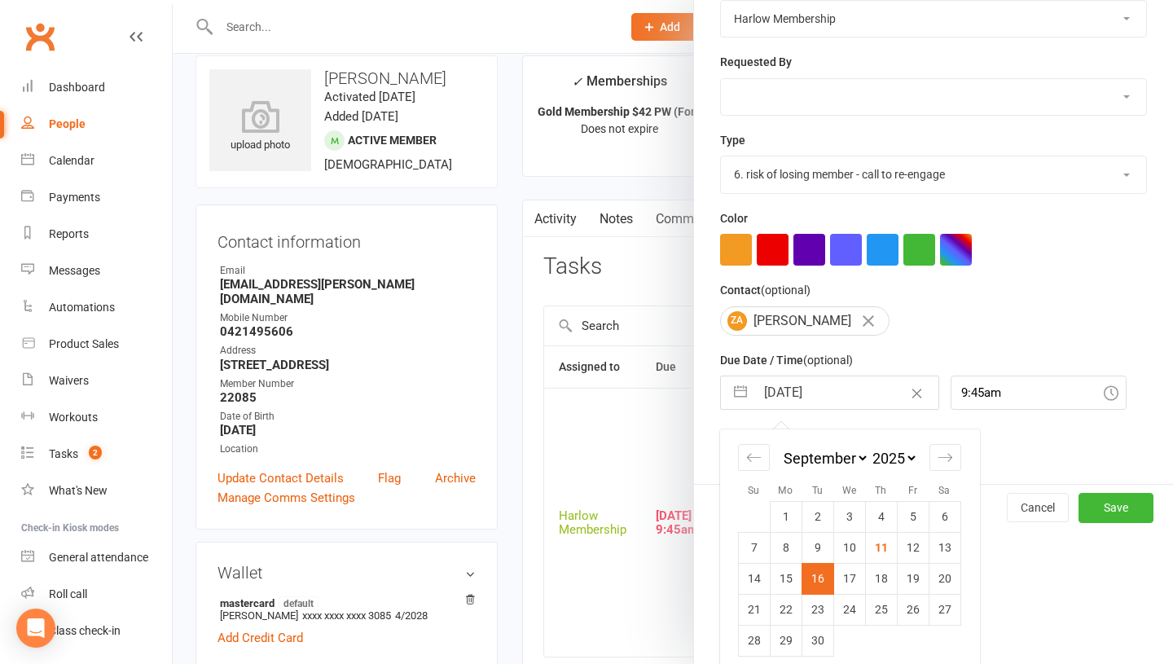
scroll to position [248, 0]
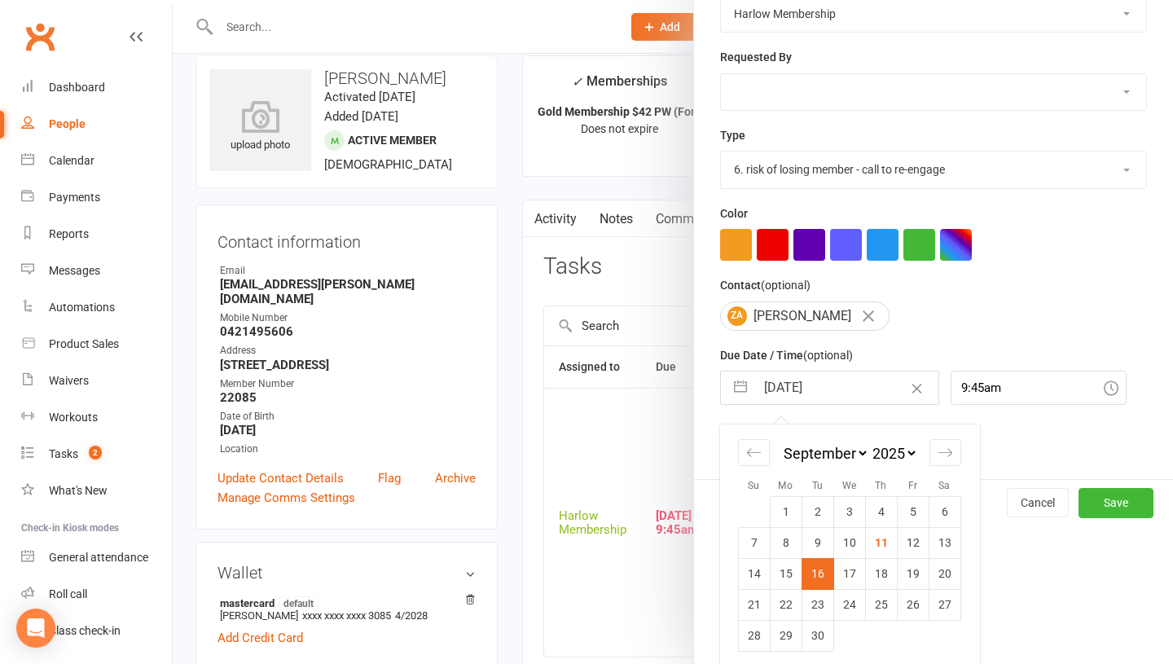
click at [808, 565] on td "16" at bounding box center [818, 573] width 32 height 31
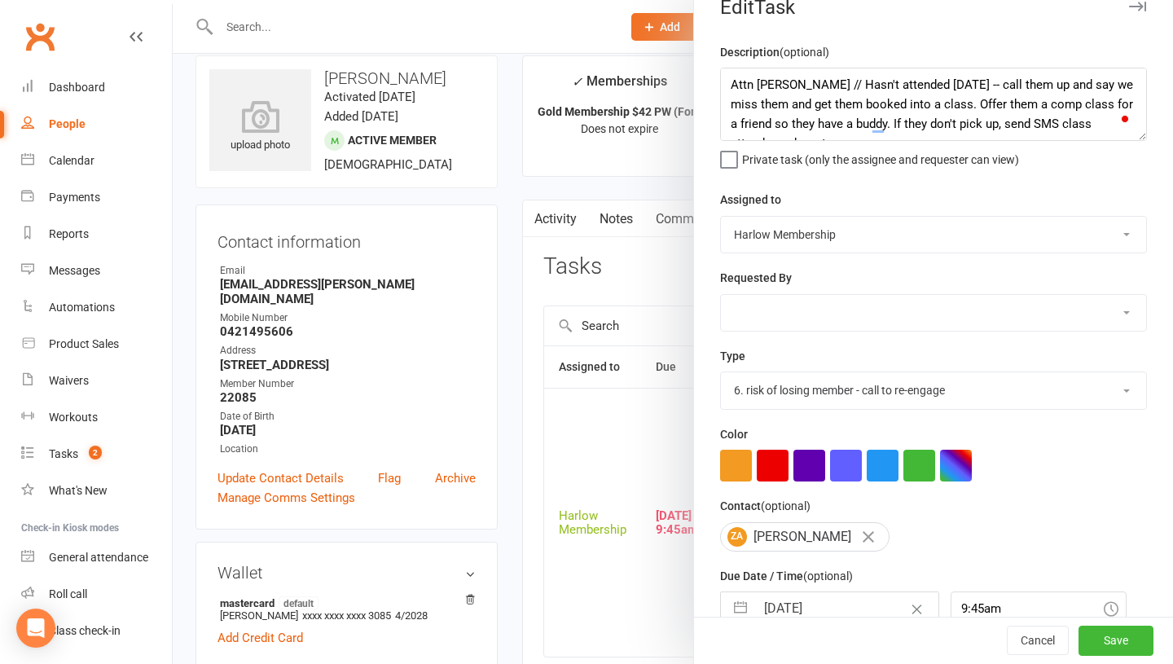
scroll to position [0, 0]
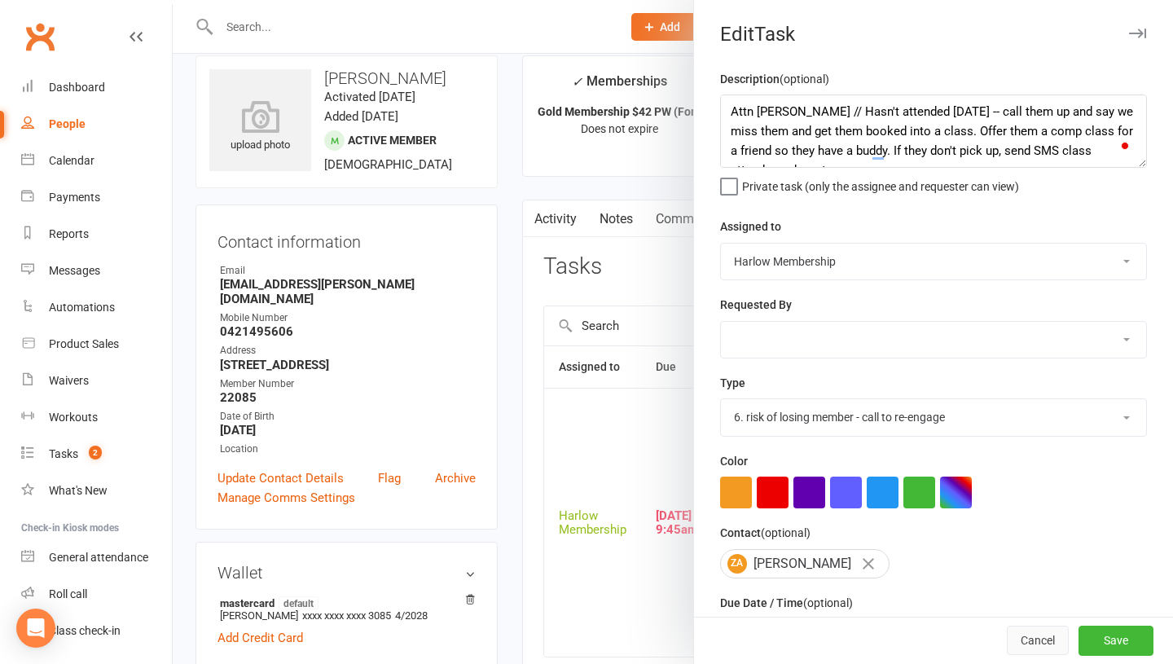
click at [1032, 639] on button "Cancel" at bounding box center [1038, 640] width 62 height 29
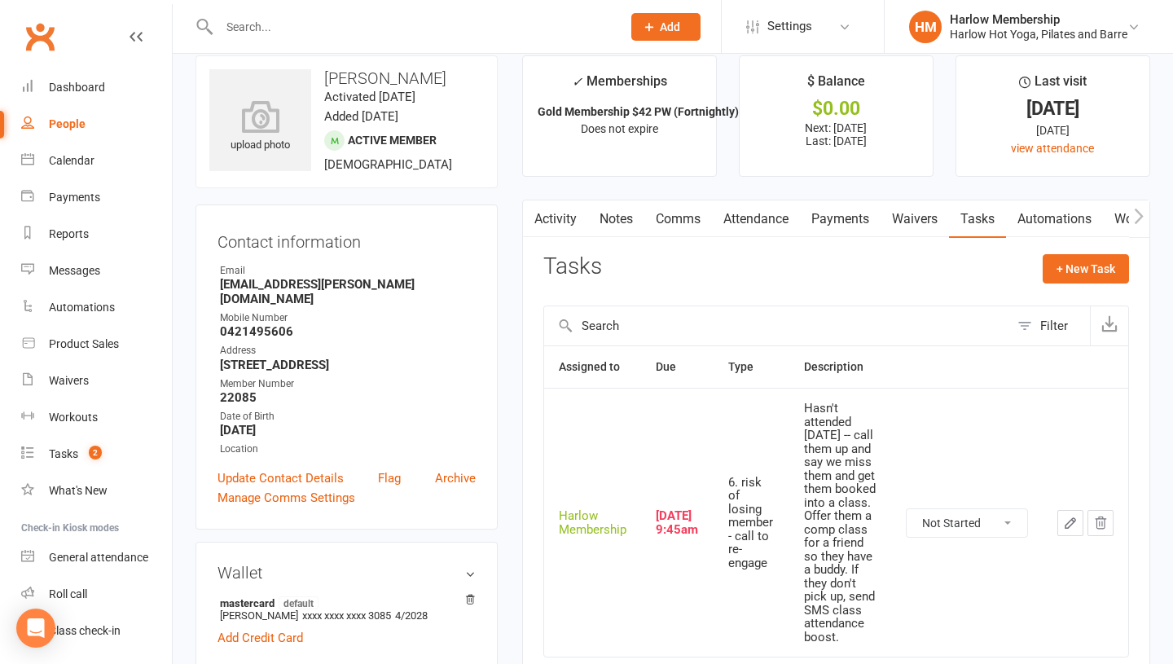
click at [950, 510] on select "Not Started In Progress Waiting Complete" at bounding box center [967, 523] width 121 height 28
select select "unstarted"
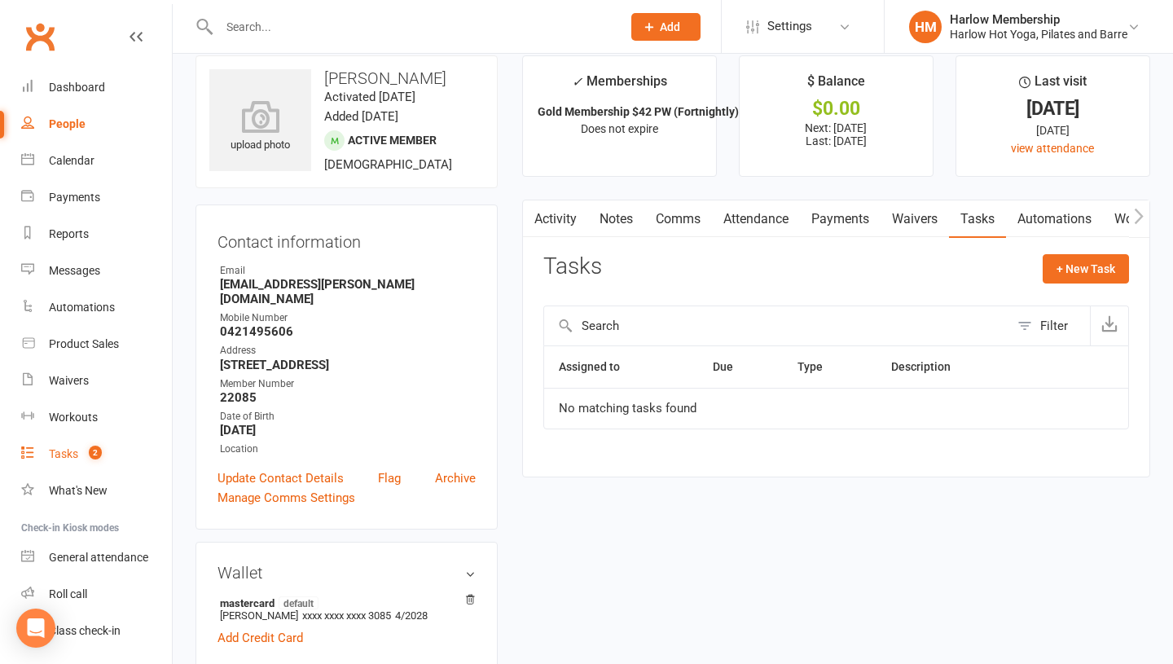
click at [61, 445] on link "Tasks 2" at bounding box center [96, 454] width 151 height 37
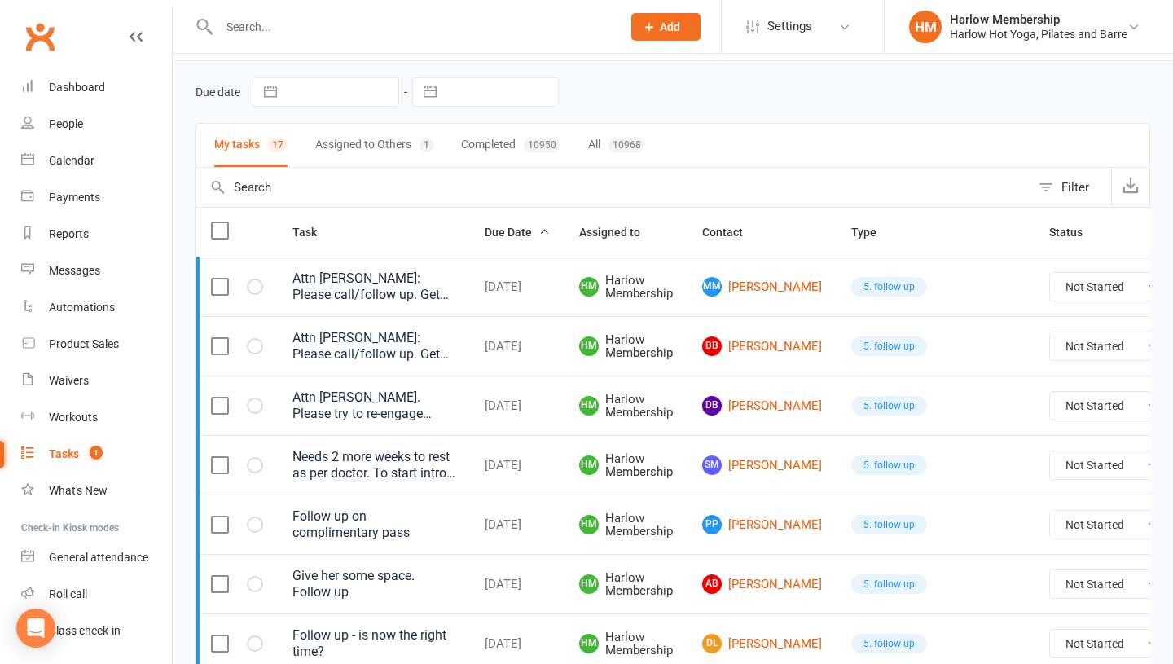
scroll to position [82, 0]
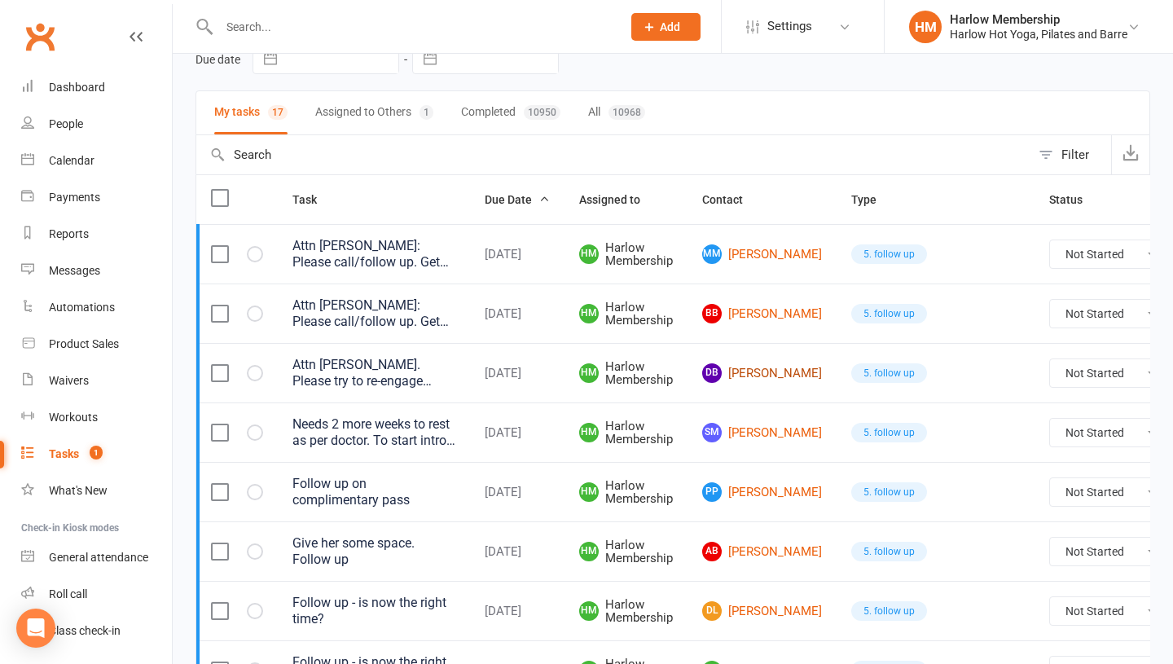
click at [740, 383] on link "DB [PERSON_NAME]" at bounding box center [762, 373] width 120 height 20
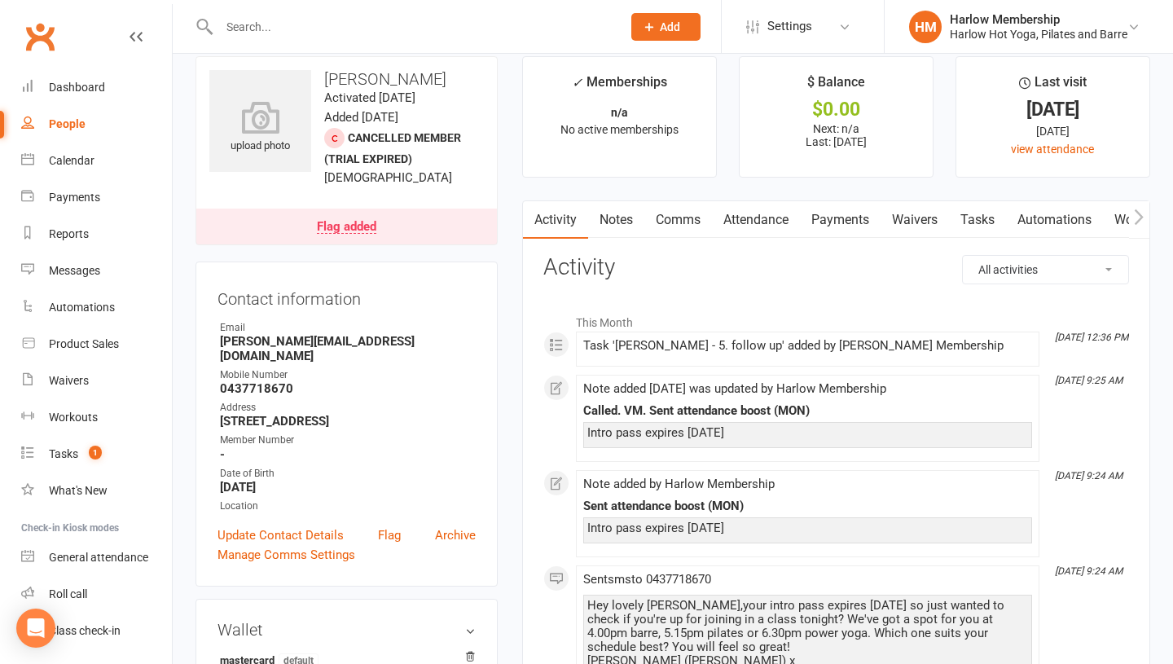
scroll to position [24, 0]
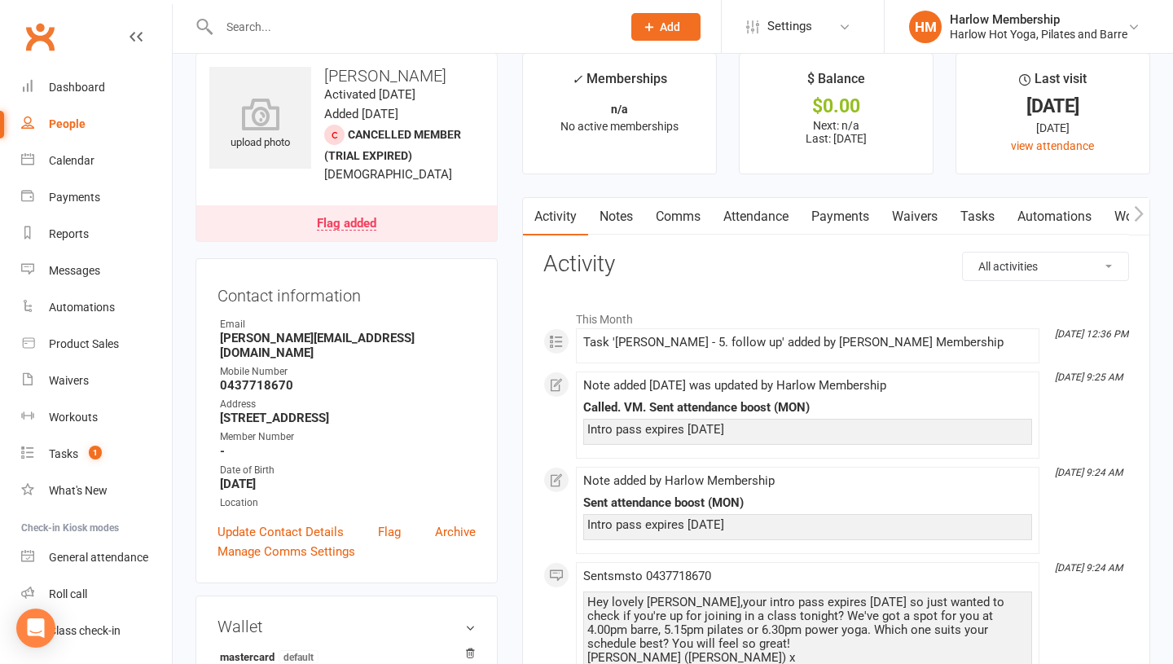
click at [606, 211] on link "Notes" at bounding box center [616, 216] width 56 height 37
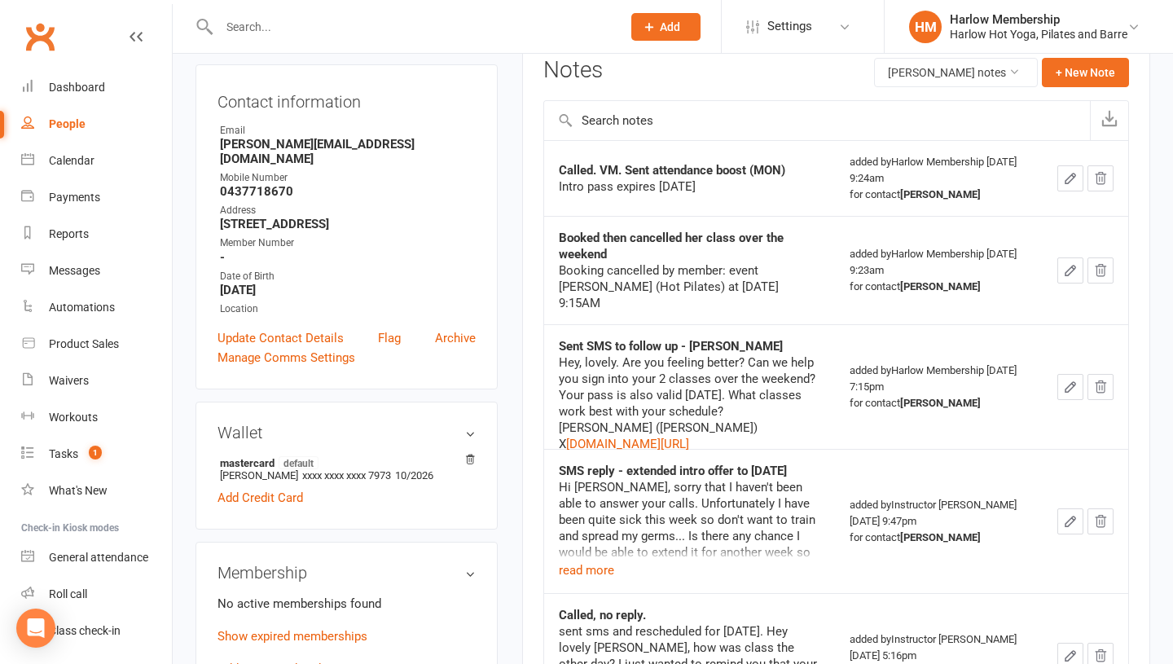
scroll to position [265, 0]
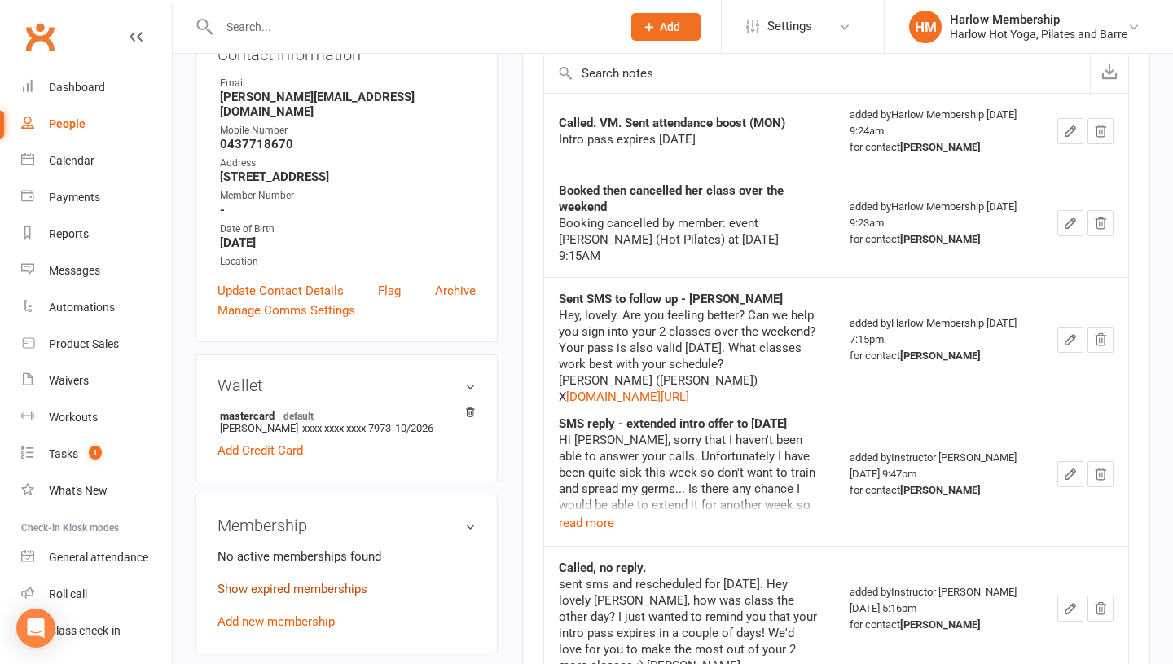
click at [312, 582] on link "Show expired memberships" at bounding box center [292, 589] width 150 height 15
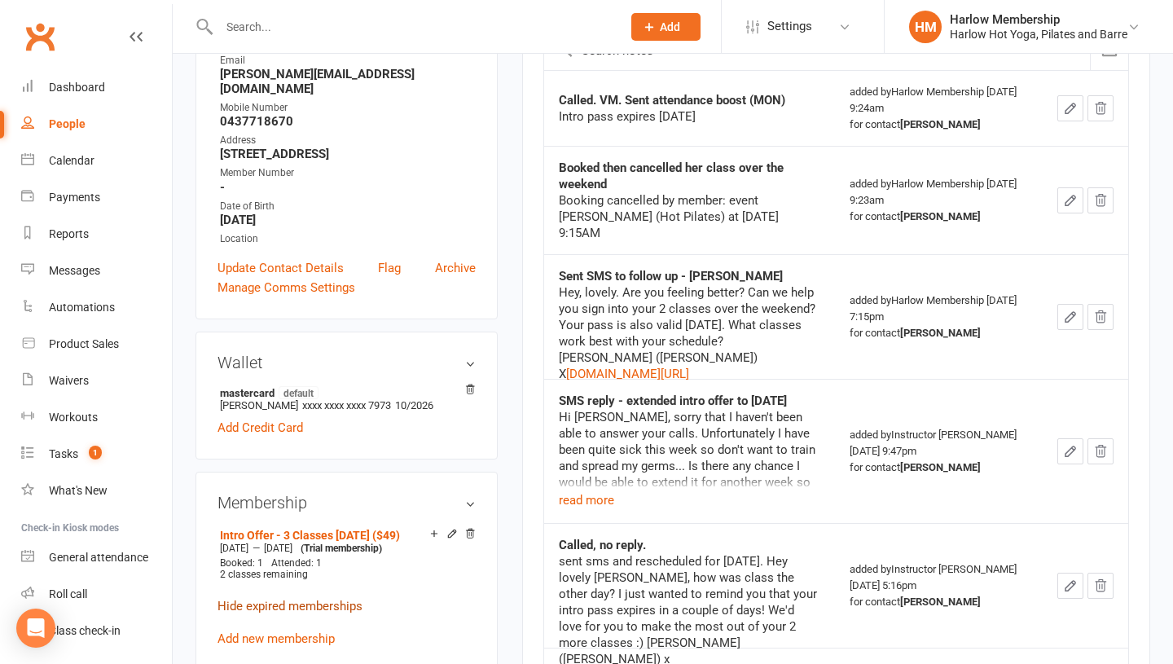
scroll to position [0, 0]
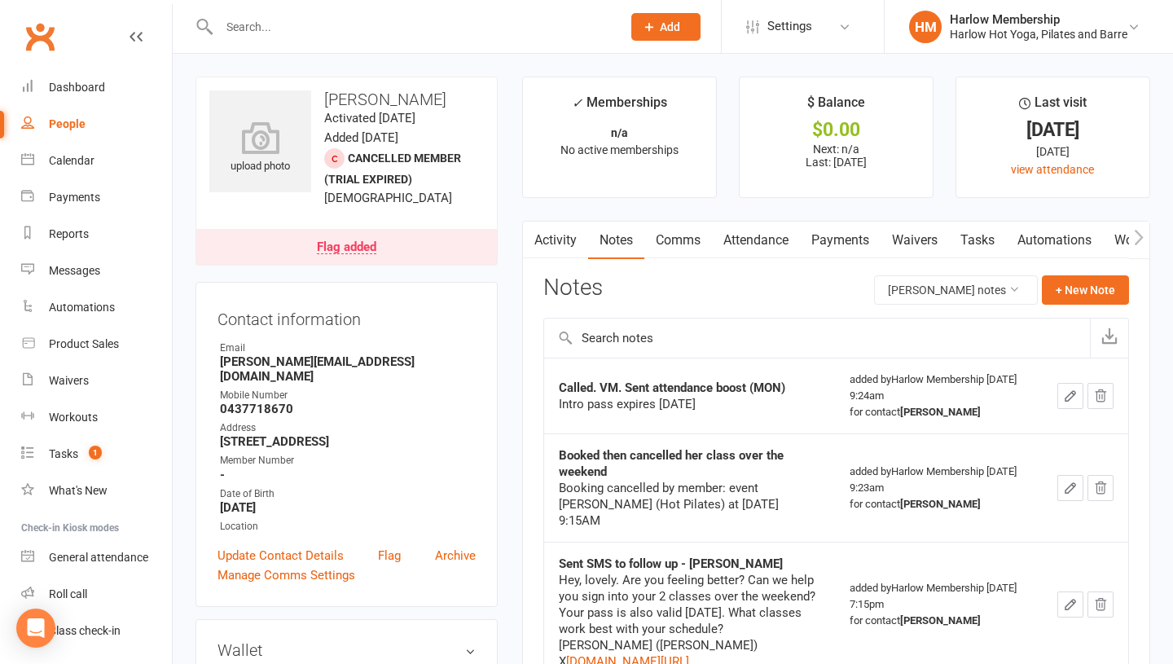
click at [556, 239] on link "Activity" at bounding box center [555, 240] width 65 height 37
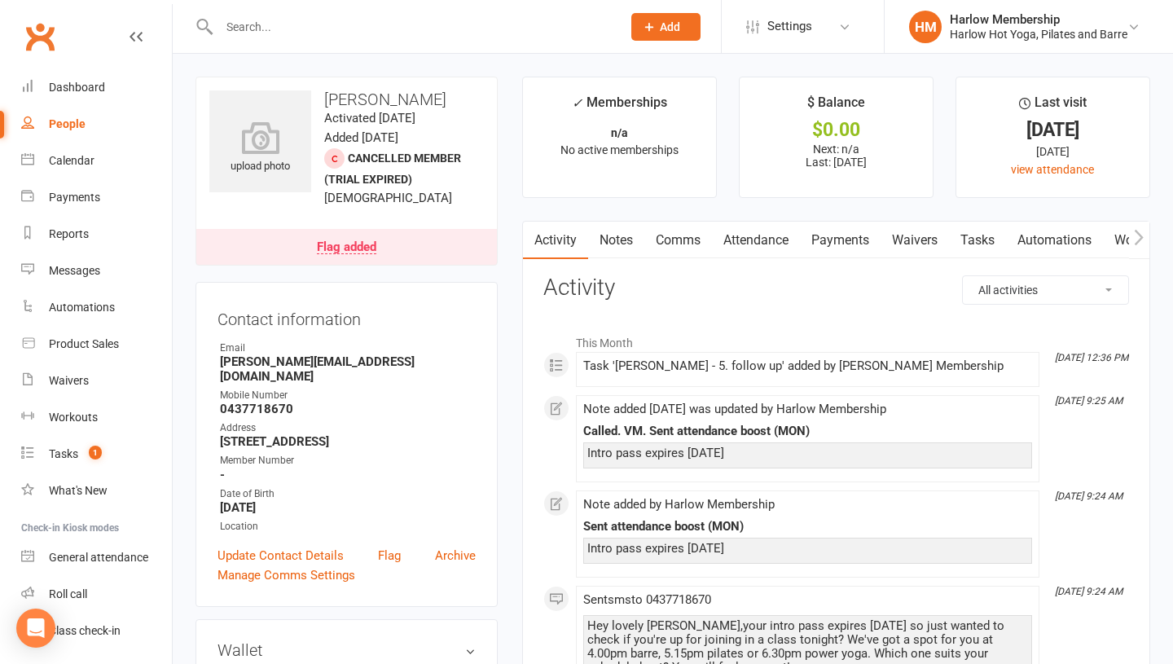
click at [620, 238] on link "Notes" at bounding box center [616, 240] width 56 height 37
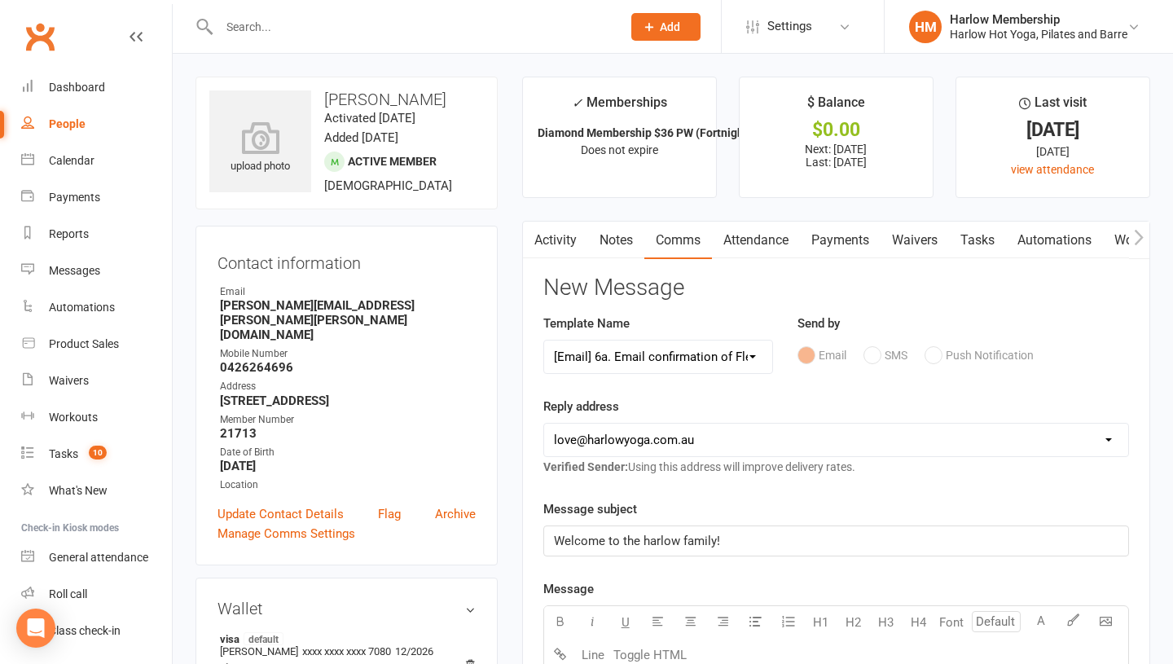
select select "15"
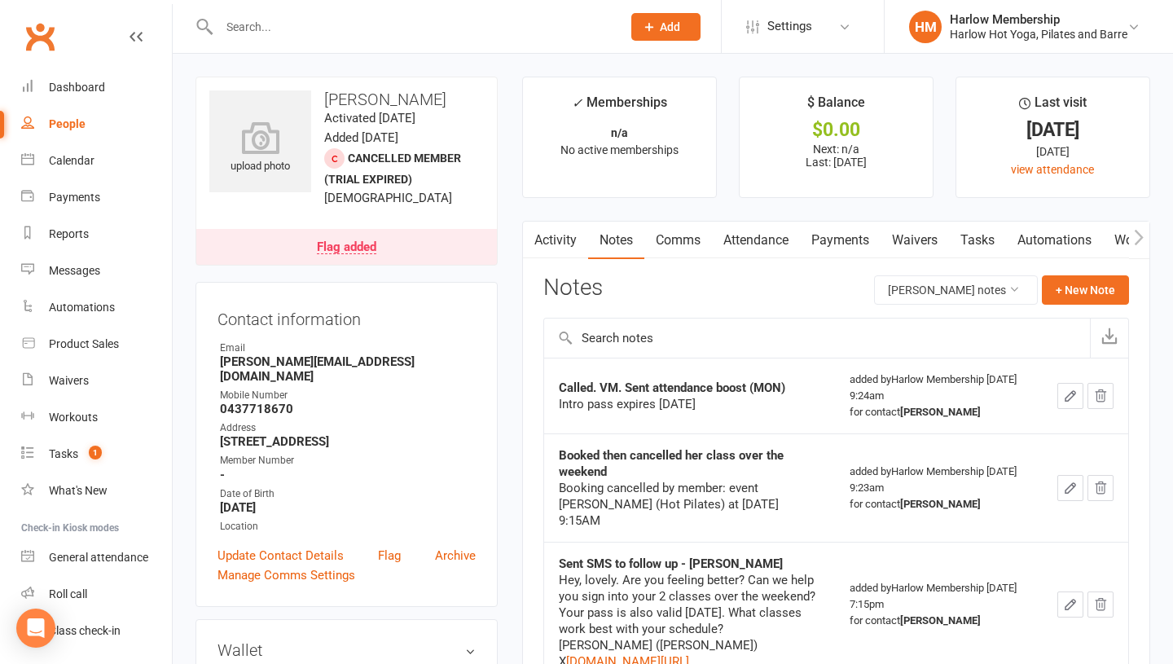
click at [982, 245] on link "Tasks" at bounding box center [977, 240] width 57 height 37
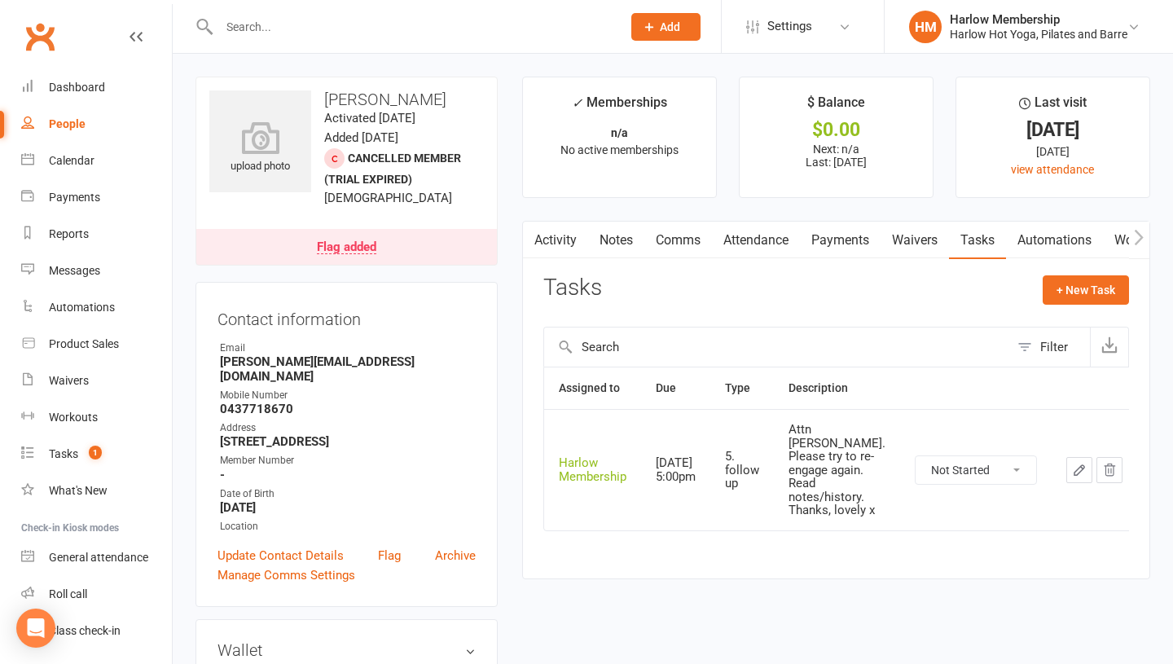
click at [969, 466] on select "Not Started In Progress Waiting Complete" at bounding box center [976, 470] width 121 height 28
click at [938, 481] on select "Not Started In Progress Waiting Complete" at bounding box center [976, 470] width 121 height 28
select select "unstarted"
click at [621, 237] on link "Notes" at bounding box center [616, 240] width 56 height 37
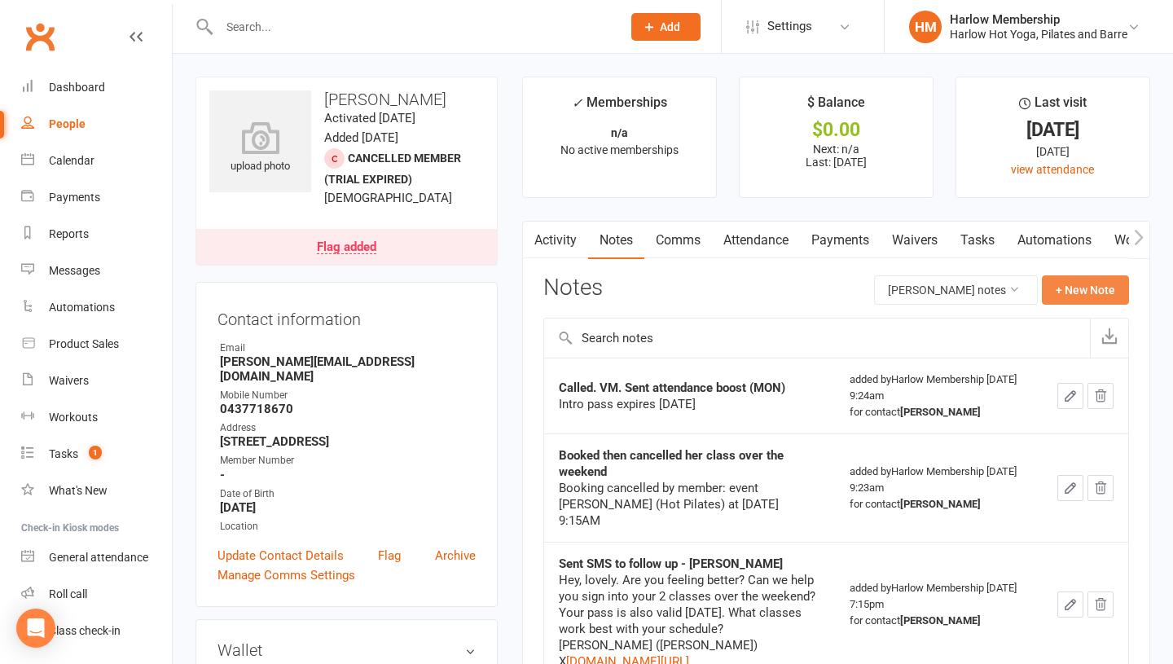
click at [1055, 292] on button "+ New Note" at bounding box center [1085, 289] width 87 height 29
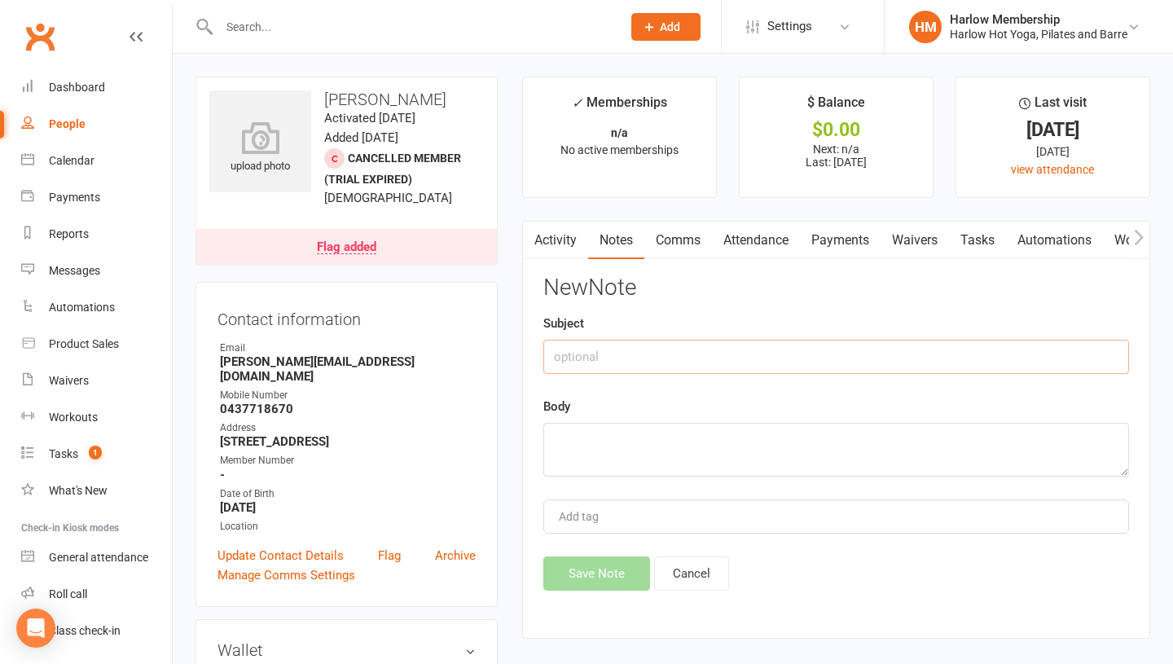
click at [569, 354] on input "text" at bounding box center [836, 357] width 586 height 34
type input "c"
type input "Called. VM. Sent SMS"
click at [580, 448] on textarea at bounding box center [836, 450] width 586 height 54
click at [584, 362] on input "Called. VM. Sent SMS" at bounding box center [836, 357] width 586 height 34
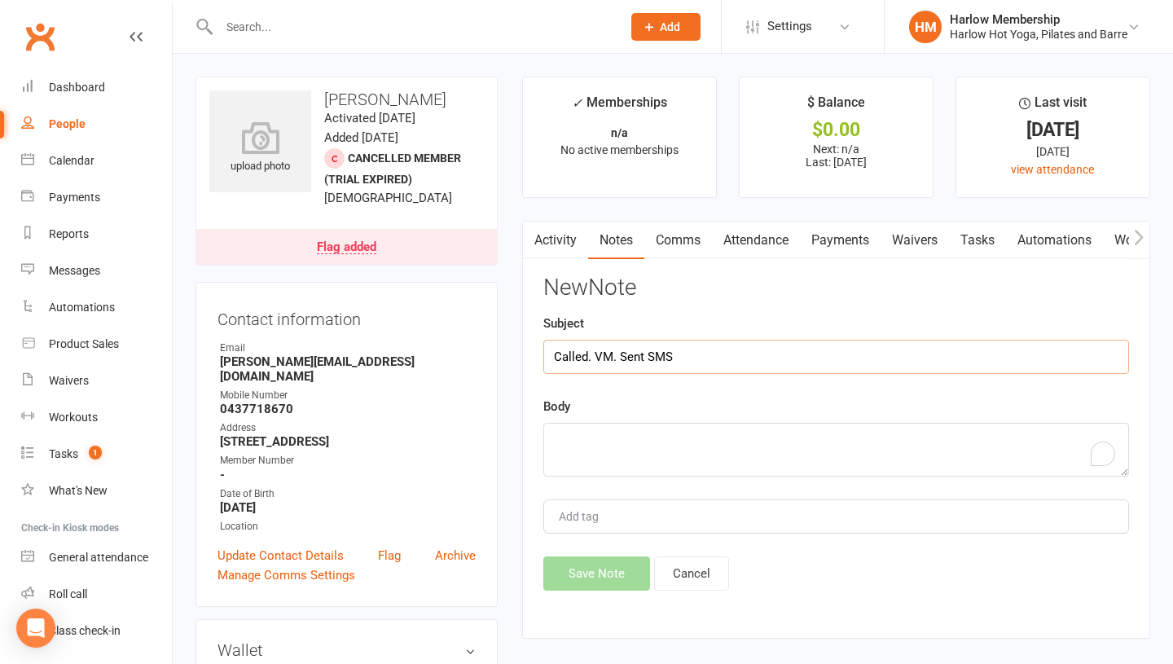
click at [584, 362] on input "Called. VM. Sent SMS" at bounding box center [836, 357] width 586 height 34
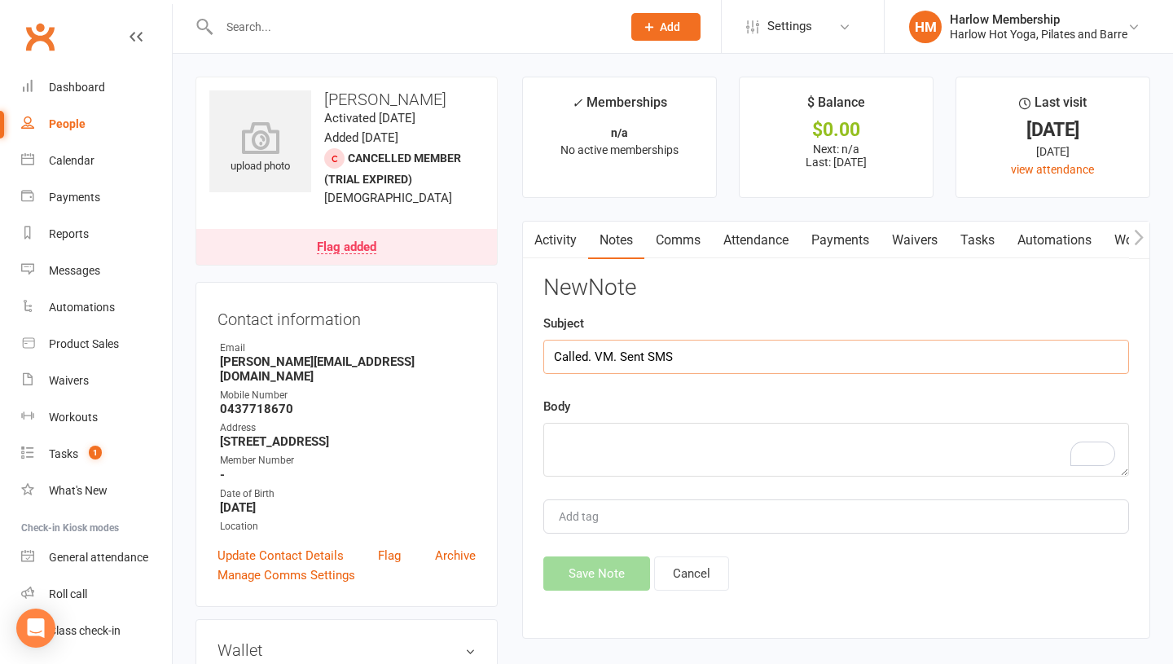
click at [584, 362] on input "Called. VM. Sent SMS" at bounding box center [836, 357] width 586 height 34
click at [584, 450] on textarea "To enrich screen reader interactions, please activate Accessibility in Grammarl…" at bounding box center [836, 450] width 586 height 54
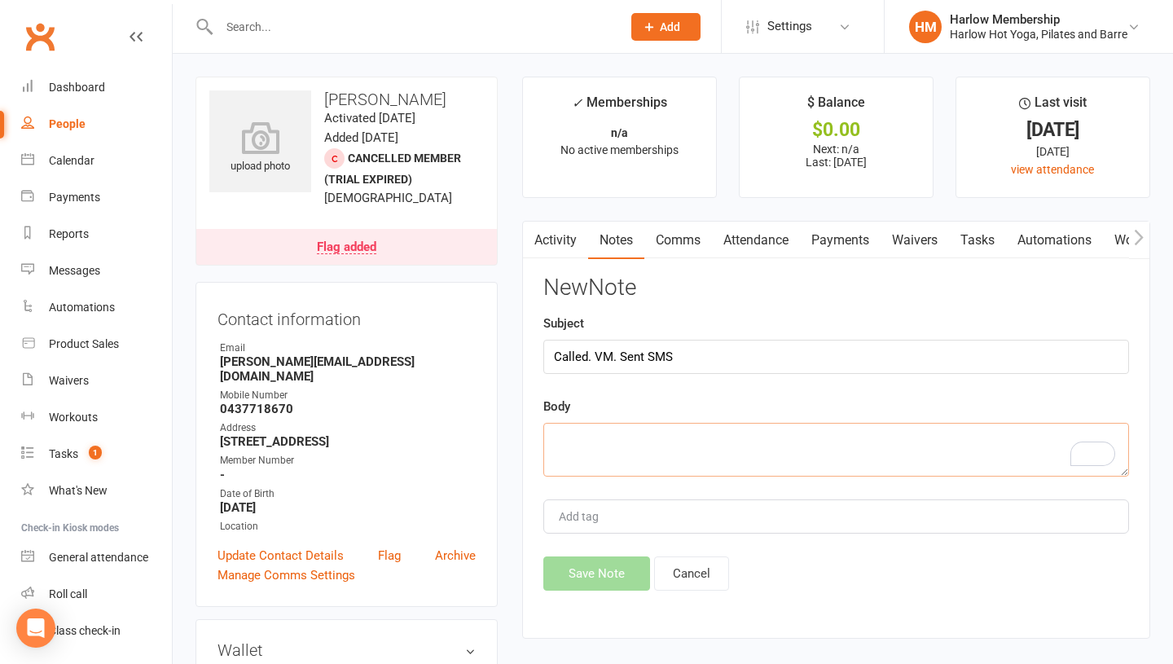
paste textarea "Called. VM. Sent SMS"
type textarea "Called. VM. Sent SMS"
click at [586, 576] on button "Save Note" at bounding box center [596, 573] width 107 height 34
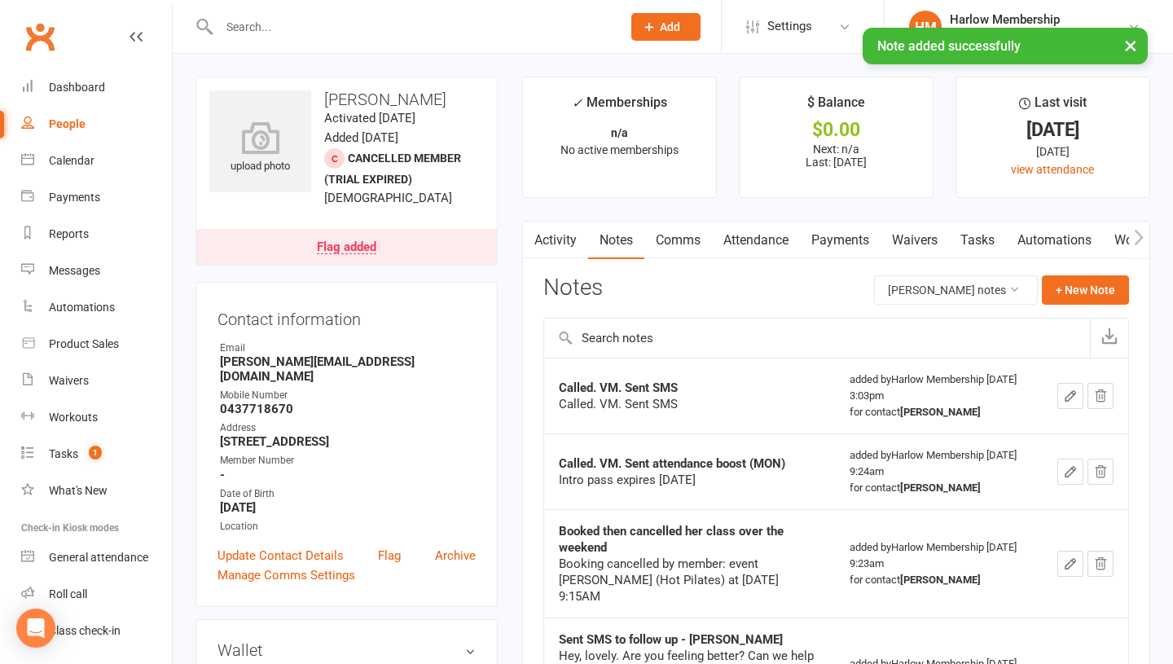
click at [673, 233] on link "Comms" at bounding box center [678, 240] width 68 height 37
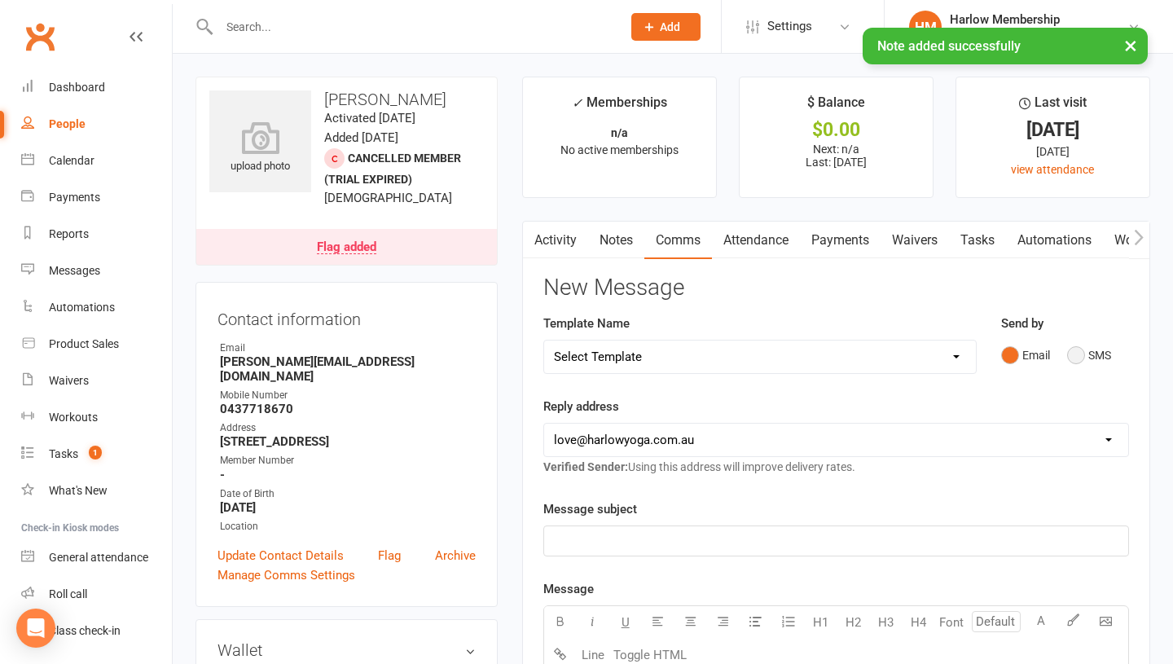
click at [1082, 359] on button "SMS" at bounding box center [1089, 355] width 44 height 31
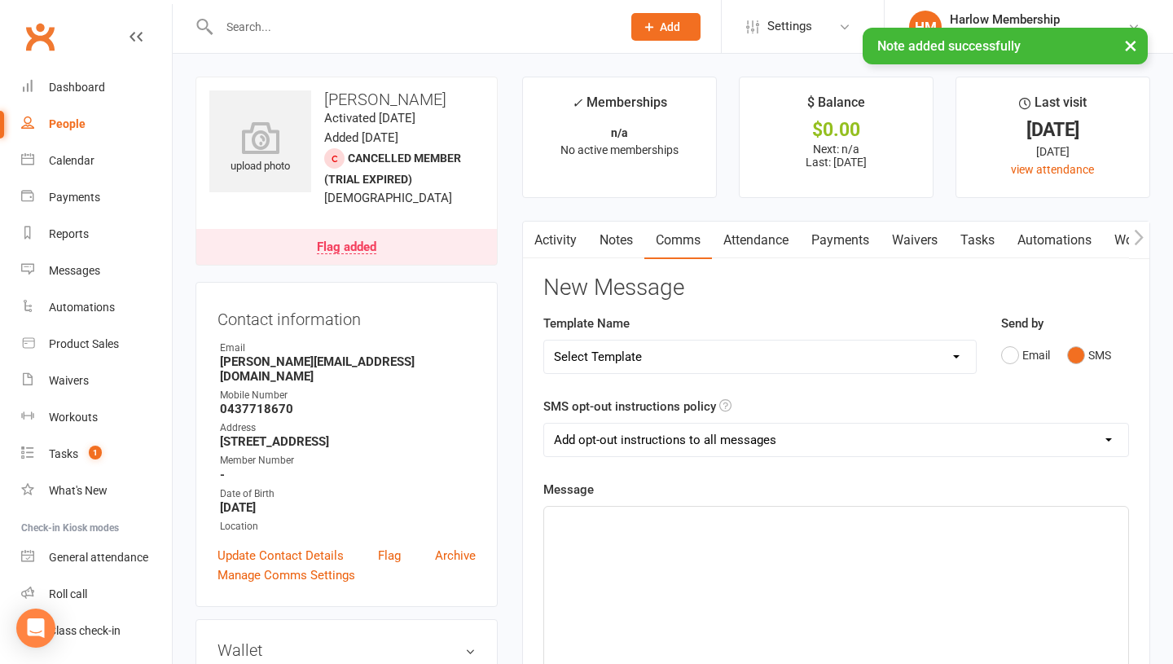
click at [823, 592] on div "﻿" at bounding box center [836, 629] width 584 height 244
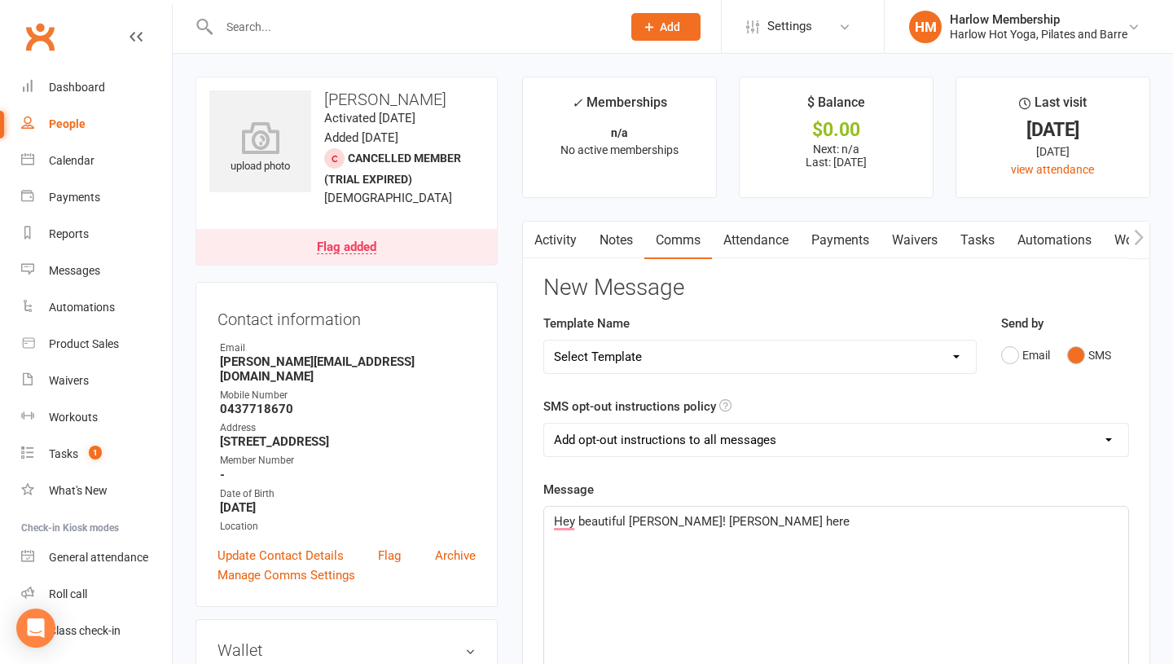
click at [642, 440] on select "Add opt-out instructions to all messages Add opt-out instructions for messages …" at bounding box center [836, 440] width 584 height 33
click at [606, 354] on select "Select Template [Email] Birthday Comp Pass [Push Notification] Booking Created …" at bounding box center [760, 356] width 432 height 33
select select "17"
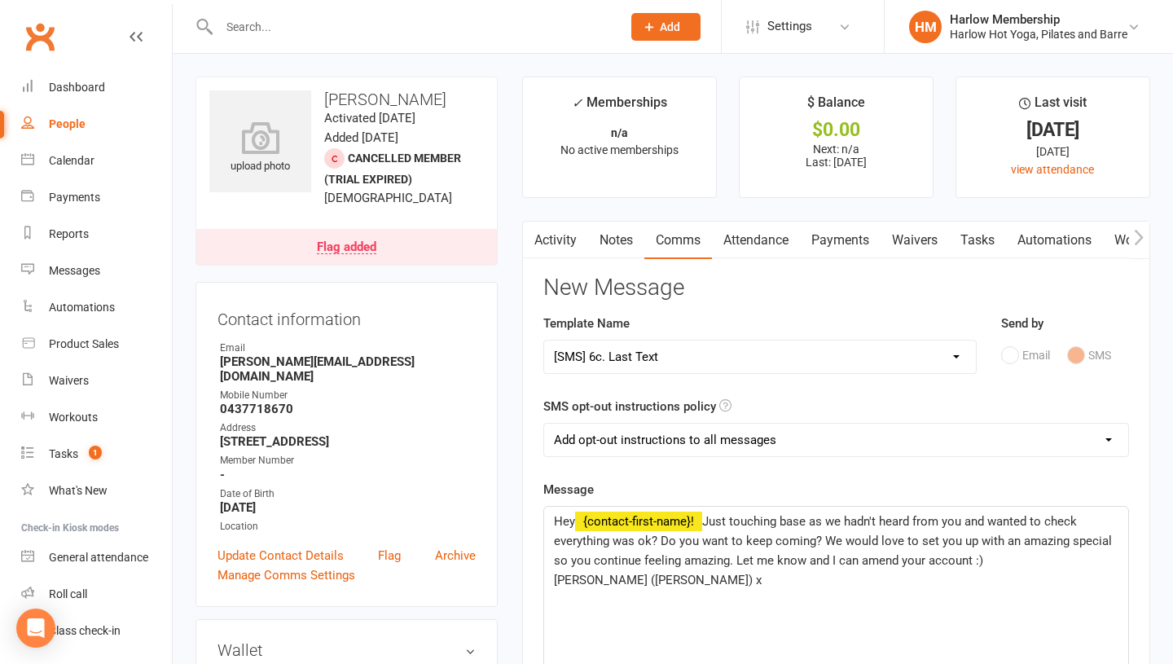
scroll to position [61, 0]
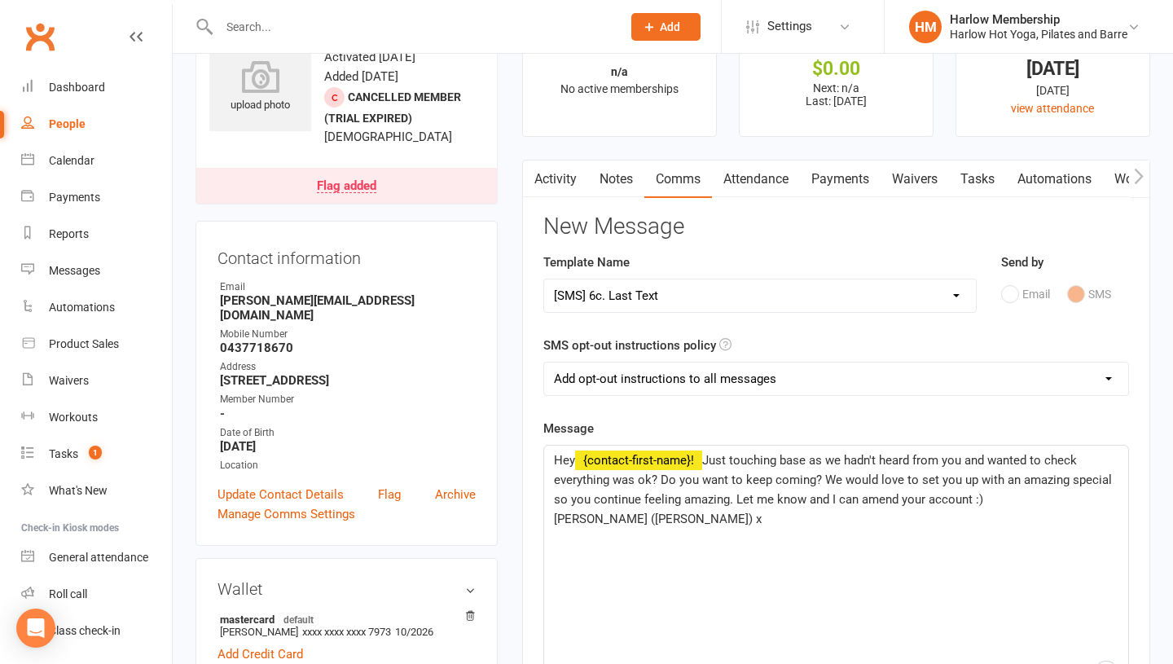
click at [547, 516] on div "Hey ﻿ {contact-first-name}! Just touching base as we hadn't heard from you and …" at bounding box center [836, 568] width 584 height 244
click at [915, 483] on span "Just touching base as we hadn't heard from you and wanted to check everything w…" at bounding box center [834, 480] width 561 height 54
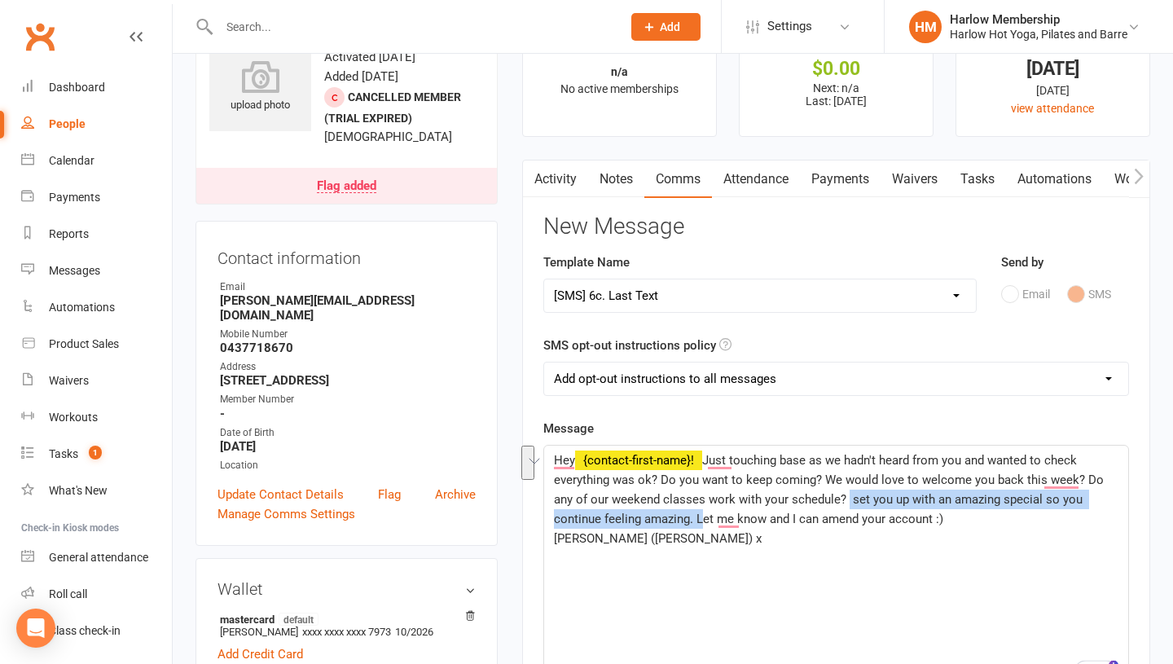
drag, startPoint x: 645, startPoint y: 521, endPoint x: 823, endPoint y: 502, distance: 178.6
click at [823, 502] on span "Just touching base as we hadn't heard from you and wanted to check everything w…" at bounding box center [830, 489] width 553 height 73
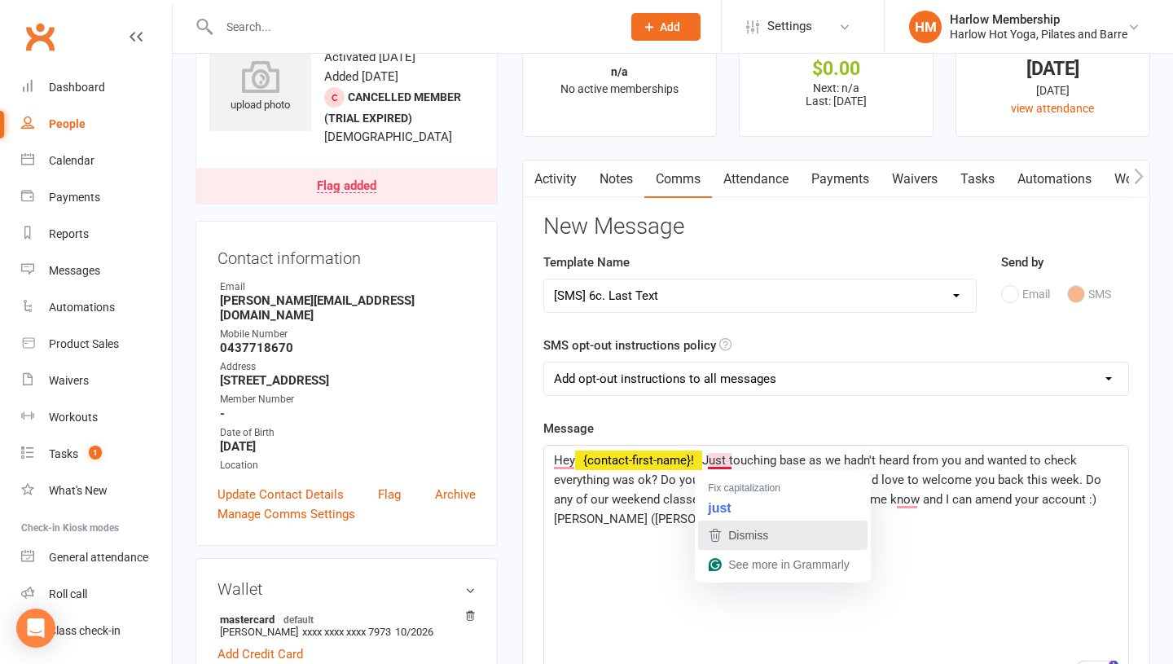
click at [731, 532] on span "Dismiss" at bounding box center [748, 535] width 40 height 13
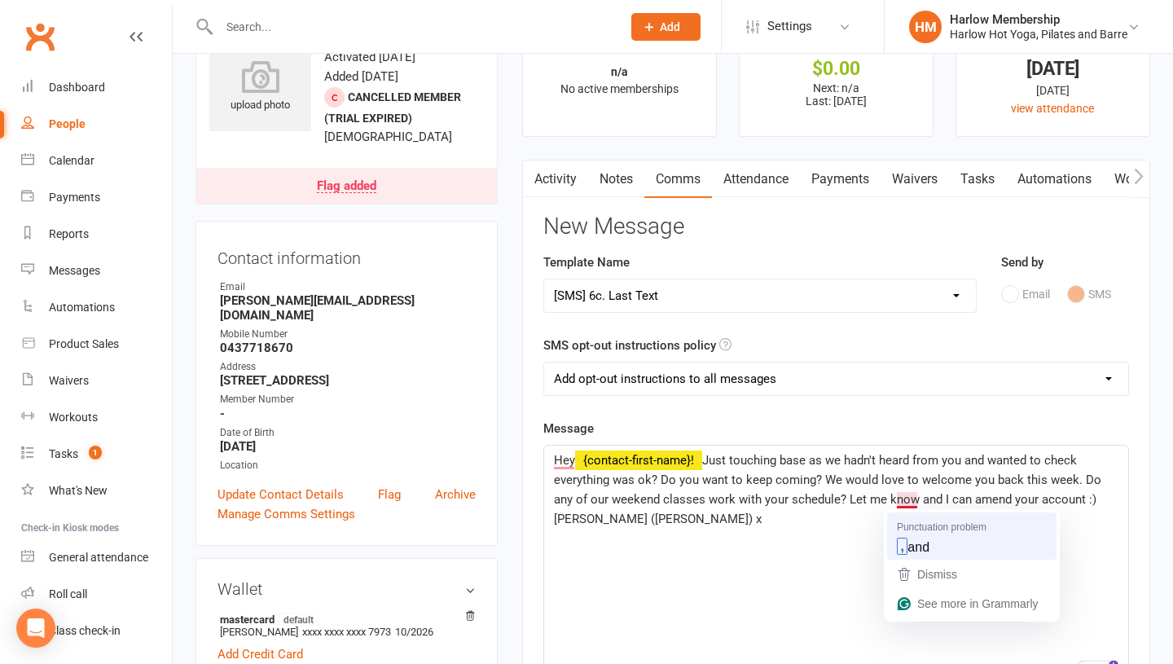
click at [904, 538] on strong "," at bounding box center [902, 546] width 11 height 17
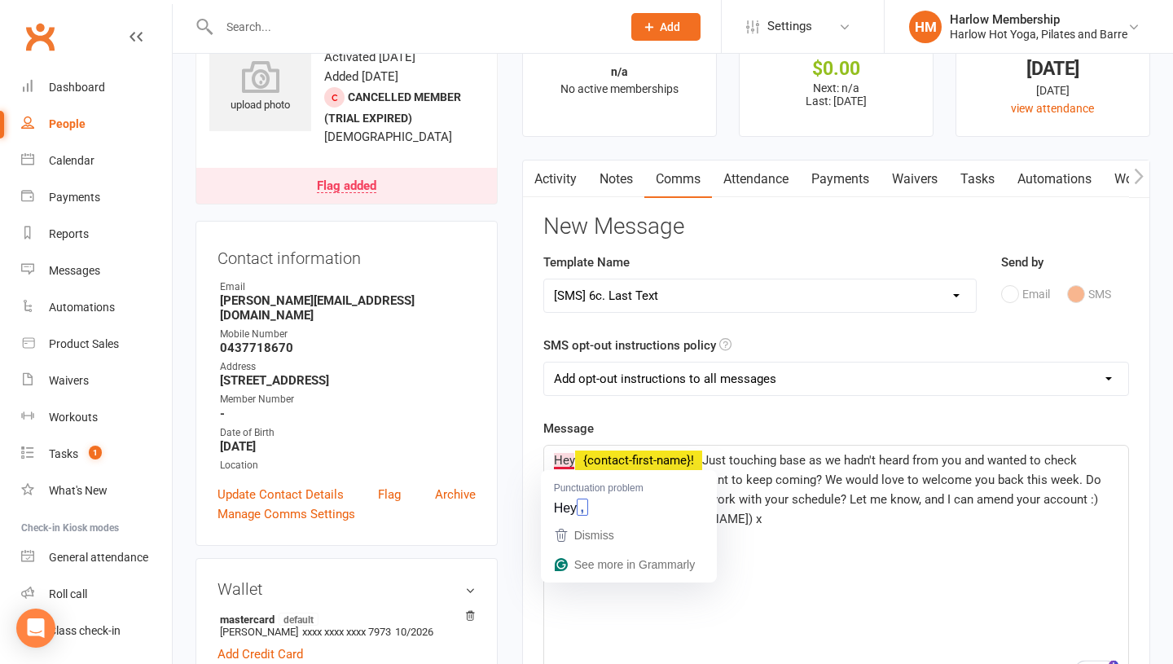
click at [827, 508] on p "Hey ﻿ {contact-first-name}! Just touching base as we hadn't heard from you and …" at bounding box center [836, 479] width 564 height 59
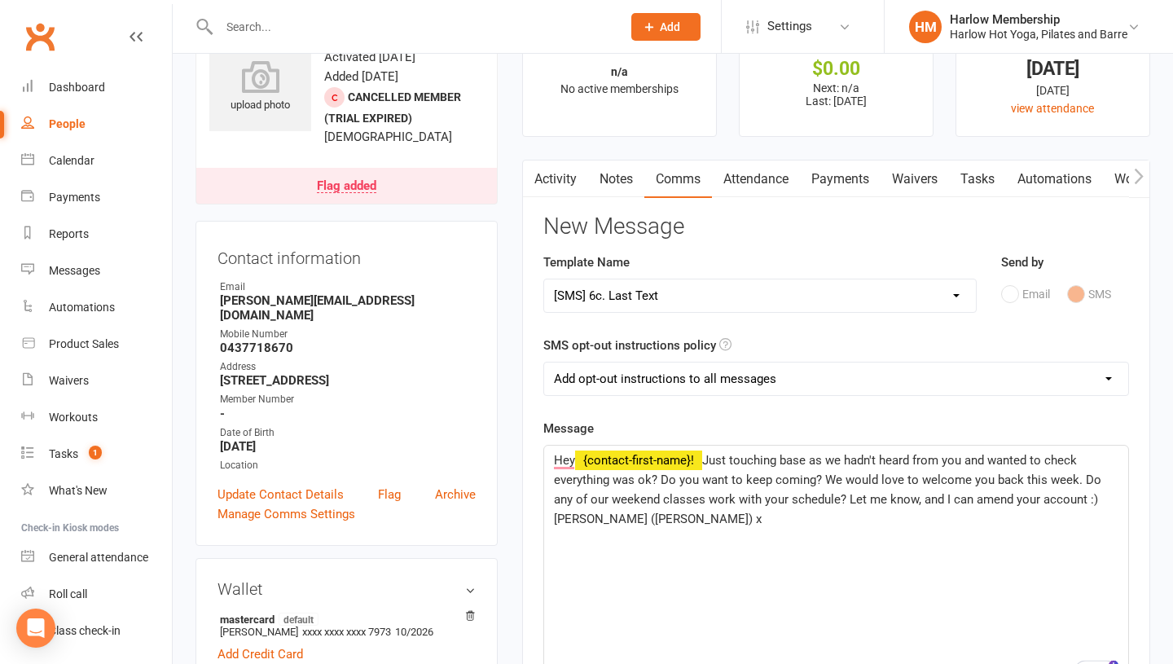
scroll to position [87, 0]
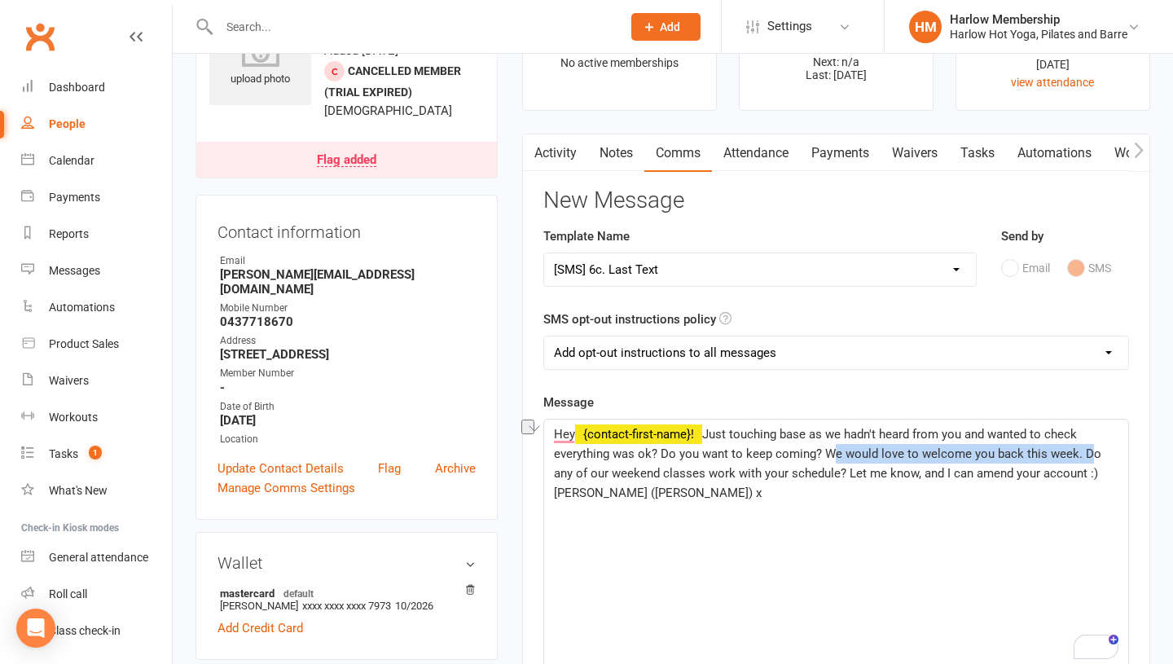
drag, startPoint x: 1078, startPoint y: 454, endPoint x: 824, endPoint y: 452, distance: 254.2
click at [824, 452] on span "Just touching base as we hadn't heard from you and wanted to check everything w…" at bounding box center [829, 454] width 551 height 54
click at [603, 151] on link "Notes" at bounding box center [616, 152] width 56 height 37
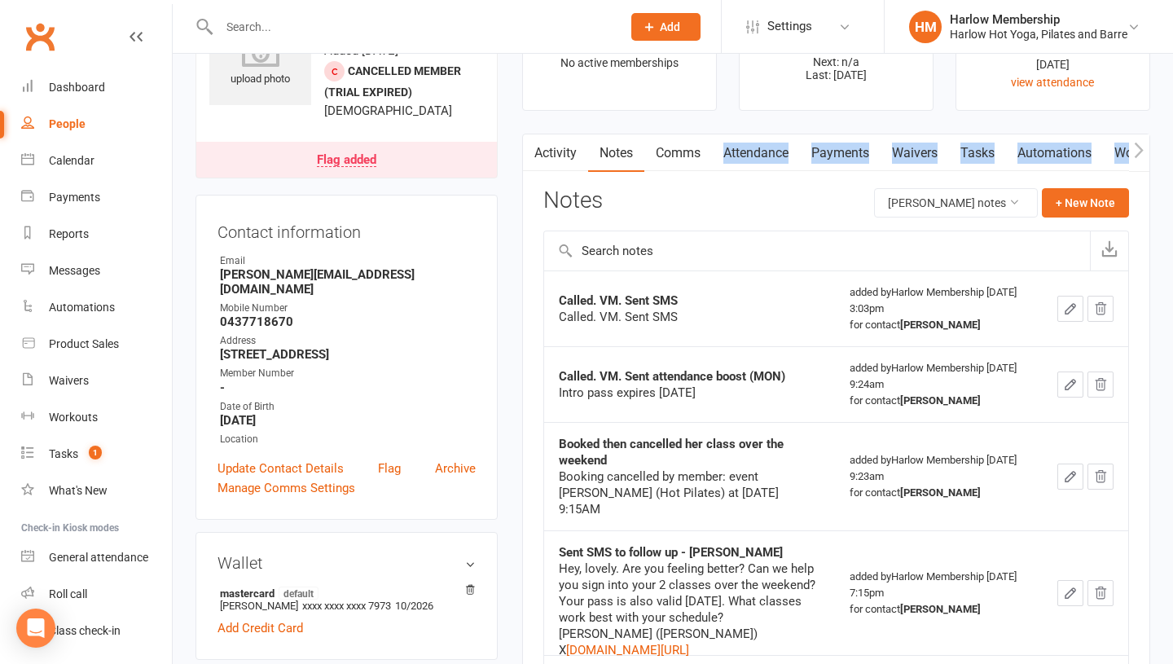
click at [674, 165] on link "Comms" at bounding box center [678, 152] width 68 height 37
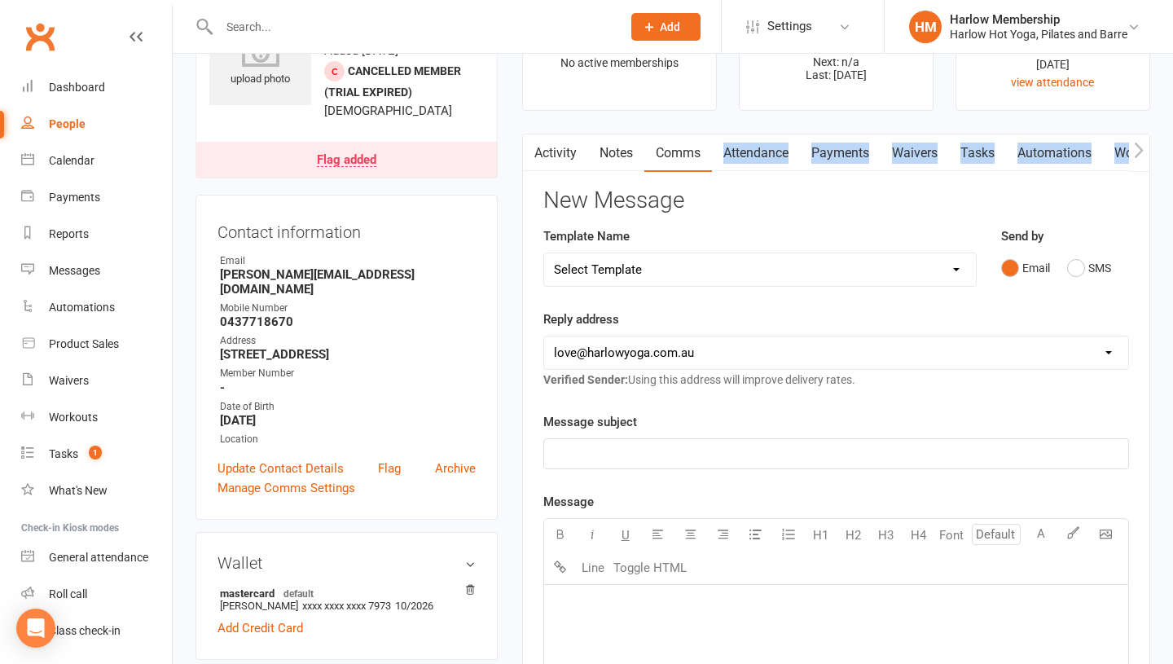
click at [956, 262] on select "Select Template [Email] Birthday Comp Pass [Push Notification] Booking Created …" at bounding box center [760, 269] width 432 height 33
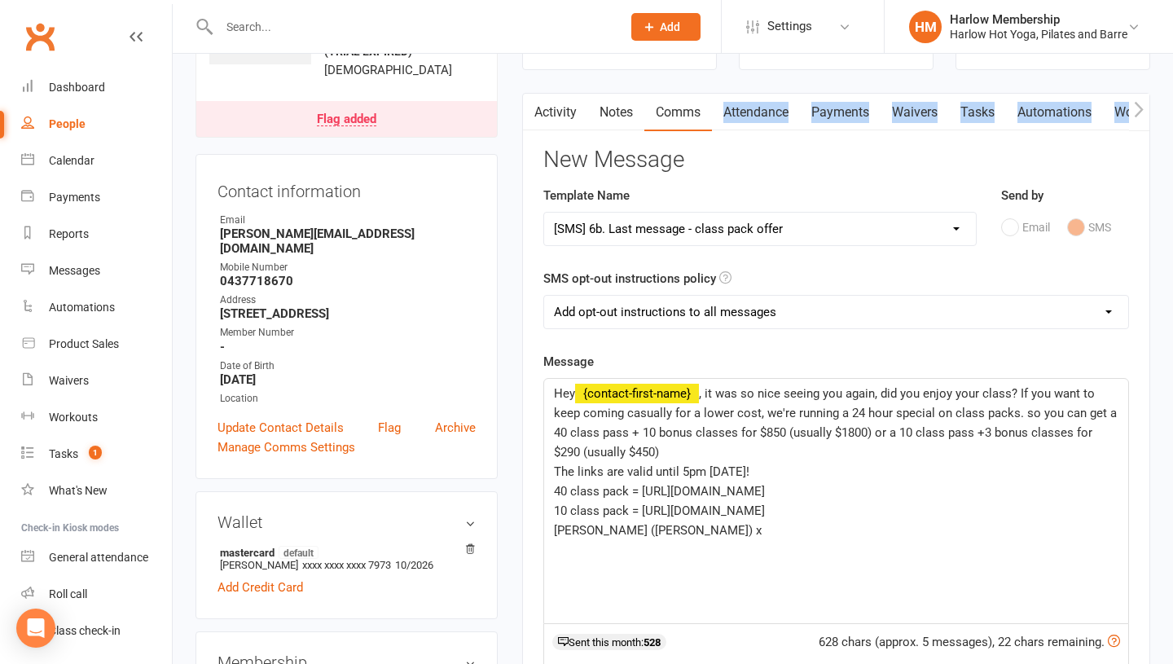
scroll to position [129, 0]
click at [661, 227] on select "Select Template [Email] Birthday Comp Pass [Push Notification] Booking Created …" at bounding box center [760, 228] width 432 height 33
select select "17"
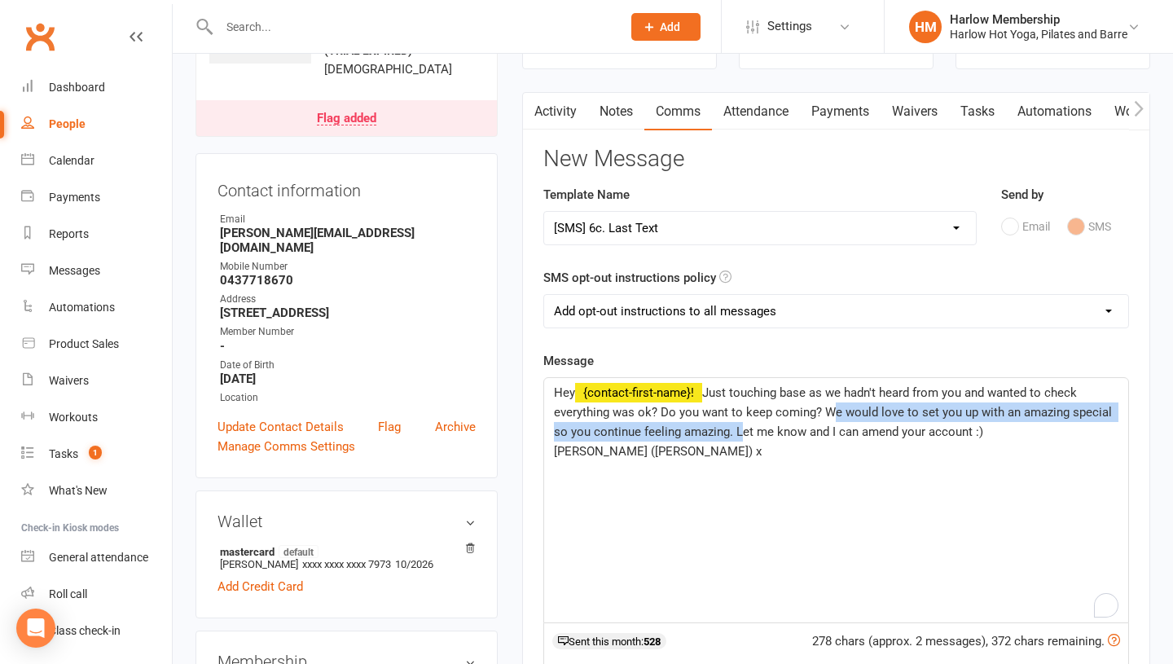
drag, startPoint x: 785, startPoint y: 424, endPoint x: 736, endPoint y: 431, distance: 50.1
click at [736, 431] on span "Just touching base as we hadn't heard from you and wanted to check everything w…" at bounding box center [834, 412] width 561 height 54
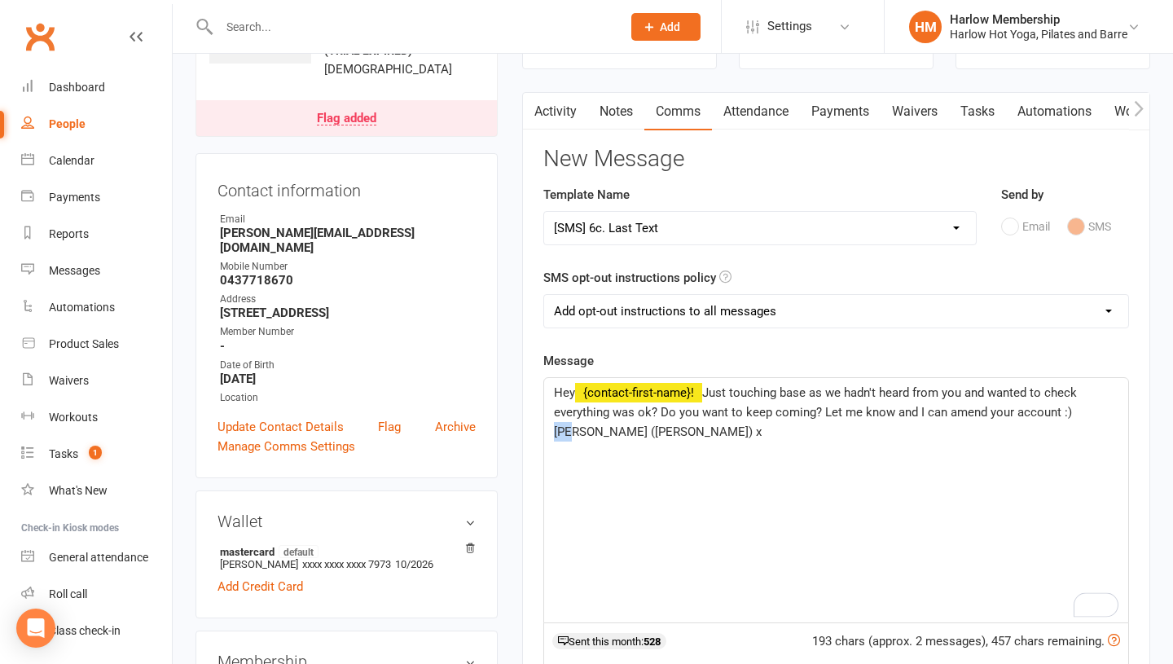
drag, startPoint x: 575, startPoint y: 431, endPoint x: 547, endPoint y: 431, distance: 27.7
click at [547, 431] on div "Hey ﻿ {contact-first-name}! Just touching base as we hadn't heard from you and …" at bounding box center [836, 500] width 584 height 244
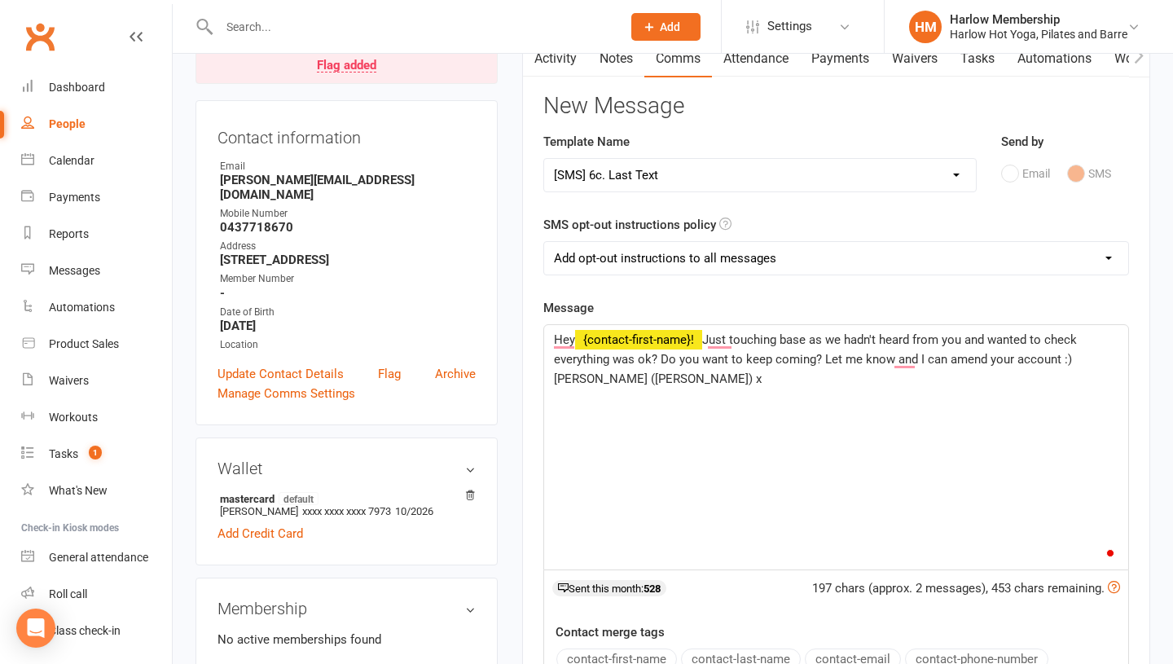
scroll to position [181, 0]
click at [564, 340] on span "Hey" at bounding box center [564, 340] width 21 height 15
click at [698, 406] on div "Hey beautiful ﻿ {contact-first-name}! Just touching base as we hadn't heard fro…" at bounding box center [836, 448] width 584 height 244
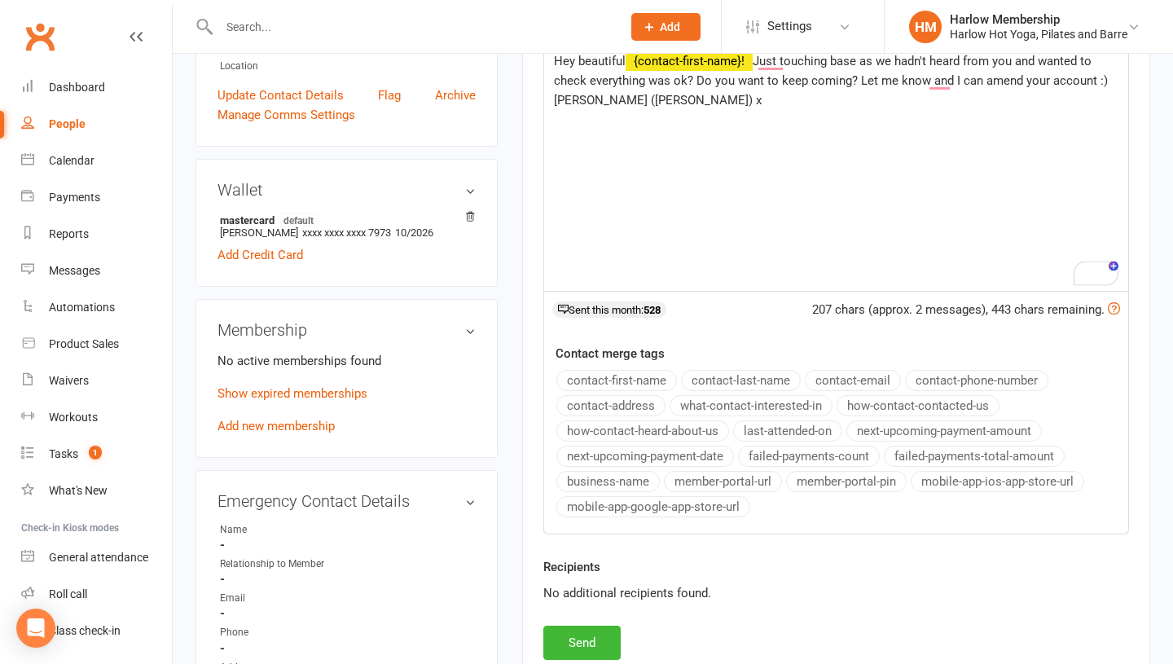
scroll to position [461, 0]
click at [580, 626] on button "Send" at bounding box center [581, 642] width 77 height 34
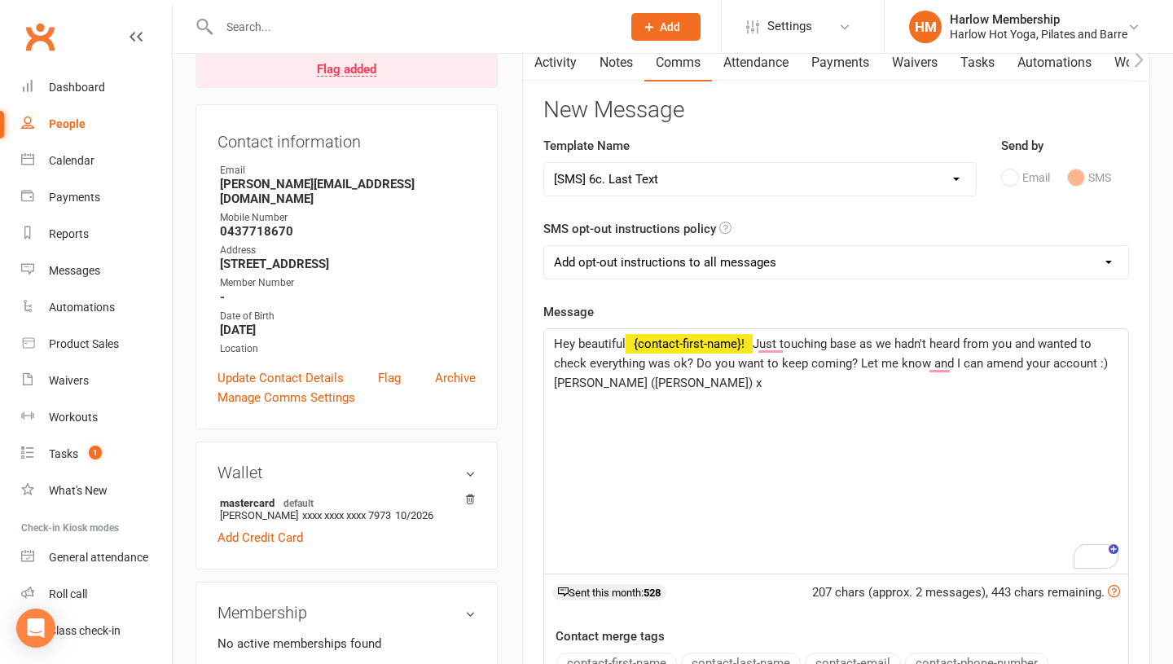
scroll to position [0, 0]
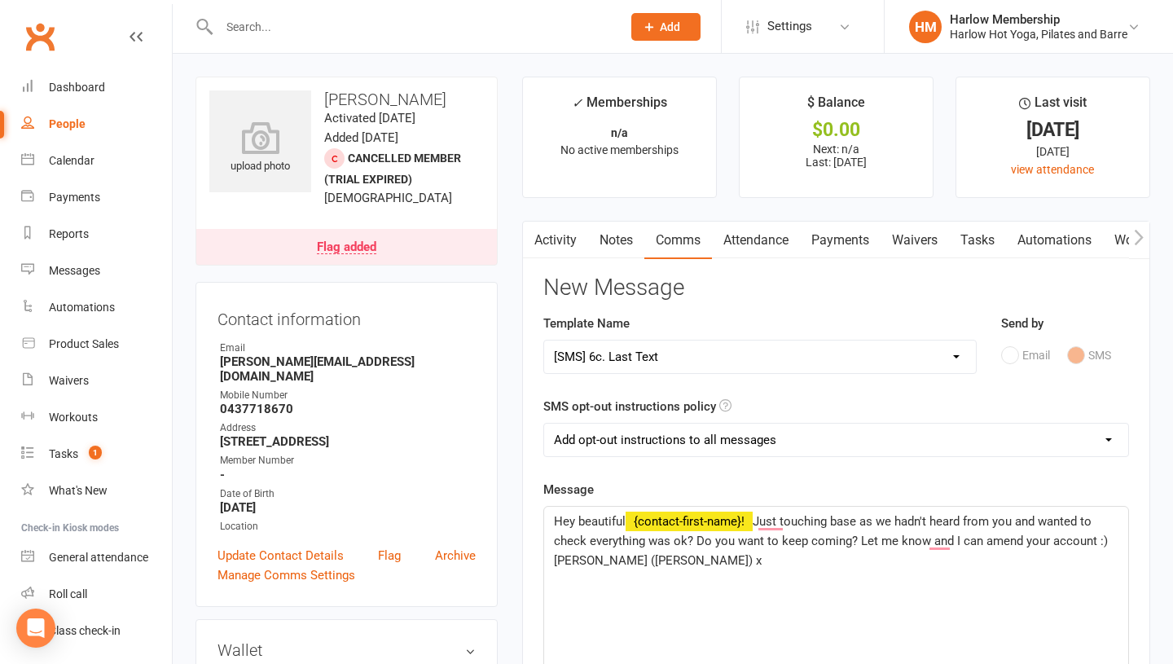
select select
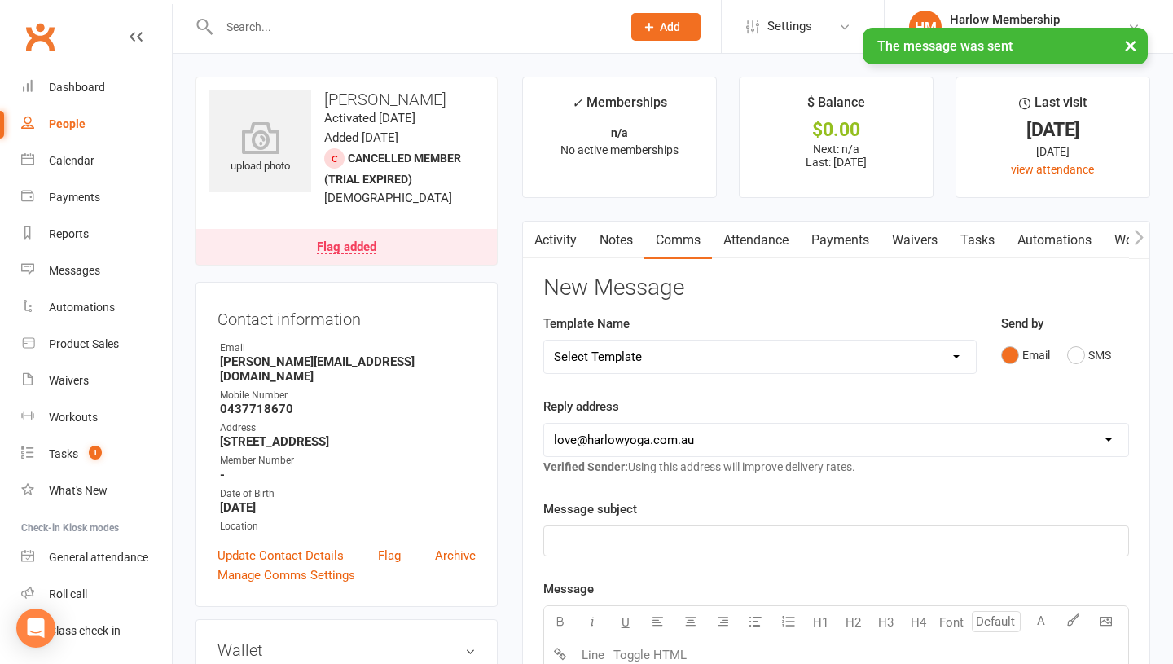
click at [614, 248] on link "Notes" at bounding box center [616, 240] width 56 height 37
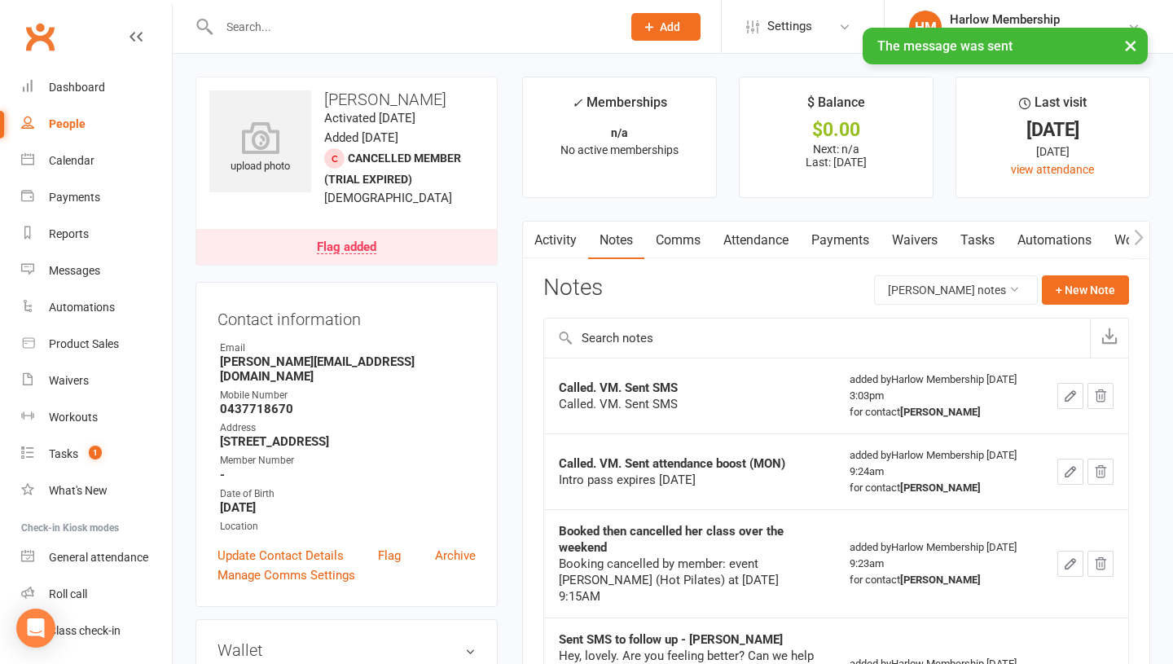
click at [1071, 398] on icon "button" at bounding box center [1070, 396] width 15 height 15
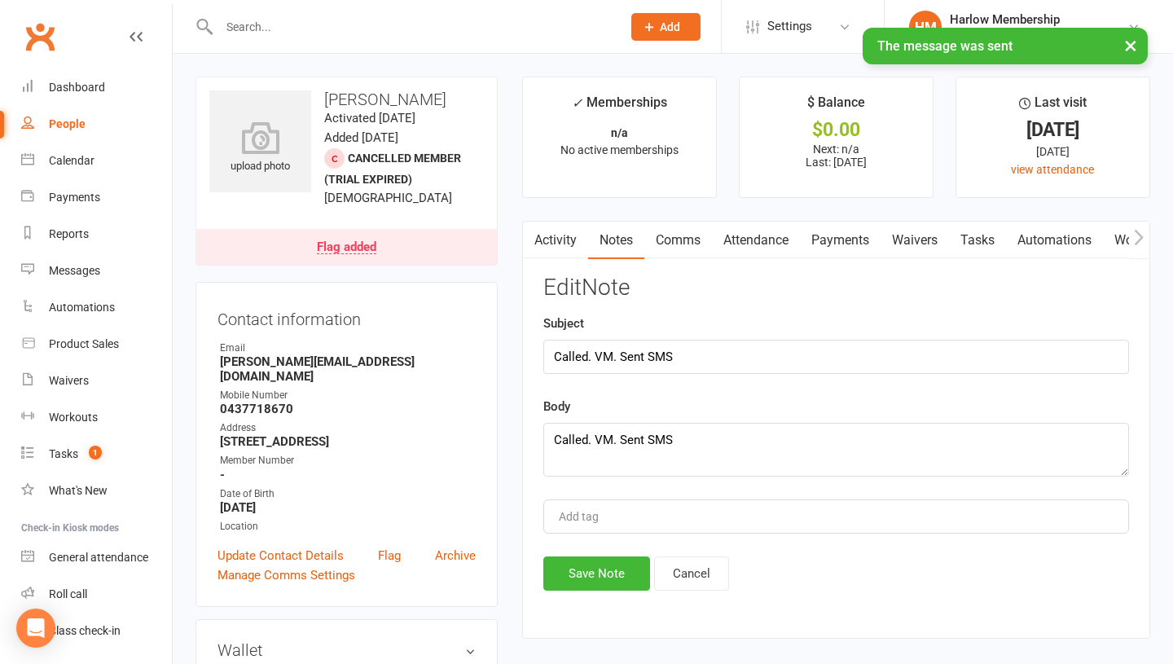
click at [691, 338] on div "Subject Called. VM. Sent SMS" at bounding box center [836, 344] width 586 height 60
click at [683, 361] on input "Called. VM. Sent SMS" at bounding box center [836, 357] width 586 height 34
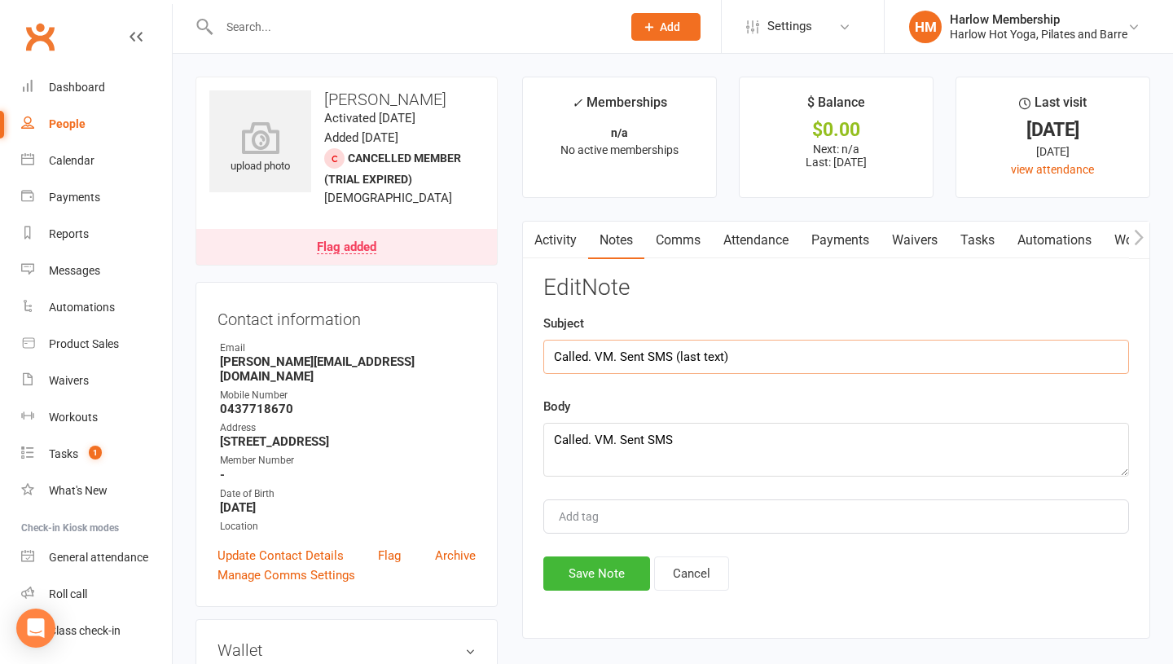
click at [679, 354] on input "Called. VM. Sent SMS (last text)" at bounding box center [836, 357] width 586 height 34
type input "Called. VM. Sent SMS (amended last text)"
click at [678, 439] on textarea "Called. VM. Sent SMS" at bounding box center [836, 450] width 586 height 54
type textarea "Called. VM. Sent SMS (amended last text)"
click at [579, 566] on button "Save Note" at bounding box center [596, 573] width 107 height 34
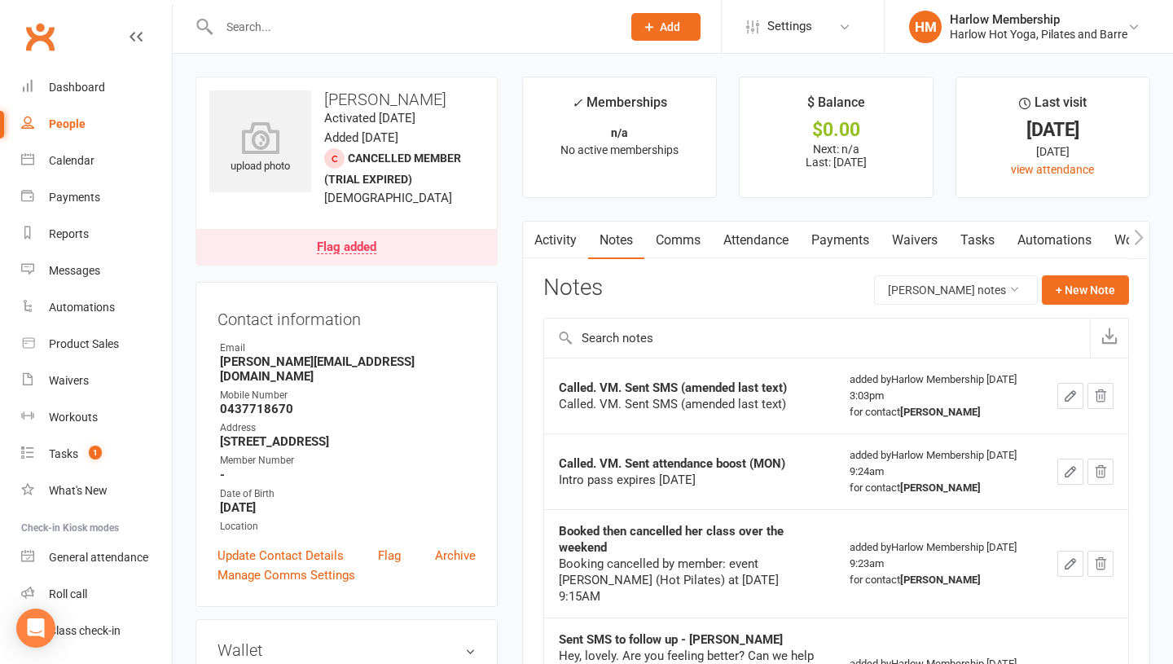
click at [996, 238] on link "Tasks" at bounding box center [977, 240] width 57 height 37
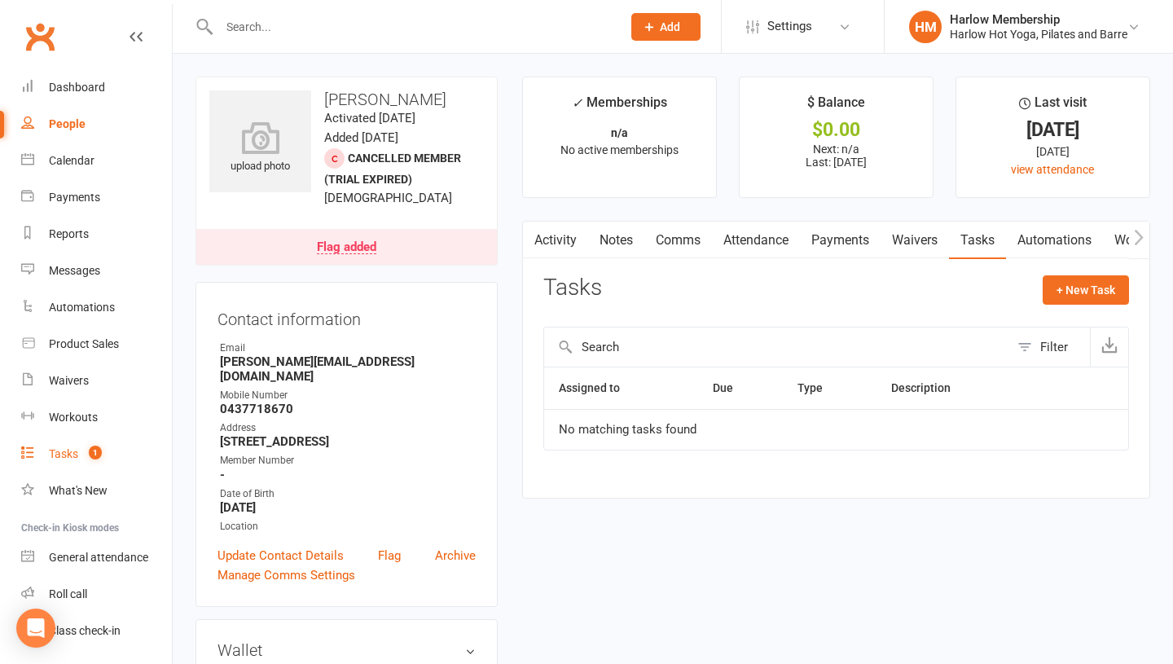
click at [104, 455] on link "Tasks 1" at bounding box center [96, 454] width 151 height 37
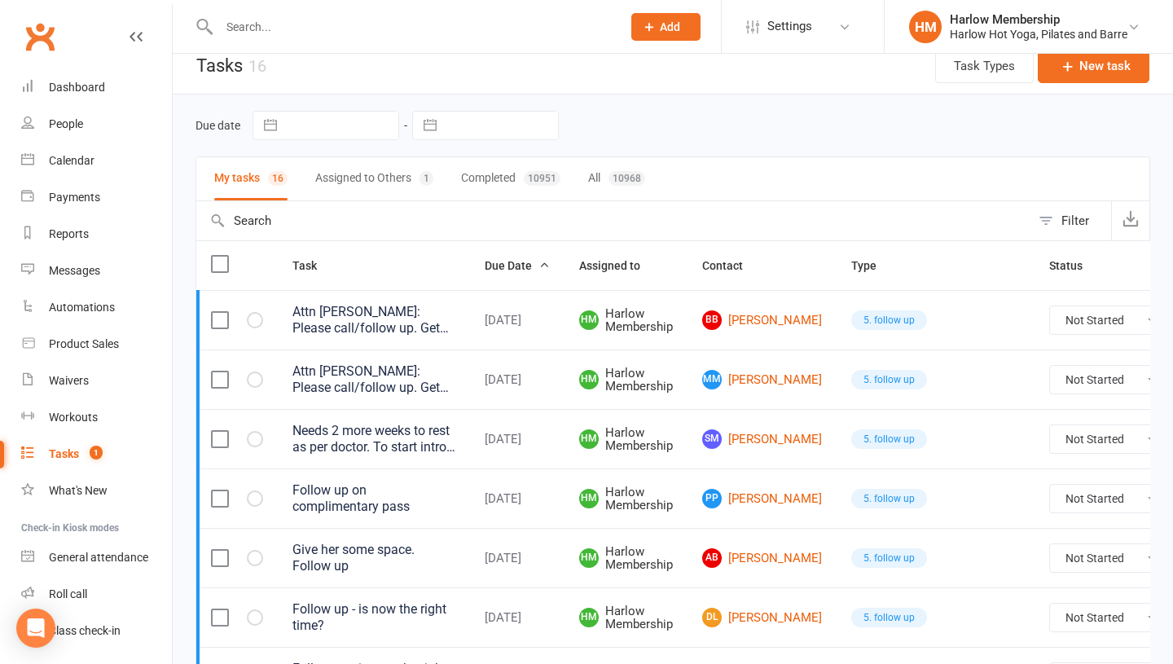
scroll to position [20, 0]
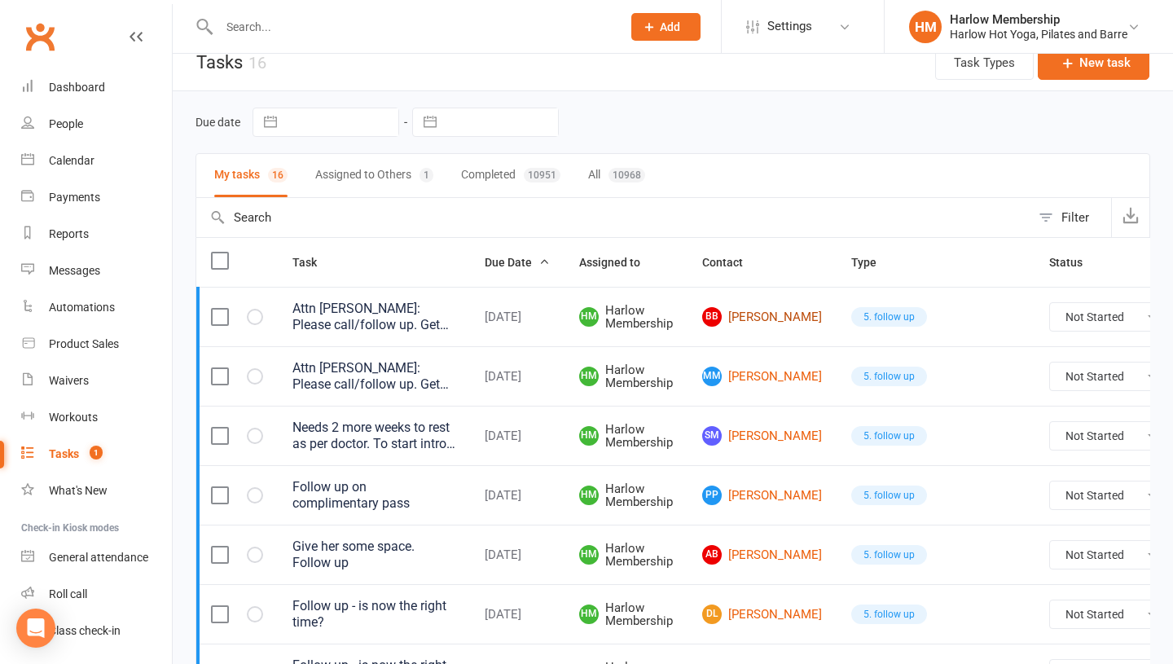
click at [753, 327] on link "BB [PERSON_NAME]" at bounding box center [762, 317] width 120 height 20
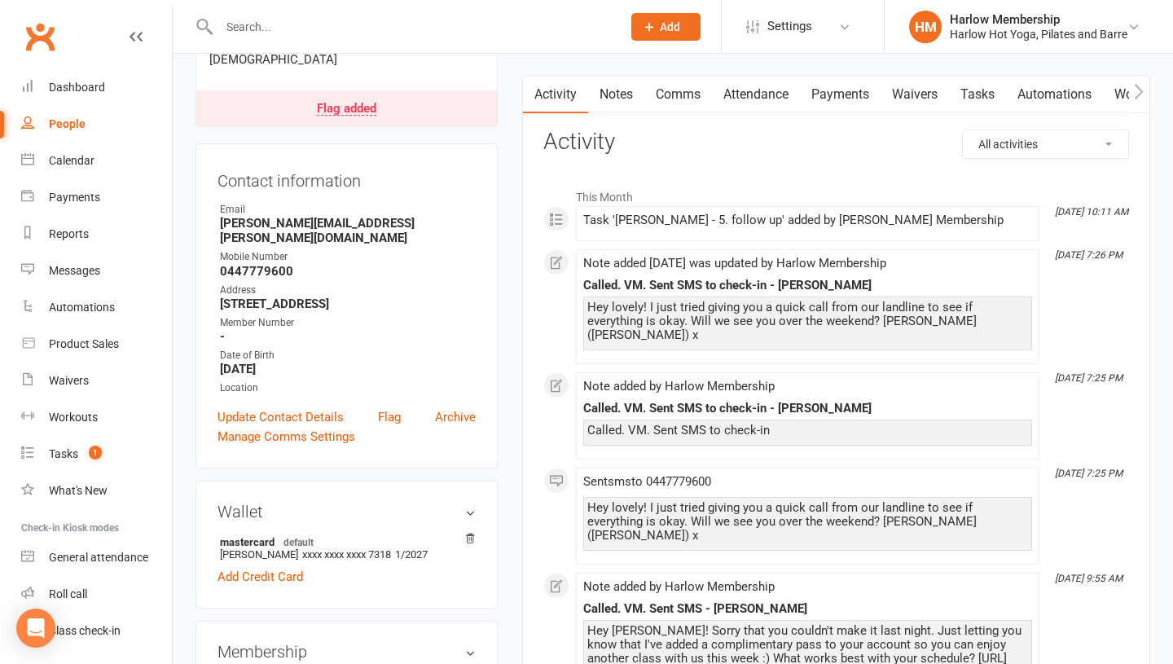
scroll to position [558, 0]
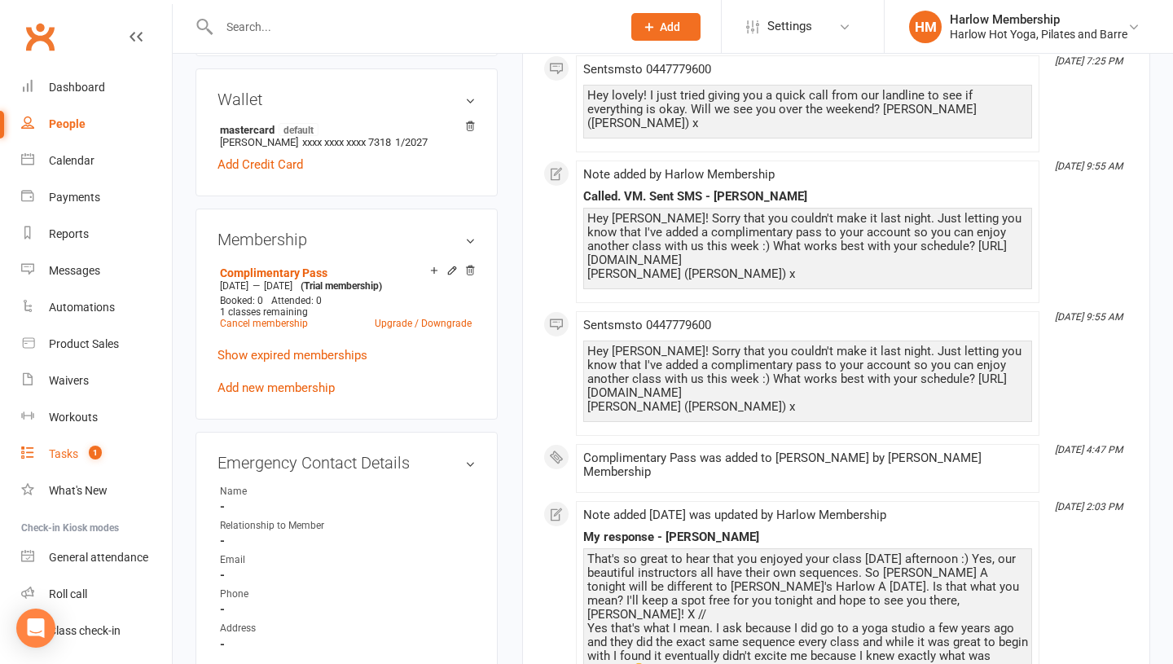
click at [63, 450] on div "Tasks" at bounding box center [63, 453] width 29 height 13
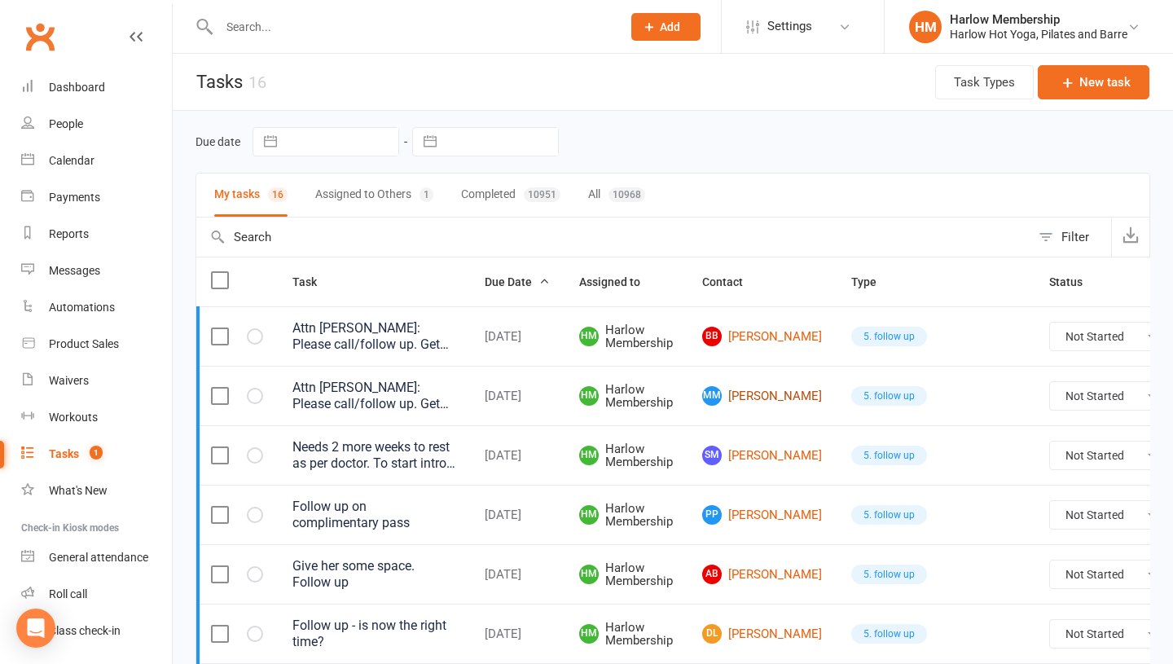
click at [737, 406] on link "MM [PERSON_NAME]" at bounding box center [762, 396] width 120 height 20
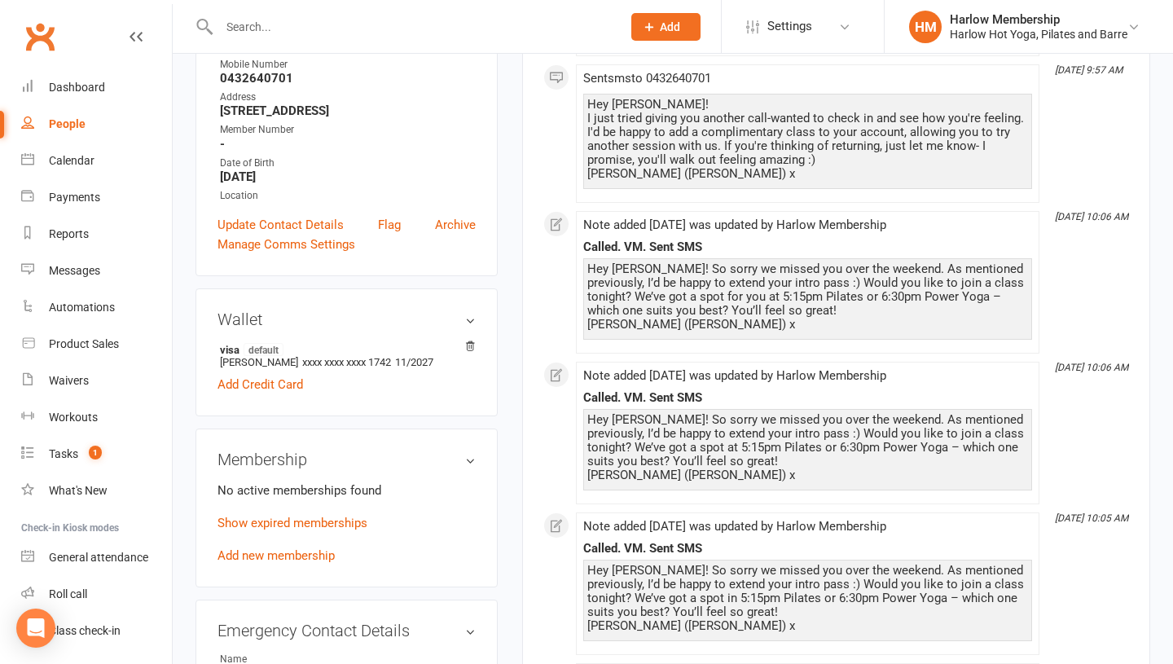
scroll to position [341, 0]
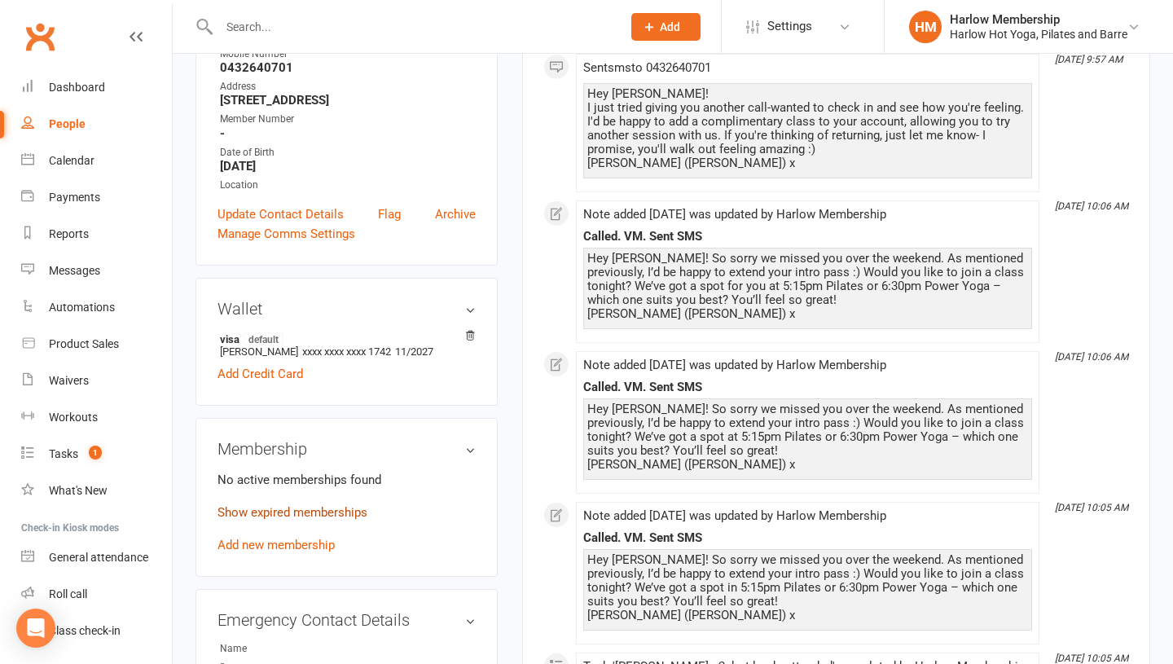
click at [336, 505] on link "Show expired memberships" at bounding box center [292, 512] width 150 height 15
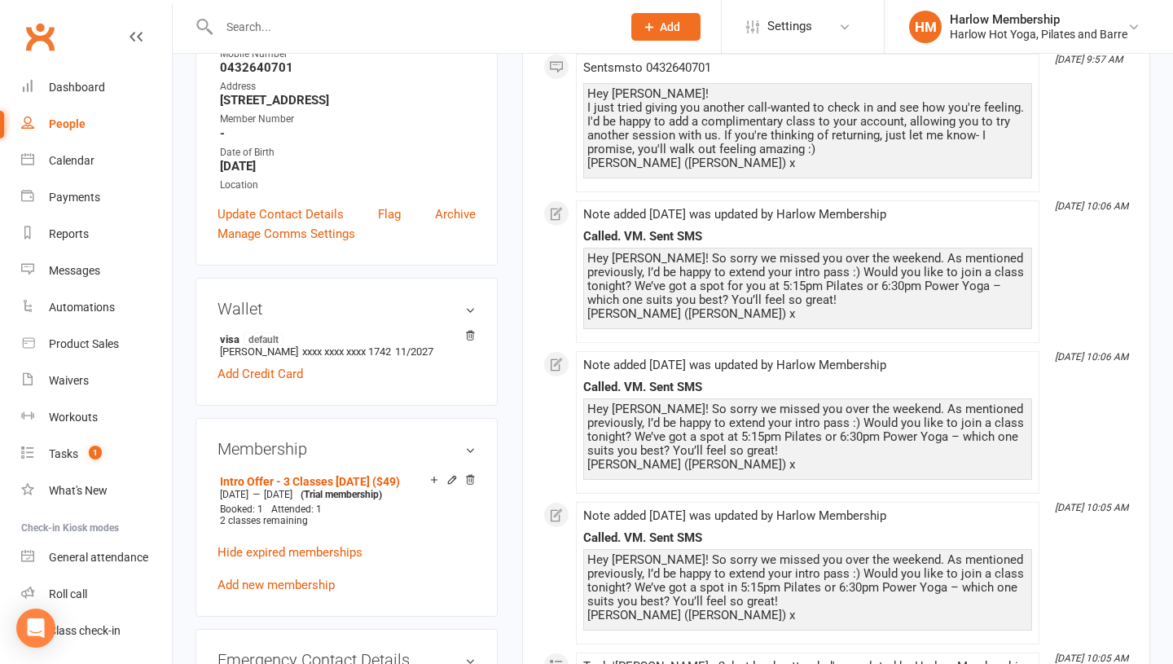
scroll to position [0, 0]
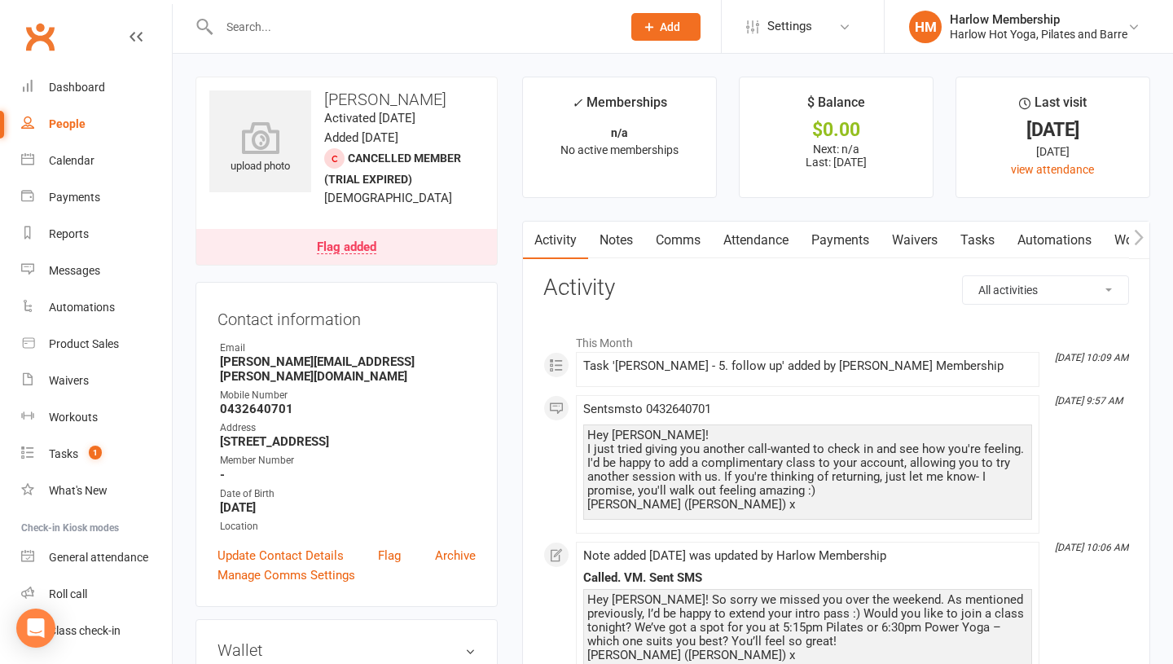
click at [976, 242] on link "Tasks" at bounding box center [977, 240] width 57 height 37
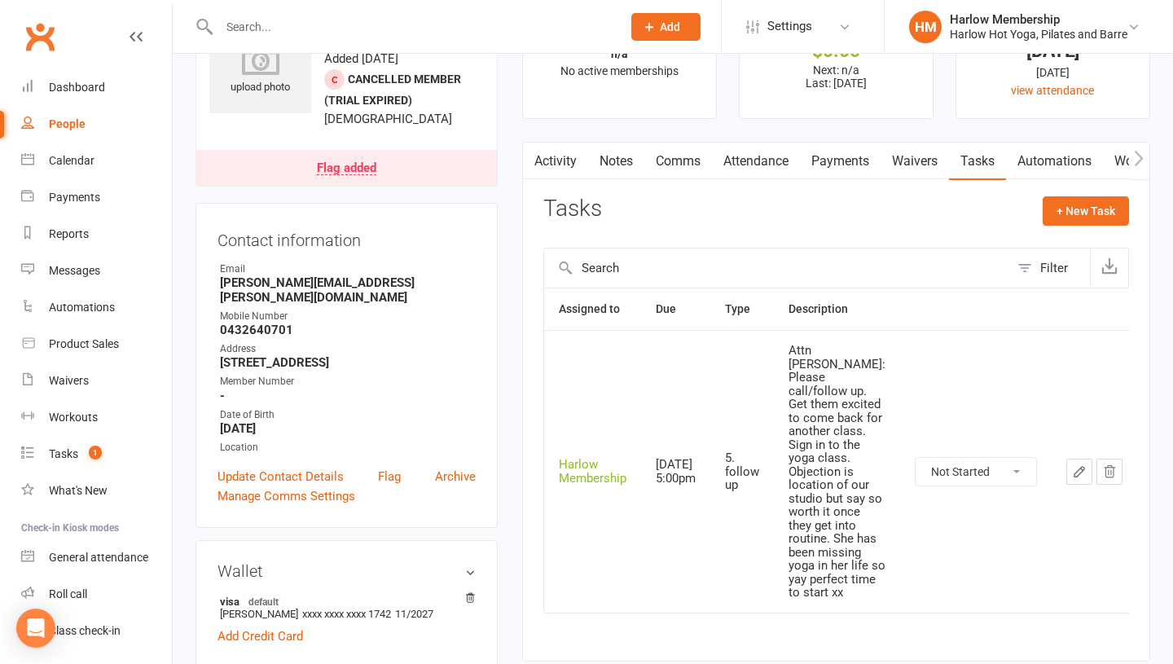
scroll to position [80, 0]
click at [679, 160] on link "Comms" at bounding box center [678, 160] width 68 height 37
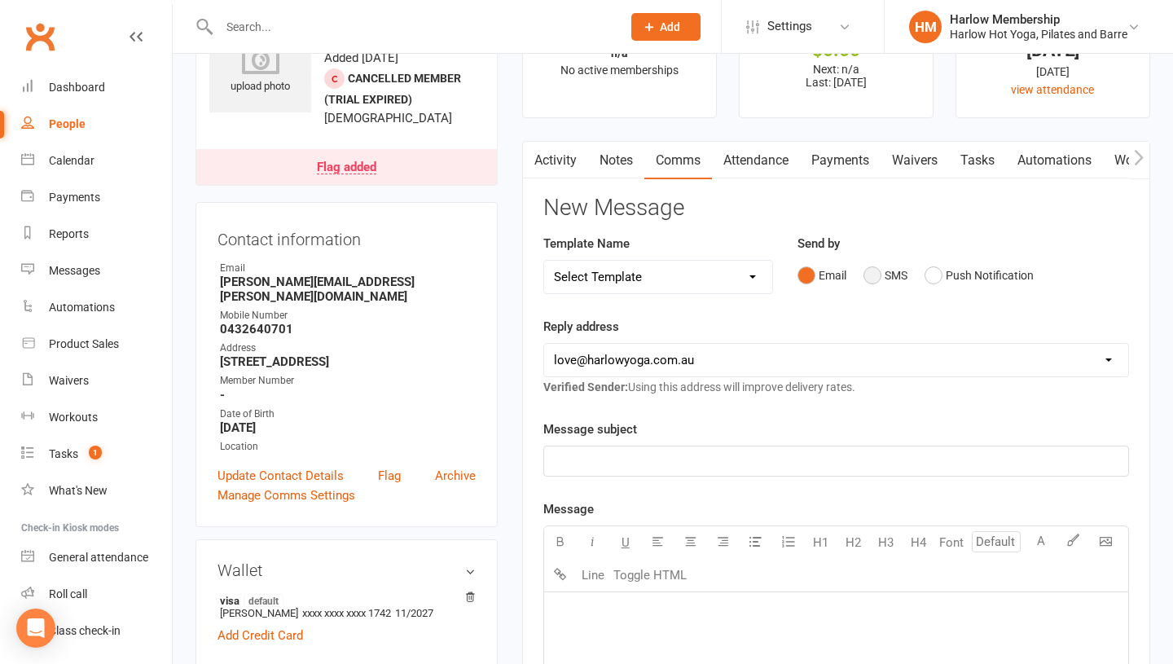
click at [868, 270] on button "SMS" at bounding box center [885, 275] width 44 height 31
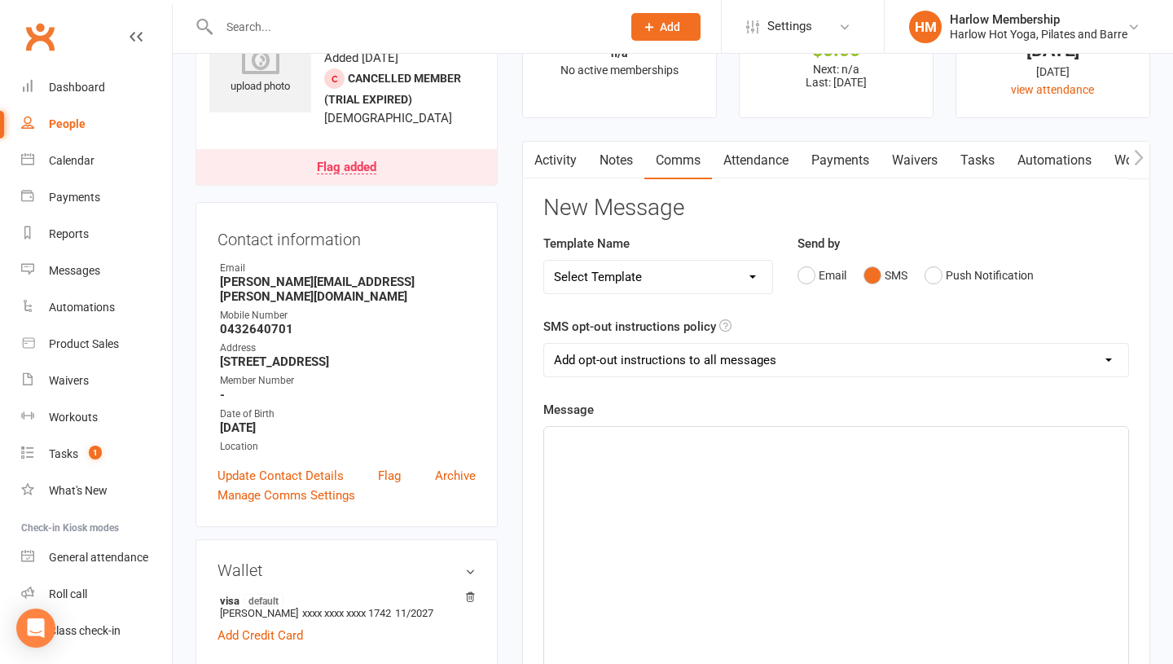
click at [769, 539] on div "﻿" at bounding box center [836, 549] width 584 height 244
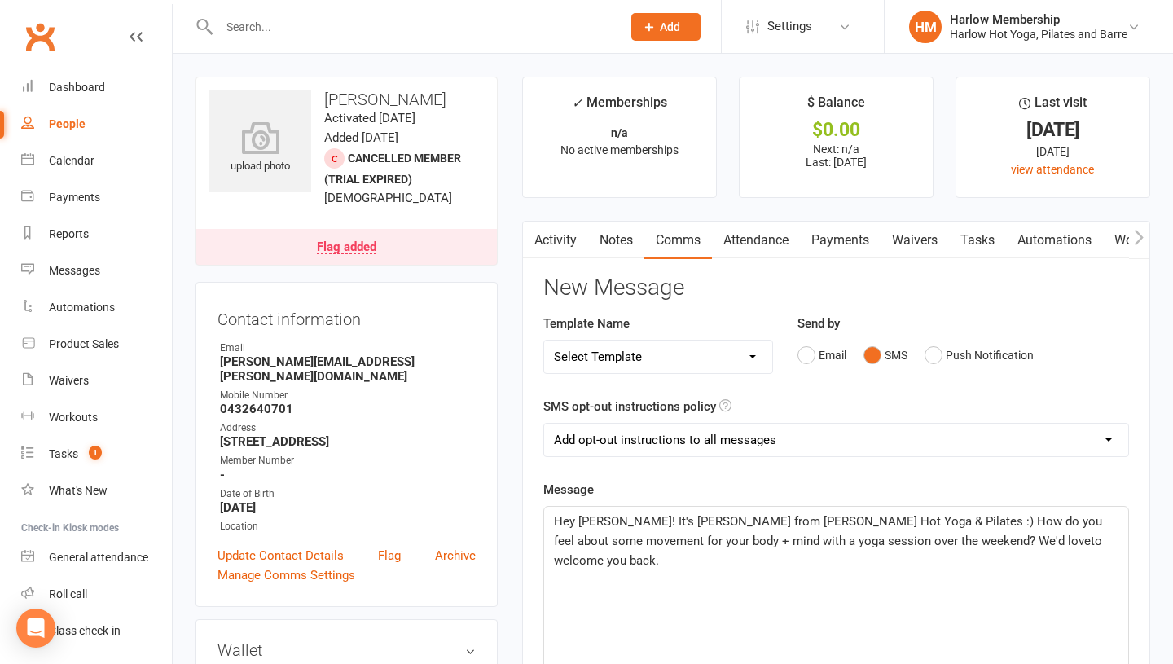
click at [914, 541] on span "Hey [PERSON_NAME]! It's [PERSON_NAME] from [PERSON_NAME] Hot Yoga & Pilates :) …" at bounding box center [829, 541] width 551 height 54
click at [1063, 536] on p "Hey [PERSON_NAME]! It's [PERSON_NAME] from [PERSON_NAME] Hot Yoga & Pilates :) …" at bounding box center [836, 541] width 564 height 59
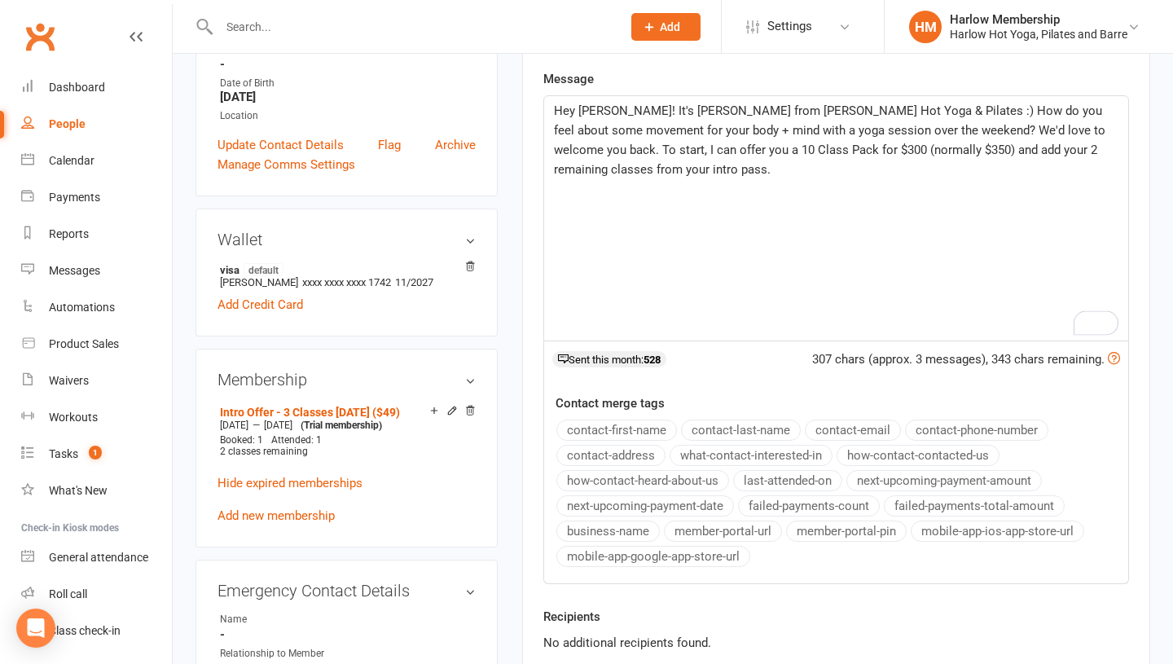
scroll to position [375, 0]
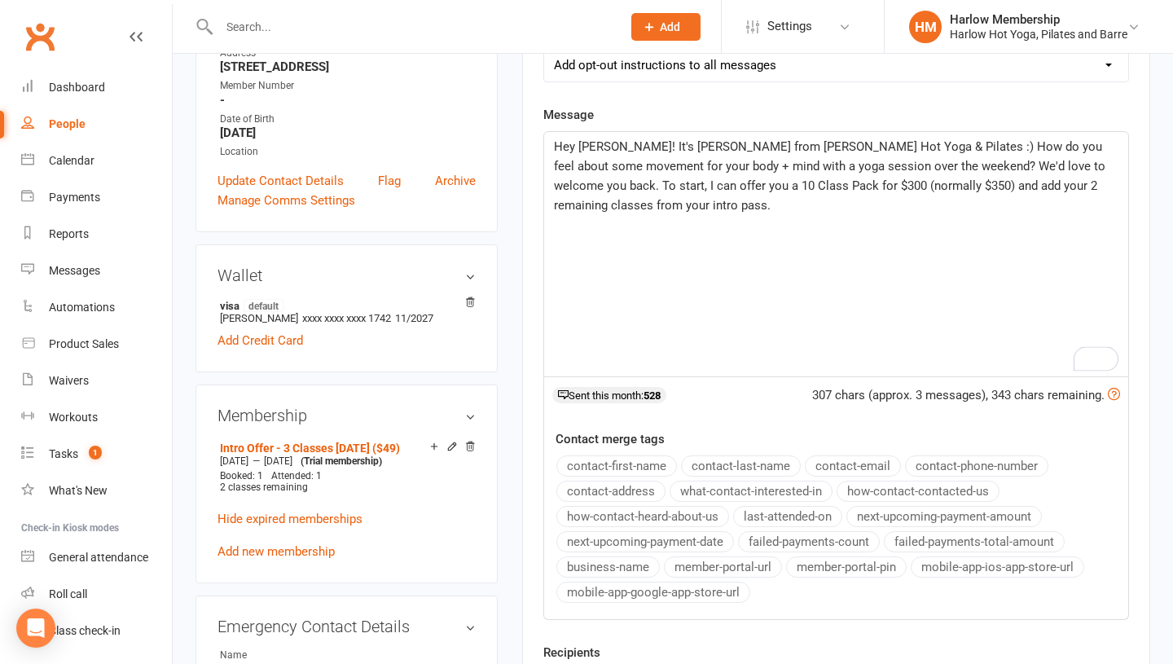
click at [912, 208] on p "Hey [PERSON_NAME]! It's [PERSON_NAME] from [PERSON_NAME] Hot Yoga & Pilates :) …" at bounding box center [836, 176] width 564 height 78
click at [651, 166] on span "Hey [PERSON_NAME]! It's [PERSON_NAME] from [PERSON_NAME] Hot Yoga & Pilates :) …" at bounding box center [831, 175] width 555 height 73
click at [702, 221] on div "Hey [PERSON_NAME]! It's [PERSON_NAME] from [PERSON_NAME] Hot Yoga & Pilates :) …" at bounding box center [836, 254] width 584 height 244
drag, startPoint x: 777, startPoint y: 165, endPoint x: 880, endPoint y: 165, distance: 102.6
click at [880, 165] on span "Hey [PERSON_NAME]! It's [PERSON_NAME] from [PERSON_NAME] Hot Yoga & Pilates :) …" at bounding box center [833, 175] width 558 height 73
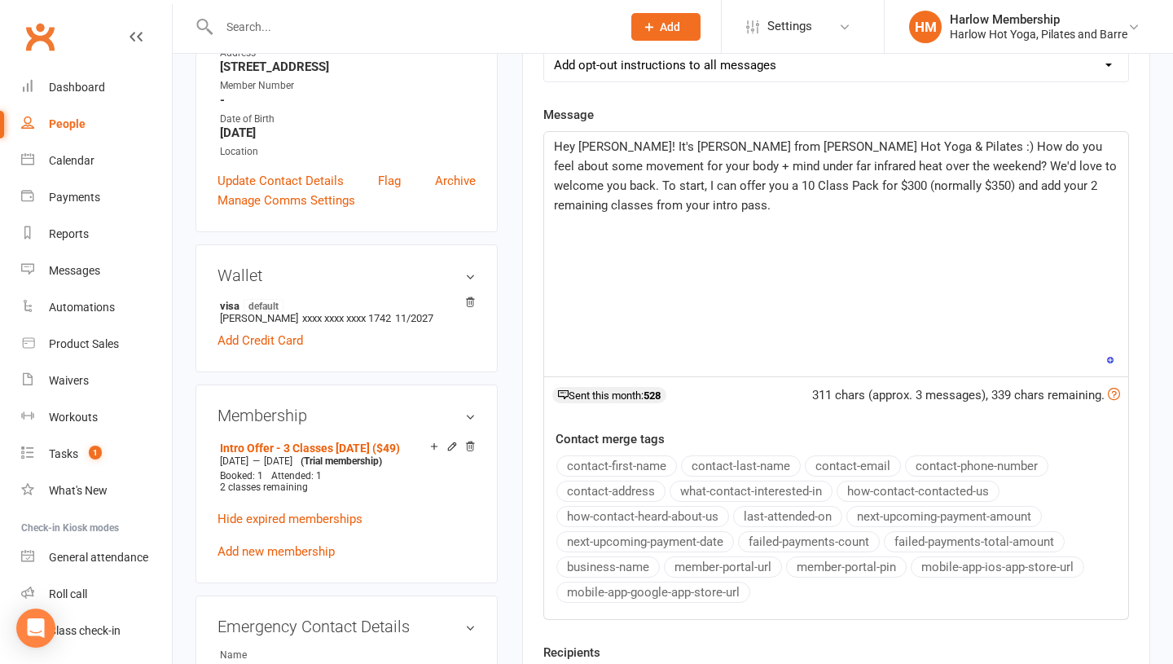
click at [854, 260] on div "Hey [PERSON_NAME]! It's [PERSON_NAME] from [PERSON_NAME] Hot Yoga & Pilates :) …" at bounding box center [836, 254] width 584 height 244
drag, startPoint x: 1098, startPoint y: 161, endPoint x: 1052, endPoint y: 163, distance: 46.5
click at [1052, 163] on span "Hey [PERSON_NAME]! It's [PERSON_NAME] from [PERSON_NAME] Hot Yoga & Pilates :) …" at bounding box center [837, 175] width 566 height 73
click at [603, 194] on p "Hey [PERSON_NAME]! It's [PERSON_NAME] from [PERSON_NAME] Hot Yoga & Pilates :) …" at bounding box center [836, 176] width 564 height 78
click at [1112, 182] on span "Hey [PERSON_NAME]! It's [PERSON_NAME] from [PERSON_NAME] Hot Yoga & Pilates :) …" at bounding box center [837, 175] width 566 height 73
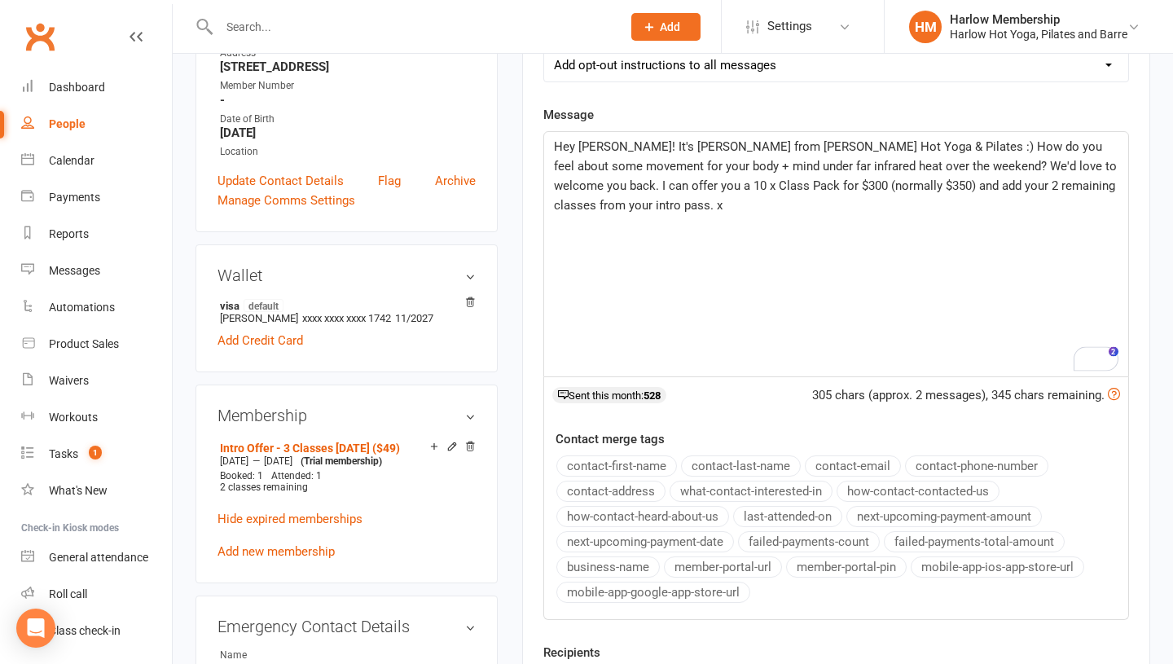
click at [1115, 187] on p "Hey [PERSON_NAME]! It's [PERSON_NAME] from [PERSON_NAME] Hot Yoga & Pilates :) …" at bounding box center [836, 176] width 564 height 78
click at [878, 142] on span "Hey [PERSON_NAME]! It's [PERSON_NAME] from [PERSON_NAME] Hot Yoga & Pilates :) …" at bounding box center [837, 175] width 566 height 73
click at [775, 209] on p "Hey [PERSON_NAME]! It's [PERSON_NAME] from [PERSON_NAME] Hot Yoga & Pilates :) …" at bounding box center [836, 176] width 564 height 78
click at [866, 184] on span "Hey [PERSON_NAME]! It's [PERSON_NAME] from [PERSON_NAME] Hot Yoga & Pilates :) …" at bounding box center [835, 175] width 562 height 73
click at [592, 258] on div "Hey [PERSON_NAME]! It's [PERSON_NAME] from [PERSON_NAME] Hot Yoga & Pilates :) …" at bounding box center [836, 254] width 584 height 244
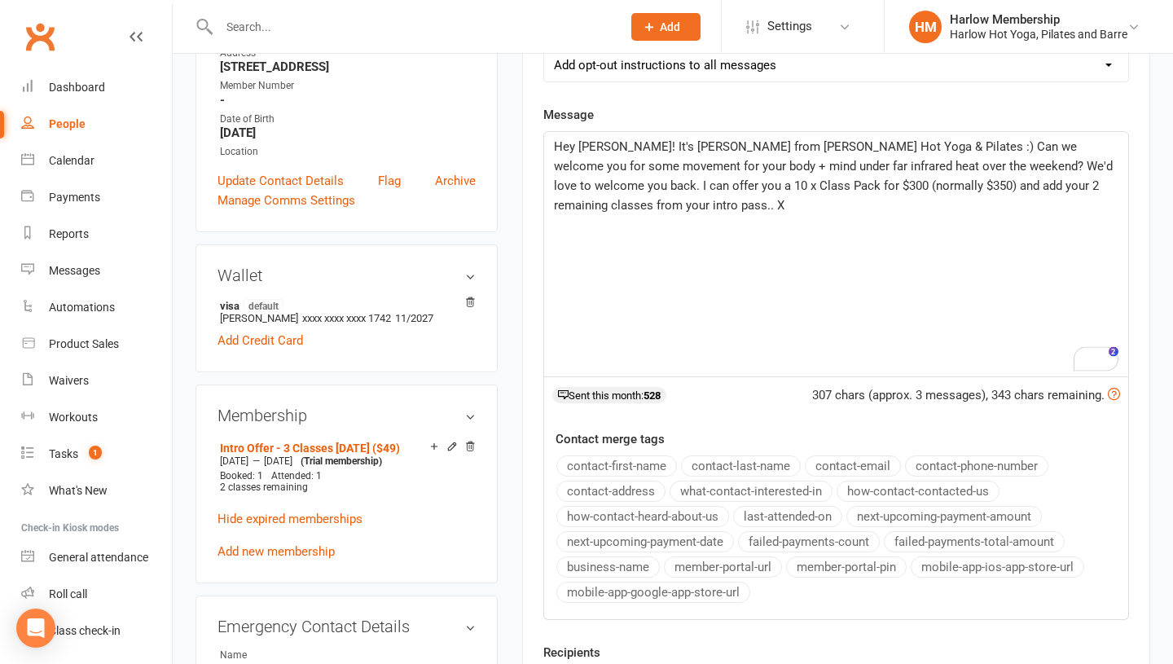
click at [591, 209] on span "Hey [PERSON_NAME]! It's [PERSON_NAME] from [PERSON_NAME] Hot Yoga & Pilates :) …" at bounding box center [835, 175] width 562 height 73
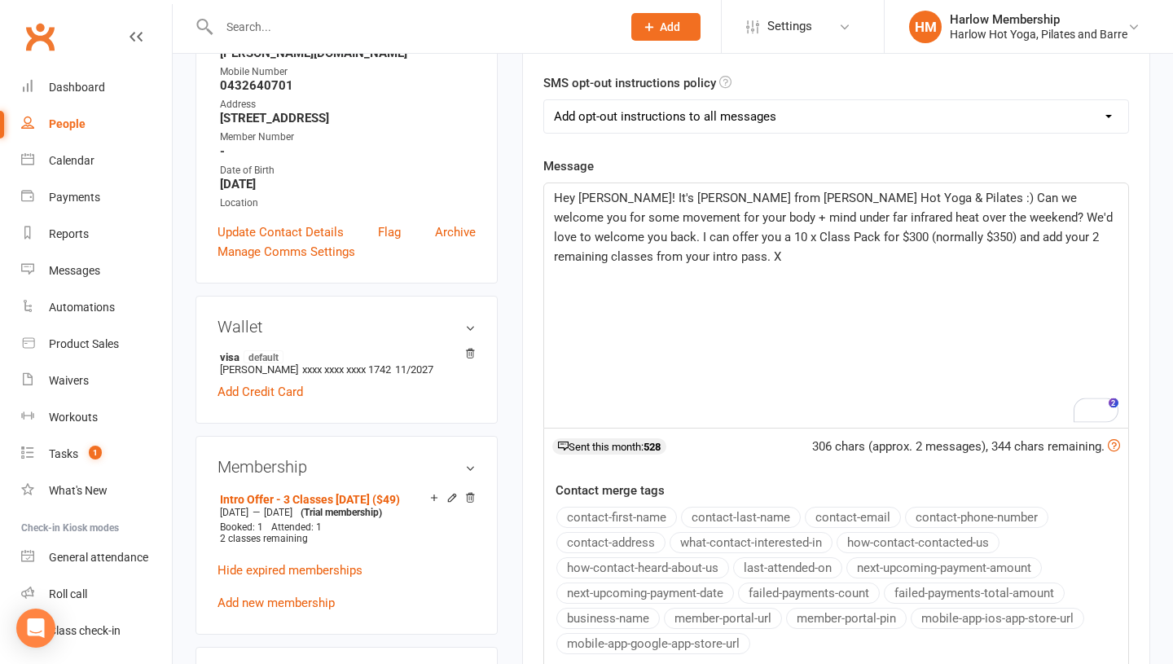
scroll to position [317, 0]
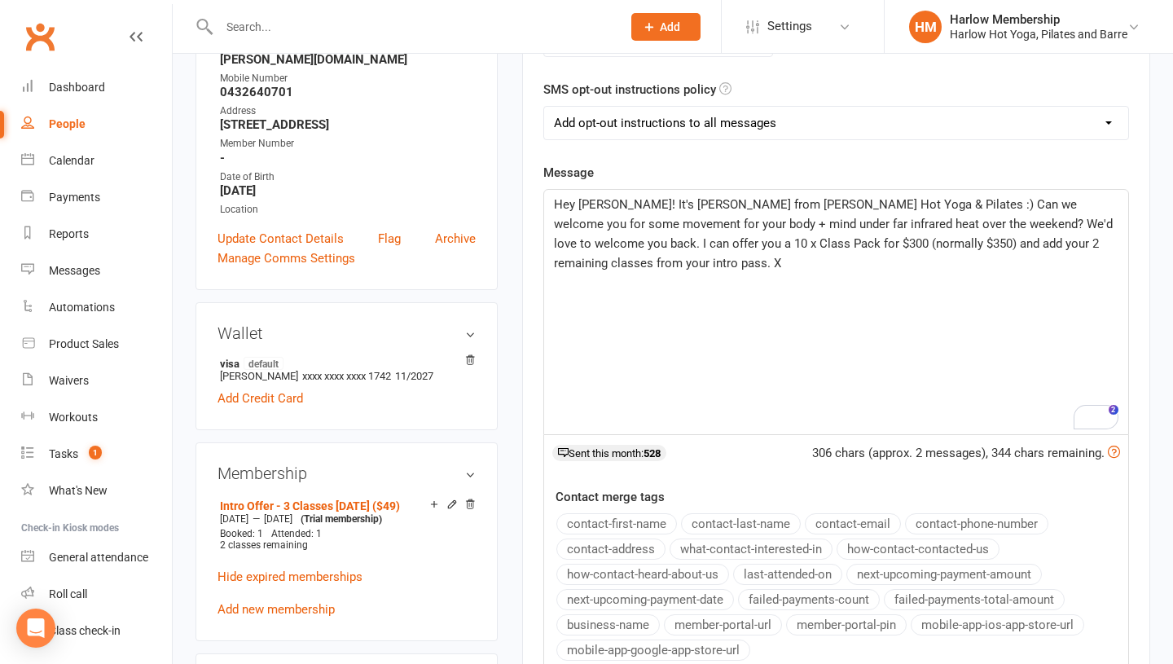
click at [595, 209] on span "Hey [PERSON_NAME]! It's [PERSON_NAME] from [PERSON_NAME] Hot Yoga & Pilates :) …" at bounding box center [835, 233] width 562 height 73
click at [1105, 420] on div "Open Grammarly." at bounding box center [1106, 417] width 18 height 18
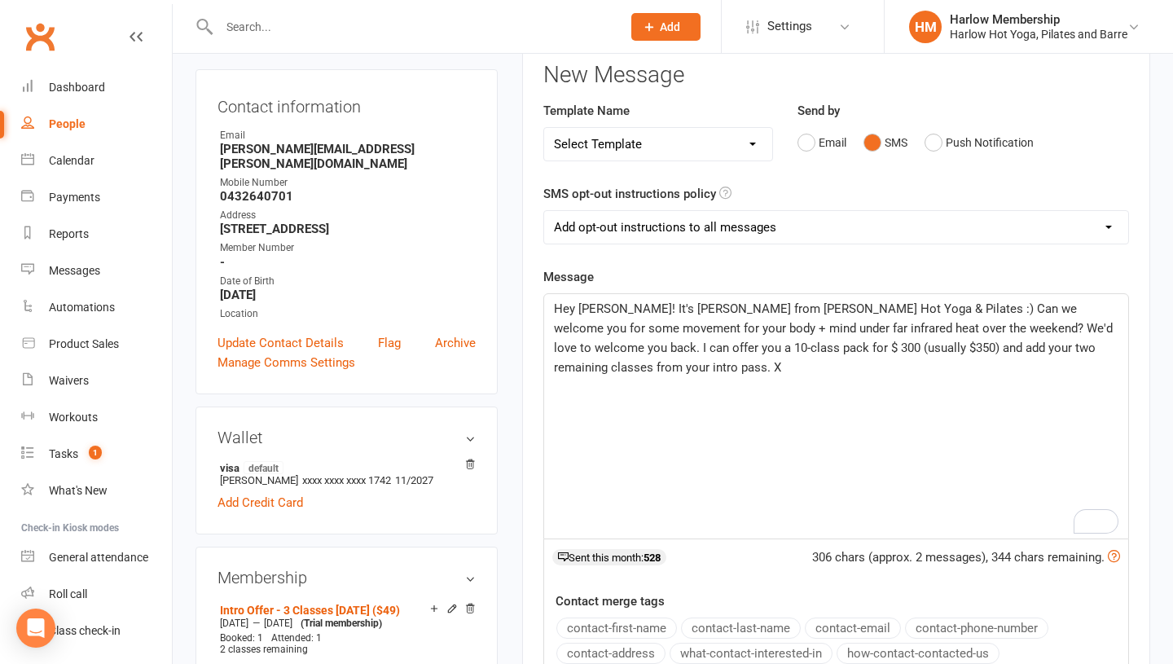
click at [721, 343] on span "Hey [PERSON_NAME]! It's [PERSON_NAME] from [PERSON_NAME] Hot Yoga & Pilates :) …" at bounding box center [835, 337] width 562 height 73
drag, startPoint x: 846, startPoint y: 342, endPoint x: 824, endPoint y: 346, distance: 21.6
click at [824, 346] on span "Hey [PERSON_NAME]! It's [PERSON_NAME] from [PERSON_NAME] Hot Yoga & Pilates :) …" at bounding box center [835, 337] width 562 height 73
click at [999, 304] on span "Hey [PERSON_NAME]! It's [PERSON_NAME] from [PERSON_NAME] Hot Yoga & Pilates :) …" at bounding box center [835, 337] width 562 height 73
click at [996, 311] on span "Hey [PERSON_NAME]! It's [PERSON_NAME] from [PERSON_NAME] Hot Yoga & Pilates :) …" at bounding box center [835, 337] width 562 height 73
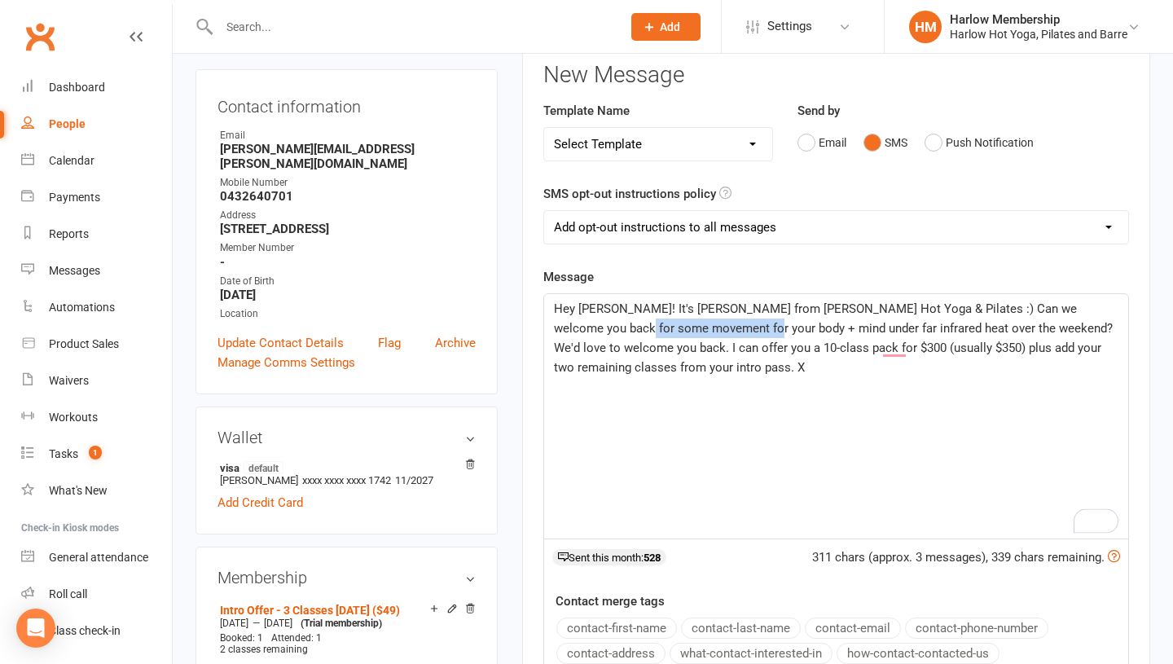
drag, startPoint x: 728, startPoint y: 326, endPoint x: 613, endPoint y: 332, distance: 115.8
click at [613, 332] on span "Hey [PERSON_NAME]! It's [PERSON_NAME] from [PERSON_NAME] Hot Yoga & Pilates :) …" at bounding box center [835, 337] width 562 height 73
click at [749, 406] on div "Hey [PERSON_NAME]! It's [PERSON_NAME] from [PERSON_NAME] Hot Yoga & Pilates :) …" at bounding box center [836, 416] width 584 height 244
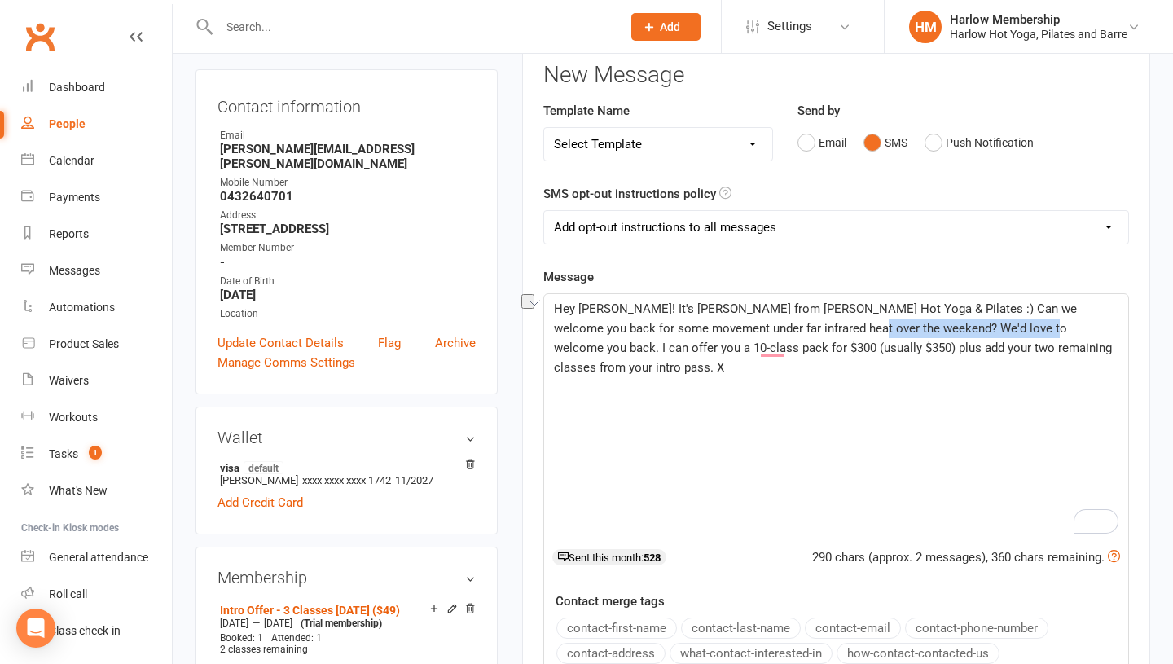
drag, startPoint x: 1015, startPoint y: 327, endPoint x: 842, endPoint y: 327, distance: 172.7
click at [841, 328] on span "Hey [PERSON_NAME]! It's [PERSON_NAME] from [PERSON_NAME] Hot Yoga & Pilates :) …" at bounding box center [834, 337] width 561 height 73
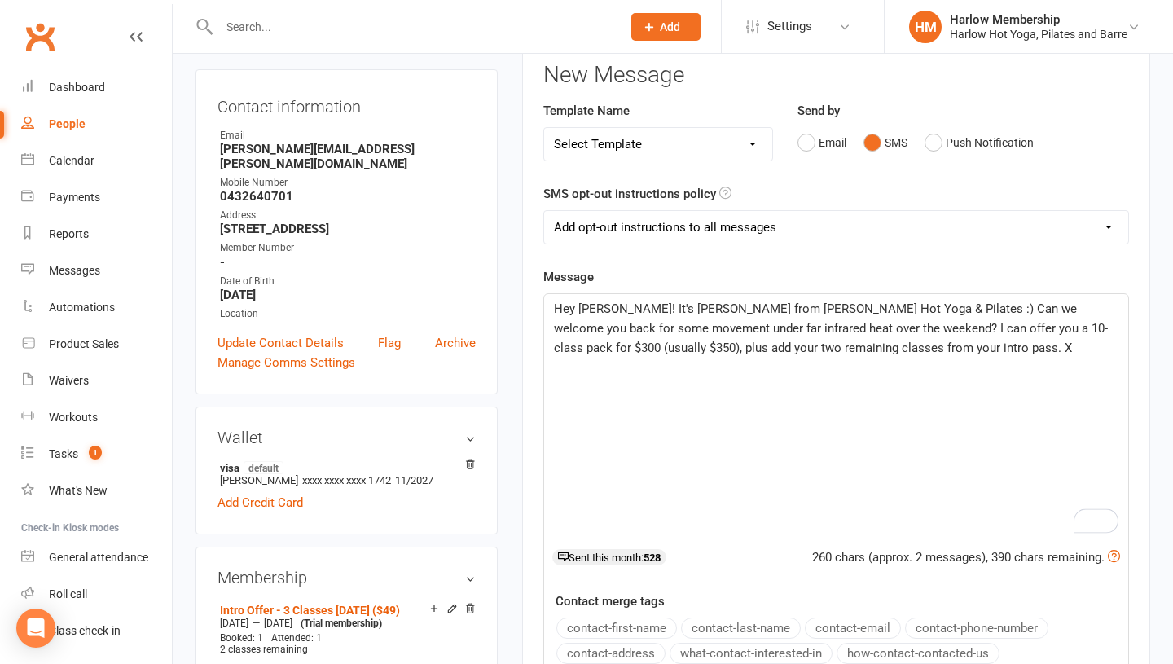
click at [662, 343] on span "Hey [PERSON_NAME]! It's [PERSON_NAME] from [PERSON_NAME] Hot Yoga & Pilates :) …" at bounding box center [831, 328] width 554 height 54
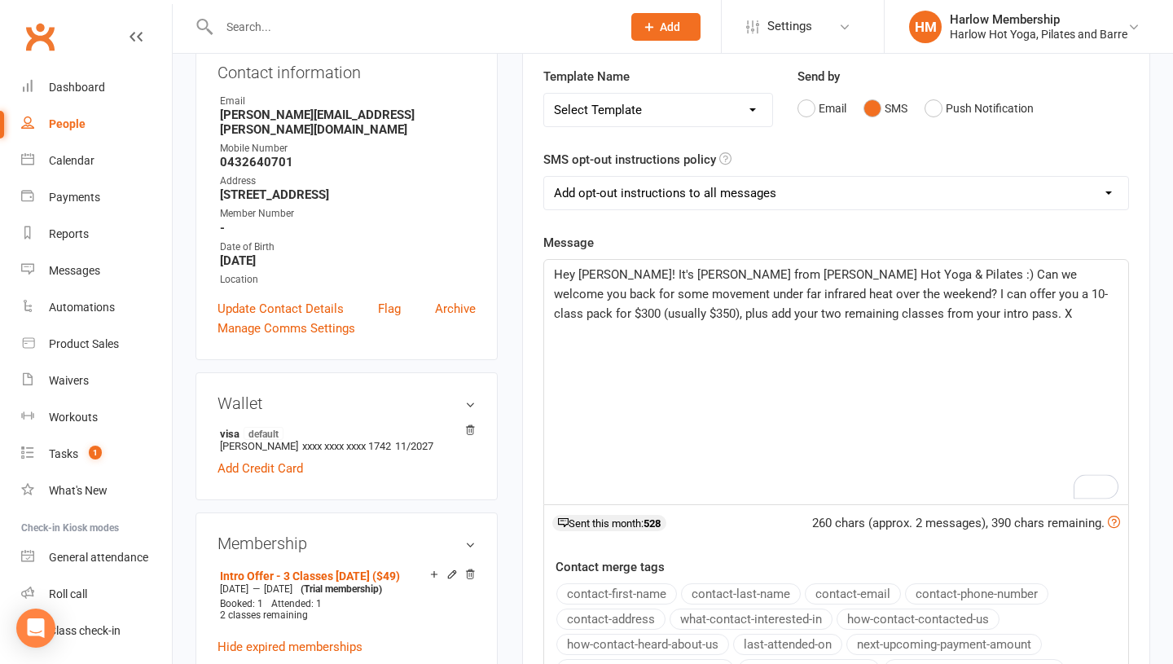
click at [900, 309] on span "Hey [PERSON_NAME]! It's [PERSON_NAME] from [PERSON_NAME] Hot Yoga & Pilates :) …" at bounding box center [831, 294] width 554 height 54
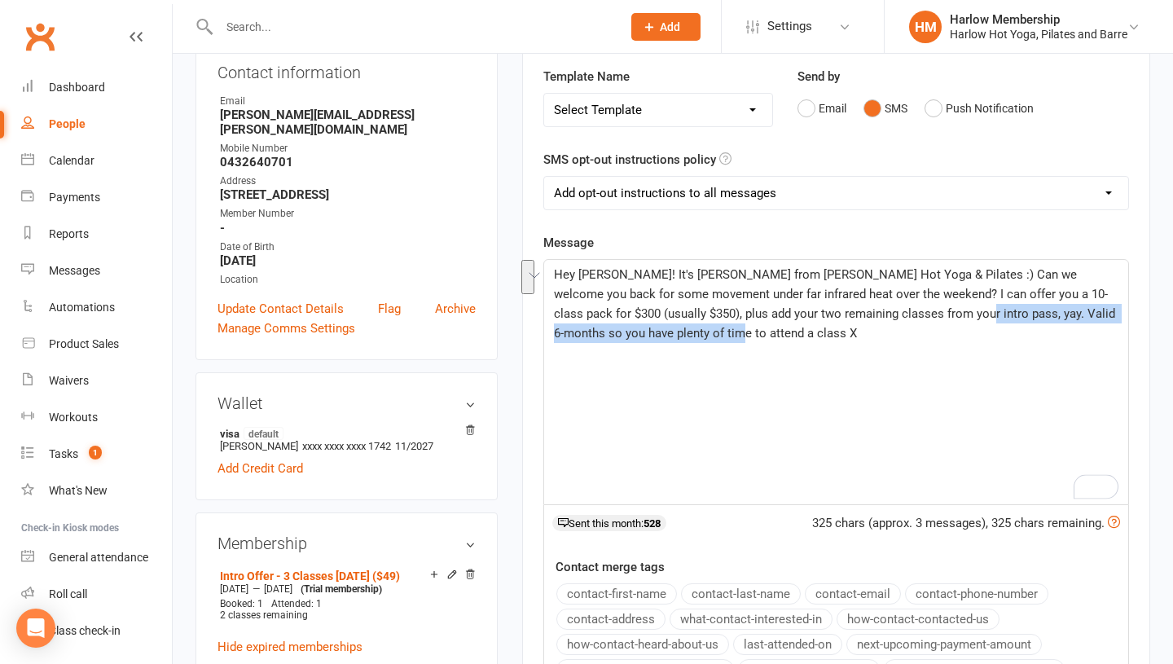
drag, startPoint x: 684, startPoint y: 332, endPoint x: 931, endPoint y: 314, distance: 247.5
click at [931, 314] on span "Hey [PERSON_NAME]! It's [PERSON_NAME] from [PERSON_NAME] Hot Yoga & Pilates :) …" at bounding box center [836, 303] width 564 height 73
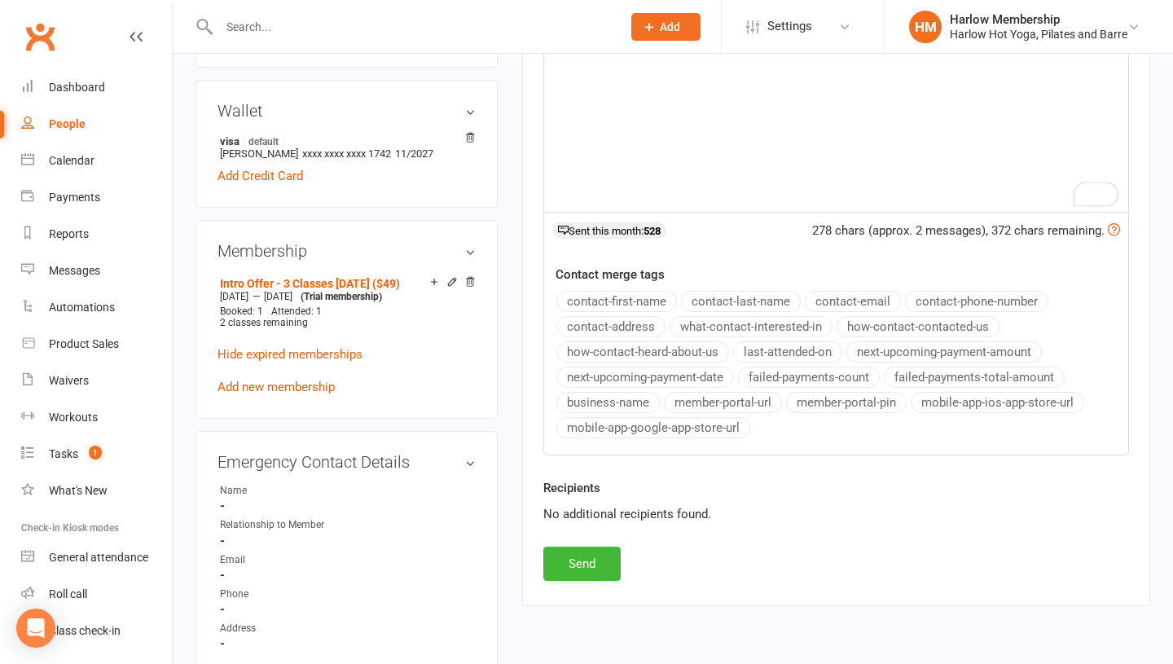
scroll to position [538, 0]
click at [576, 545] on div "Recipients No additional recipients found." at bounding box center [836, 513] width 610 height 68
click at [573, 566] on button "Send" at bounding box center [581, 564] width 77 height 34
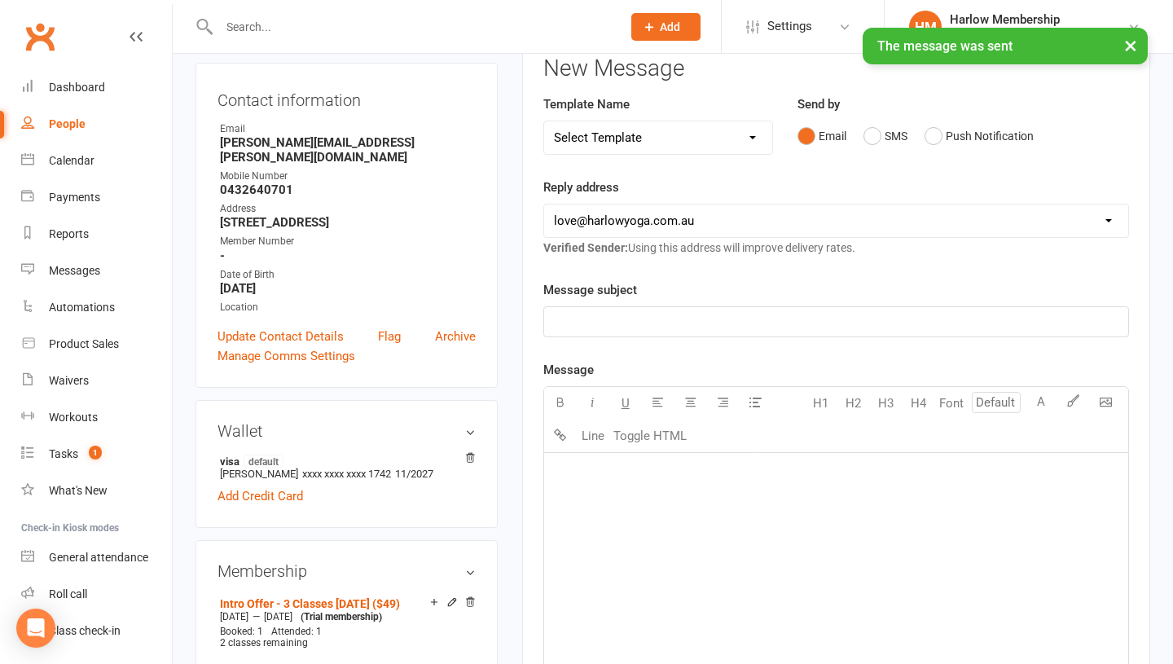
scroll to position [0, 0]
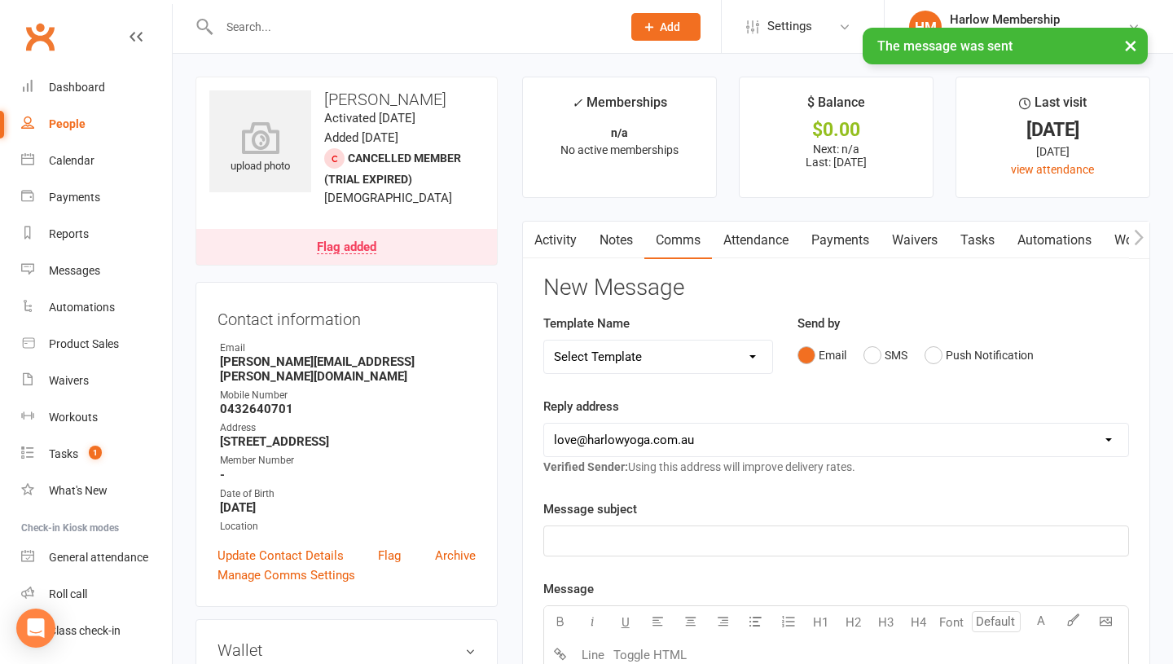
click at [563, 239] on link "Activity" at bounding box center [555, 240] width 65 height 37
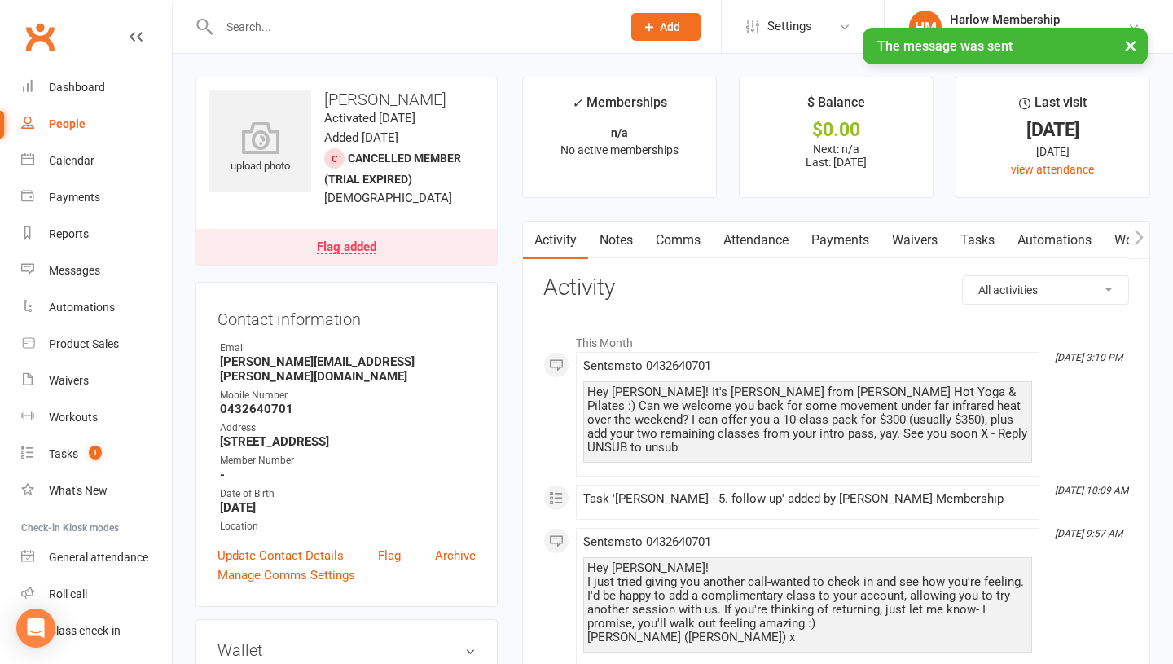
click at [611, 377] on div "Sent sms to [PHONE_NUMBER] Hey [PERSON_NAME]! It's [PERSON_NAME] from [PERSON_N…" at bounding box center [807, 414] width 449 height 110
click at [606, 415] on div "Hey [PERSON_NAME]! It's [PERSON_NAME] from [PERSON_NAME] Hot Yoga & Pilates :) …" at bounding box center [807, 419] width 441 height 69
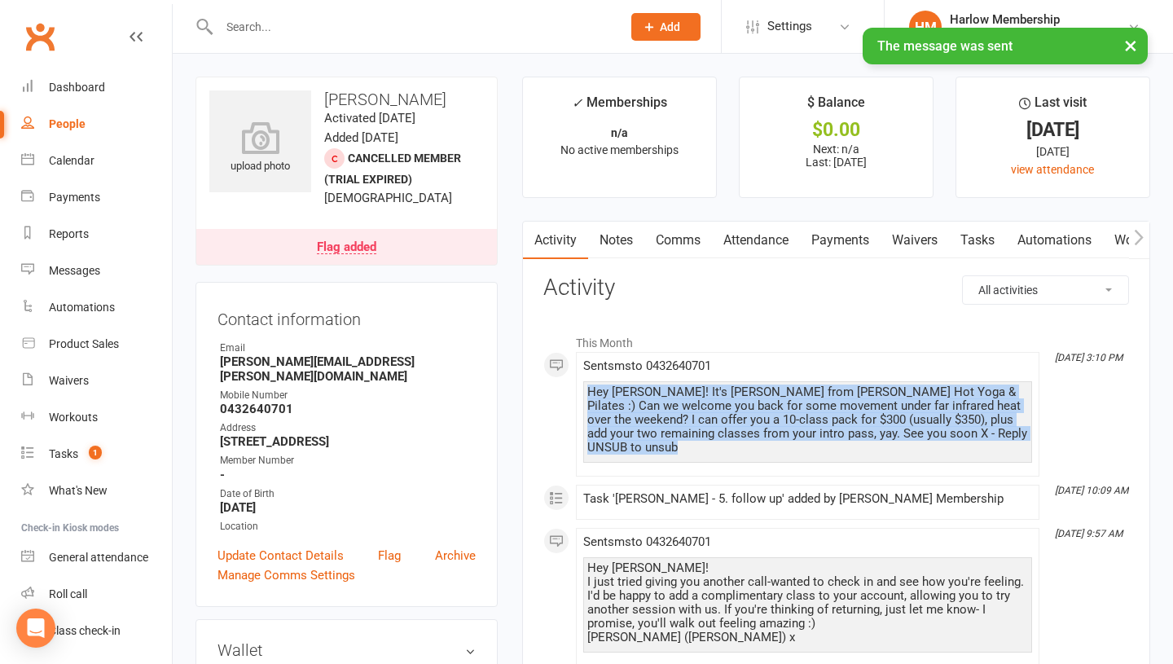
copy div "Hey [PERSON_NAME]! It's [PERSON_NAME] from [PERSON_NAME] Hot Yoga & Pilates :) …"
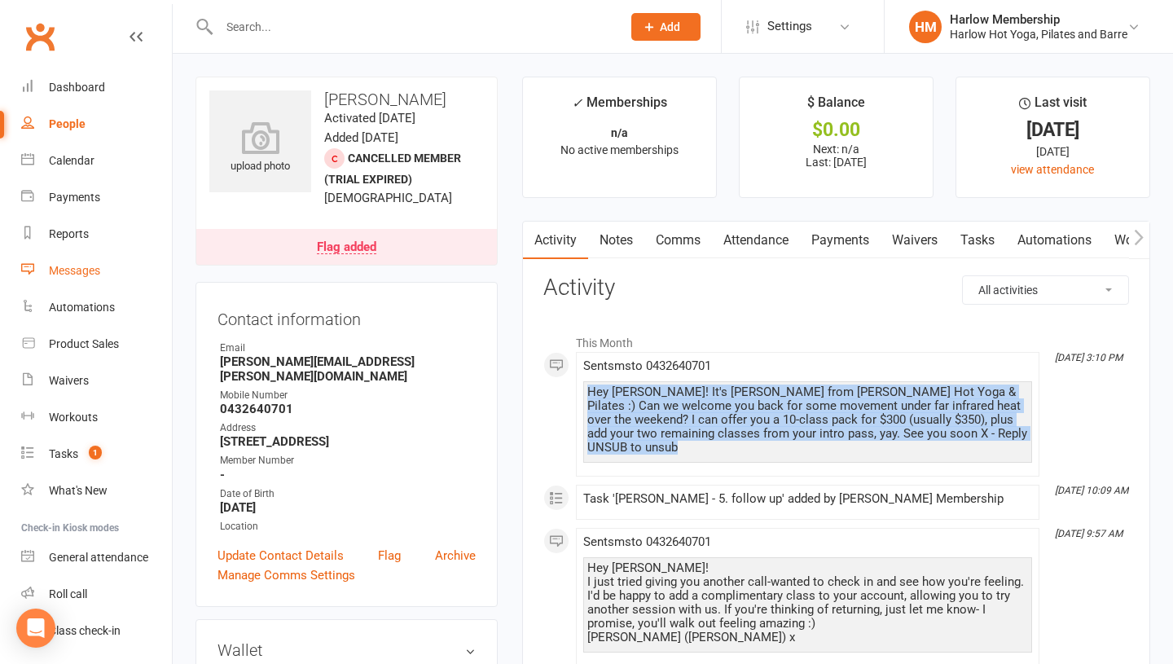
click at [68, 271] on div "Messages" at bounding box center [74, 270] width 51 height 13
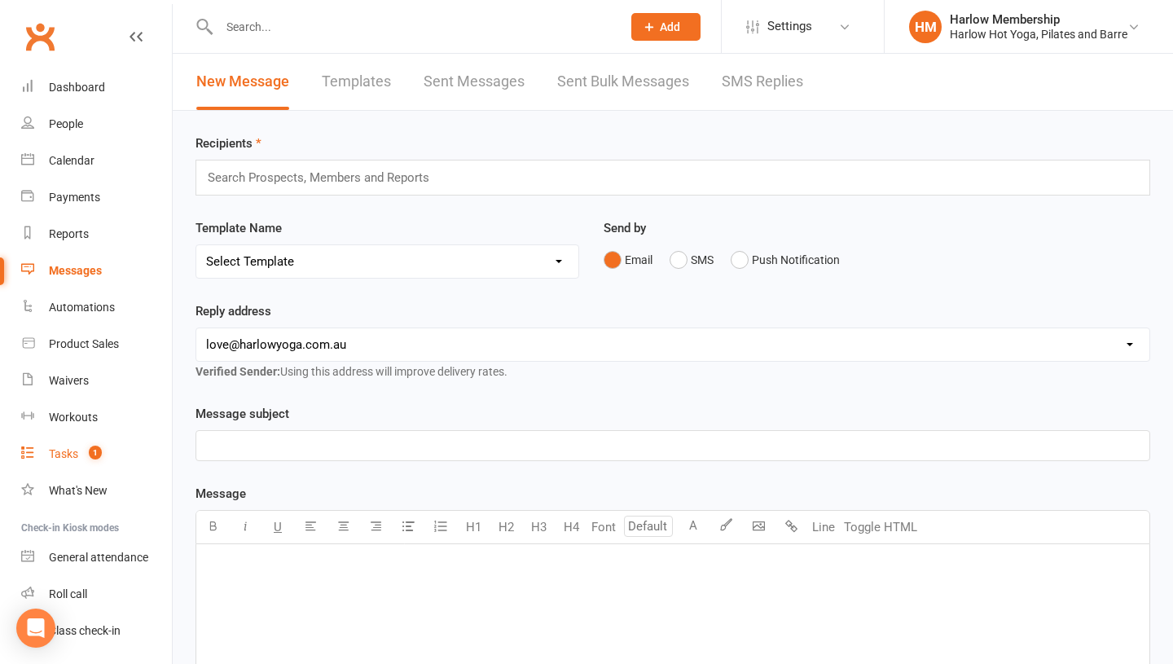
click at [70, 450] on div "Tasks" at bounding box center [63, 453] width 29 height 13
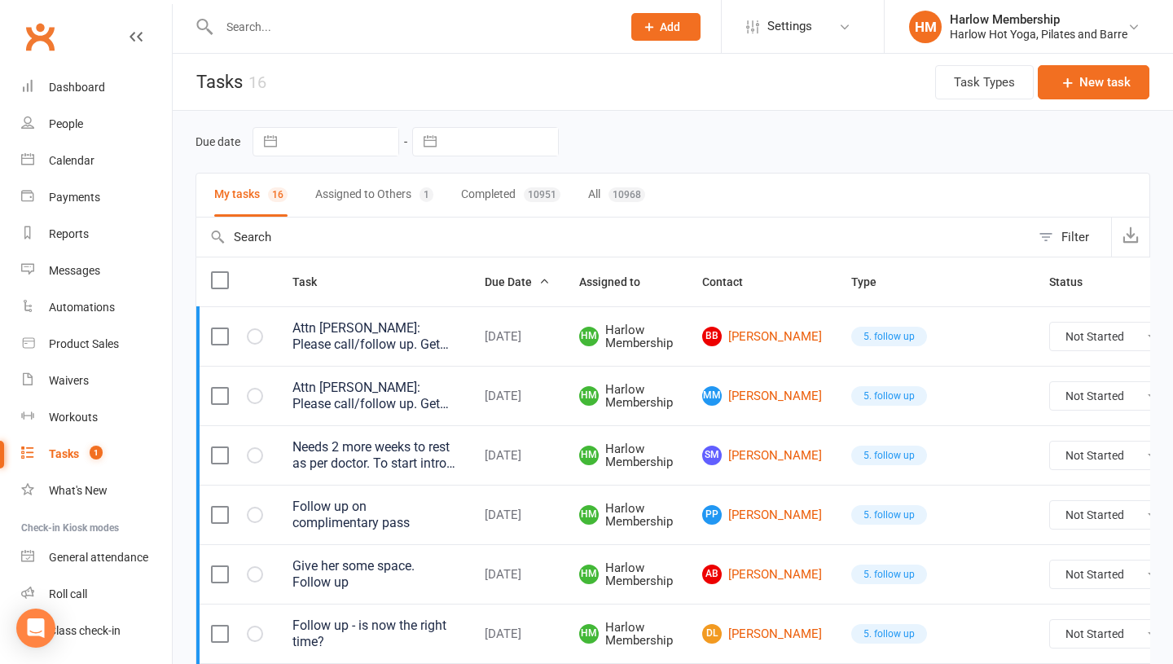
click at [1050, 409] on select "Not Started In Progress Waiting Complete" at bounding box center [1110, 396] width 121 height 28
select select "unstarted"
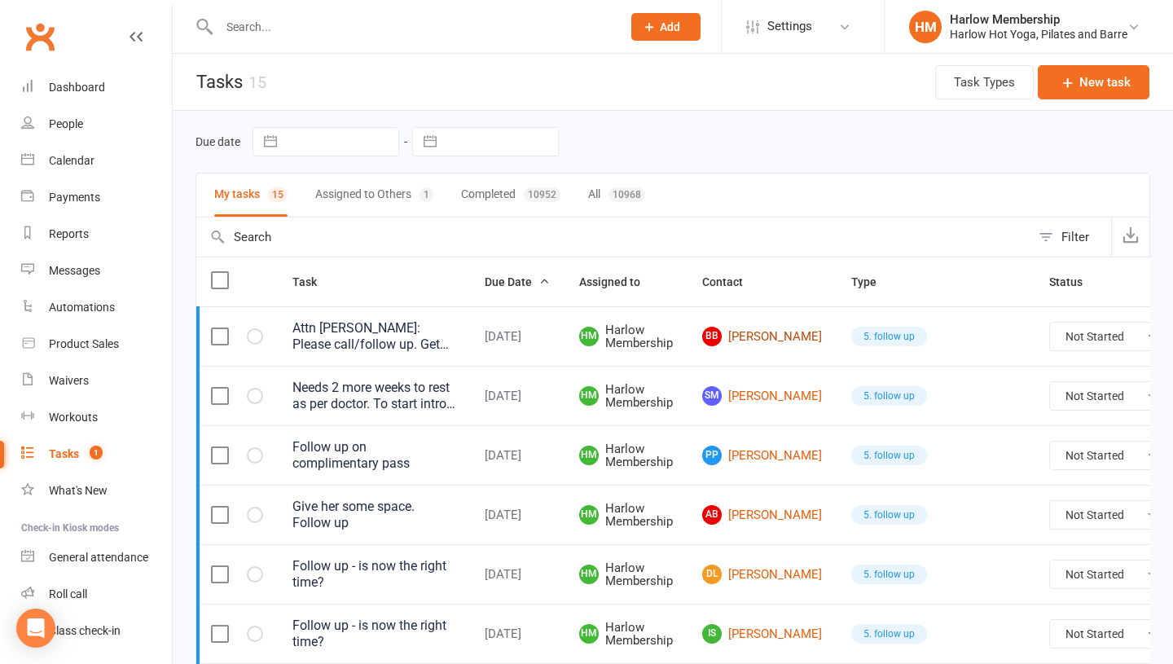
click at [748, 342] on link "BB [PERSON_NAME]" at bounding box center [762, 337] width 120 height 20
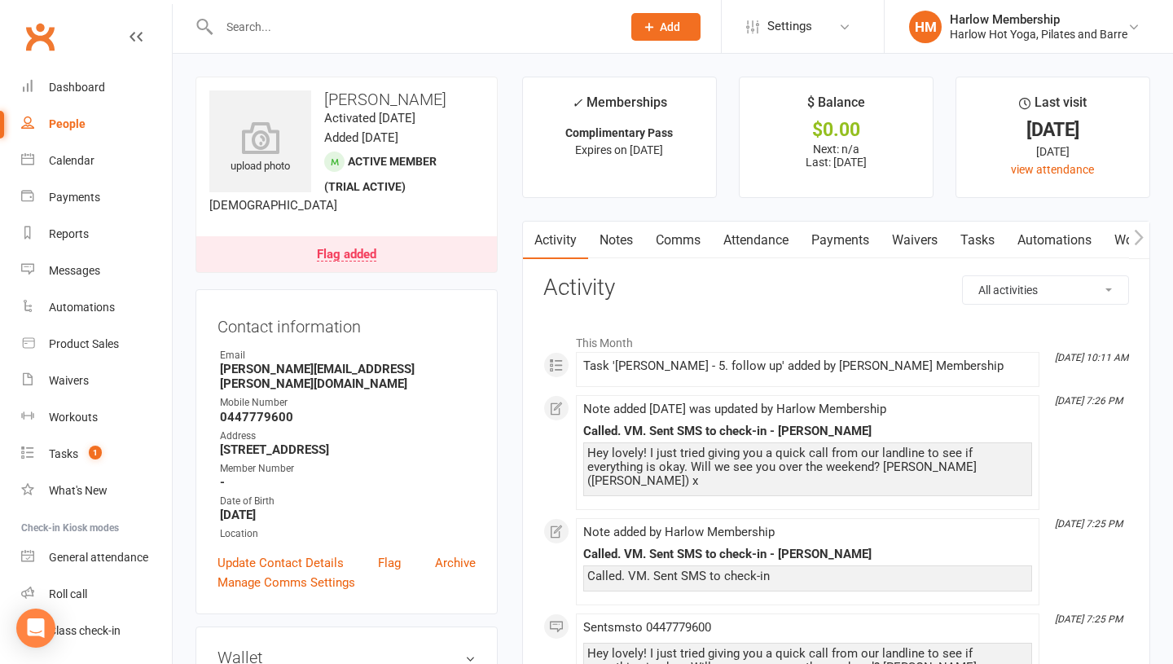
click at [678, 239] on link "Comms" at bounding box center [678, 240] width 68 height 37
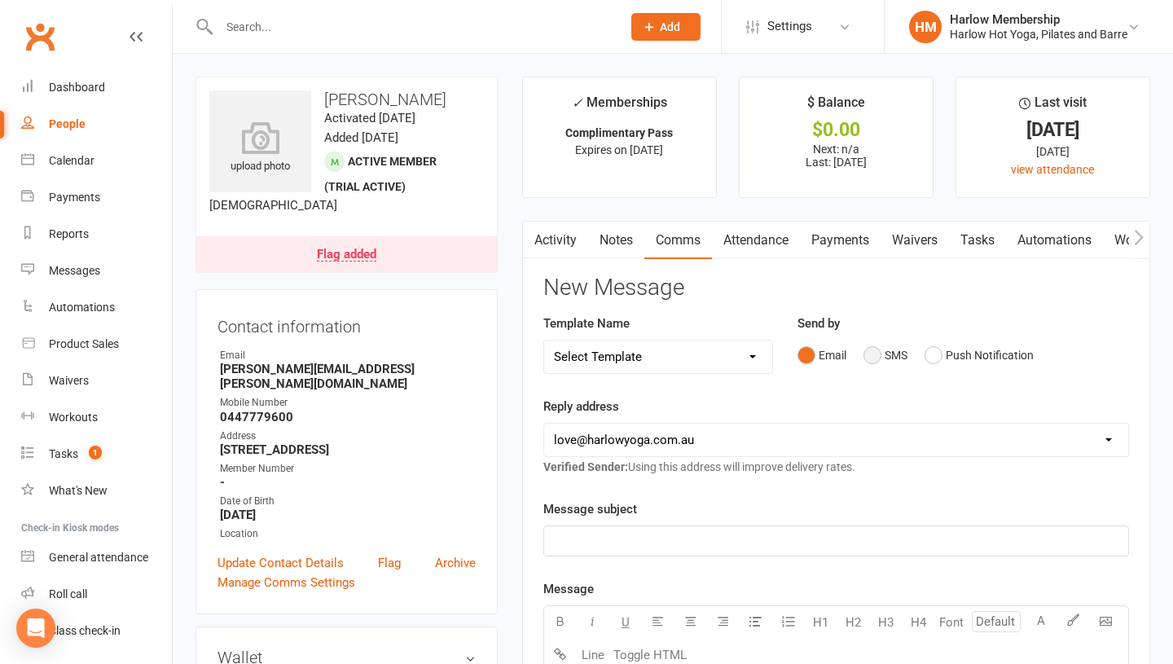
click at [867, 357] on button "SMS" at bounding box center [885, 355] width 44 height 31
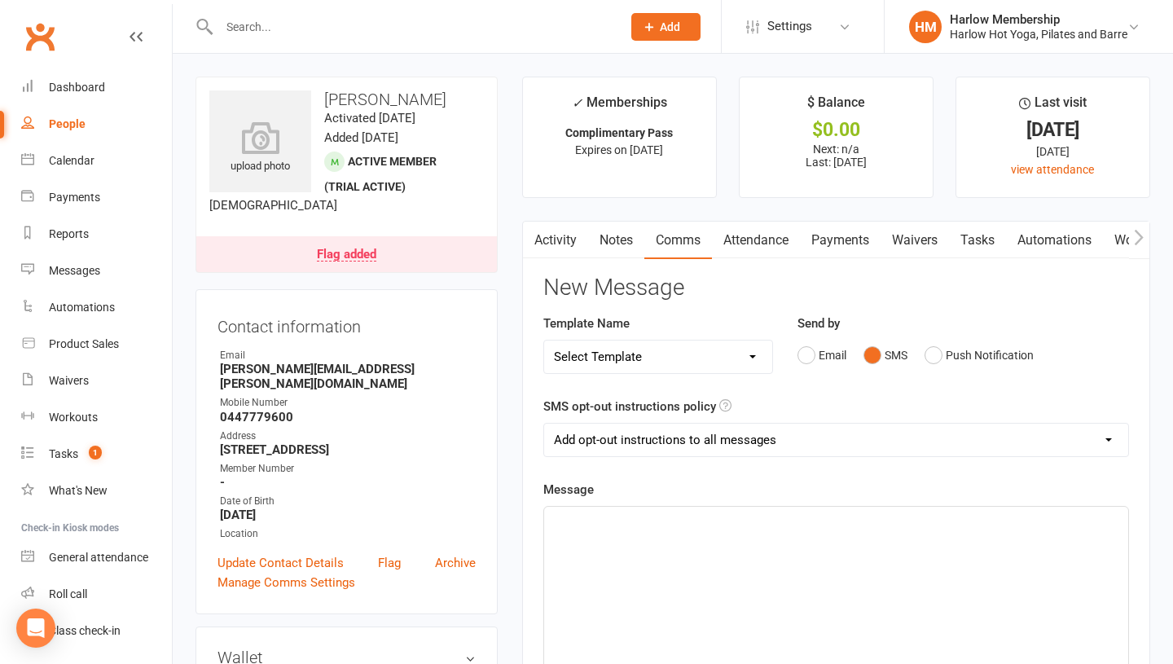
drag, startPoint x: 873, startPoint y: 358, endPoint x: 864, endPoint y: 410, distance: 52.1
click at [873, 359] on button "SMS" at bounding box center [885, 355] width 44 height 31
click at [814, 564] on div "﻿" at bounding box center [836, 629] width 584 height 244
paste div "To enrich screen reader interactions, please activate Accessibility in Grammarl…"
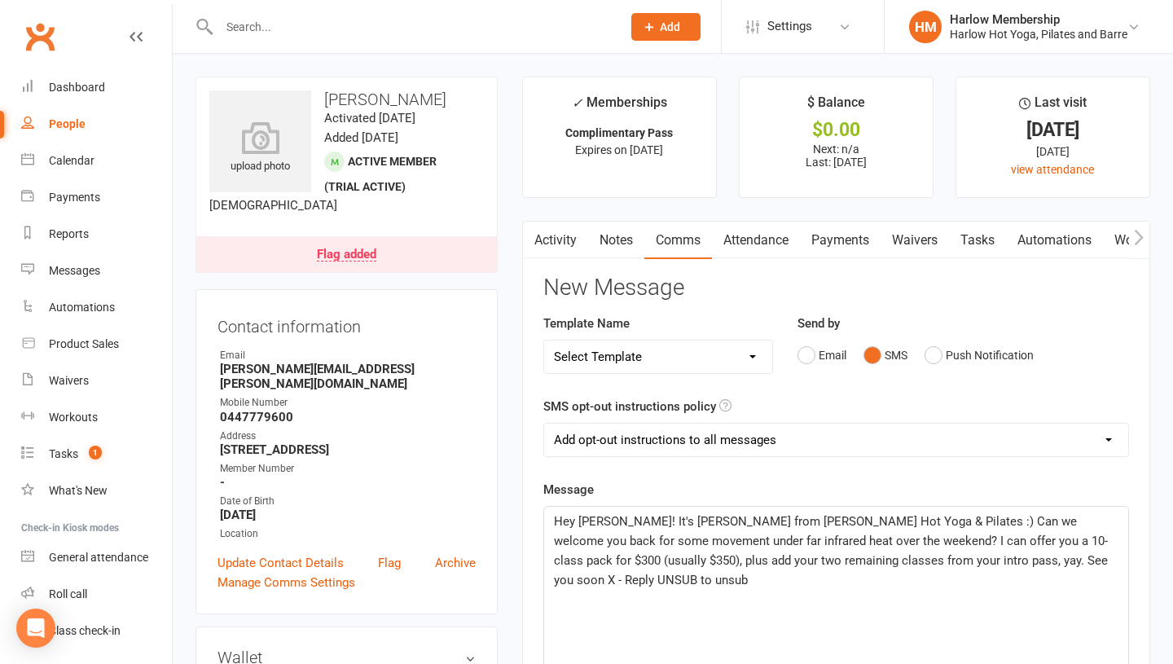
scroll to position [67, 0]
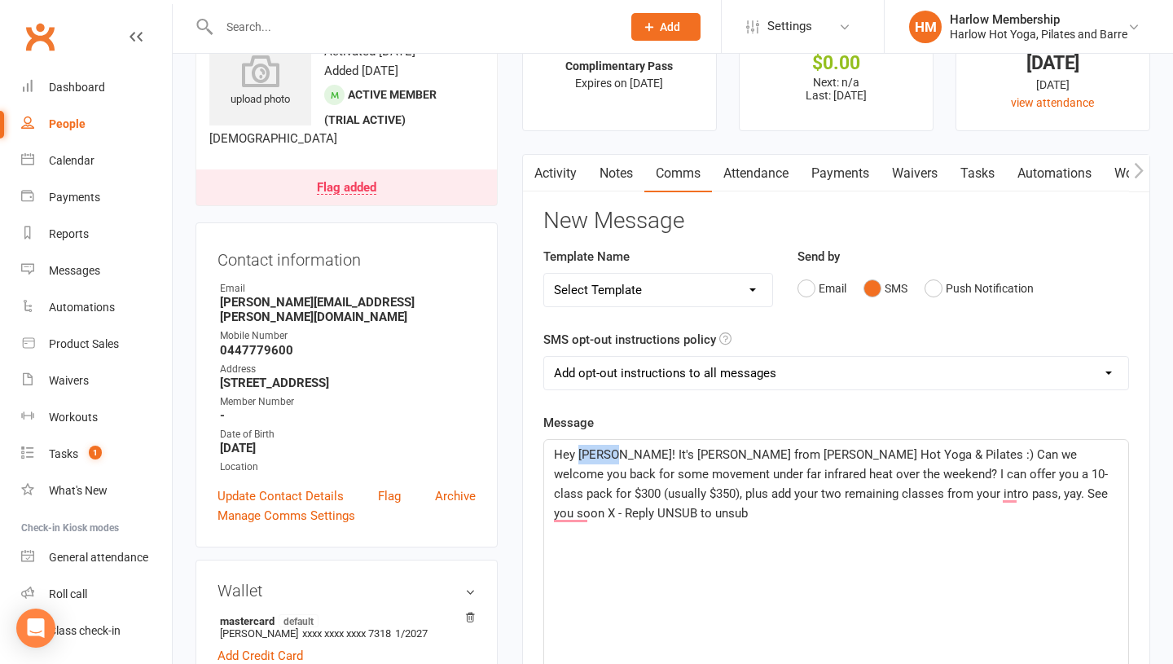
click at [580, 451] on span "Hey Morgan! It's Krystyna from Harlow Hot Yoga & Pilates :) Can we welcome you …" at bounding box center [832, 483] width 557 height 73
click at [639, 516] on p "Hey Brodie! It's Krystyna from Harlow Hot Yoga & Pilates :) Can we welcome you …" at bounding box center [836, 484] width 564 height 78
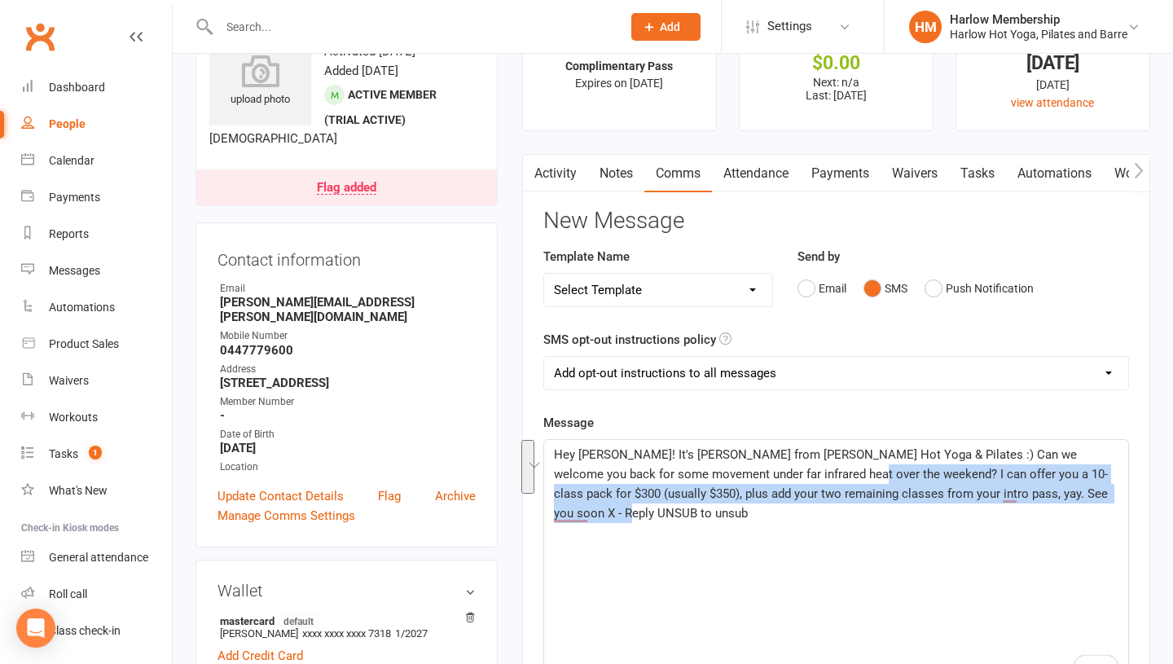
drag, startPoint x: 839, startPoint y: 476, endPoint x: 1061, endPoint y: 519, distance: 226.5
click at [1061, 519] on p "Hey Brodie! It's Krystyna from Harlow Hot Yoga & Pilates :) Can we welcome you …" at bounding box center [836, 484] width 564 height 78
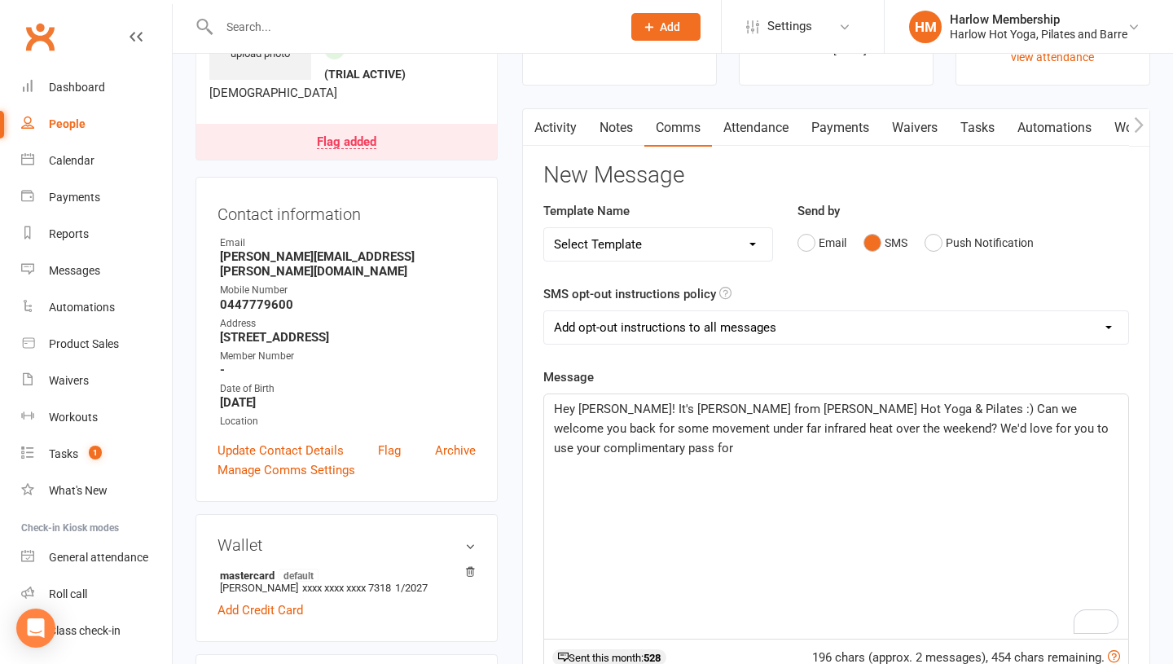
scroll to position [115, 0]
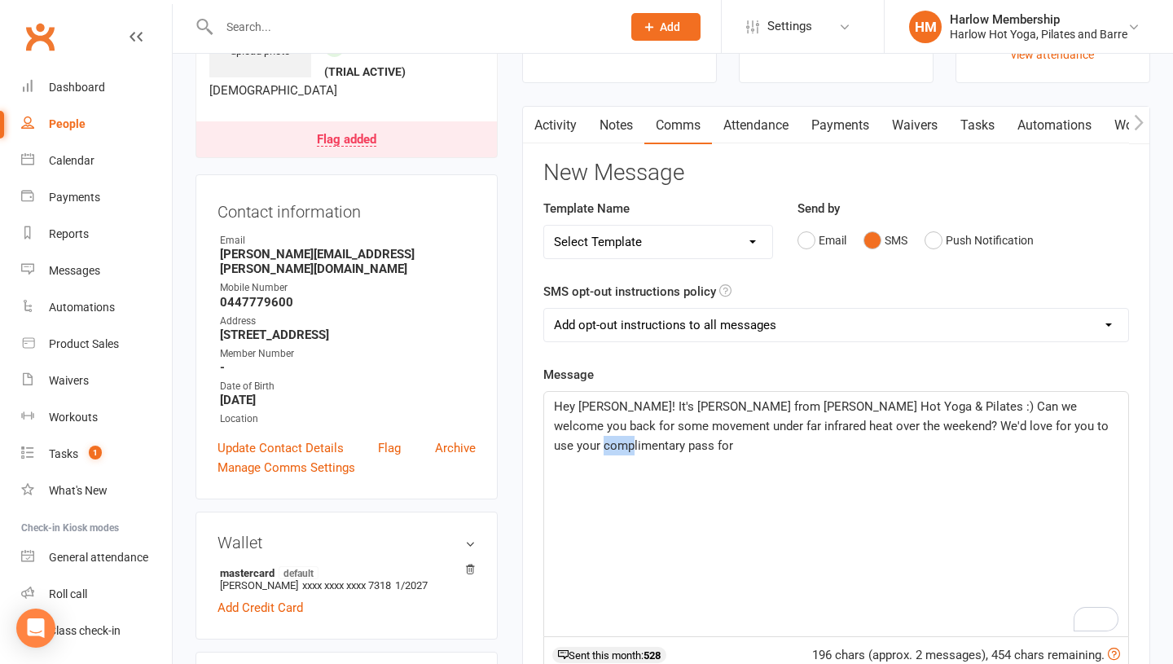
drag, startPoint x: 574, startPoint y: 446, endPoint x: 554, endPoint y: 446, distance: 20.4
click at [554, 446] on p "Hey Brodie! It's Krystyna from Harlow Hot Yoga & Pilates :) Can we welcome you …" at bounding box center [836, 426] width 564 height 59
click at [626, 318] on select "Add opt-out instructions to all messages Add opt-out instructions for messages …" at bounding box center [836, 325] width 584 height 33
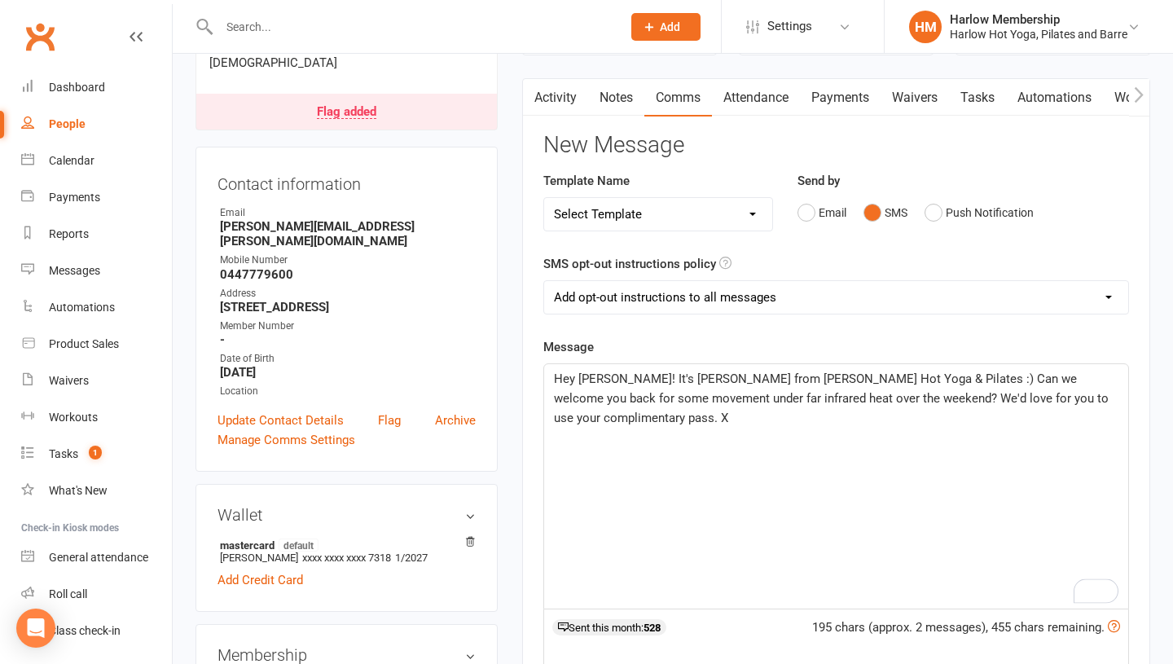
click at [867, 380] on span "Hey Brodie! It's Krystyna from Harlow Hot Yoga & Pilates :) Can we welcome you …" at bounding box center [833, 398] width 558 height 54
click at [1118, 401] on div "Hey Brodie! It's Krystyna from Harlow Hot Yoga & Pilates :) Can we welcome you …" at bounding box center [836, 486] width 584 height 244
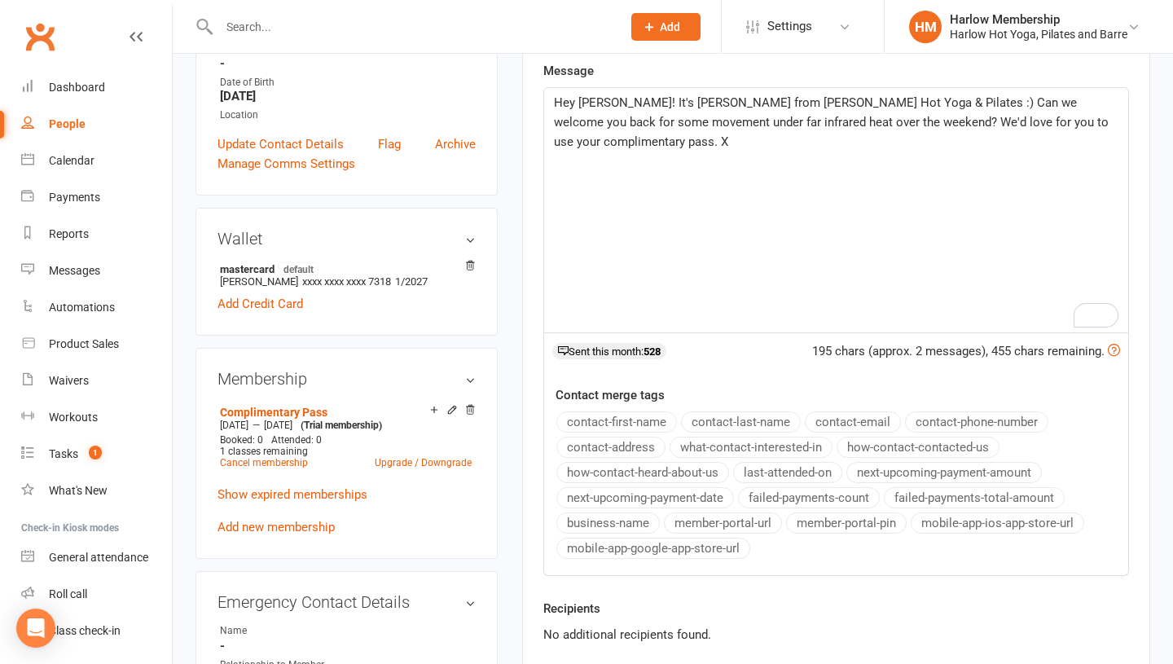
scroll to position [451, 0]
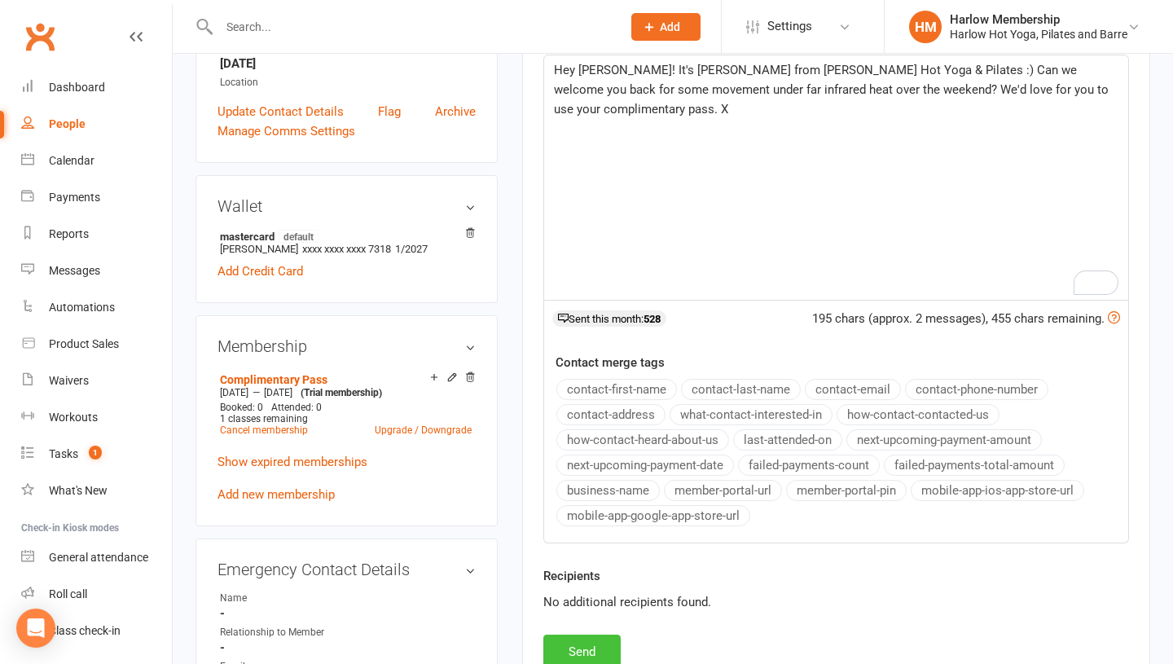
click at [574, 644] on button "Send" at bounding box center [581, 652] width 77 height 34
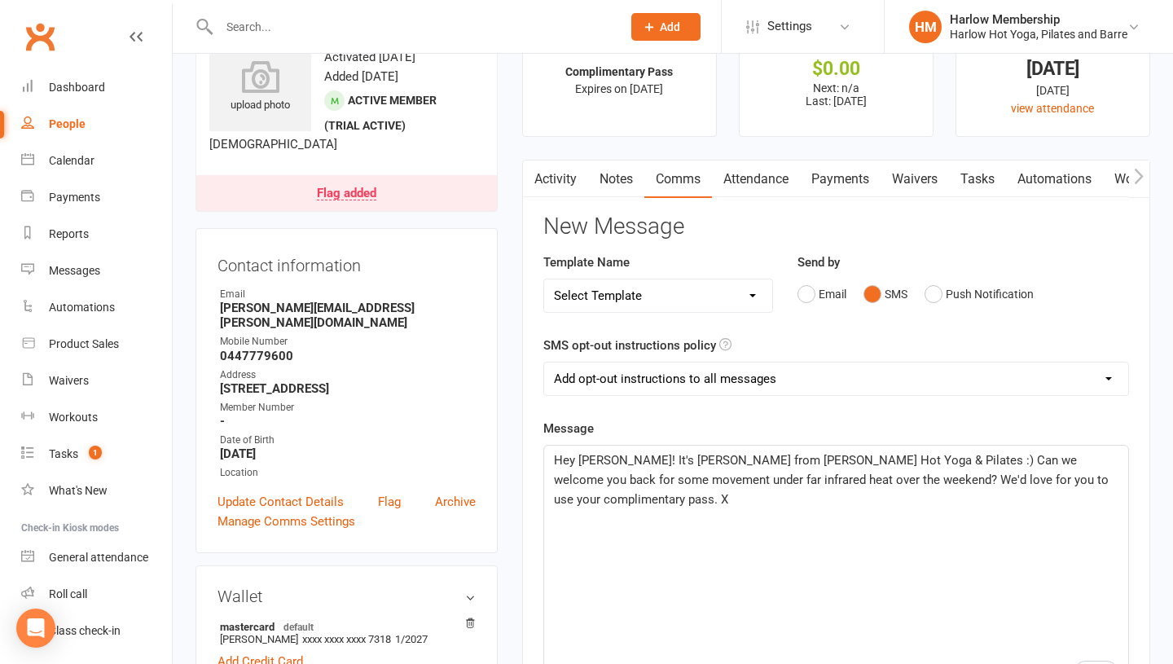
scroll to position [0, 0]
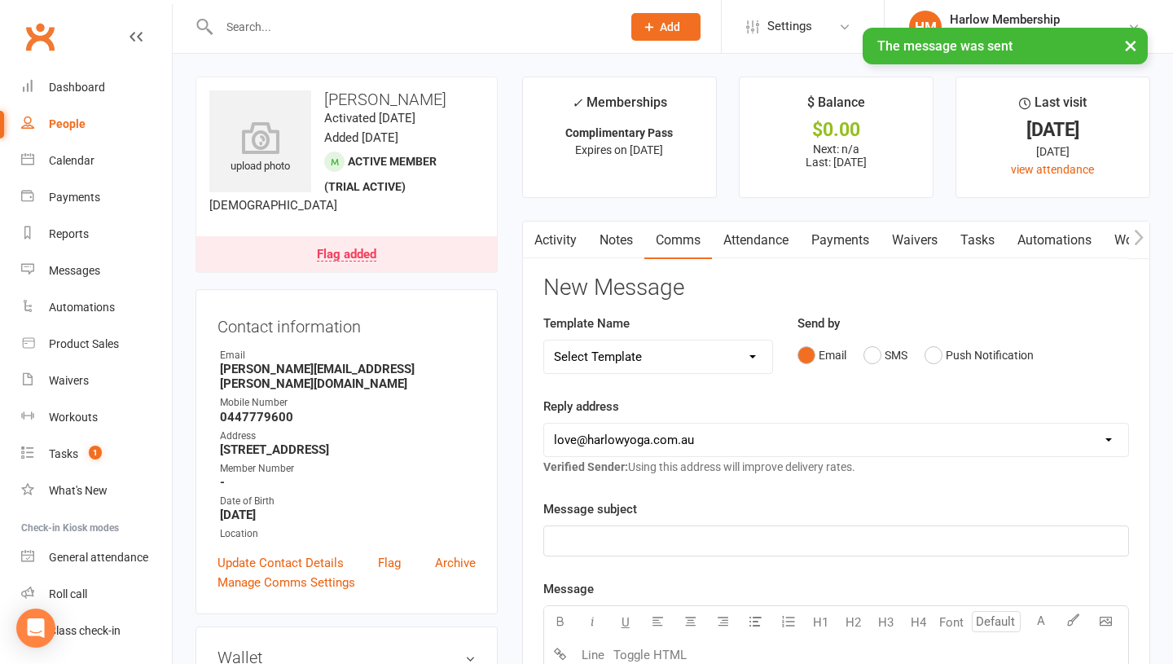
click at [984, 256] on link "Tasks" at bounding box center [977, 240] width 57 height 37
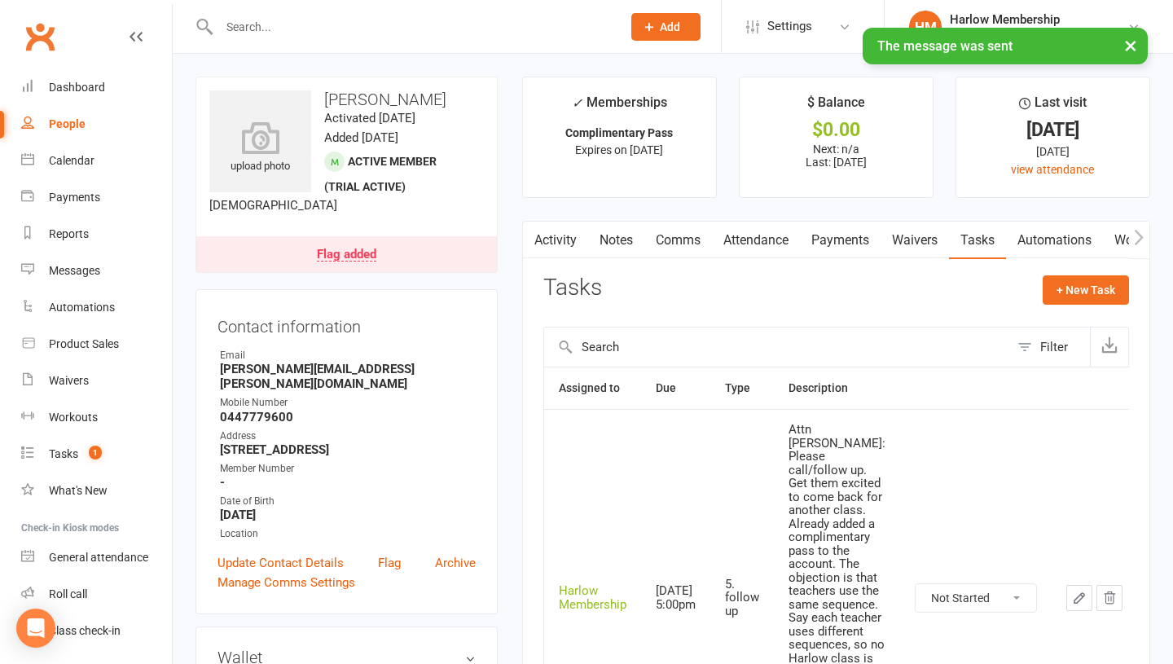
click at [936, 612] on select "Not Started In Progress Waiting Complete" at bounding box center [976, 598] width 121 height 28
select select "unstarted"
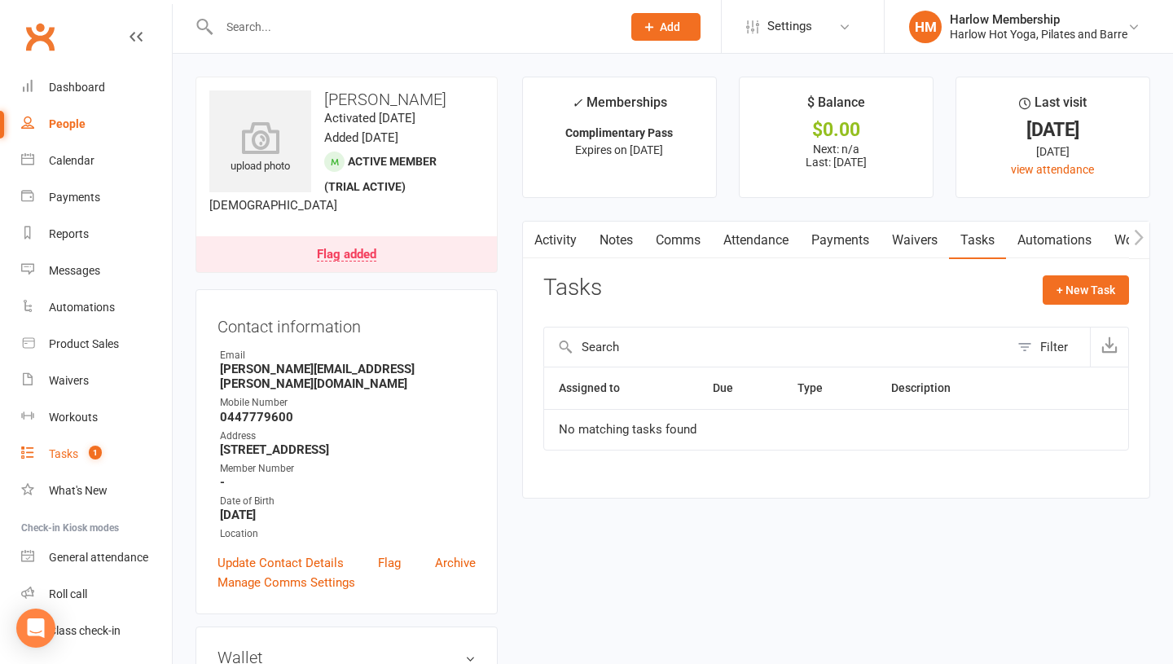
click at [64, 459] on div "Tasks" at bounding box center [63, 453] width 29 height 13
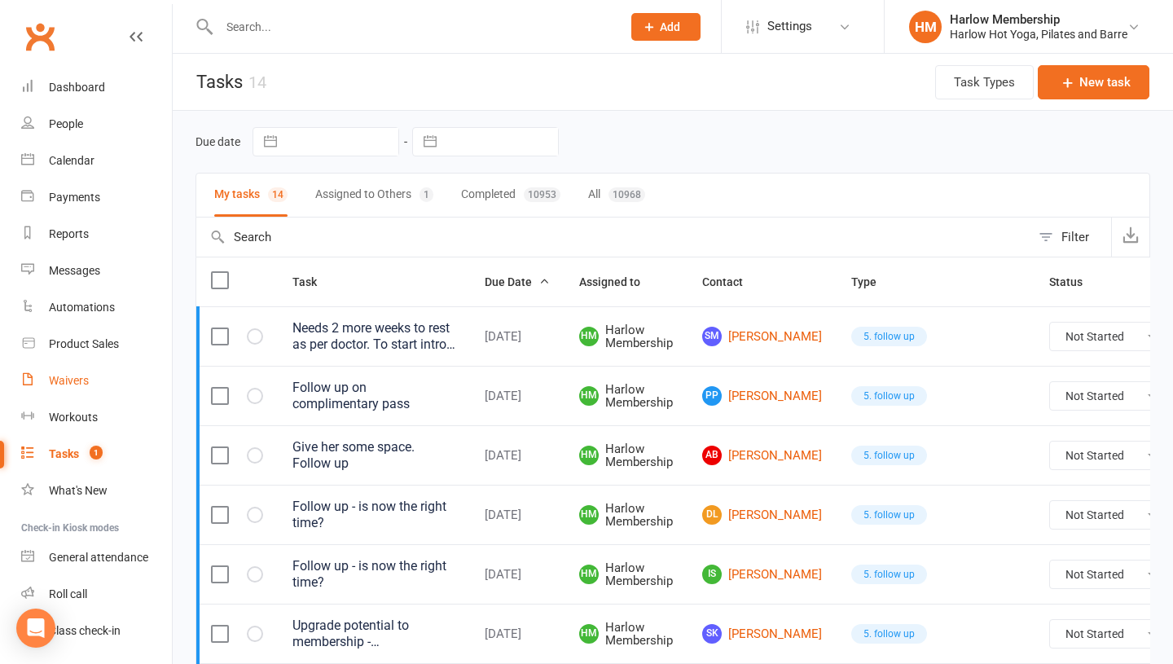
click at [65, 387] on link "Waivers" at bounding box center [96, 380] width 151 height 37
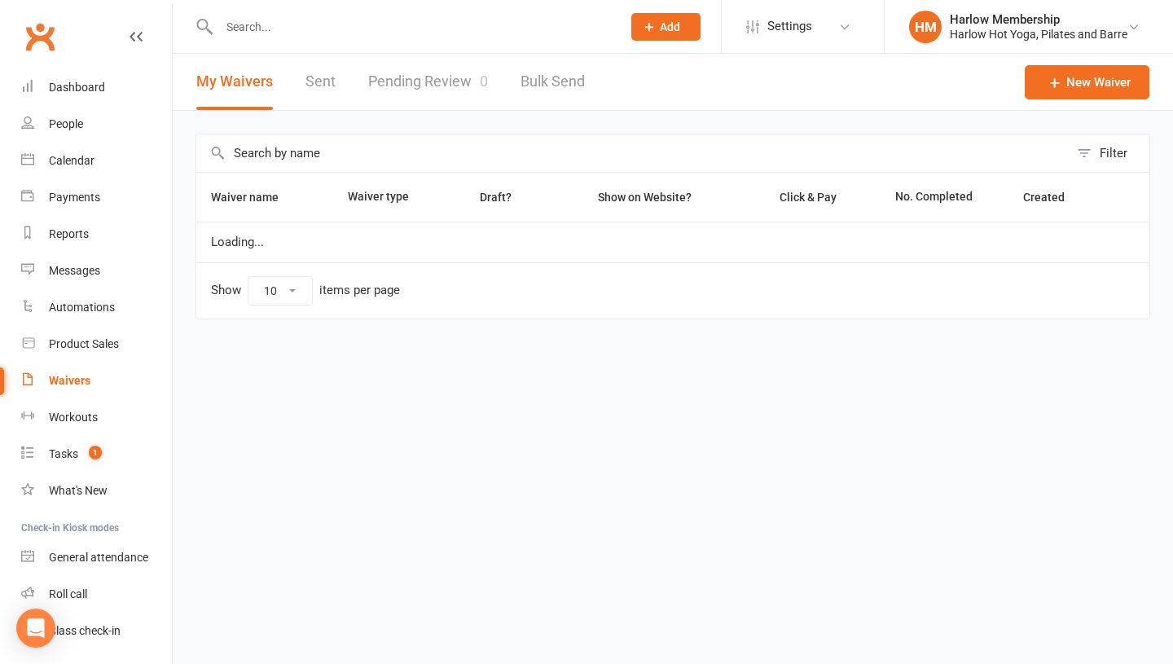
select select "100"
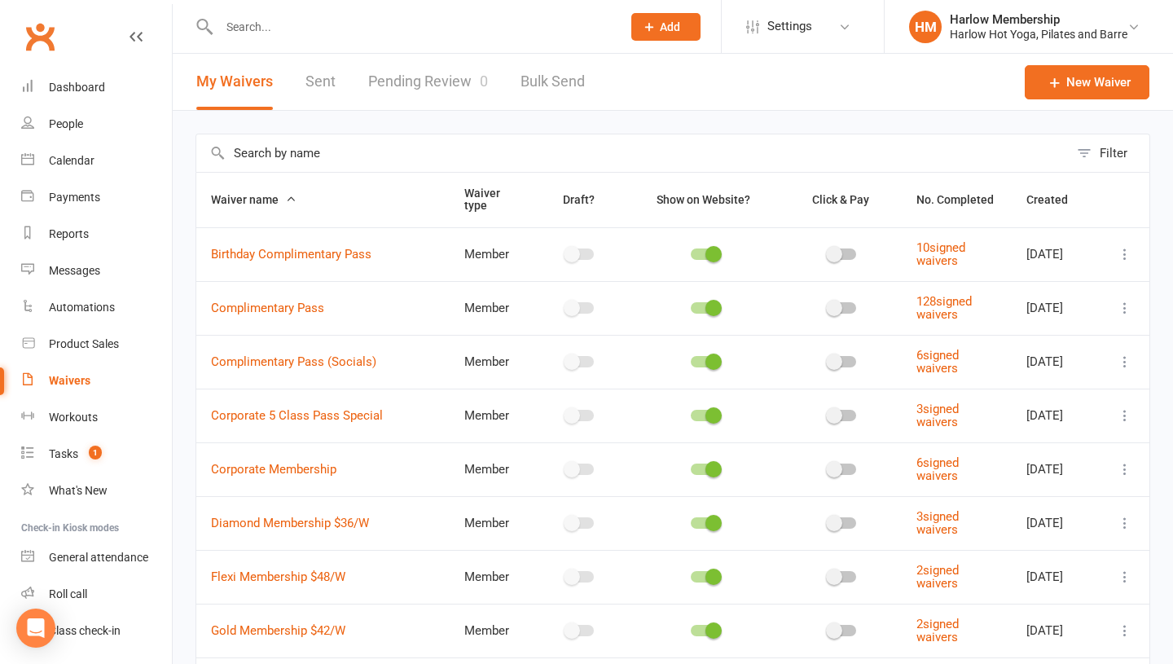
click at [310, 91] on link "Sent" at bounding box center [320, 82] width 30 height 56
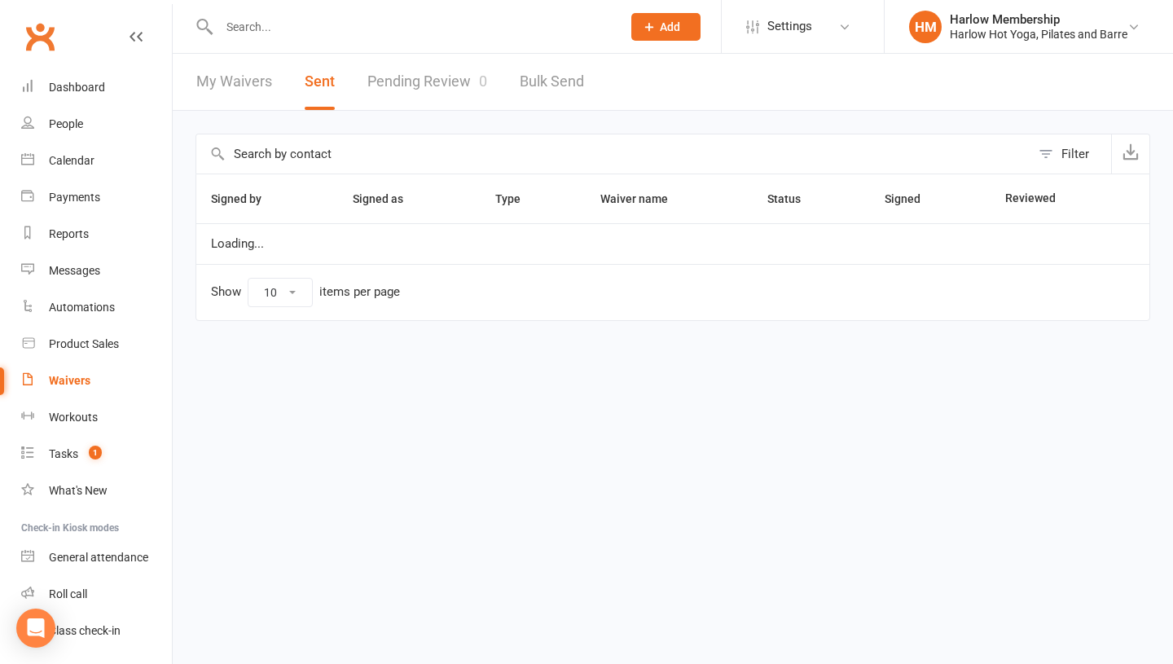
select select "100"
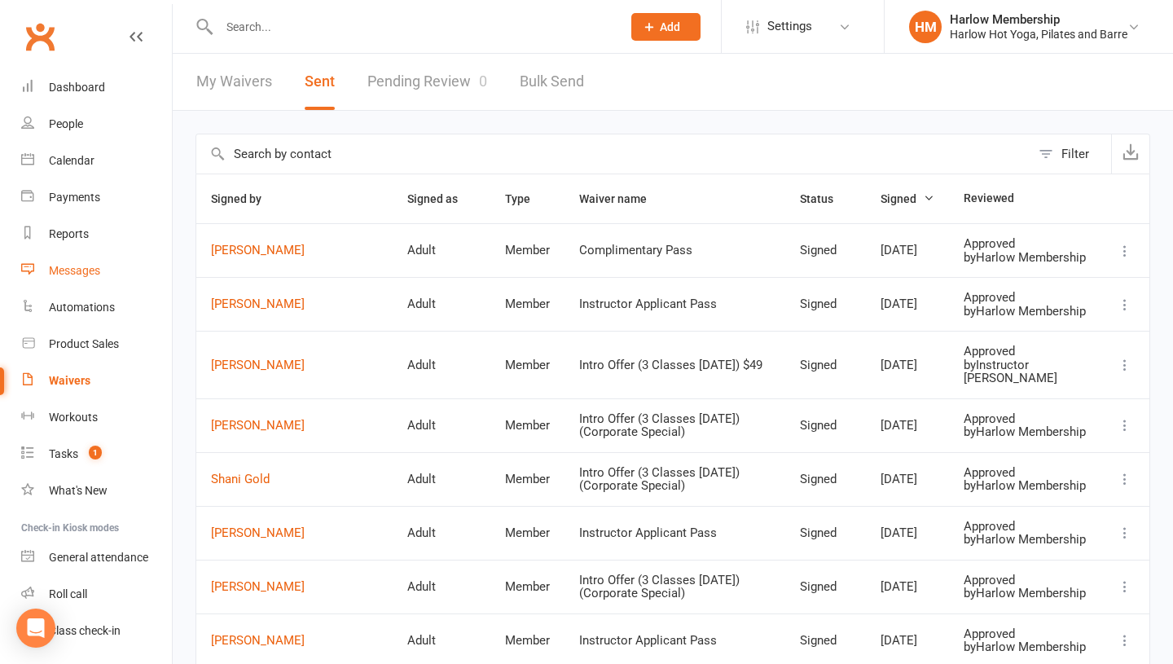
click at [70, 270] on div "Messages" at bounding box center [74, 270] width 51 height 13
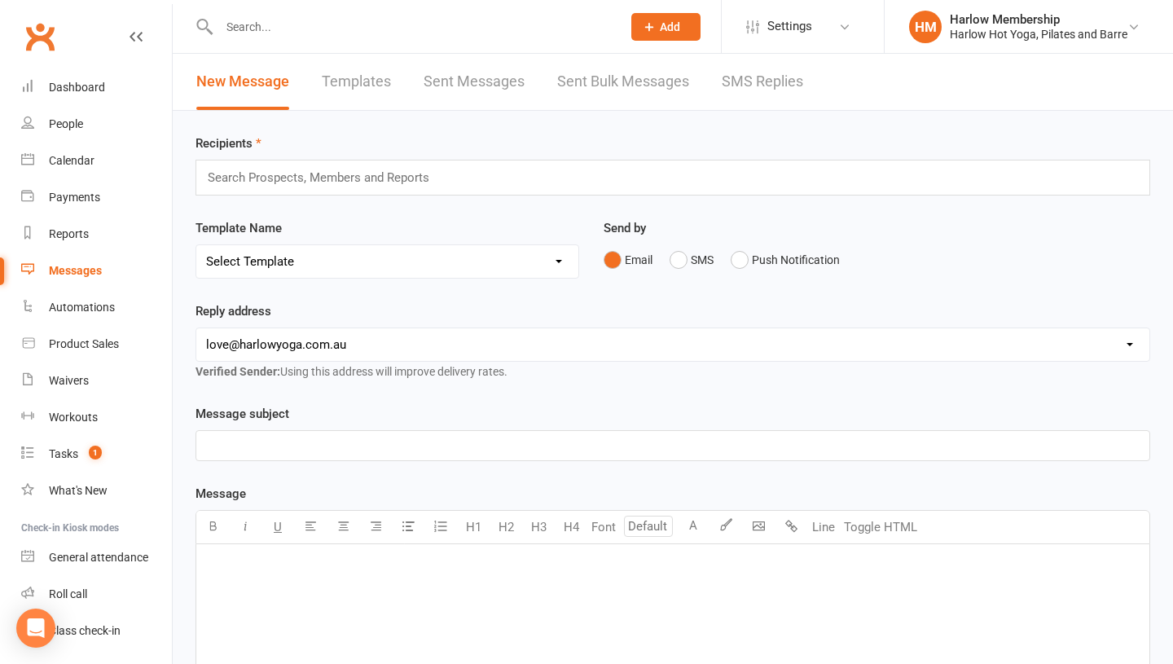
click at [761, 85] on link "SMS Replies" at bounding box center [762, 82] width 81 height 56
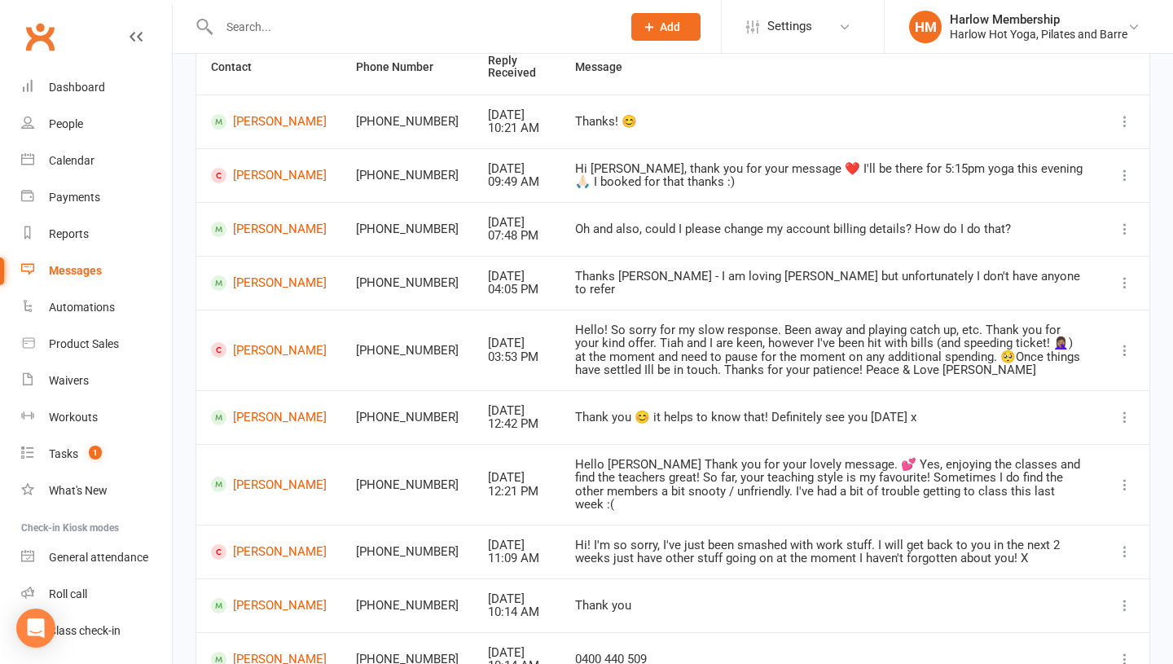
scroll to position [302, 0]
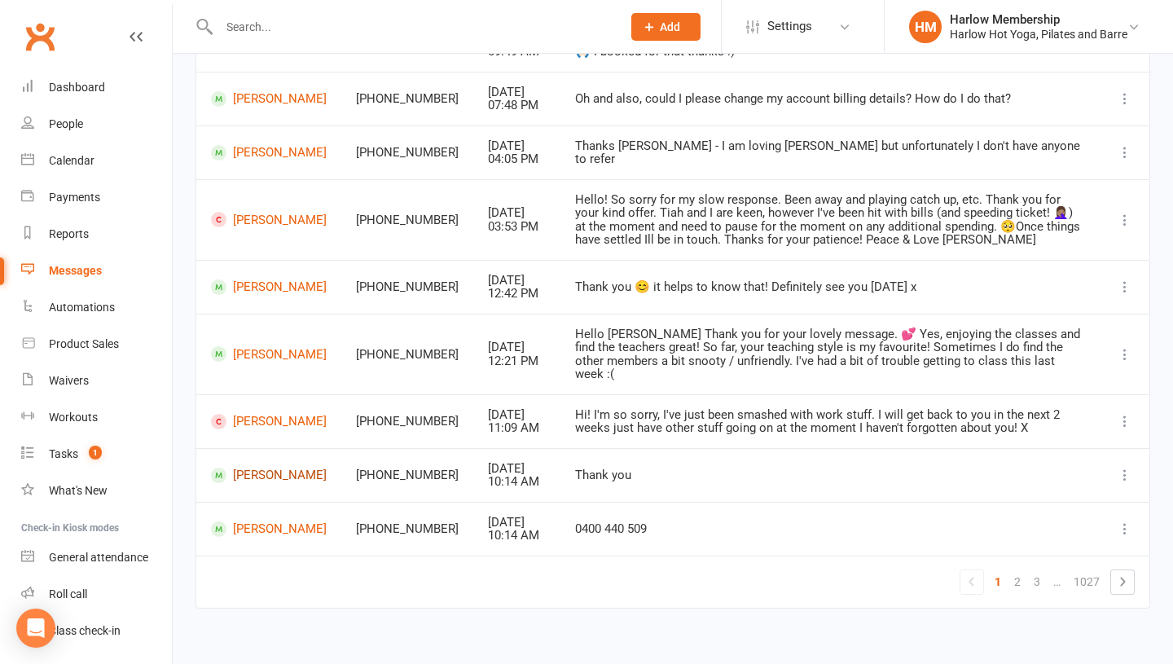
click at [260, 468] on link "[PERSON_NAME]" at bounding box center [269, 475] width 116 height 15
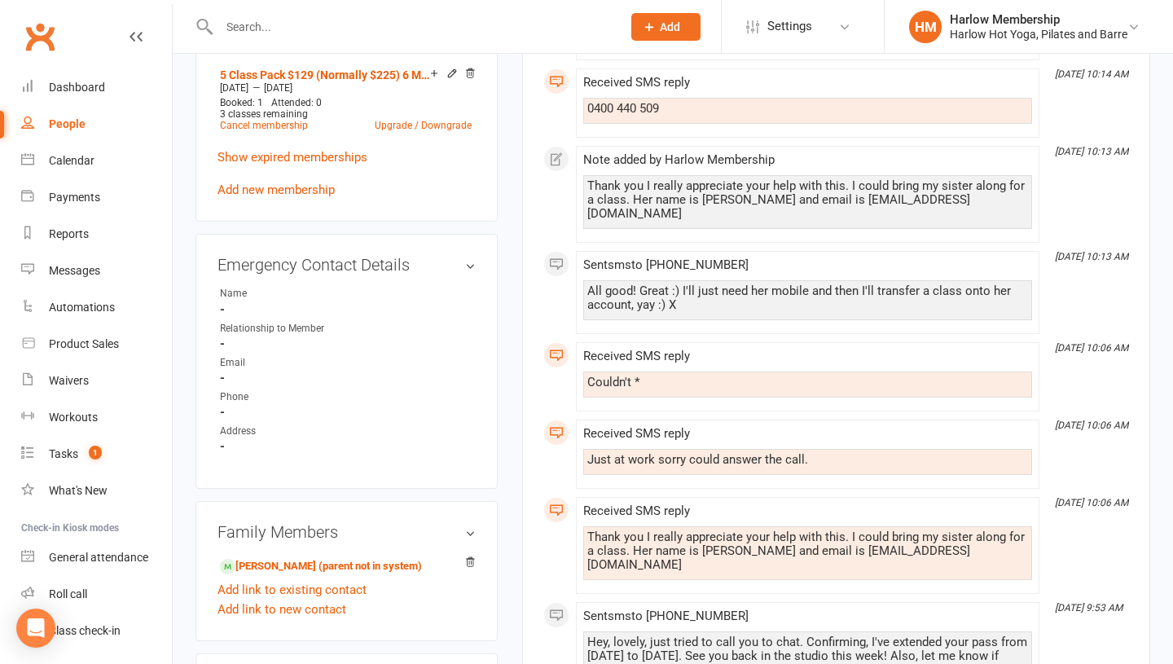
scroll to position [869, 0]
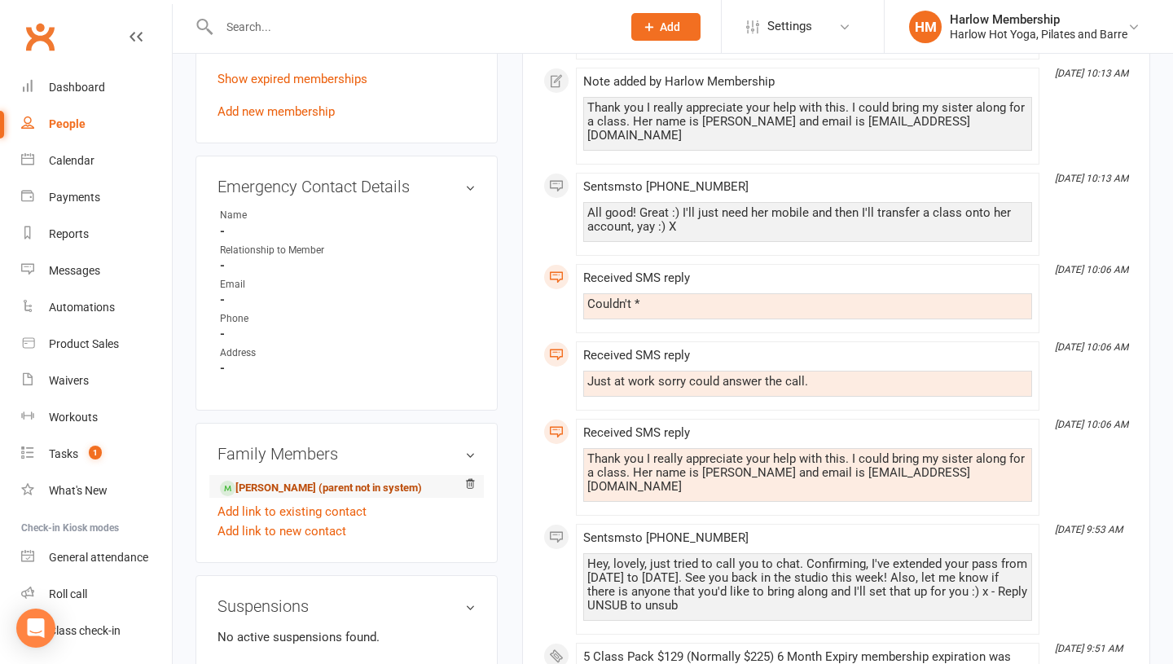
click at [257, 481] on link "[PERSON_NAME] (parent not in system)" at bounding box center [321, 488] width 202 height 17
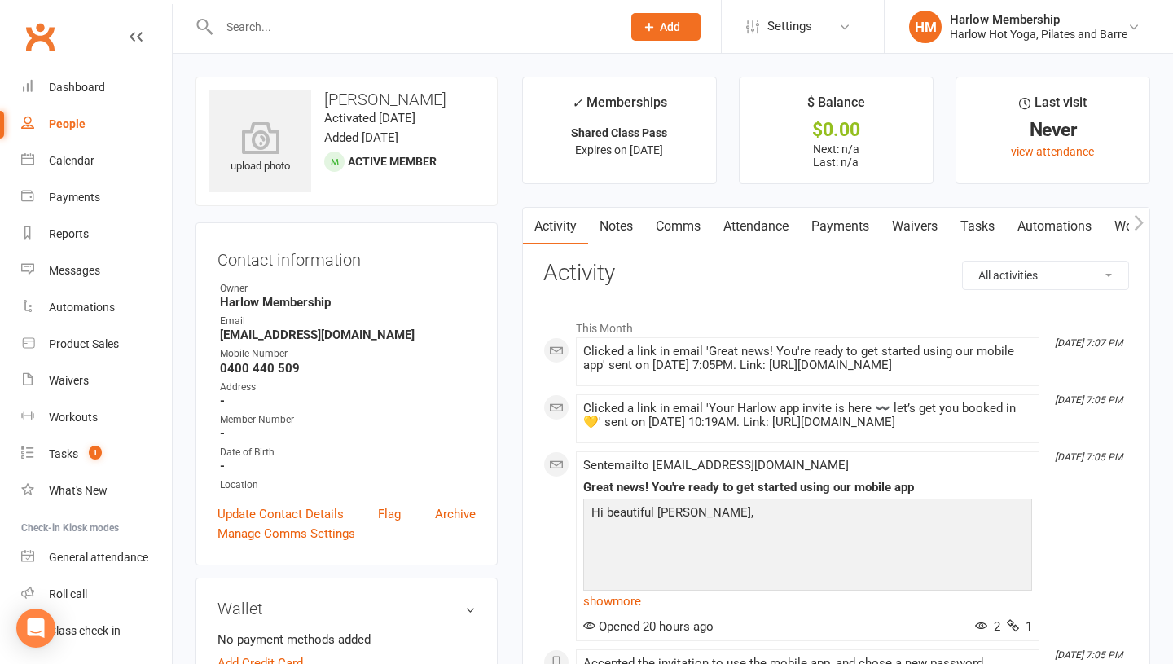
click at [625, 233] on link "Notes" at bounding box center [616, 226] width 56 height 37
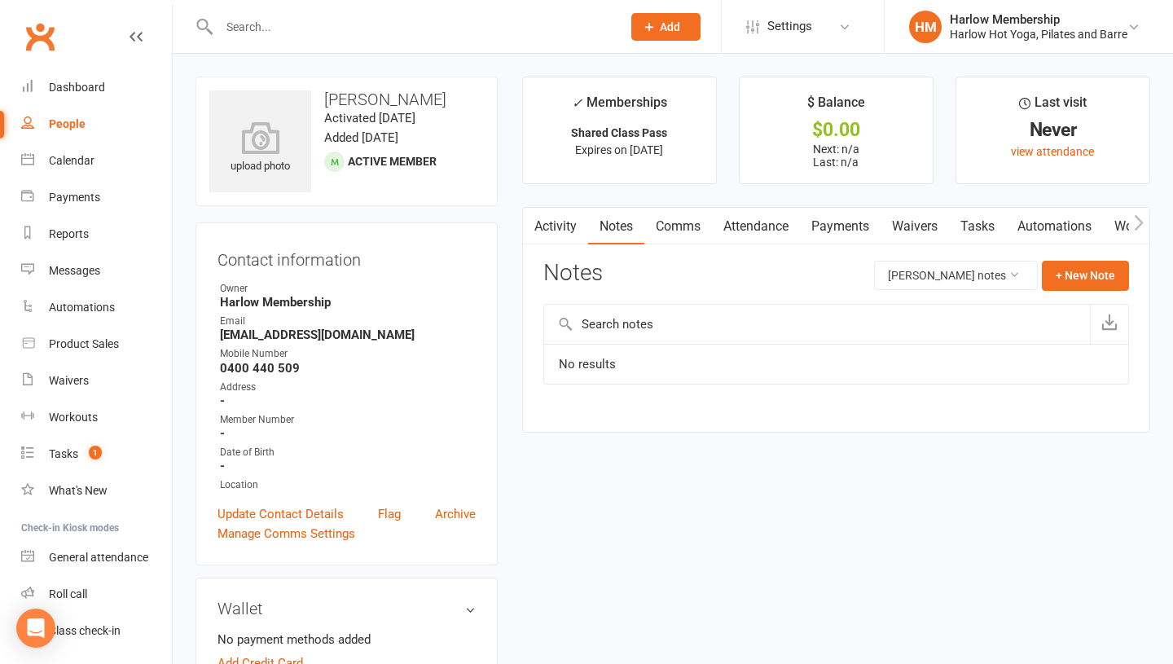
click at [685, 235] on link "Comms" at bounding box center [678, 226] width 68 height 37
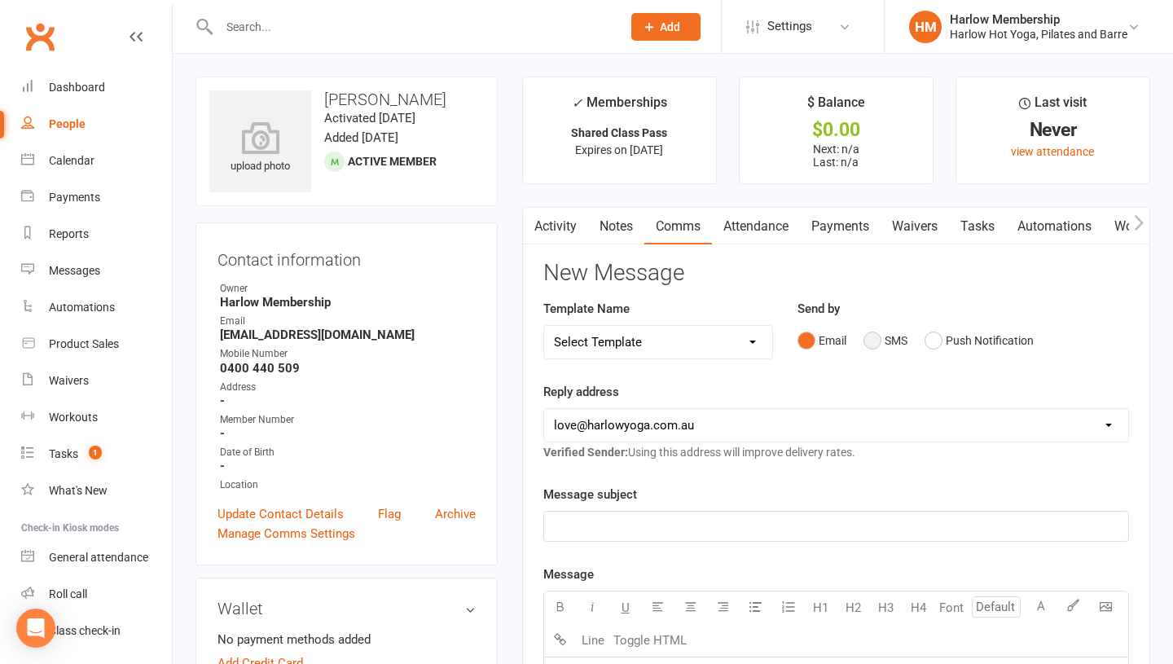
click at [877, 341] on button "SMS" at bounding box center [885, 340] width 44 height 31
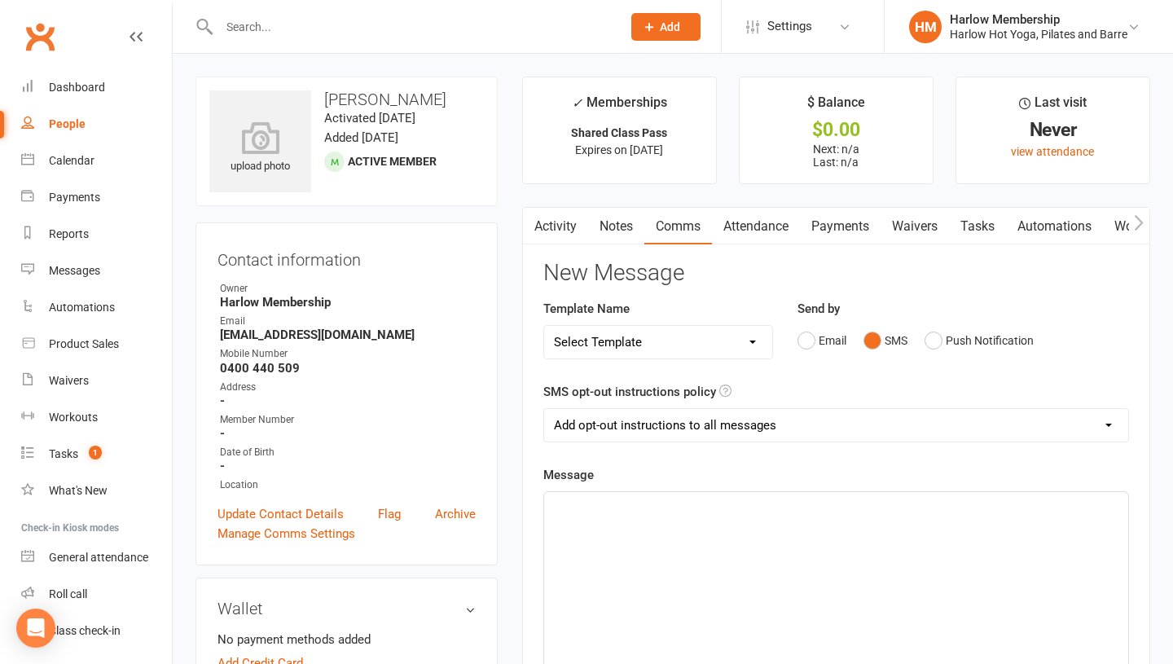
click at [690, 537] on div "﻿" at bounding box center [836, 614] width 584 height 244
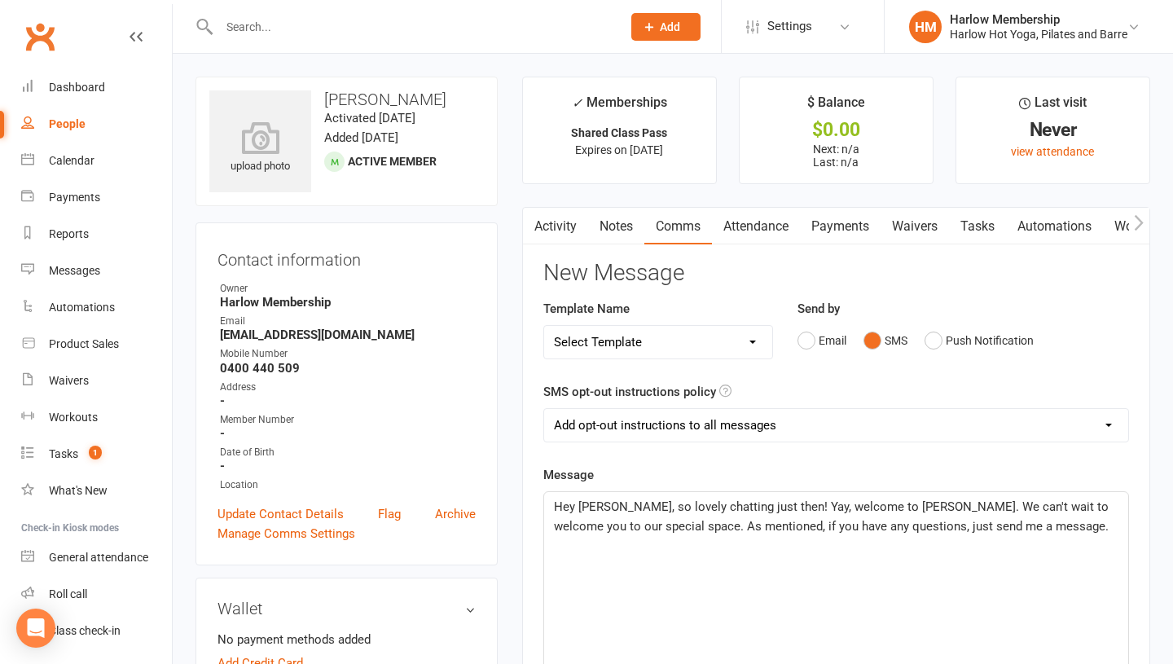
click at [881, 531] on span "Hey [PERSON_NAME], so lovely chatting just then! Yay, welcome to [PERSON_NAME].…" at bounding box center [833, 516] width 558 height 34
click at [1098, 529] on p "Hey [PERSON_NAME], so lovely chatting just then! Yay, welcome to [PERSON_NAME].…" at bounding box center [836, 526] width 564 height 59
click at [613, 546] on span "Hey [PERSON_NAME], so lovely chatting just then! Yay, welcome to [PERSON_NAME].…" at bounding box center [836, 526] width 564 height 54
click at [608, 521] on span "Hey [PERSON_NAME], so lovely chatting just then! Yay, welcome to [PERSON_NAME].…" at bounding box center [836, 526] width 564 height 54
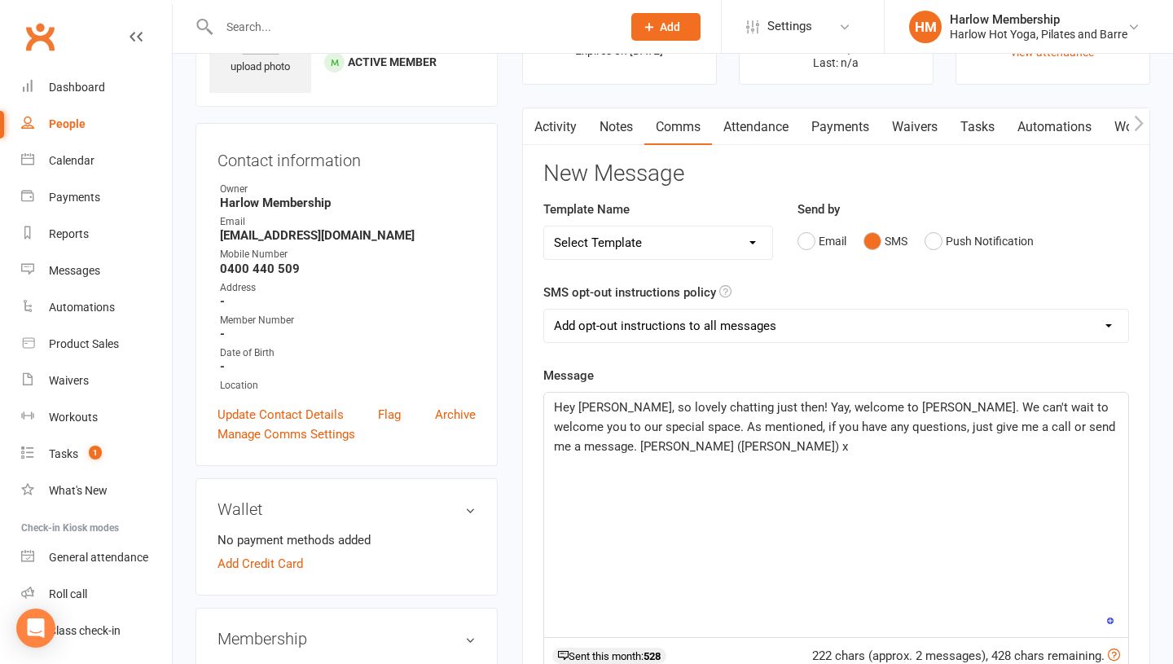
scroll to position [122, 0]
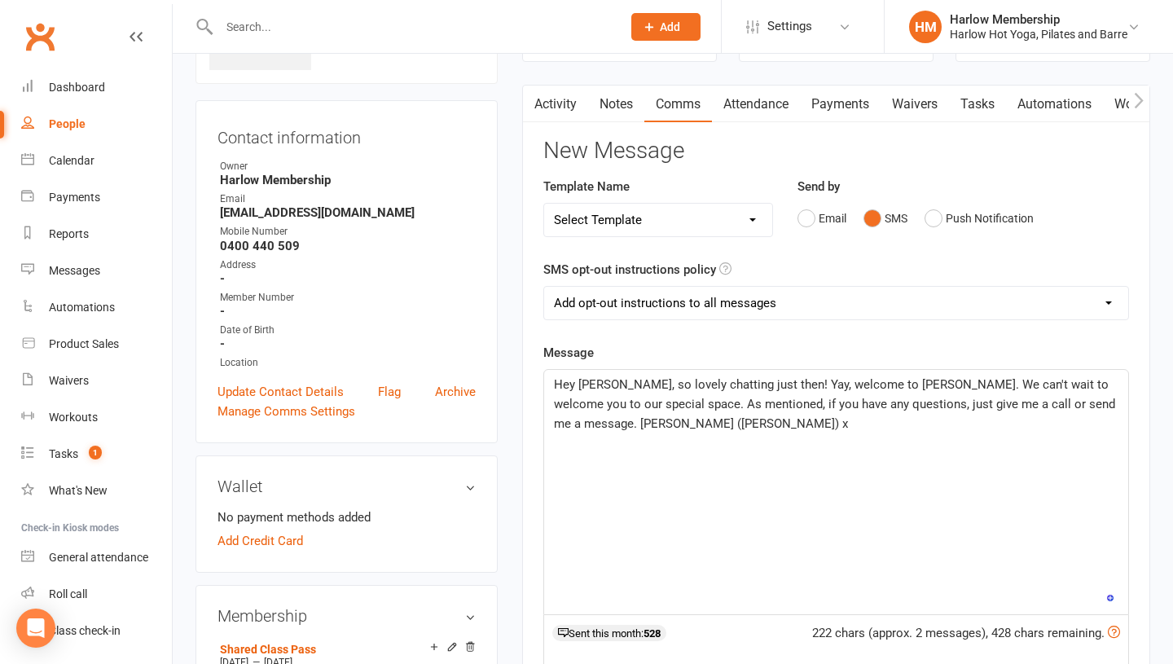
click at [735, 384] on span "Hey [PERSON_NAME], so lovely chatting just then! Yay, welcome to [PERSON_NAME].…" at bounding box center [836, 404] width 564 height 54
click at [819, 437] on div "Hey [PERSON_NAME], so lovely chatting to you just then! Yay, welcome to [PERSON…" at bounding box center [836, 492] width 584 height 244
click at [872, 424] on p "Hey [PERSON_NAME], so lovely chatting to you just then! Yay, welcome to [PERSON…" at bounding box center [836, 404] width 564 height 59
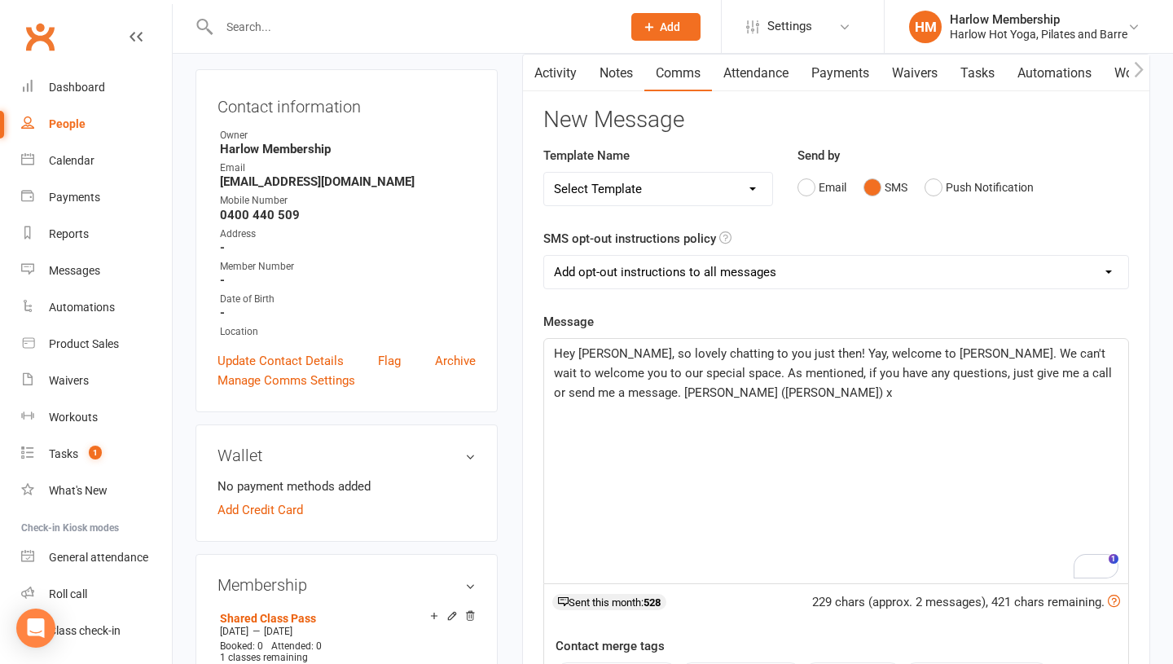
click at [740, 409] on div "Hey [PERSON_NAME], so lovely chatting to you just then! Yay, welcome to [PERSON…" at bounding box center [836, 461] width 584 height 244
click at [1102, 563] on div "Open Grammarly." at bounding box center [1106, 566] width 18 height 18
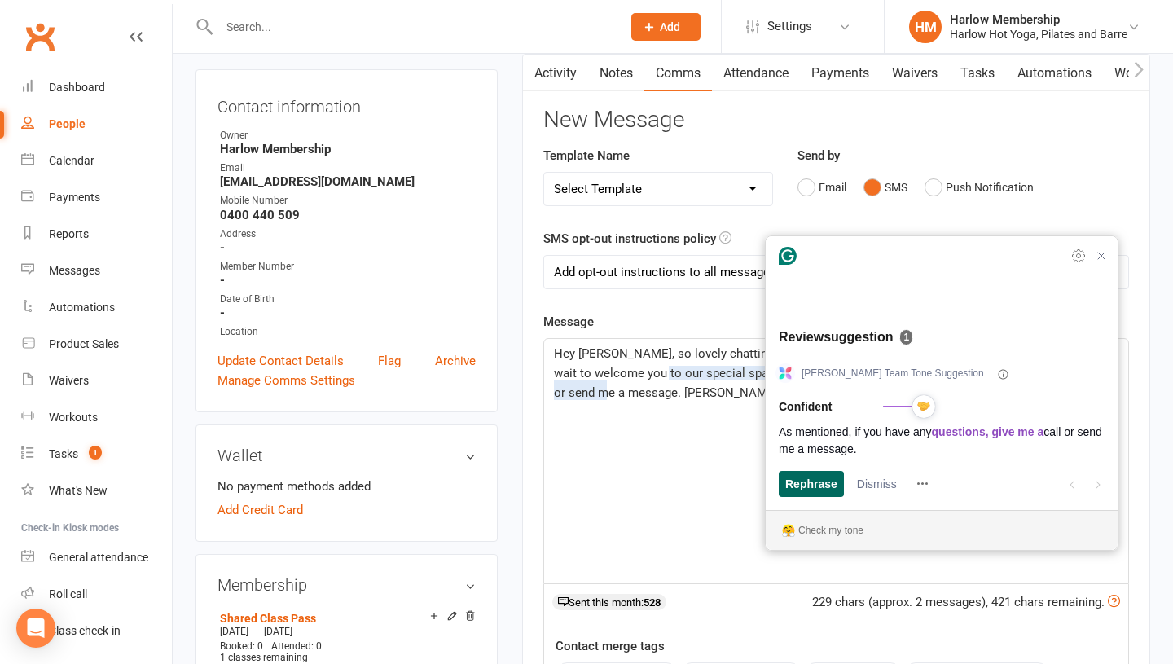
click at [809, 488] on span "Rephrase" at bounding box center [811, 483] width 52 height 17
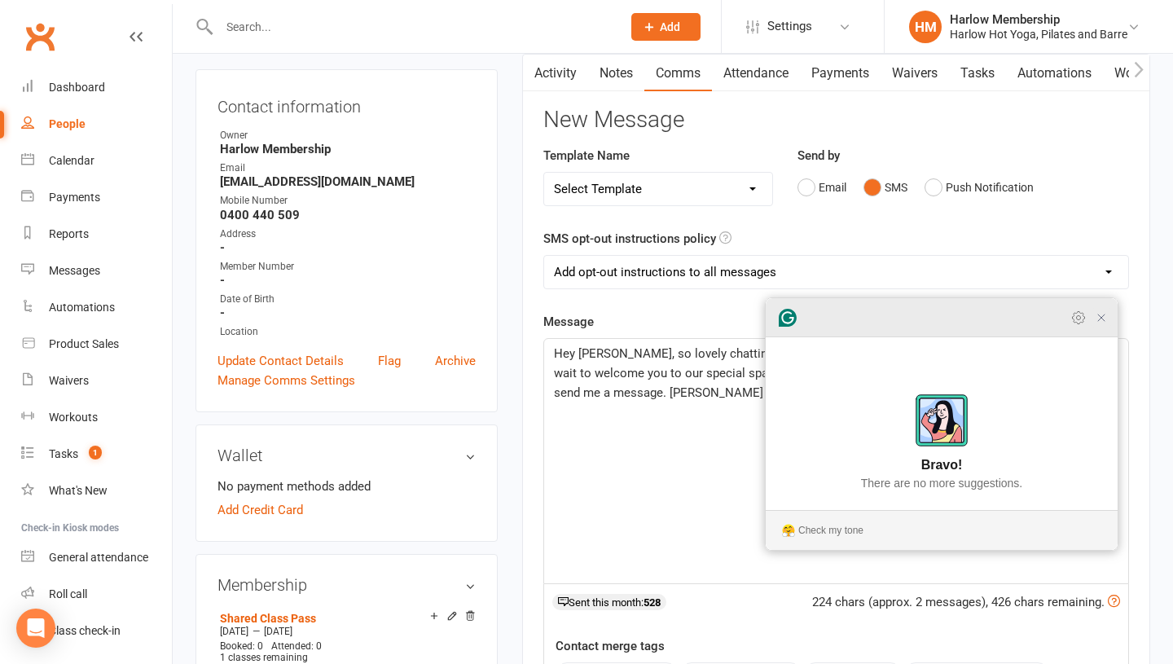
click at [1105, 327] on icon "Close Grammarly Assistant" at bounding box center [1102, 318] width 20 height 20
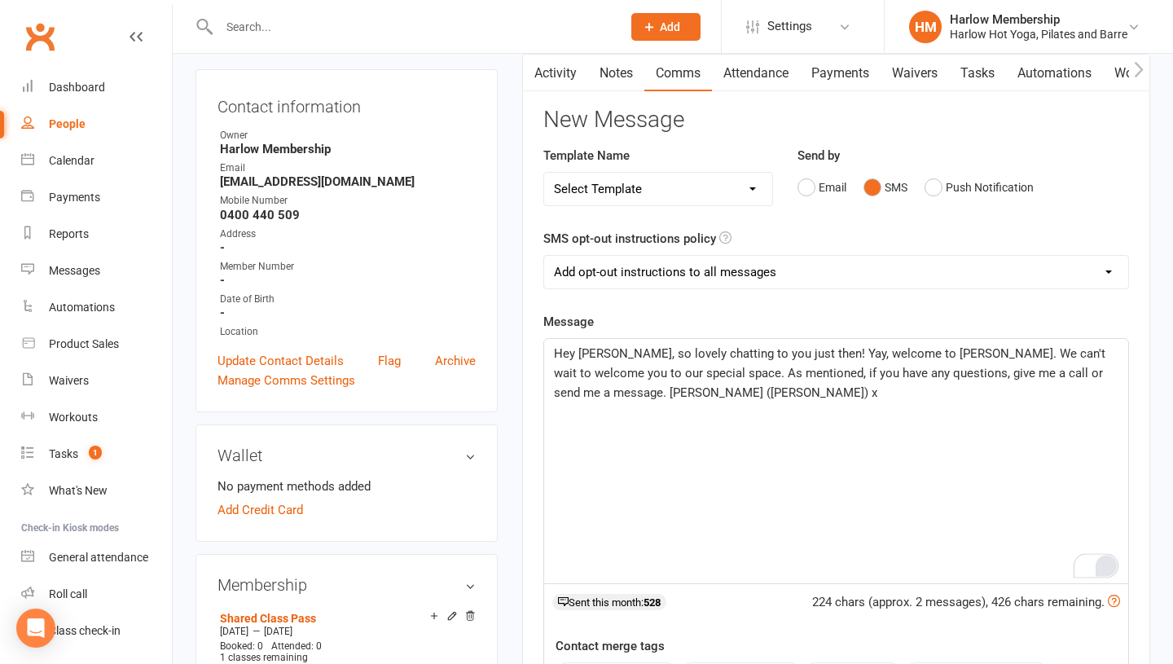
click at [758, 399] on p "Hey [PERSON_NAME], so lovely chatting to you just then! Yay, welcome to [PERSON…" at bounding box center [836, 373] width 564 height 59
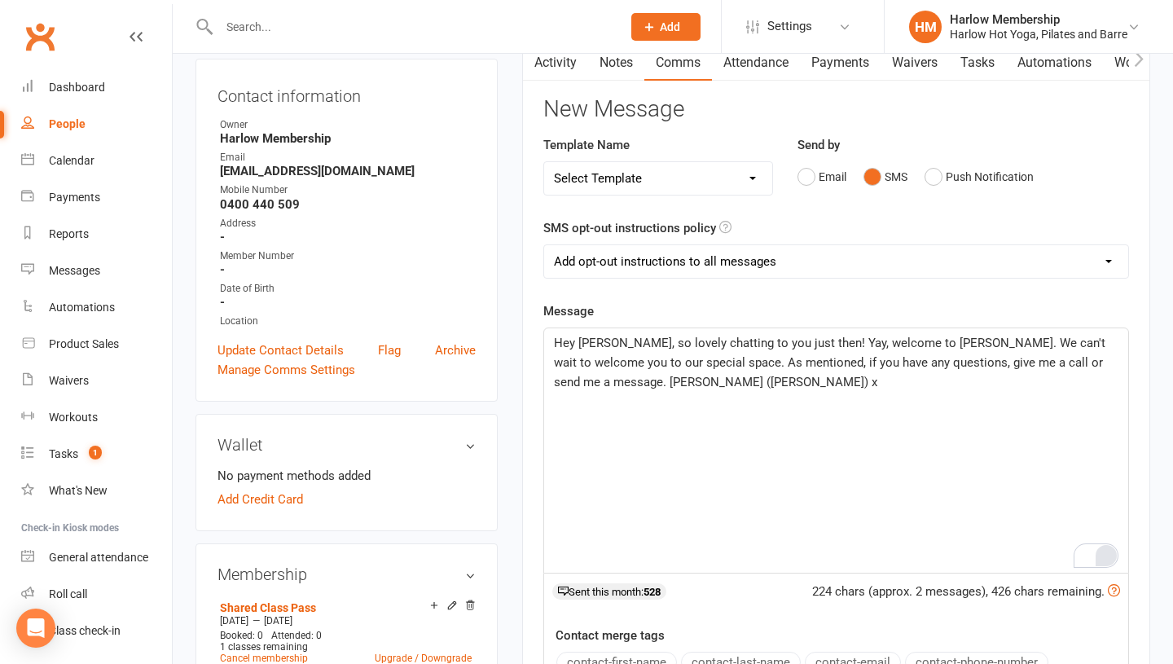
scroll to position [165, 0]
click at [758, 261] on select "Add opt-out instructions to all messages Add opt-out instructions for messages …" at bounding box center [836, 260] width 584 height 33
select select "2"
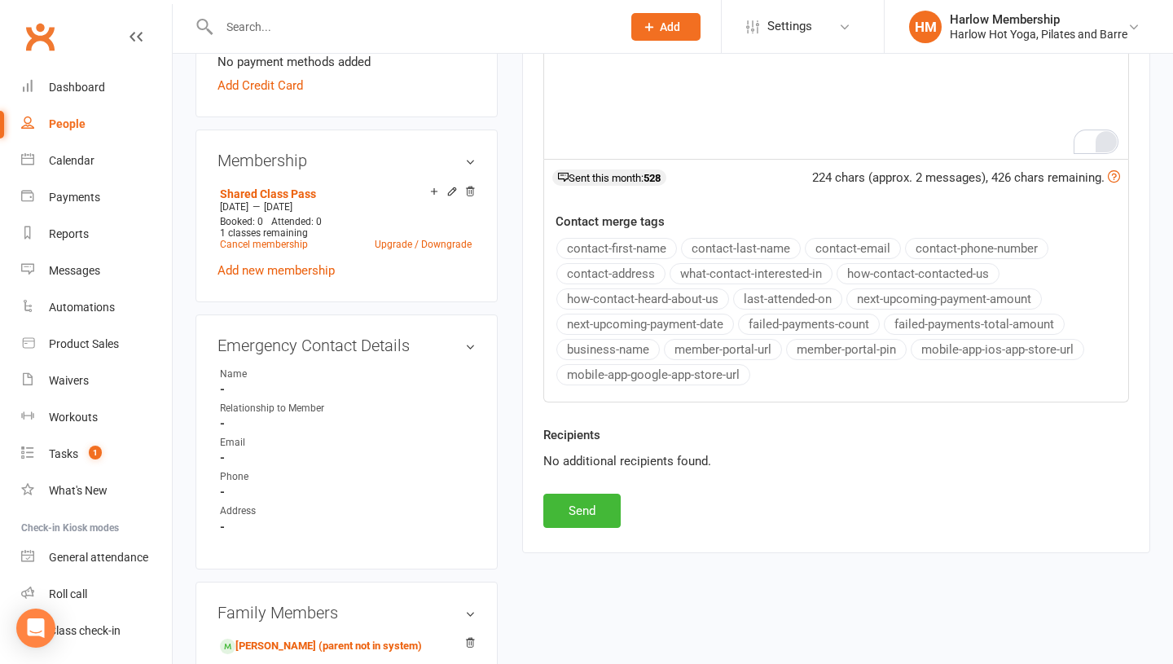
scroll to position [578, 0]
click at [600, 516] on button "Send" at bounding box center [581, 510] width 77 height 34
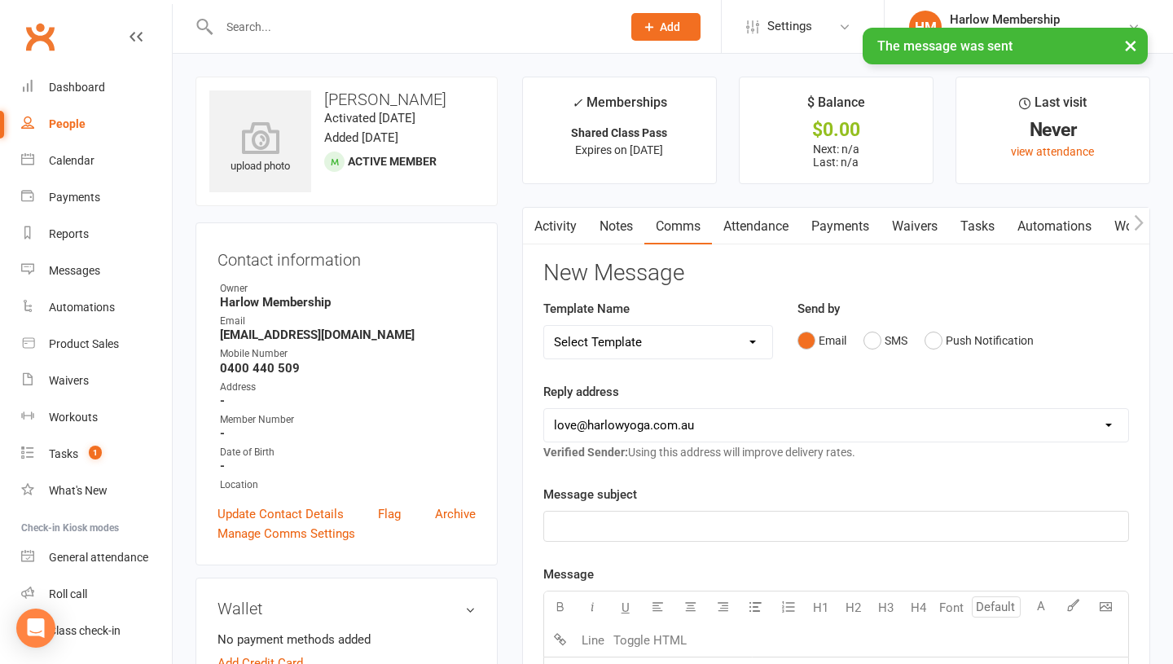
click at [607, 226] on link "Notes" at bounding box center [616, 226] width 56 height 37
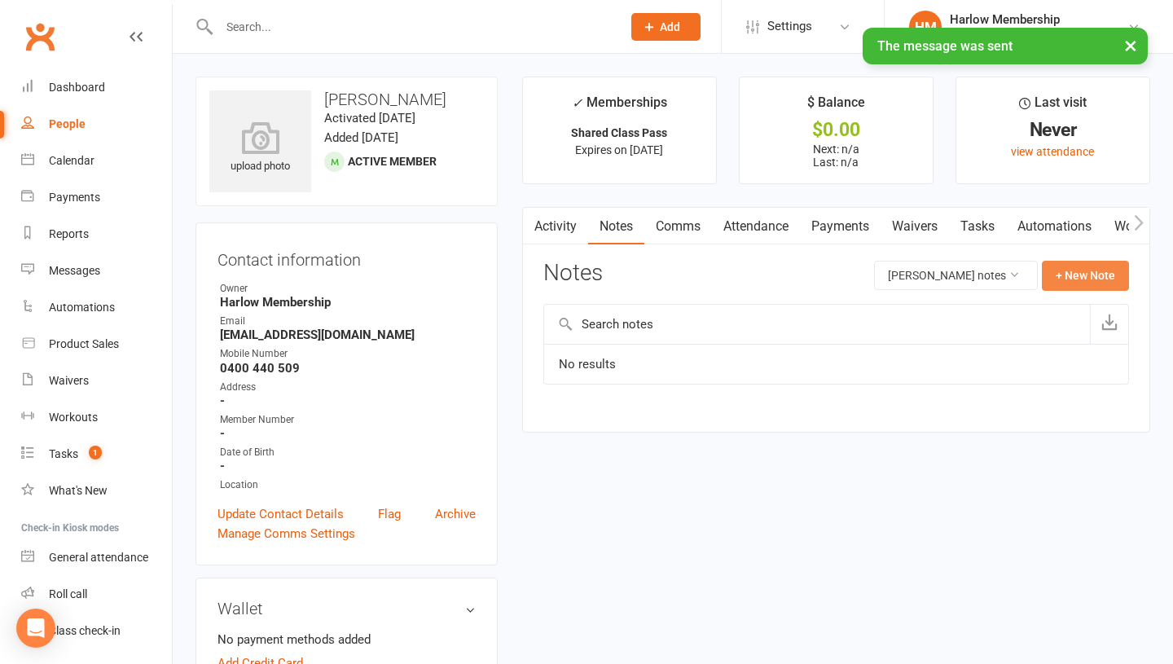
click at [1060, 270] on button "+ New Note" at bounding box center [1085, 275] width 87 height 29
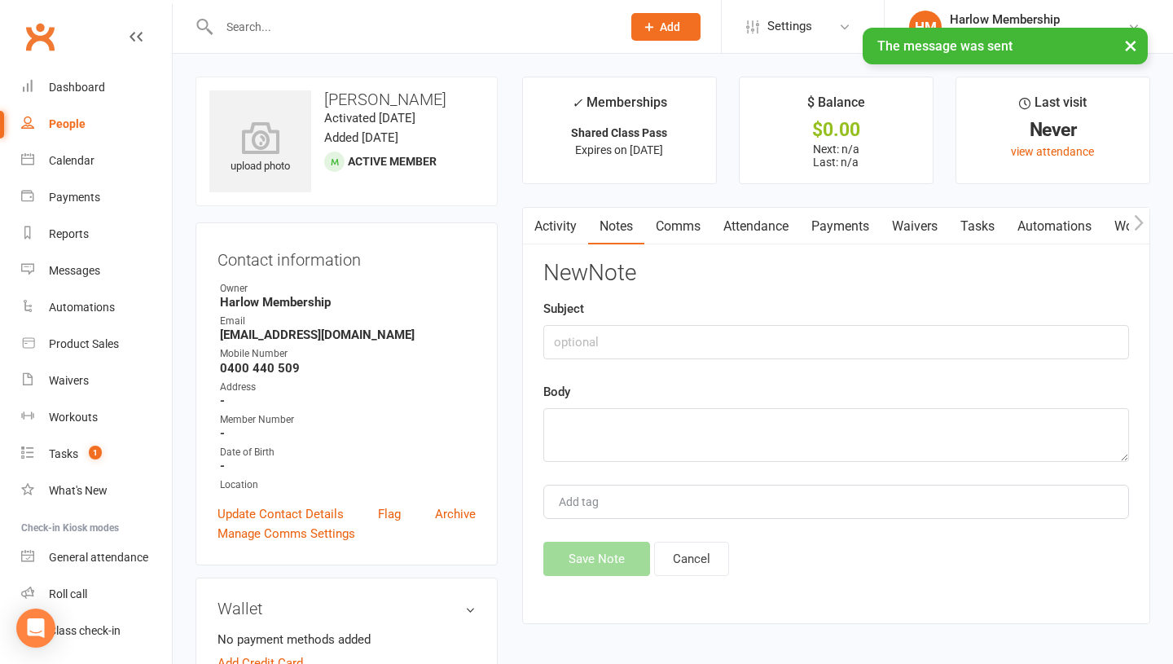
drag, startPoint x: 702, startPoint y: 307, endPoint x: 695, endPoint y: 322, distance: 16.4
click at [701, 311] on div "Subject" at bounding box center [836, 329] width 586 height 60
click at [671, 351] on input "text" at bounding box center [836, 342] width 586 height 34
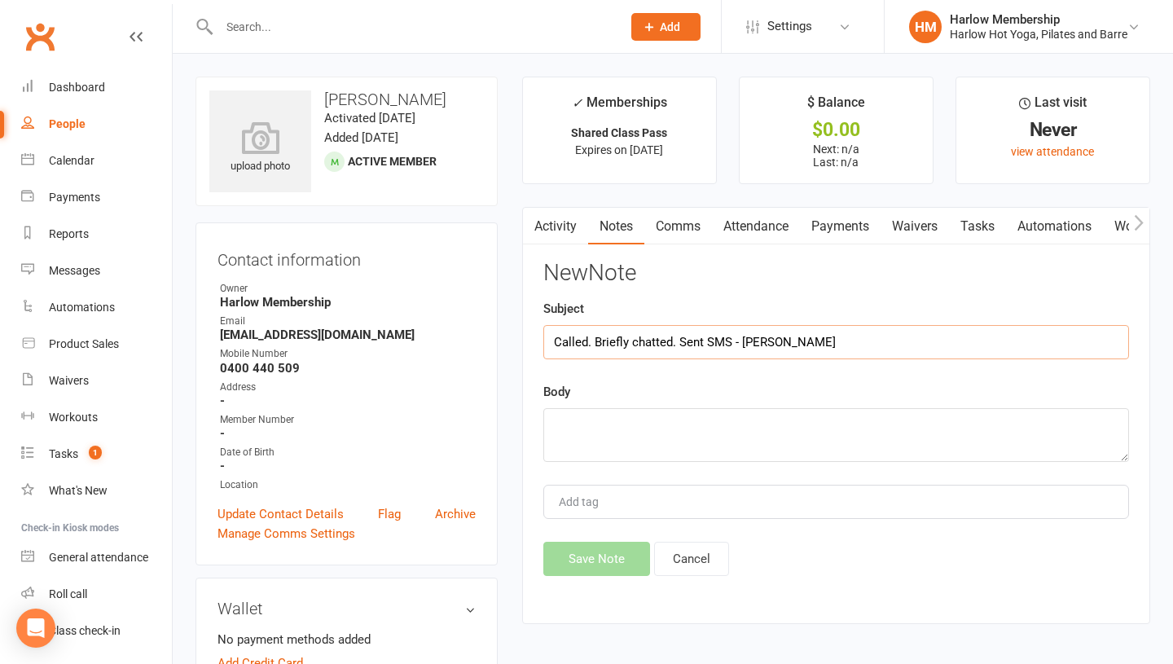
type input "Called. Briefly chatted. Sent SMS - Krystyna"
click at [648, 428] on textarea at bounding box center [836, 435] width 586 height 54
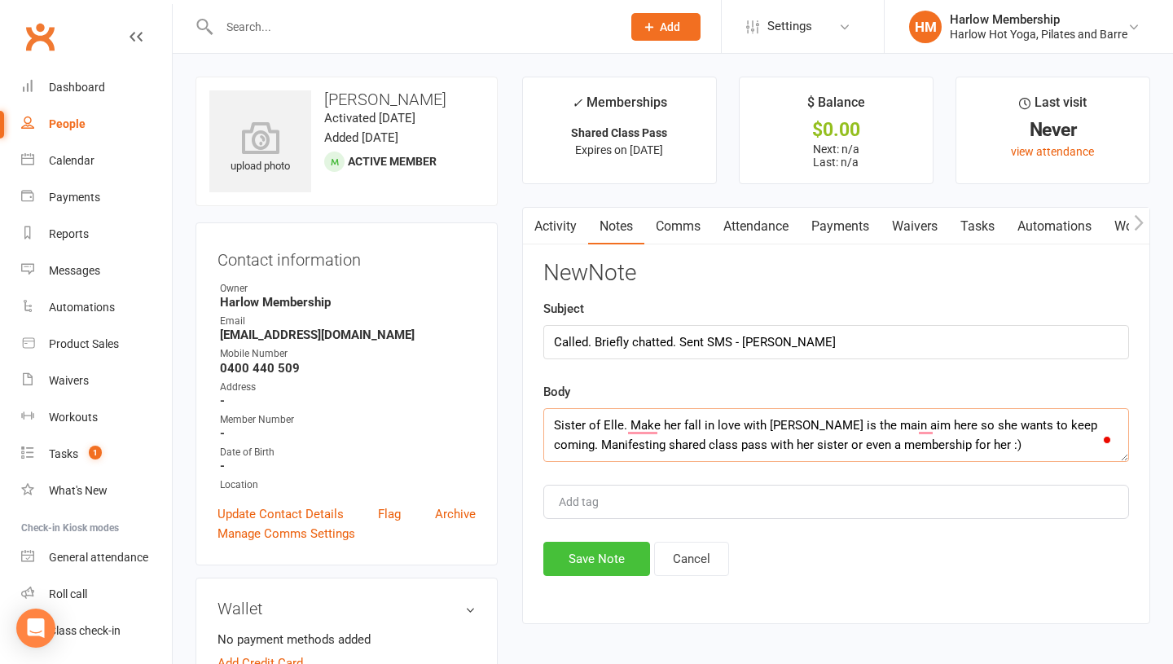
type textarea "Sister of Elle. Make her fall in love with Harlow is the main aim here so she w…"
click at [602, 543] on button "Save Note" at bounding box center [596, 559] width 107 height 34
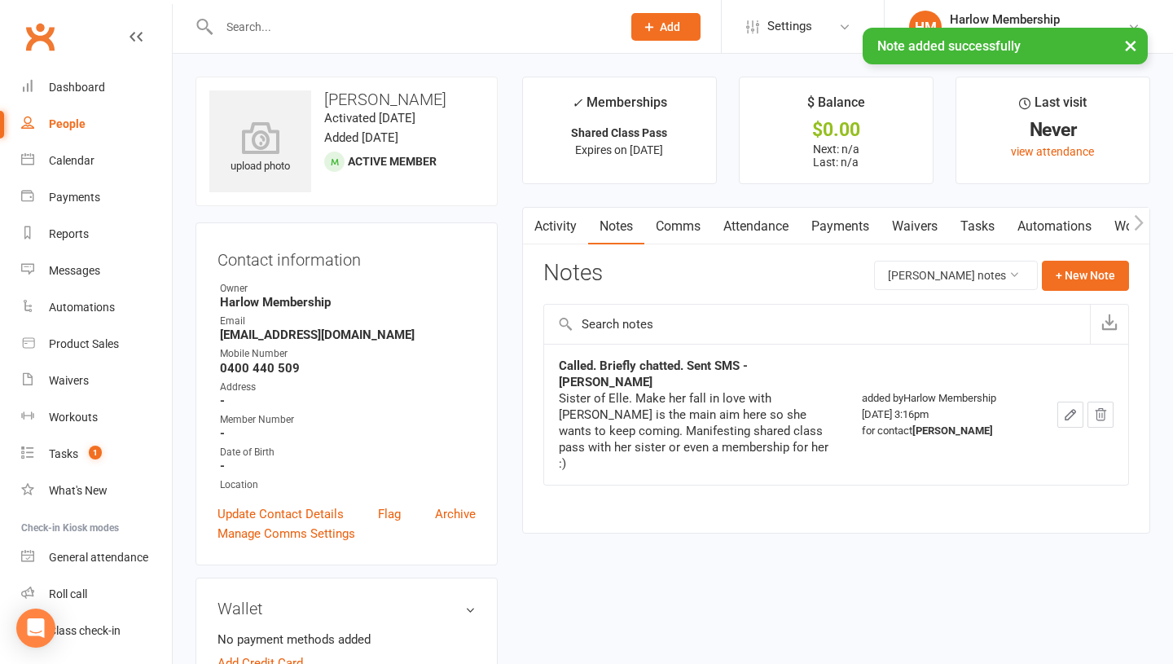
click at [971, 225] on link "Tasks" at bounding box center [977, 226] width 57 height 37
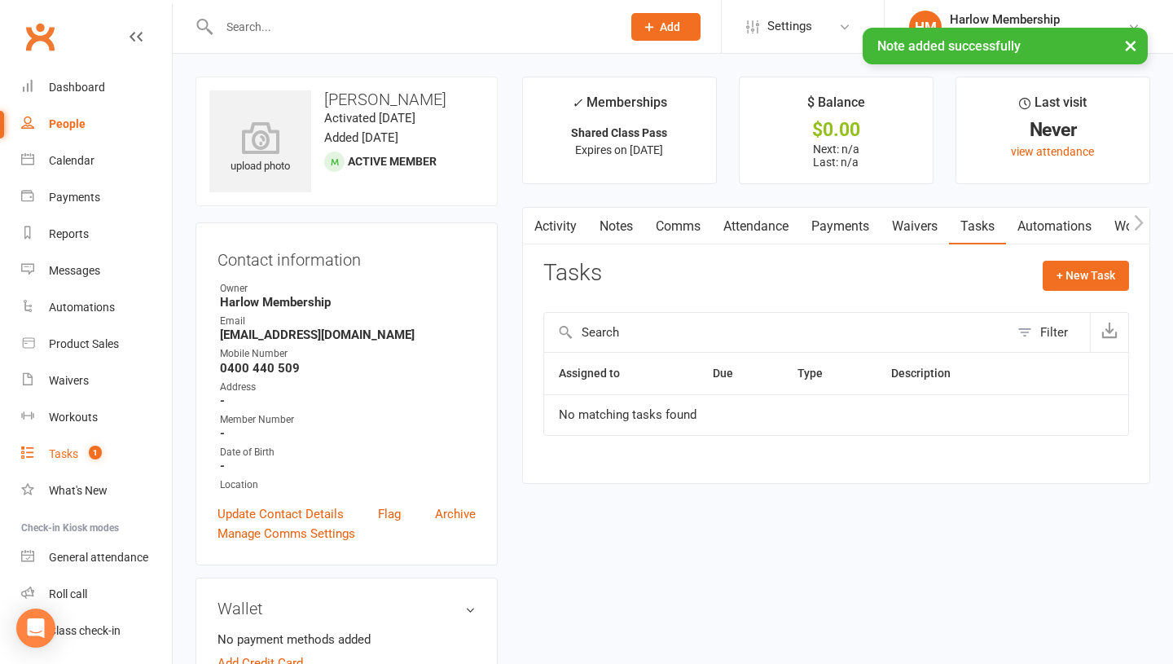
click at [71, 455] on div "Tasks" at bounding box center [63, 453] width 29 height 13
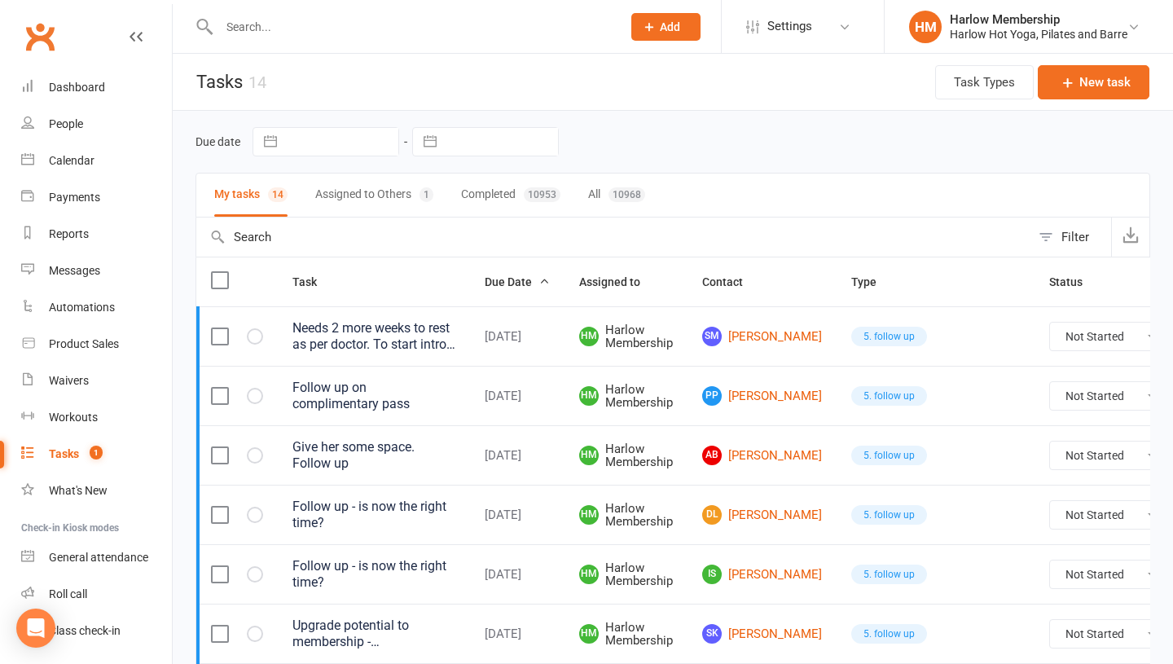
click at [398, 202] on button "Assigned to Others 1" at bounding box center [374, 195] width 118 height 43
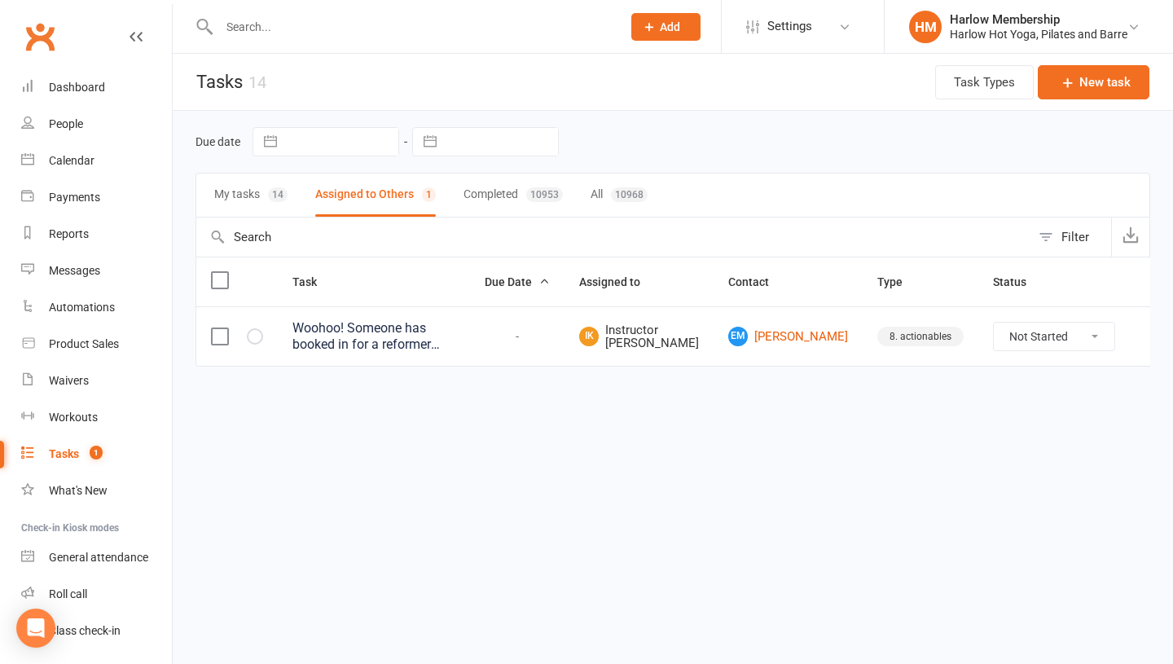
click at [1146, 336] on icon at bounding box center [1154, 336] width 16 height 16
click at [1063, 397] on link "Edit" at bounding box center [1053, 400] width 161 height 33
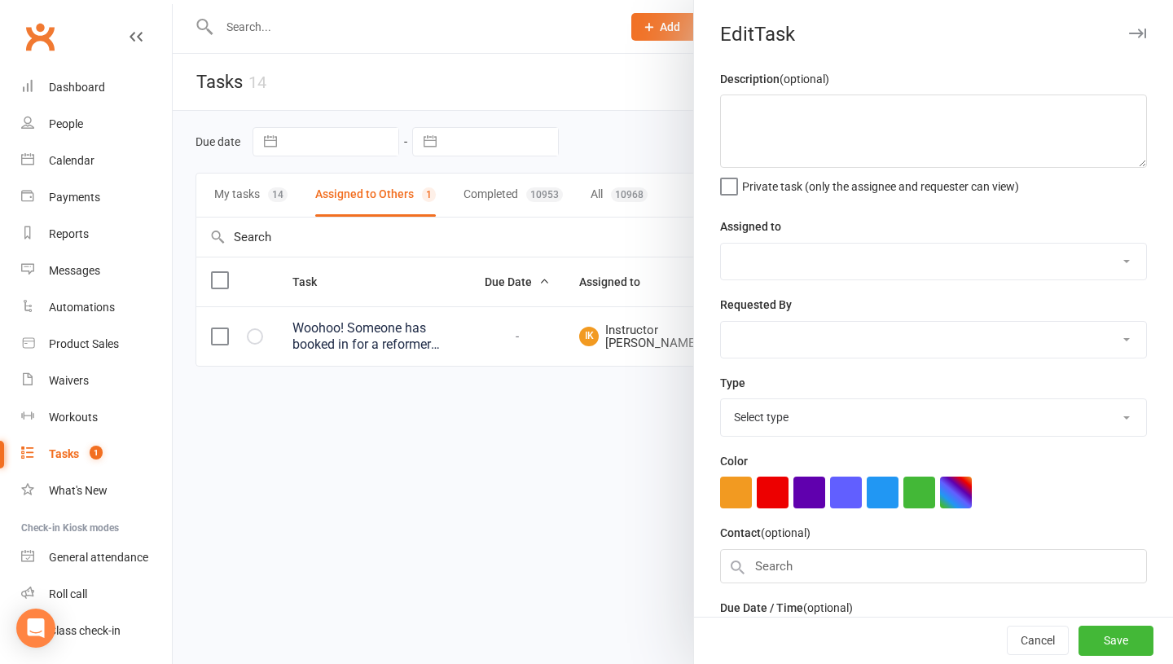
type textarea "Woohoo! Someone has booked in for a reformer session with you. Please check clu…"
select select "50071"
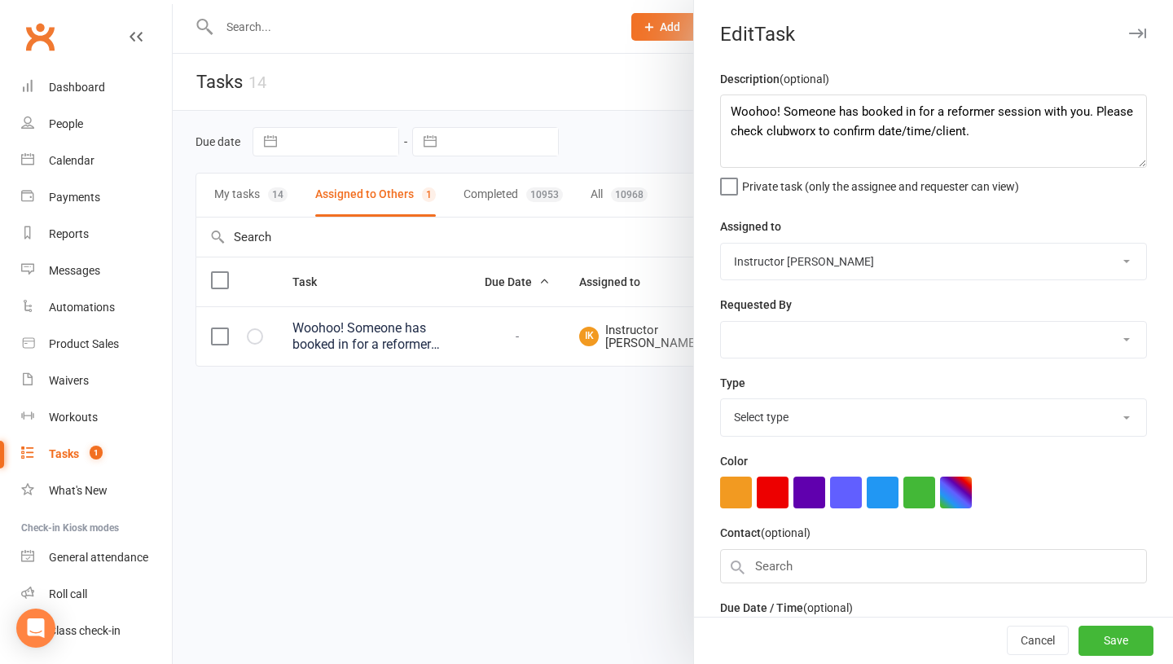
select select "30986"
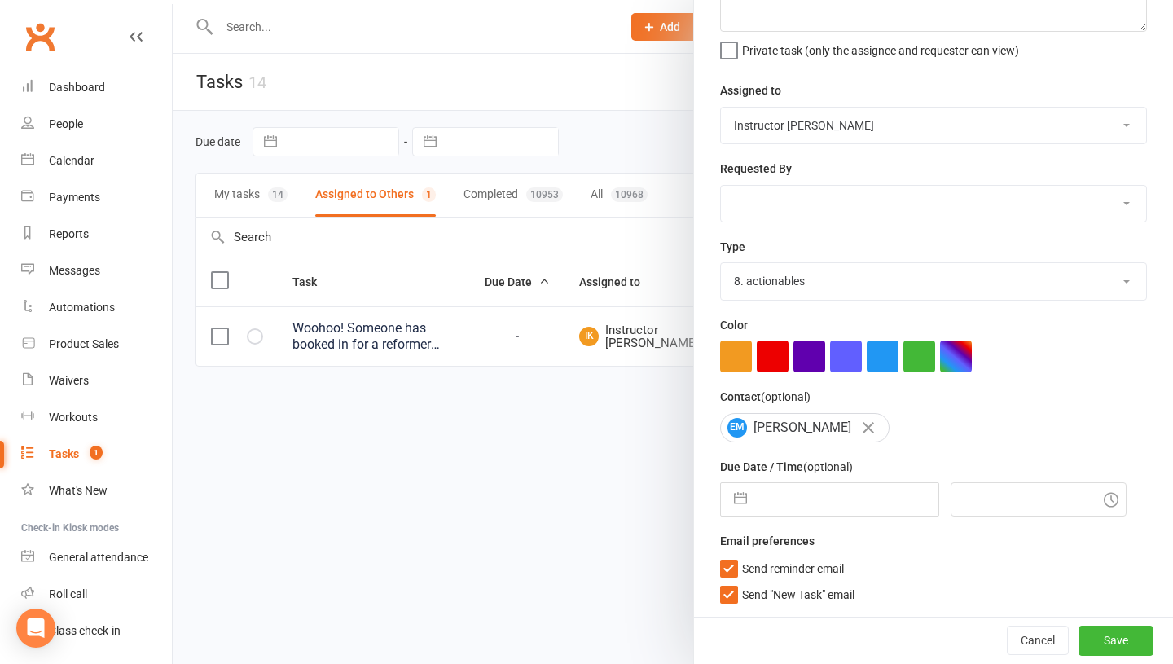
select select "7"
select select "2025"
select select "8"
select select "2025"
select select "9"
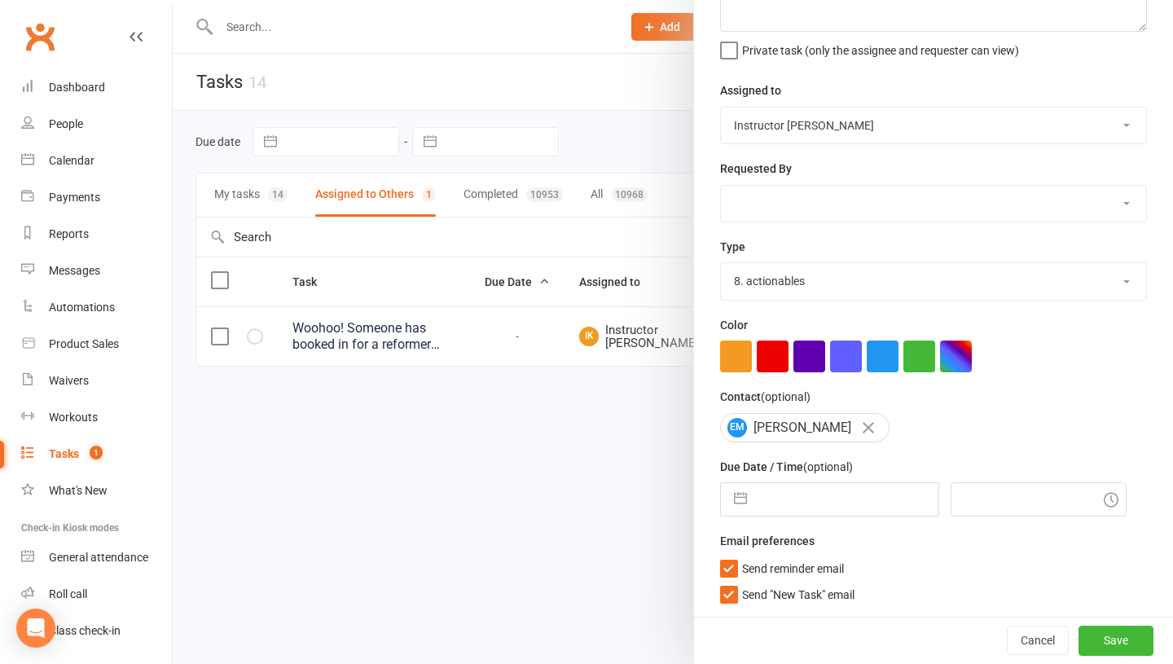
select select "2025"
click at [784, 498] on input "text" at bounding box center [846, 499] width 183 height 33
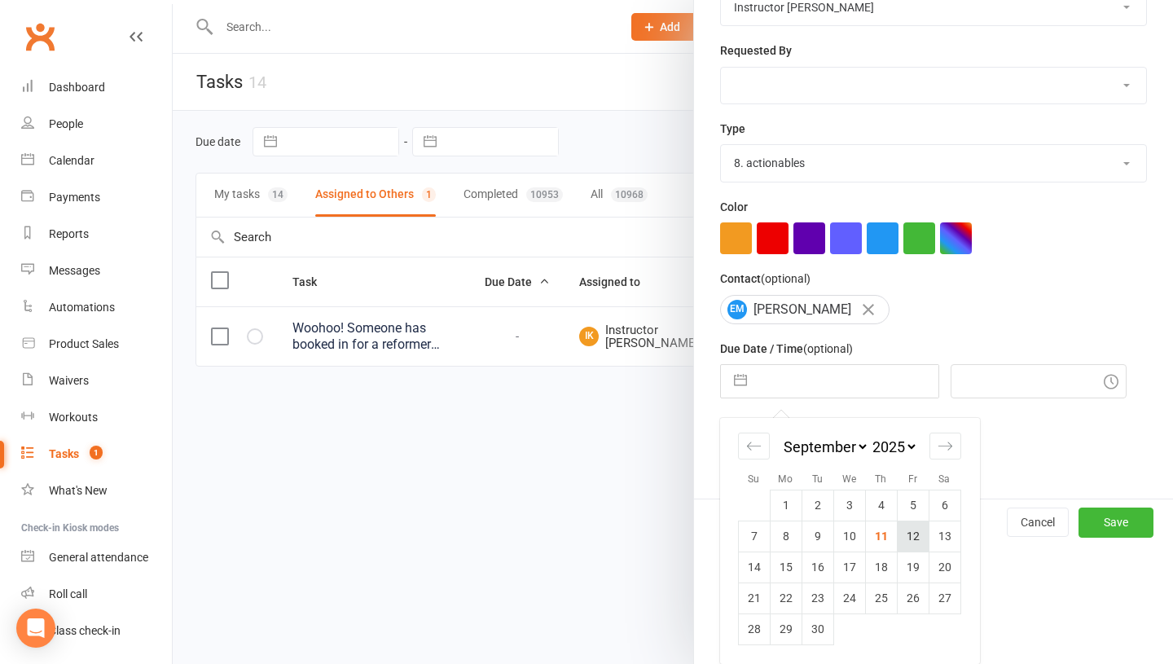
click at [913, 541] on td "12" at bounding box center [913, 536] width 32 height 31
type input "[DATE]"
type input "3:30pm"
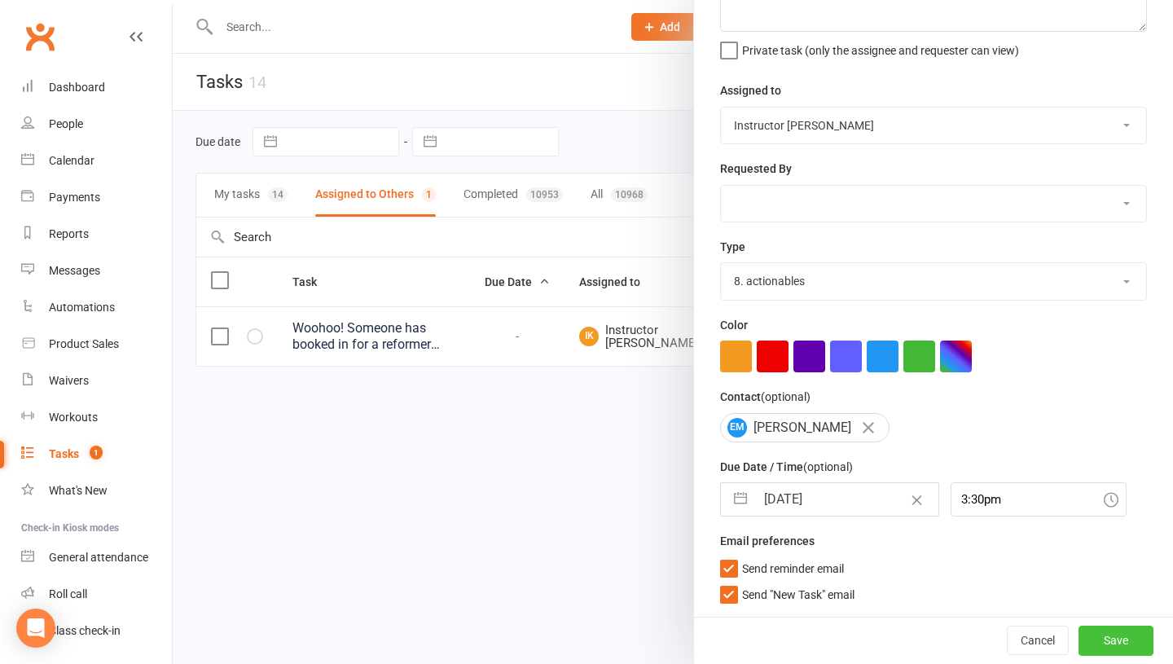
click at [1109, 644] on button "Save" at bounding box center [1115, 640] width 75 height 29
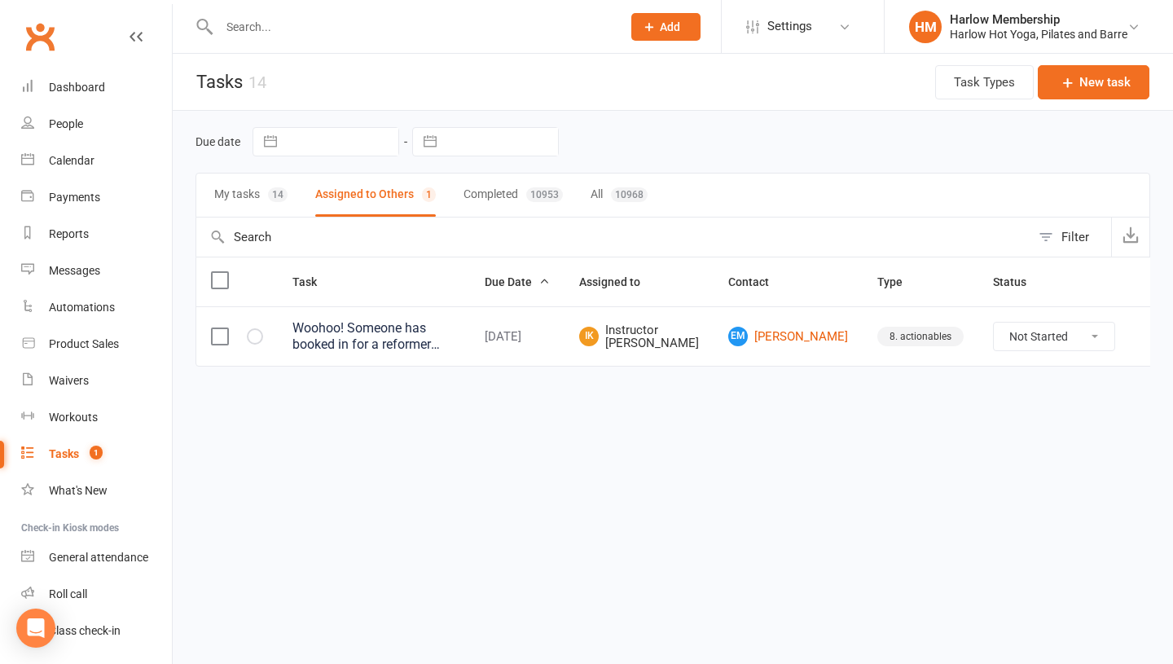
click at [83, 460] on link "Tasks 1" at bounding box center [96, 454] width 151 height 37
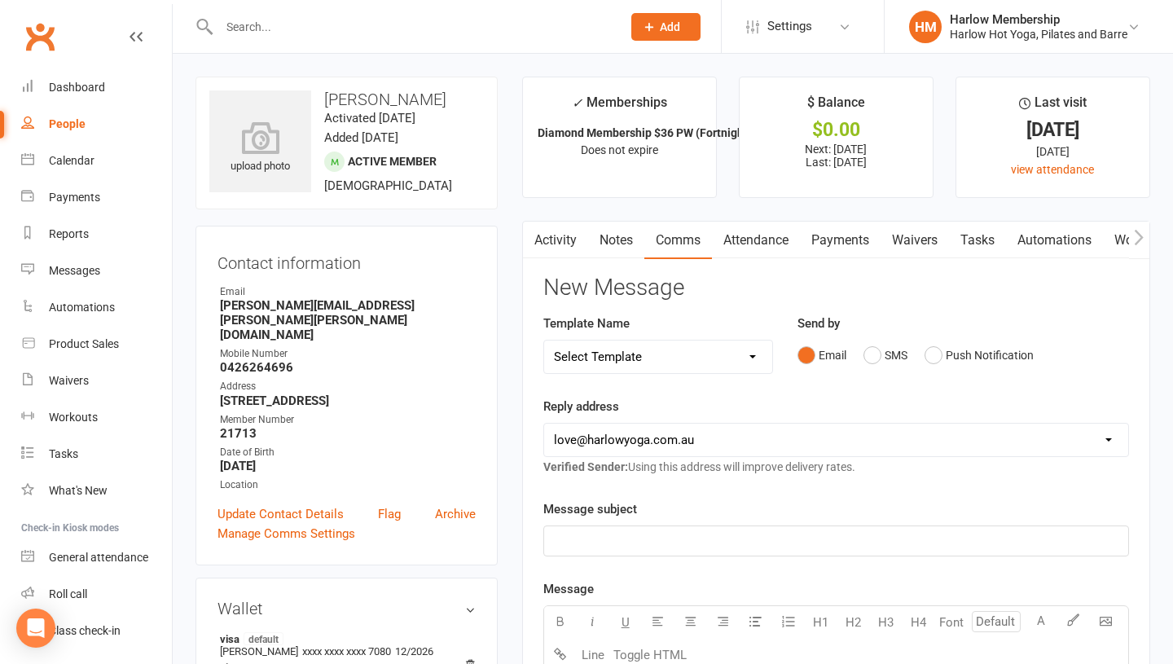
click at [261, 23] on input "text" at bounding box center [412, 26] width 396 height 23
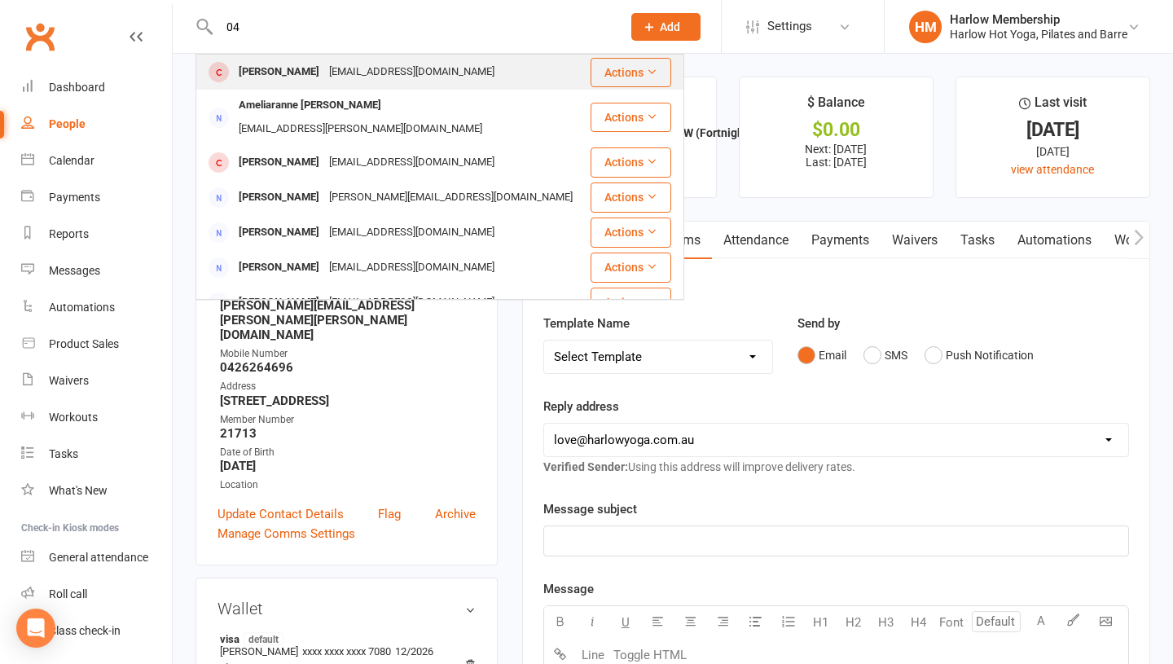
type input "0"
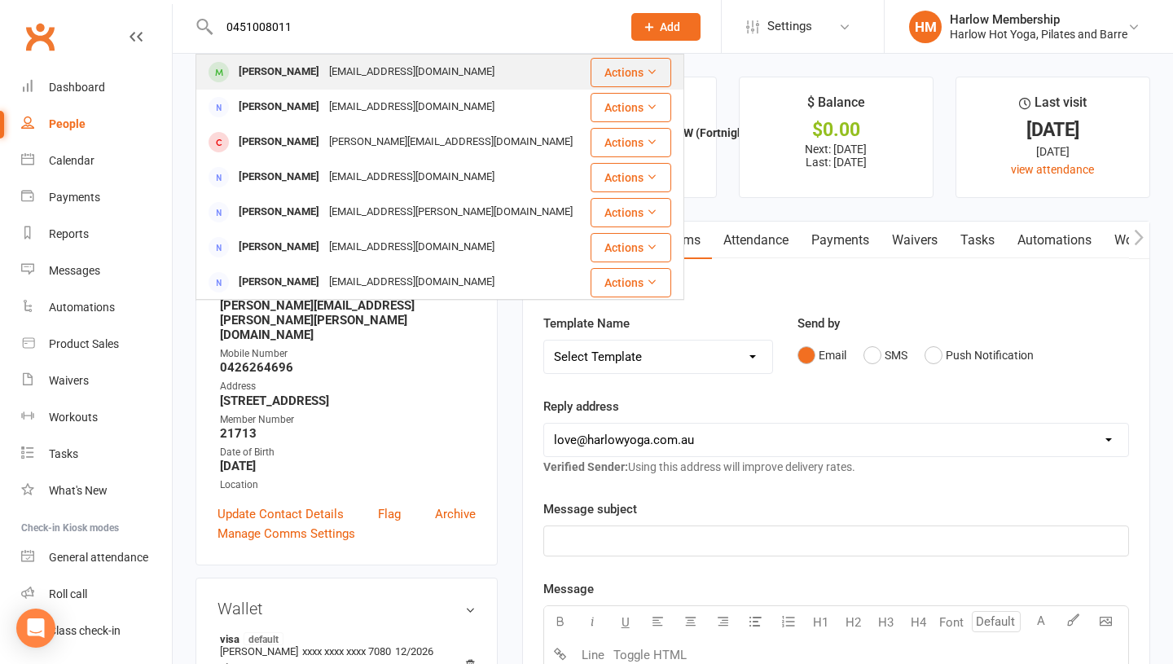
type input "0451008011"
click at [253, 68] on div "Ella McGaw" at bounding box center [279, 72] width 90 height 24
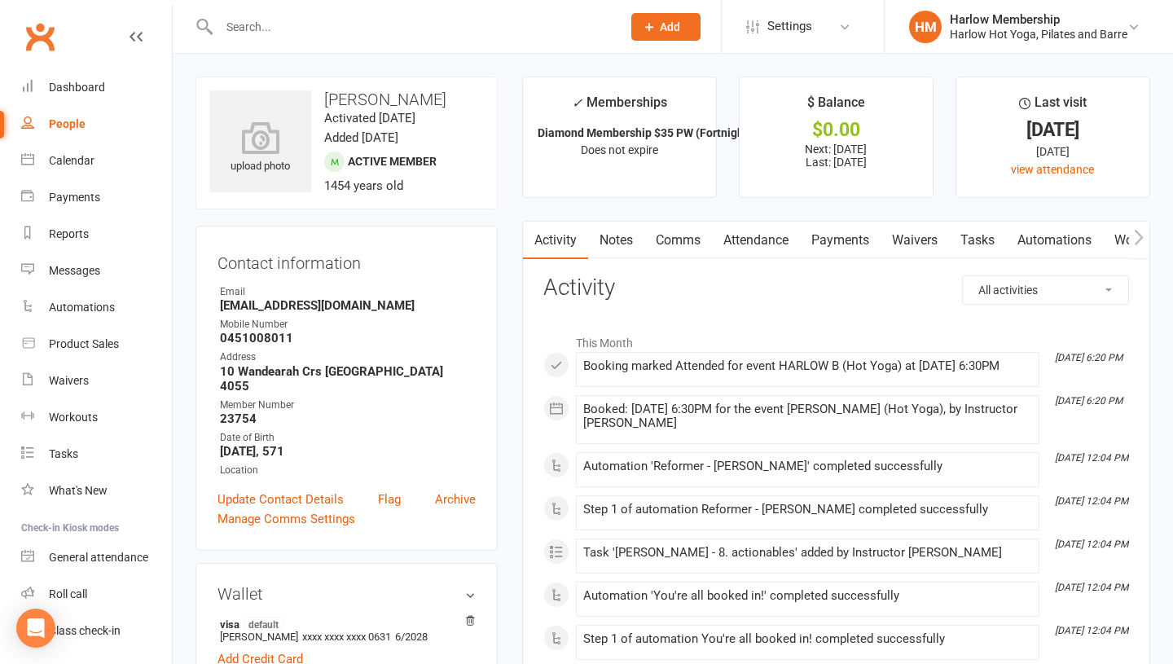
click at [683, 230] on link "Comms" at bounding box center [678, 240] width 68 height 37
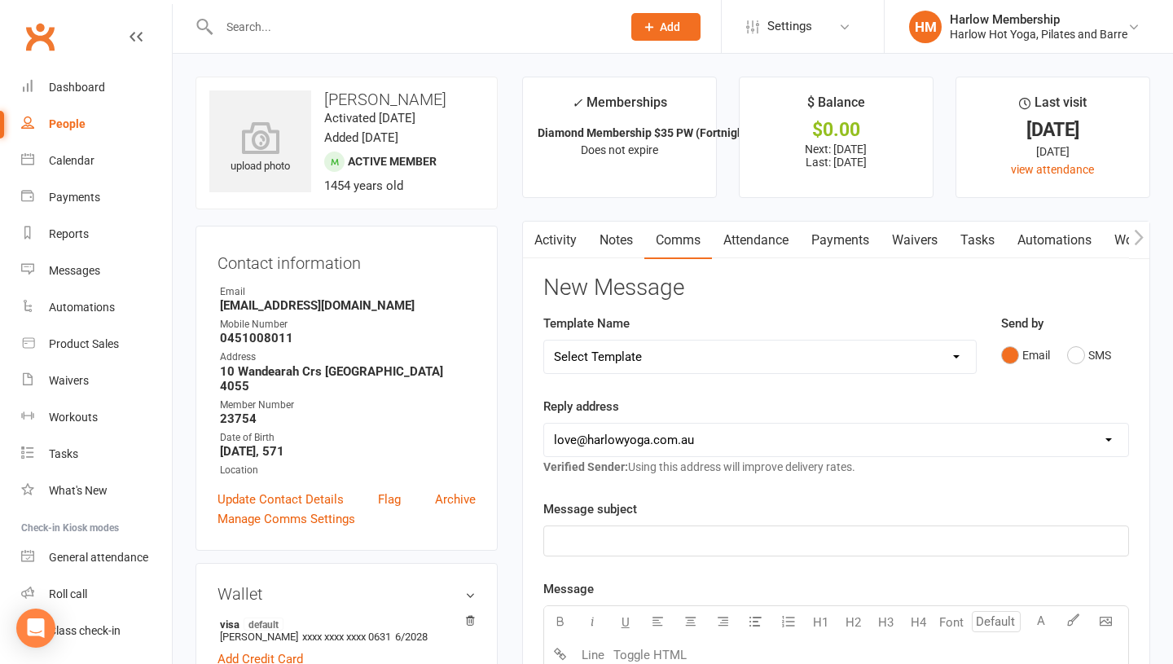
click at [620, 247] on link "Notes" at bounding box center [616, 240] width 56 height 37
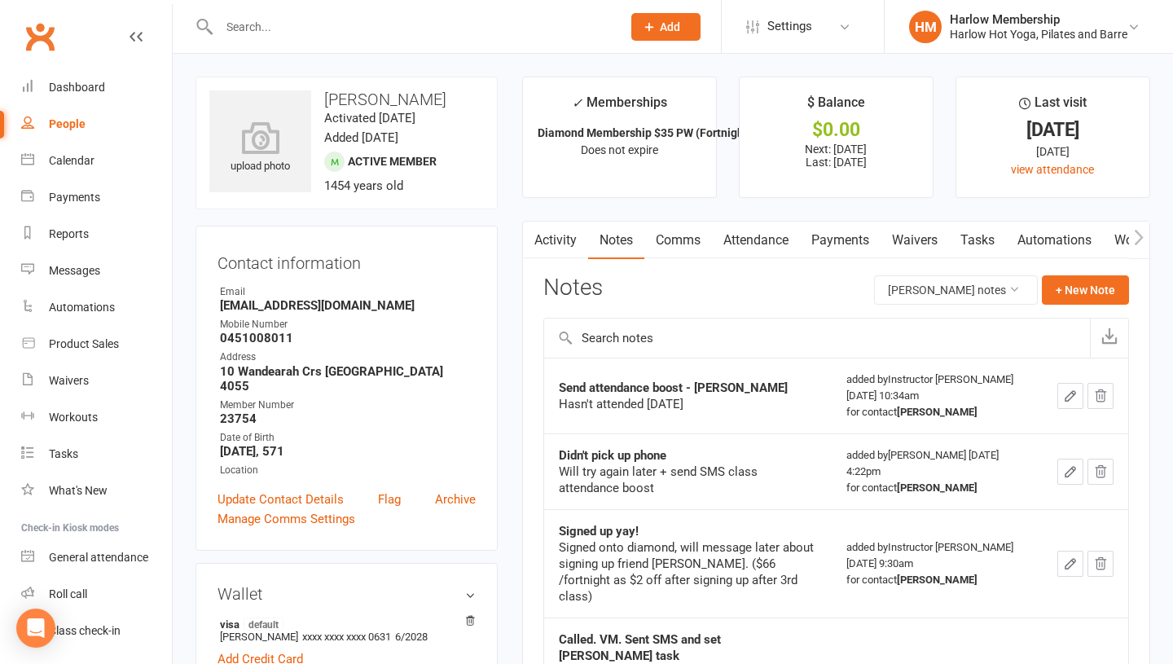
click at [655, 247] on link "Comms" at bounding box center [678, 240] width 68 height 37
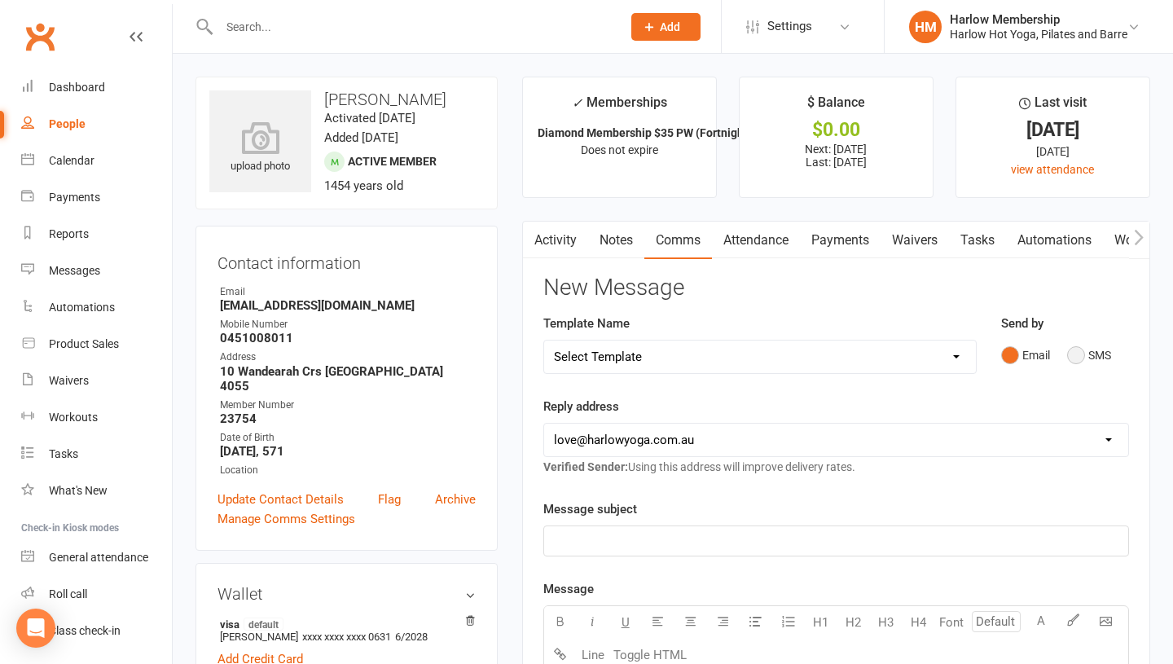
click at [1087, 364] on button "SMS" at bounding box center [1089, 355] width 44 height 31
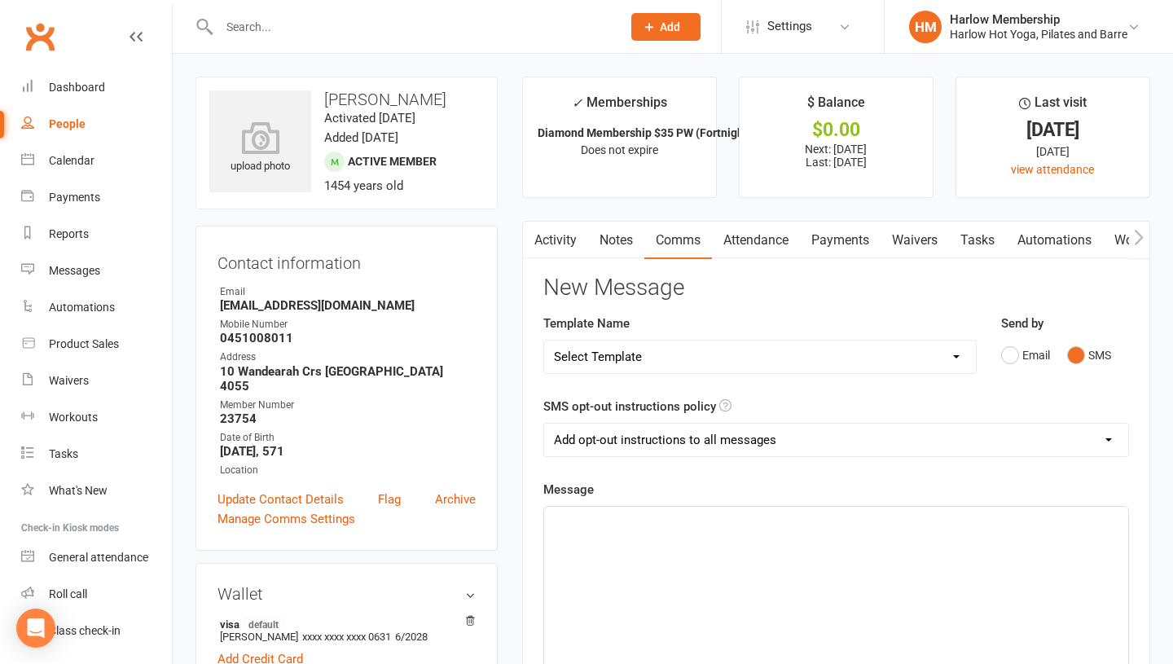
click at [832, 581] on div "﻿" at bounding box center [836, 629] width 584 height 244
click at [728, 515] on p "Hey, lovely Ella! Apologies" at bounding box center [836, 522] width 564 height 20
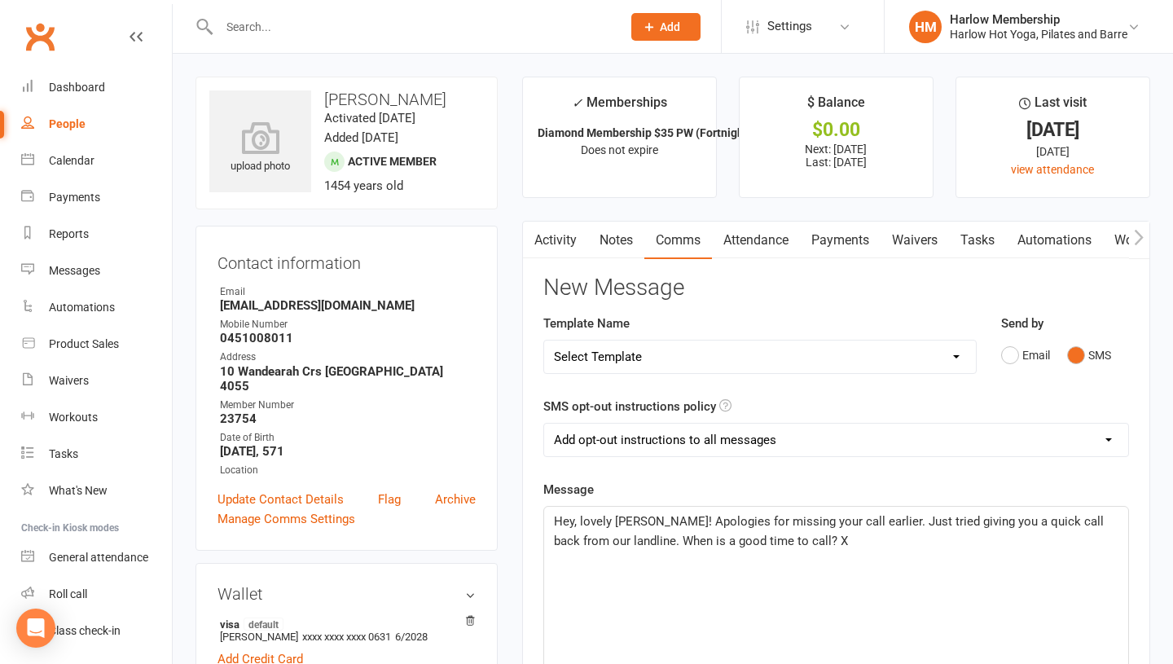
scroll to position [136, 0]
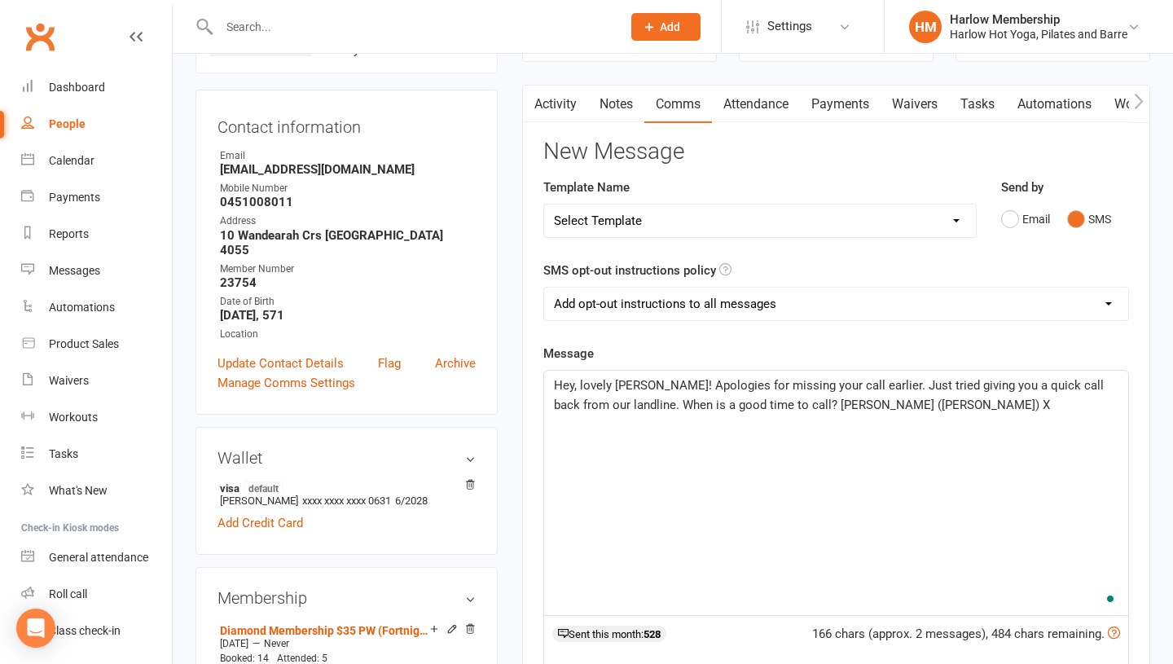
click at [745, 589] on div "Hey, lovely Ella! Apologies for missing your call earlier. Just tried giving yo…" at bounding box center [836, 493] width 584 height 244
click at [752, 402] on span "Hey, lovely Ella! Apologies for missing your call earlier. Just tried giving yo…" at bounding box center [830, 395] width 553 height 34
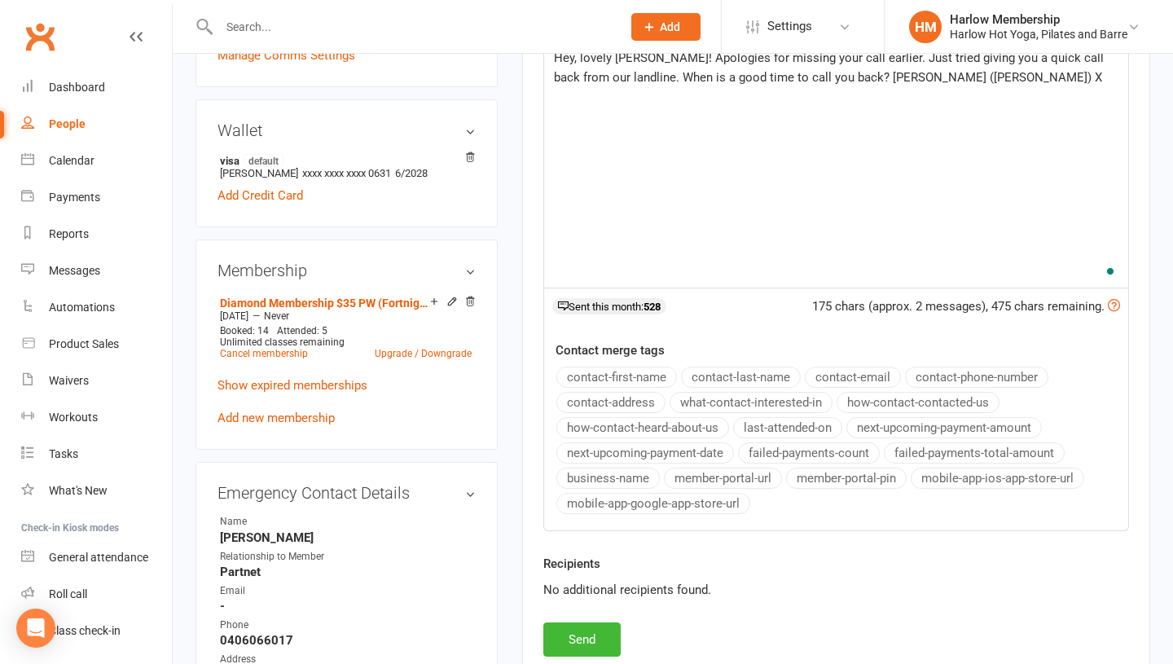
scroll to position [495, 0]
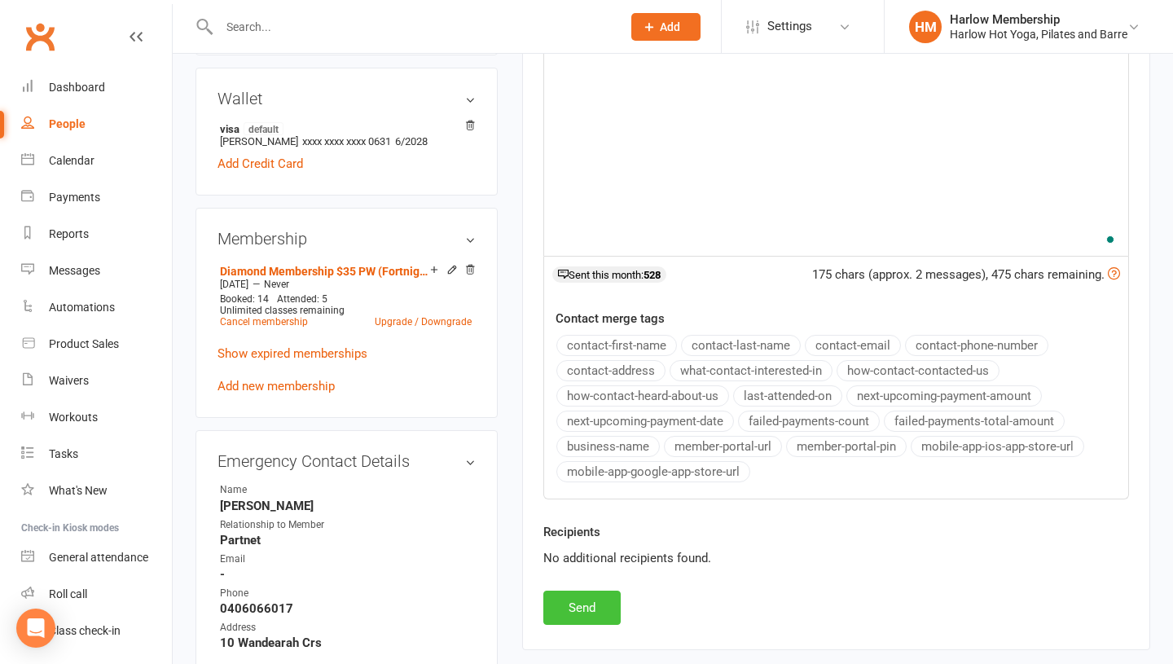
click at [583, 615] on button "Send" at bounding box center [581, 608] width 77 height 34
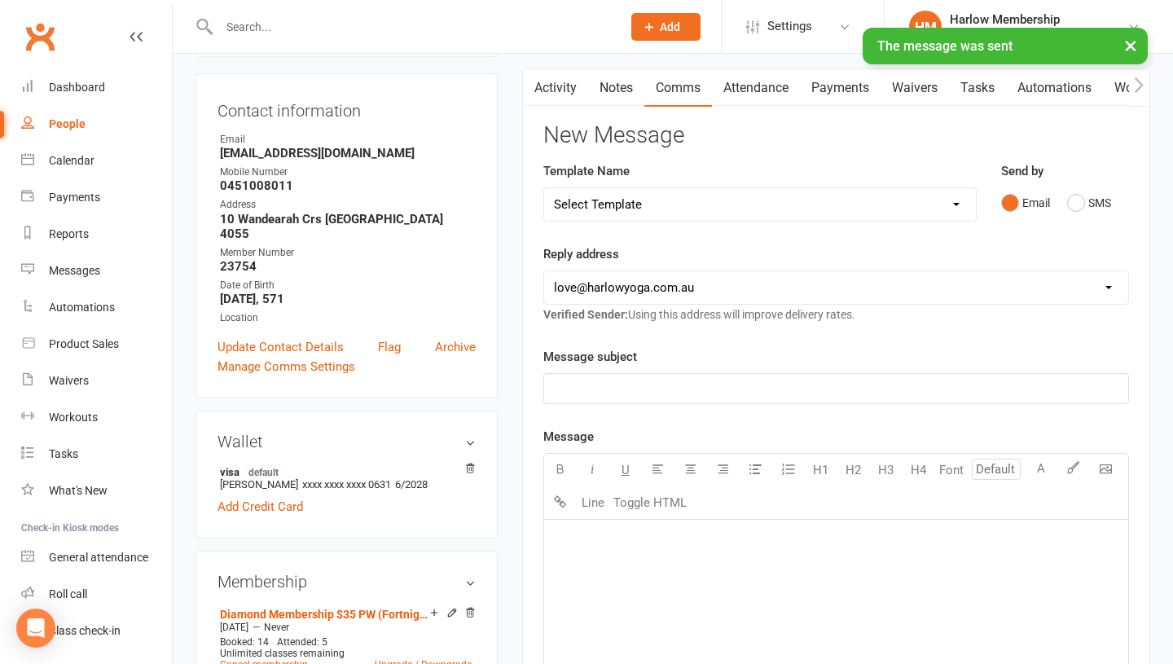
scroll to position [0, 0]
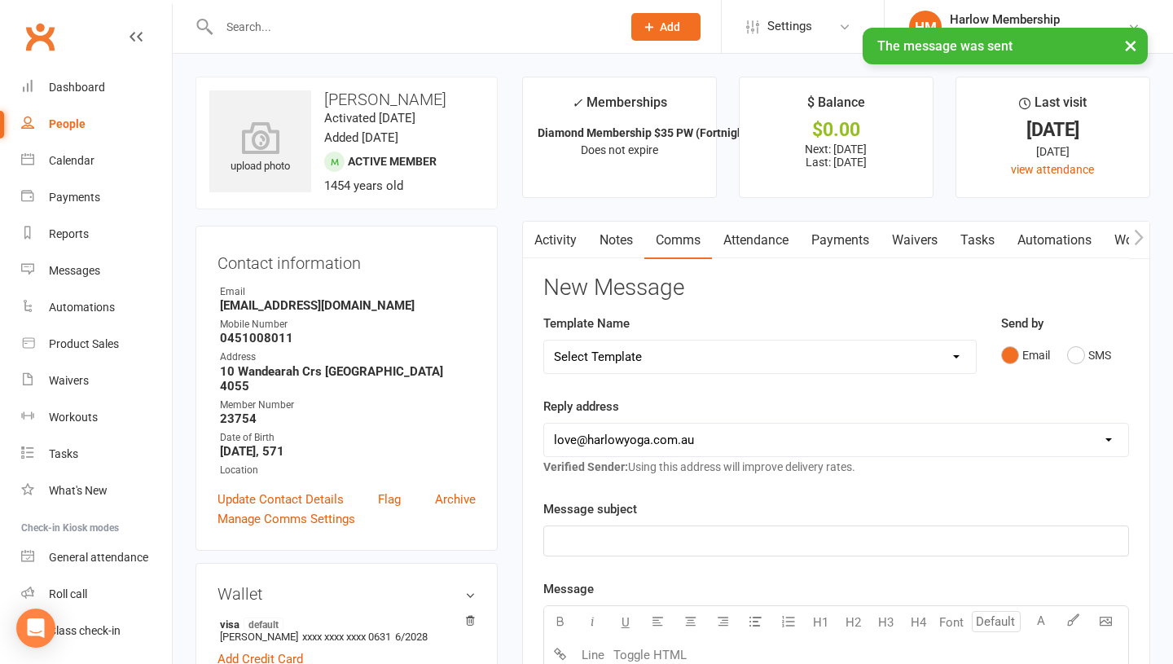
click at [273, 28] on div "× The message was sent" at bounding box center [576, 28] width 1152 height 0
click at [256, 28] on div "× The message was sent" at bounding box center [576, 28] width 1152 height 0
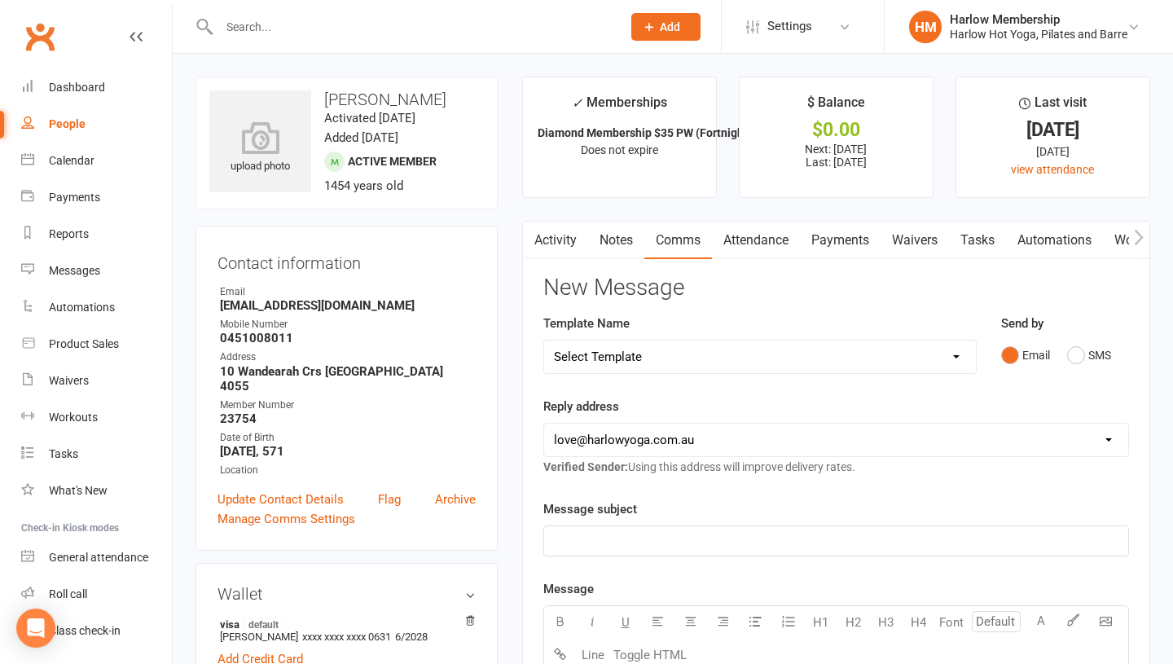
click at [249, 29] on input "text" at bounding box center [412, 26] width 396 height 23
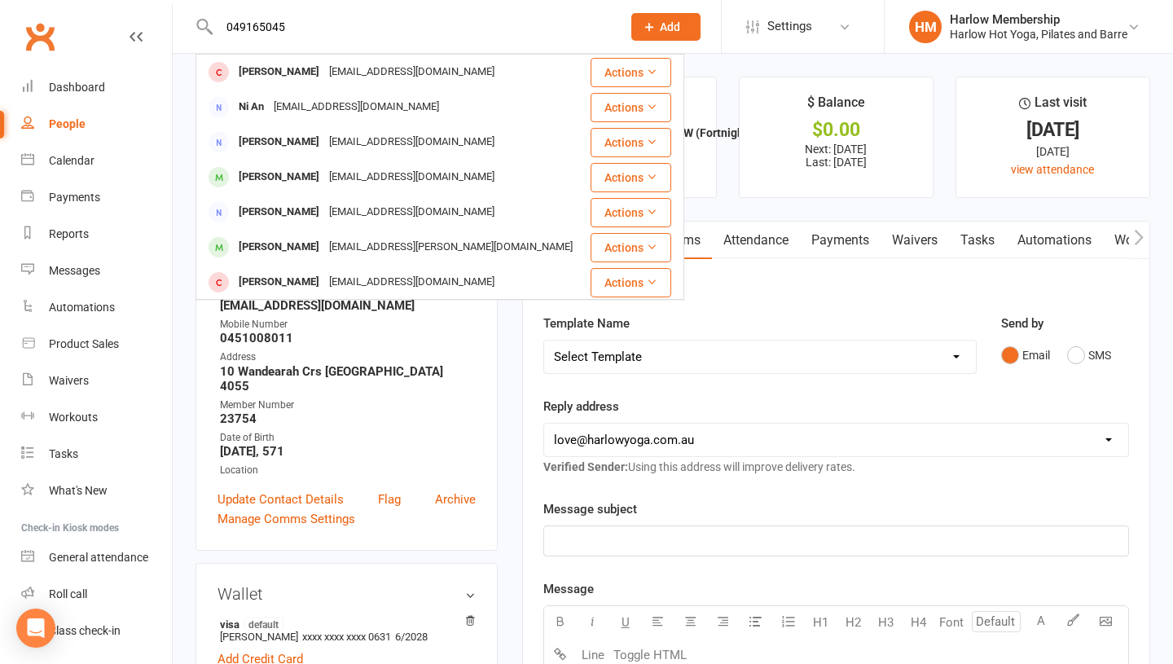
type input "0491650457"
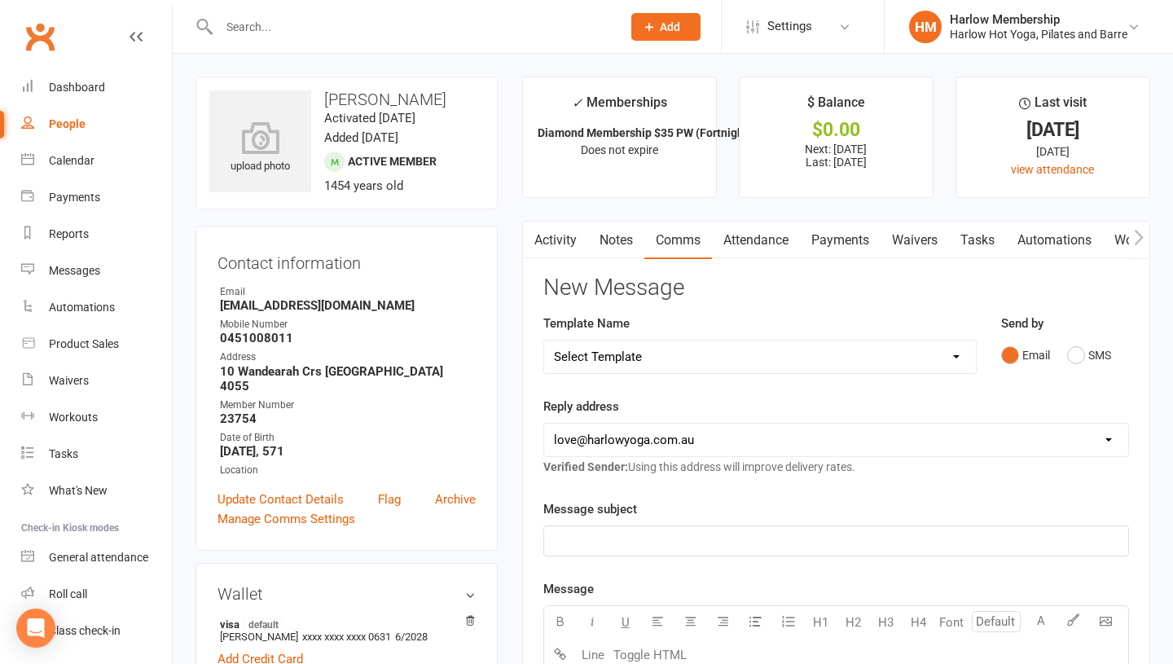
click at [591, 358] on select "Select Template [Email] Birthday Comp Pass [Push Notification] Booking Created …" at bounding box center [760, 356] width 432 height 33
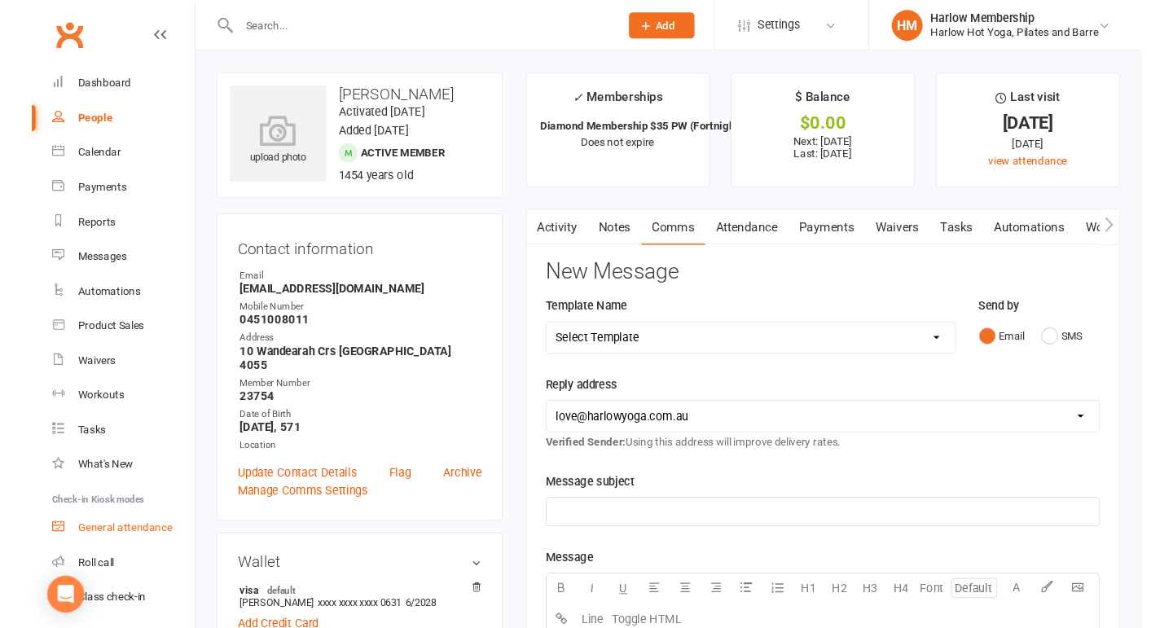
scroll to position [46, 0]
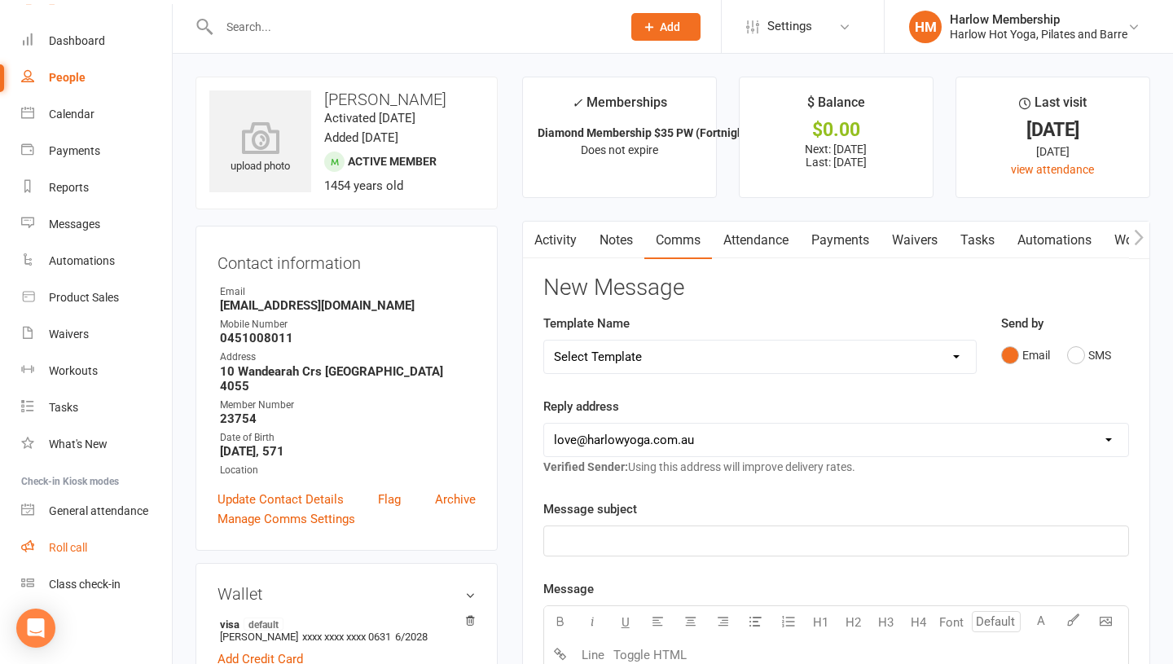
click at [81, 555] on link "Roll call" at bounding box center [96, 547] width 151 height 37
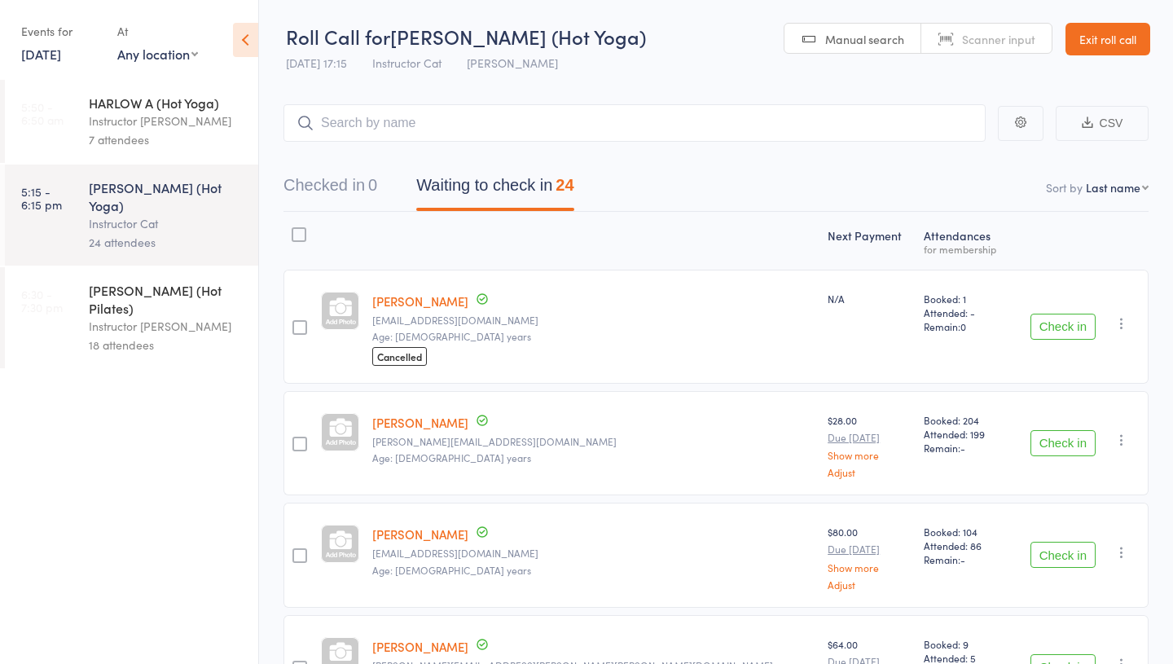
click at [125, 317] on div "Instructor [PERSON_NAME]" at bounding box center [167, 326] width 156 height 19
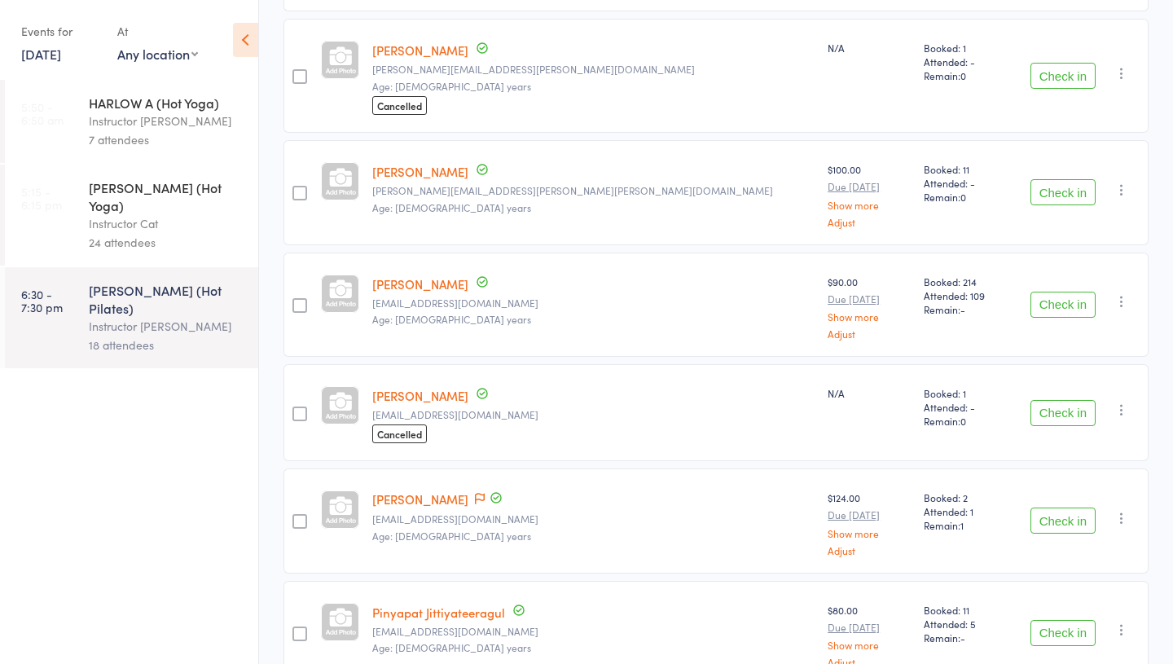
scroll to position [970, 0]
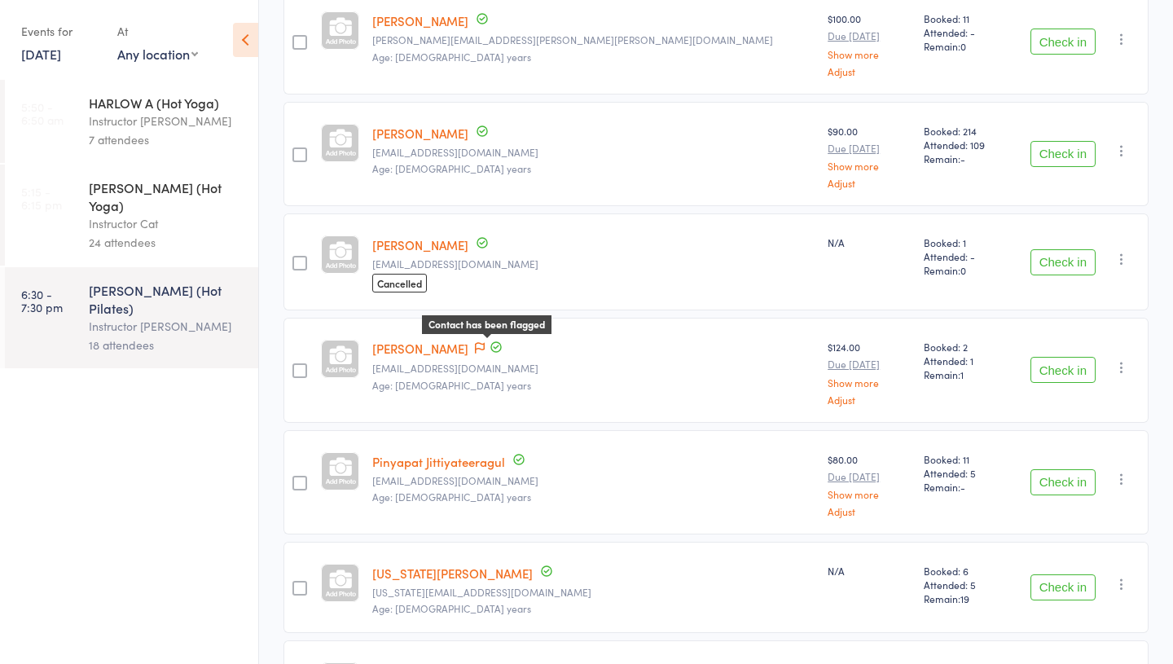
click at [485, 349] on icon at bounding box center [480, 348] width 10 height 11
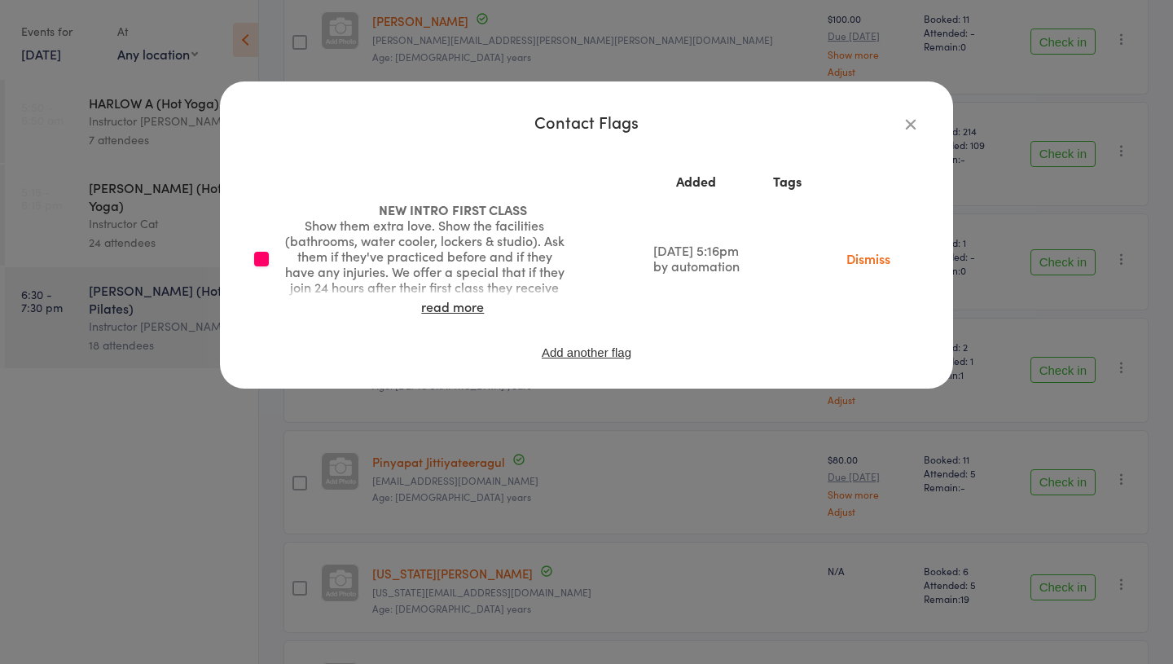
click at [867, 261] on link "Dismiss" at bounding box center [868, 258] width 68 height 18
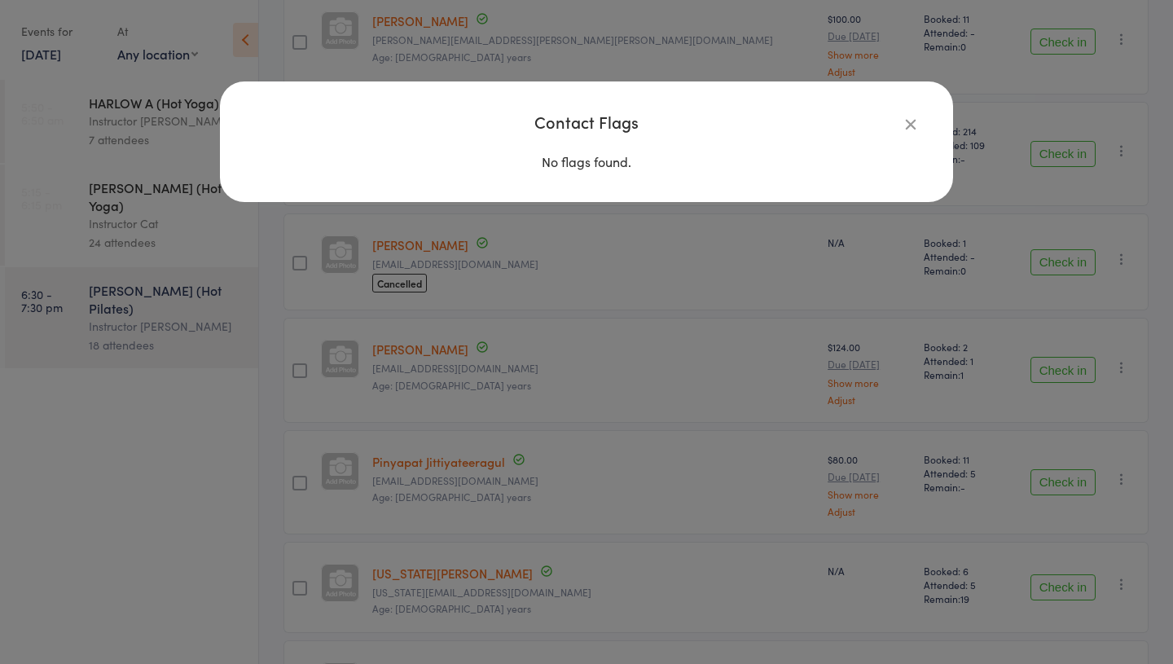
click at [912, 125] on icon "button" at bounding box center [911, 124] width 18 height 18
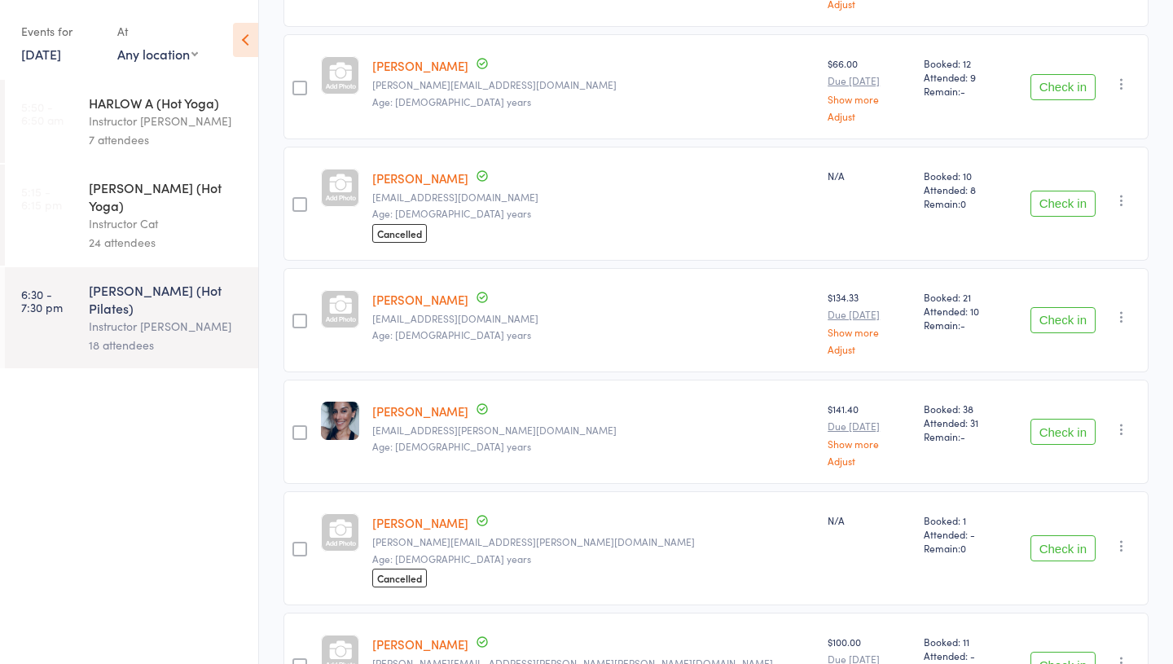
scroll to position [0, 0]
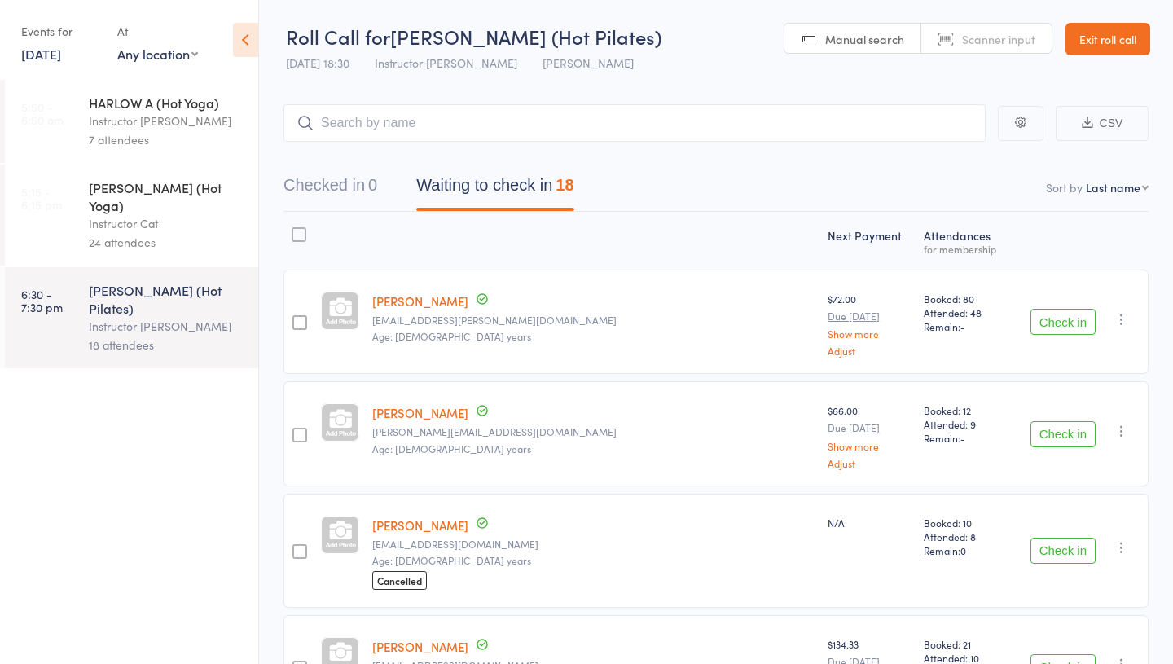
click at [130, 185] on div "[PERSON_NAME] (Hot Yoga)" at bounding box center [167, 196] width 156 height 36
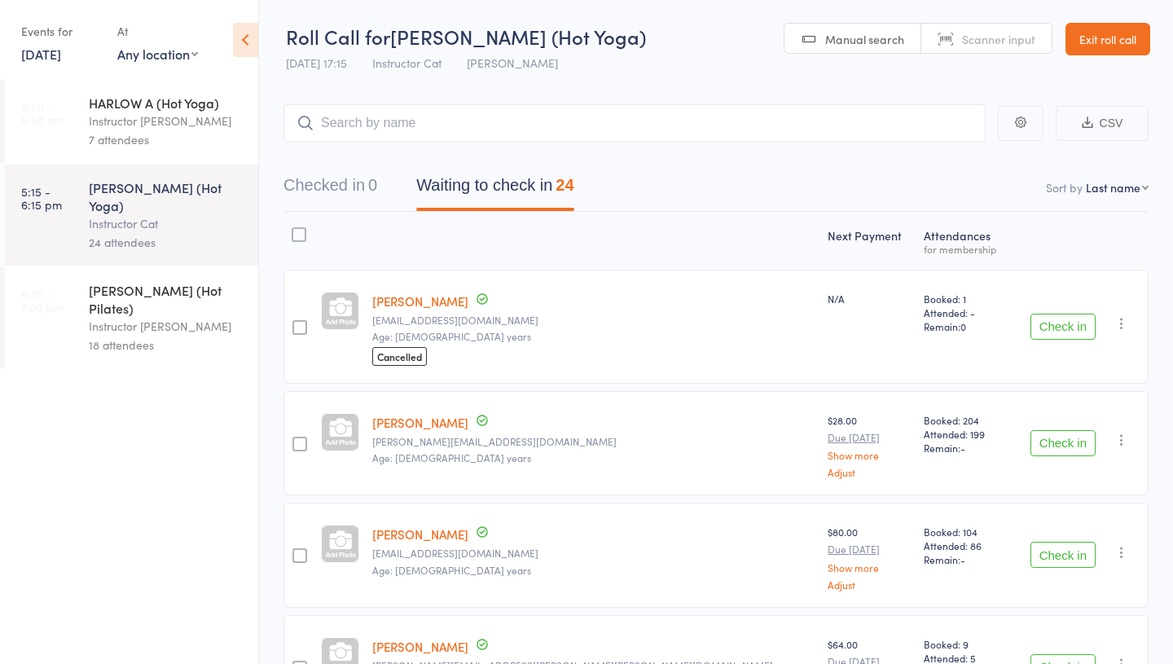
click at [148, 336] on div "18 attendees" at bounding box center [167, 345] width 156 height 19
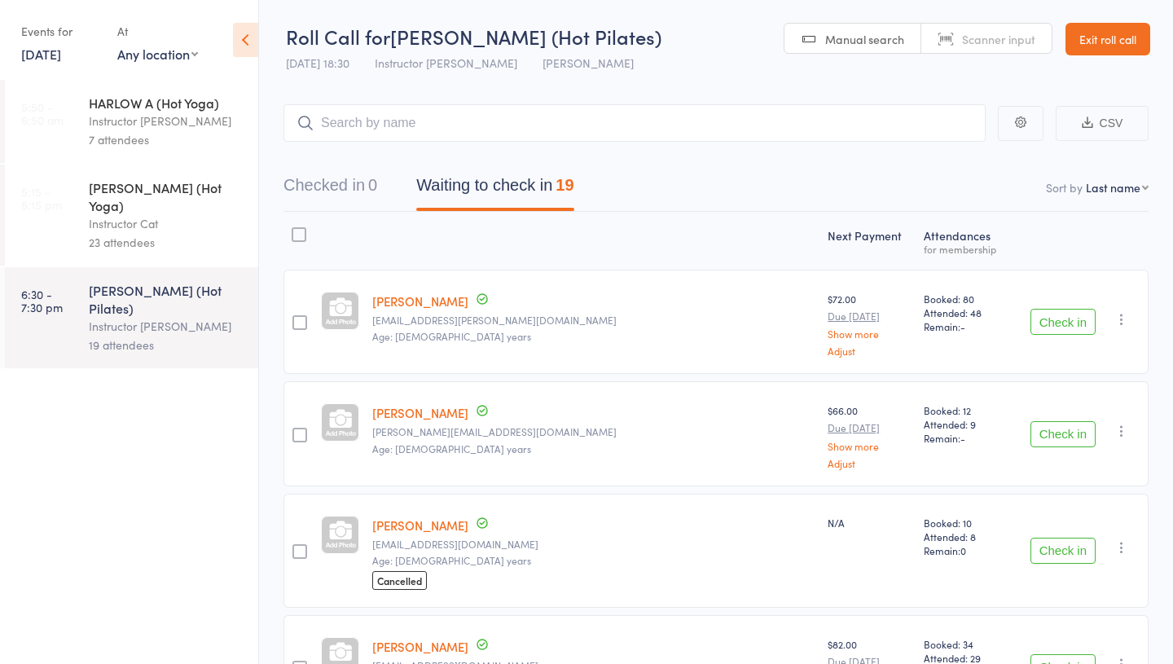
click at [141, 233] on div "23 attendees" at bounding box center [167, 242] width 156 height 19
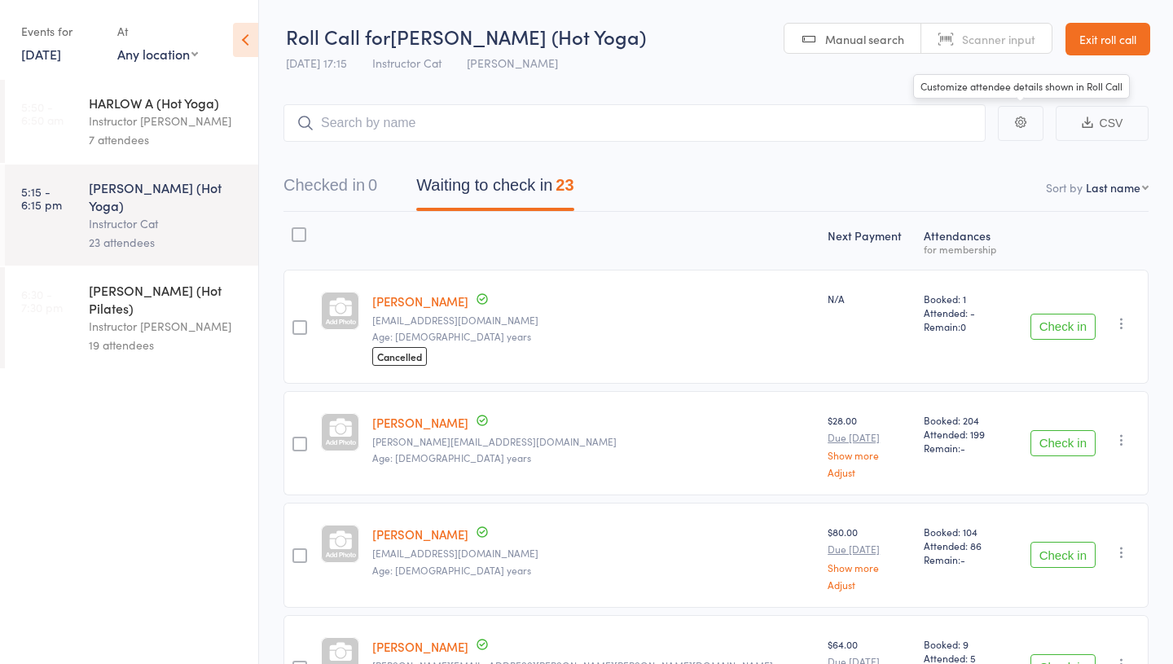
click at [1089, 52] on link "Exit roll call" at bounding box center [1107, 39] width 85 height 33
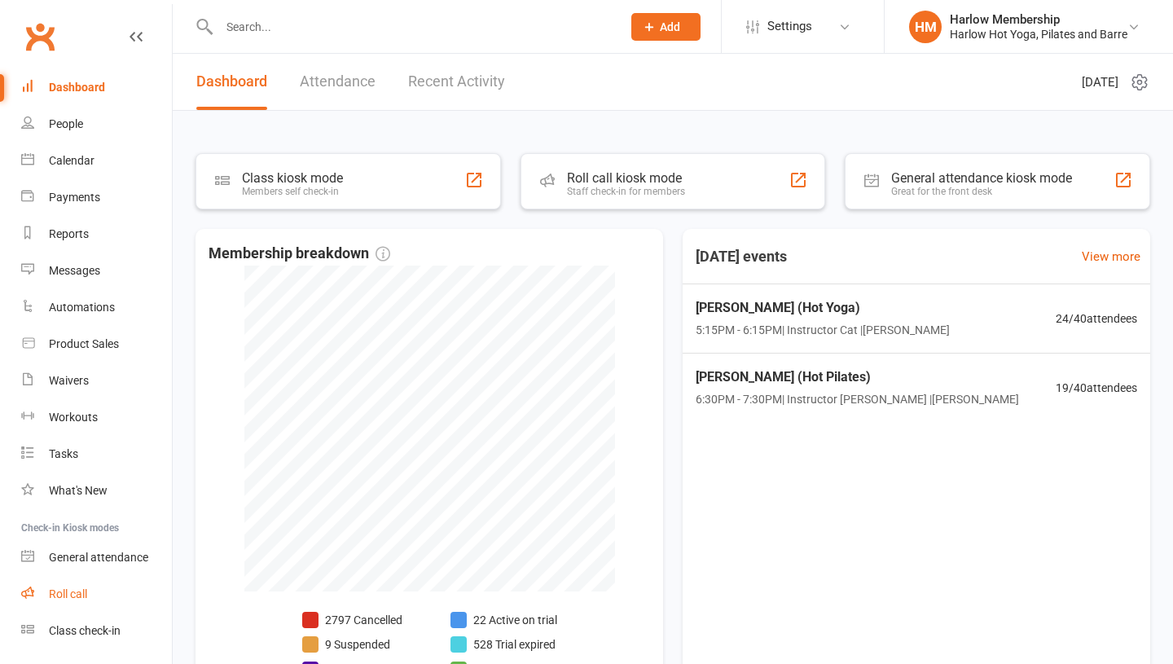
click at [63, 591] on div "Roll call" at bounding box center [68, 593] width 38 height 13
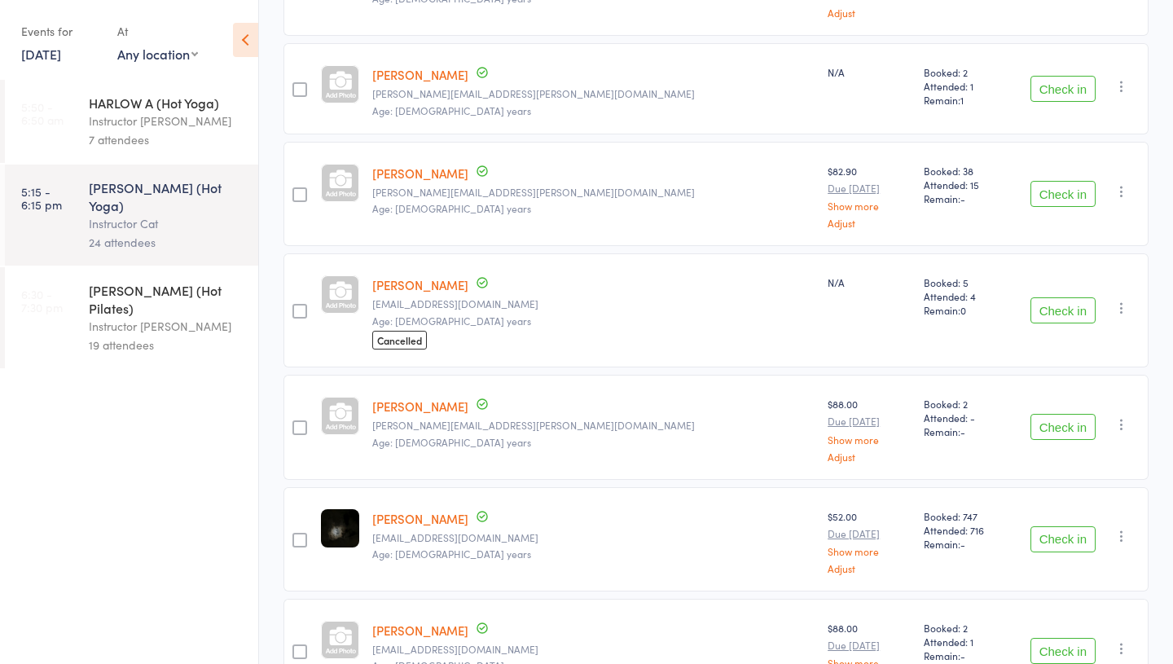
scroll to position [2330, 0]
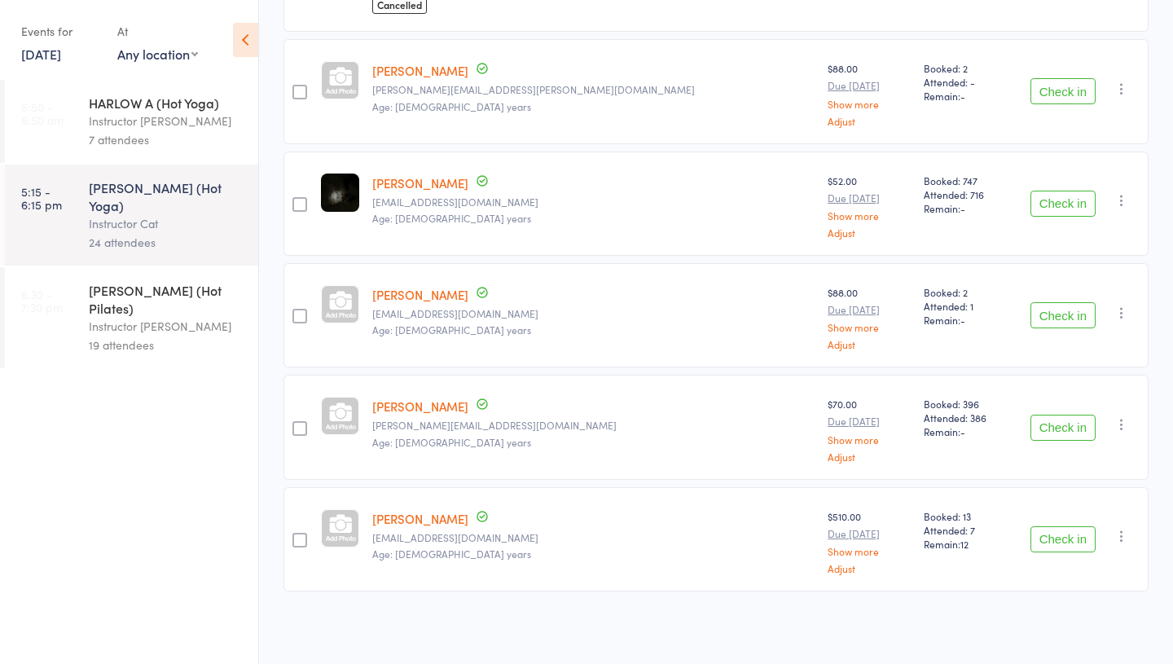
click at [427, 516] on link "[PERSON_NAME]" at bounding box center [420, 518] width 96 height 17
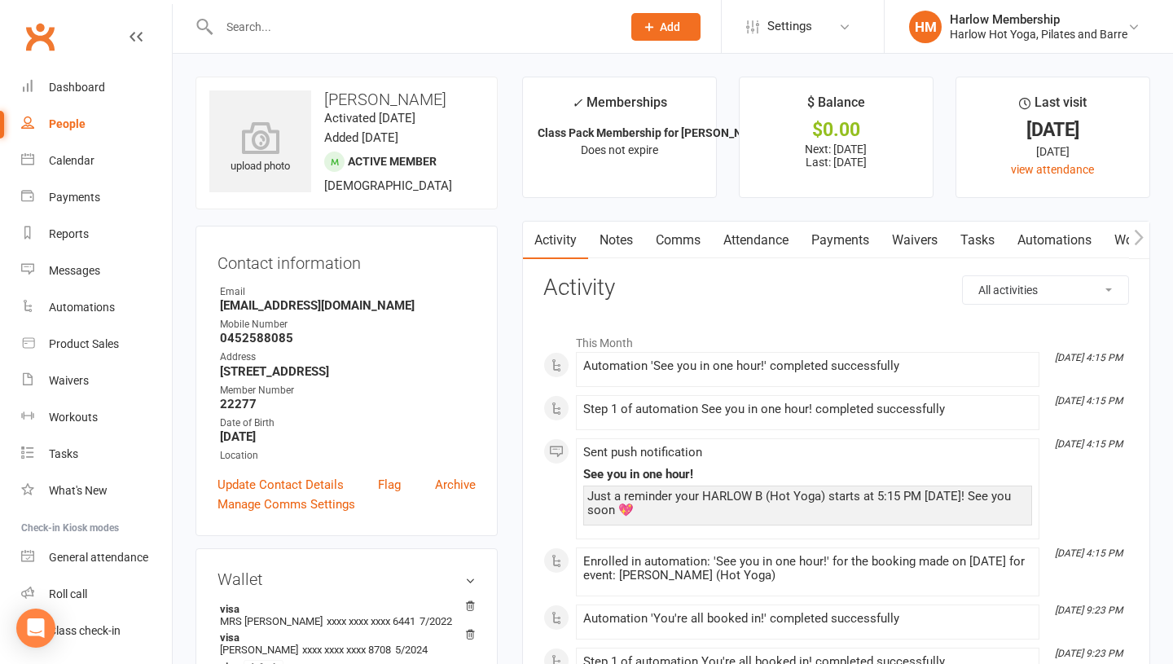
click at [964, 257] on link "Tasks" at bounding box center [977, 240] width 57 height 37
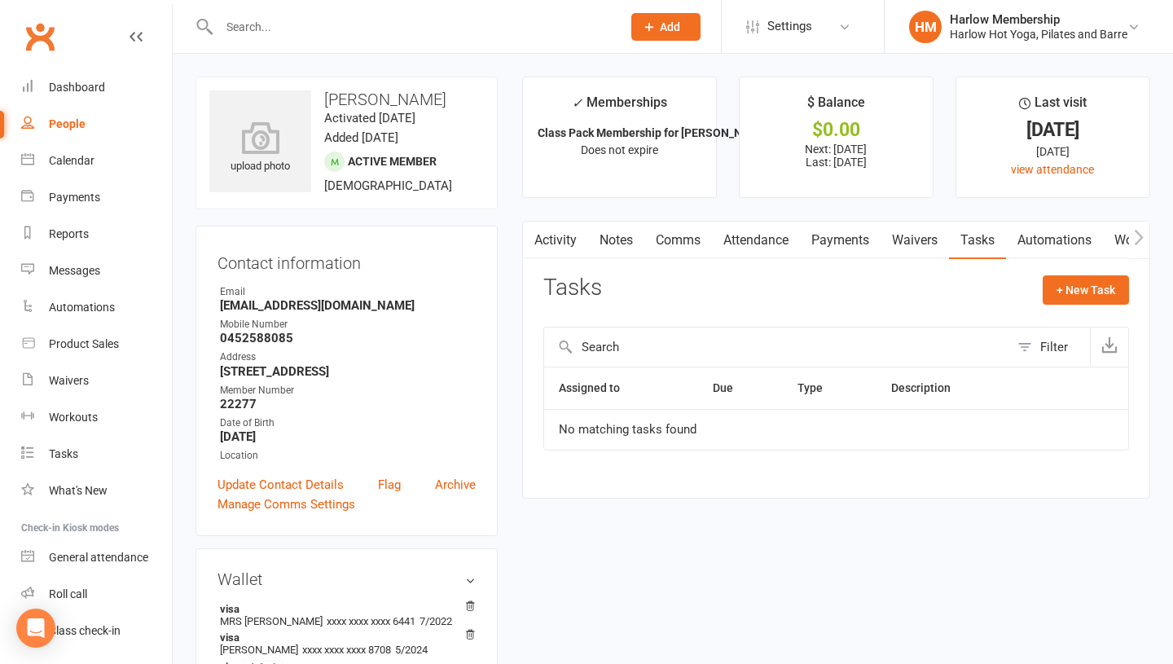
scroll to position [46, 0]
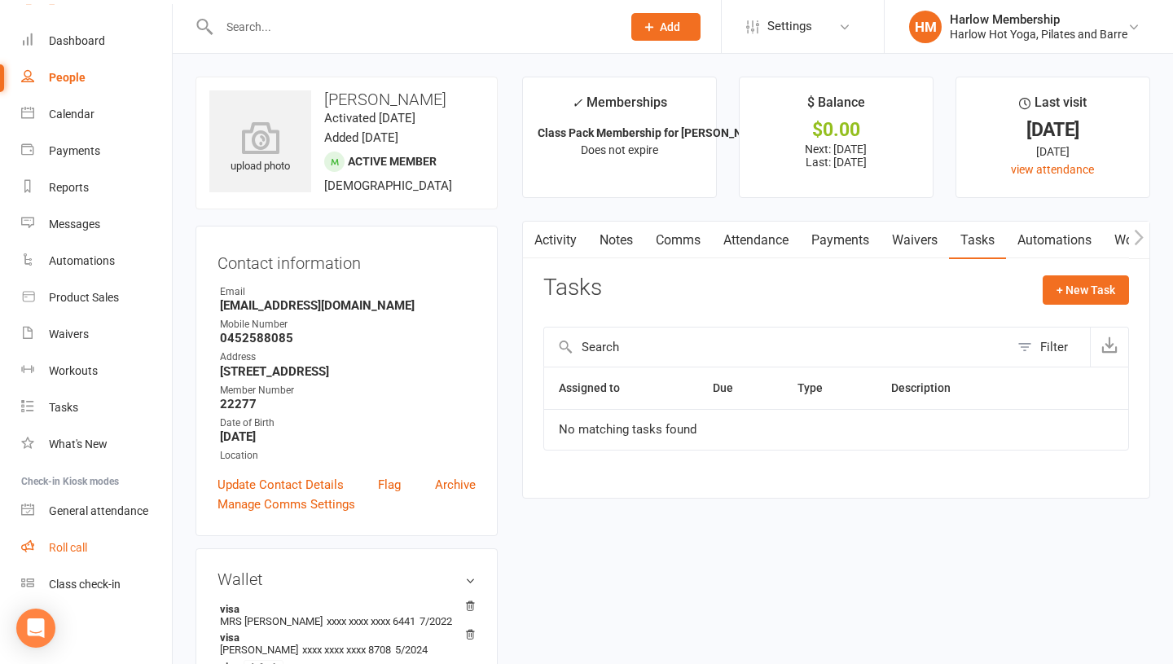
click at [66, 552] on div "Roll call" at bounding box center [68, 547] width 38 height 13
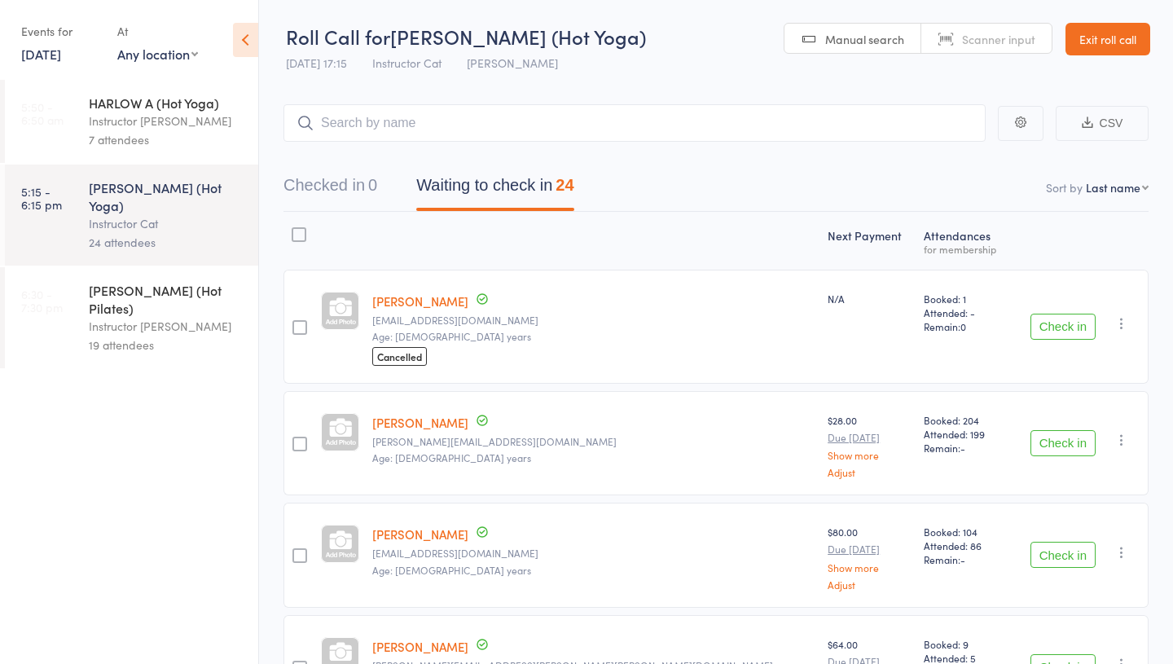
click at [60, 57] on link "[DATE]" at bounding box center [41, 54] width 40 height 18
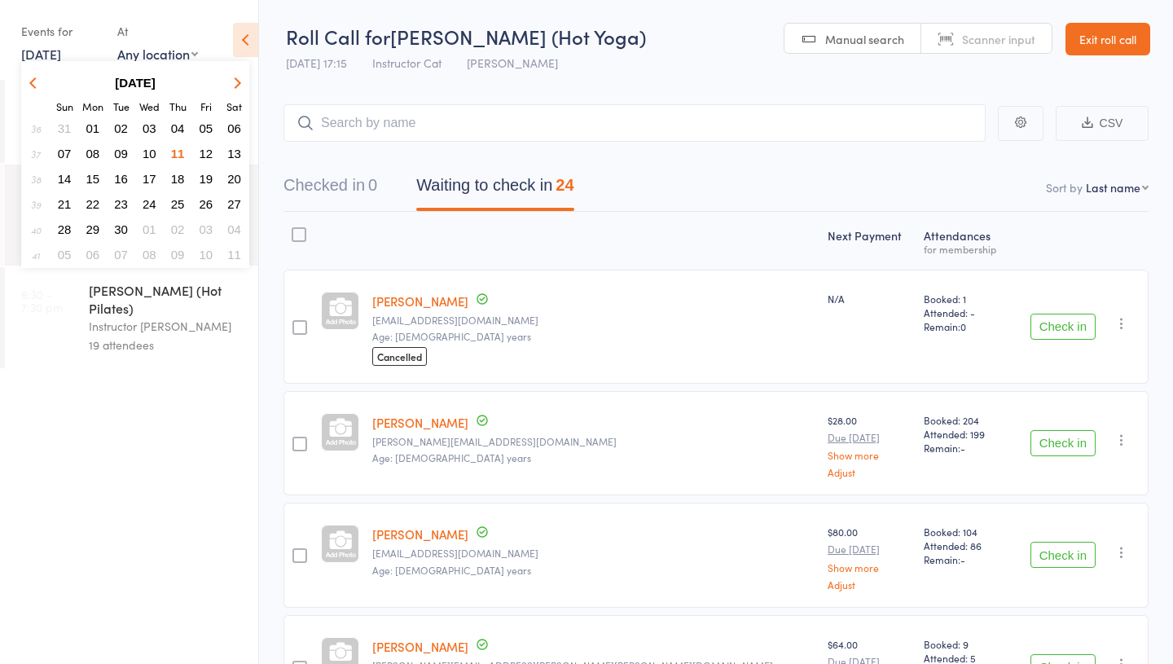
click at [68, 178] on span "14" at bounding box center [65, 179] width 14 height 14
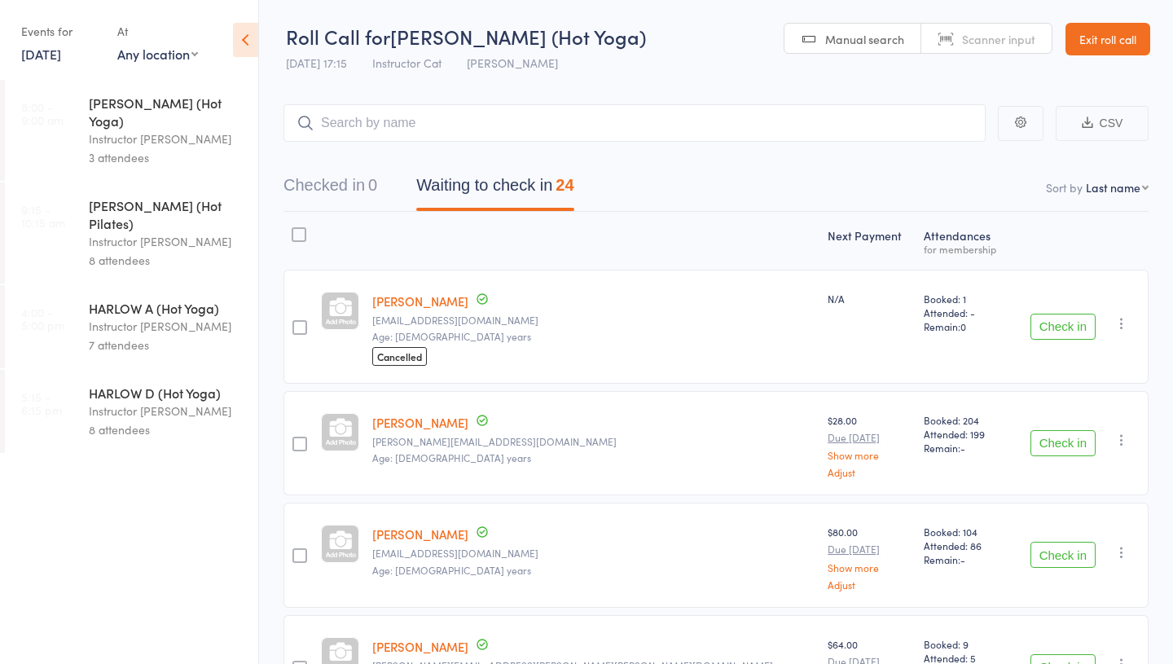
click at [48, 55] on link "[DATE]" at bounding box center [41, 54] width 40 height 18
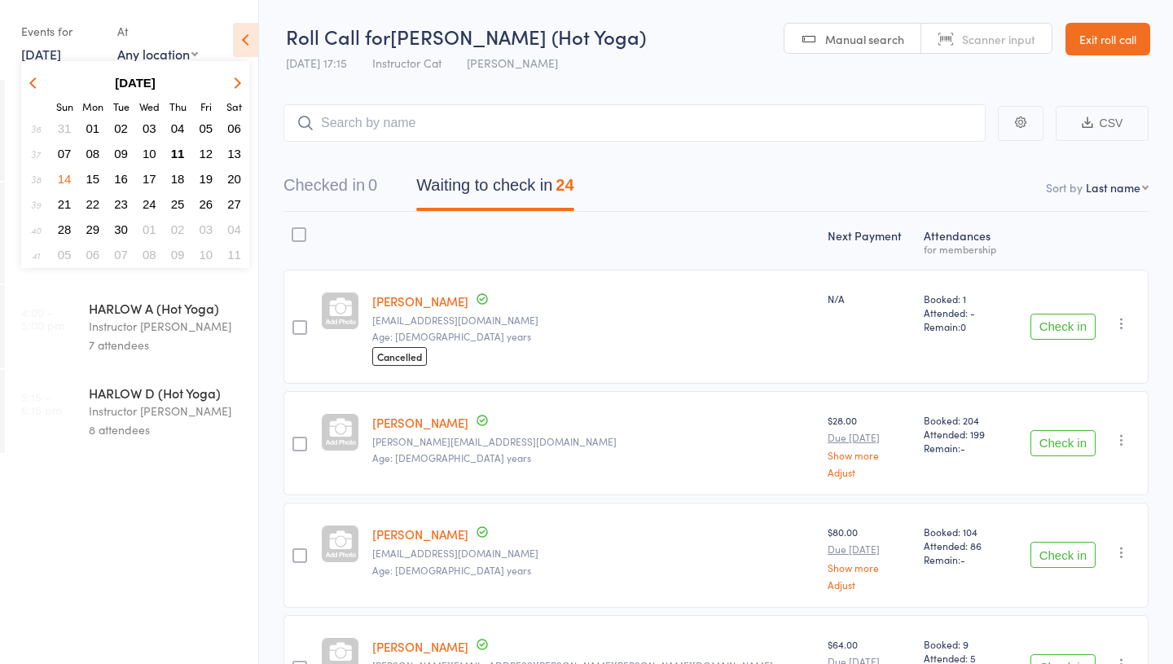
click at [177, 153] on span "11" at bounding box center [178, 154] width 14 height 14
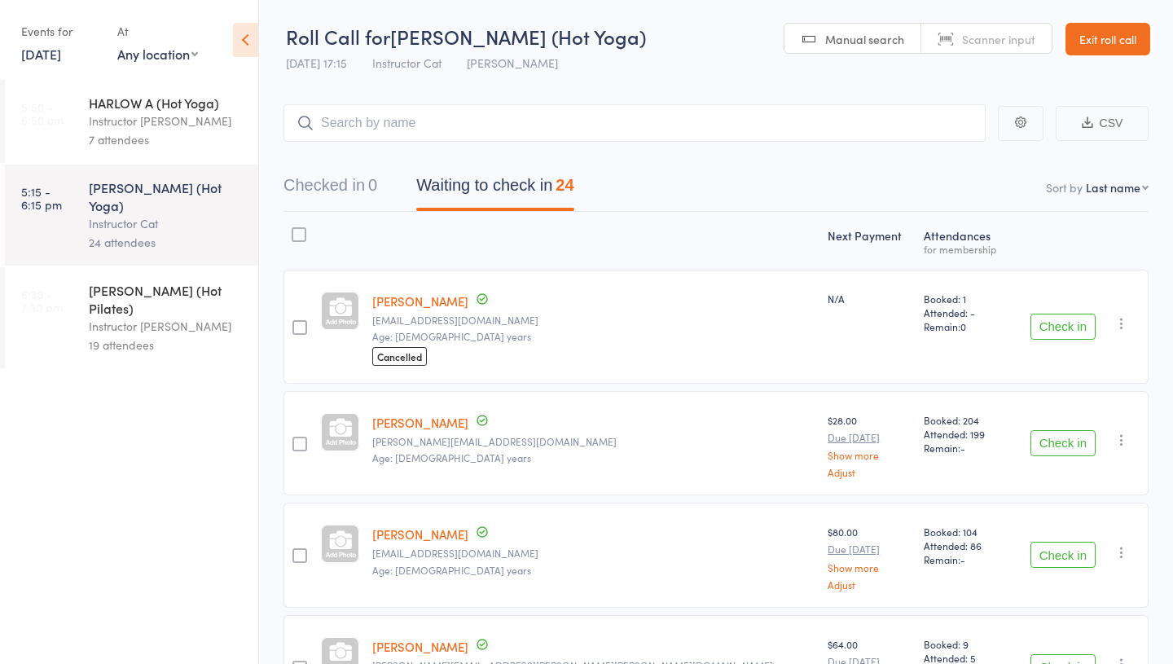
click at [124, 281] on div "[PERSON_NAME] (Hot Pilates)" at bounding box center [167, 299] width 156 height 36
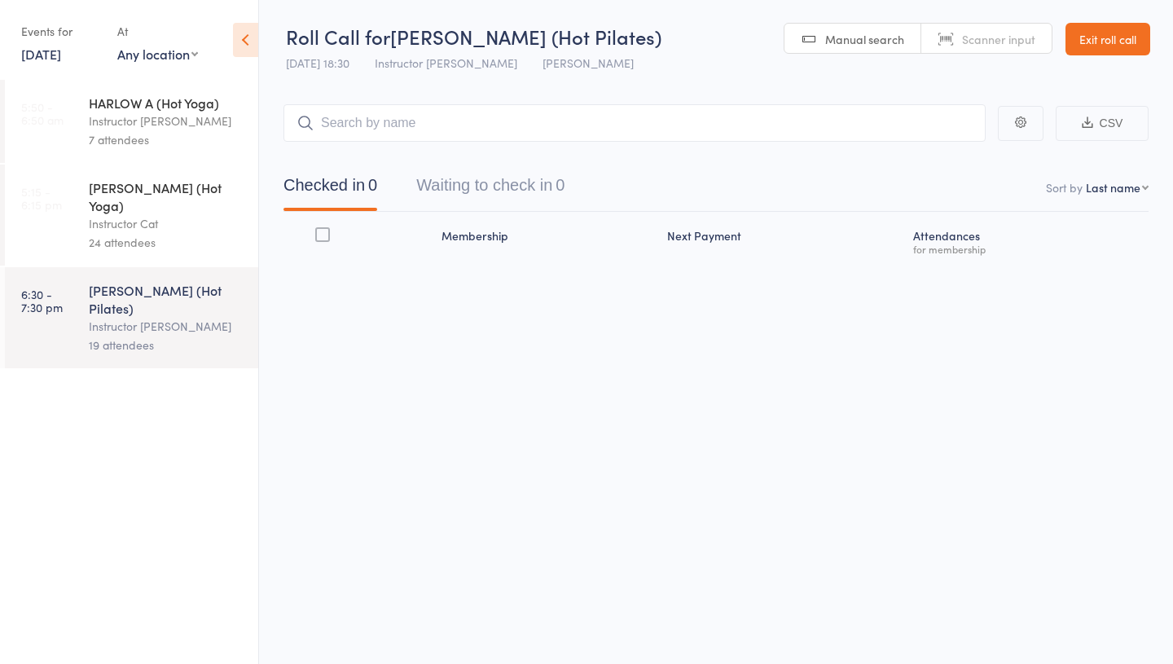
click at [131, 214] on div "Instructor Cat" at bounding box center [167, 223] width 156 height 19
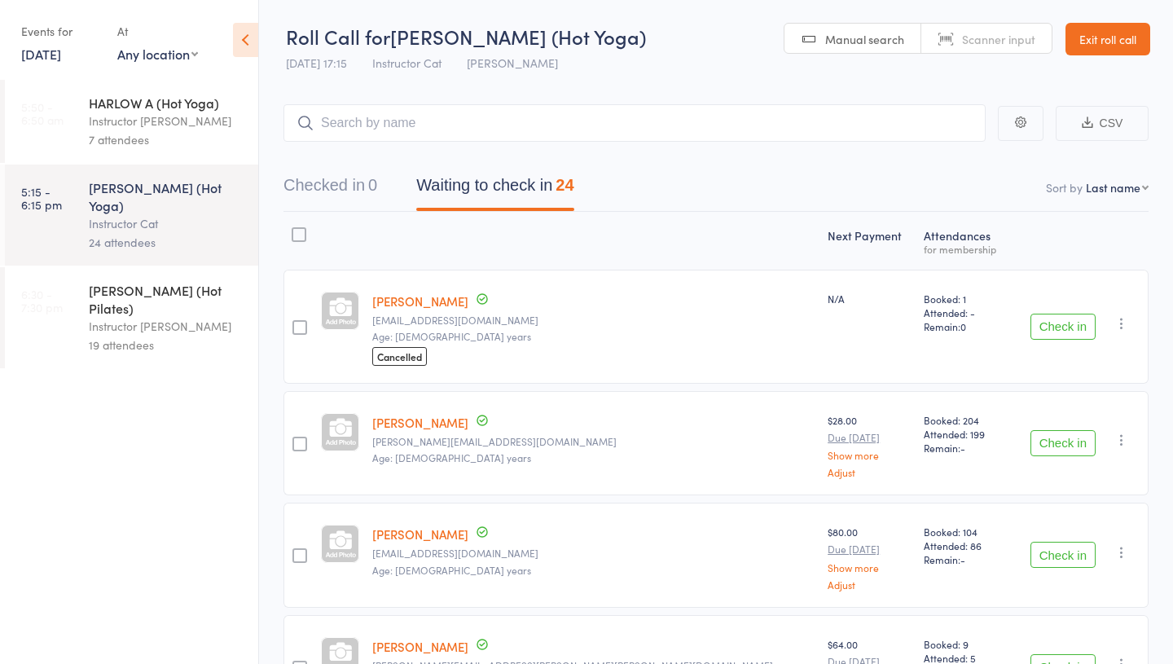
click at [145, 317] on div "Instructor [PERSON_NAME]" at bounding box center [167, 326] width 156 height 19
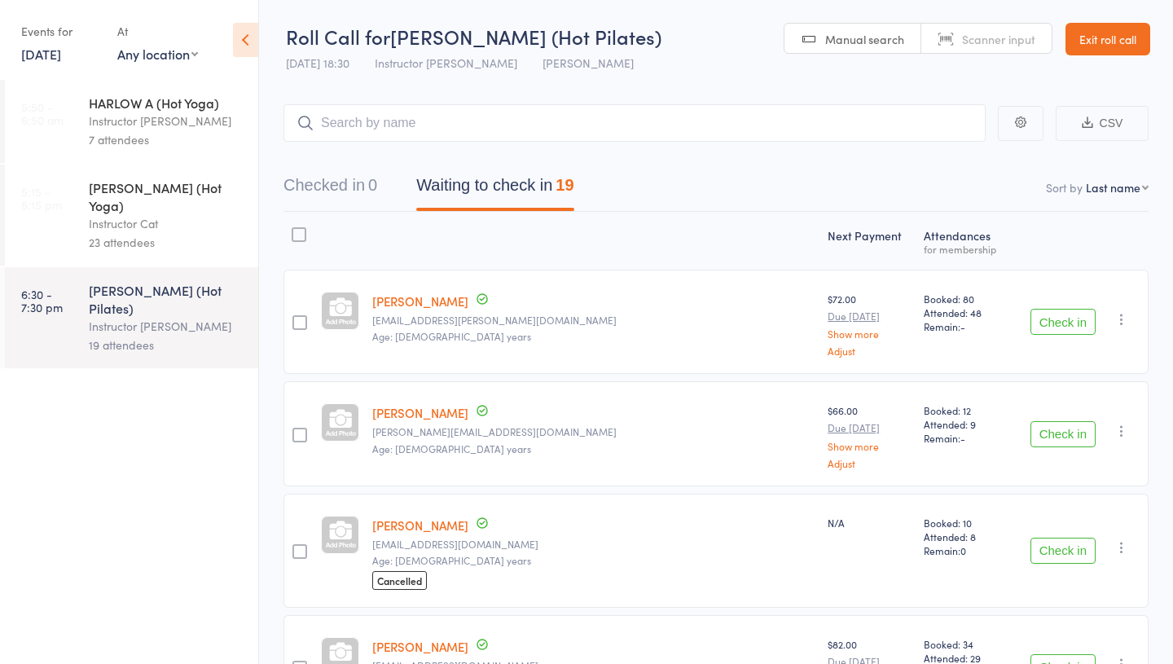
click at [174, 233] on div "23 attendees" at bounding box center [167, 242] width 156 height 19
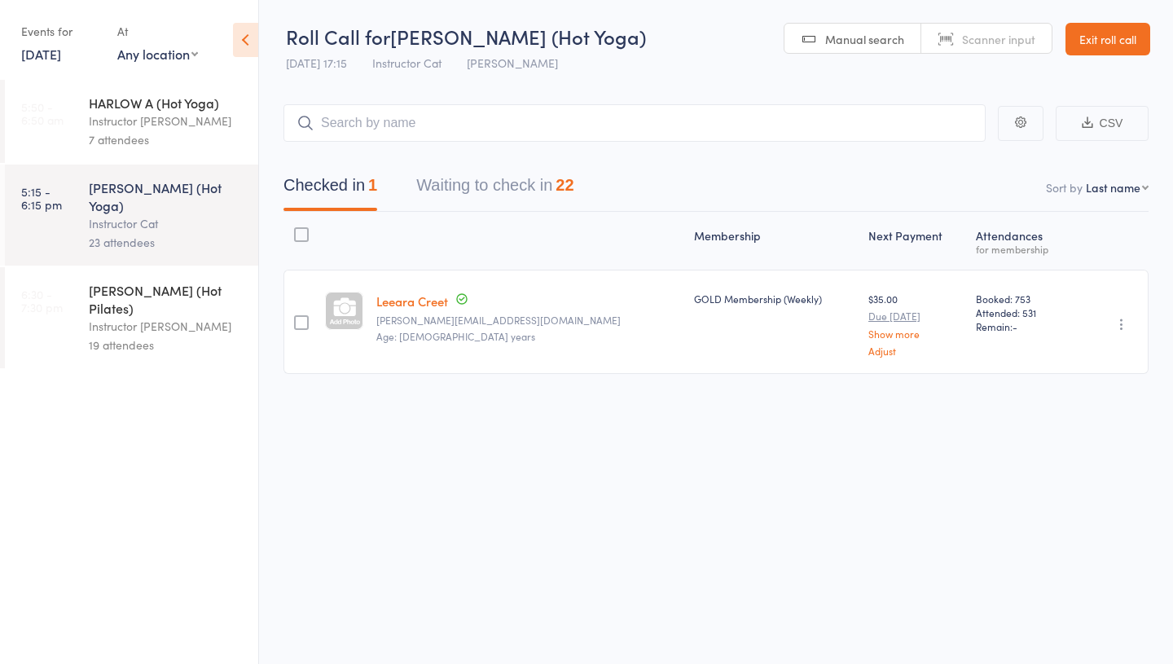
click at [465, 172] on button "Waiting to check in 22" at bounding box center [494, 189] width 157 height 43
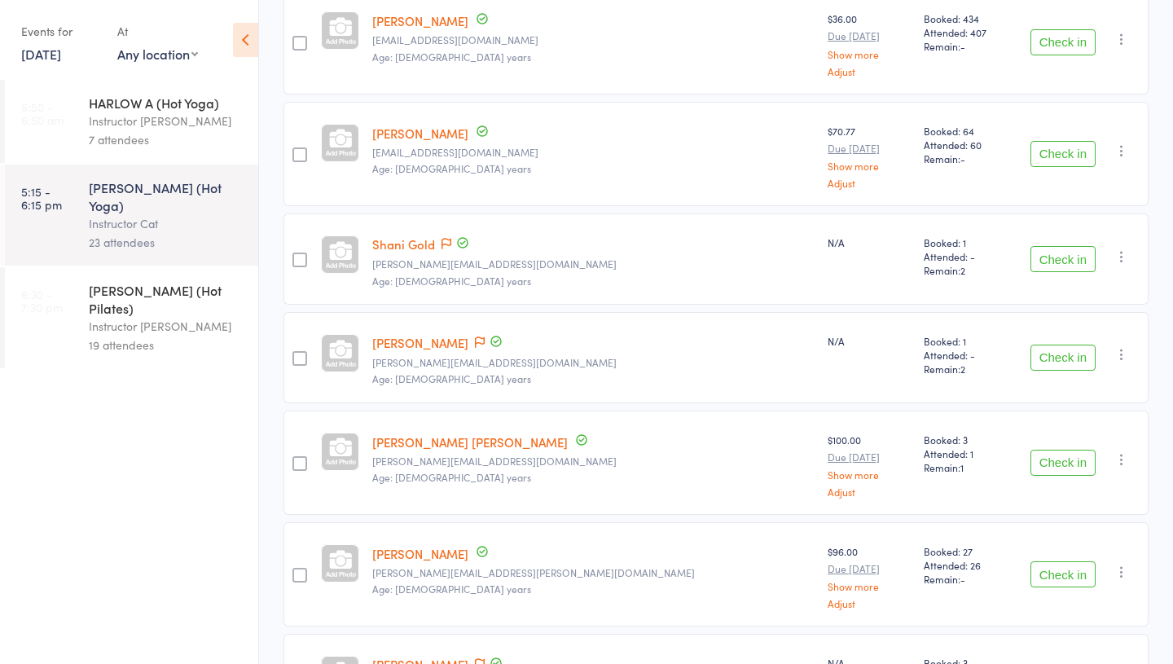
scroll to position [815, 0]
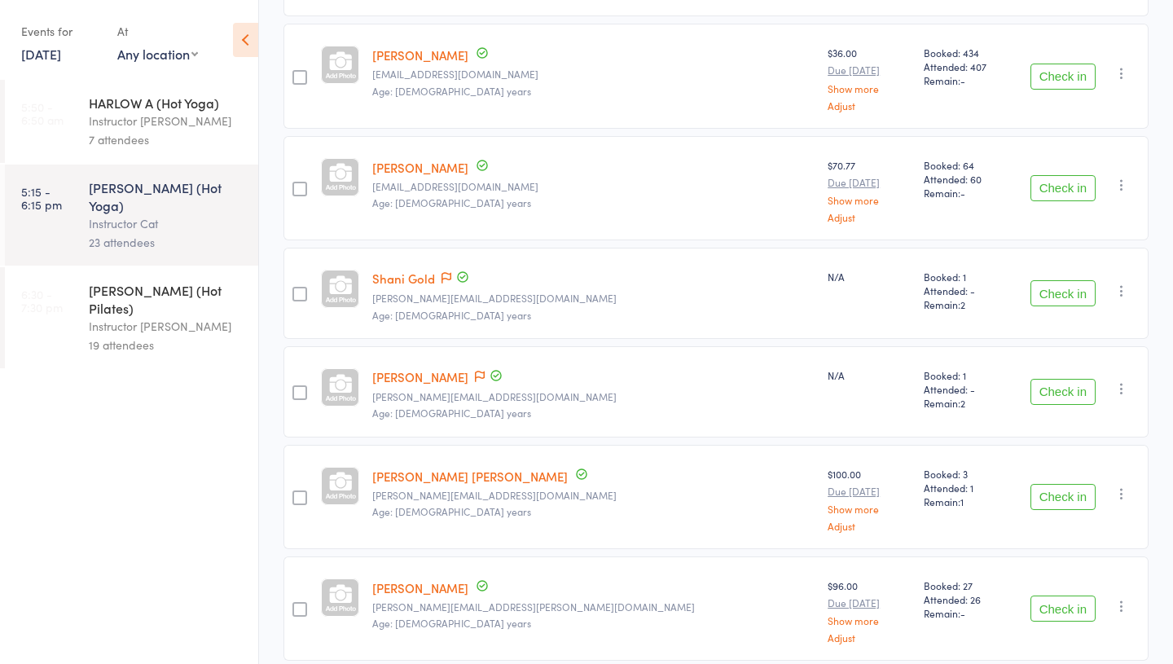
click at [1069, 389] on button "Check in" at bounding box center [1062, 392] width 65 height 26
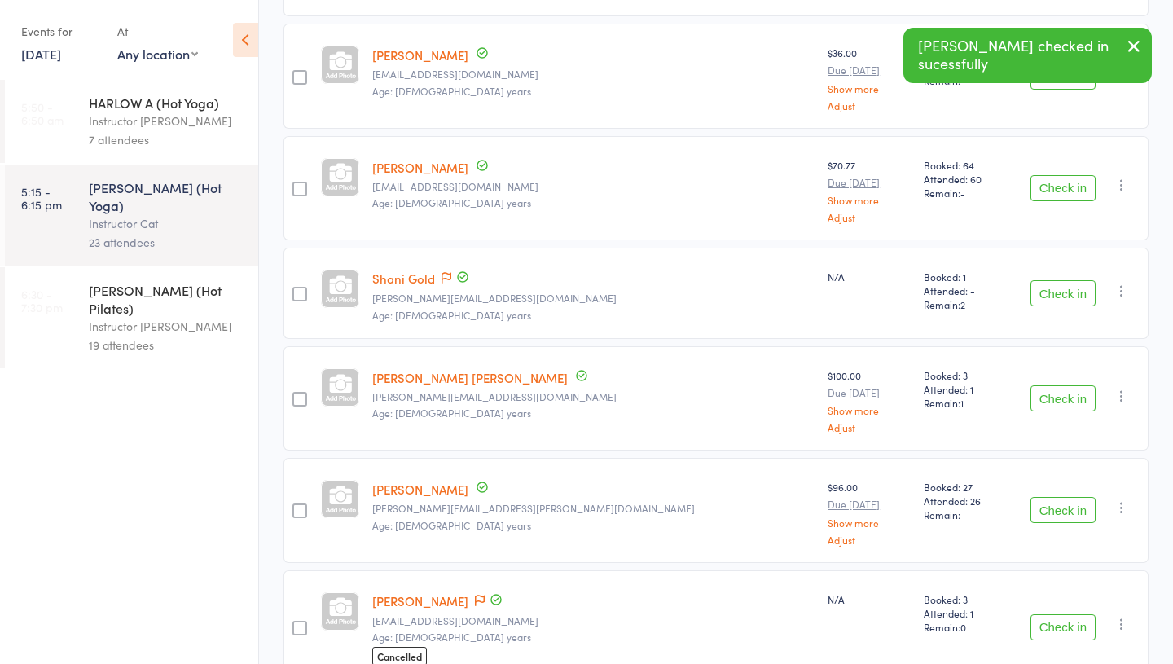
click at [1048, 295] on button "Check in" at bounding box center [1062, 293] width 65 height 26
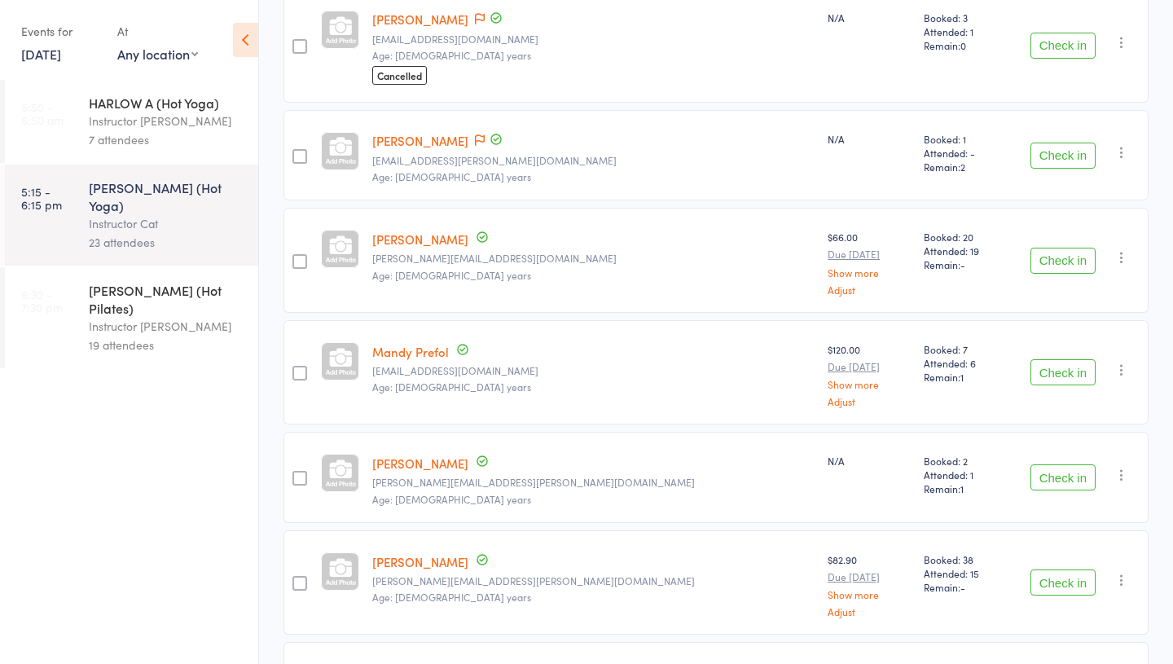
scroll to position [1322, 0]
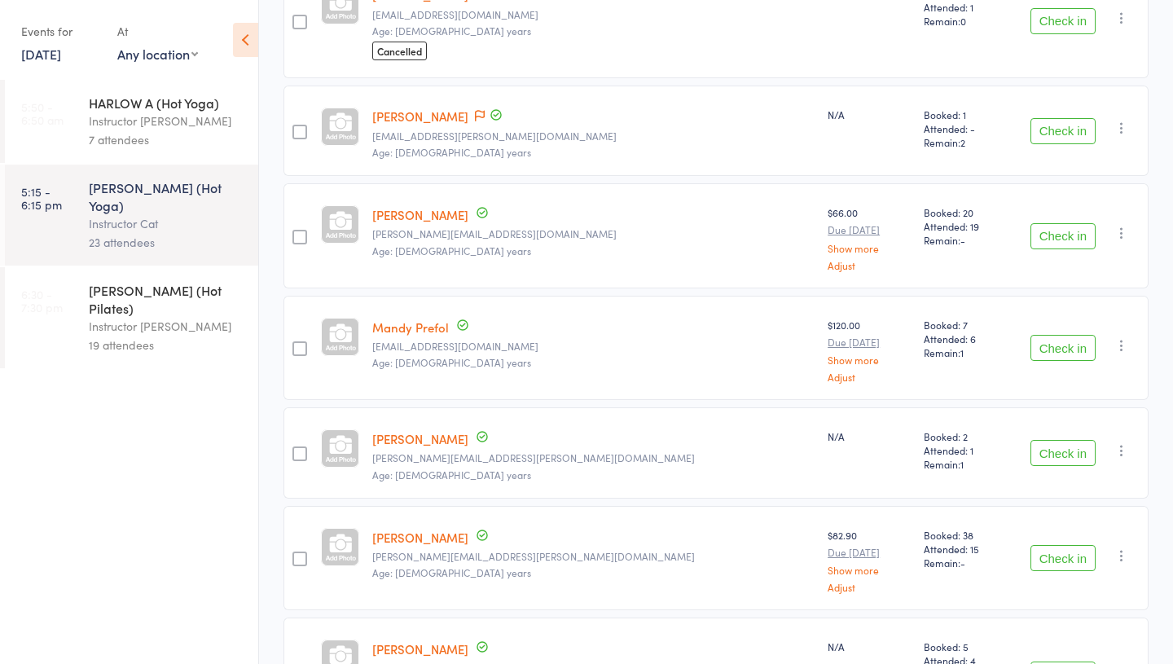
click at [1061, 133] on button "Check in" at bounding box center [1062, 131] width 65 height 26
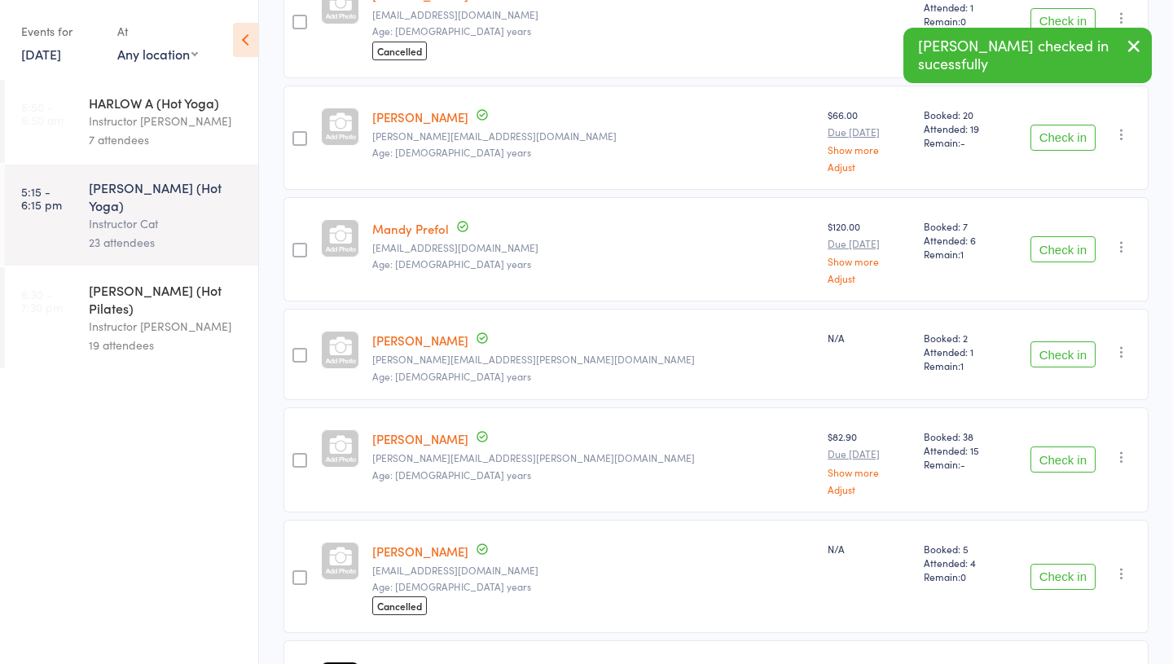
click at [197, 317] on div "Instructor [PERSON_NAME]" at bounding box center [167, 326] width 156 height 19
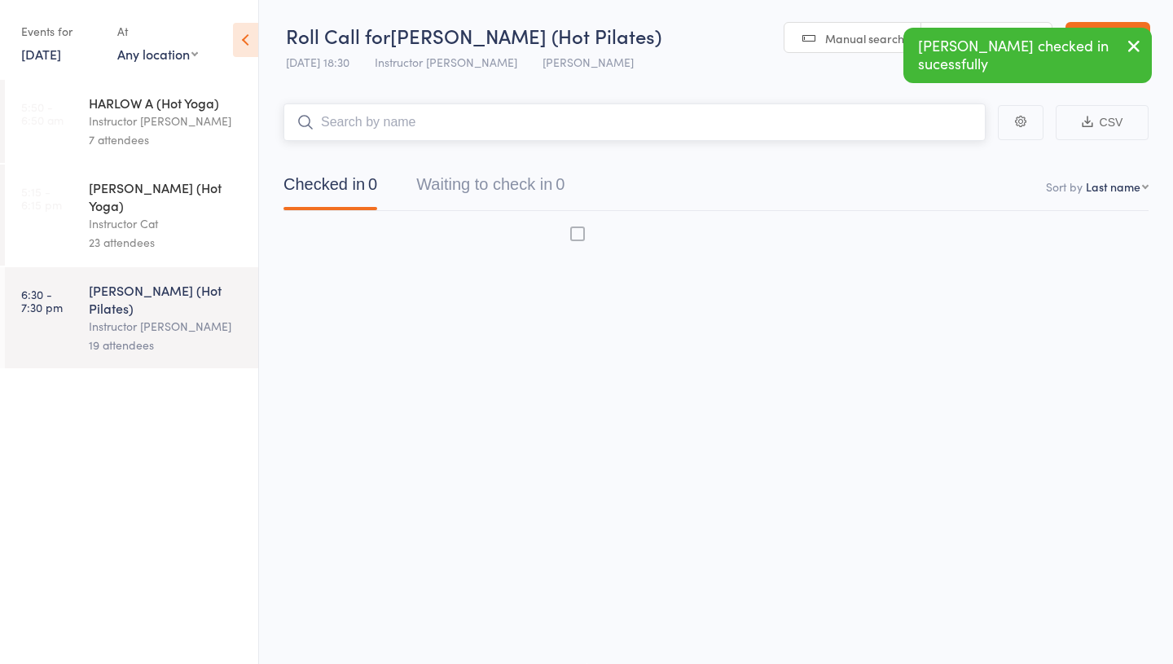
scroll to position [1, 0]
click at [143, 214] on div "Instructor Cat" at bounding box center [167, 223] width 156 height 19
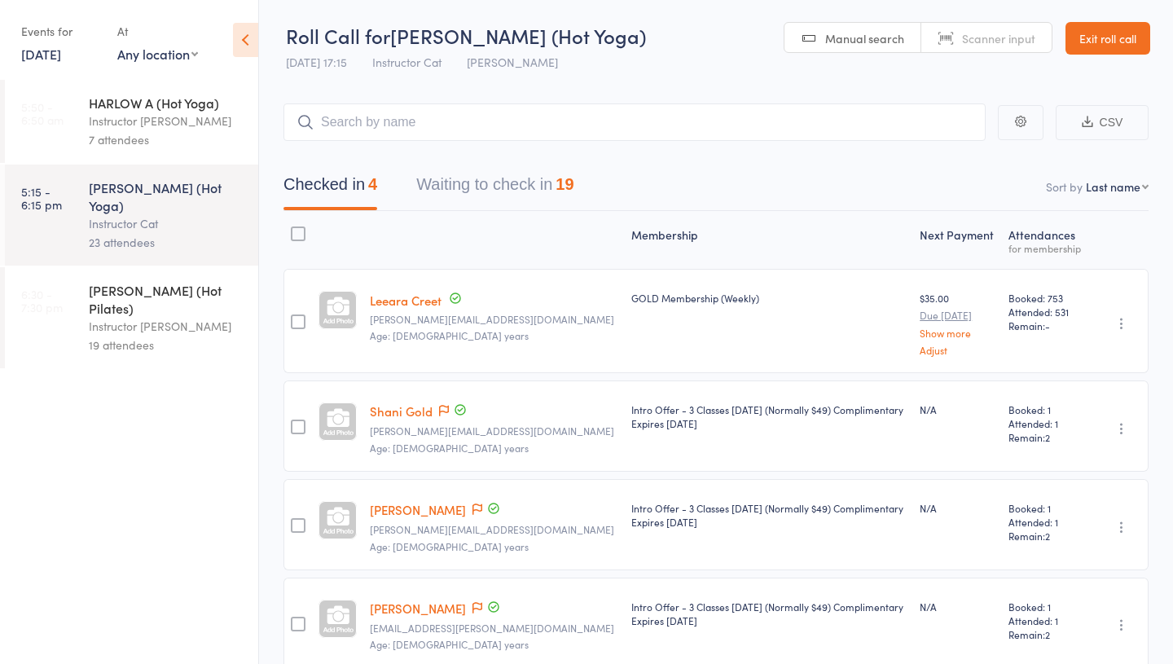
click at [135, 336] on div "19 attendees" at bounding box center [167, 345] width 156 height 19
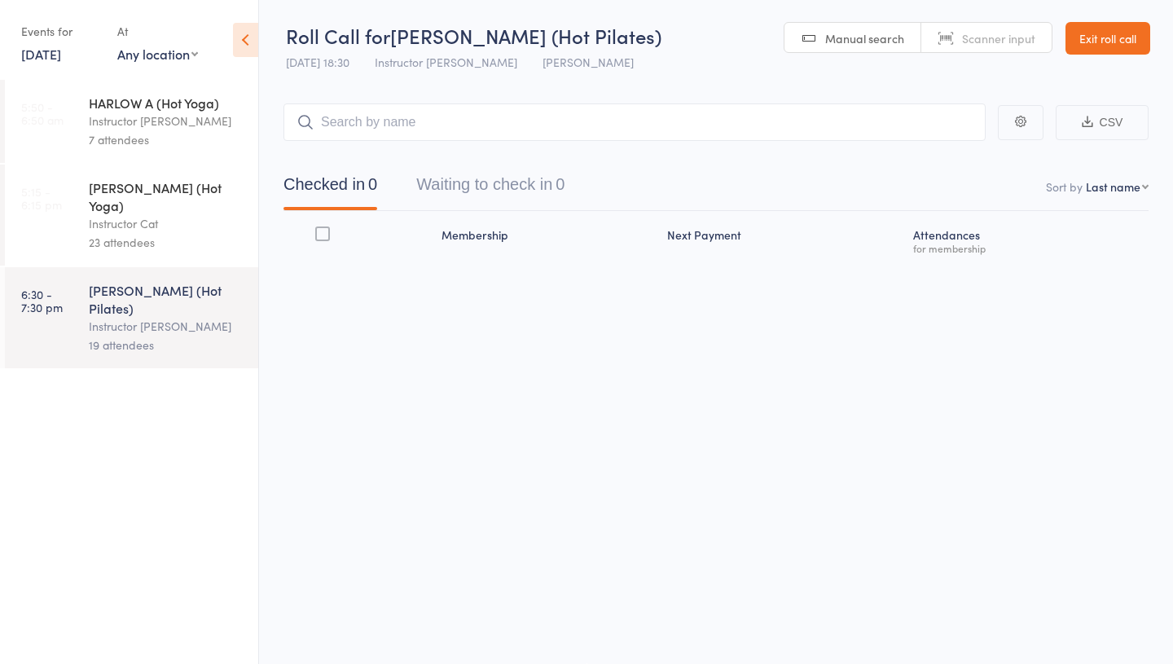
click at [135, 193] on div "[PERSON_NAME] (Hot Yoga)" at bounding box center [167, 196] width 156 height 36
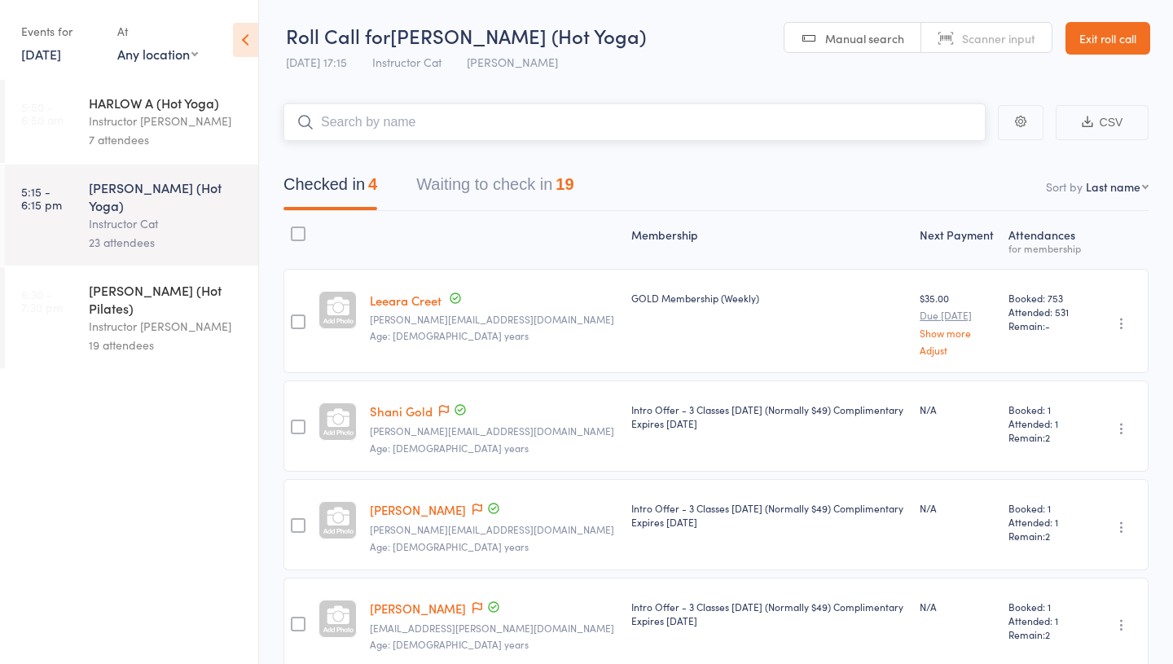
click at [483, 182] on button "Waiting to check in 19" at bounding box center [494, 188] width 157 height 43
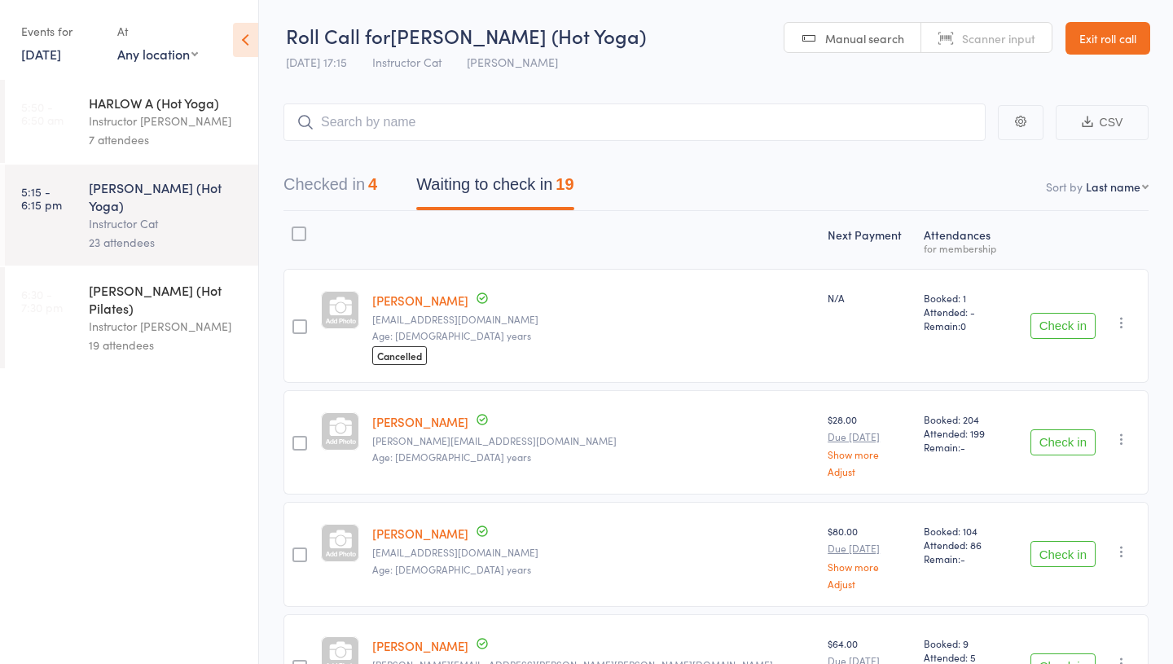
click at [420, 302] on link "[PERSON_NAME]" at bounding box center [420, 300] width 96 height 17
click at [1081, 42] on link "Exit roll call" at bounding box center [1107, 38] width 85 height 33
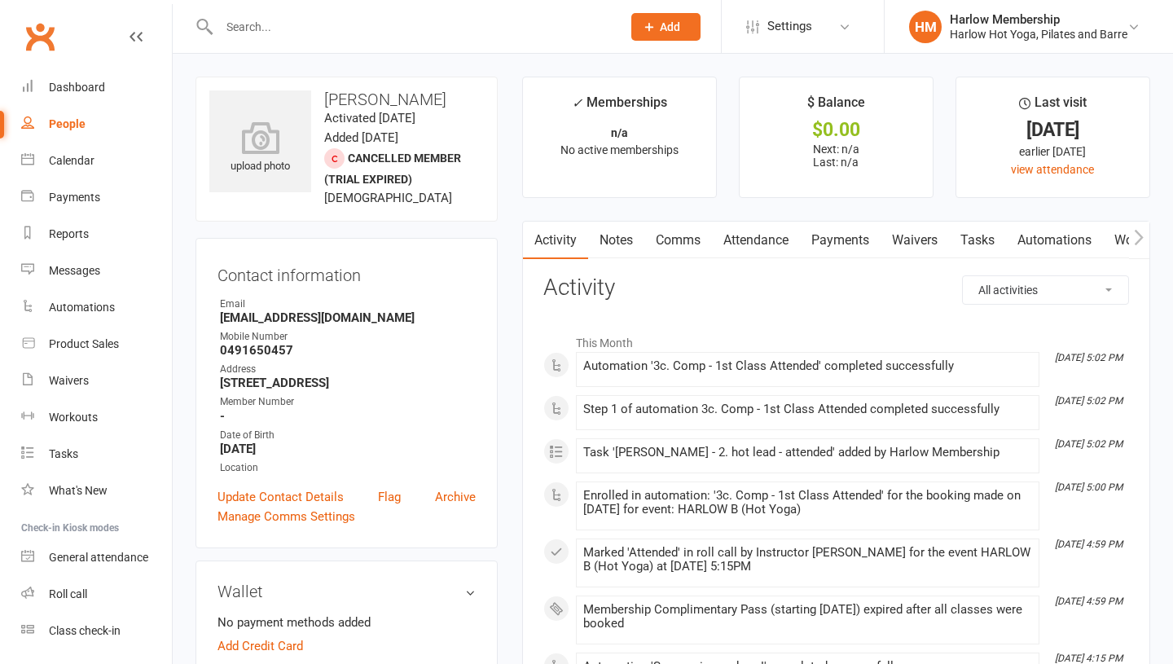
click at [635, 248] on link "Notes" at bounding box center [616, 240] width 56 height 37
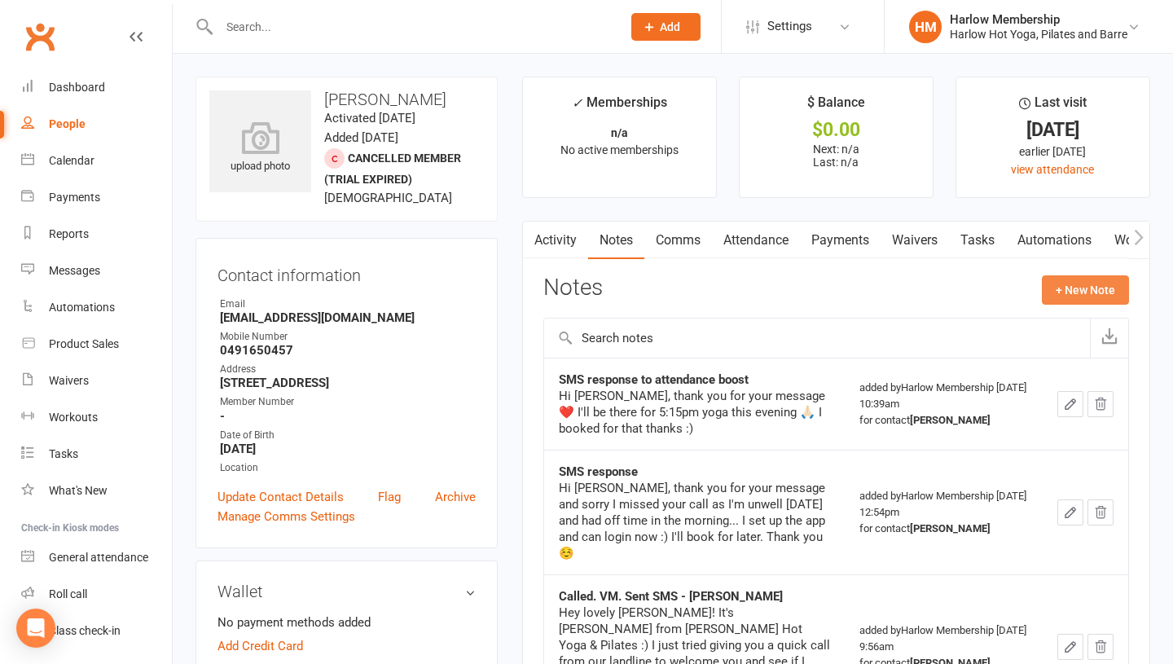
click at [1051, 292] on button "+ New Note" at bounding box center [1085, 289] width 87 height 29
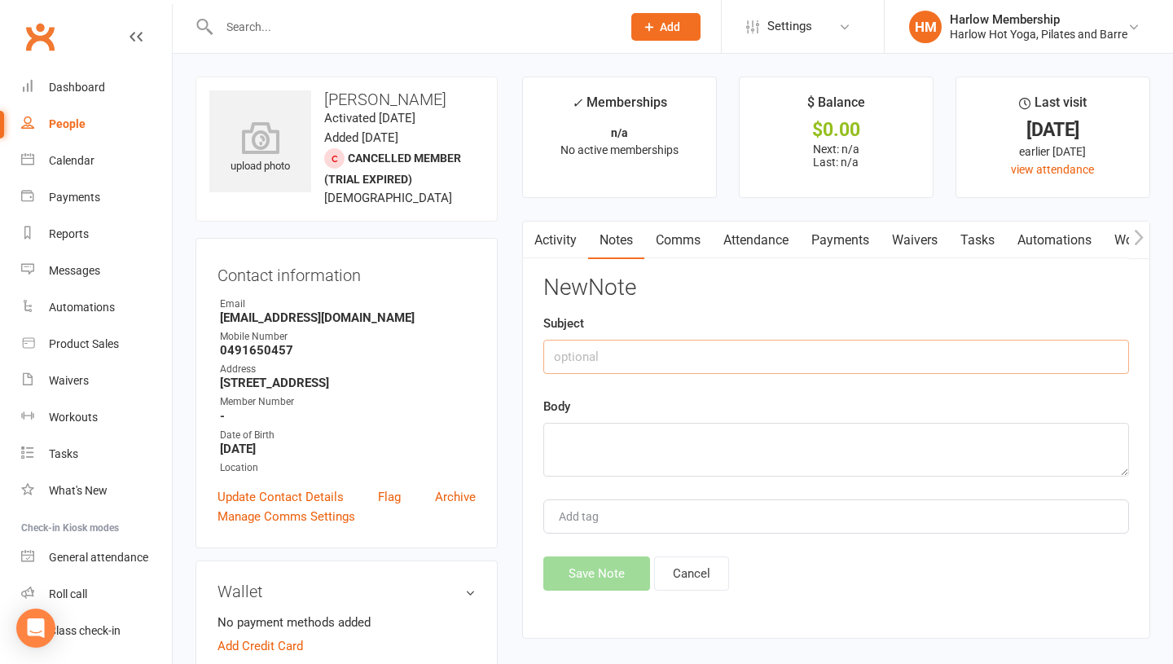
click at [558, 349] on input "text" at bounding box center [836, 357] width 586 height 34
click at [682, 566] on button "Cancel" at bounding box center [691, 573] width 75 height 34
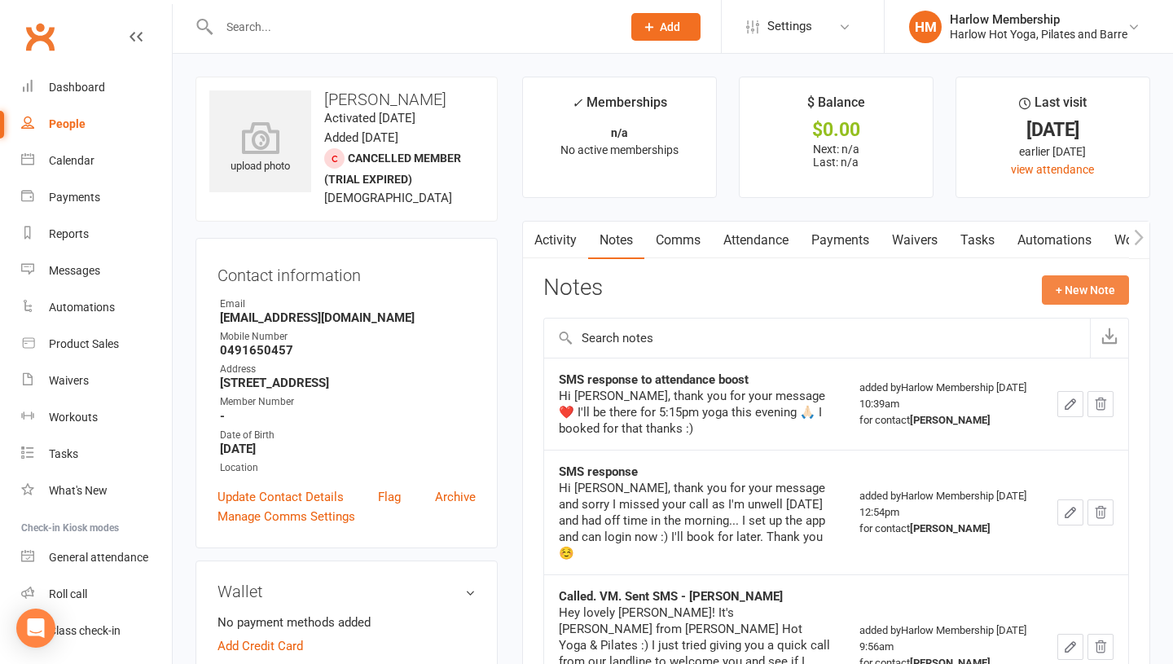
click at [1064, 296] on button "+ New Note" at bounding box center [1085, 289] width 87 height 29
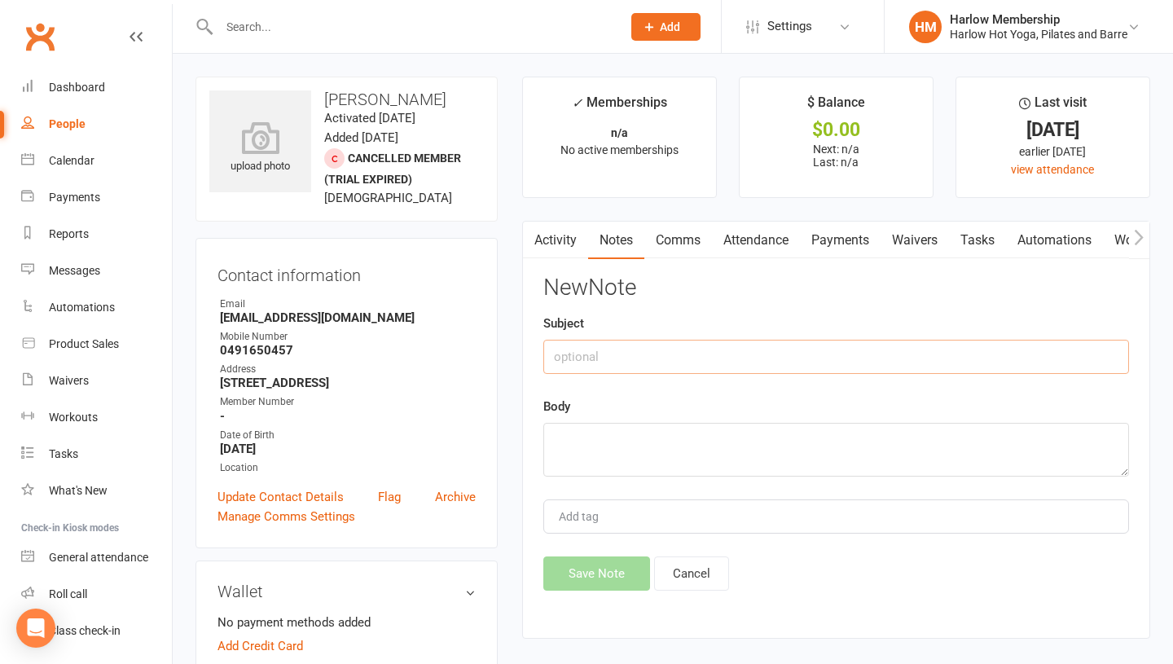
click at [687, 349] on input "text" at bounding box center [836, 357] width 586 height 34
click at [609, 362] on input "Yoga teacher trial" at bounding box center [836, 357] width 586 height 34
type input "Yoga teacher trial"
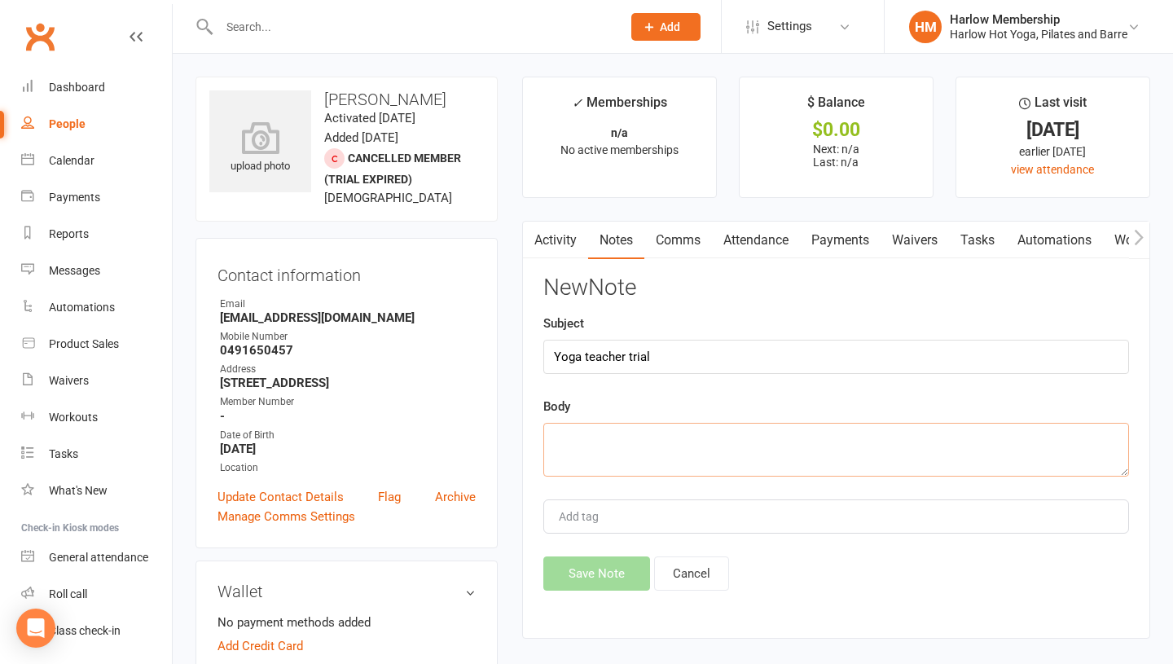
click at [593, 437] on textarea at bounding box center [836, 450] width 586 height 54
paste textarea "Yoga teacher trial"
type textarea "Yoga teacher trial"
click at [582, 586] on button "Save Note" at bounding box center [596, 573] width 107 height 34
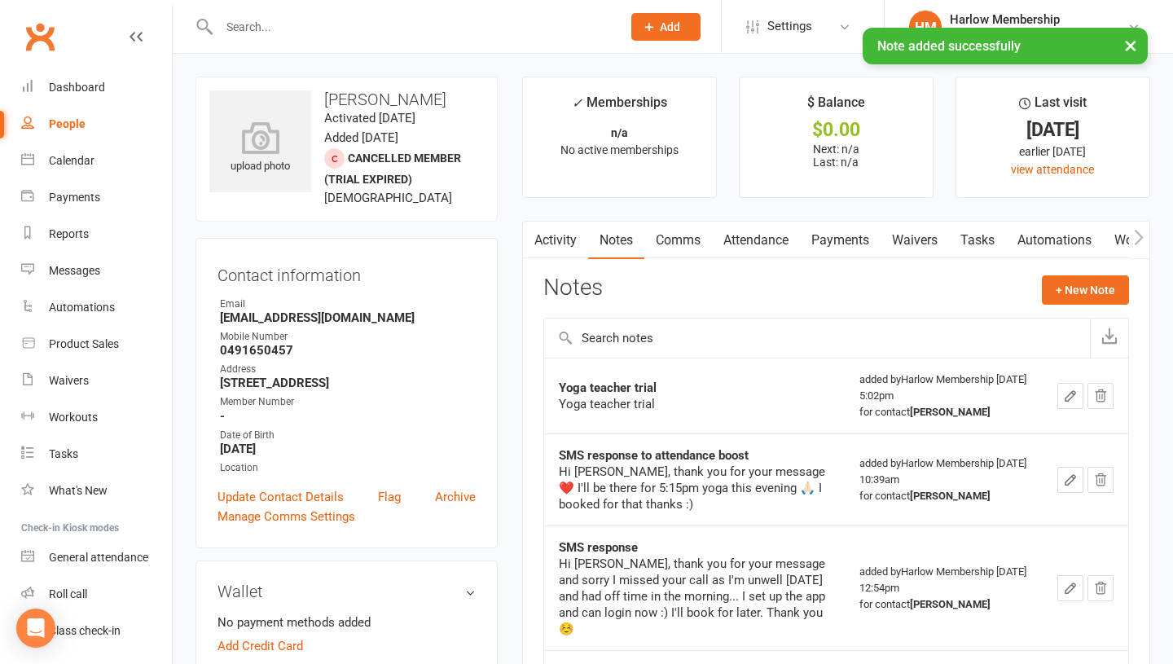
click at [998, 234] on link "Tasks" at bounding box center [977, 240] width 57 height 37
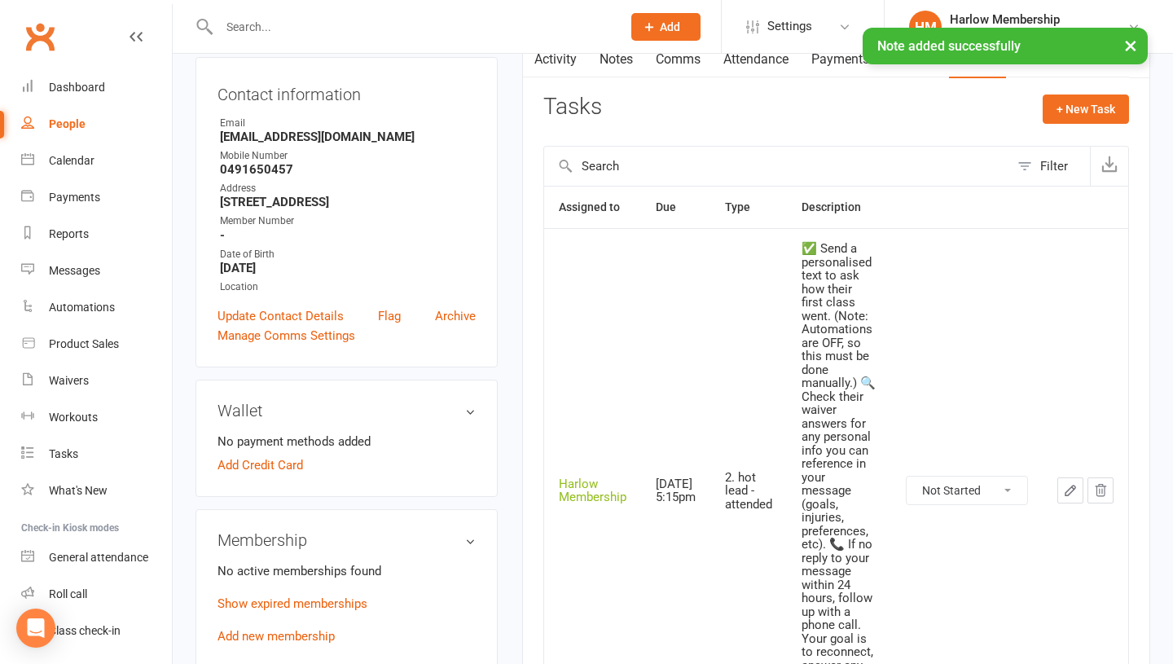
scroll to position [185, 0]
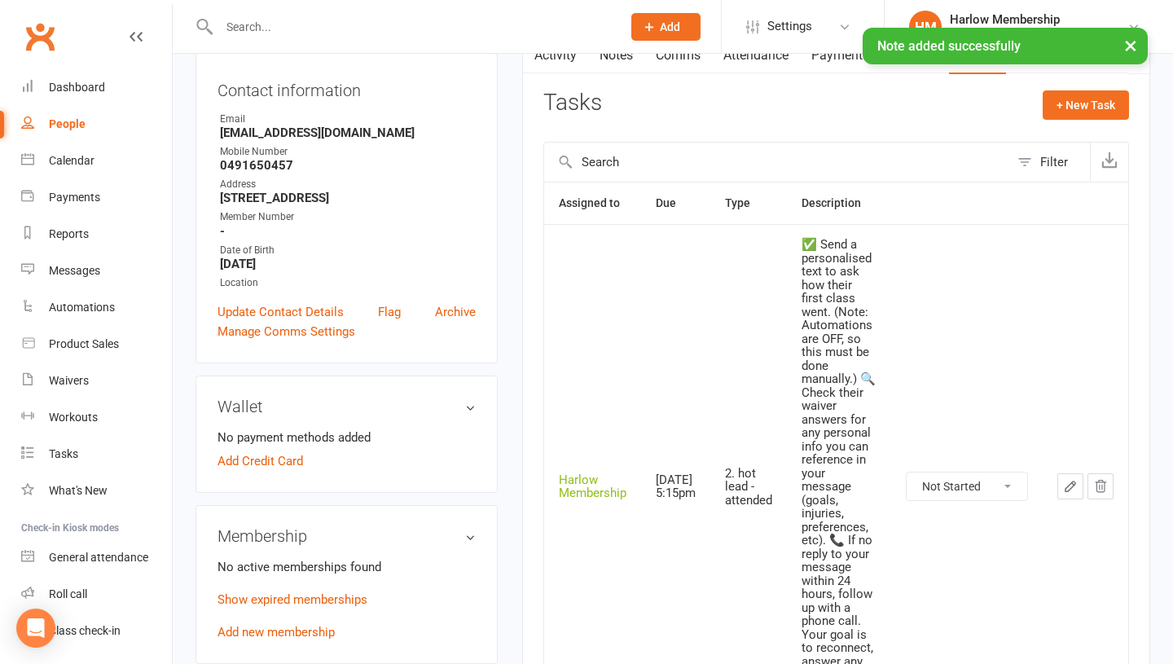
click at [951, 481] on select "Not Started In Progress Waiting Complete" at bounding box center [967, 486] width 121 height 28
select select "unstarted"
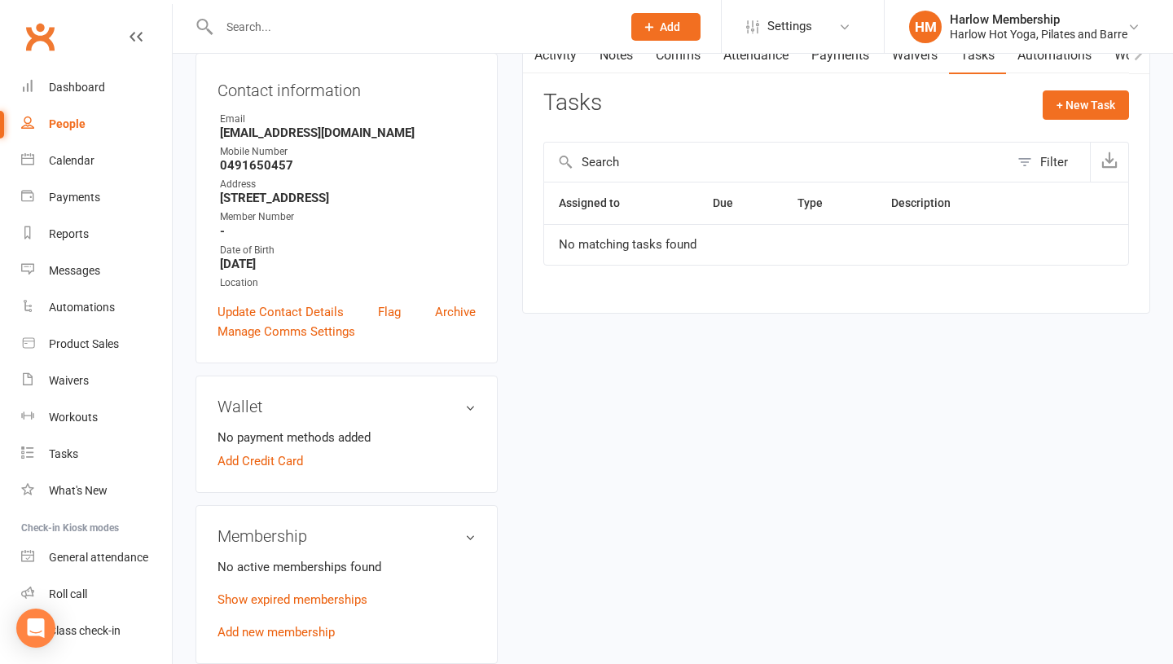
drag, startPoint x: 191, startPoint y: 2, endPoint x: 68, endPoint y: 7, distance: 123.1
click at [68, 7] on nav "Clubworx Dashboard People Calendar Payments Reports Messages Automations Produc…" at bounding box center [86, 336] width 173 height 664
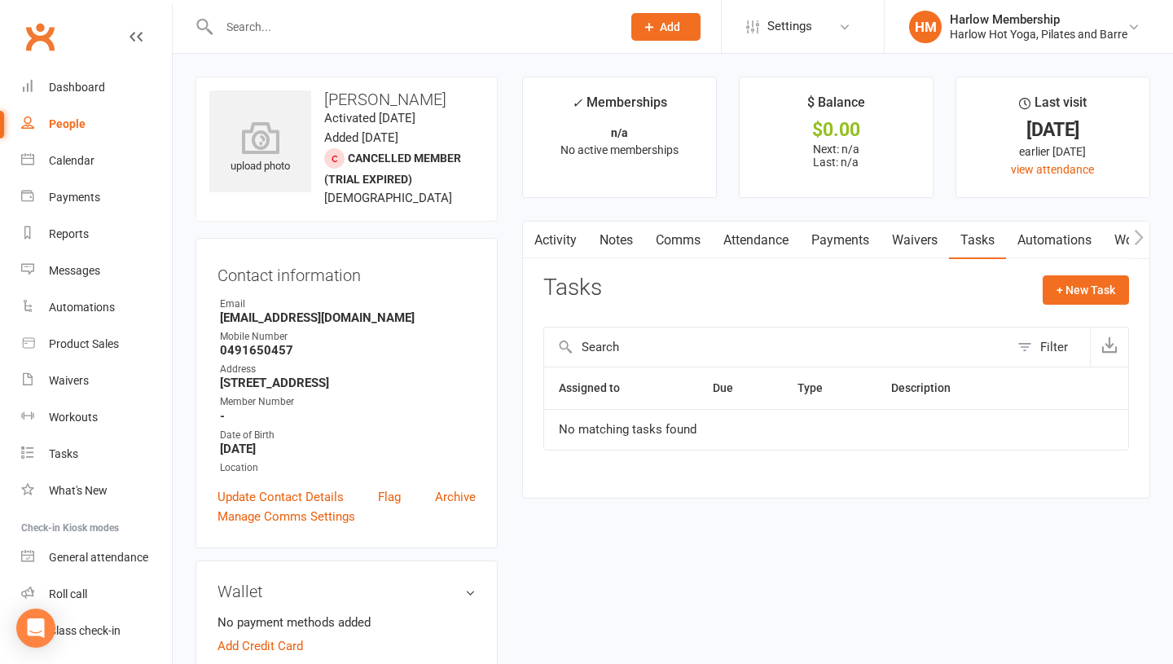
click at [622, 204] on main "✓ Memberships n/a No active memberships $ Balance $0.00 Next: n/a Last: n/a Las…" at bounding box center [836, 296] width 652 height 438
click at [617, 227] on link "Notes" at bounding box center [616, 240] width 56 height 37
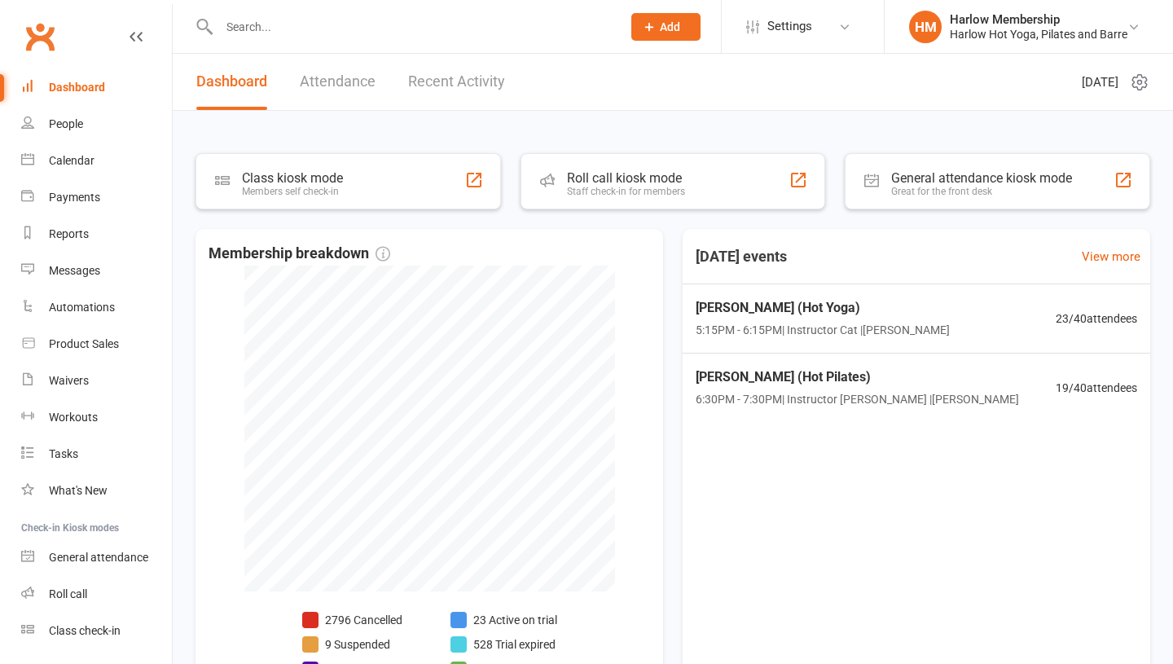
scroll to position [46, 0]
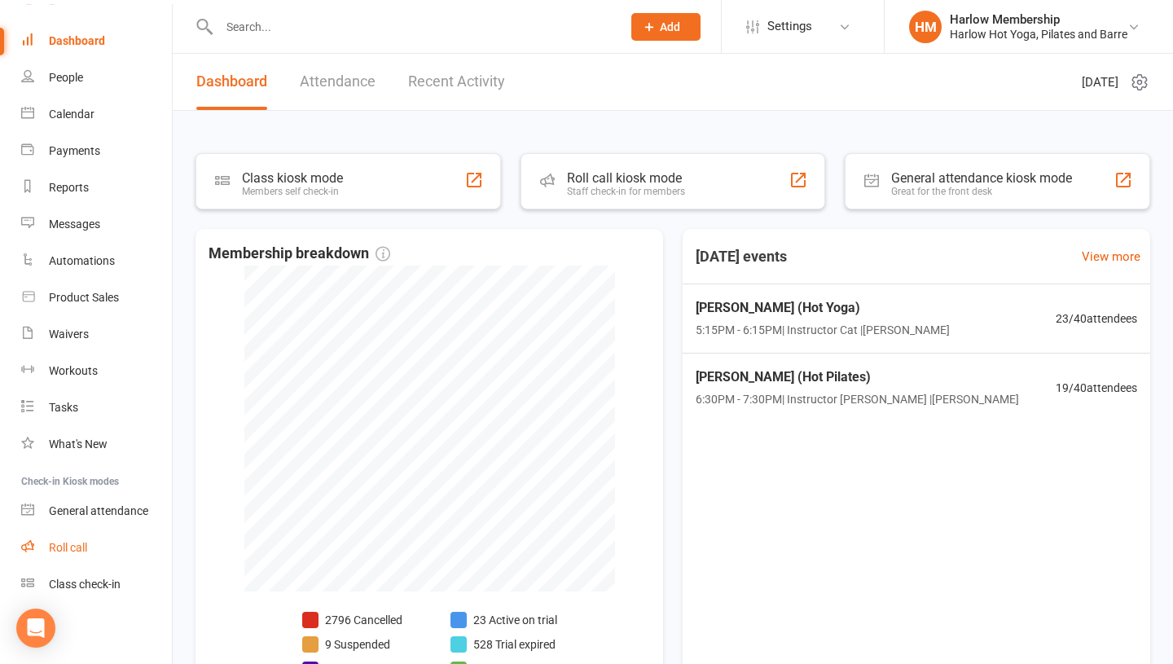
click at [60, 552] on div "Roll call" at bounding box center [68, 547] width 38 height 13
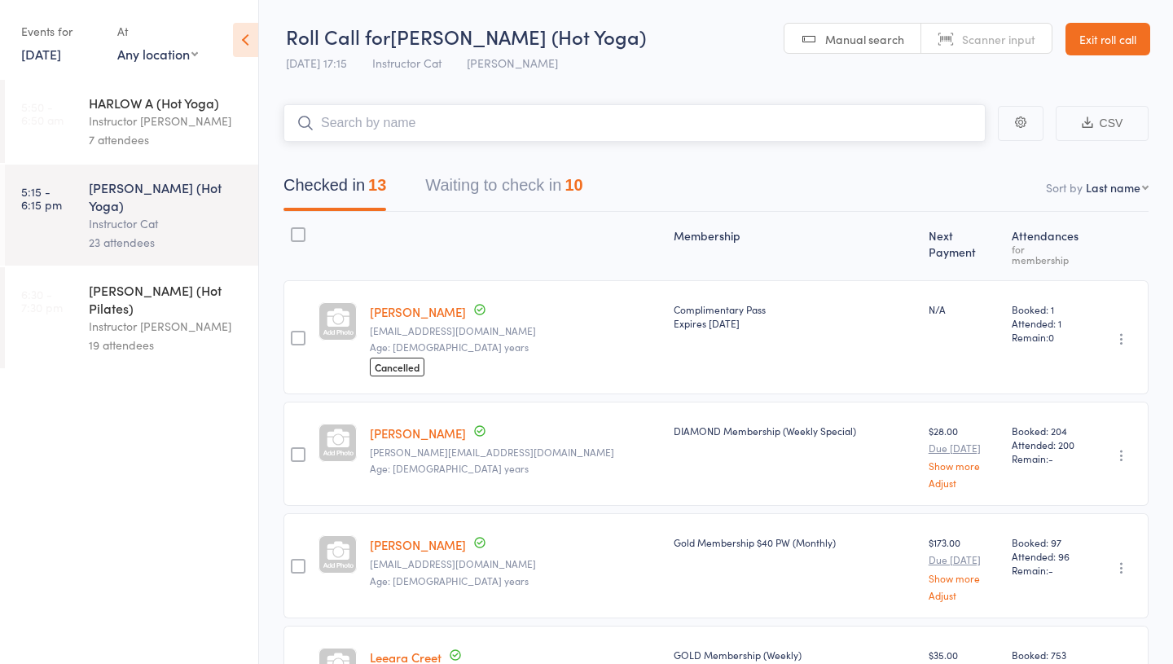
click at [506, 168] on button "Waiting to check in 10" at bounding box center [503, 189] width 157 height 43
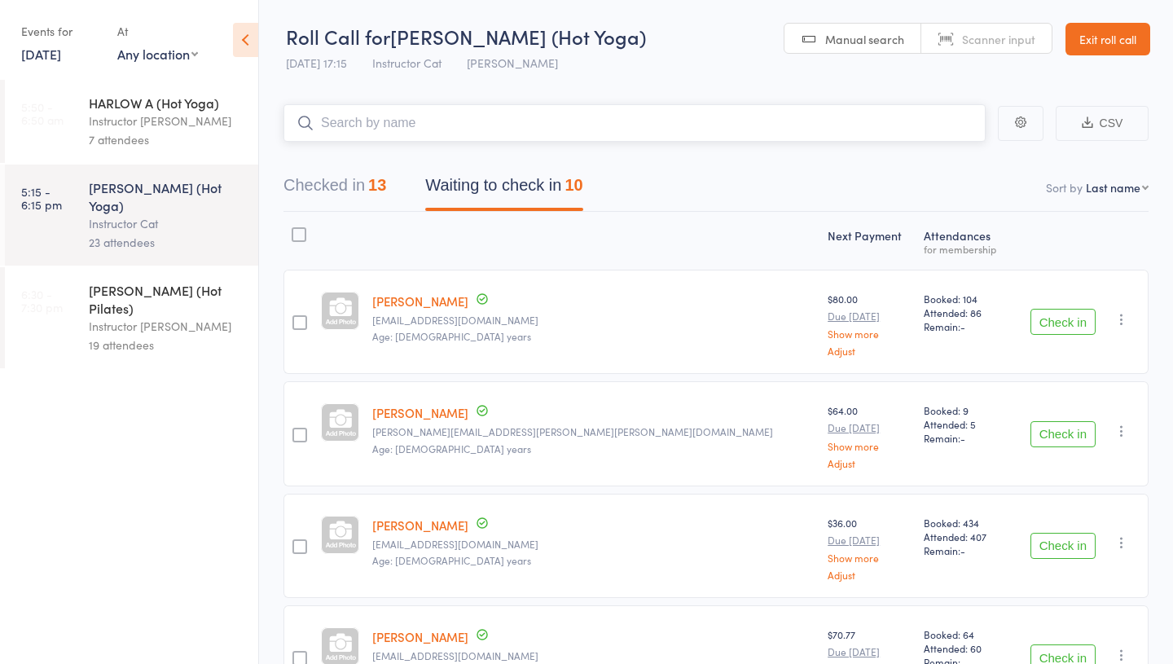
click at [354, 176] on button "Checked in 13" at bounding box center [334, 189] width 103 height 43
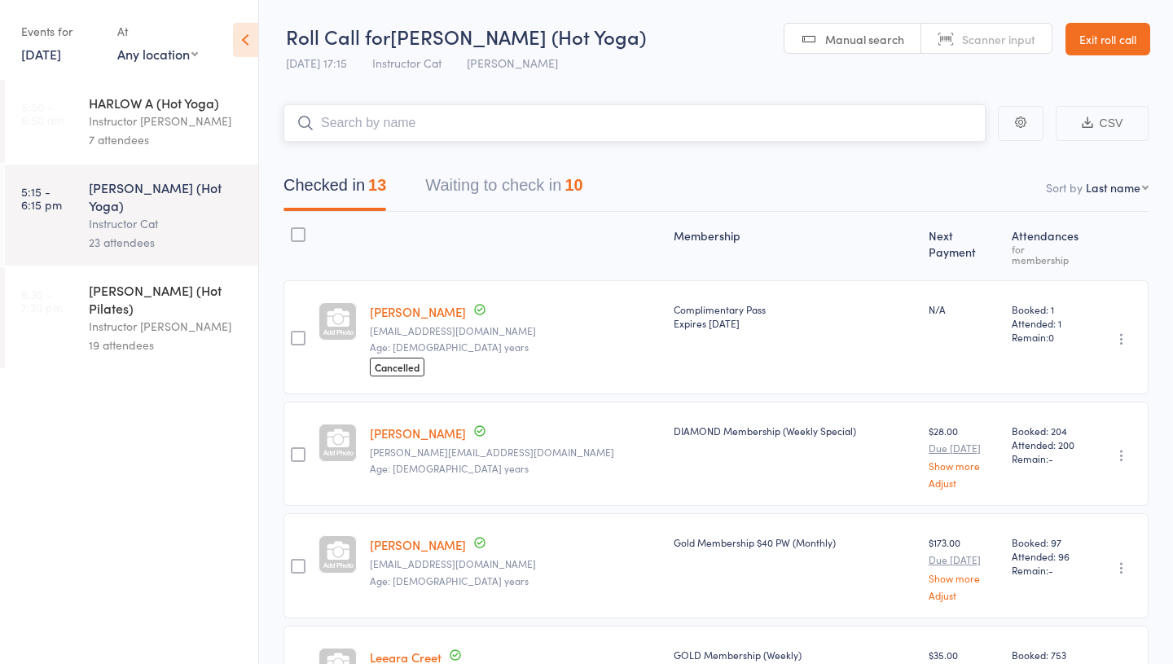
click at [464, 195] on button "Waiting to check in 10" at bounding box center [503, 189] width 157 height 43
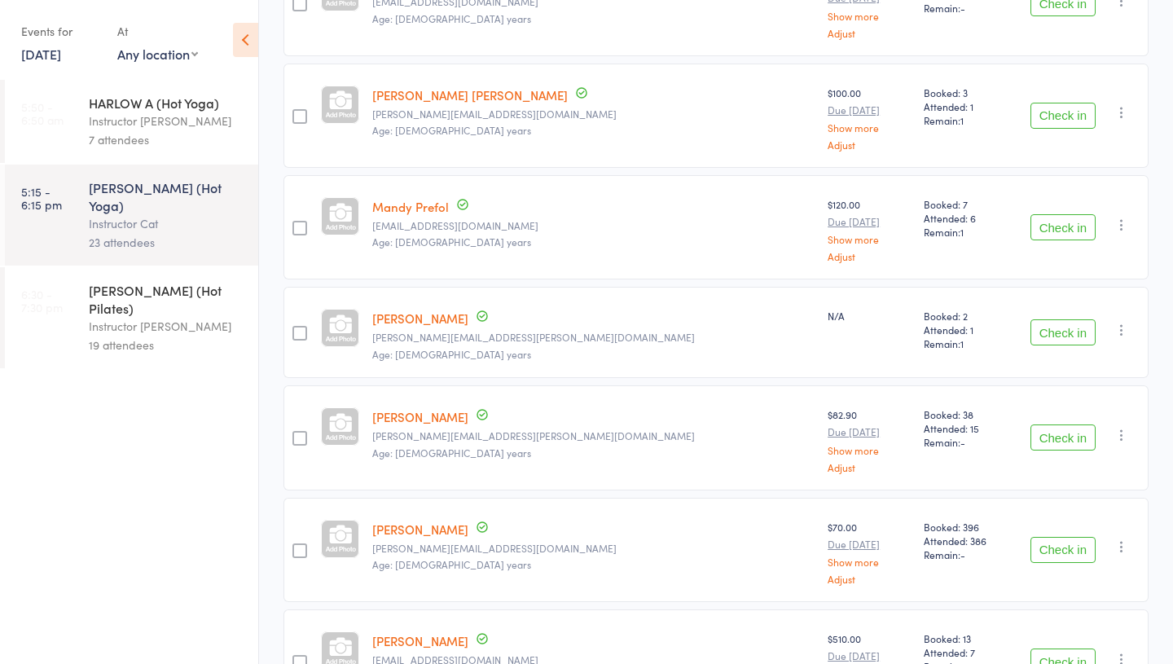
scroll to position [653, 0]
click at [440, 323] on link "Courtney Raabe" at bounding box center [420, 318] width 96 height 17
click at [1043, 337] on button "Check in" at bounding box center [1062, 333] width 65 height 26
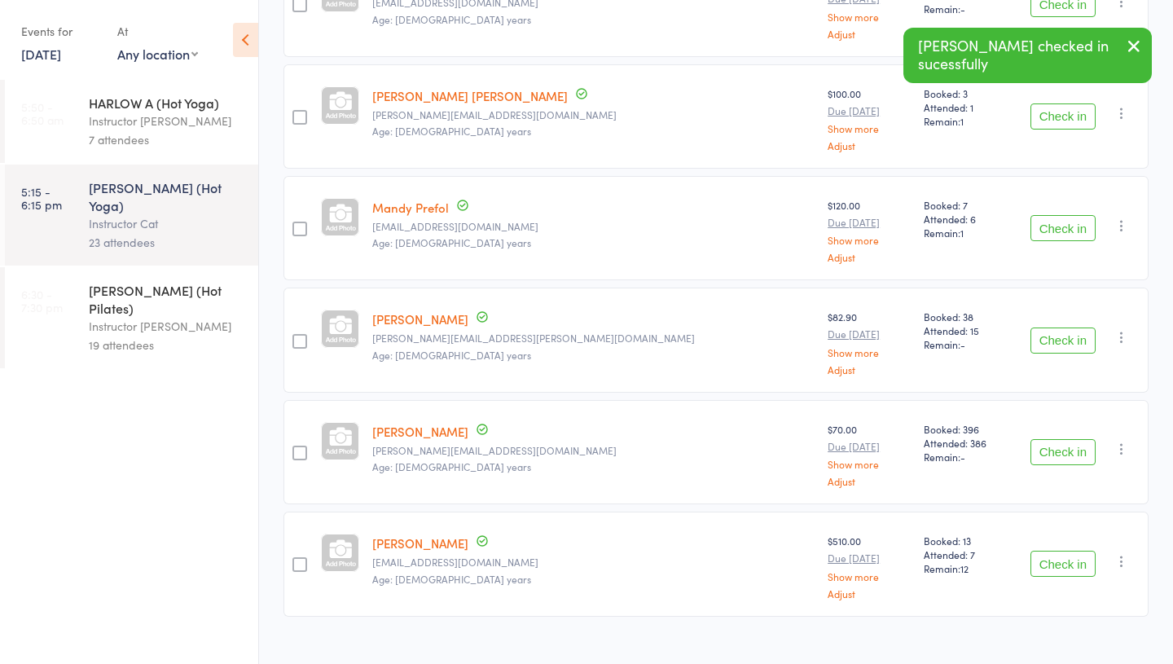
scroll to position [0, 0]
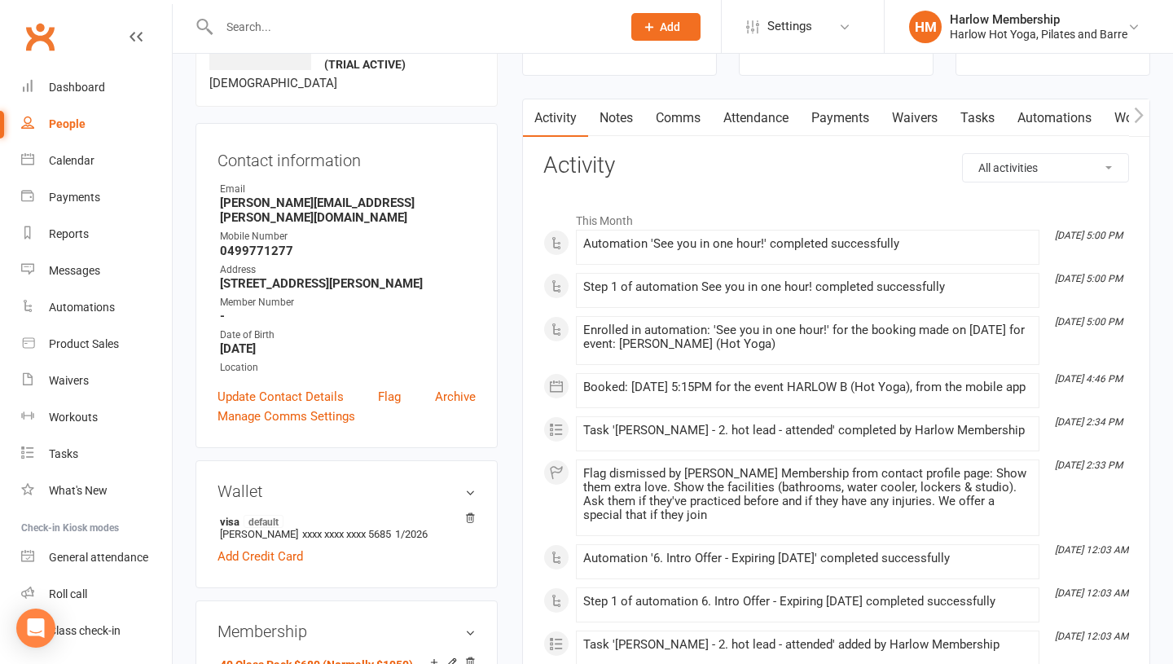
scroll to position [116, 0]
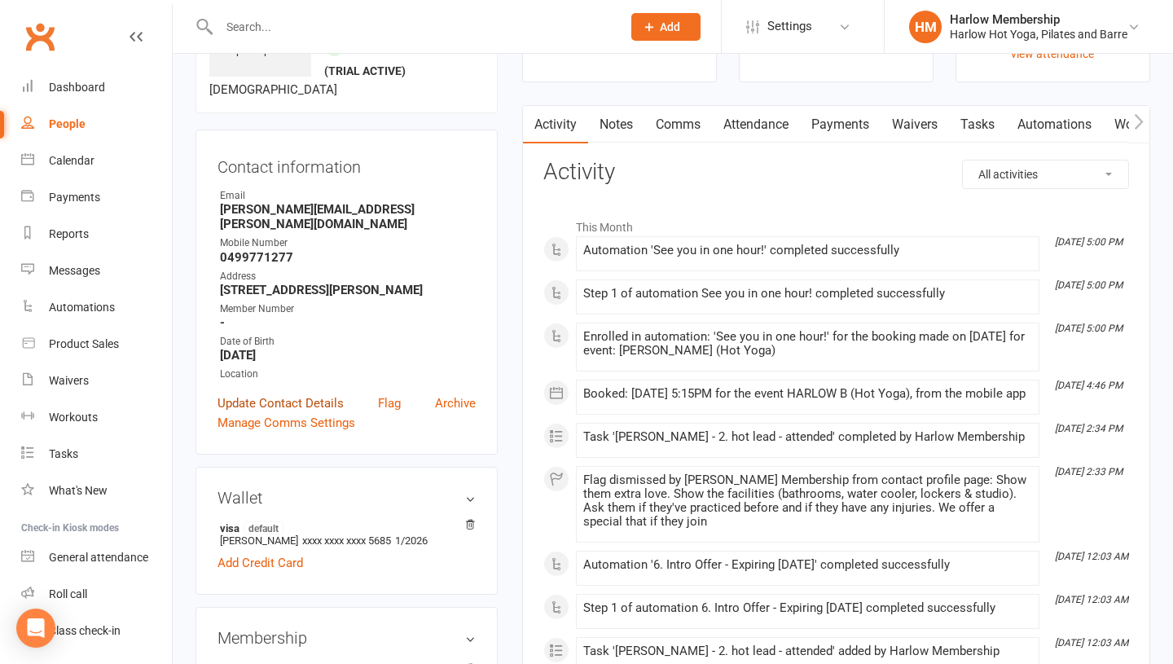
click at [283, 397] on link "Update Contact Details" at bounding box center [280, 403] width 126 height 20
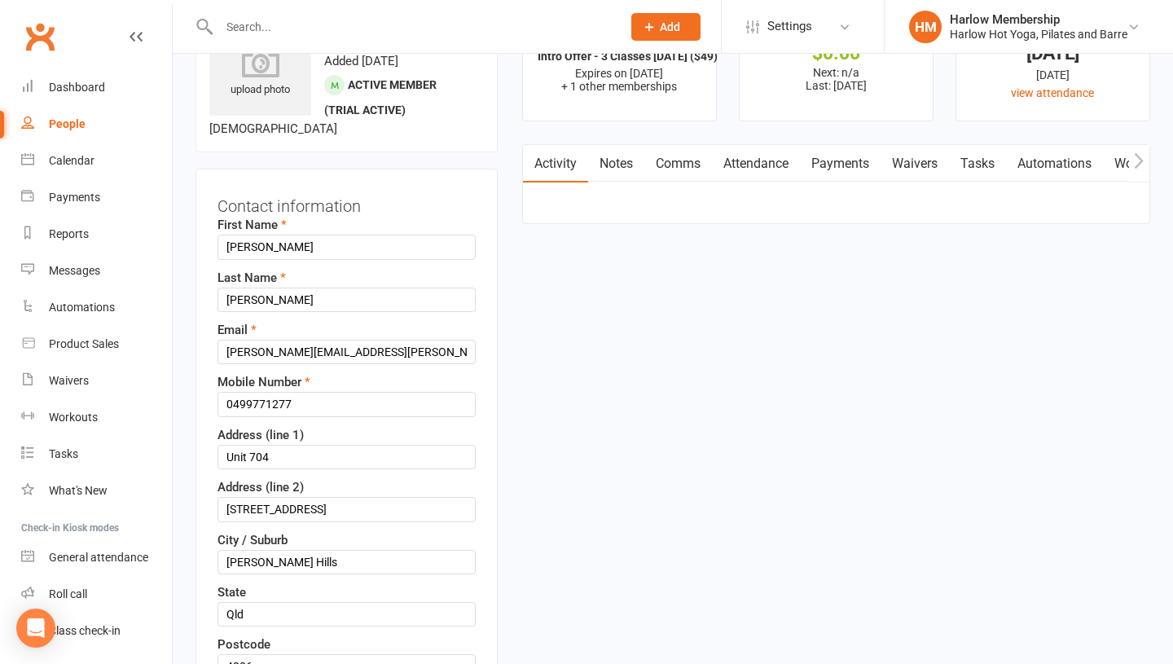
scroll to position [266, 0]
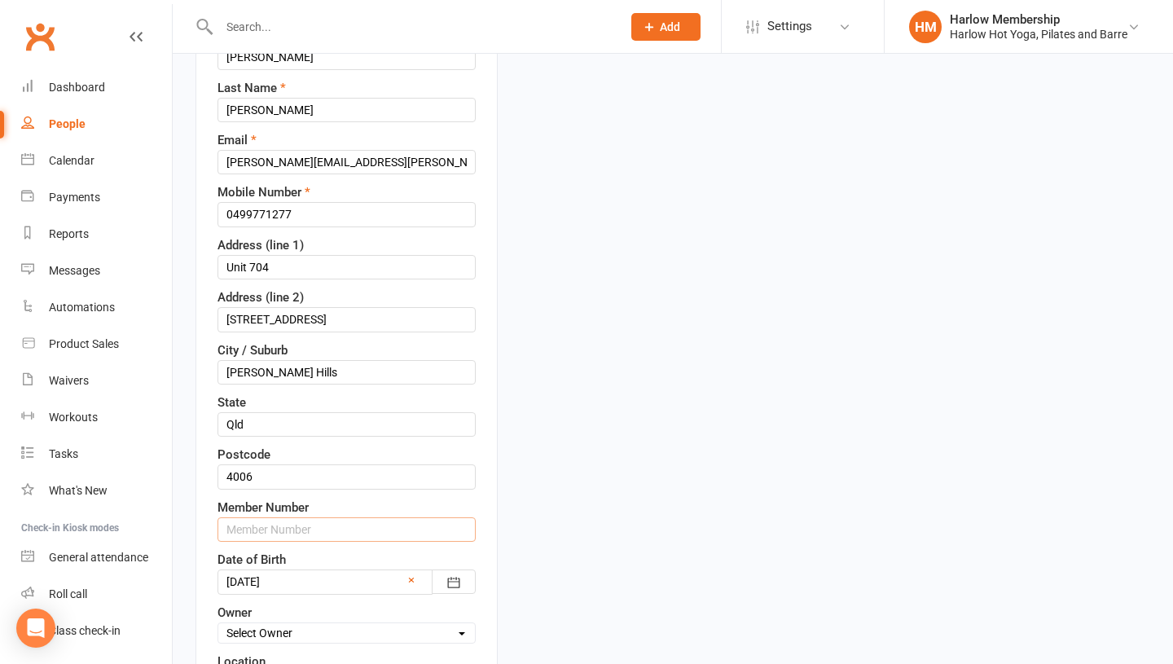
click at [248, 530] on input "text" at bounding box center [346, 529] width 258 height 24
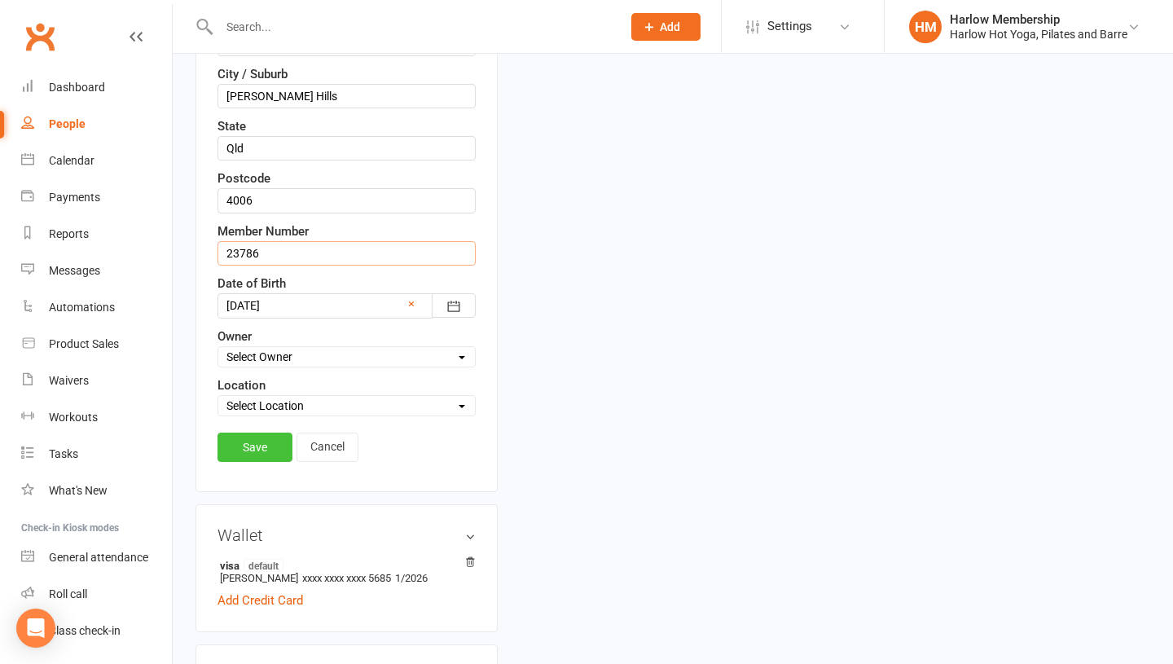
type input "23786"
click at [259, 445] on link "Save" at bounding box center [254, 447] width 75 height 29
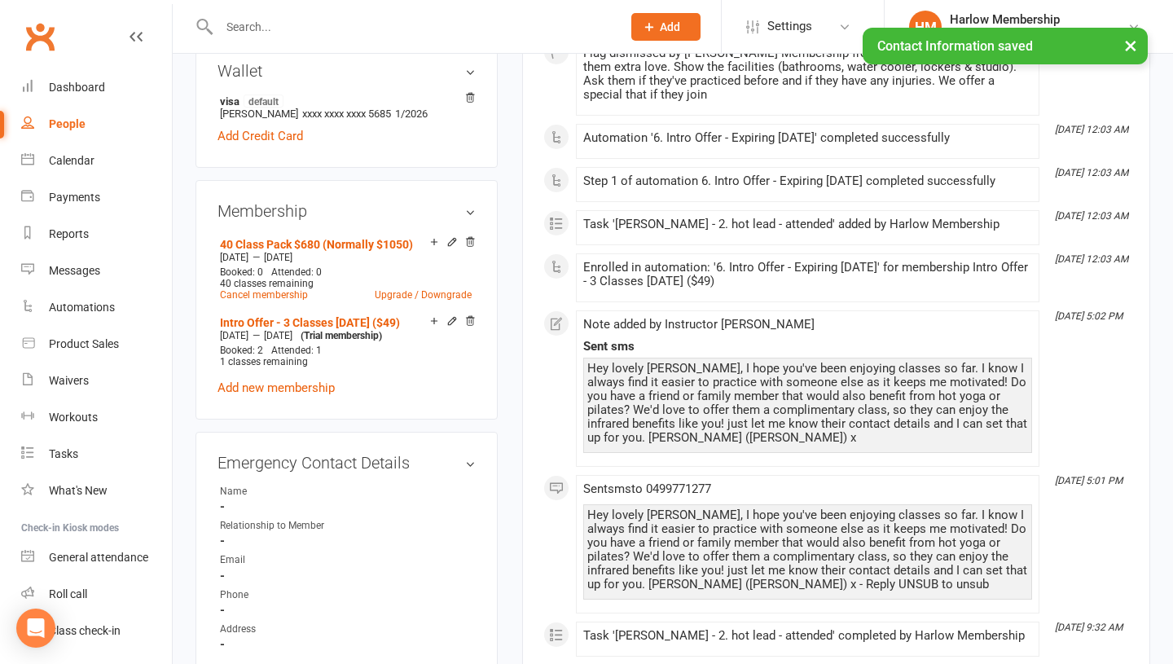
scroll to position [0, 0]
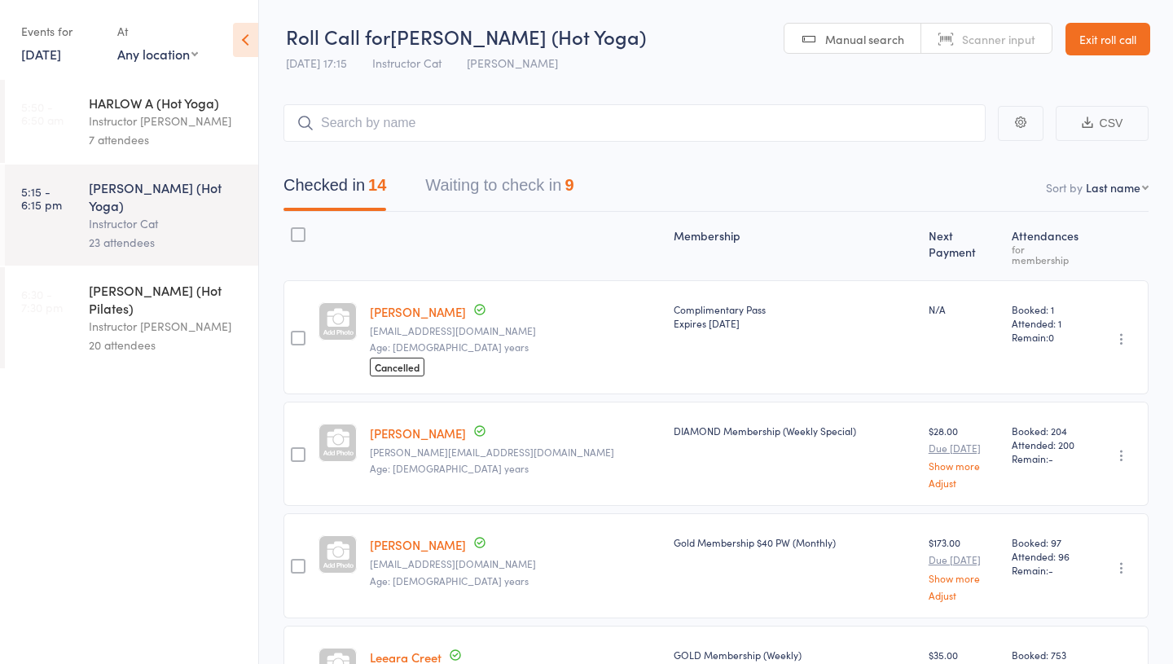
click at [512, 187] on button "Waiting to check in 9" at bounding box center [499, 189] width 148 height 43
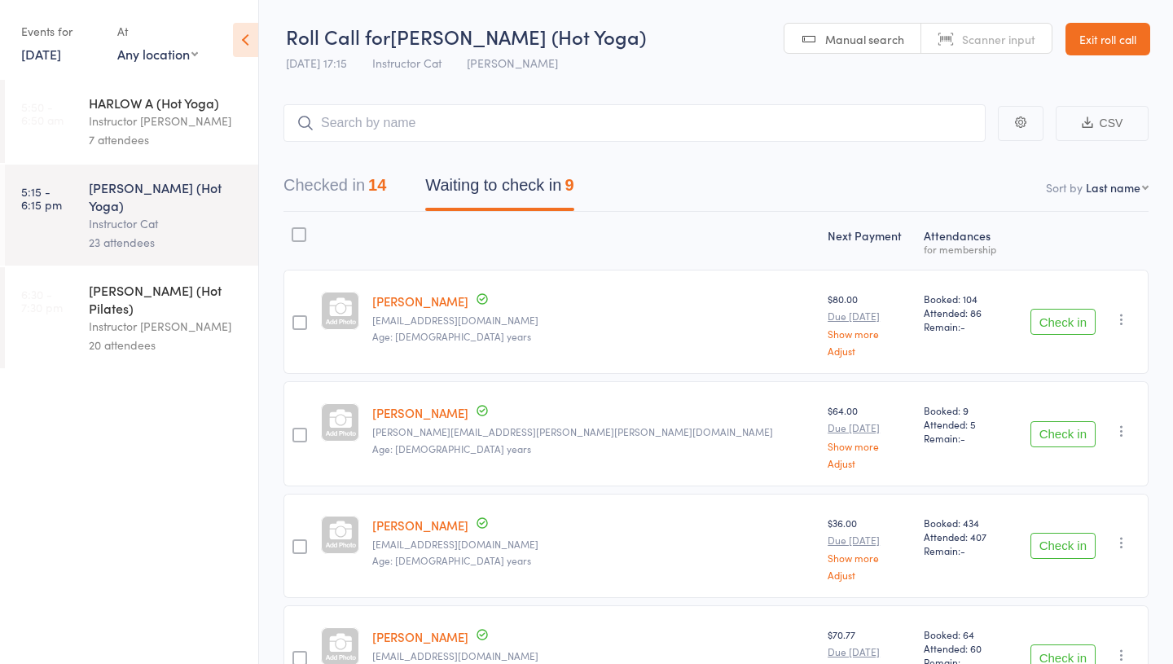
click at [130, 317] on div "Instructor [PERSON_NAME]" at bounding box center [167, 326] width 156 height 19
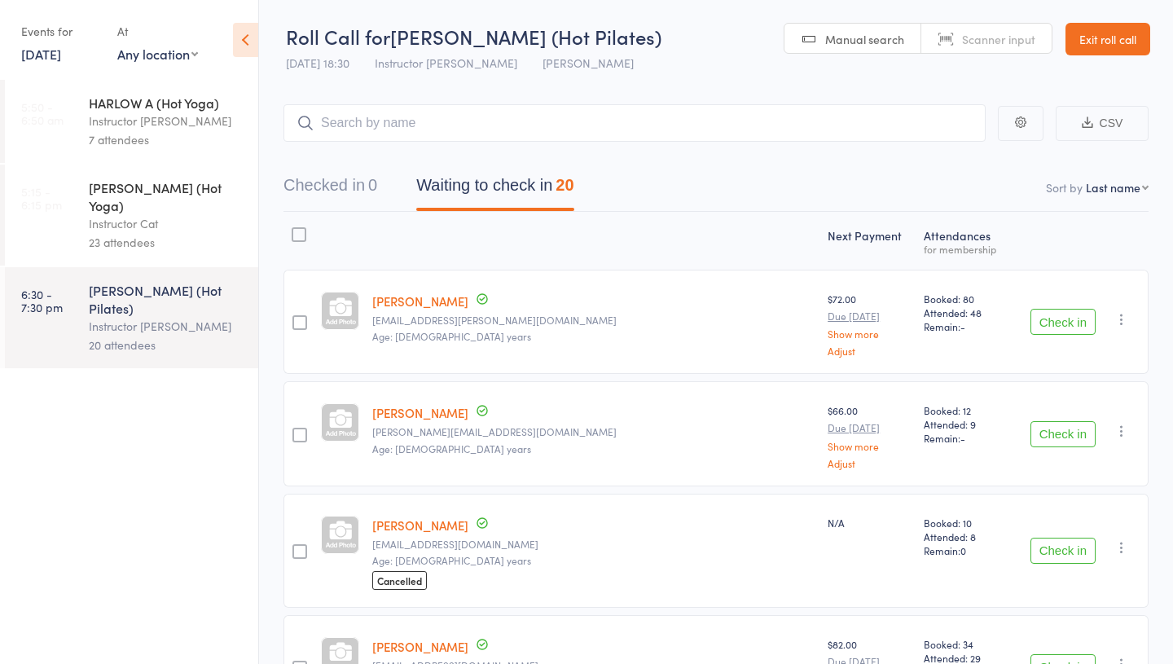
click at [186, 214] on div "Instructor Cat" at bounding box center [167, 223] width 156 height 19
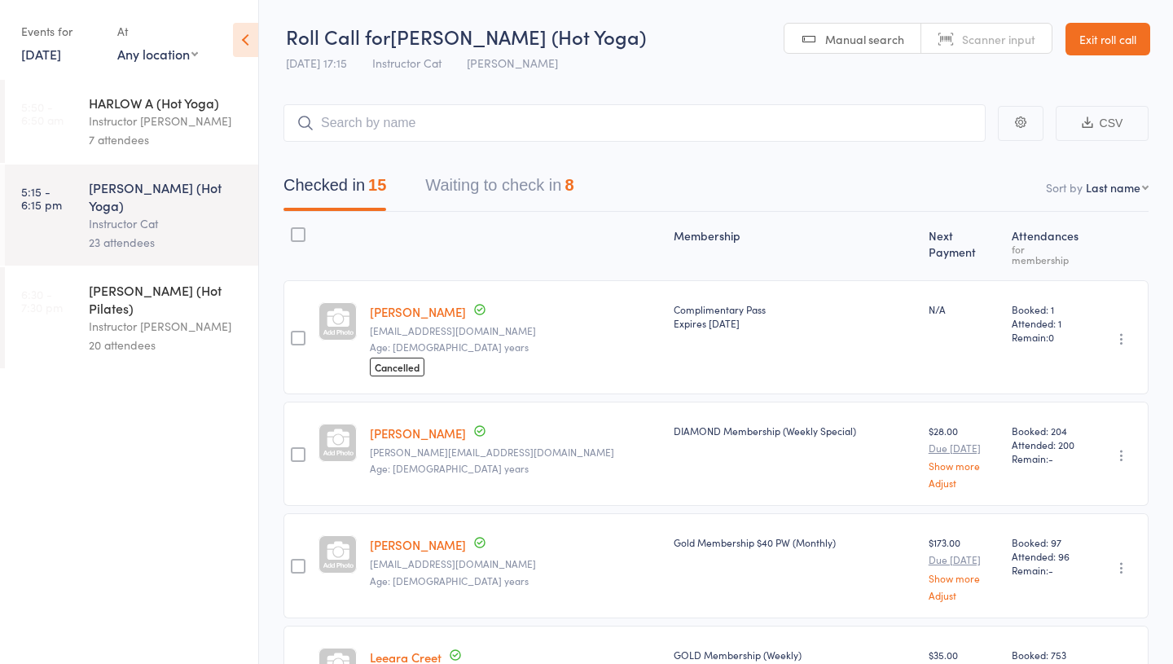
click at [405, 303] on link "[PERSON_NAME]" at bounding box center [418, 311] width 96 height 17
click at [1104, 38] on link "Exit roll call" at bounding box center [1107, 39] width 85 height 33
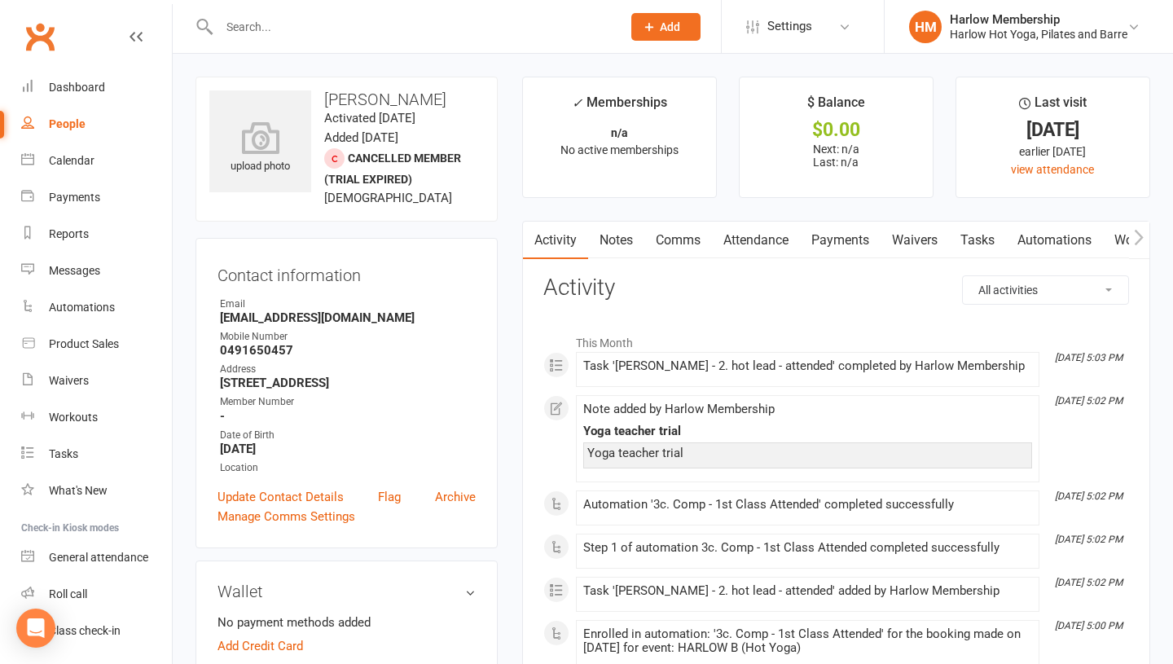
click at [977, 242] on link "Tasks" at bounding box center [977, 240] width 57 height 37
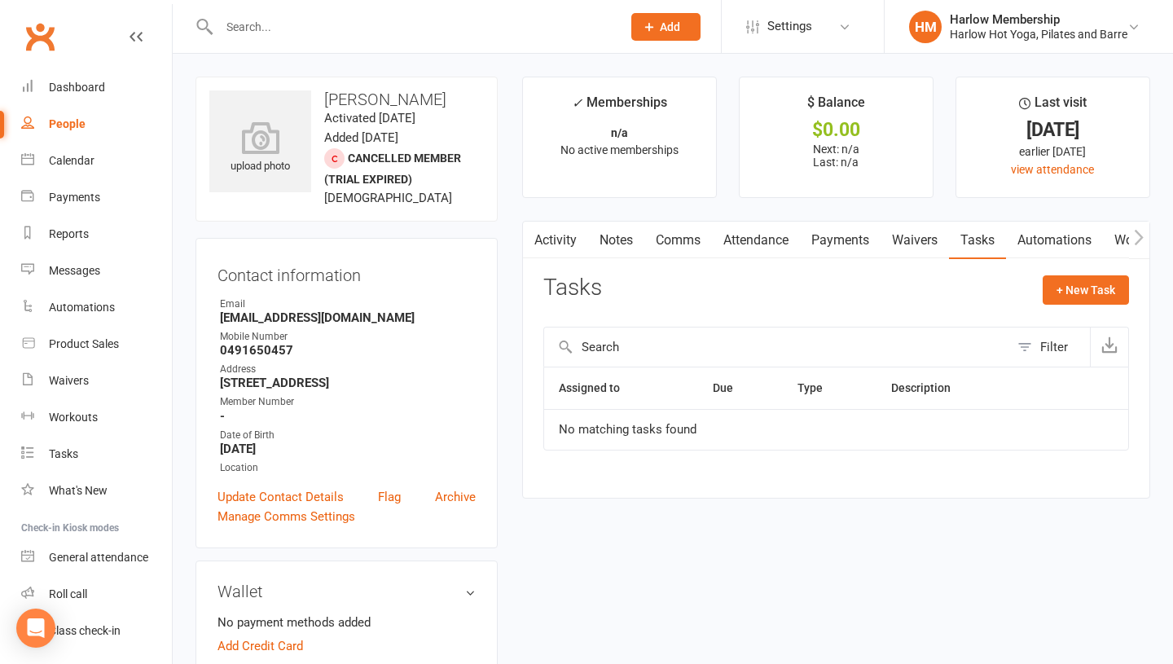
click at [599, 239] on link "Notes" at bounding box center [616, 240] width 56 height 37
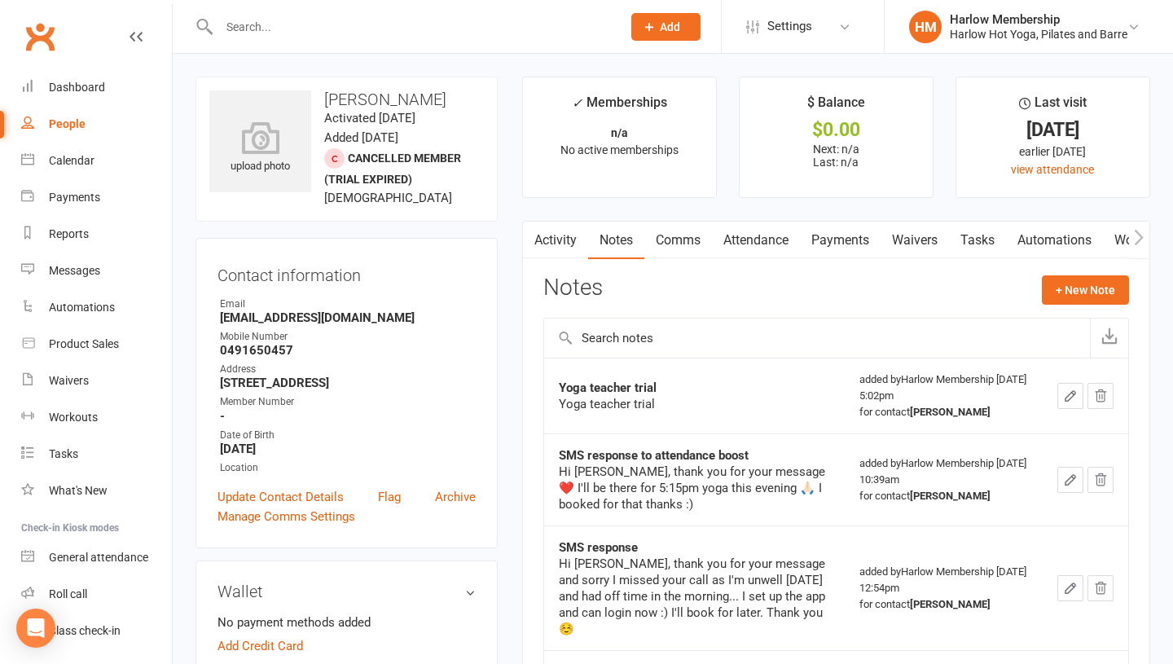
click at [1064, 394] on icon "button" at bounding box center [1070, 396] width 15 height 15
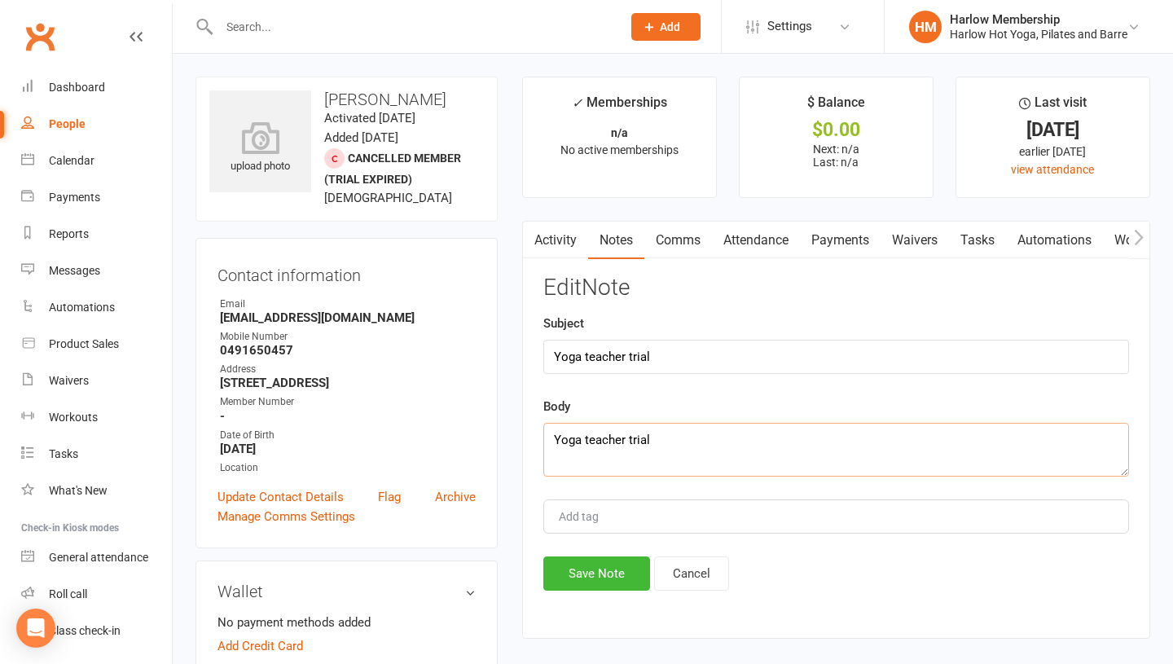
click at [709, 430] on textarea "Yoga teacher trial" at bounding box center [836, 450] width 586 height 54
type textarea "Yoga teacher trial - was sent wrong complimentary pass!"
click at [621, 564] on button "Save Note" at bounding box center [596, 573] width 107 height 34
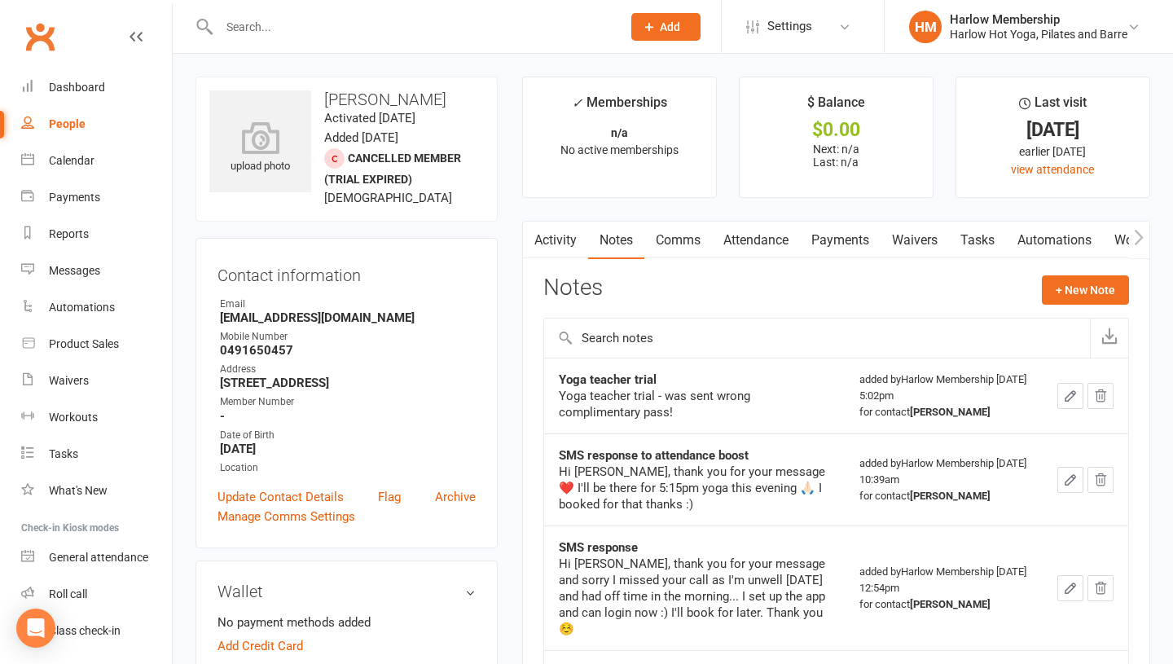
click at [1067, 390] on icon "button" at bounding box center [1070, 396] width 15 height 15
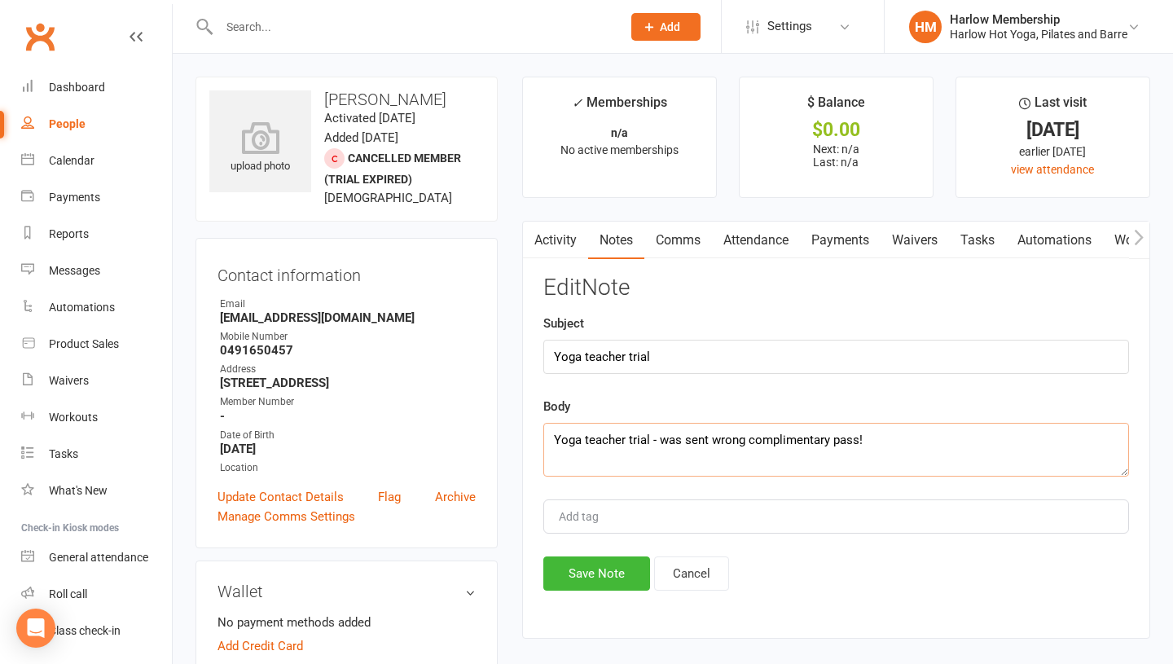
click at [856, 446] on textarea "Yoga teacher trial - was sent wrong complimentary pass!" at bounding box center [836, 450] width 586 height 54
type textarea "Yoga teacher trial - was sent wrong complimentary pass waiver!"
click at [582, 585] on button "Save Note" at bounding box center [596, 573] width 107 height 34
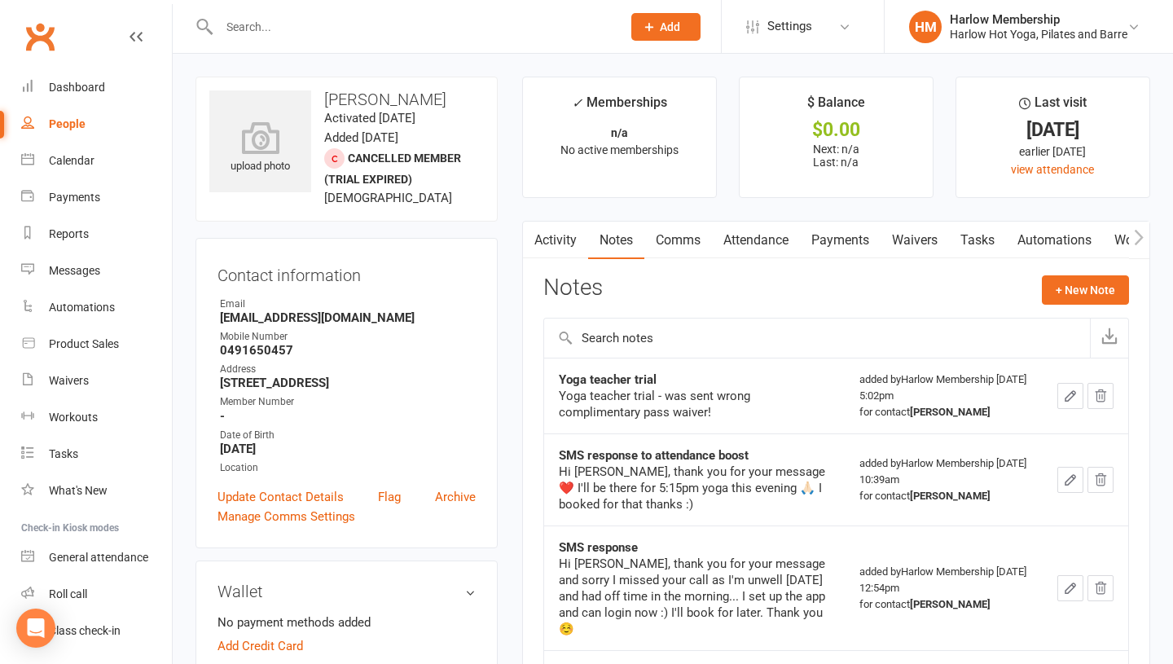
click at [974, 230] on link "Tasks" at bounding box center [977, 240] width 57 height 37
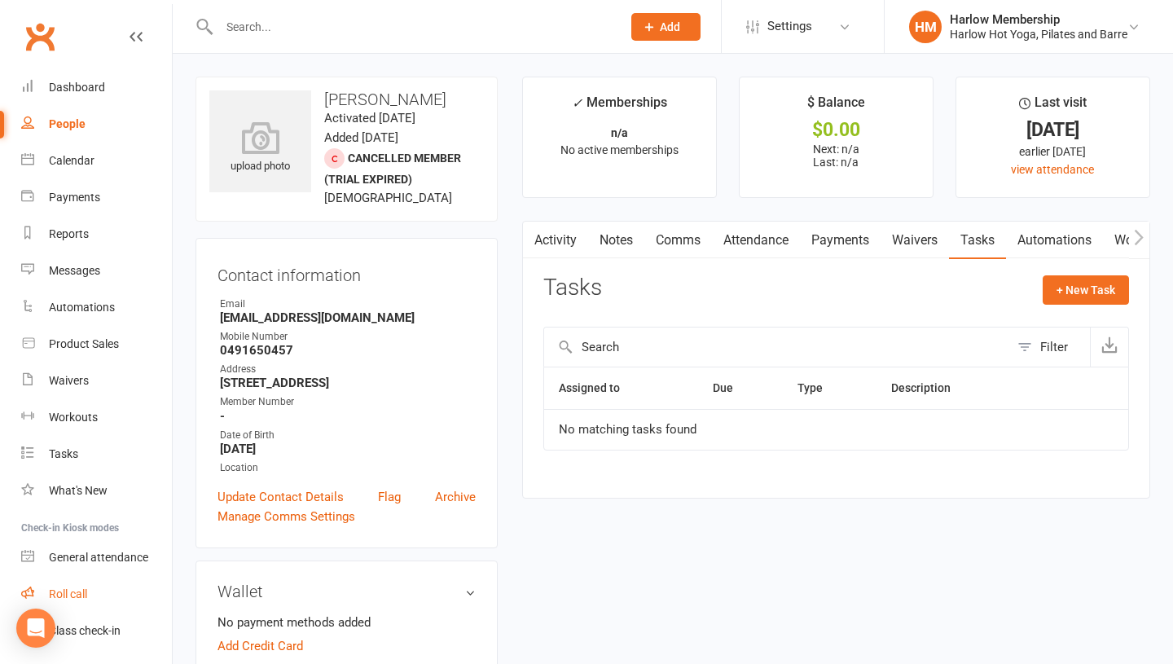
click at [82, 602] on link "Roll call" at bounding box center [96, 594] width 151 height 37
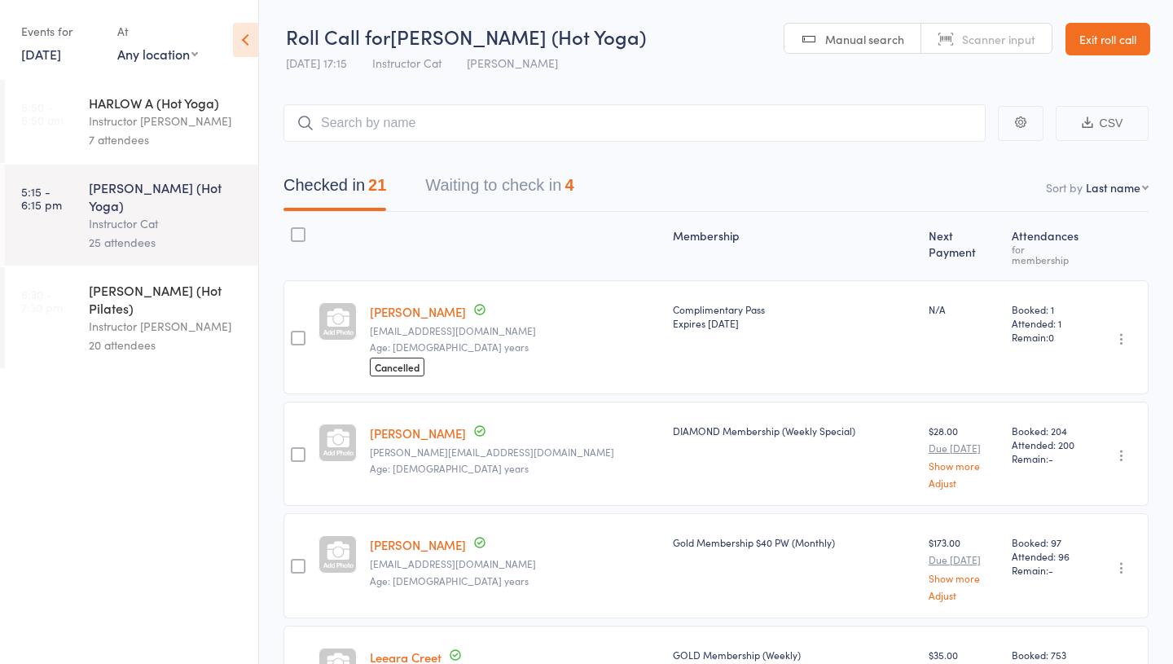
click at [470, 186] on button "Waiting to check in 4" at bounding box center [499, 189] width 148 height 43
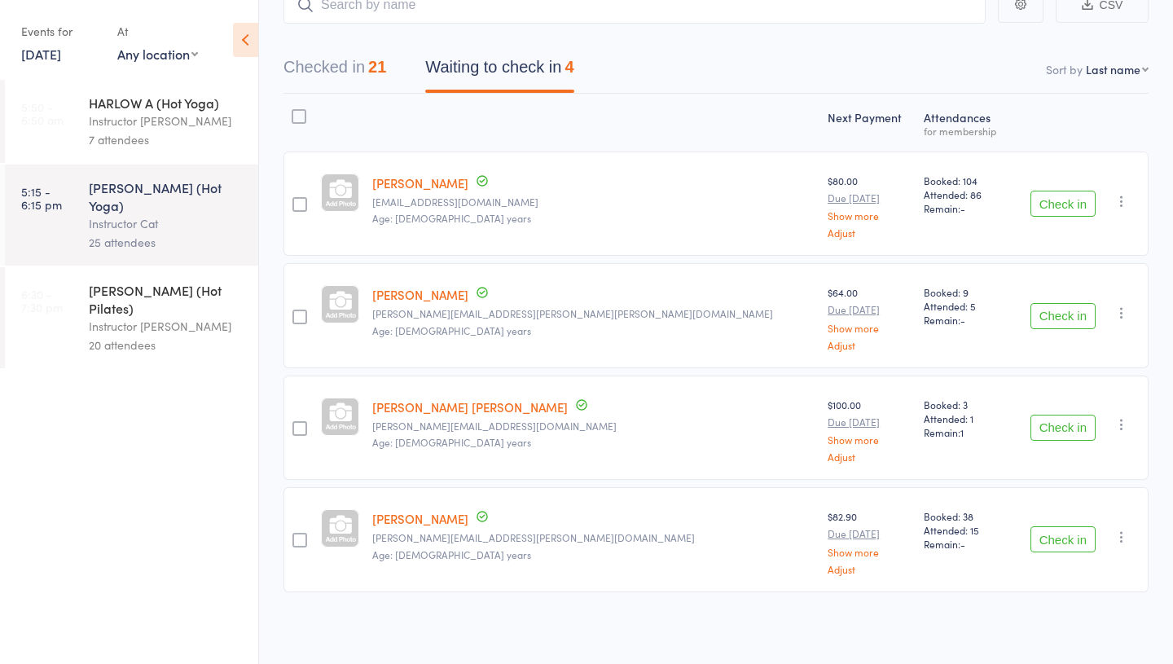
scroll to position [117, 0]
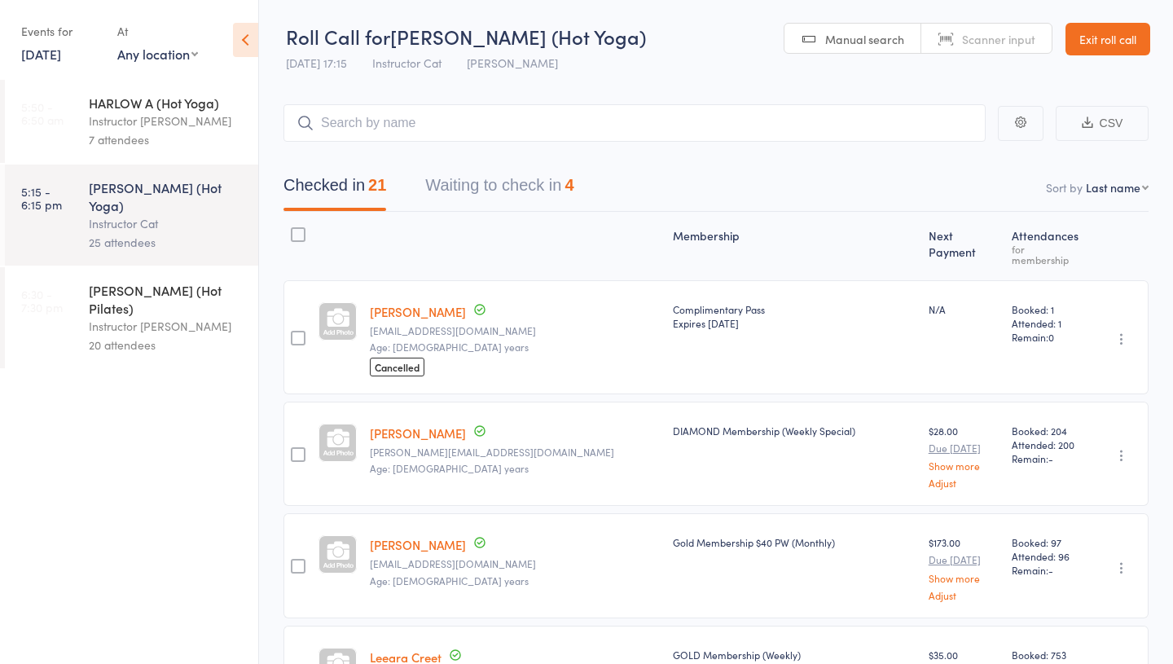
click at [147, 317] on div "Instructor [PERSON_NAME]" at bounding box center [167, 326] width 156 height 19
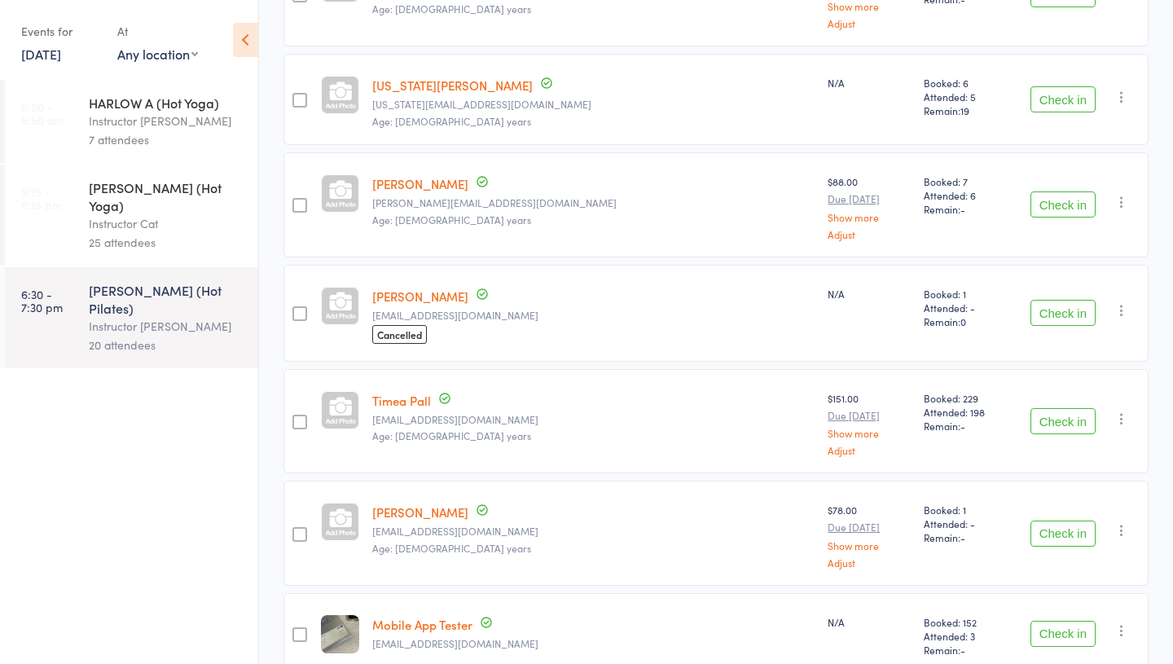
scroll to position [1572, 0]
click at [110, 214] on div "Instructor Cat" at bounding box center [167, 223] width 156 height 19
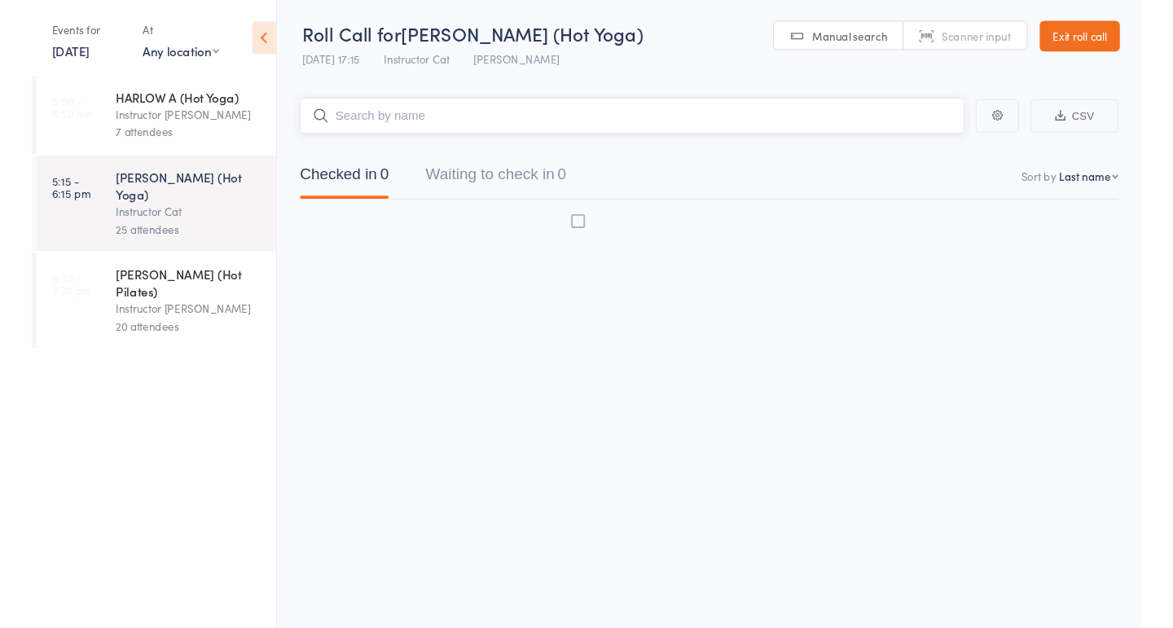
scroll to position [1, 0]
